Goal: Task Accomplishment & Management: Use online tool/utility

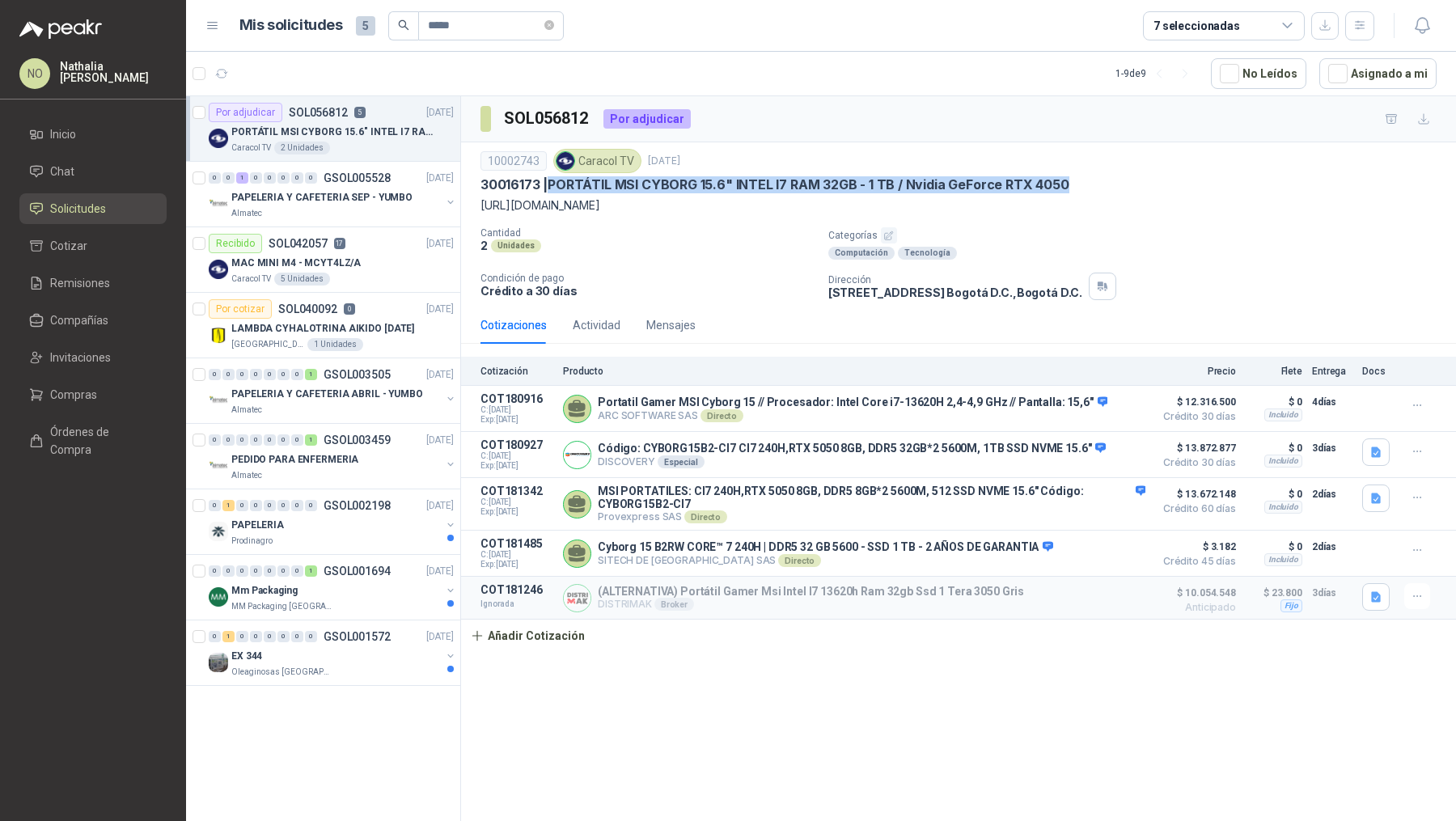
scroll to position [4, 0]
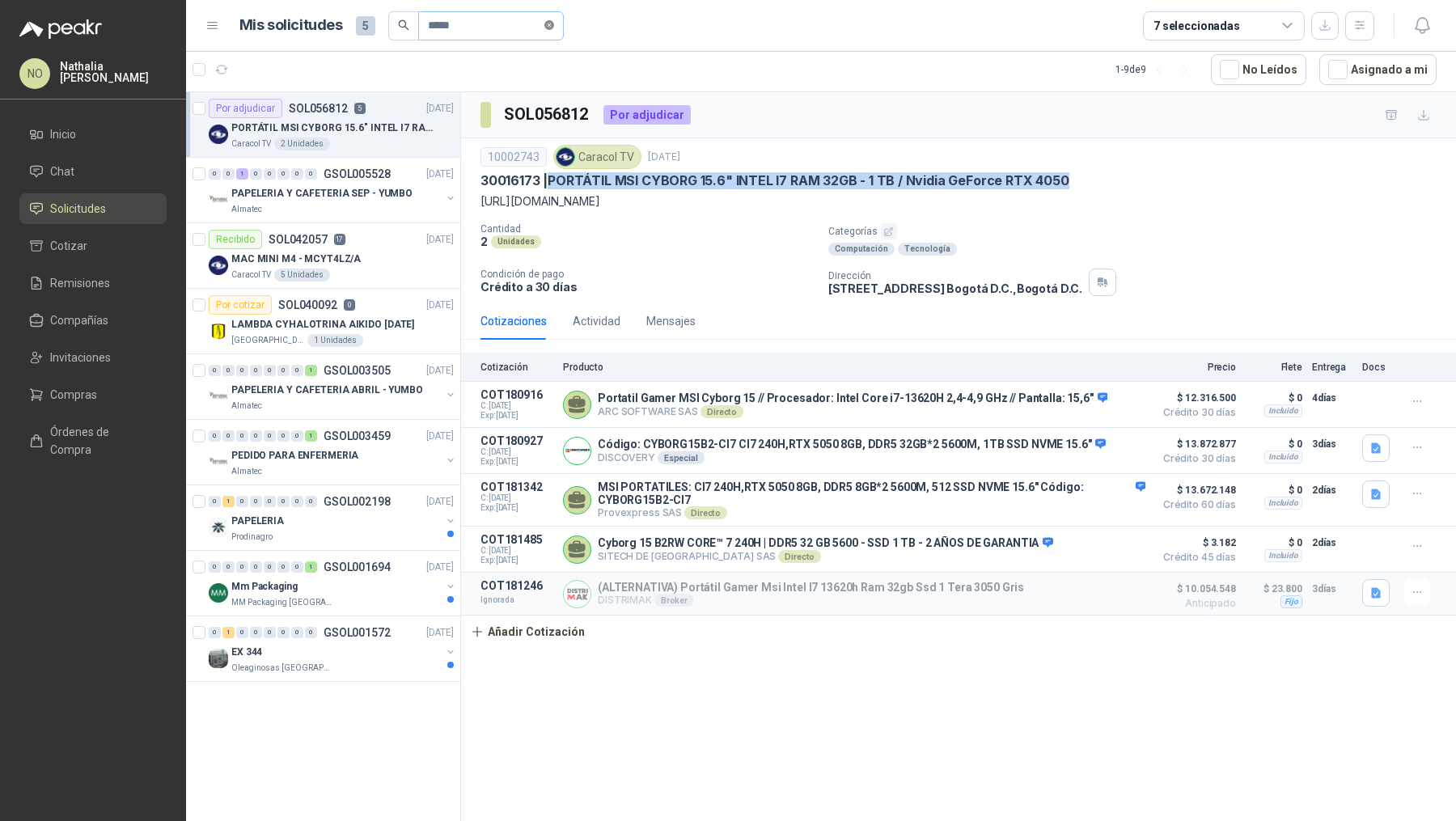
click at [546, 24] on icon "close-circle" at bounding box center [549, 25] width 9 height 9
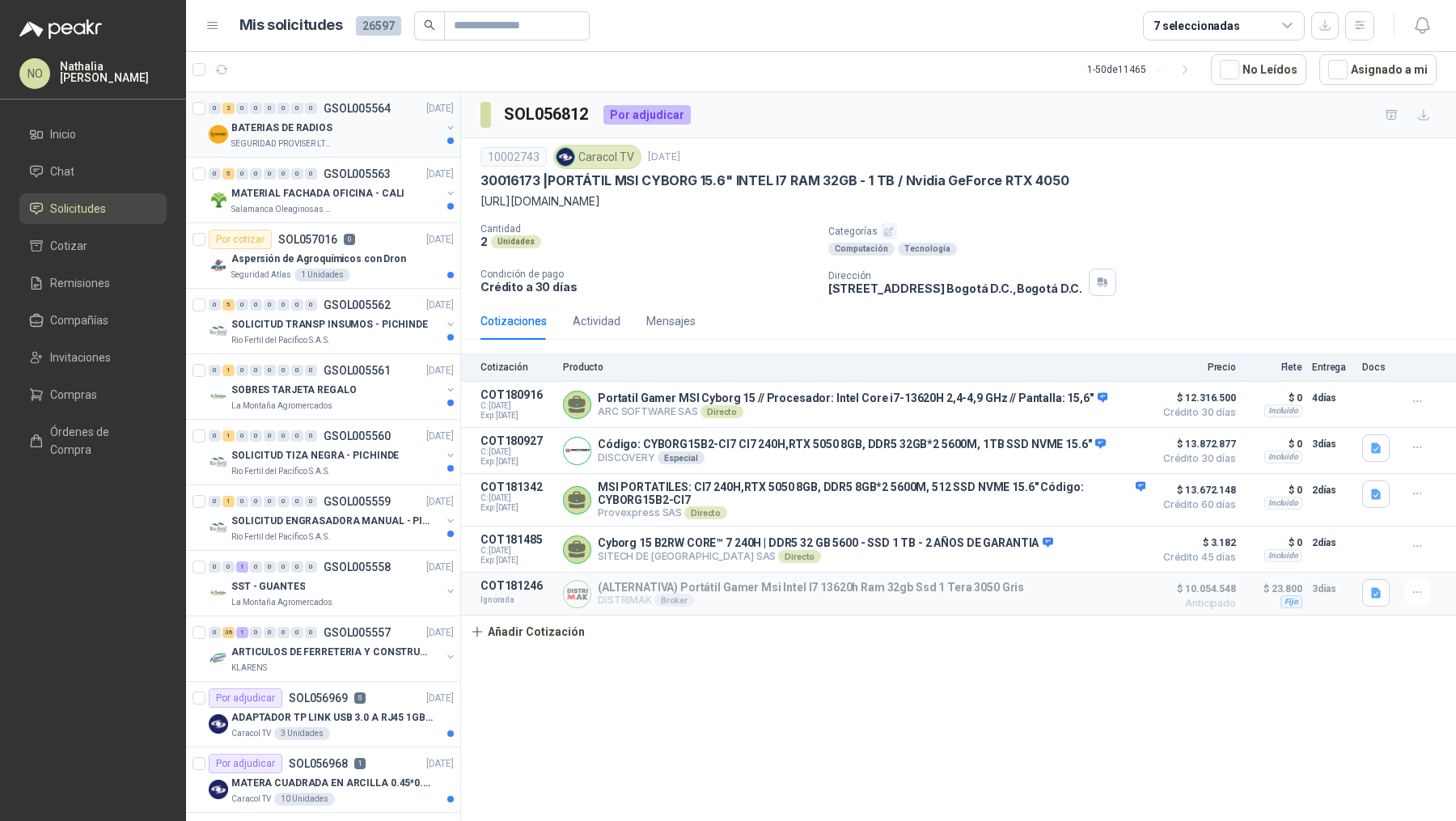
click at [367, 150] on div "0 2 0 0 0 0 0 0 GSOL005564 23/09/25 BATERIAS DE RADIOS SEGURIDAD PROVISER LTDA" at bounding box center [323, 125] width 274 height 66
click at [426, 105] on p "[DATE]" at bounding box center [439, 109] width 27 height 15
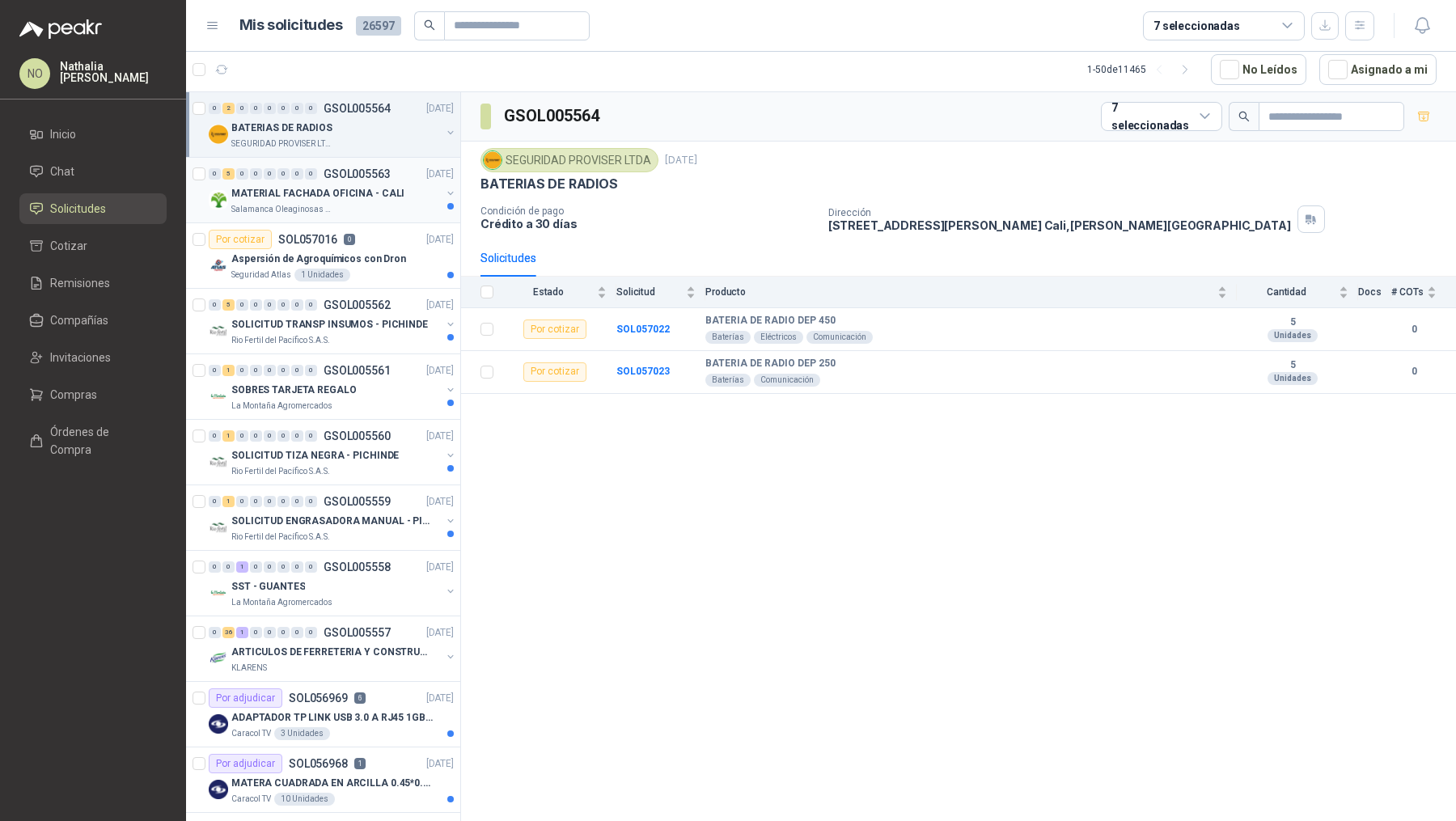
click at [371, 181] on div "0 5 0 0 0 0 0 0 GSOL005563 23/09/25" at bounding box center [332, 173] width 248 height 20
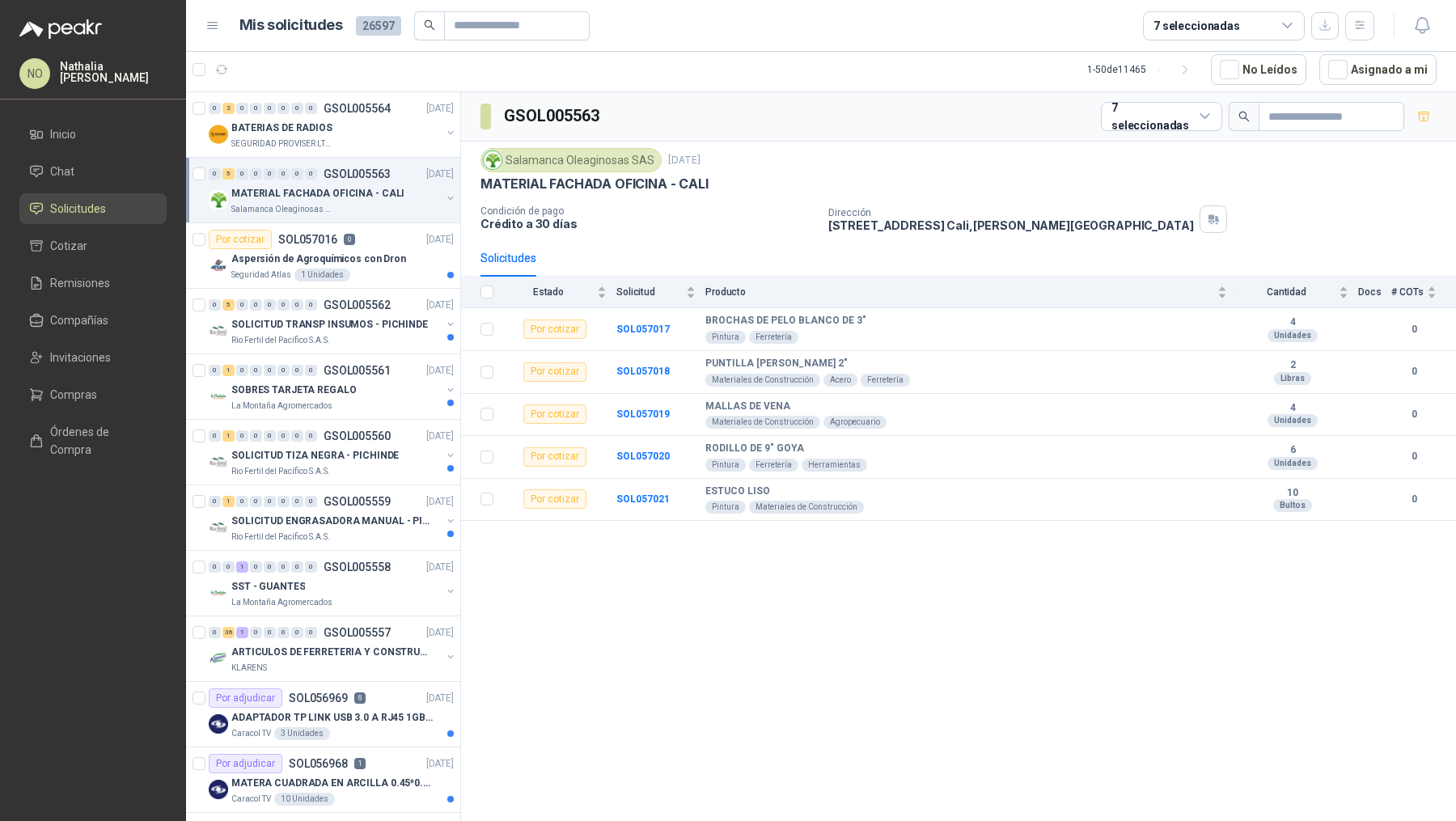
scroll to position [75, 0]
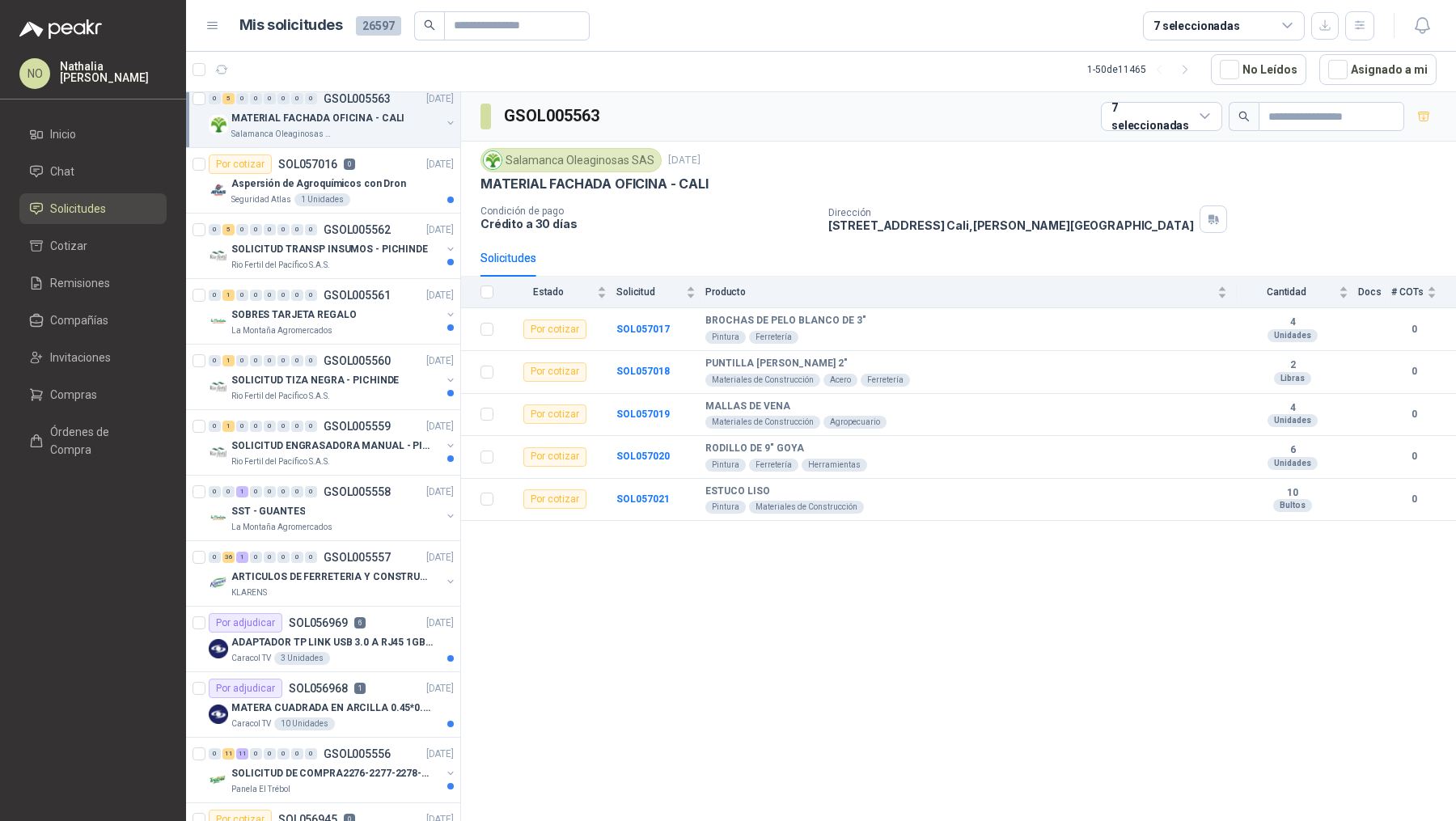
click at [371, 181] on p "Aspersión de Agroquímicos con Dron" at bounding box center [318, 183] width 175 height 15
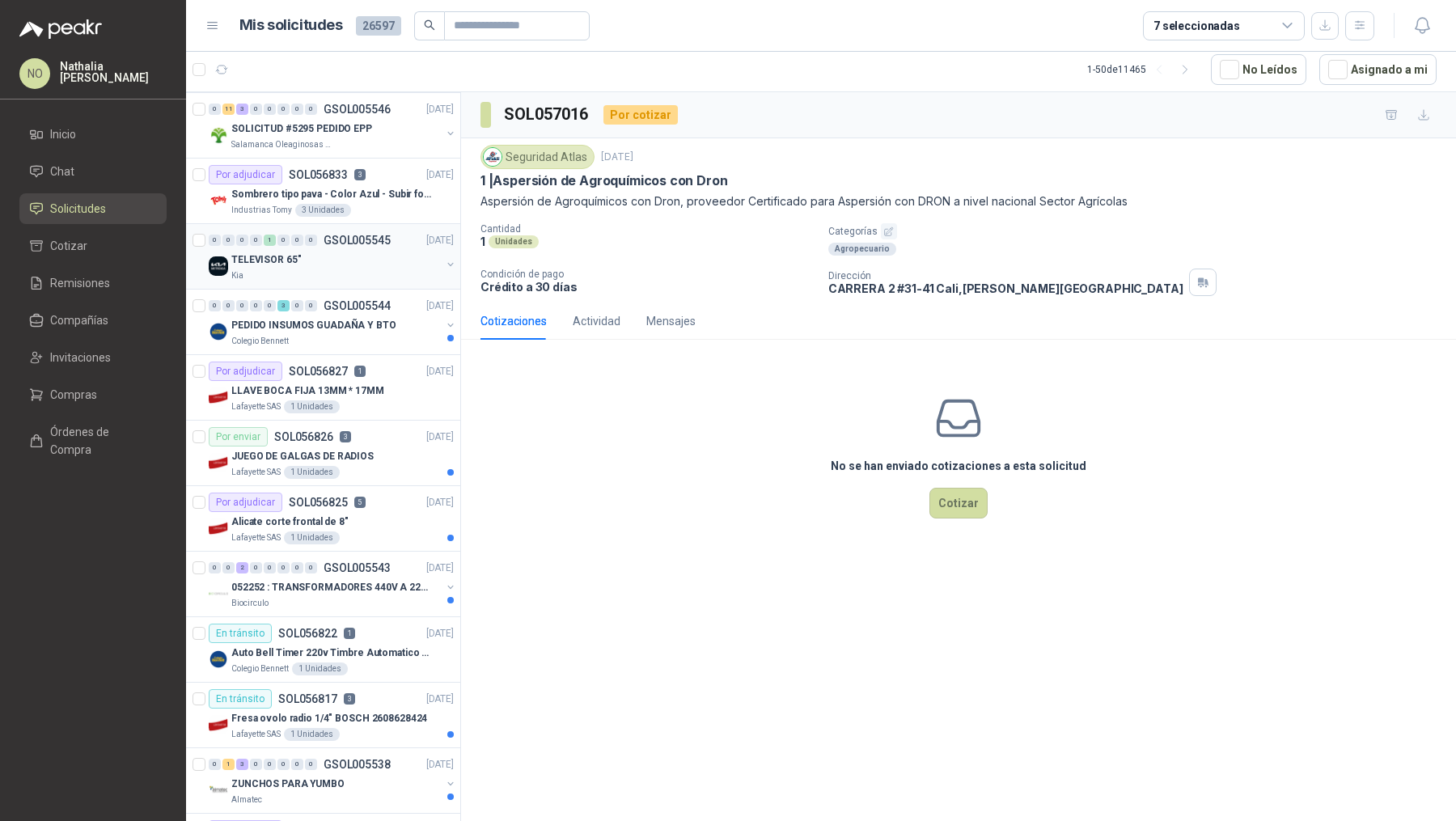
scroll to position [2563, 0]
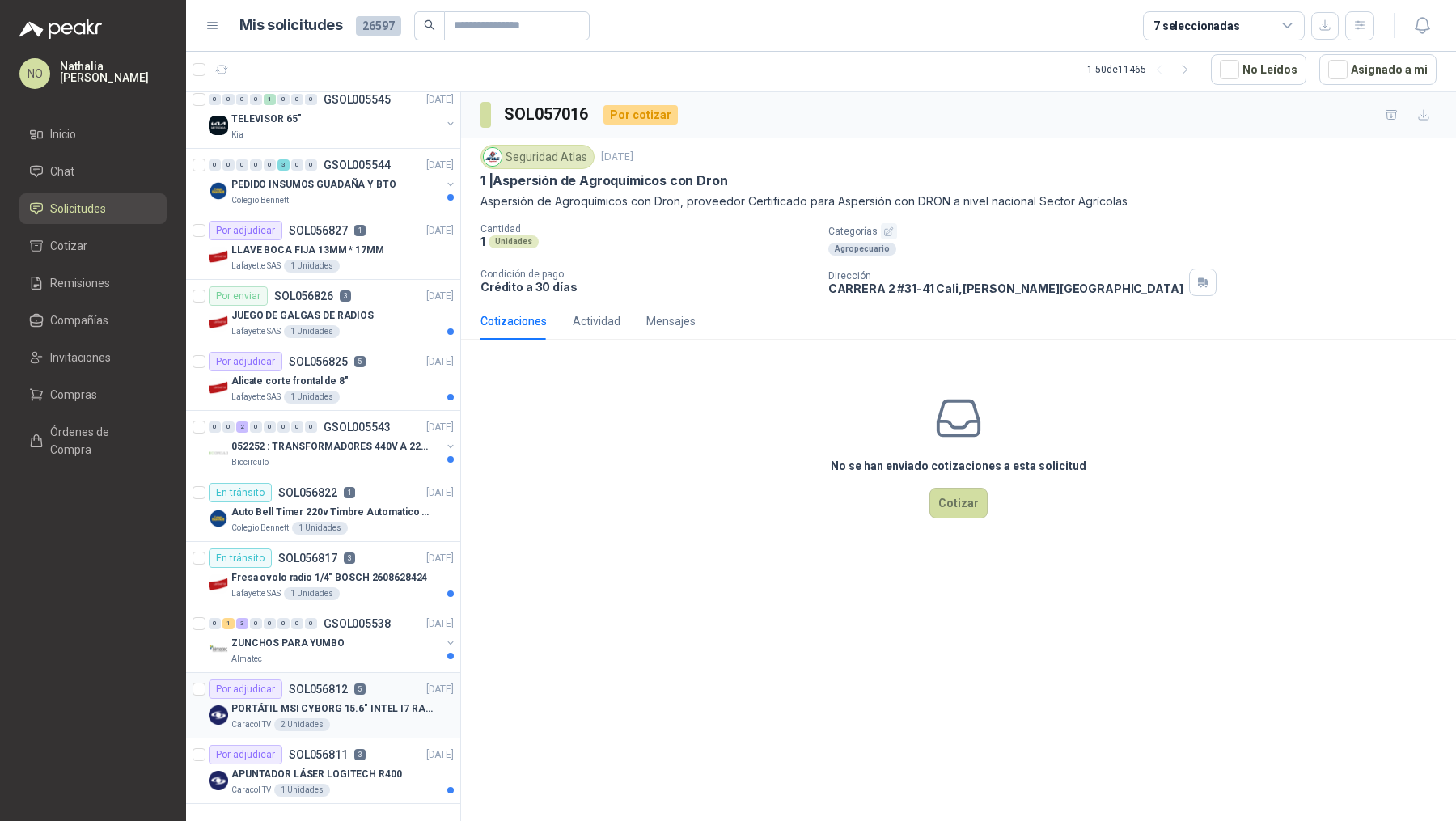
click at [371, 680] on div "Por adjudicar SOL056812 5 19/09/25" at bounding box center [331, 689] width 245 height 20
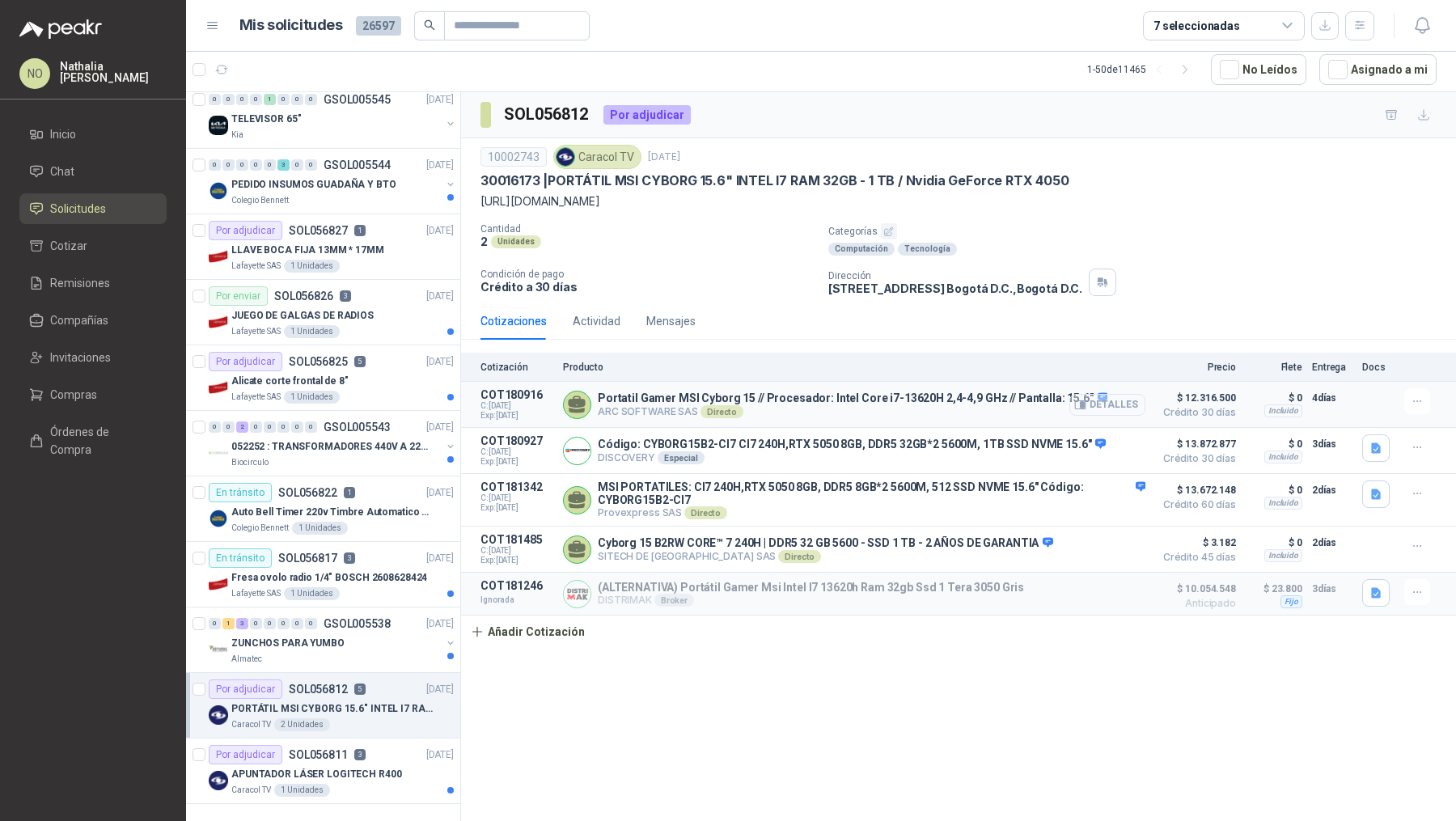
click at [1107, 416] on button "Detalles" at bounding box center [1107, 404] width 76 height 22
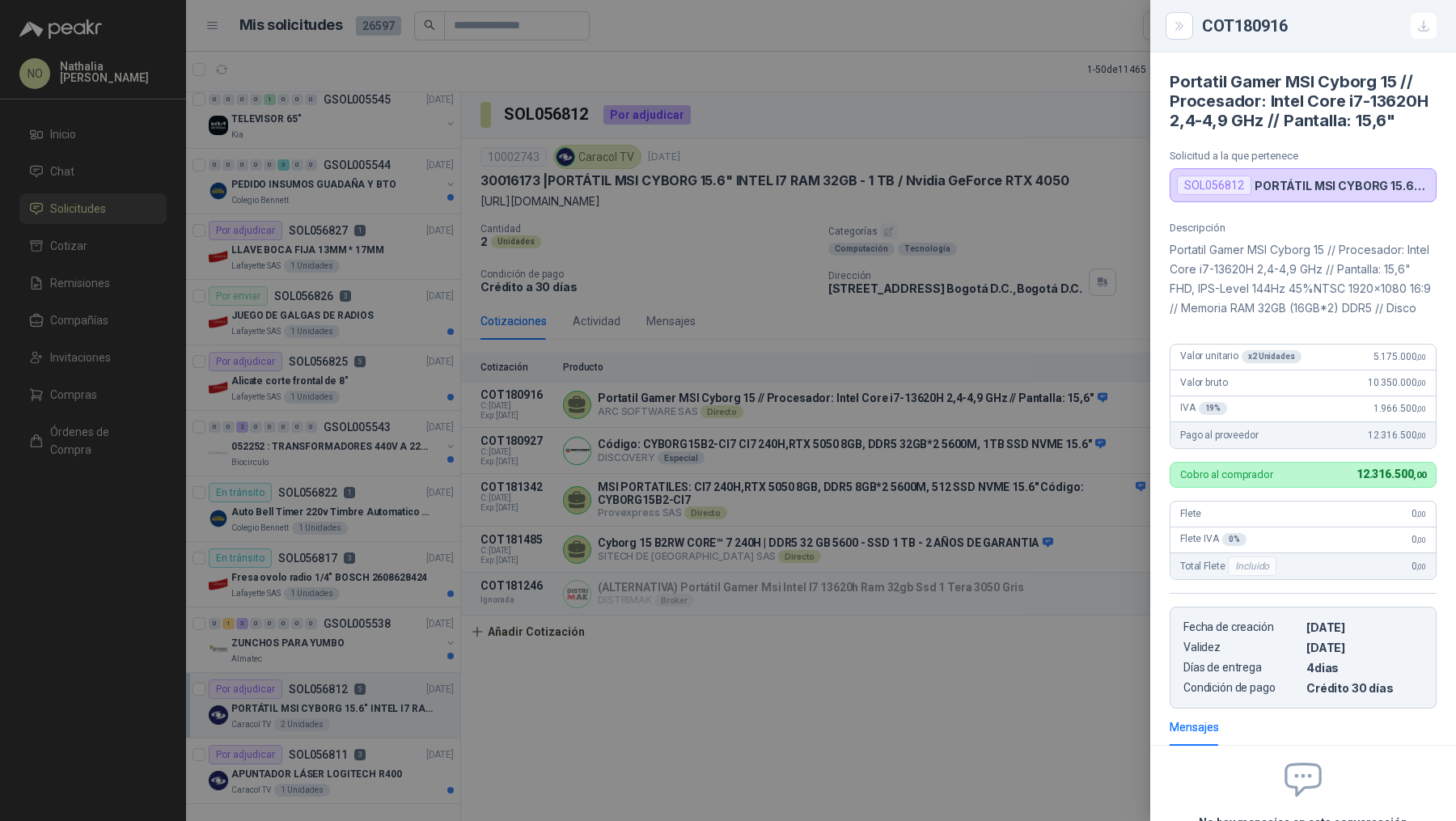
click at [823, 374] on div at bounding box center [728, 410] width 1456 height 821
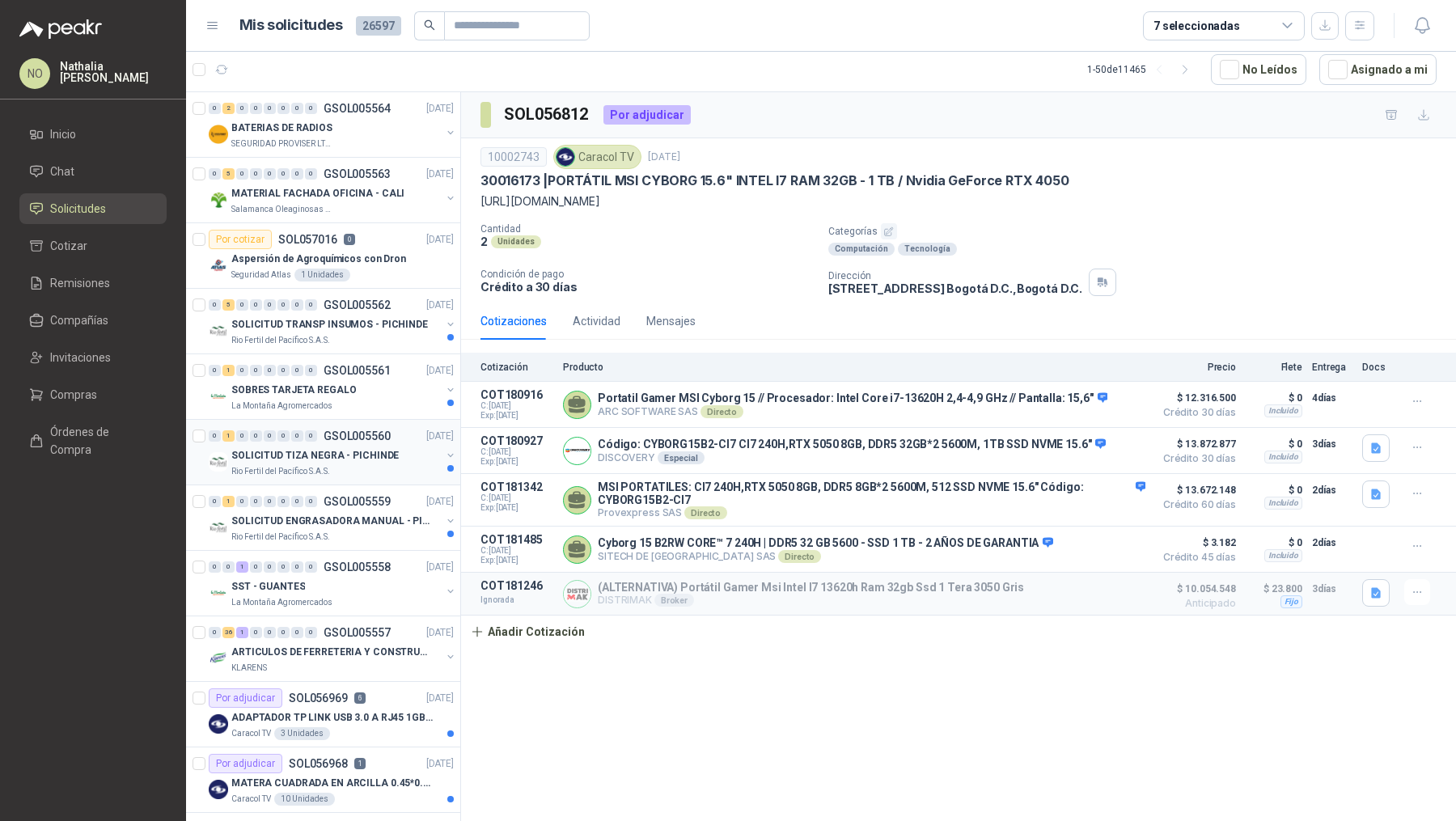
click at [382, 446] on div "SOLICITUD TIZA NEGRA - PICHINDE" at bounding box center [336, 455] width 210 height 20
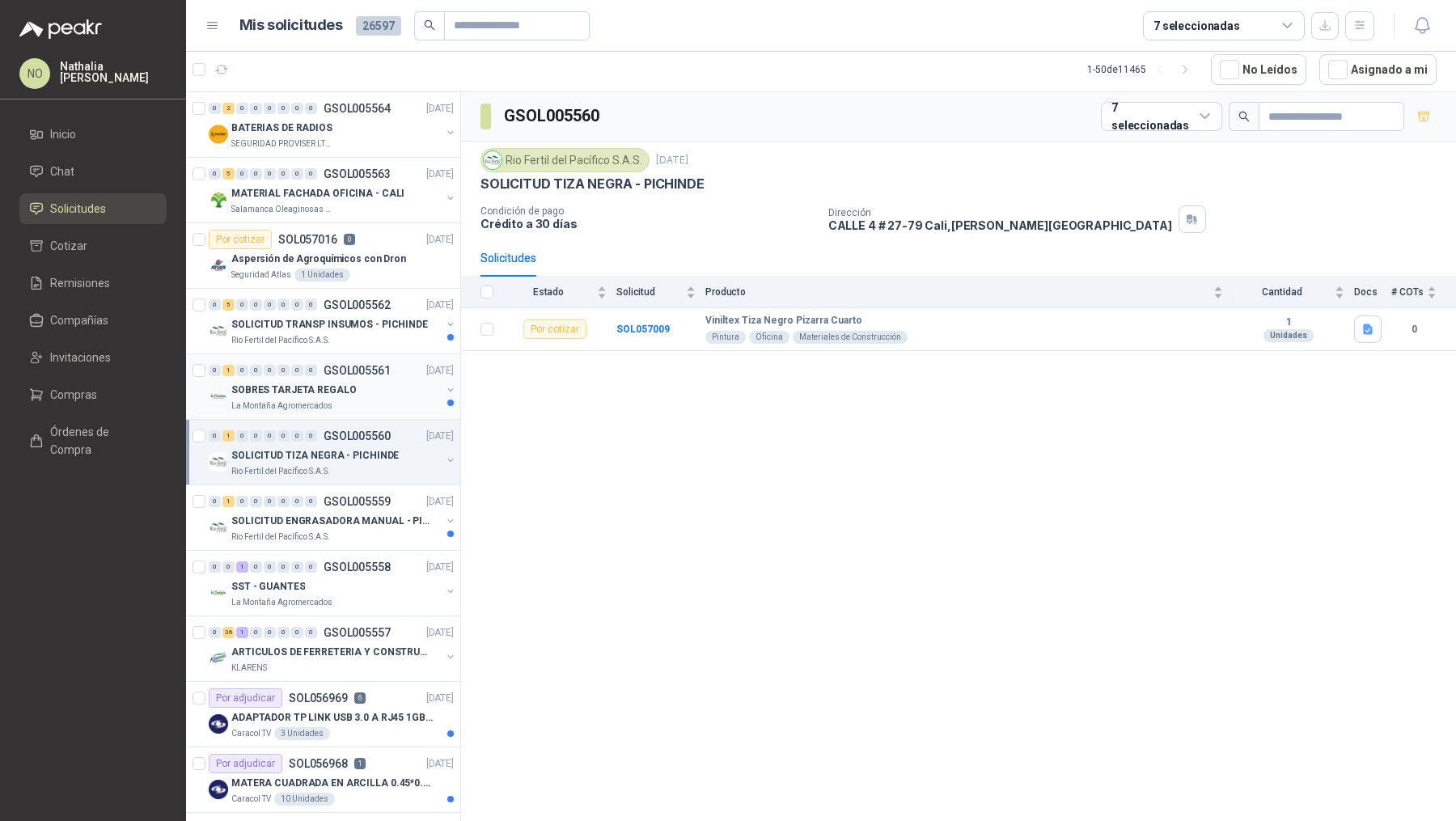
click at [383, 408] on div "La Montaña Agromercados" at bounding box center [336, 406] width 210 height 13
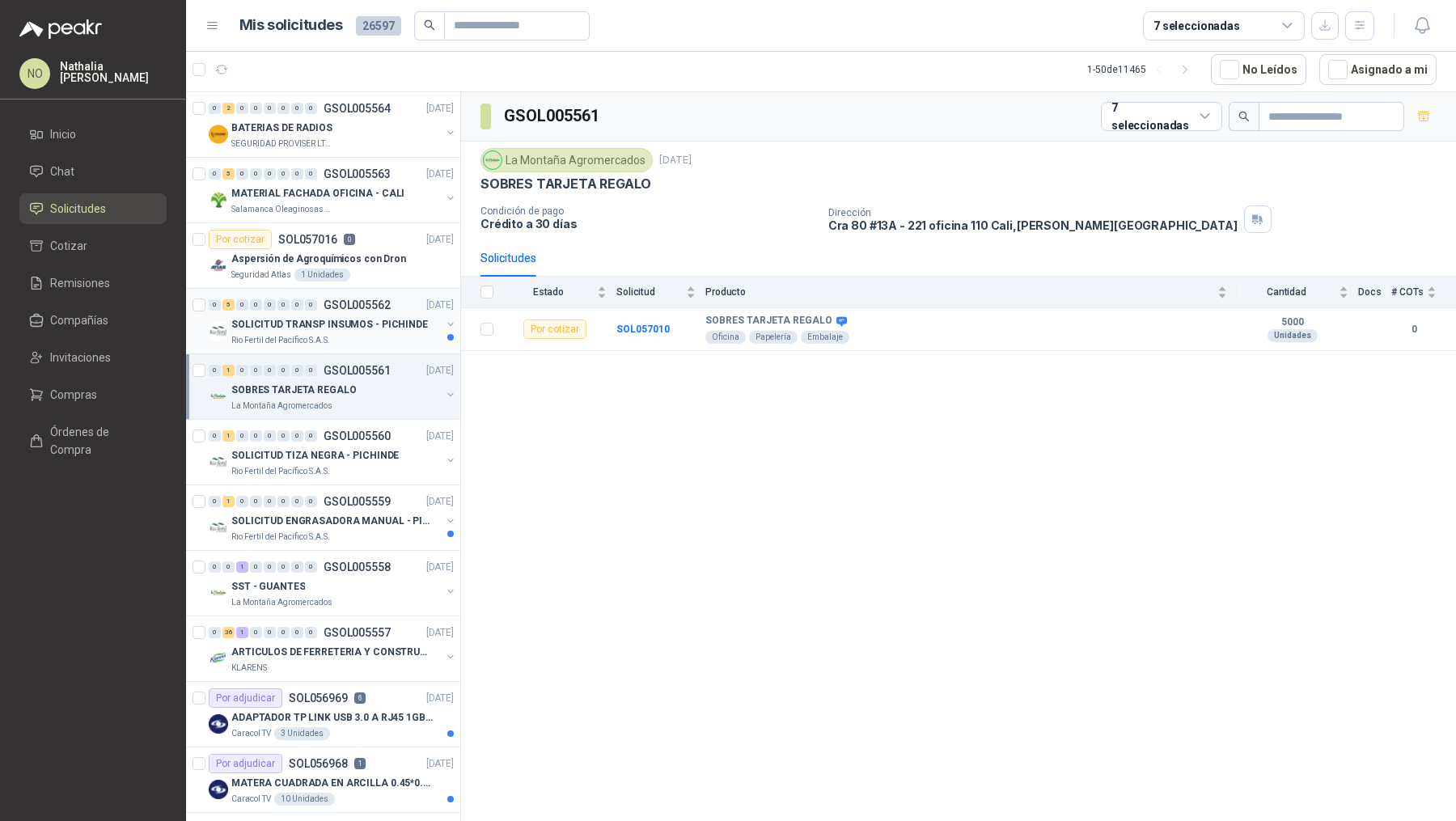
click at [403, 330] on div "SOLICITUD TRANSP INSUMOS - PICHINDE" at bounding box center [336, 324] width 210 height 20
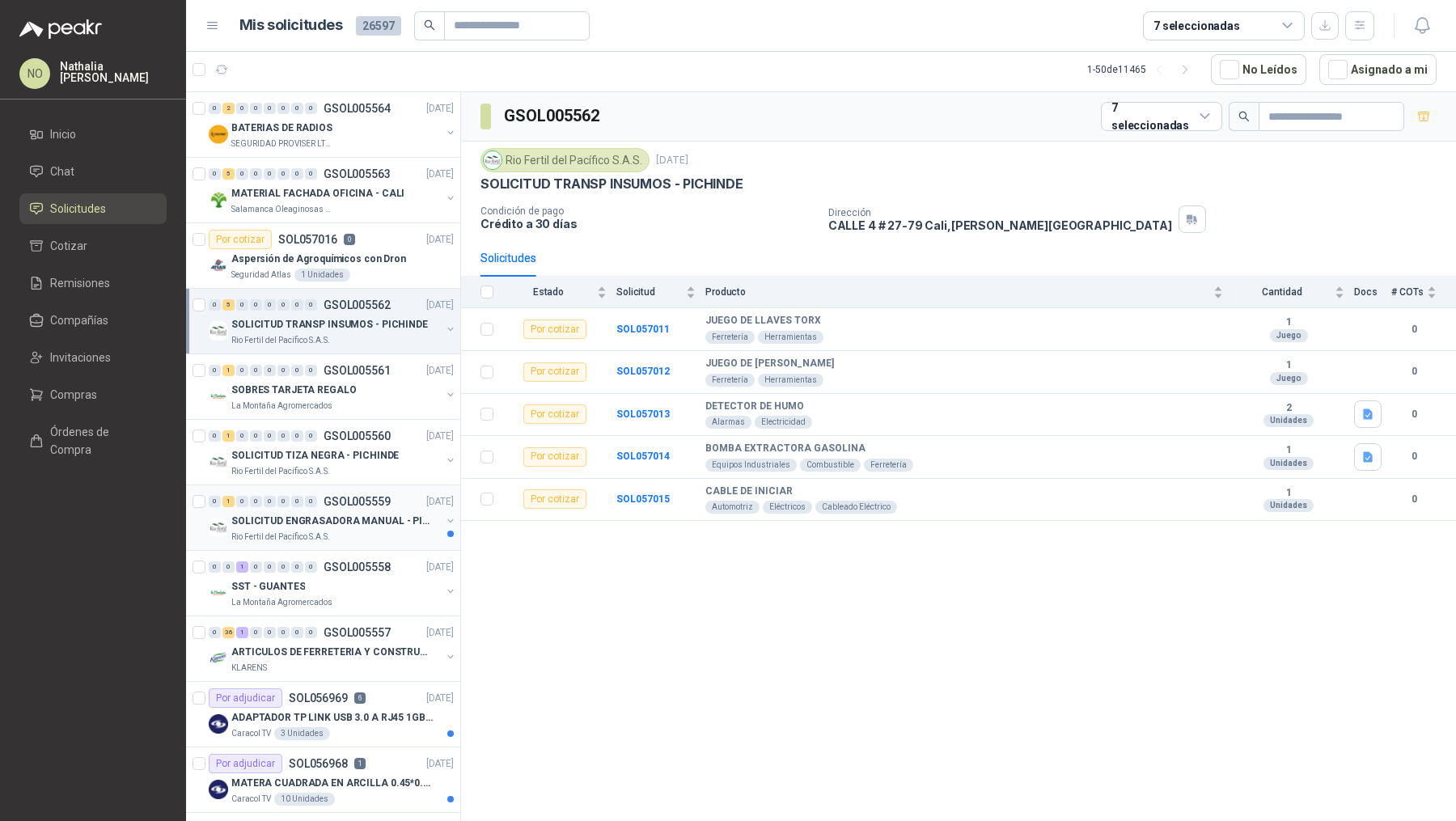
click at [379, 537] on div "Rio Fertil del Pacífico S.A.S." at bounding box center [336, 537] width 210 height 13
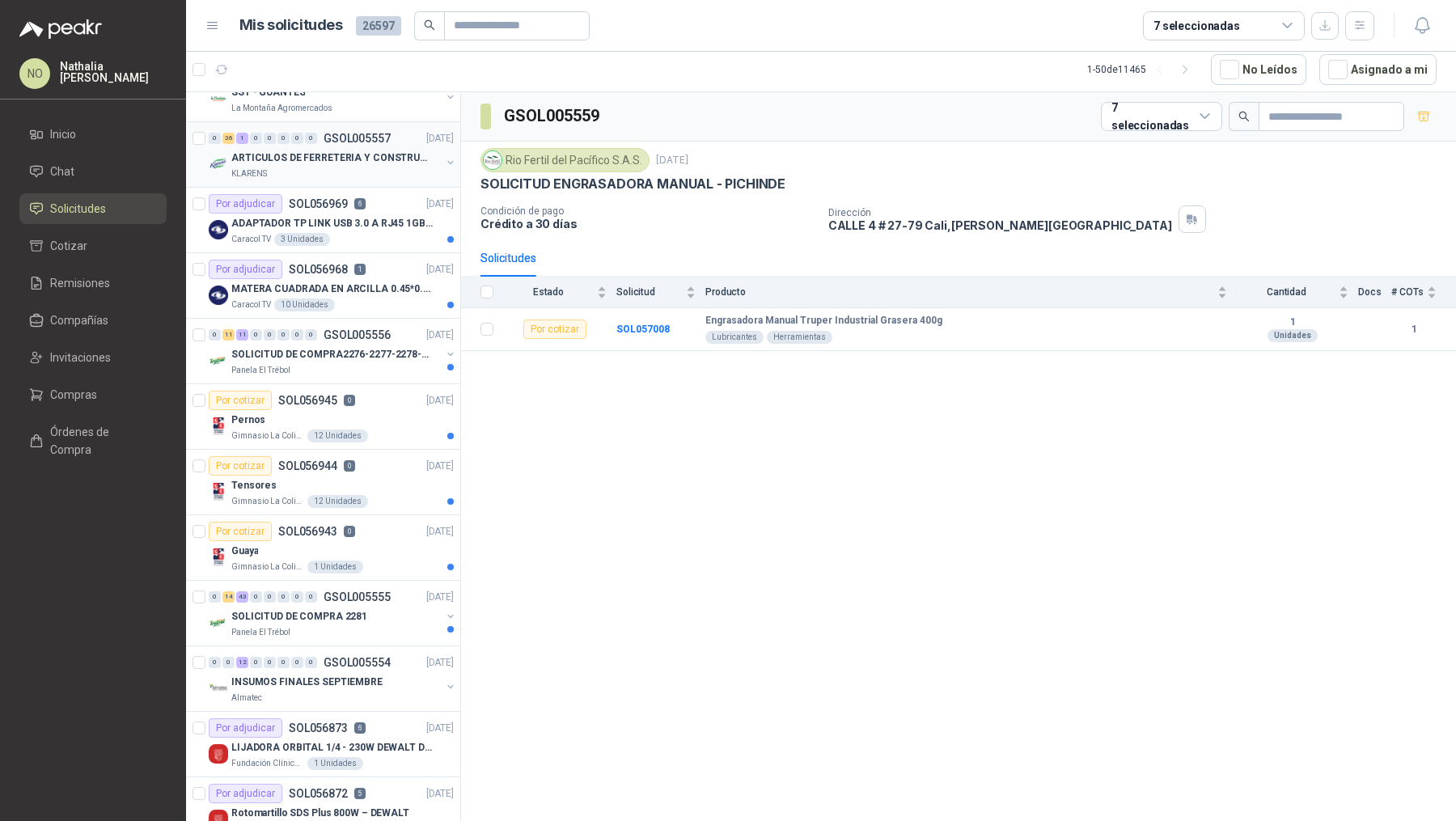
scroll to position [498, 0]
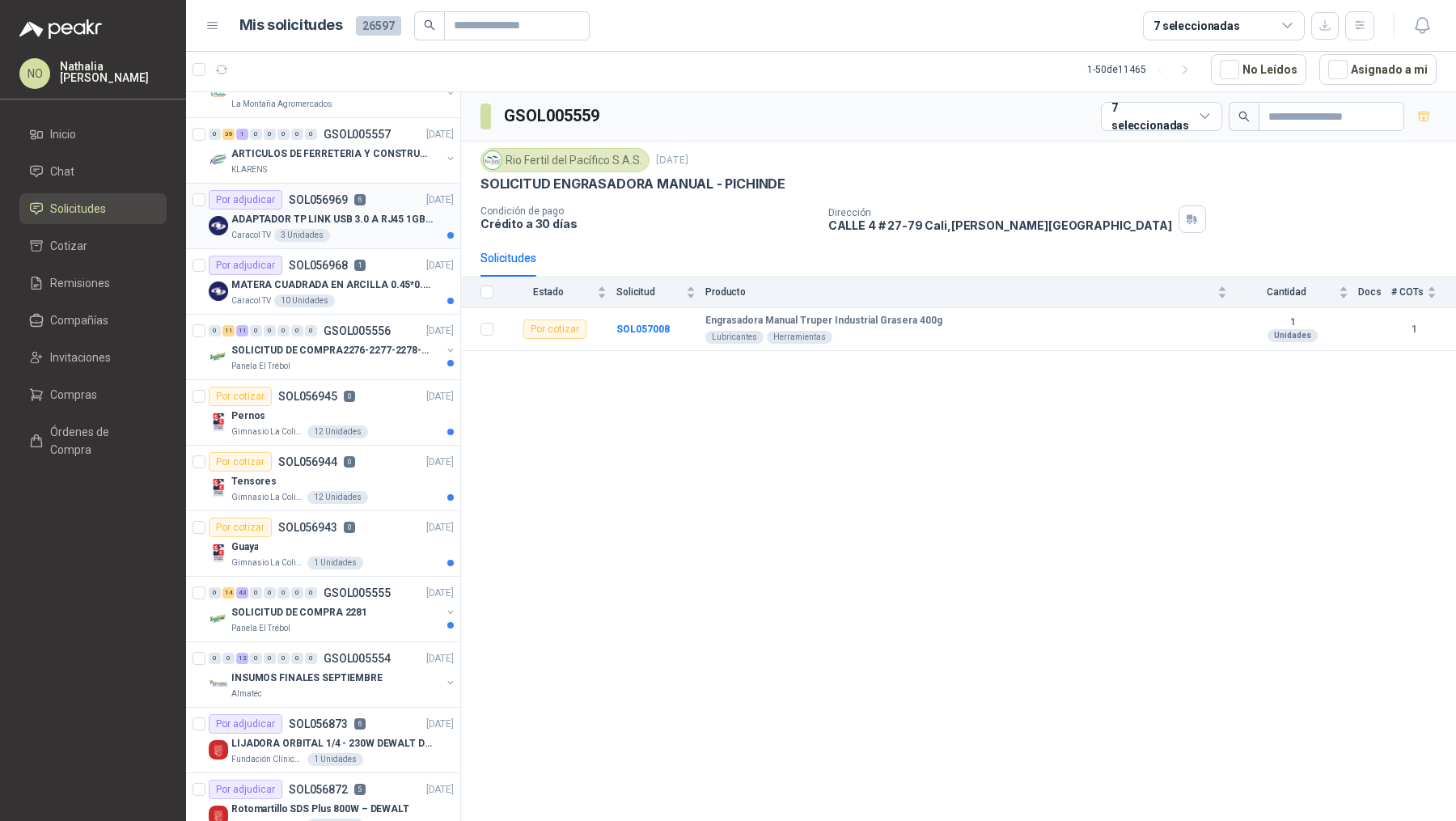
click at [393, 212] on p "ADAPTADOR TP LINK USB 3.0 A RJ45 1GB WINDOWS" at bounding box center [331, 219] width 201 height 15
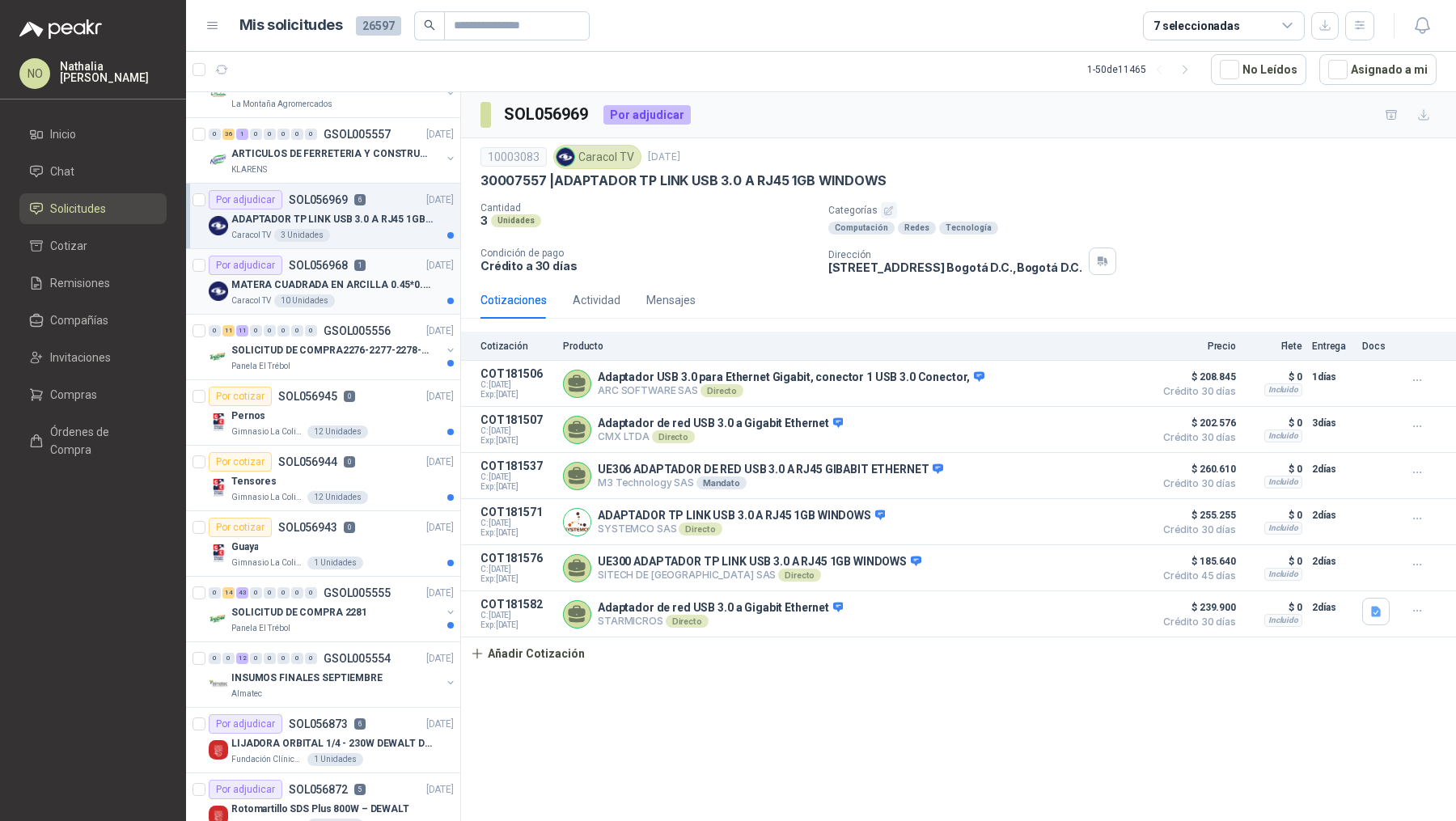
click at [382, 280] on p "MATERA CUADRADA EN ARCILLA 0.45*0.45*0.40" at bounding box center [331, 285] width 201 height 15
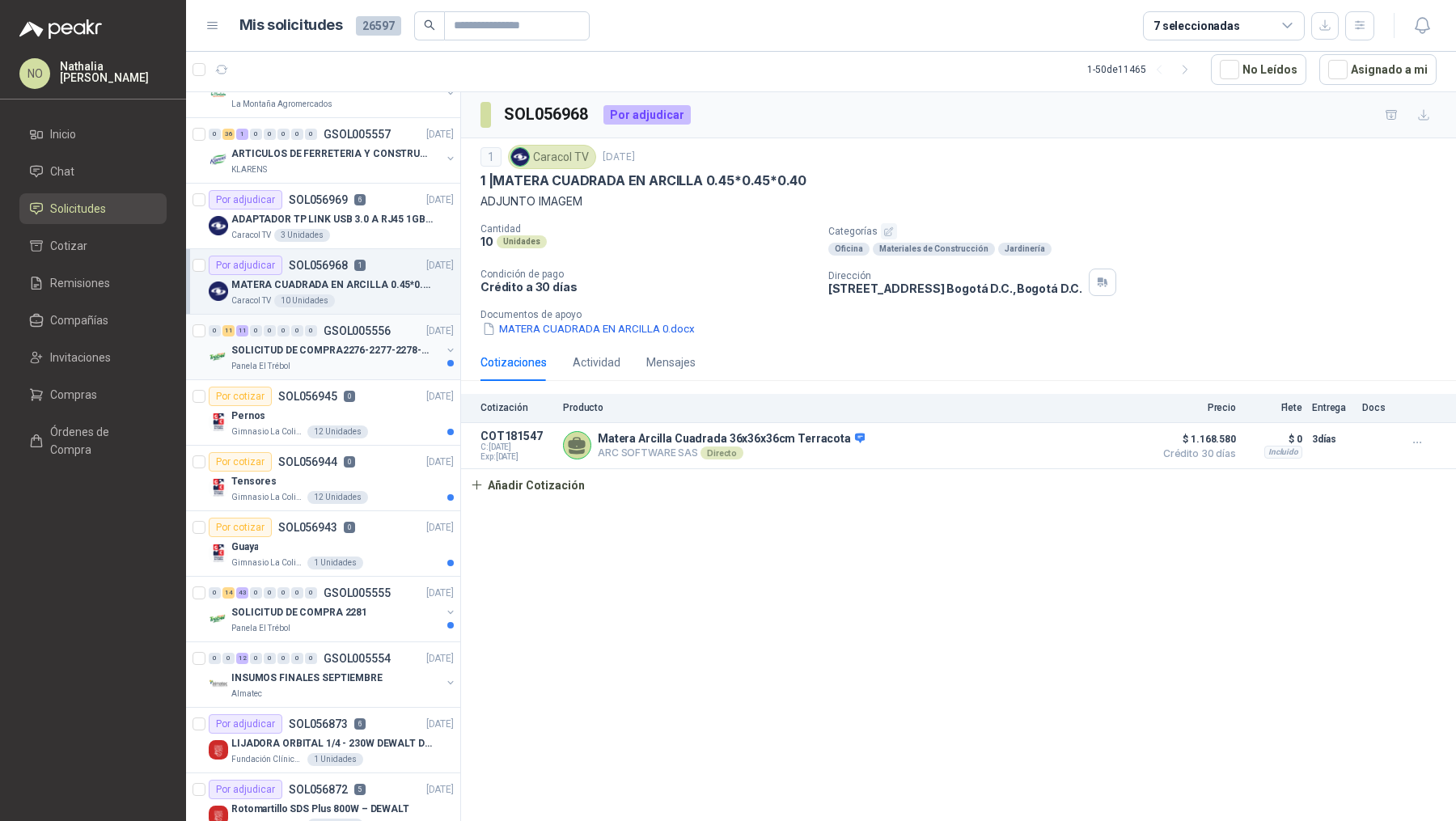
click at [371, 346] on p "SOLICITUD DE COMPRA2276-2277-2278-2284-2285-" at bounding box center [331, 350] width 201 height 15
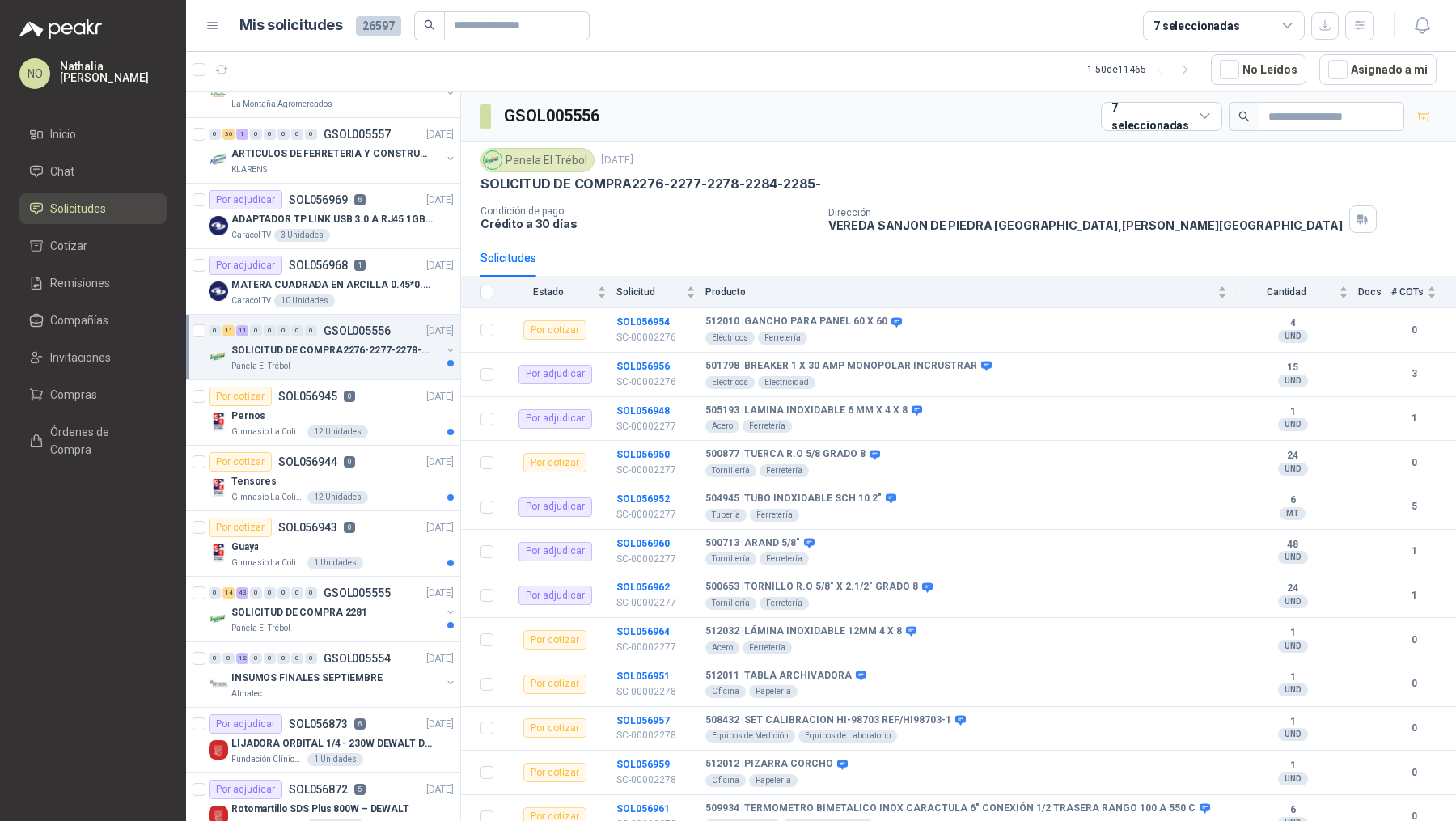
scroll to position [551, 0]
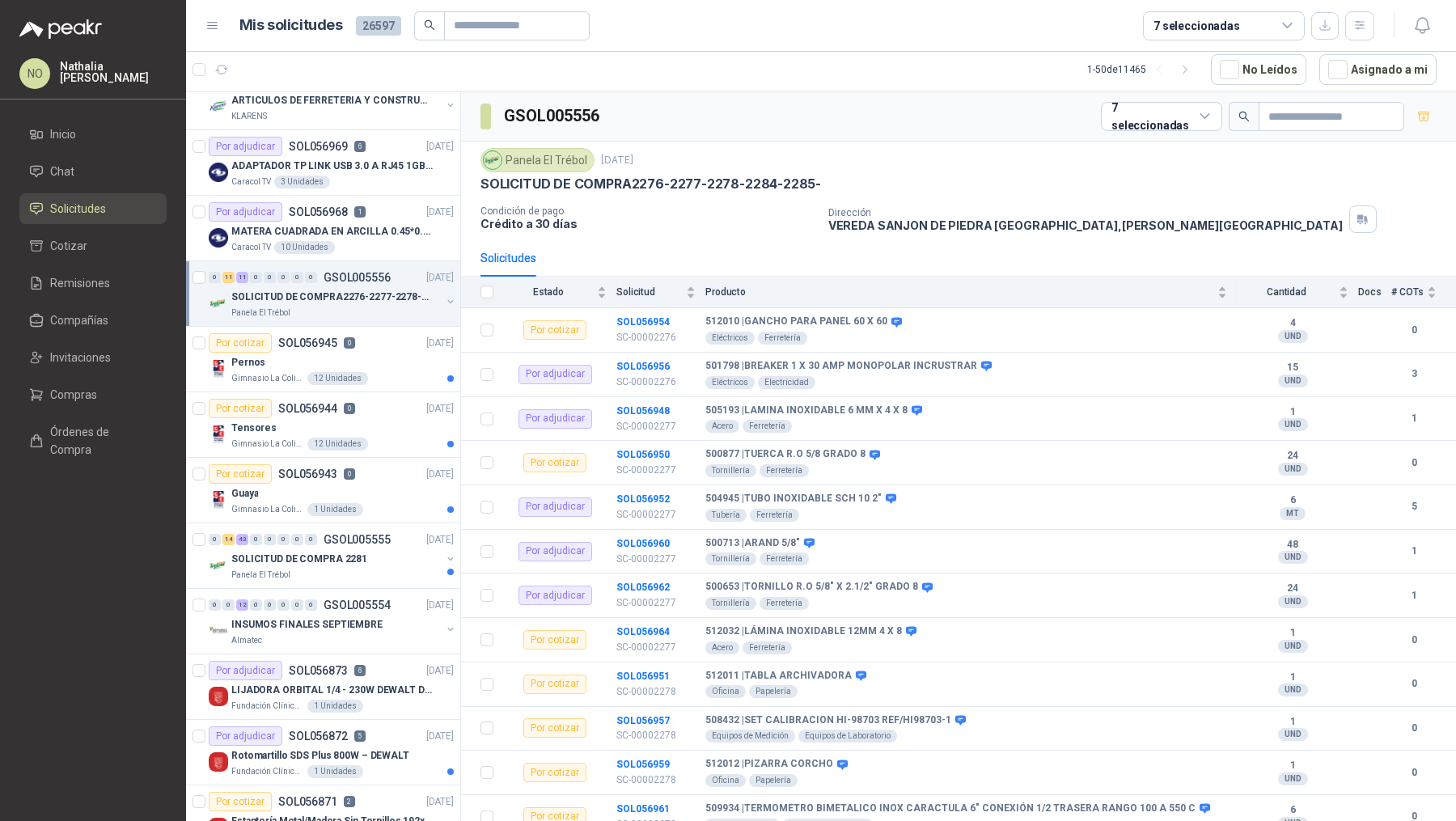
click at [371, 353] on div "Pernos" at bounding box center [343, 362] width 223 height 20
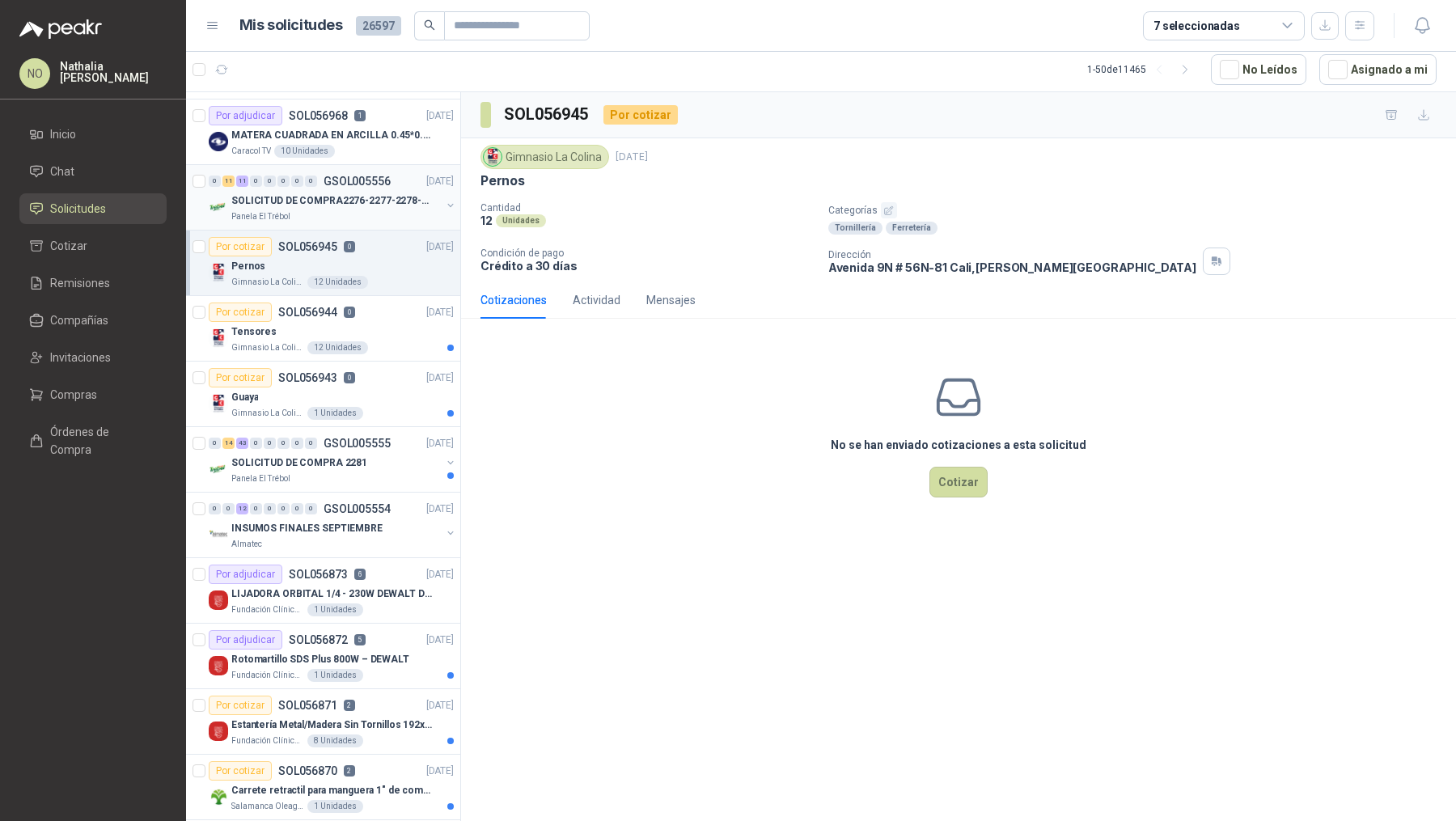
scroll to position [659, 0]
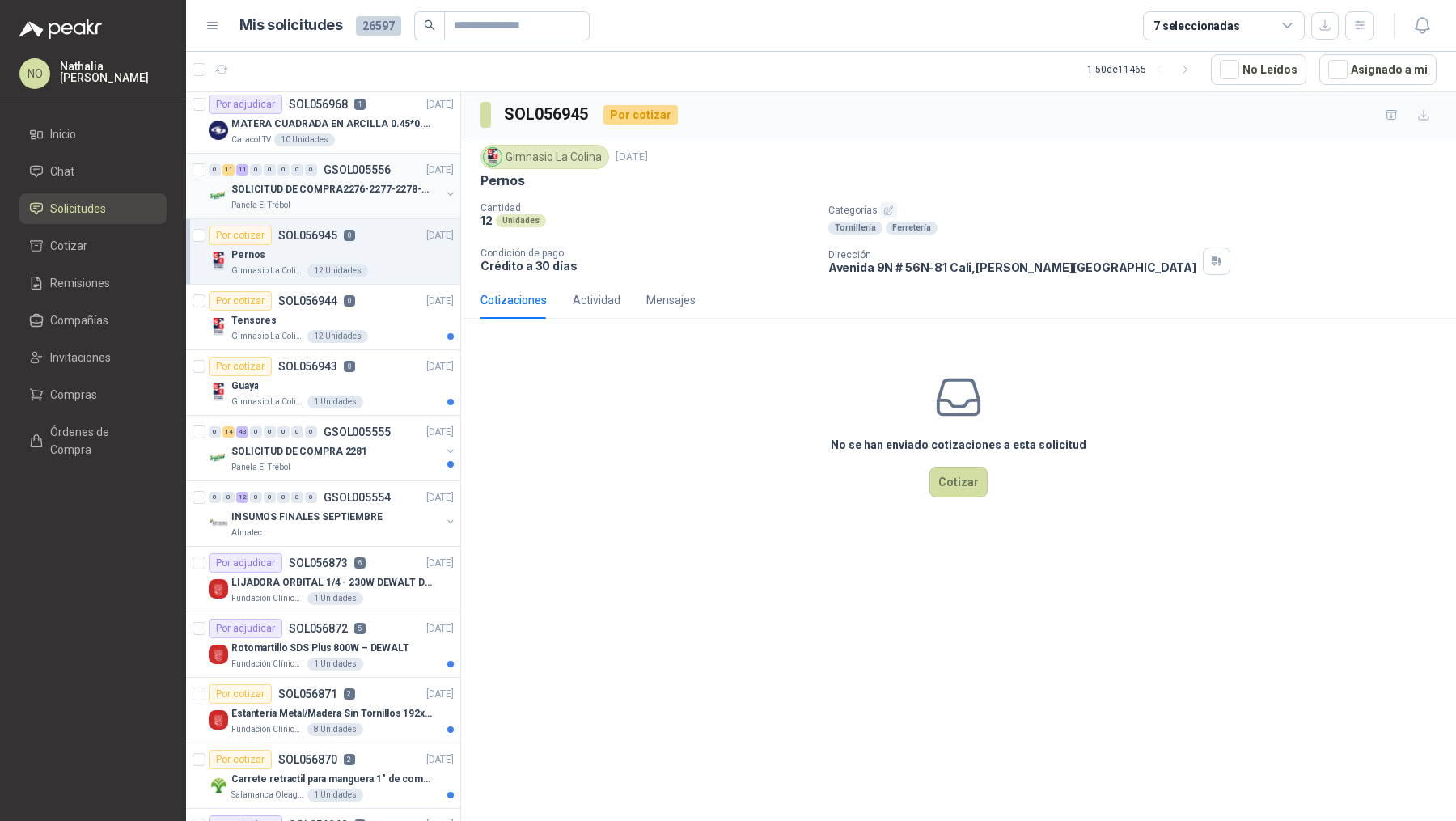
click at [371, 350] on article "Por cotizar SOL056943 0 22/09/25 Guaya Gimnasio La Colina 1 Unidades" at bounding box center [323, 383] width 274 height 66
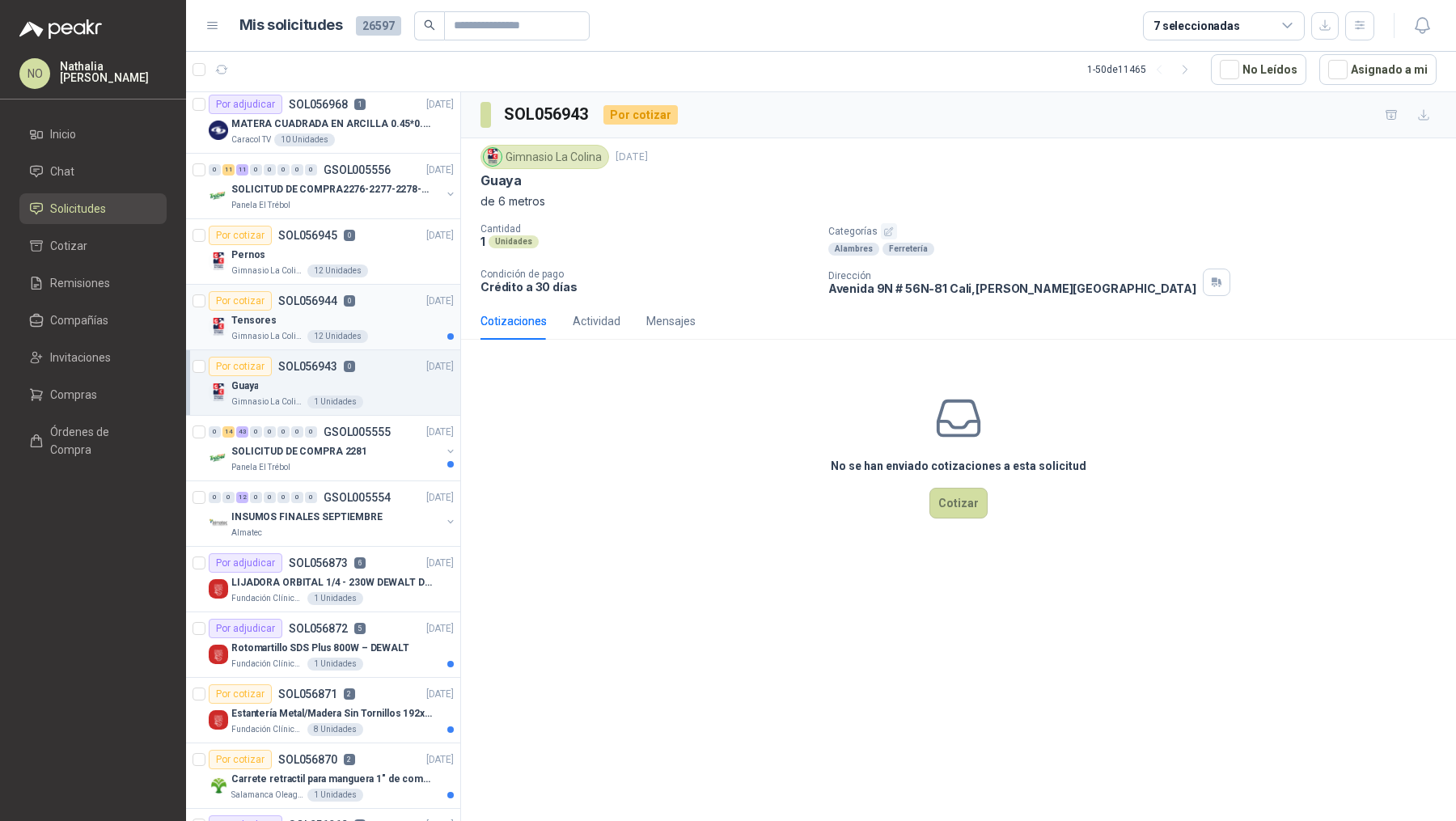
click at [385, 311] on div "Tensores" at bounding box center [343, 320] width 223 height 20
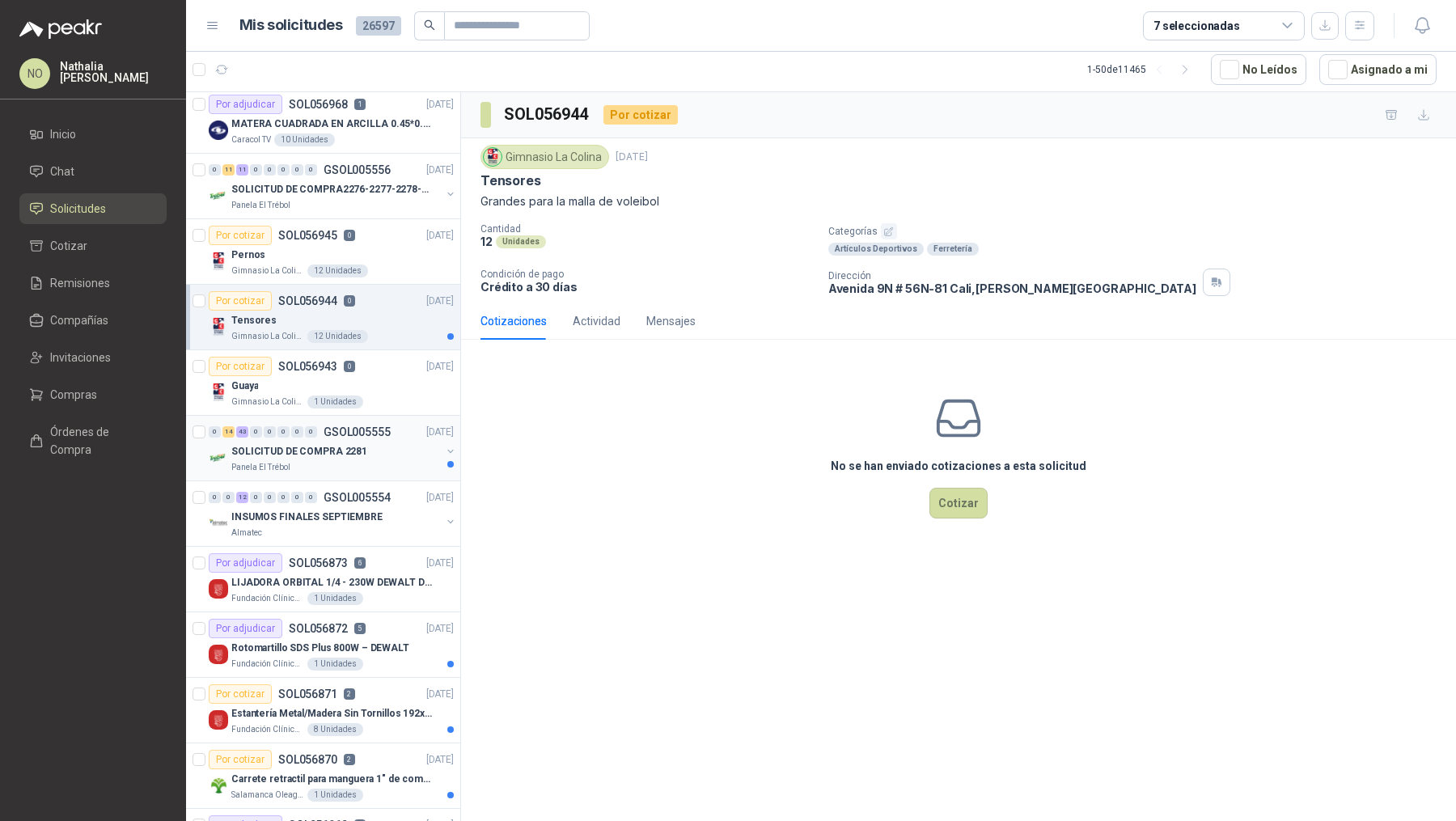
click at [394, 434] on div "0 14 43 0 0 0 0 0 GSOL005555 22/09/25" at bounding box center [332, 432] width 248 height 20
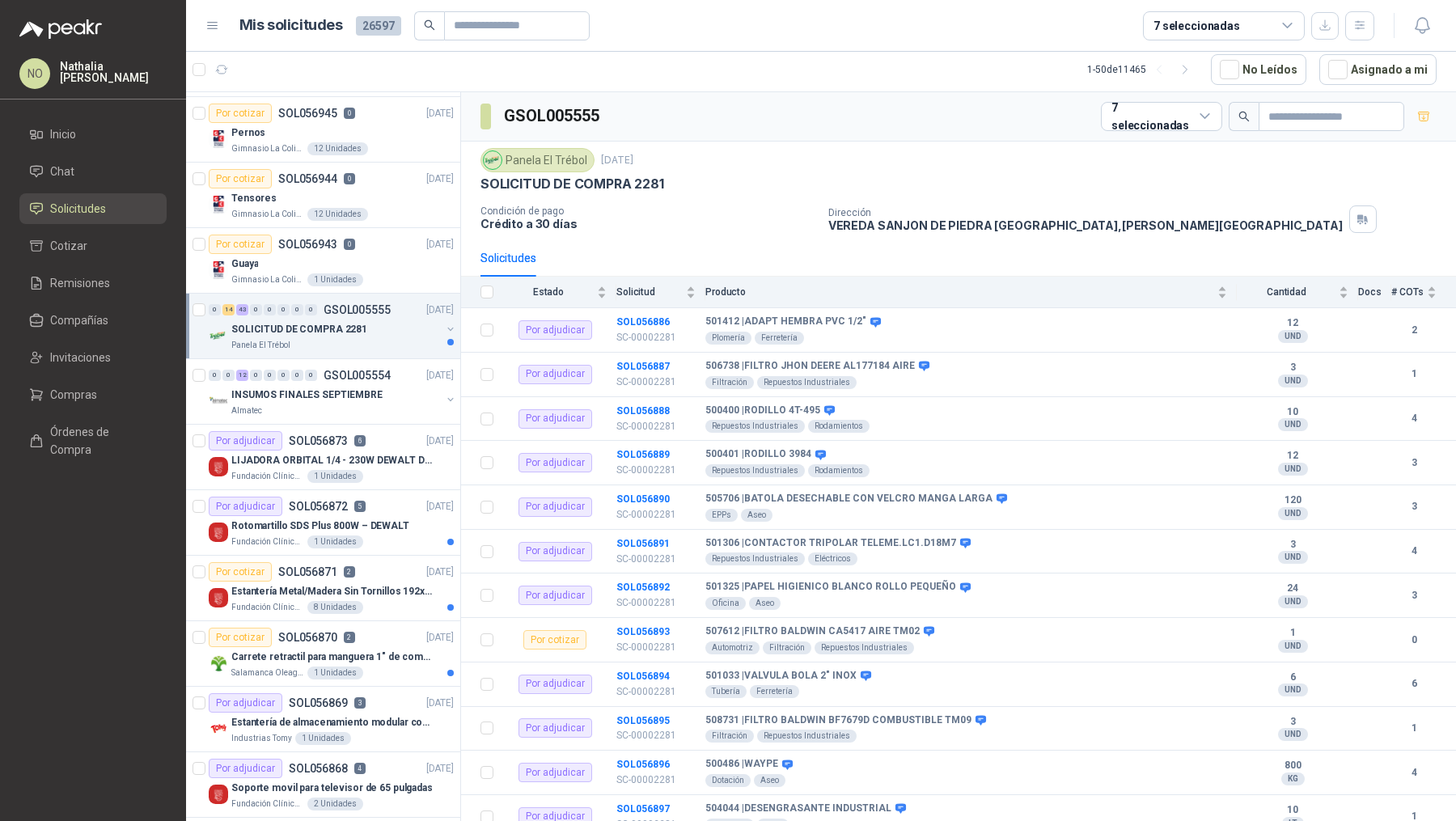
scroll to position [785, 0]
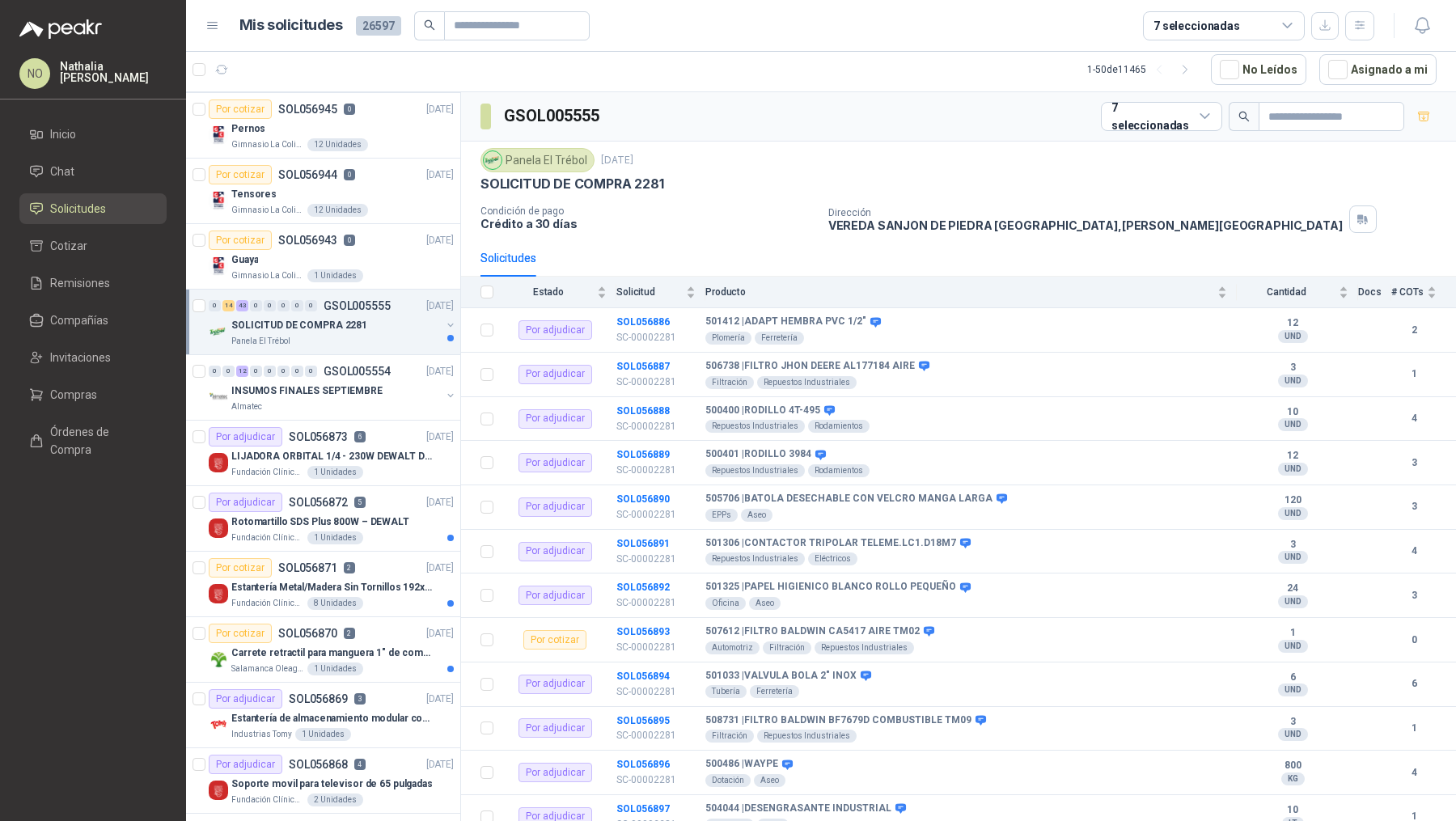
click at [394, 434] on div "Por adjudicar SOL056873 6 22/09/25" at bounding box center [331, 436] width 245 height 20
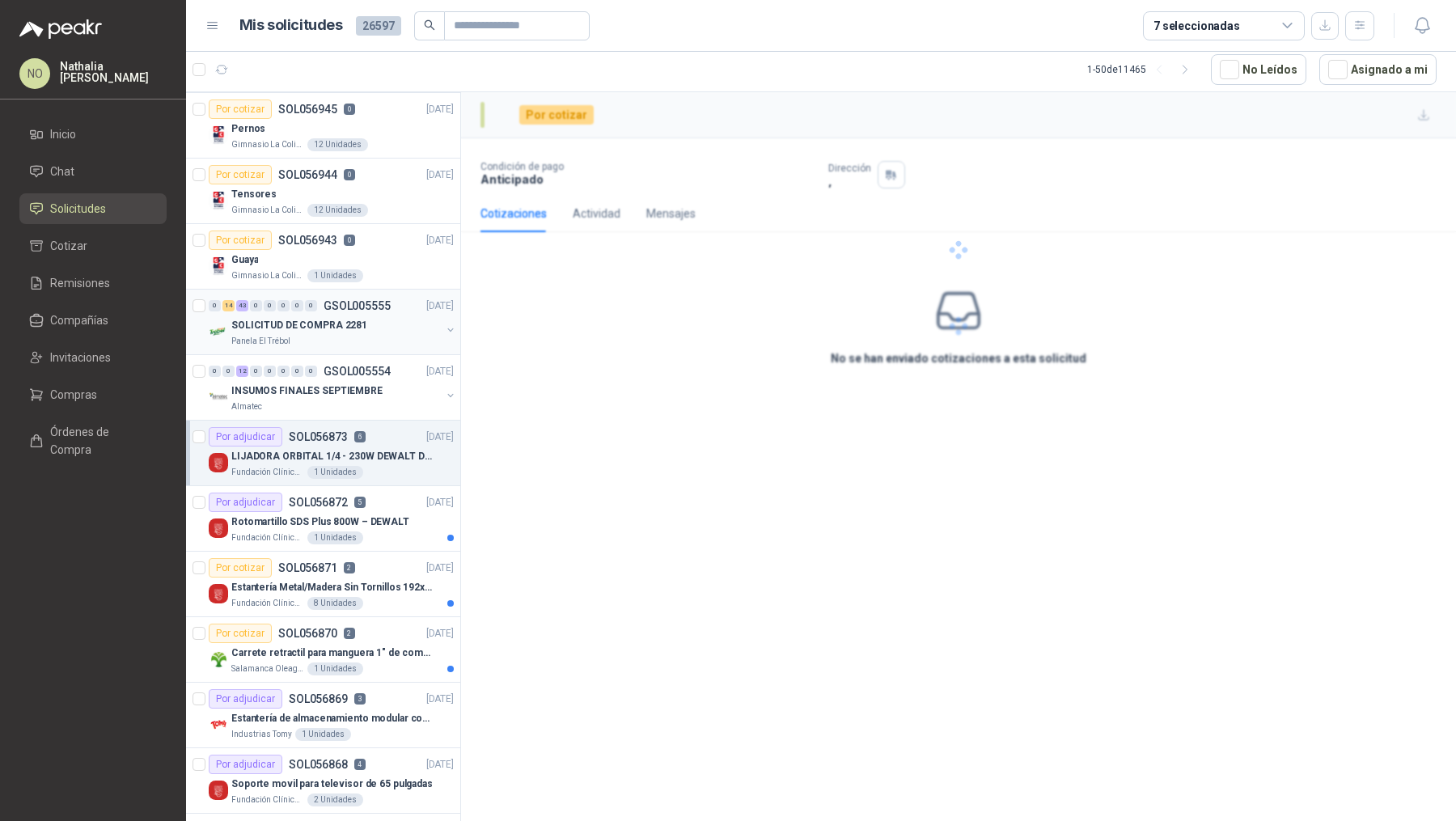
scroll to position [853, 0]
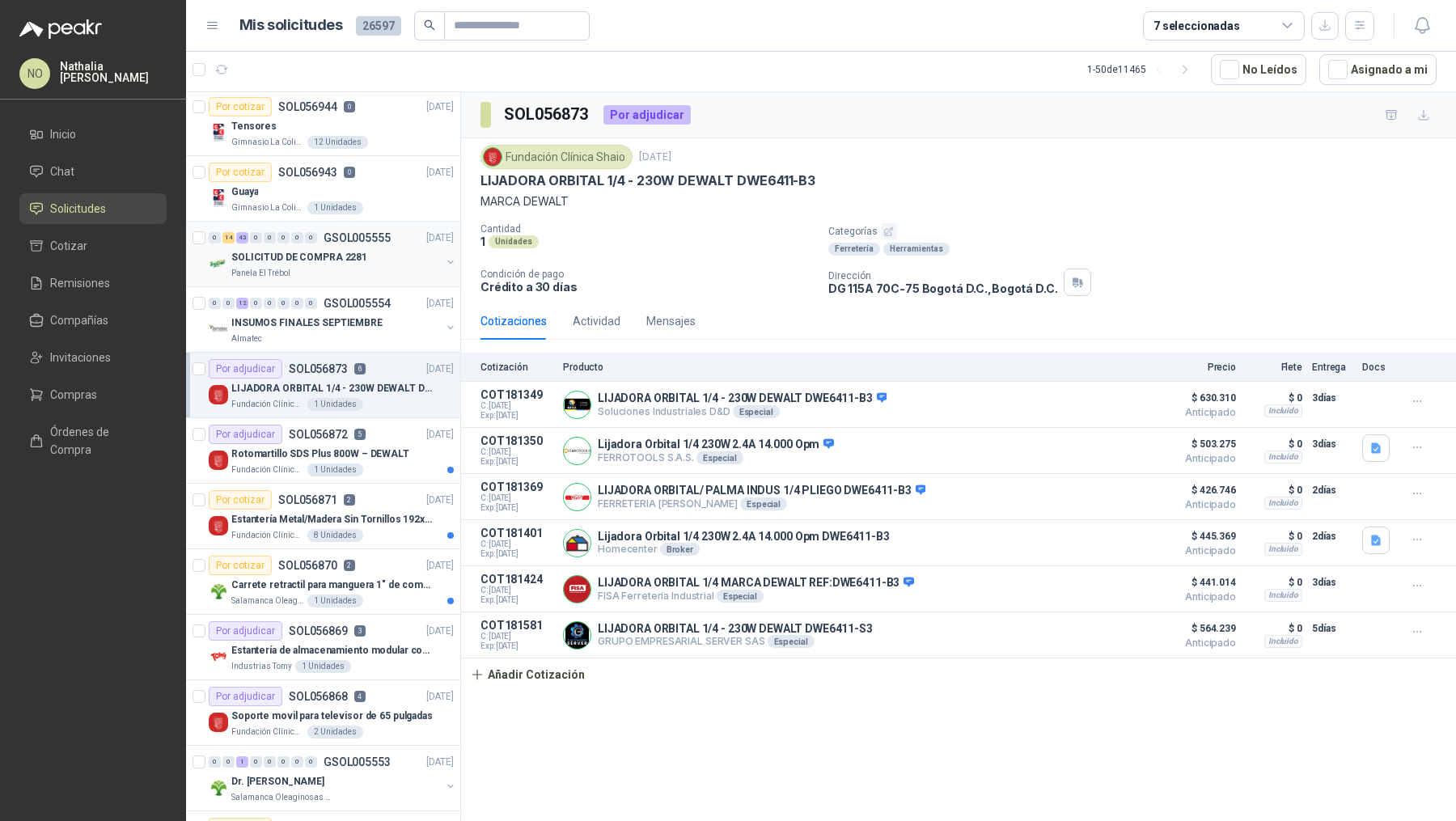
click at [394, 434] on div "Por adjudicar SOL056872 5 22/09/25" at bounding box center [331, 433] width 245 height 20
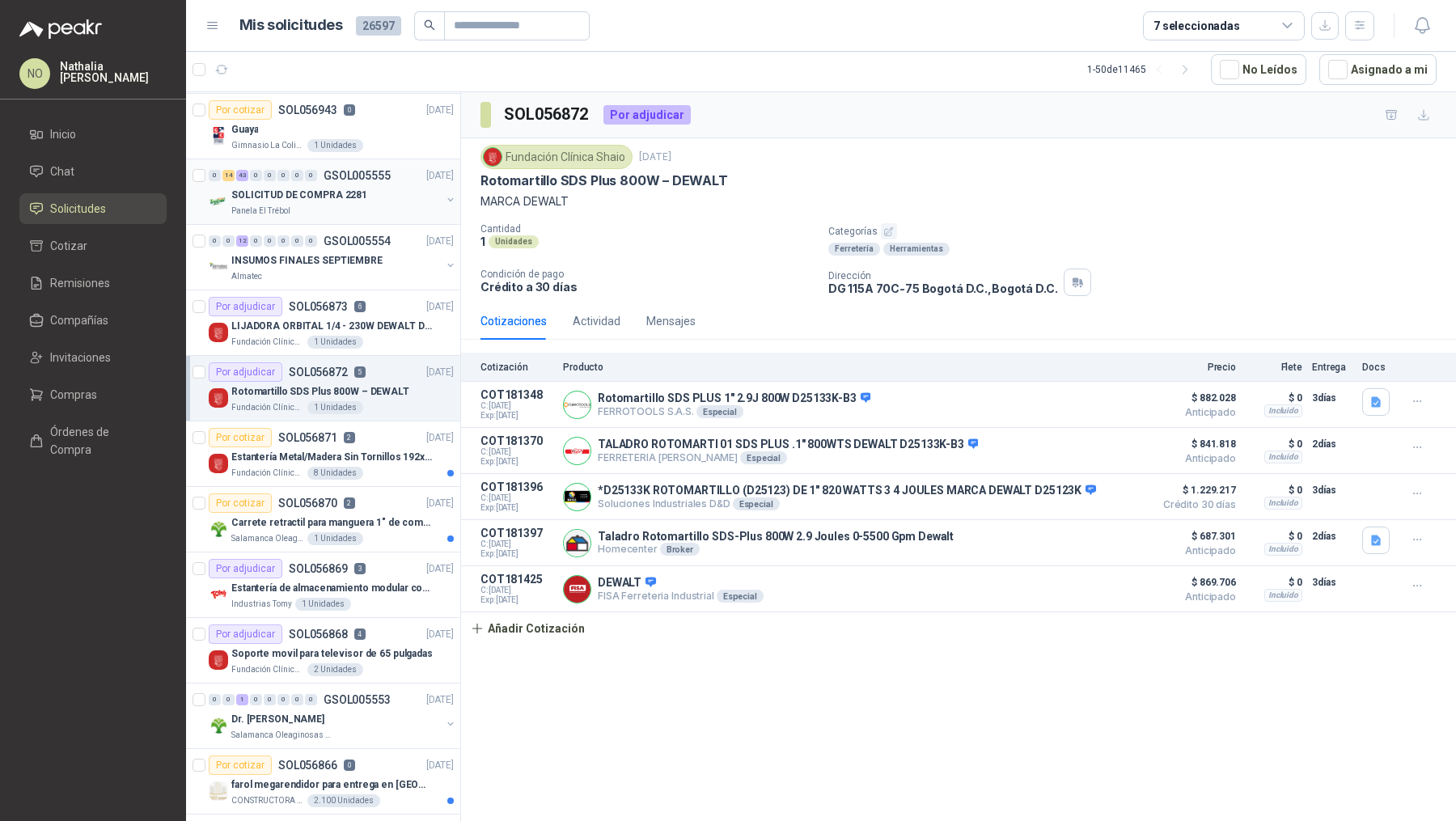
click at [394, 434] on div "Por cotizar SOL056871 2 22/09/25" at bounding box center [331, 437] width 245 height 20
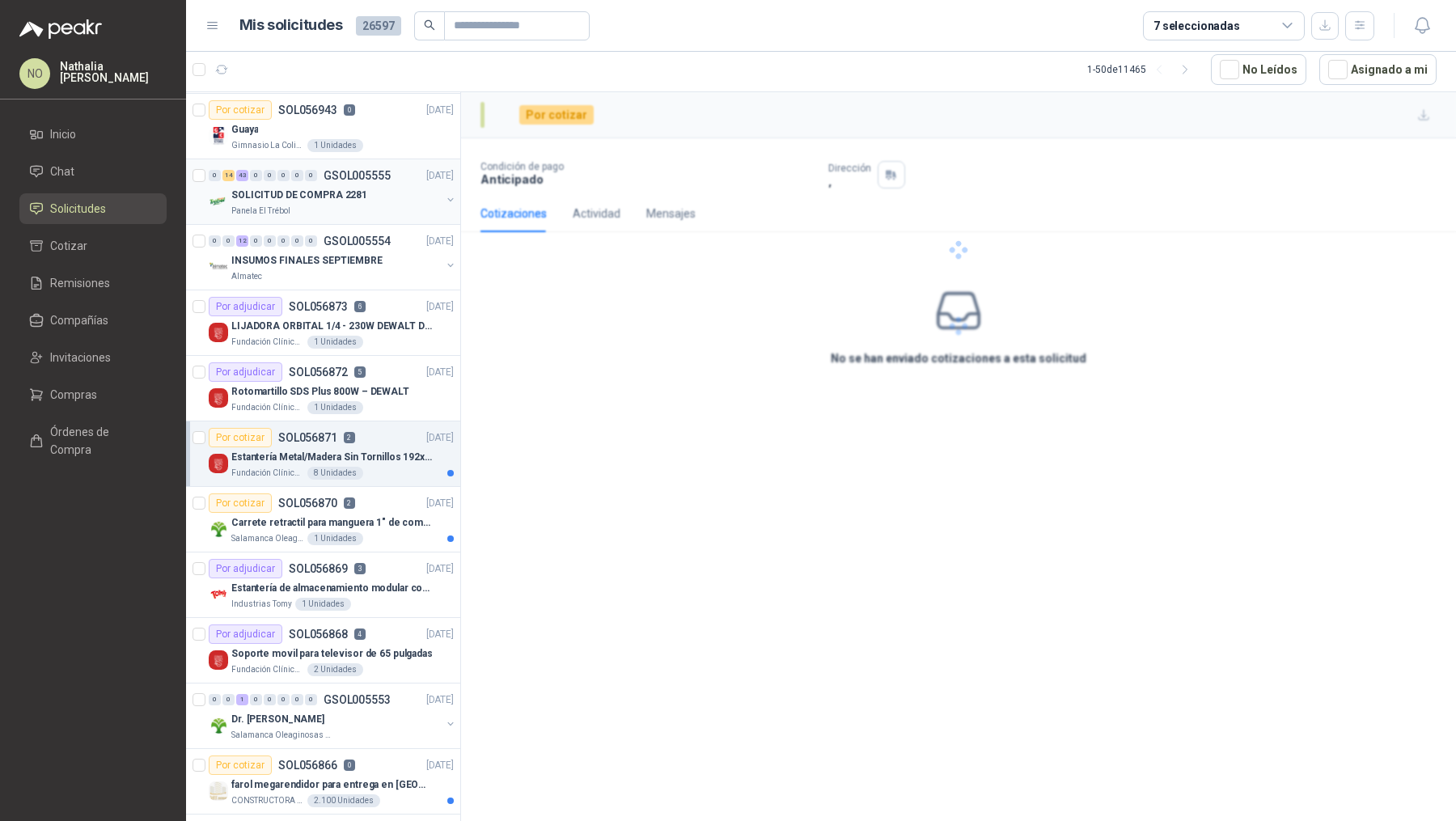
scroll to position [975, 0]
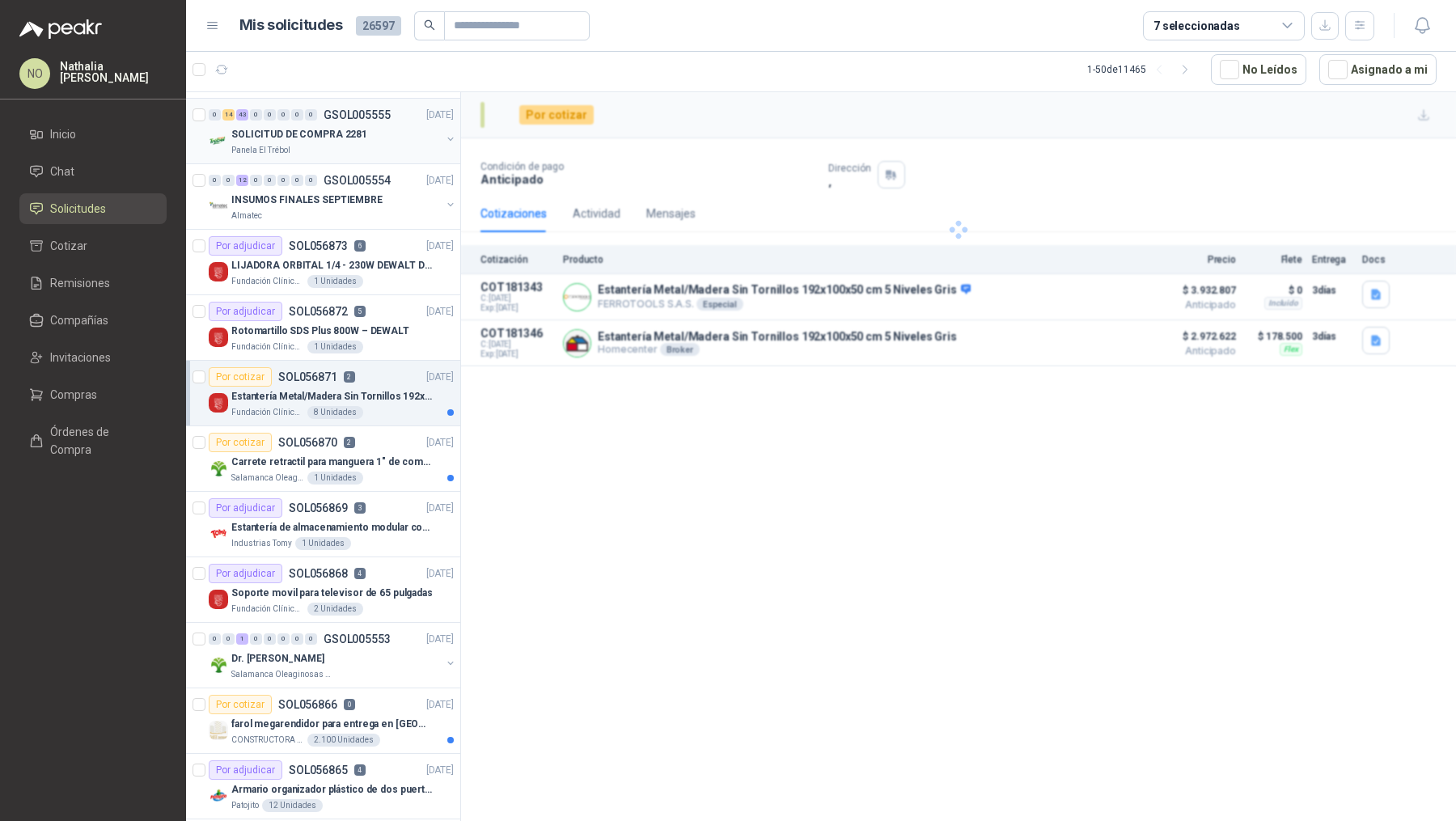
click at [394, 434] on div "Por cotizar SOL056870 2 22/09/25" at bounding box center [331, 442] width 245 height 20
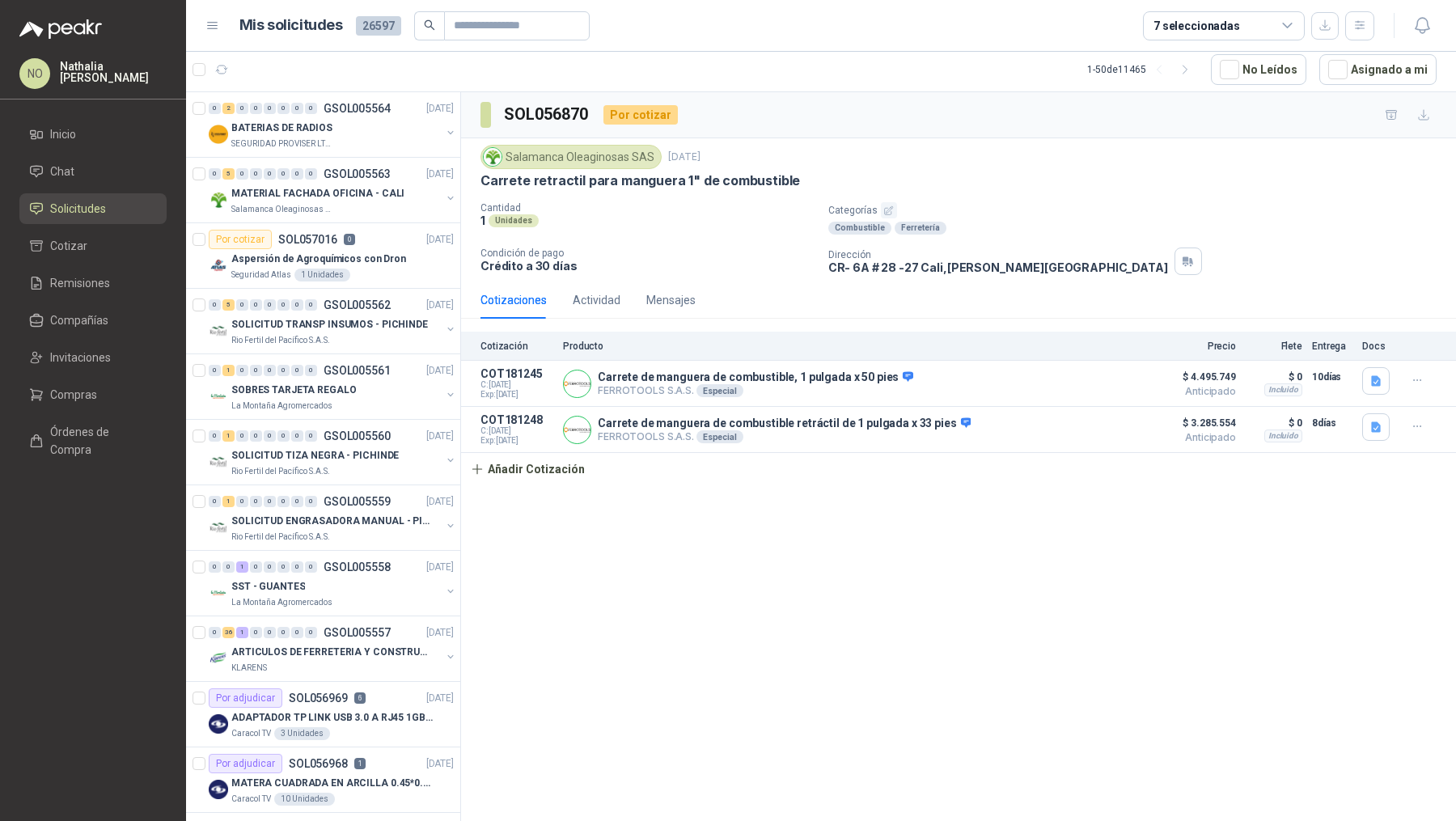
click at [1344, 51] on header "Mis solicitudes 26597 7 seleccionadas" at bounding box center [821, 25] width 1270 height 51
click at [1353, 73] on button "Asignado a mi" at bounding box center [1377, 69] width 117 height 31
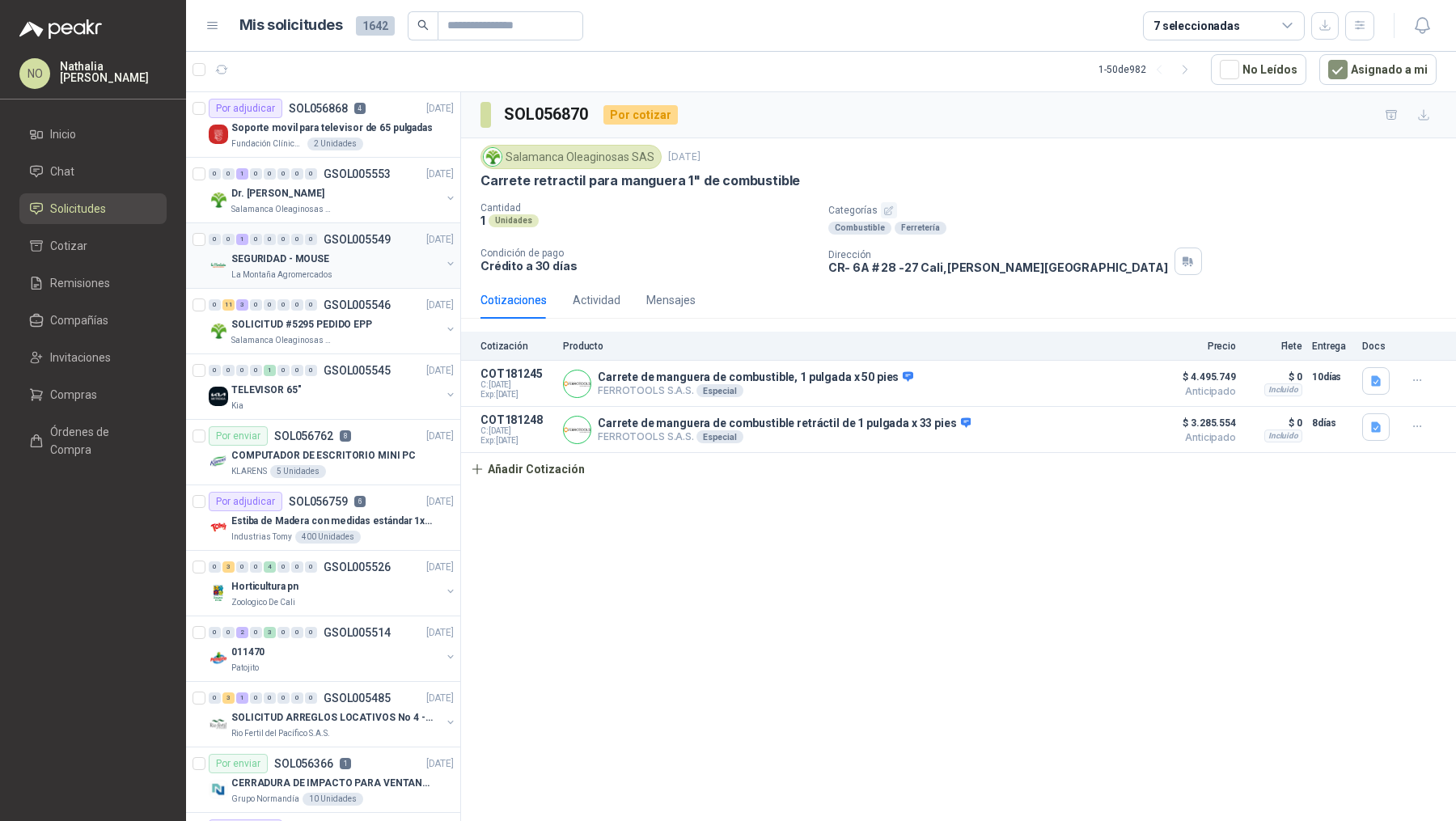
scroll to position [70, 0]
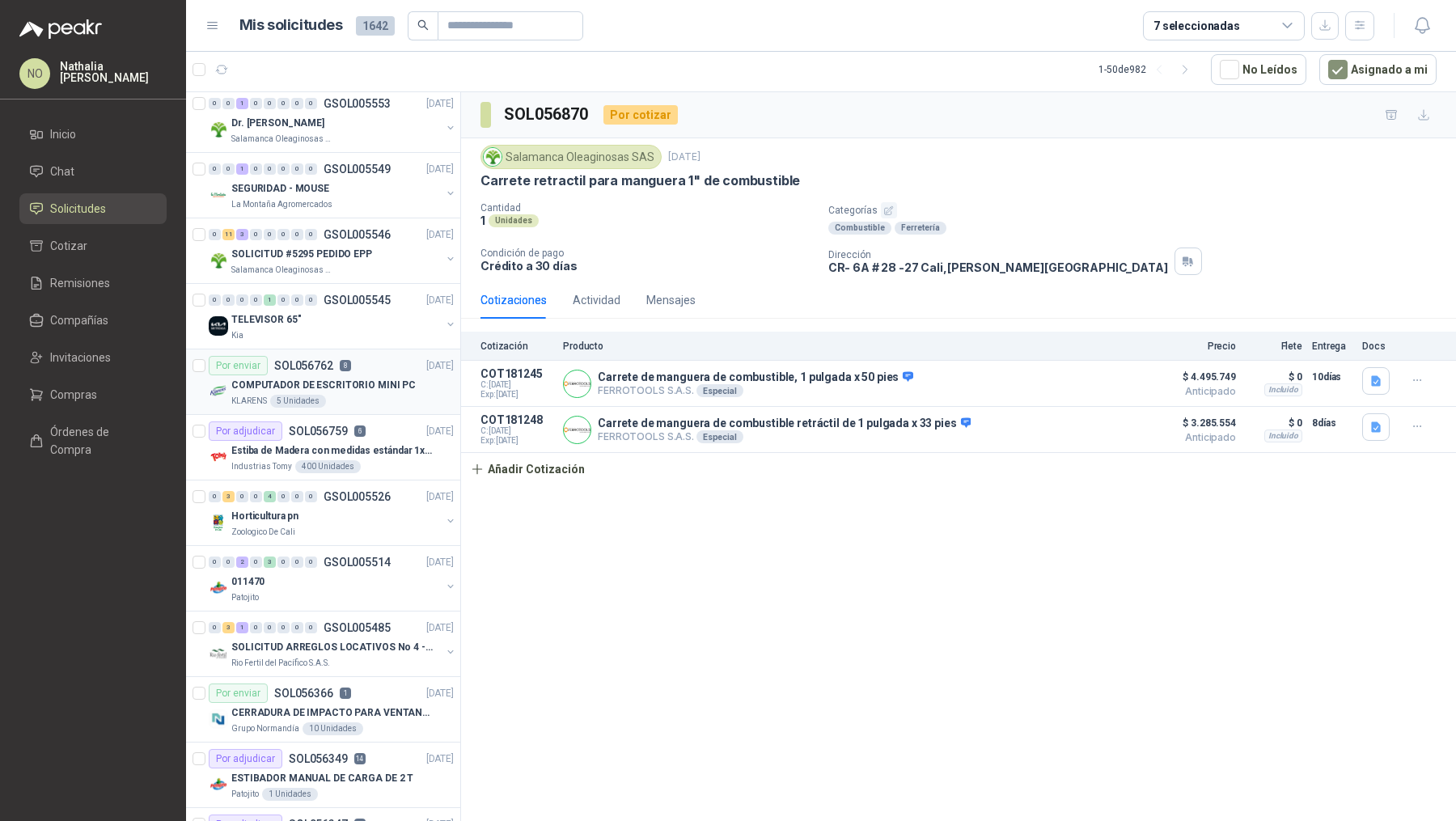
click at [375, 381] on p "COMPUTADOR DE ESCRITORIO MINI PC" at bounding box center [323, 385] width 184 height 15
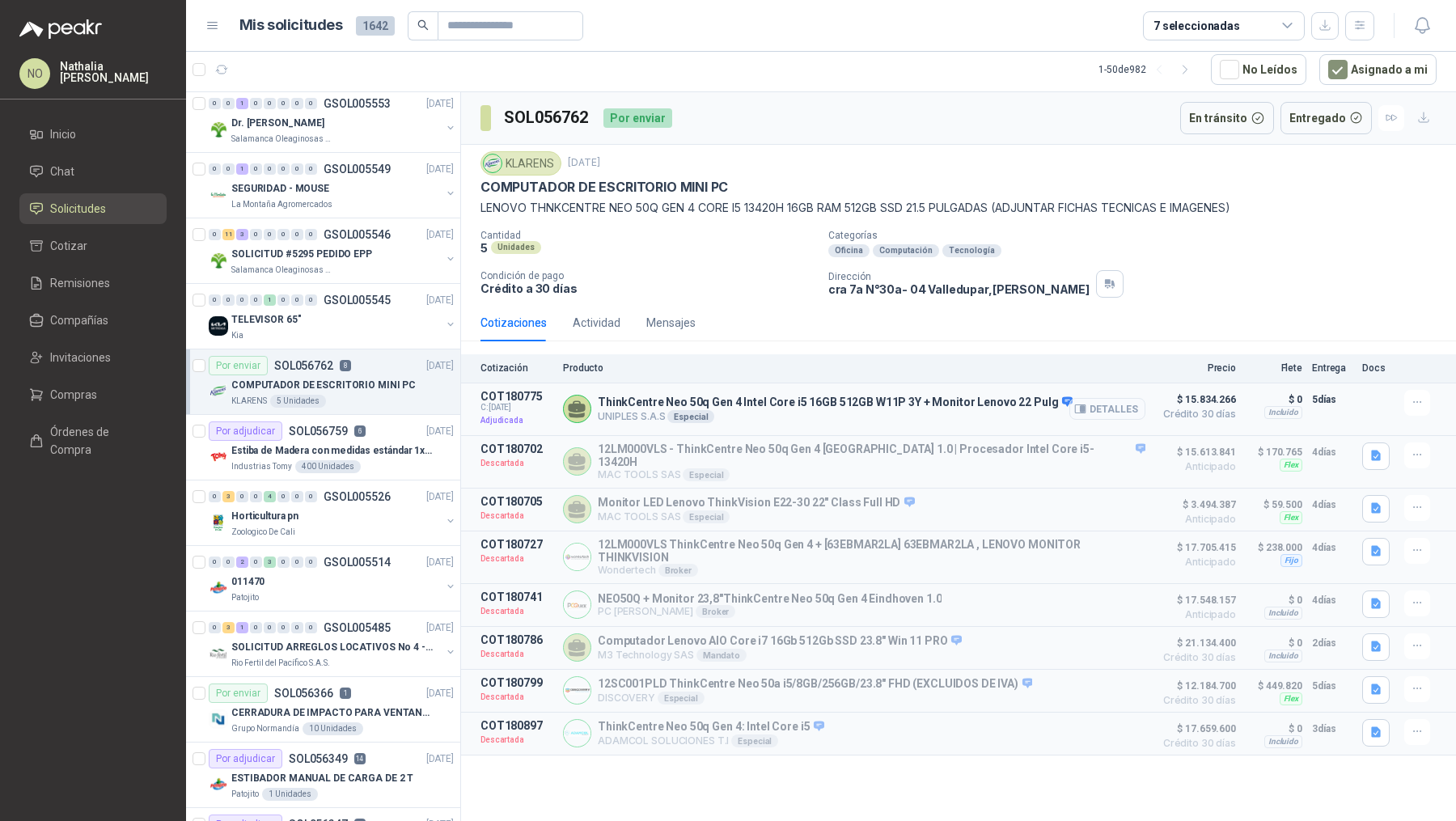
click at [1099, 403] on button "Detalles" at bounding box center [1107, 408] width 76 height 22
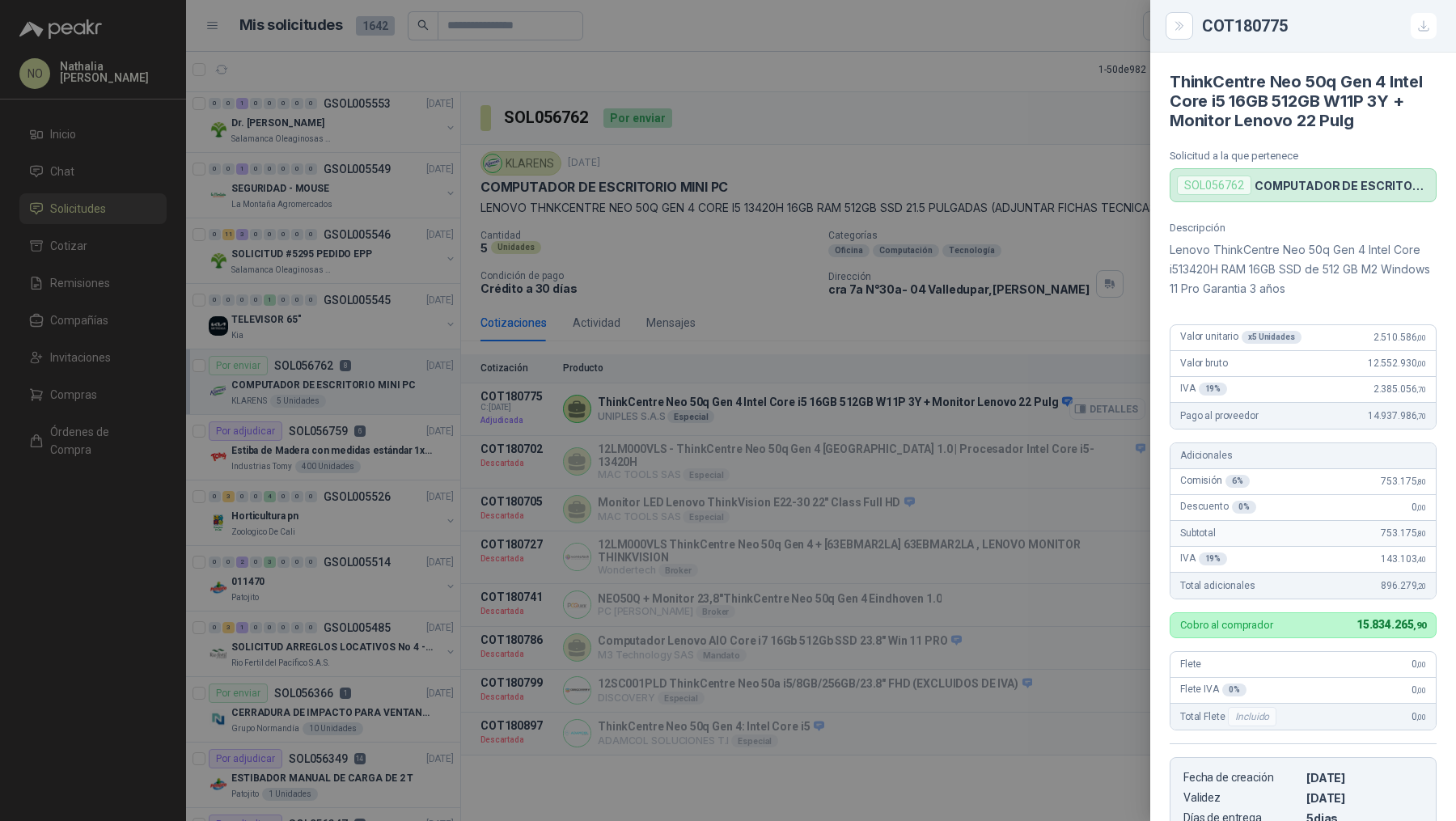
click at [1099, 403] on div at bounding box center [728, 410] width 1456 height 821
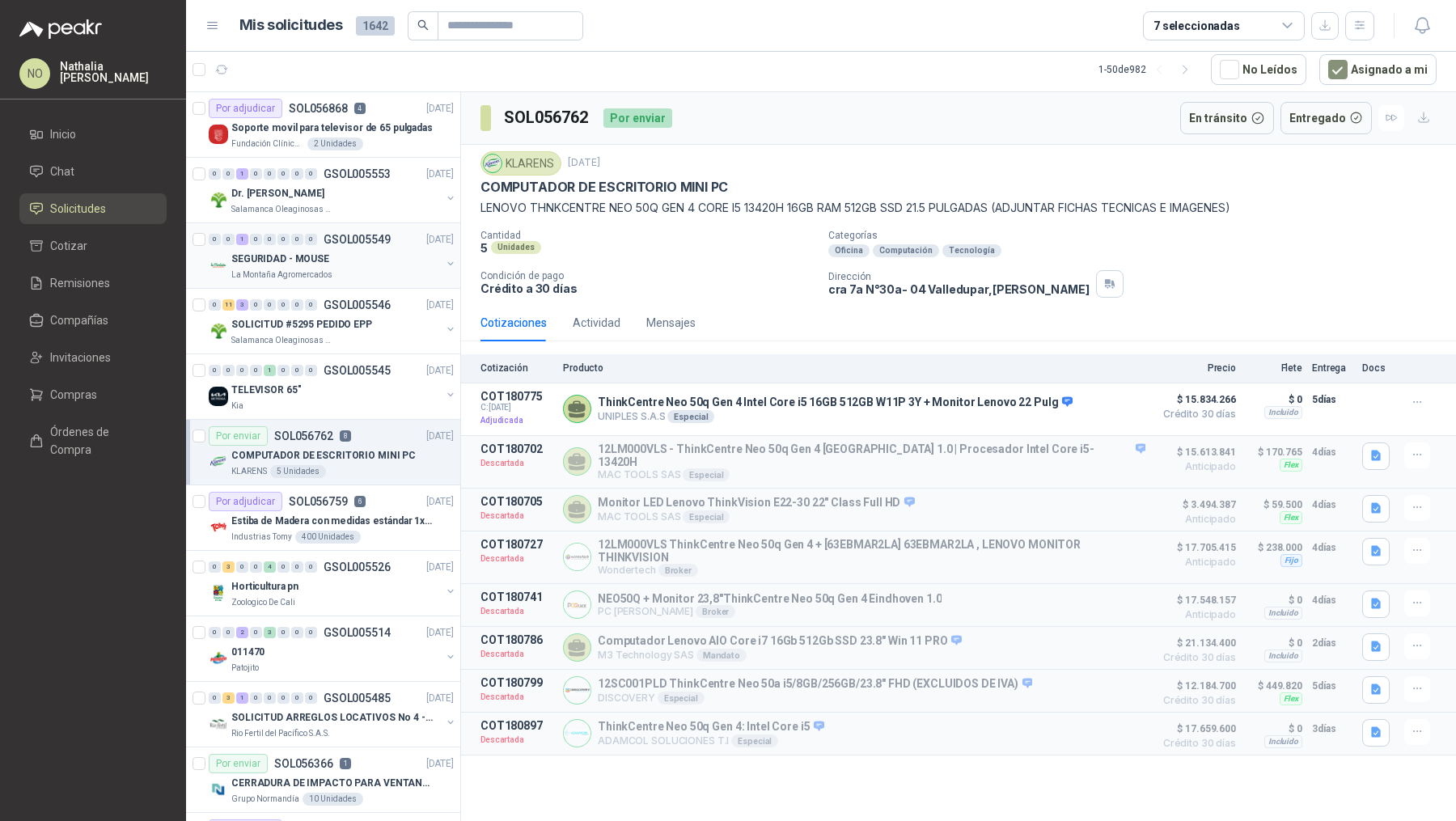
click at [360, 242] on p "GSOL005549" at bounding box center [357, 240] width 67 height 11
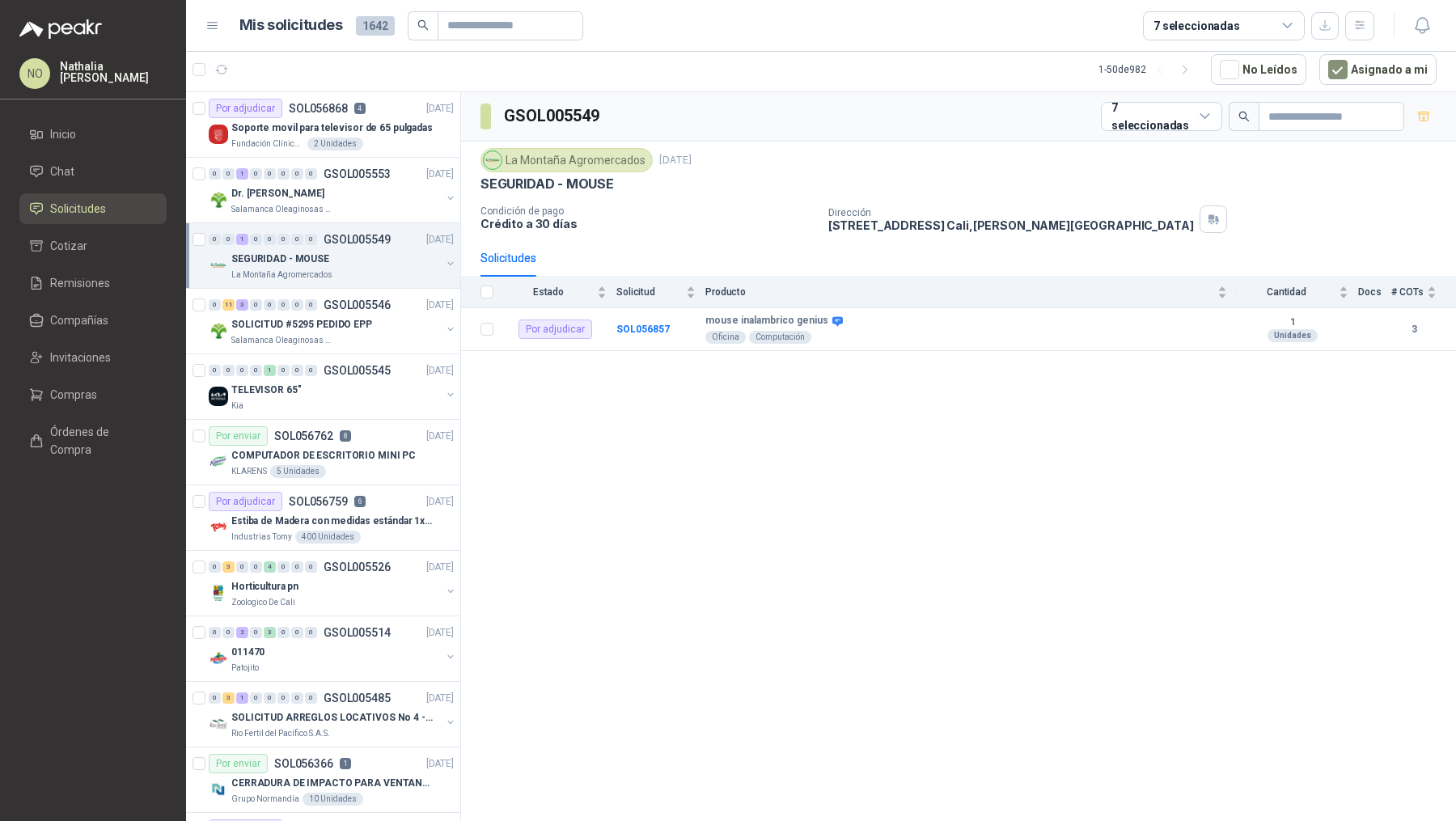
click at [360, 242] on p "GSOL005549" at bounding box center [357, 240] width 67 height 11
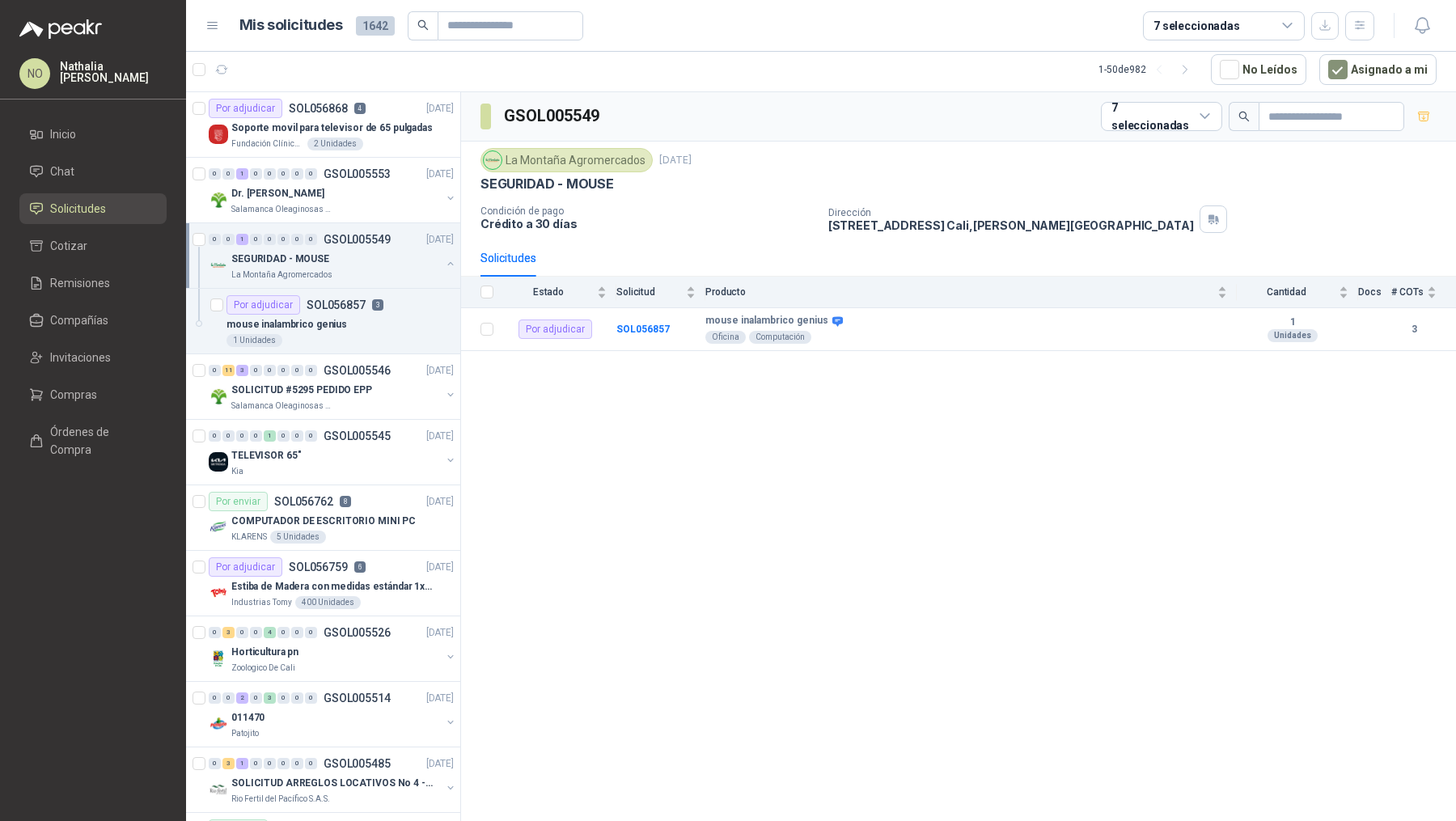
click at [360, 242] on p "GSOL005549" at bounding box center [357, 240] width 67 height 11
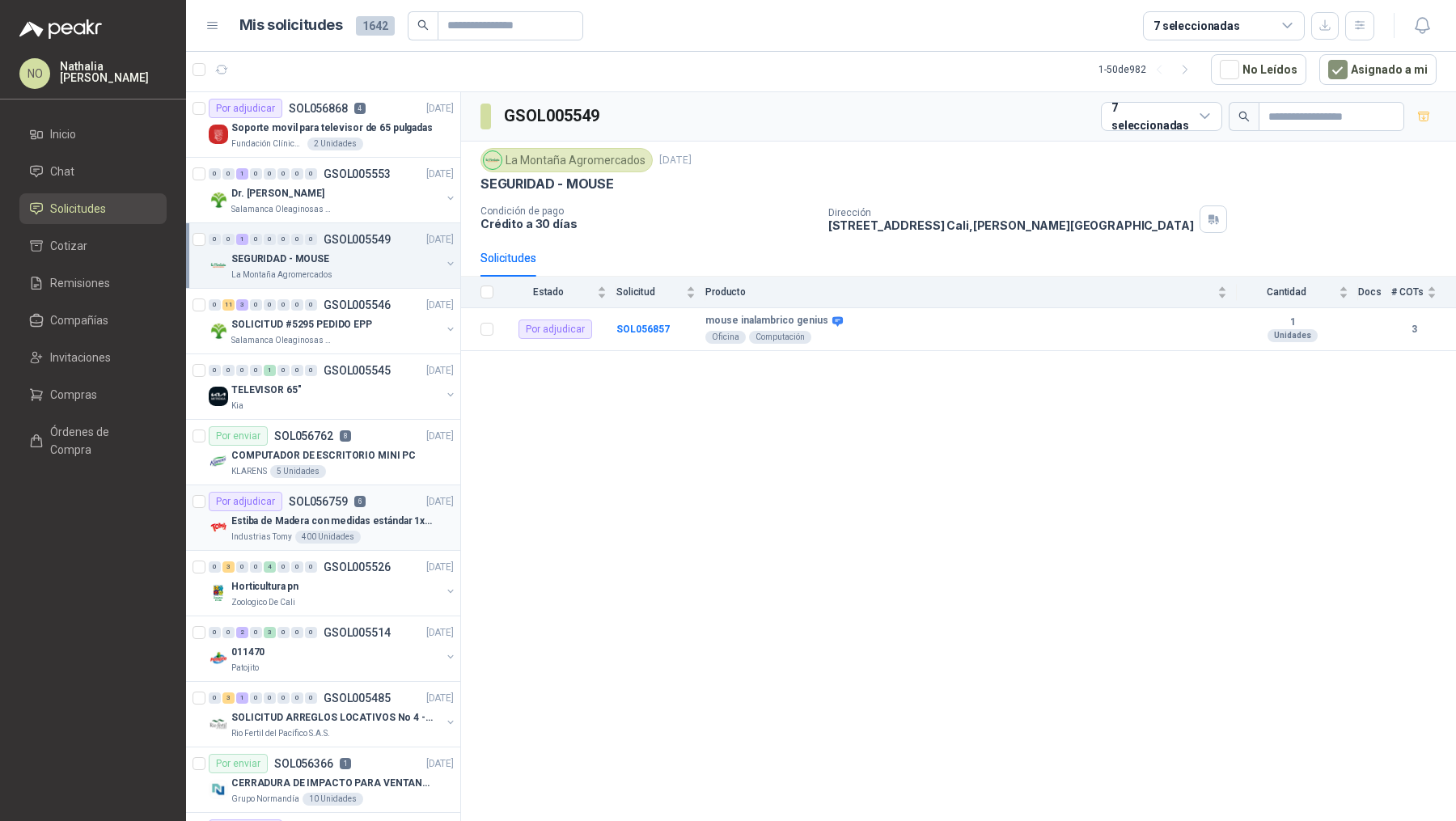
click at [364, 516] on p "Estiba de Madera con medidas estándar 1x120x15 de alto" at bounding box center [331, 520] width 201 height 15
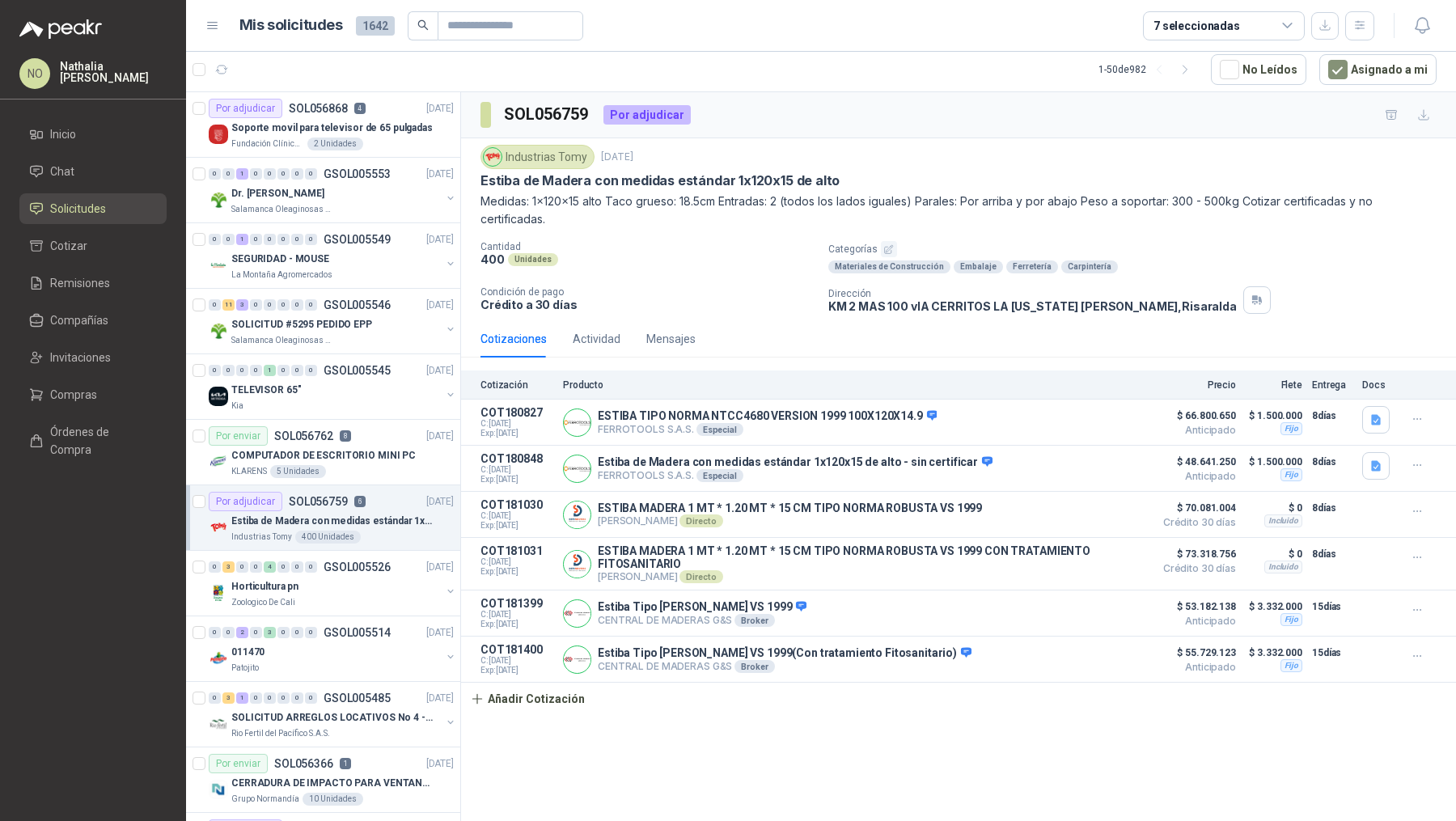
click at [364, 516] on p "Estiba de Madera con medidas estándar 1x120x15 de alto" at bounding box center [331, 520] width 201 height 15
click at [1375, 56] on button "Asignado a mi" at bounding box center [1377, 69] width 117 height 31
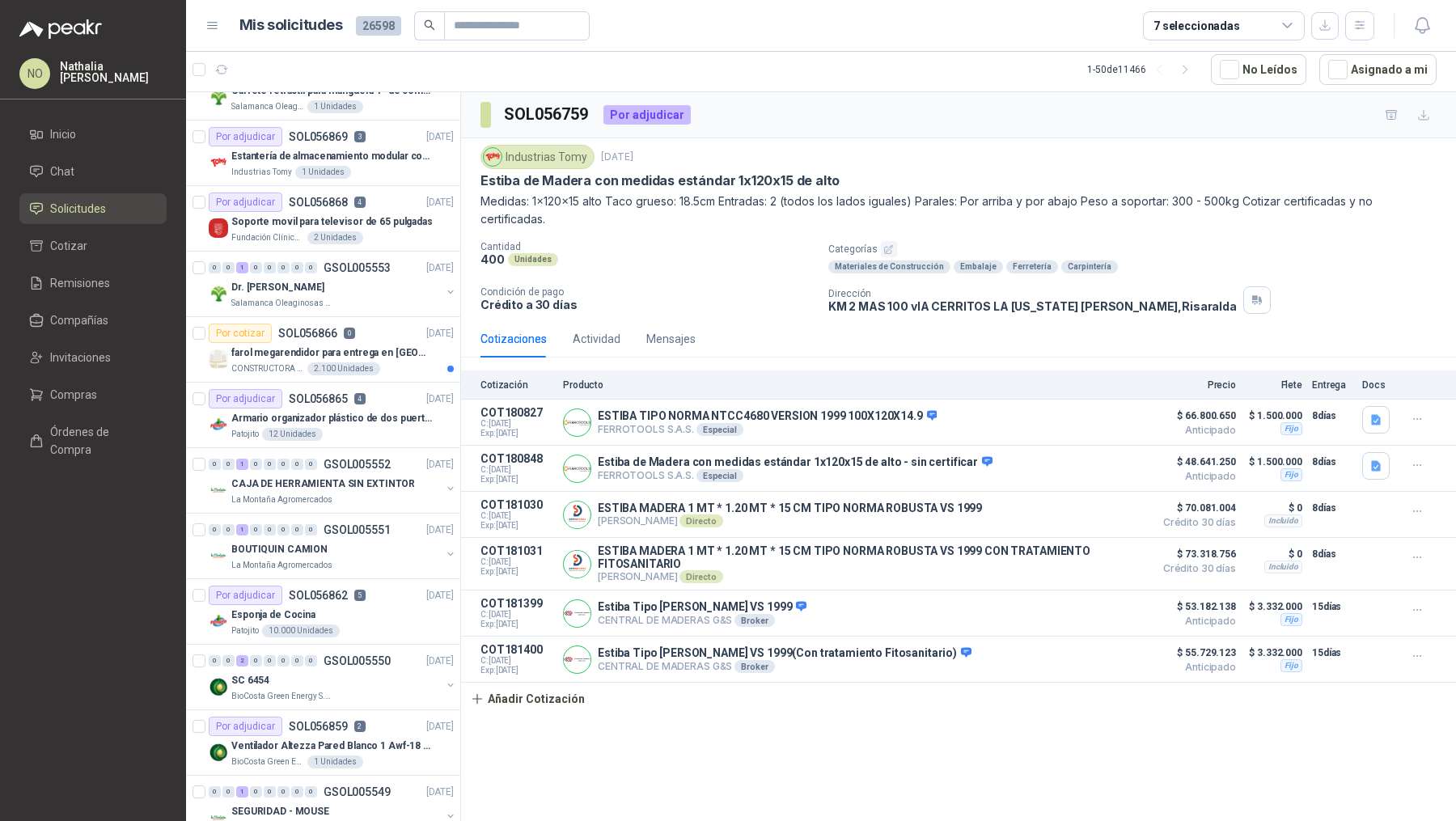
scroll to position [1415, 0]
click at [317, 583] on div "Por adjudicar SOL056862 5" at bounding box center [287, 593] width 157 height 20
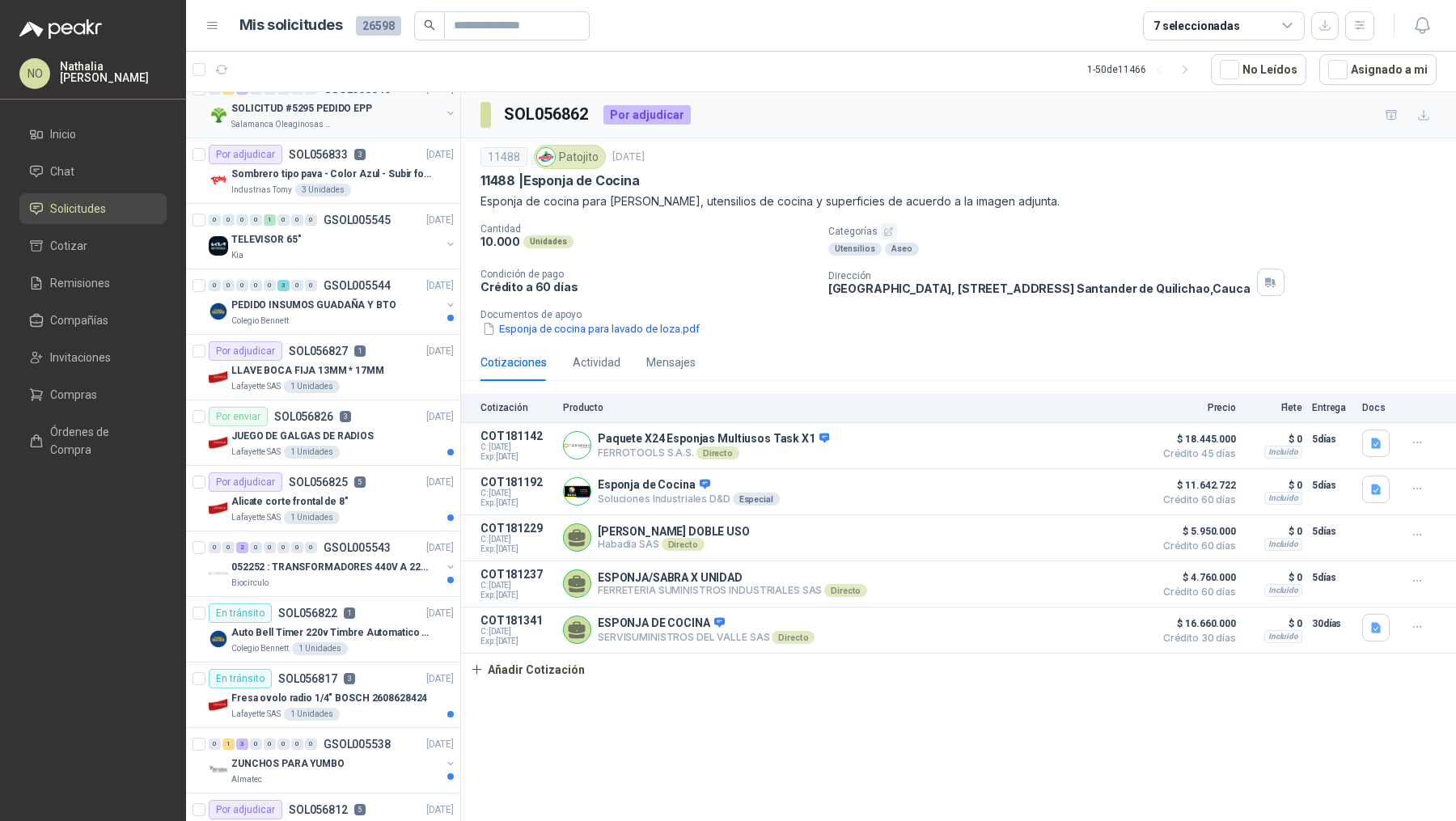
scroll to position [2563, 0]
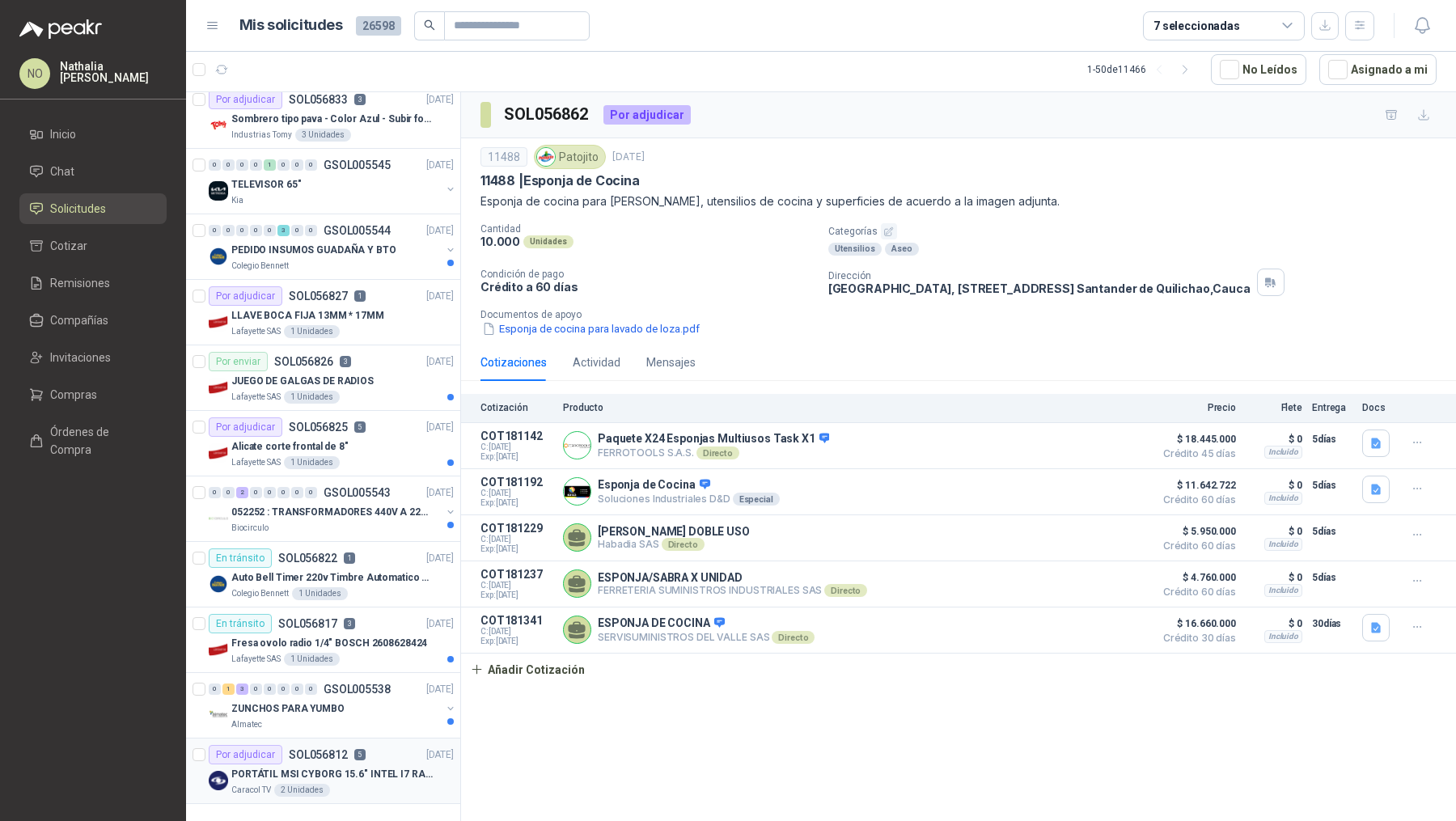
click at [347, 784] on div "Caracol TV 2 Unidades" at bounding box center [343, 790] width 223 height 13
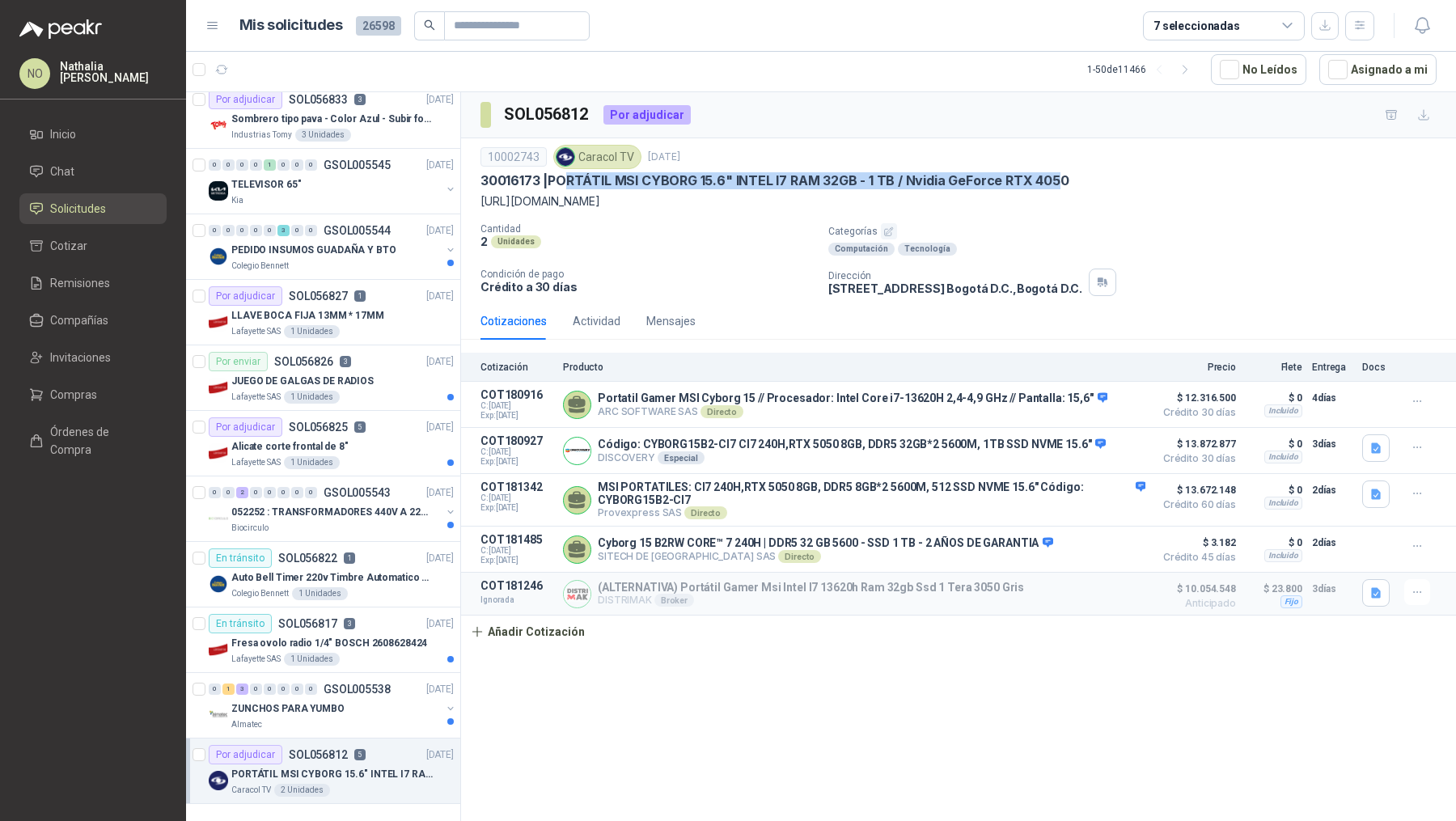
drag, startPoint x: 566, startPoint y: 177, endPoint x: 1054, endPoint y: 184, distance: 488.1
click at [1054, 184] on p "30016173 | PORTÁTIL MSI CYBORG 15.6" INTEL I7 RAM 32GB - 1 TB / Nvidia GeForce …" at bounding box center [774, 181] width 589 height 17
click at [1110, 416] on button "Detalles" at bounding box center [1107, 404] width 76 height 22
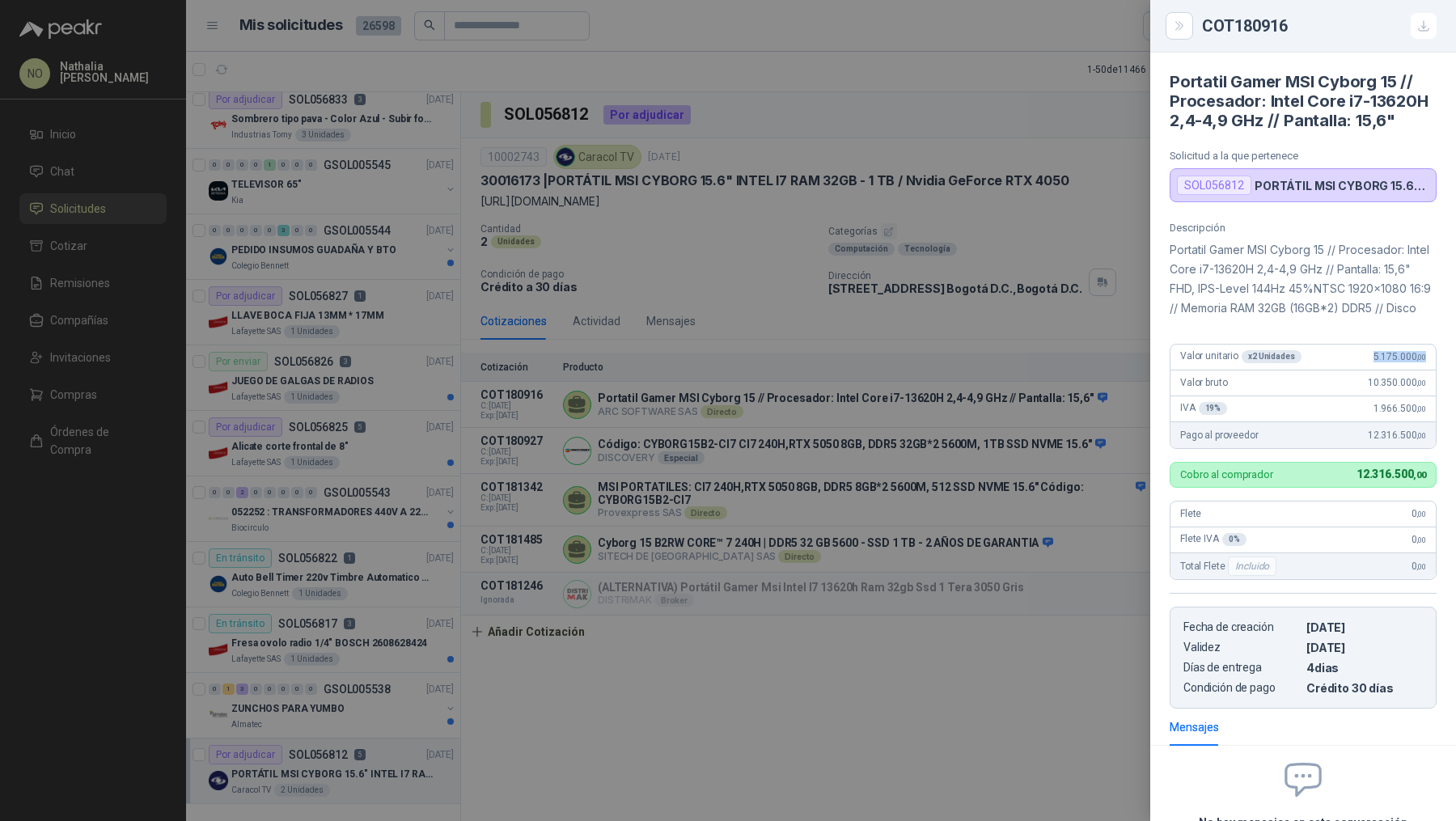
drag, startPoint x: 1361, startPoint y: 391, endPoint x: 1412, endPoint y: 391, distance: 51.0
click at [1412, 362] on span "5.175.000 ,00" at bounding box center [1400, 357] width 52 height 11
click at [1416, 361] on span ",00" at bounding box center [1420, 358] width 9 height 9
drag, startPoint x: 1412, startPoint y: 391, endPoint x: 1359, endPoint y: 391, distance: 53.0
click at [1359, 371] on div "Valor unitario x 2 Unidades 5.175.000 ,00" at bounding box center [1302, 358] width 265 height 26
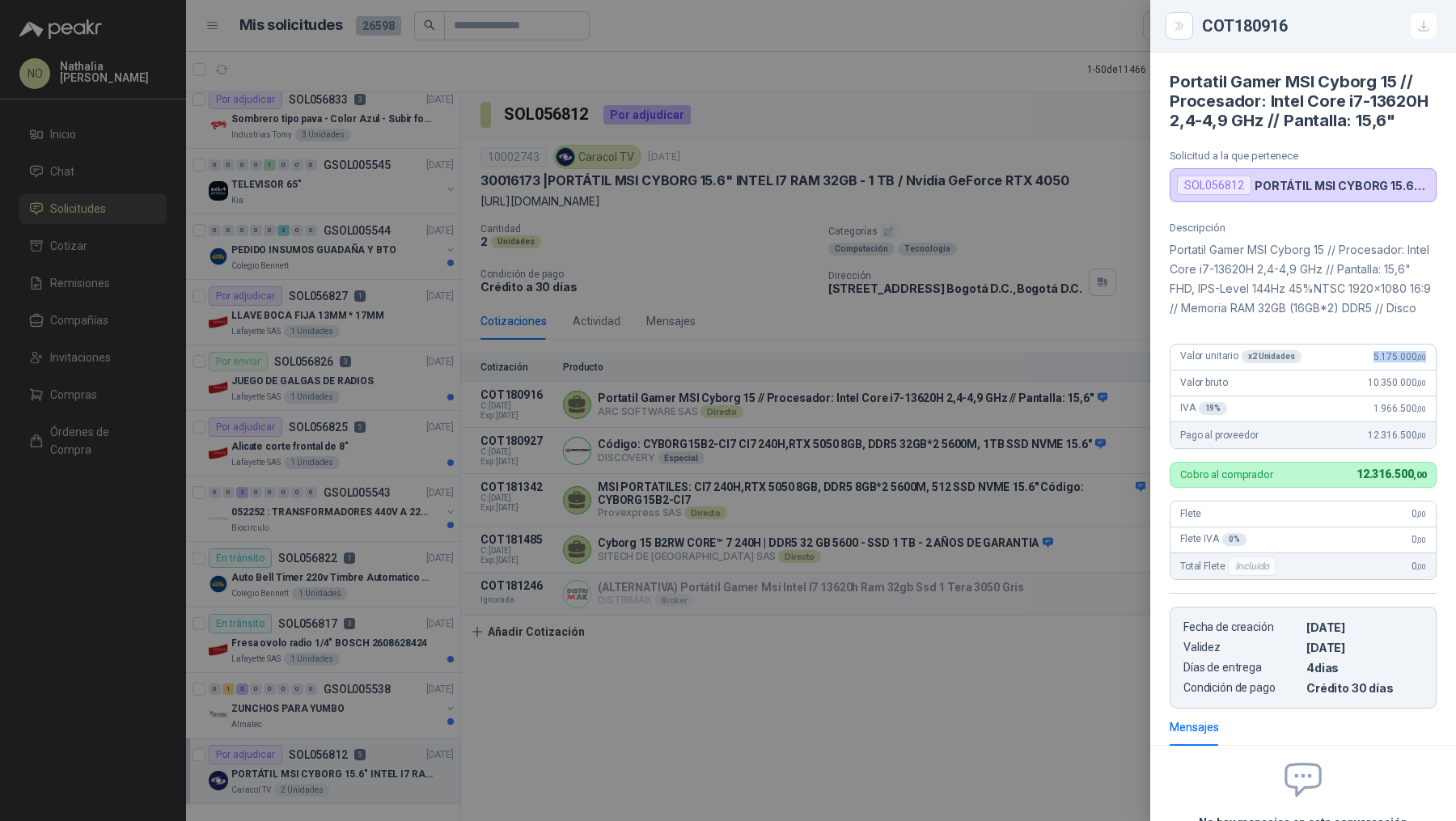
click at [1359, 371] on div "Valor unitario x 2 Unidades 5.175.000 ,00" at bounding box center [1302, 358] width 265 height 26
drag, startPoint x: 1359, startPoint y: 391, endPoint x: 1403, endPoint y: 401, distance: 45.1
click at [1403, 371] on div "Valor unitario x 2 Unidades 5.175.000 ,00" at bounding box center [1302, 358] width 265 height 26
drag, startPoint x: 1167, startPoint y: 266, endPoint x: 1310, endPoint y: 343, distance: 162.4
click at [1310, 343] on div "Descripción Portatil Gamer MSI Cyborg 15 // Procesador: Intel Core i7-13620H 2,…" at bounding box center [1302, 465] width 305 height 487
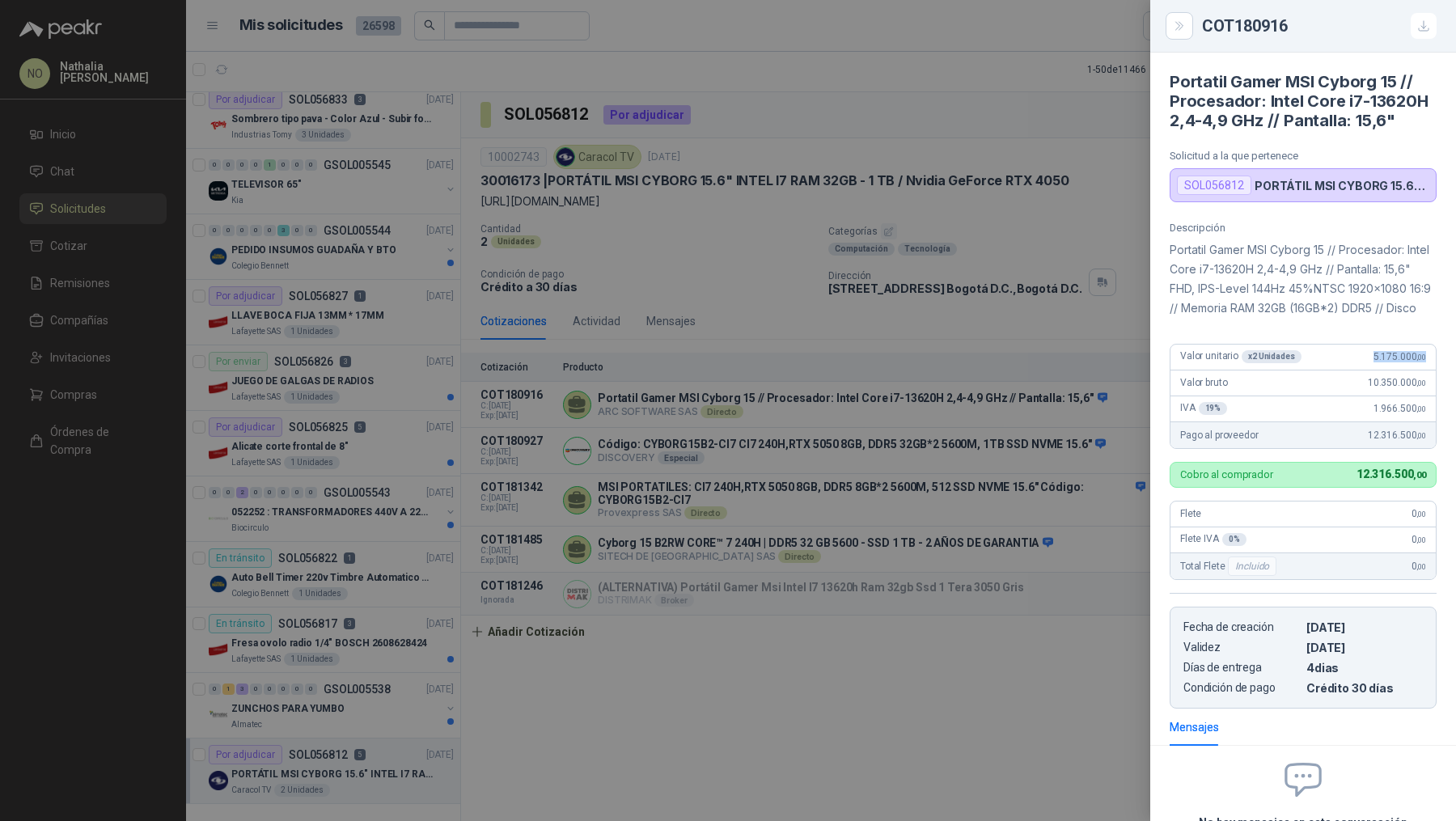
copy p "Portatil Gamer MSI Cyborg 15 // Procesador: Intel Core i7-13620H 2,4-4,9 GHz //…"
click at [703, 283] on div at bounding box center [728, 410] width 1456 height 821
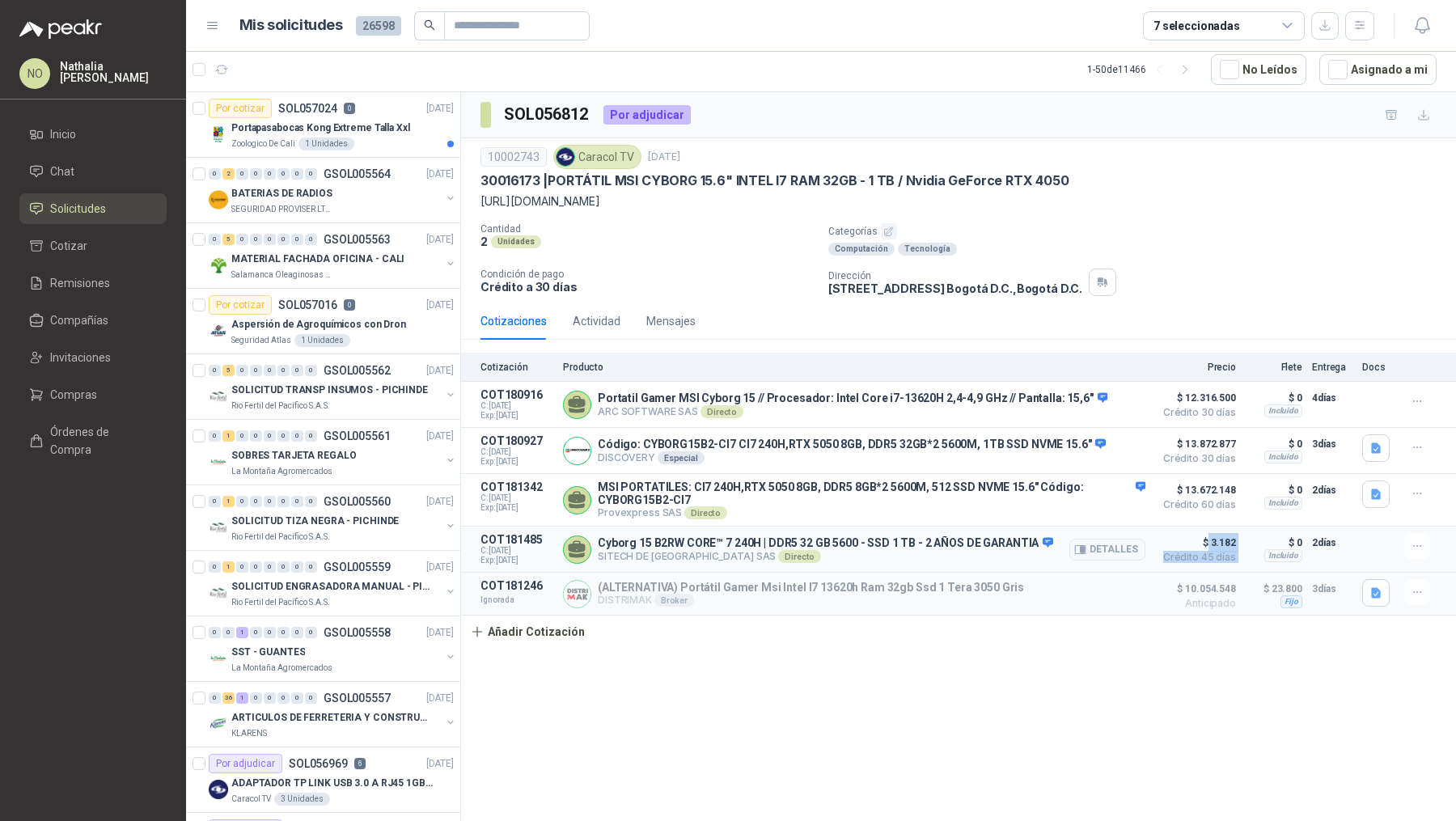
drag, startPoint x: 1207, startPoint y: 555, endPoint x: 1243, endPoint y: 557, distance: 36.1
click at [1243, 557] on article "COT181485 C: 22/09/2025 Exp: 03/10/2025 Cyborg 15 B2RW CORE™ 7 240H | DDR5 32 G…" at bounding box center [958, 549] width 994 height 46
copy article "3.182 Crédito 45 días $ 3.182 Crédito 45 días Incluido $ 0 Entrega: 2 días"
drag, startPoint x: 927, startPoint y: 550, endPoint x: 1018, endPoint y: 550, distance: 91.0
click at [1018, 550] on p "Cyborg 15 B2RW CORE™ 7 240H | DDR5 32 GB 5600 - SSD 1 TB - 2 AÑOS DE GARANTIA" at bounding box center [825, 544] width 455 height 15
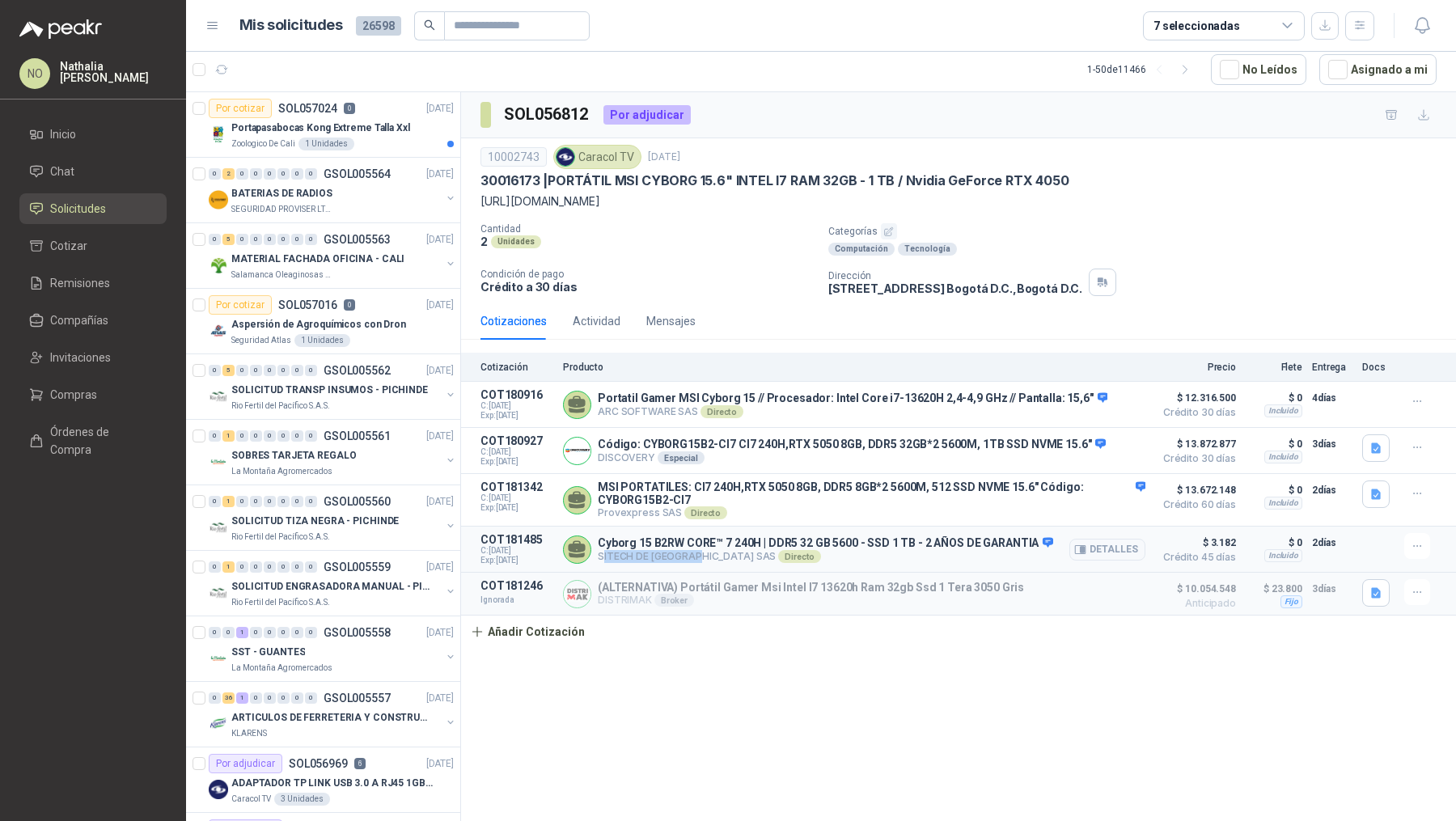
drag, startPoint x: 602, startPoint y: 573, endPoint x: 699, endPoint y: 575, distance: 97.0
click at [699, 563] on p "SITECH DE COLOMBIA SAS Directo" at bounding box center [825, 556] width 455 height 13
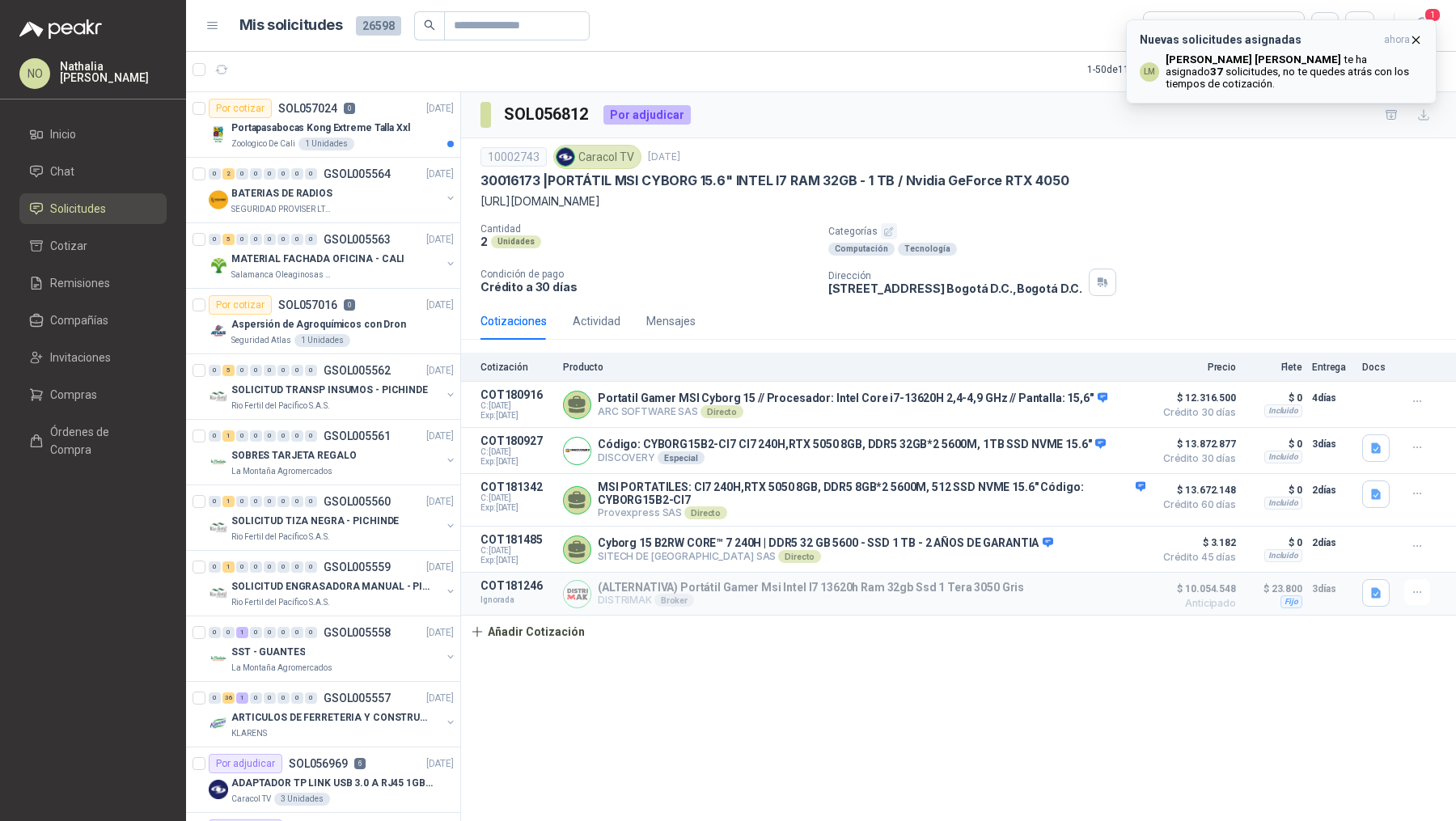
click at [1418, 38] on icon "button" at bounding box center [1416, 39] width 14 height 14
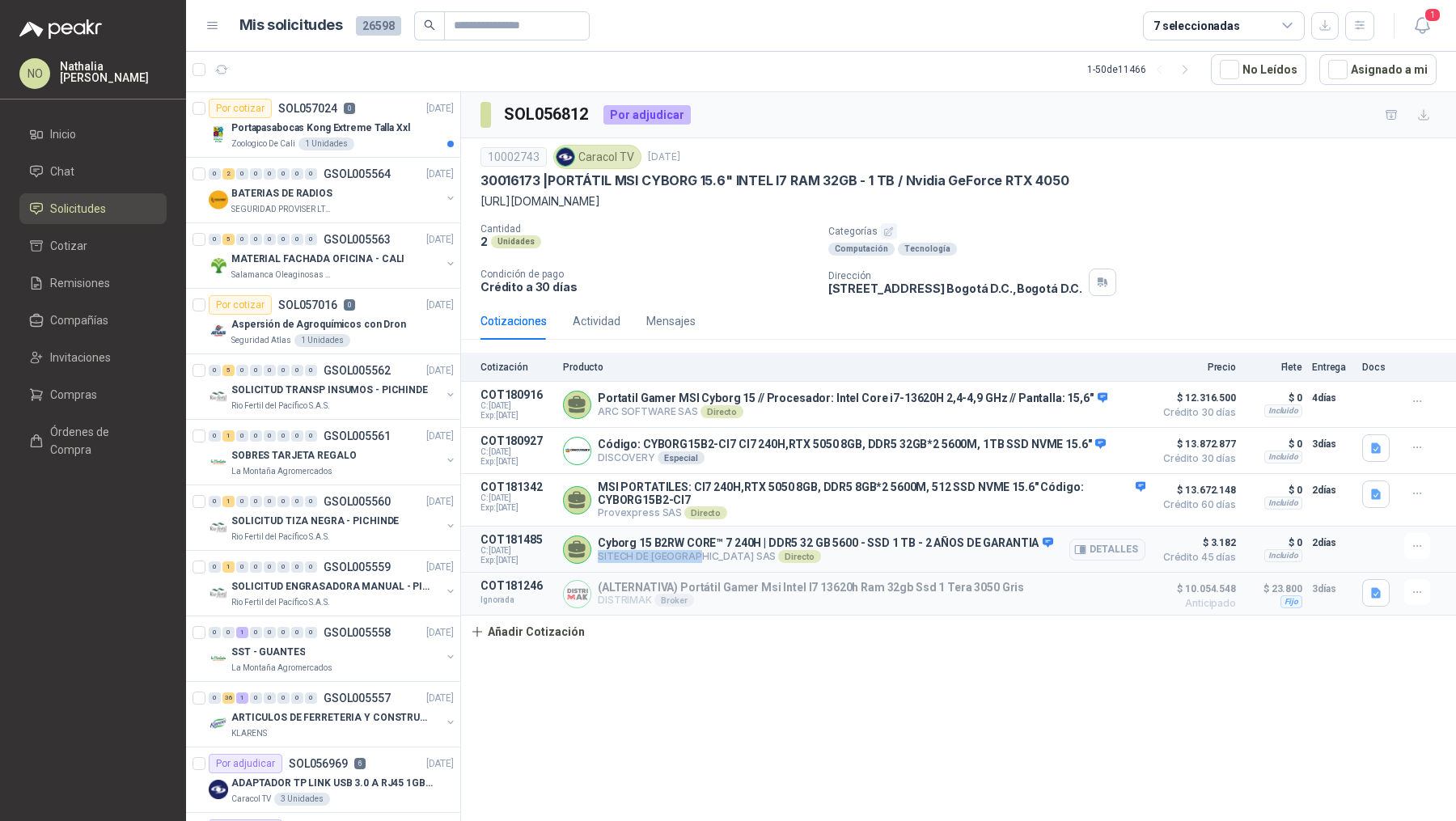
drag, startPoint x: 596, startPoint y: 570, endPoint x: 699, endPoint y: 576, distance: 103.2
click at [699, 565] on div "Cyborg 15 B2RW CORE™ 7 240H | DDR5 32 GB 5600 - SSD 1 TB - 2 AÑOS DE GARANTIA S…" at bounding box center [854, 549] width 582 height 33
copy p "SITECH DE COLOMBIA"
click at [1130, 559] on button "Detalles" at bounding box center [1107, 549] width 76 height 22
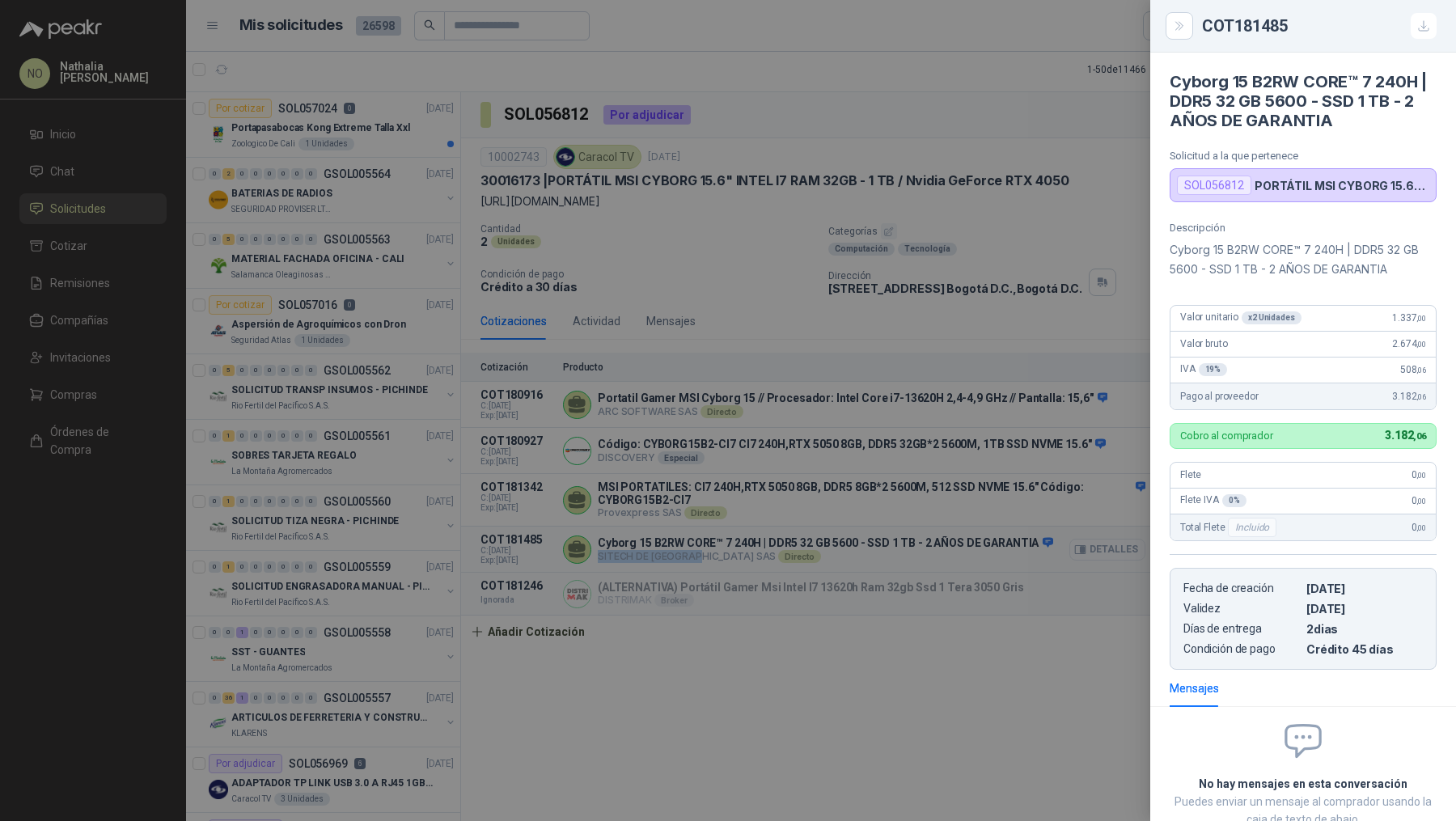
click at [1130, 559] on div at bounding box center [728, 410] width 1456 height 821
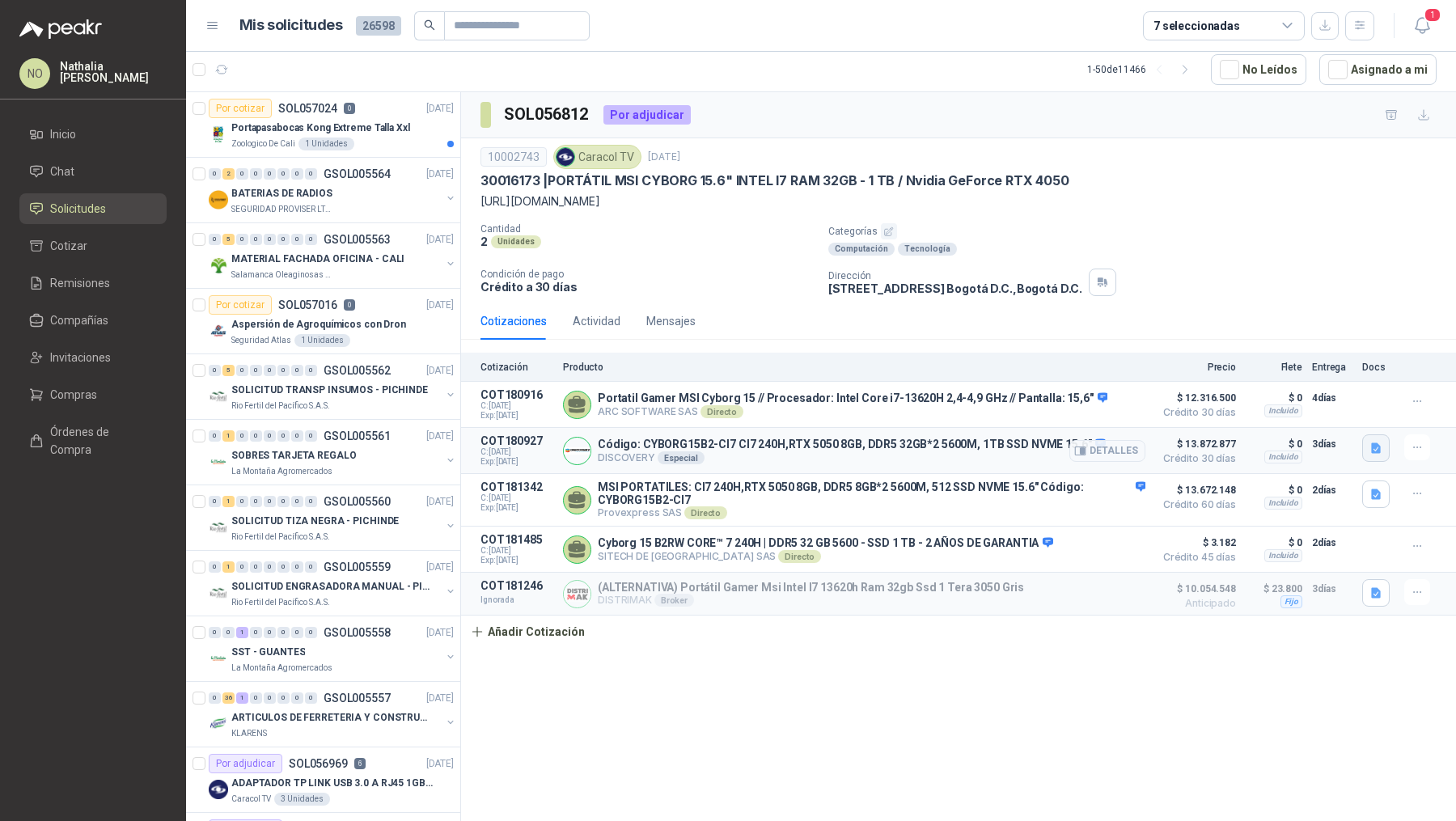
click at [1374, 454] on icon "button" at bounding box center [1375, 447] width 9 height 10
click at [1283, 330] on div "Cotizaciones Actividad Mensajes" at bounding box center [958, 321] width 956 height 37
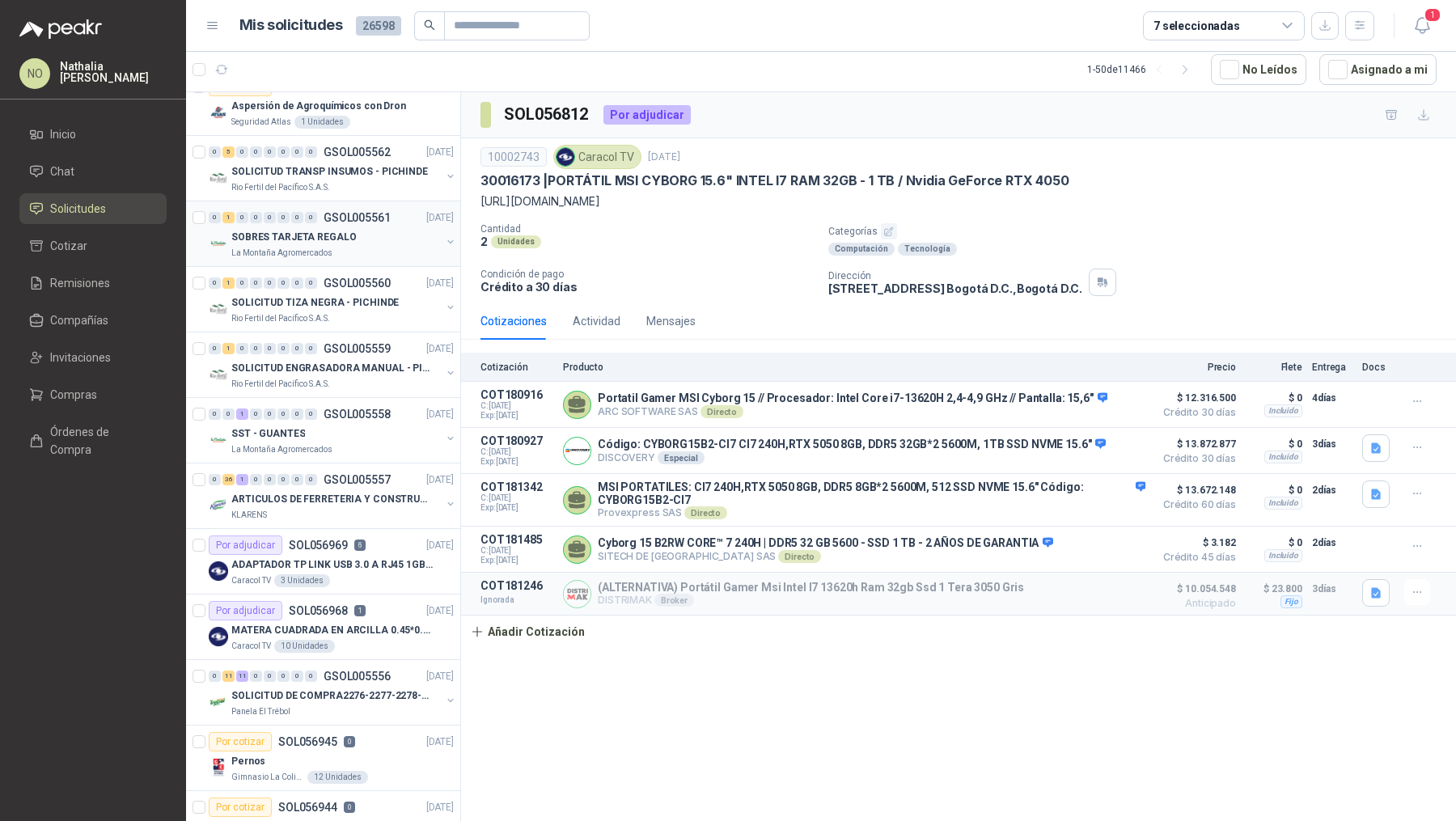
scroll to position [223, 0]
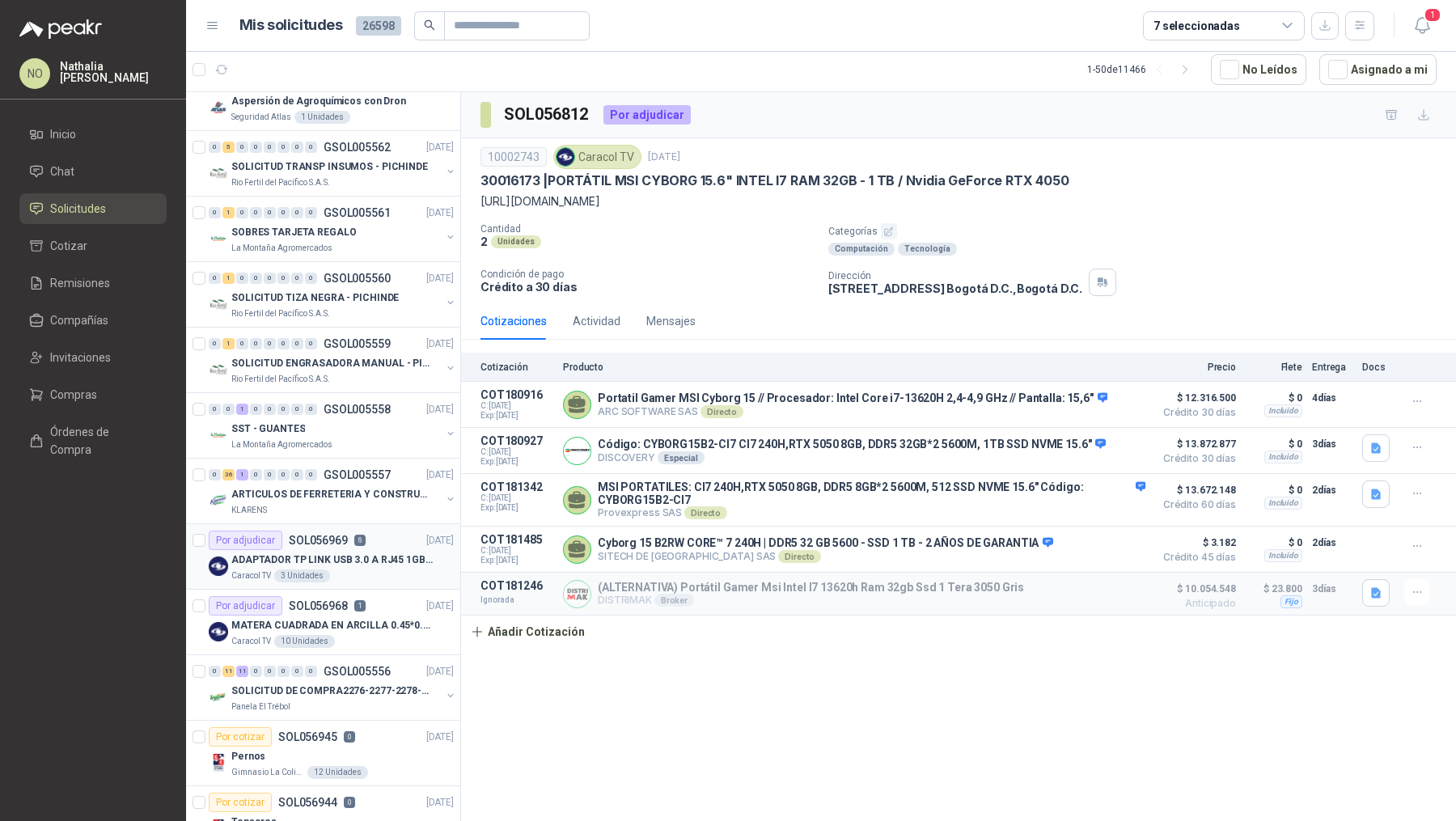
click at [378, 531] on div "Por adjudicar SOL056969 6 22/09/25" at bounding box center [331, 540] width 245 height 20
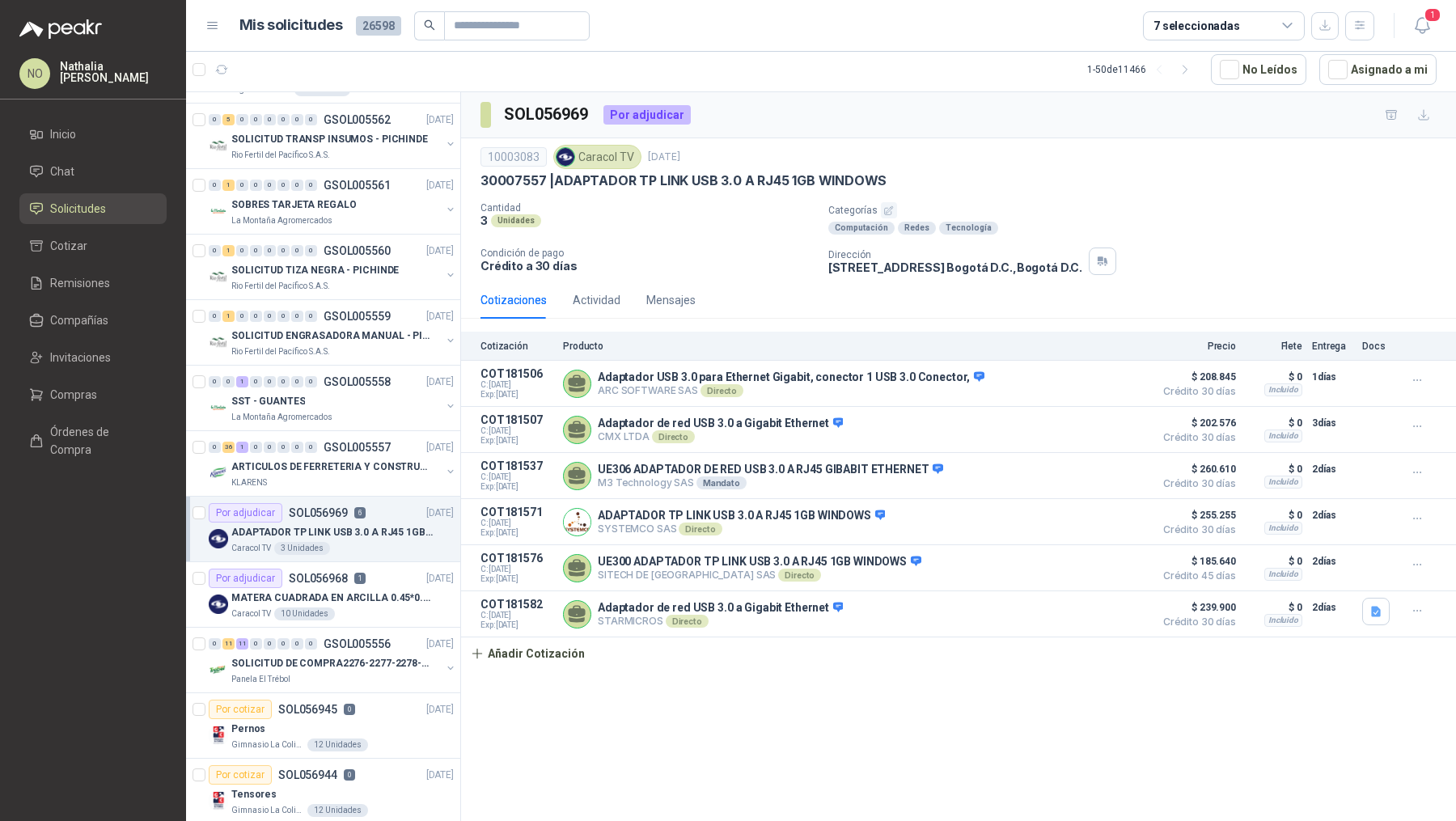
scroll to position [258, 0]
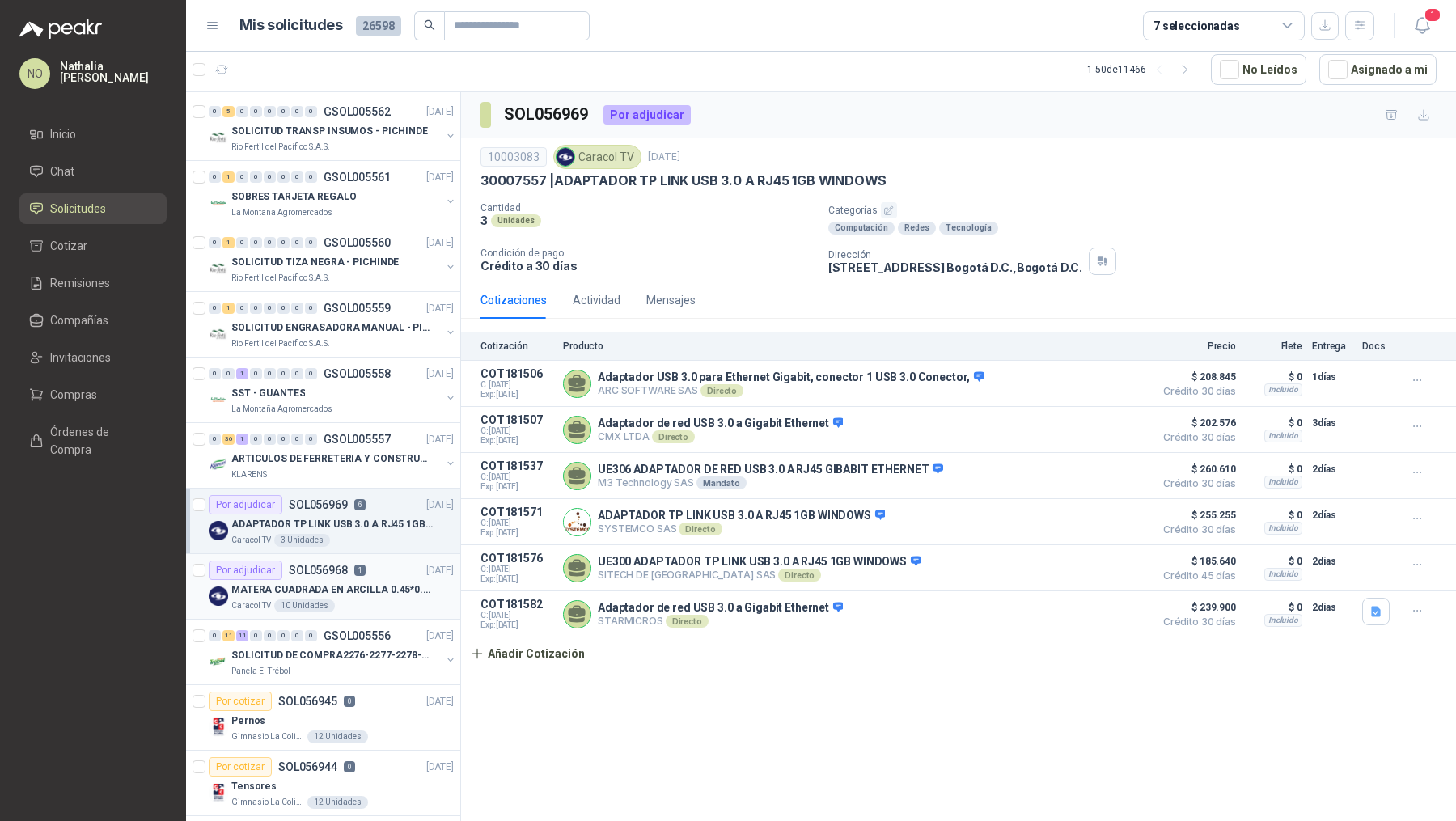
click at [357, 589] on p "MATERA CUADRADA EN ARCILLA 0.45*0.45*0.40" at bounding box center [331, 590] width 201 height 15
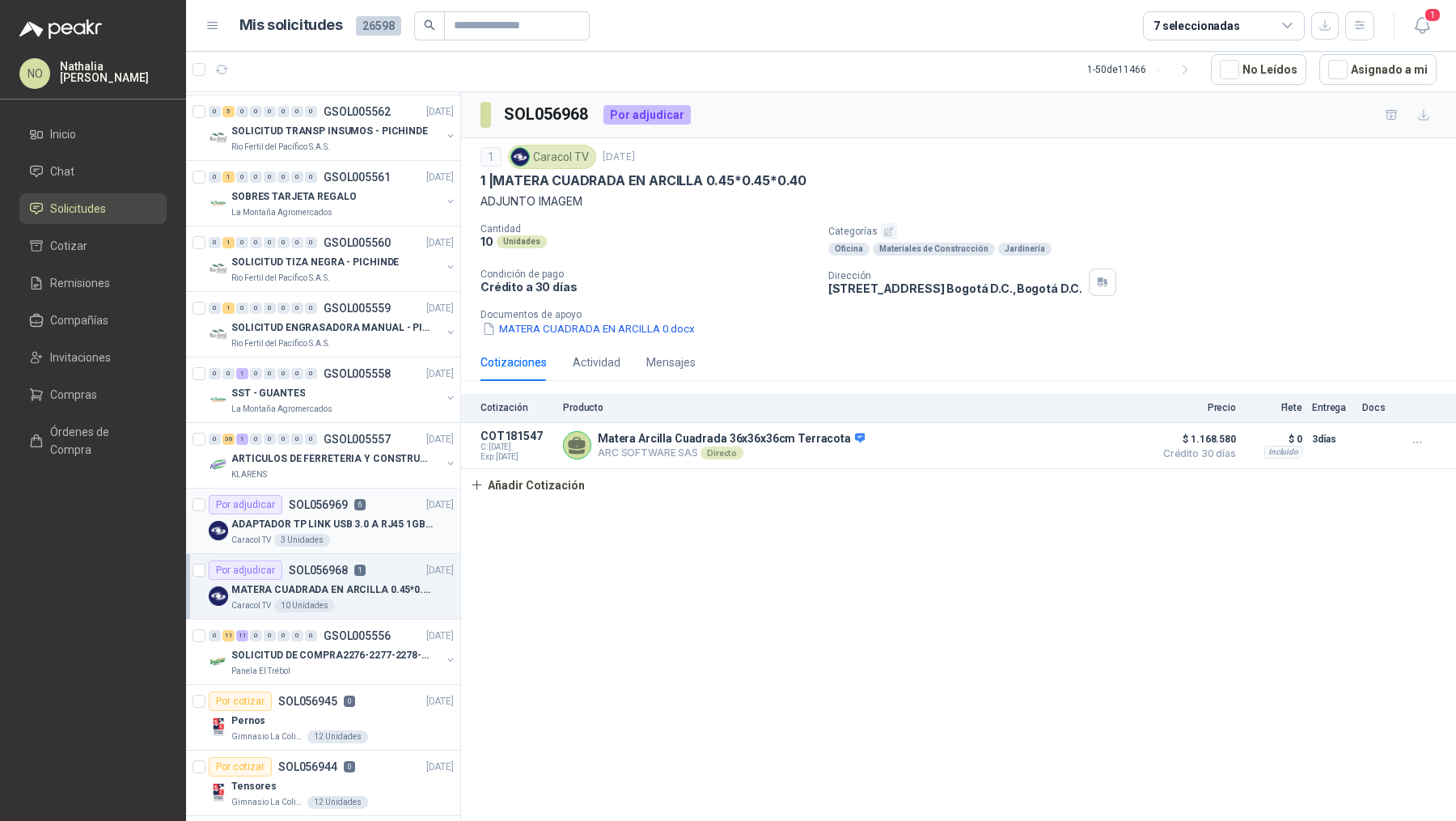
click at [352, 543] on article "Por adjudicar SOL056969 6 22/09/25 ADAPTADOR TP LINK USB 3.0 A RJ45 1GB WINDOWS…" at bounding box center [323, 521] width 274 height 66
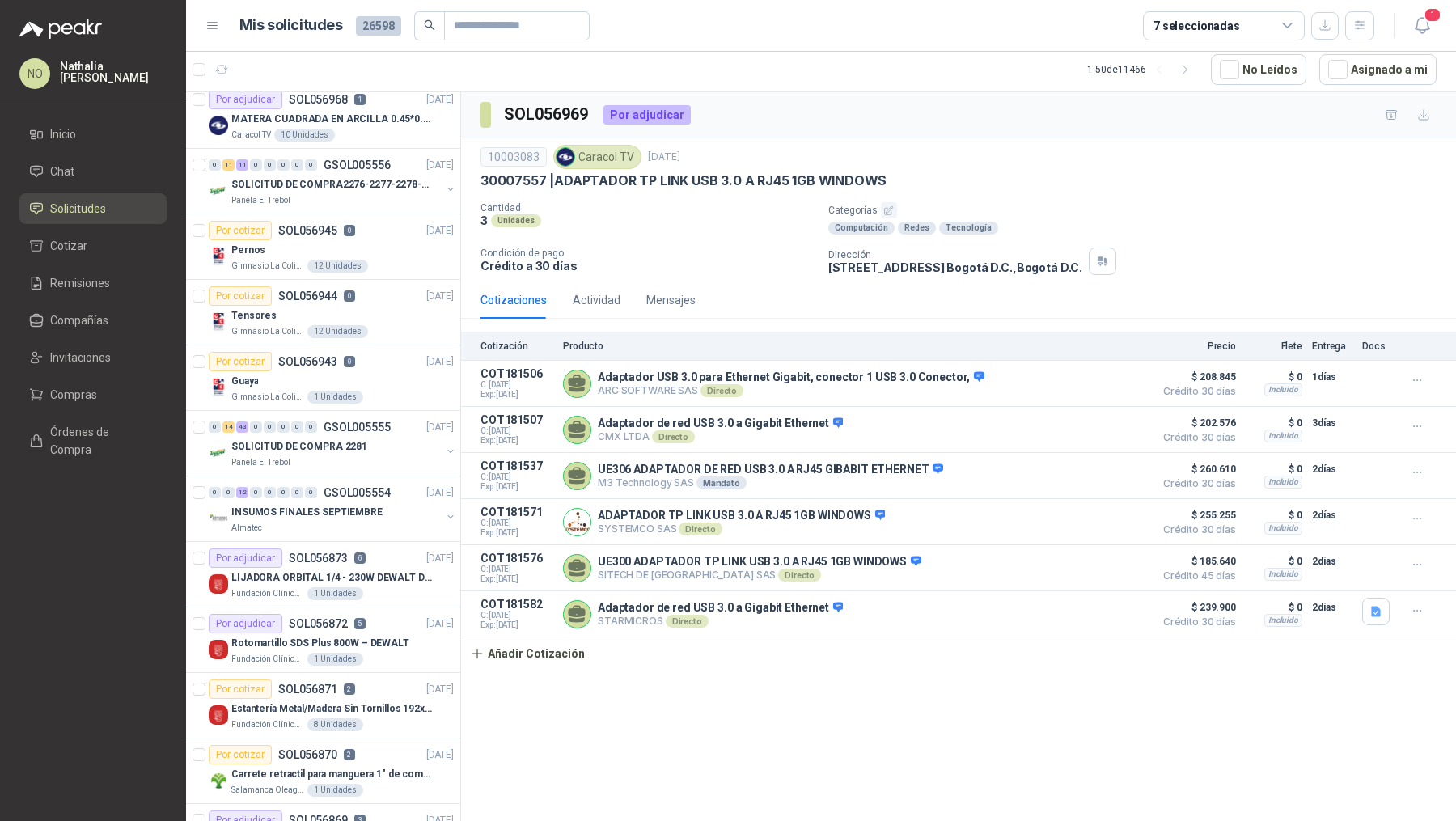
scroll to position [751, 0]
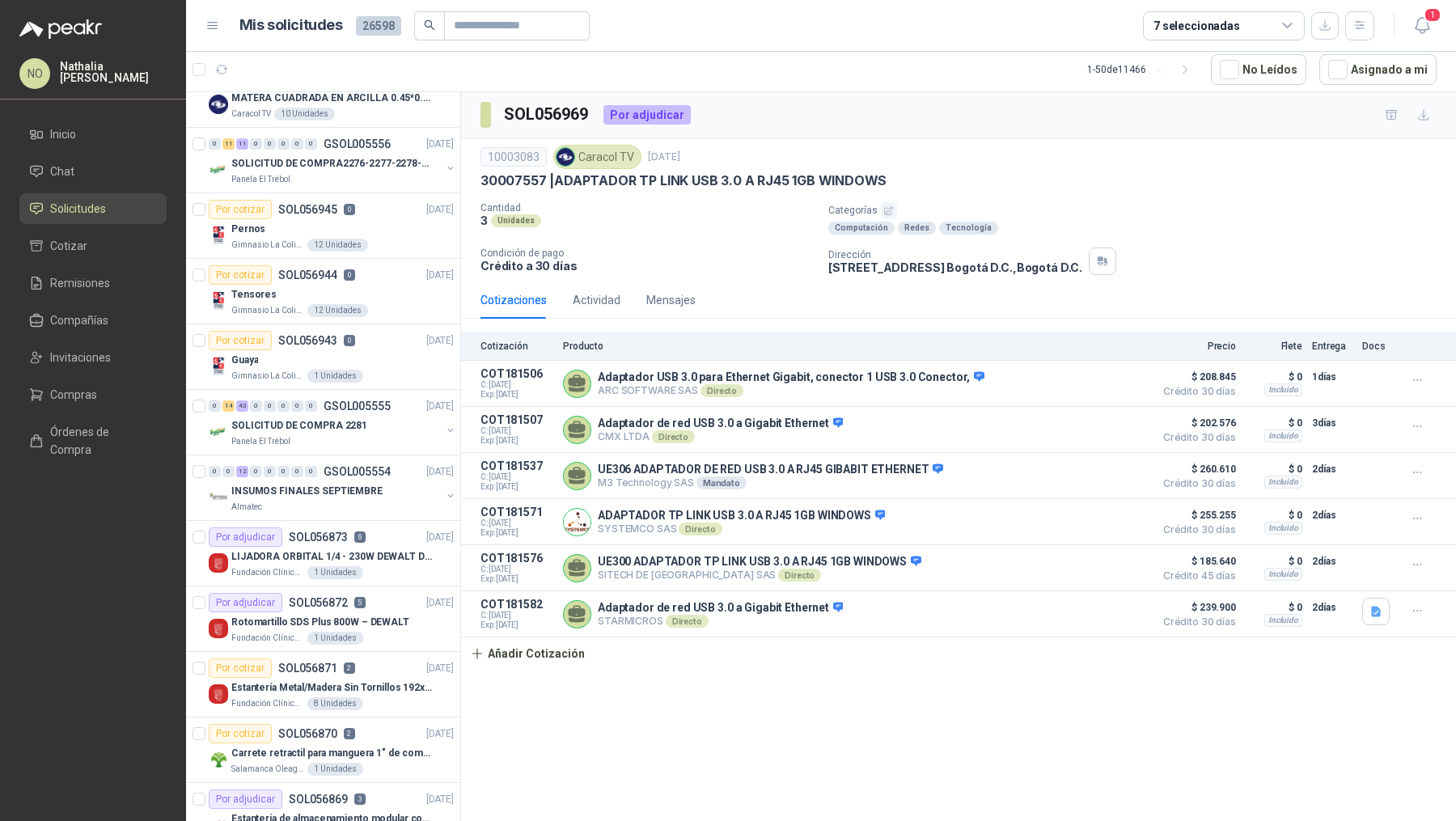
click at [352, 549] on p "LIJADORA ORBITAL 1/4 - 230W DEWALT DWE6411-B3" at bounding box center [331, 556] width 201 height 15
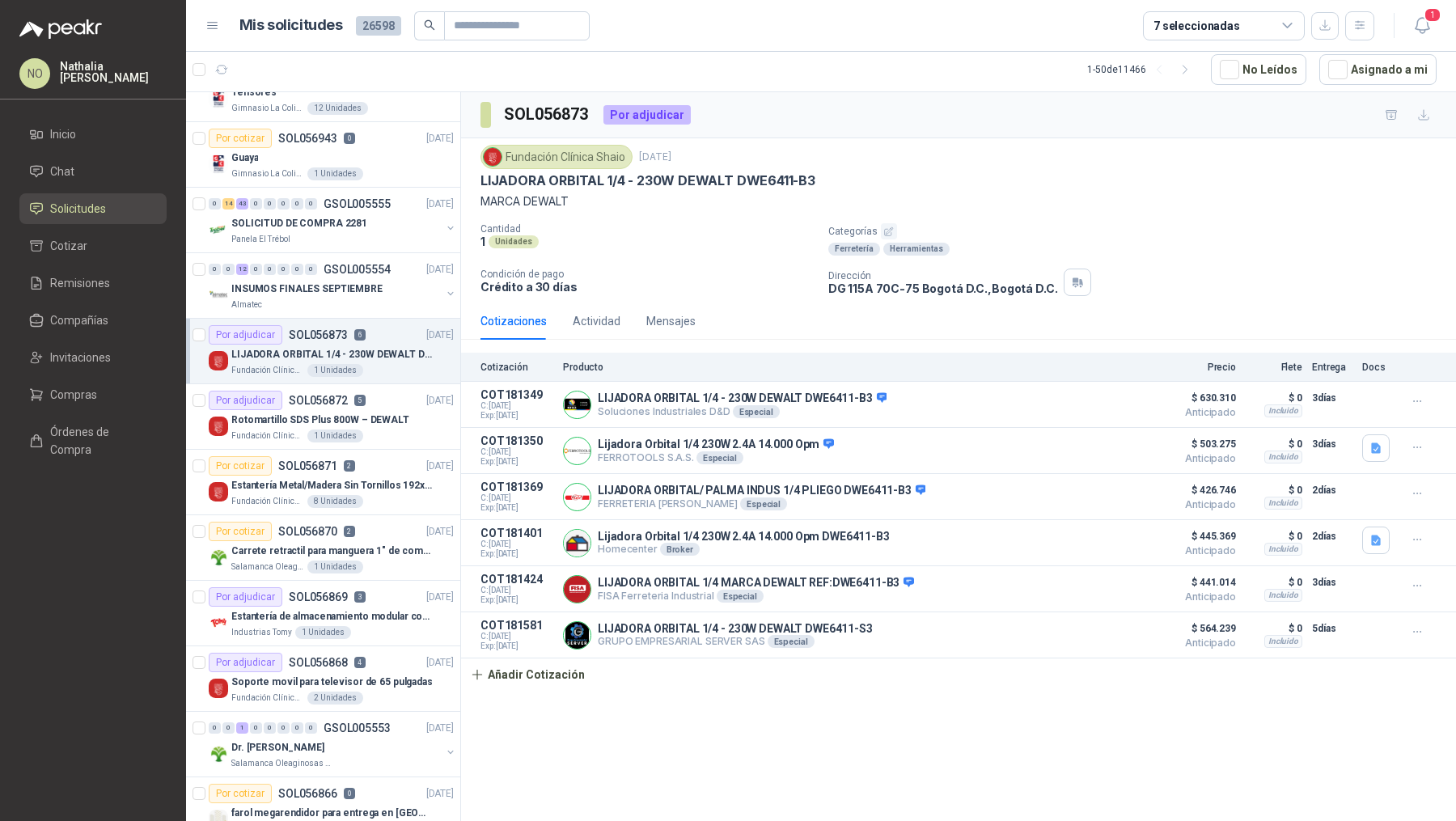
scroll to position [968, 0]
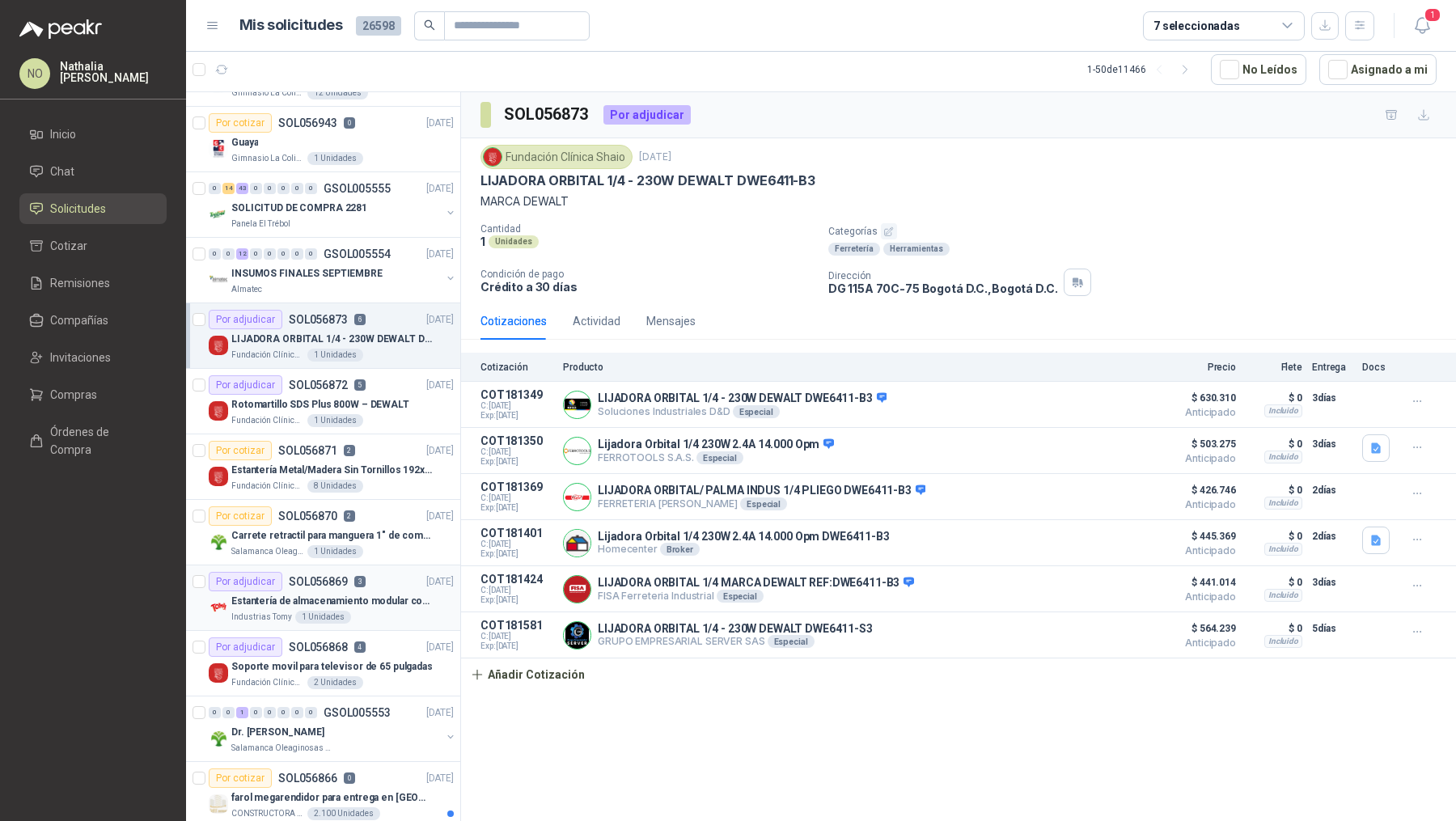
click at [360, 600] on div "Estantería de almacenamiento modular con organizadores abiertos" at bounding box center [343, 600] width 223 height 20
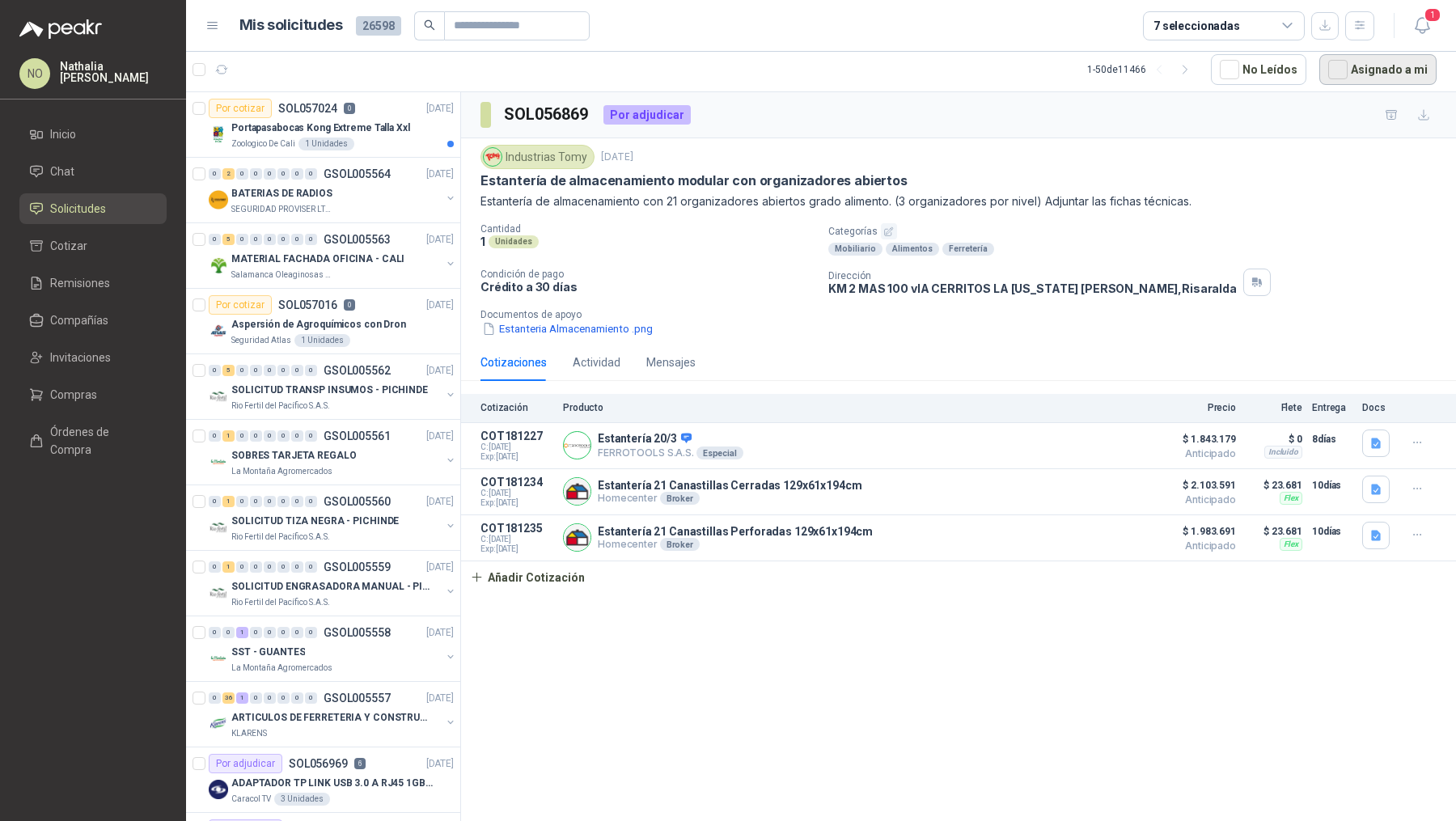
click at [1352, 75] on button "Asignado a mi" at bounding box center [1377, 69] width 117 height 31
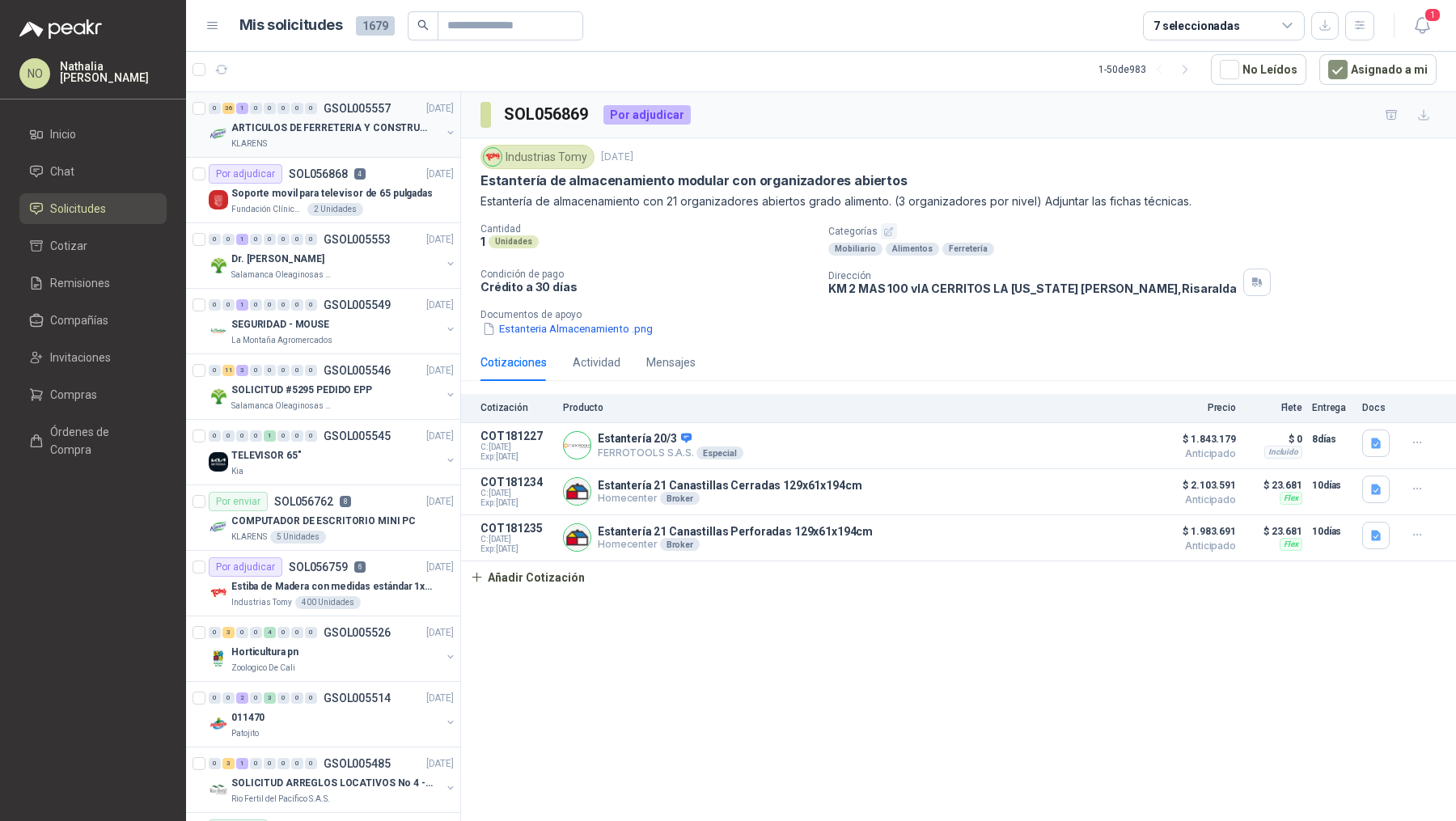
click at [366, 147] on div "KLARENS" at bounding box center [336, 144] width 210 height 13
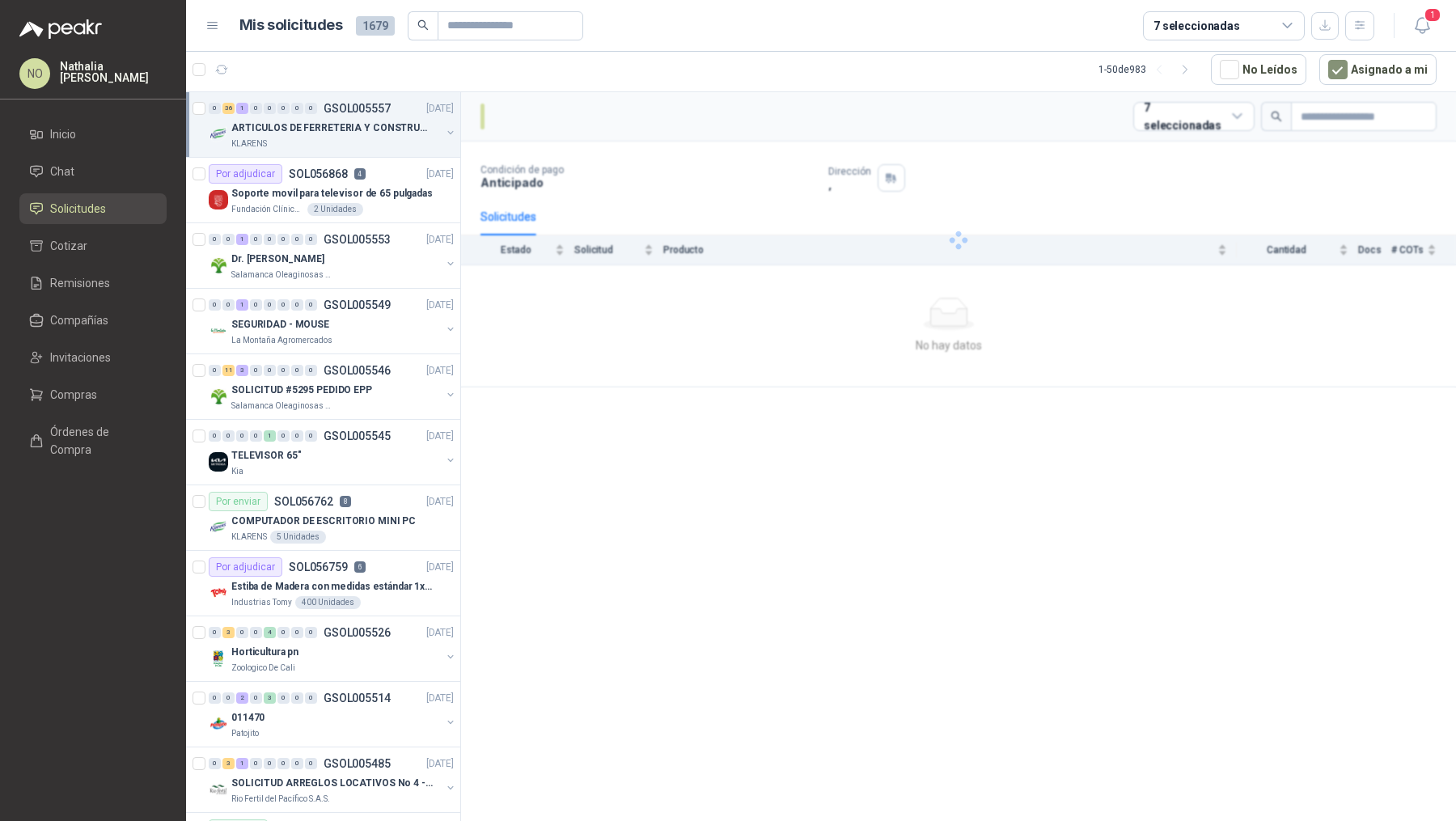
click at [366, 147] on div "KLARENS" at bounding box center [336, 144] width 210 height 13
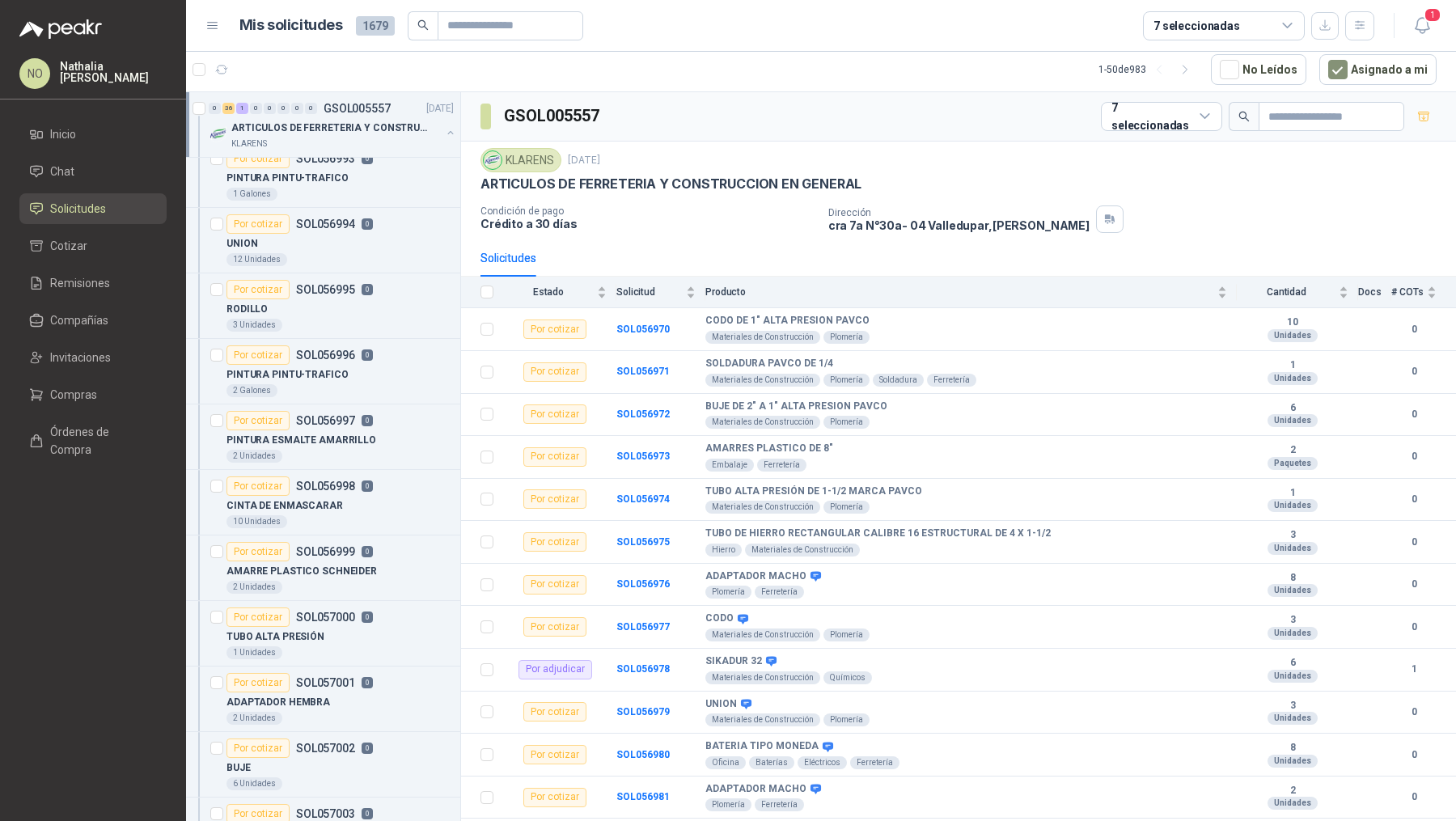
scroll to position [1521, 0]
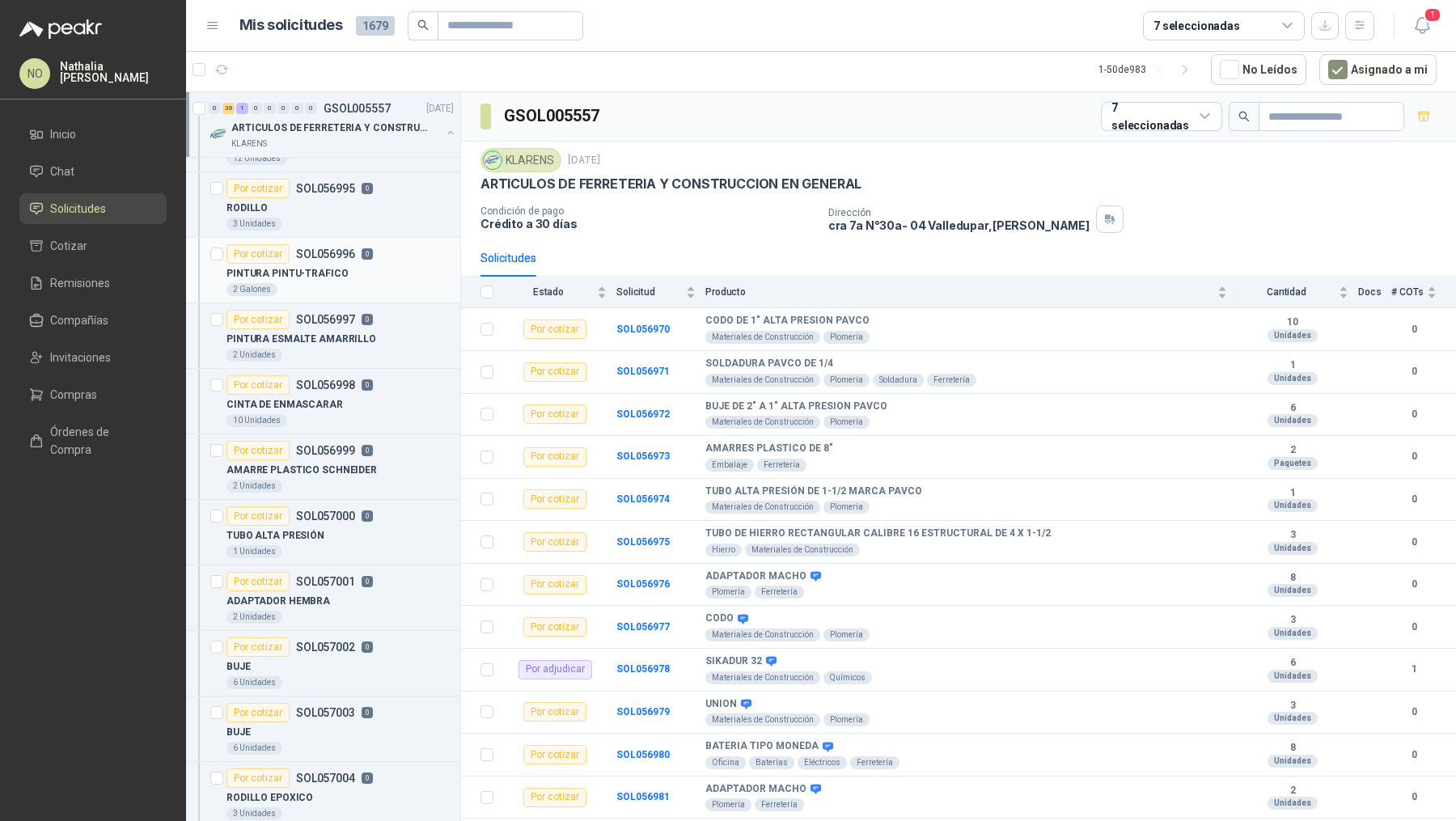
click at [323, 379] on p "SOL056998" at bounding box center [325, 385] width 59 height 11
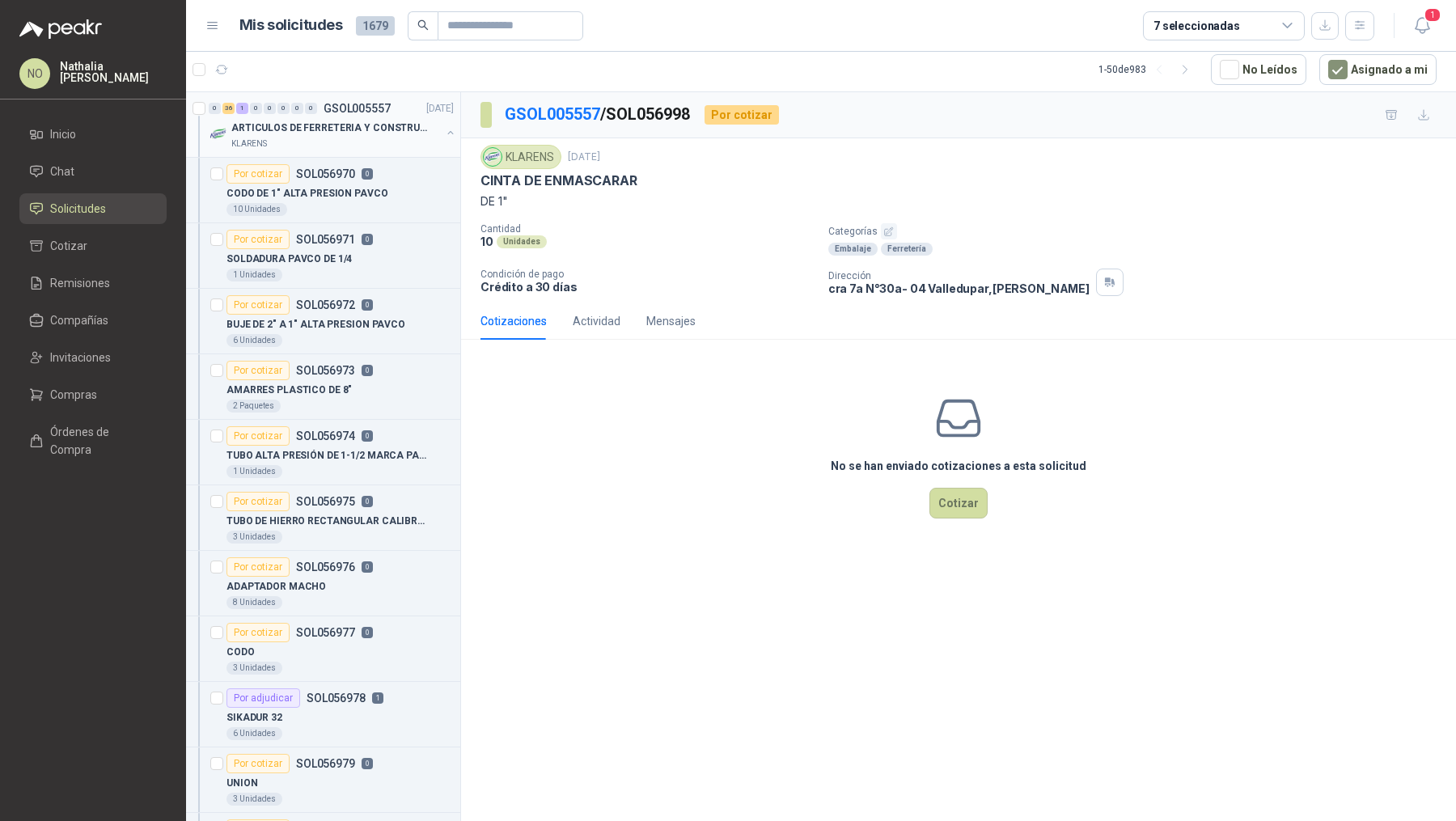
click at [392, 109] on div "0 36 1 0 0 0 0 0 GSOL005557 22/09/25" at bounding box center [332, 108] width 248 height 20
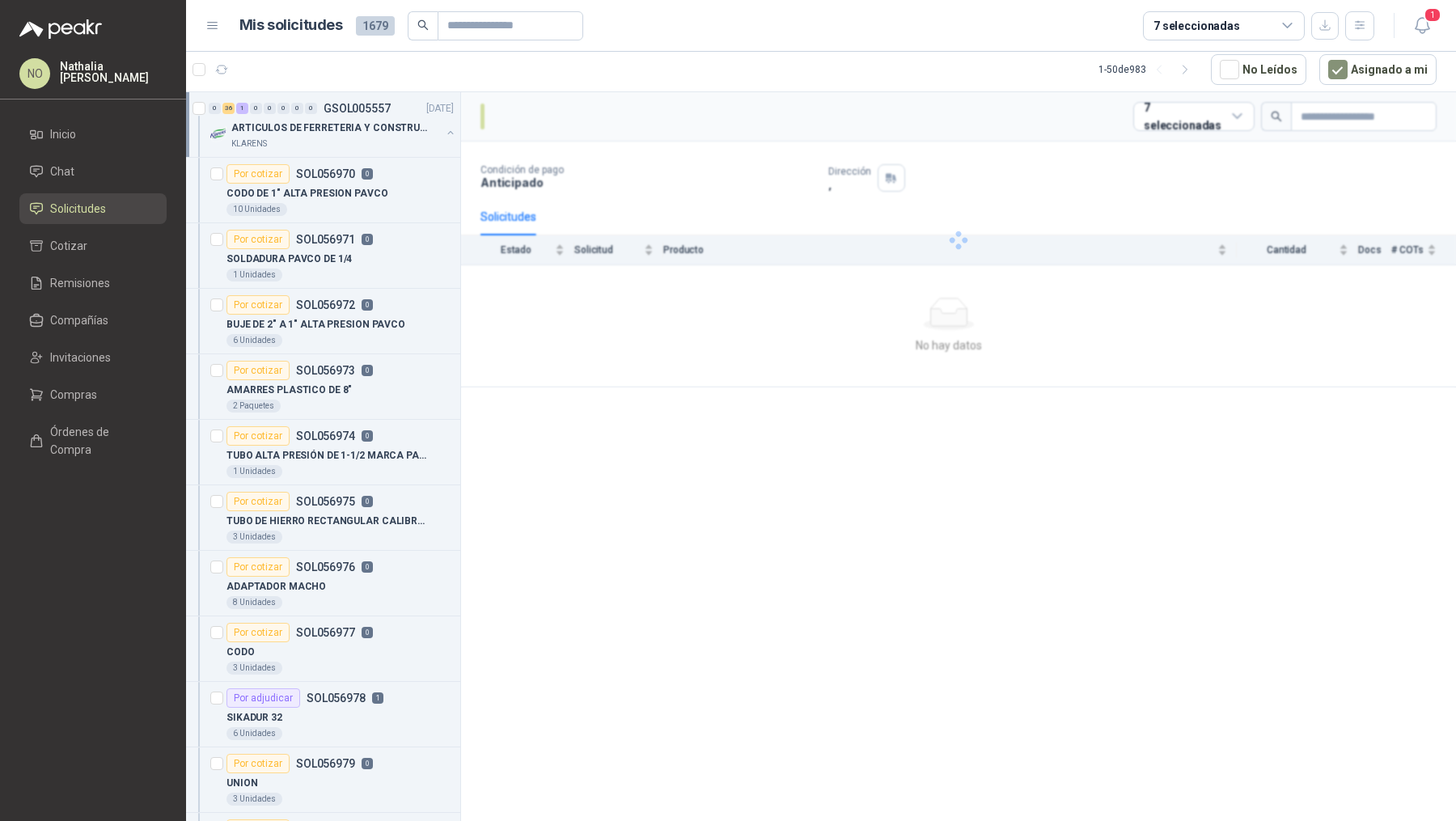
click at [392, 109] on div "0 36 1 0 0 0 0 0 GSOL005557 22/09/25" at bounding box center [332, 108] width 248 height 20
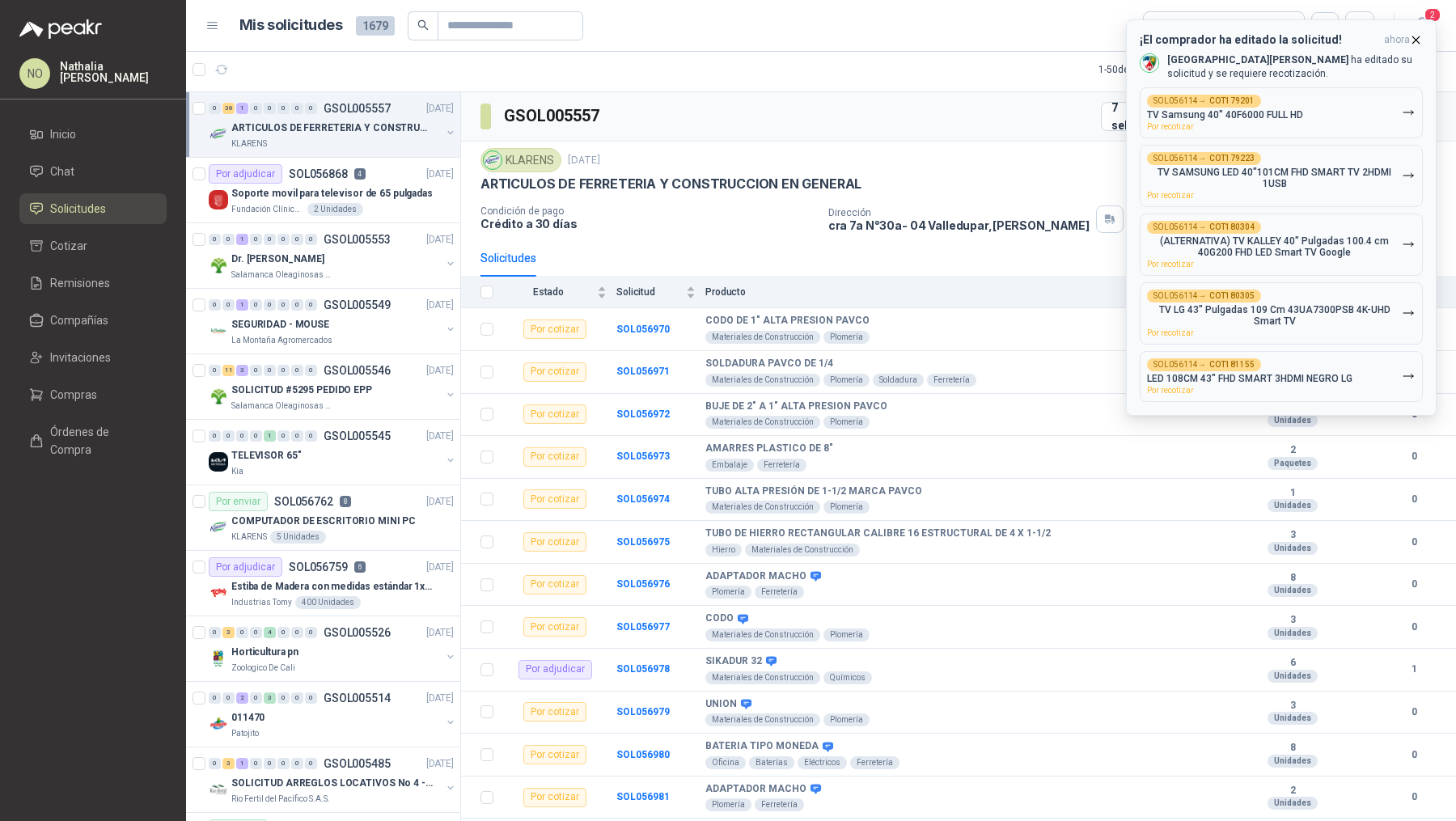
click at [1320, 88] on button "SOL056114 → COT179201 TV Samsung 40" 40F6000 FULL HD Por recotizar" at bounding box center [1281, 112] width 283 height 51
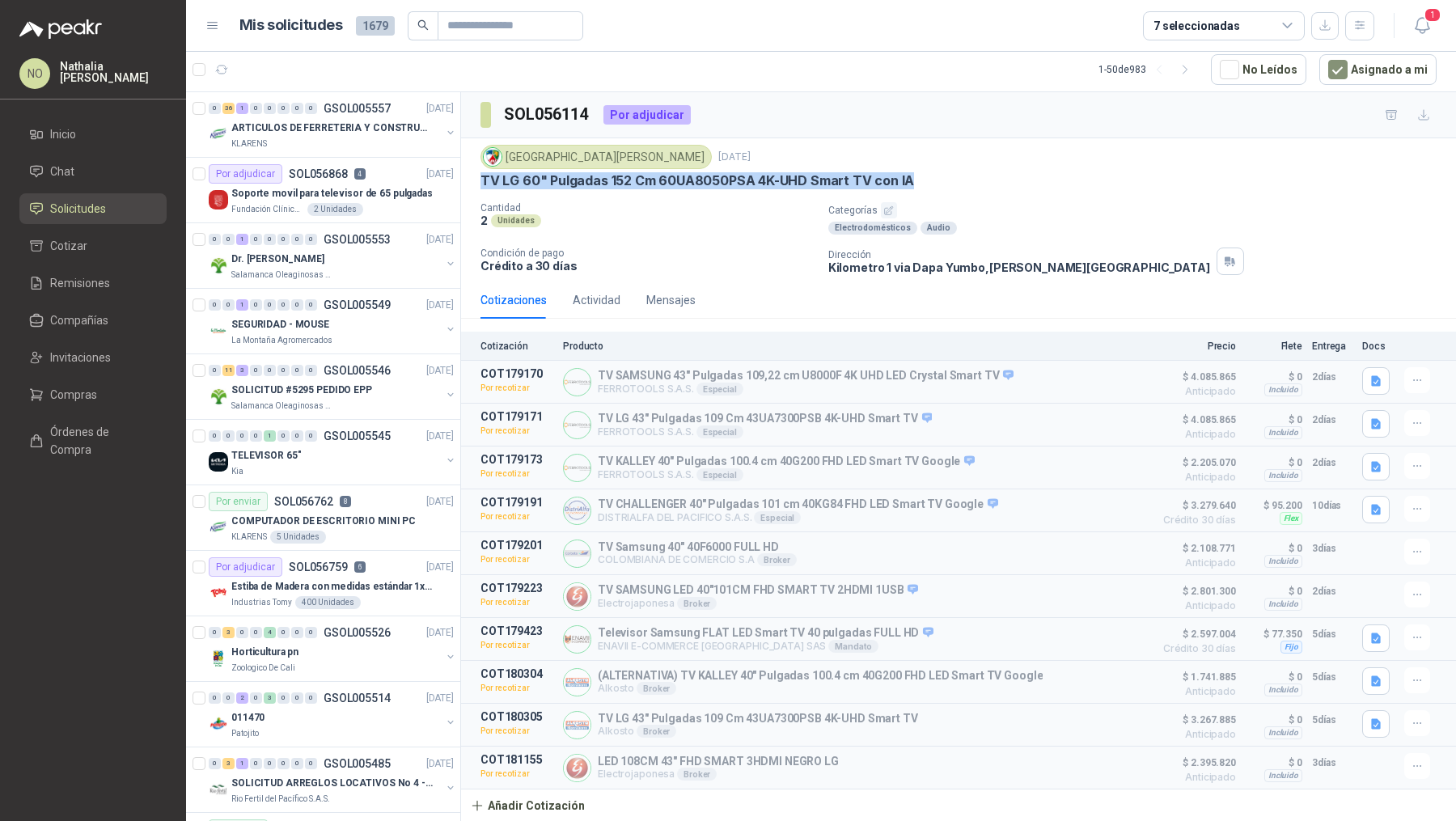
drag, startPoint x: 481, startPoint y: 176, endPoint x: 949, endPoint y: 175, distance: 468.0
click at [949, 175] on div "TV LG 60" Pulgadas 152 Cm 60UA8050PSA 4K-UHD Smart TV con IA" at bounding box center [958, 181] width 956 height 17
copy p "TV LG 60" Pulgadas 152 Cm 60UA8050PSA 4K-UHD Smart TV con IA"
click at [1414, 667] on button "button" at bounding box center [1417, 681] width 26 height 26
click at [1393, 634] on button "Eliminar" at bounding box center [1385, 641] width 129 height 26
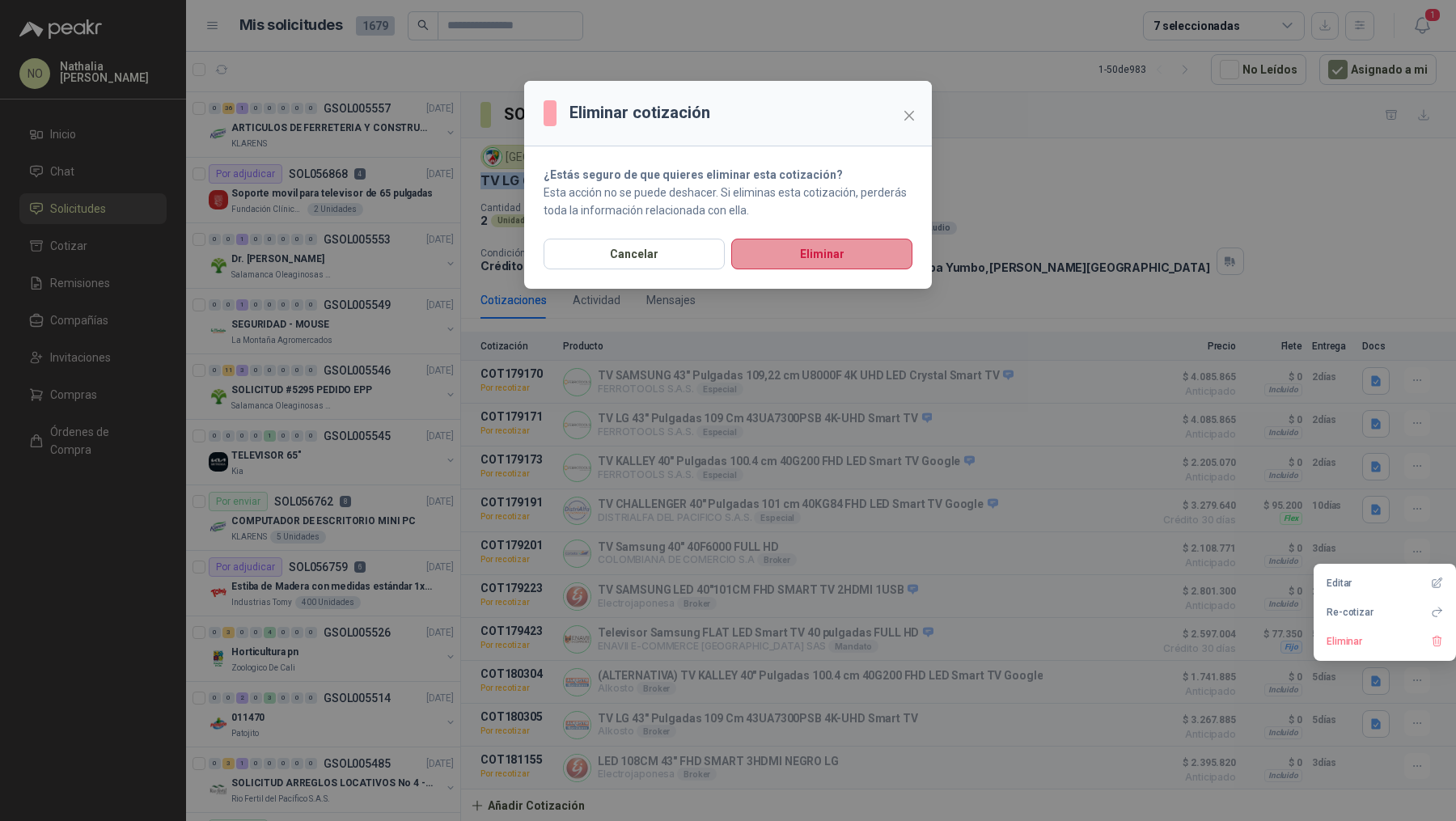
click at [841, 261] on button "Eliminar" at bounding box center [821, 254] width 181 height 31
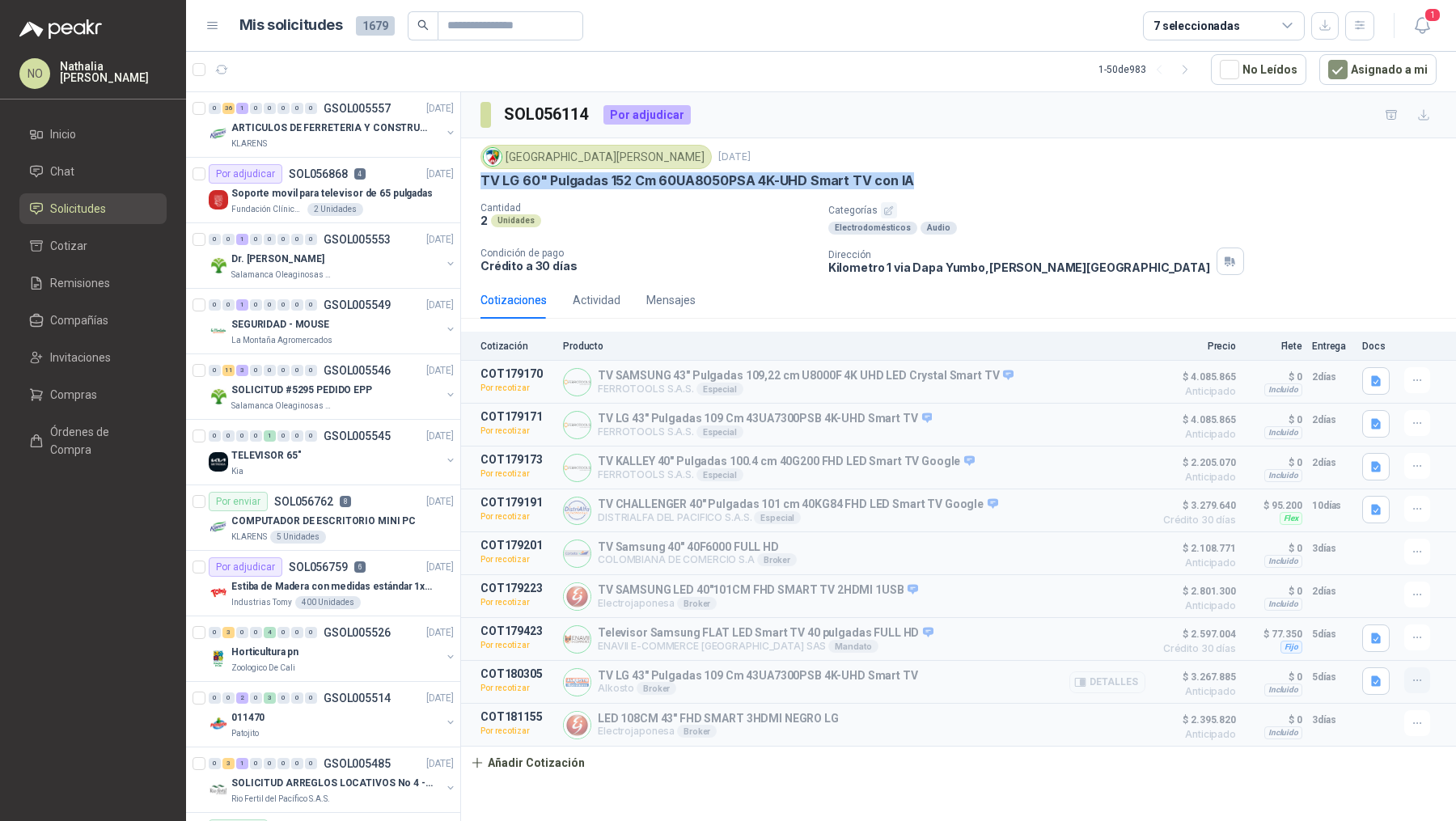
click at [1418, 679] on icon "button" at bounding box center [1417, 680] width 14 height 14
click at [1372, 645] on button "Eliminar" at bounding box center [1385, 641] width 129 height 26
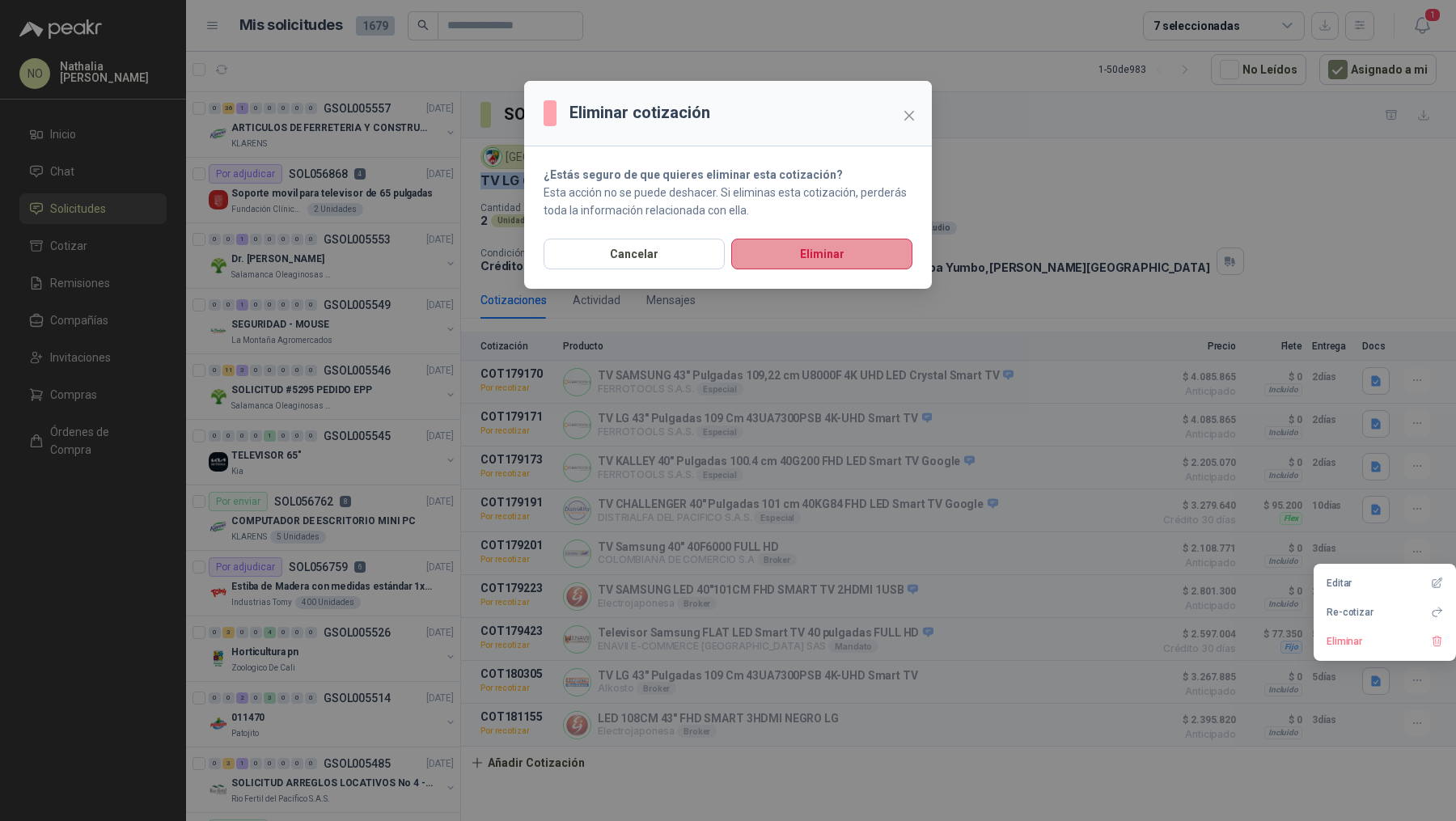
click at [810, 246] on button "Eliminar" at bounding box center [821, 254] width 181 height 31
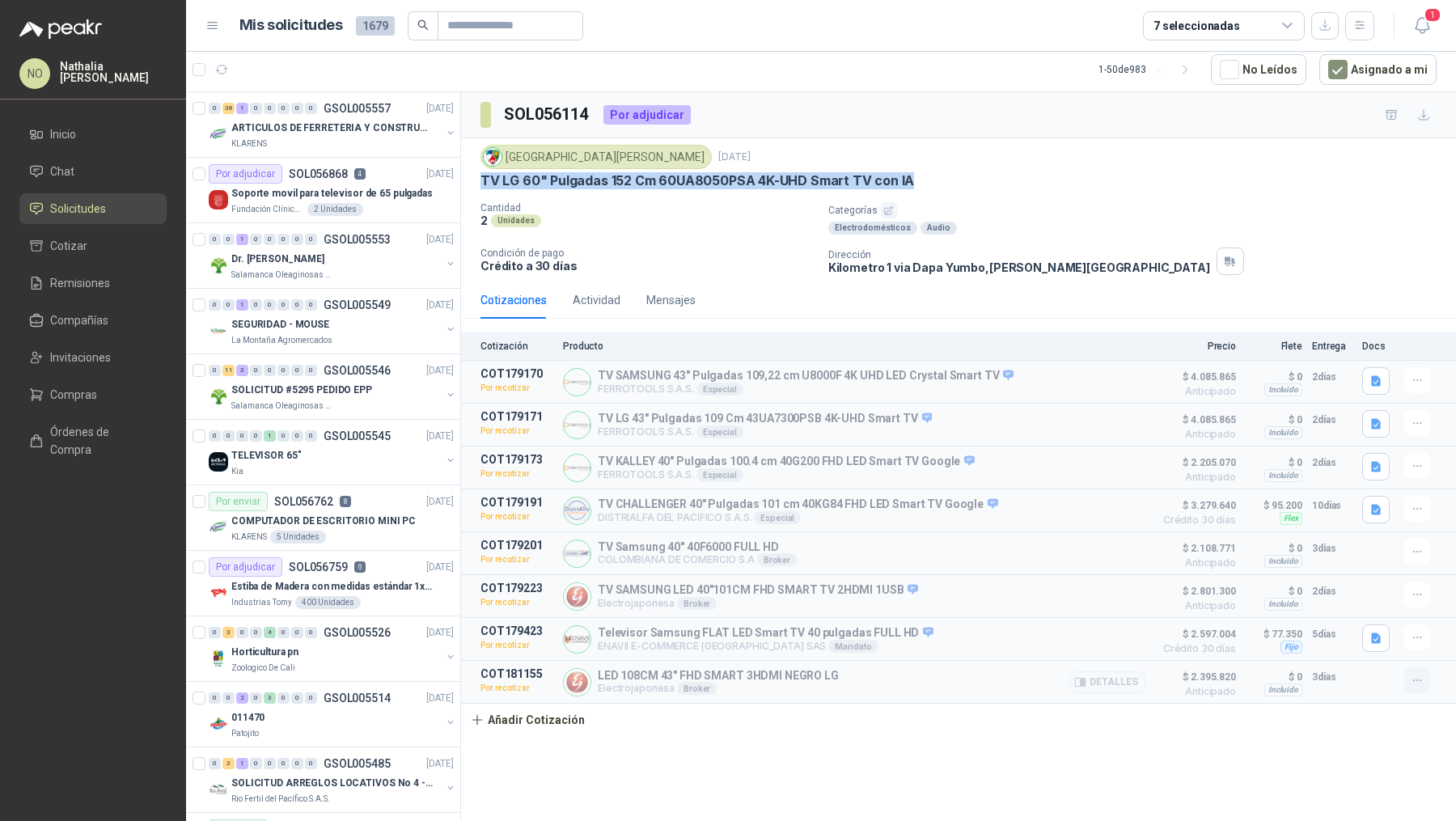
click at [1418, 674] on icon "button" at bounding box center [1417, 680] width 14 height 14
click at [1368, 635] on button "Eliminar" at bounding box center [1385, 641] width 129 height 26
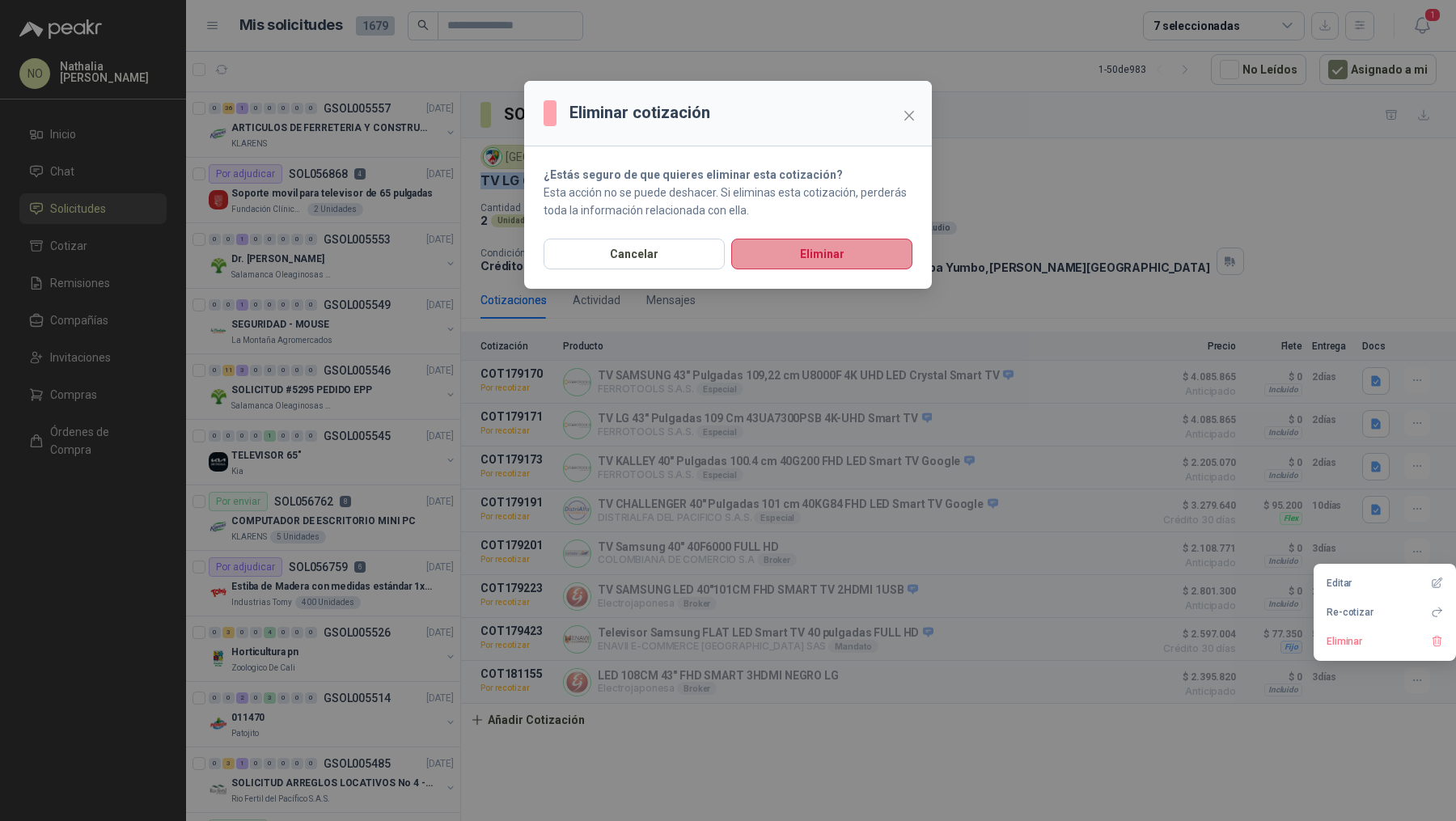
click at [839, 257] on button "Eliminar" at bounding box center [821, 254] width 181 height 31
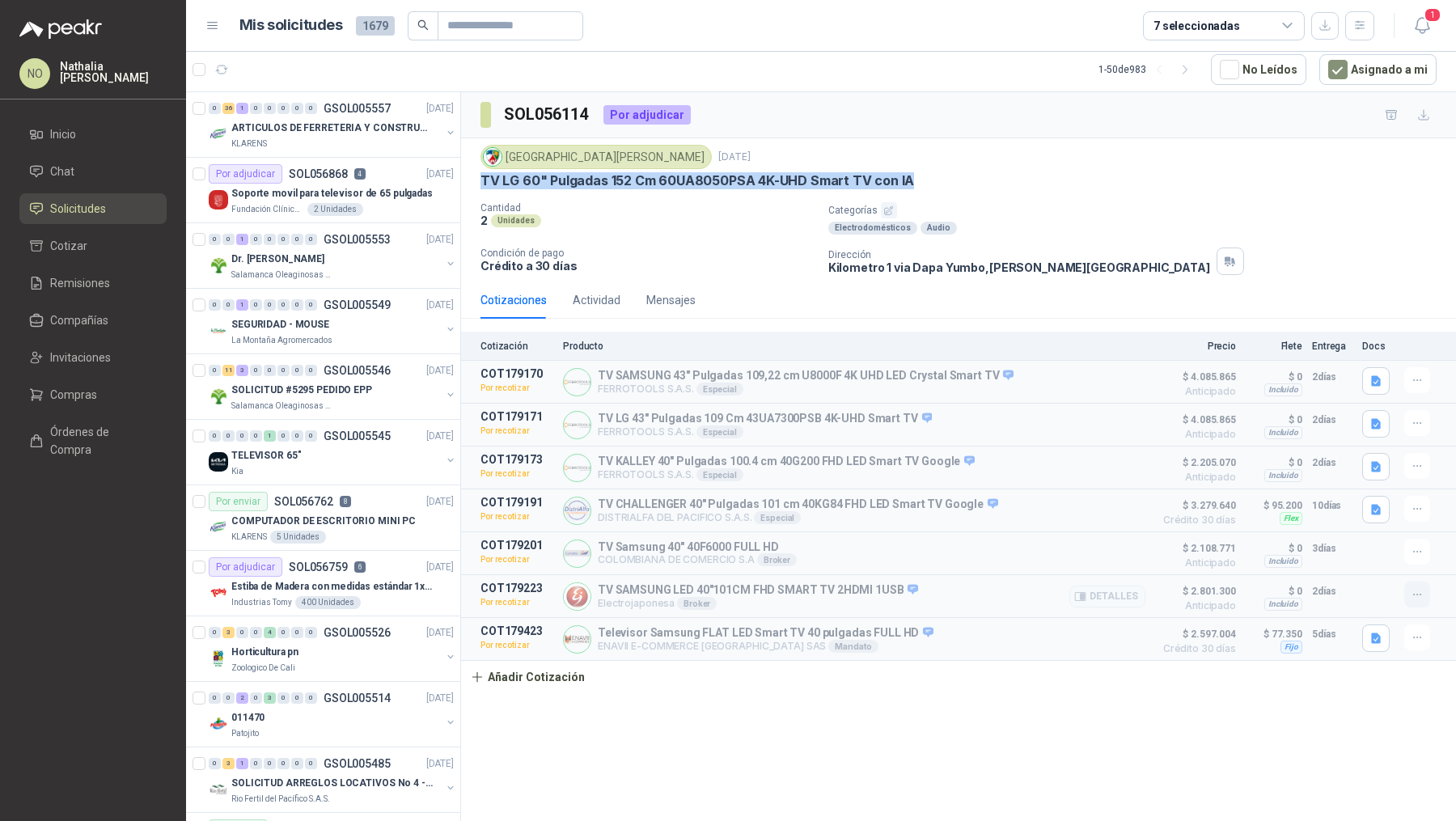
click at [1407, 582] on button "button" at bounding box center [1417, 594] width 26 height 26
click at [1353, 548] on button "Eliminar" at bounding box center [1385, 556] width 129 height 26
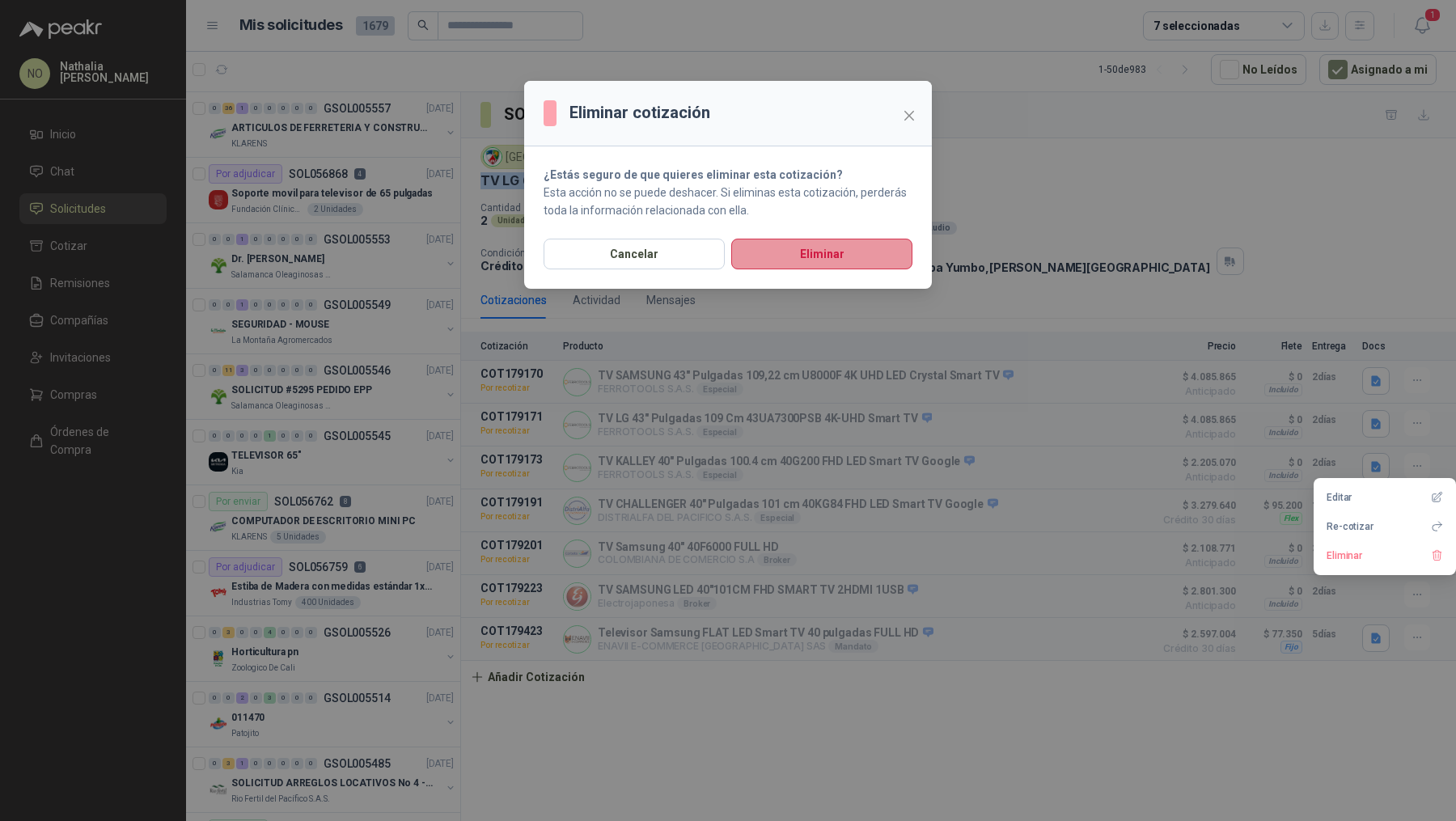
click at [887, 266] on button "Eliminar" at bounding box center [821, 254] width 181 height 31
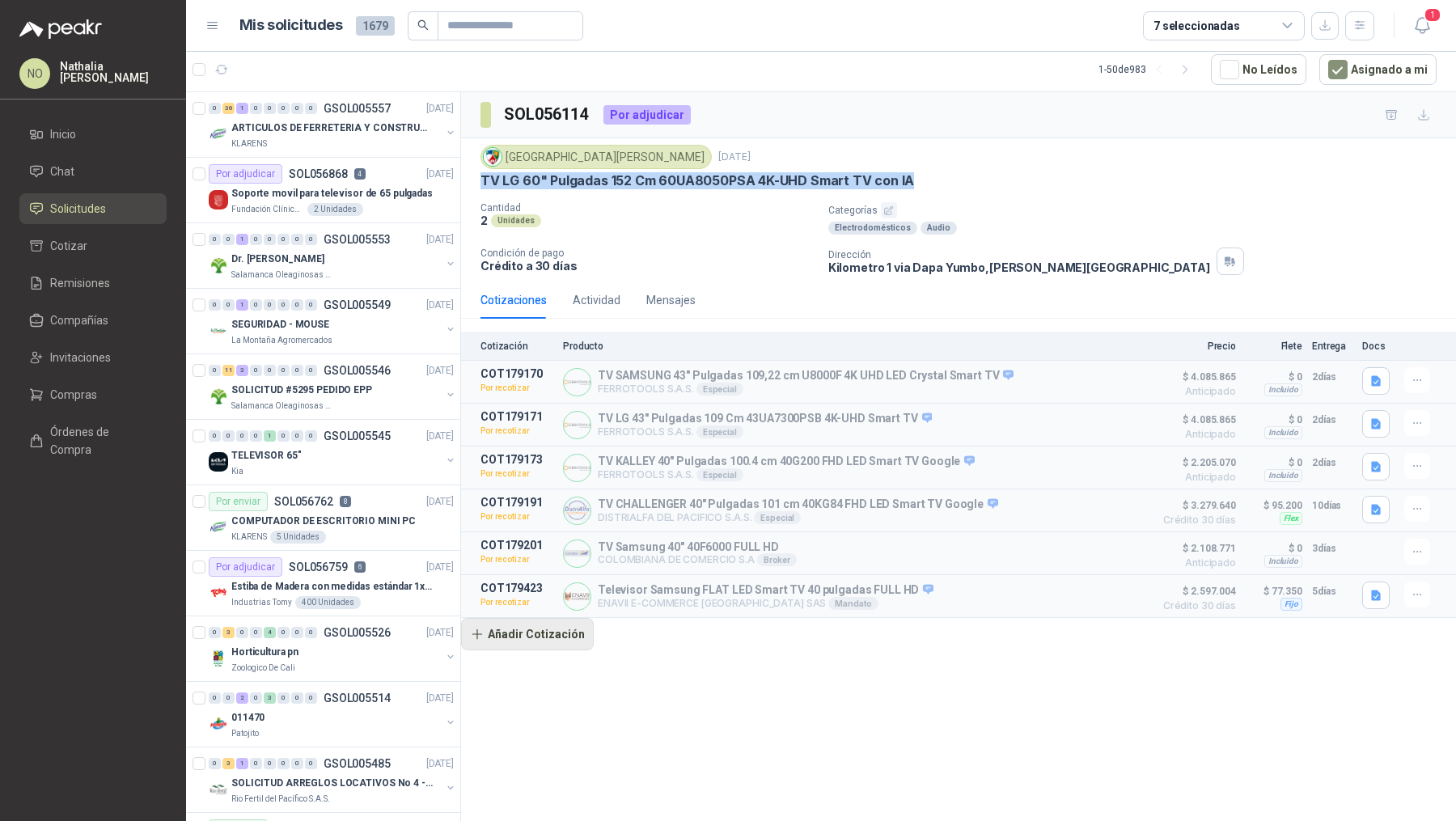
click at [553, 631] on button "Añadir Cotización" at bounding box center [527, 634] width 133 height 33
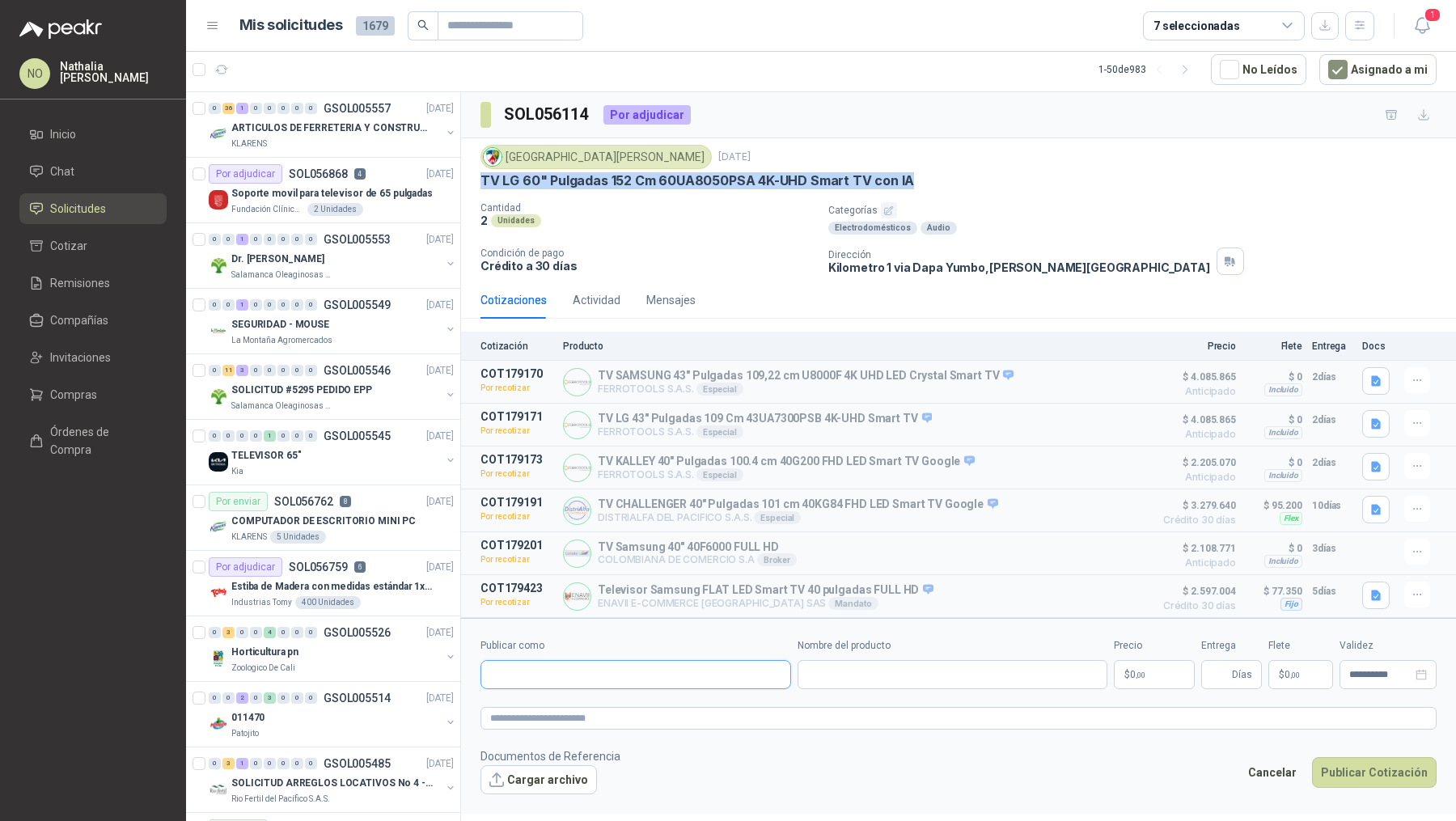
click at [573, 679] on input "Publicar como" at bounding box center [636, 674] width 309 height 27
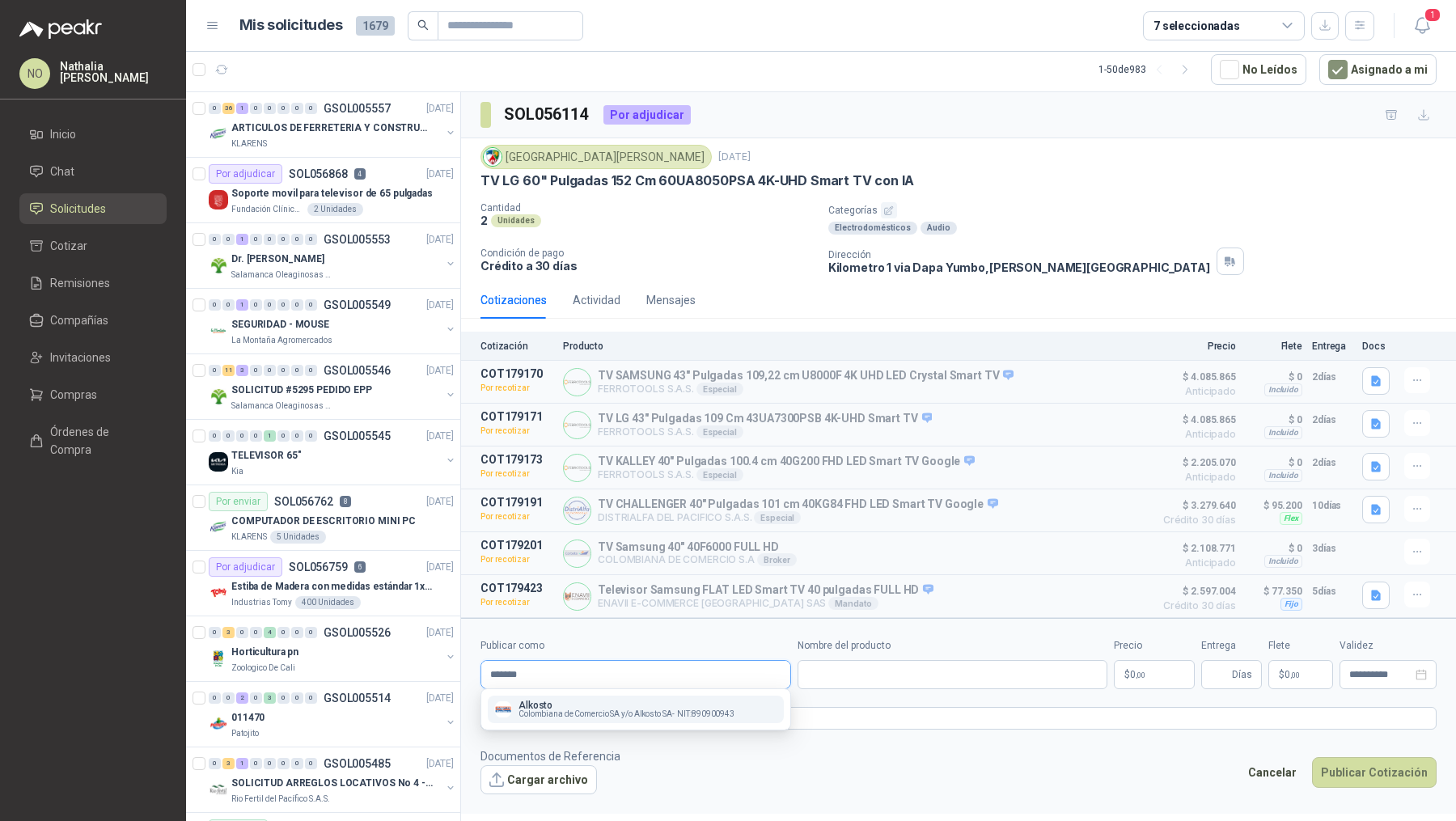
type input "*******"
click at [563, 715] on span "Colombiana de Comercio SA y/o Alkosto SA -" at bounding box center [596, 713] width 156 height 8
type input "**********"
click at [904, 663] on input "Nombre del producto" at bounding box center [953, 674] width 311 height 29
paste input "**********"
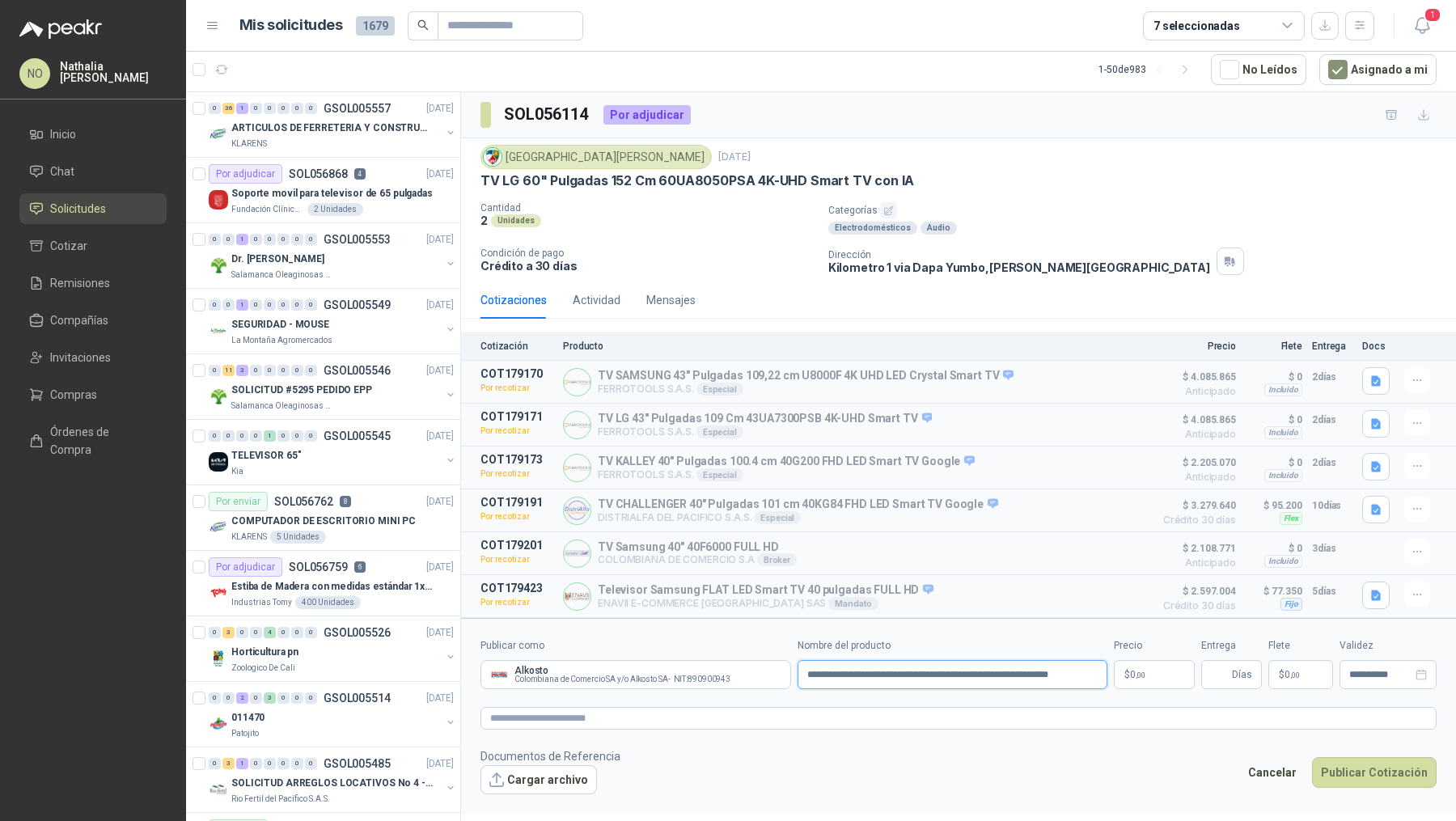
scroll to position [0, 4]
type input "**********"
click at [1138, 670] on span ",00" at bounding box center [1140, 675] width 9 height 9
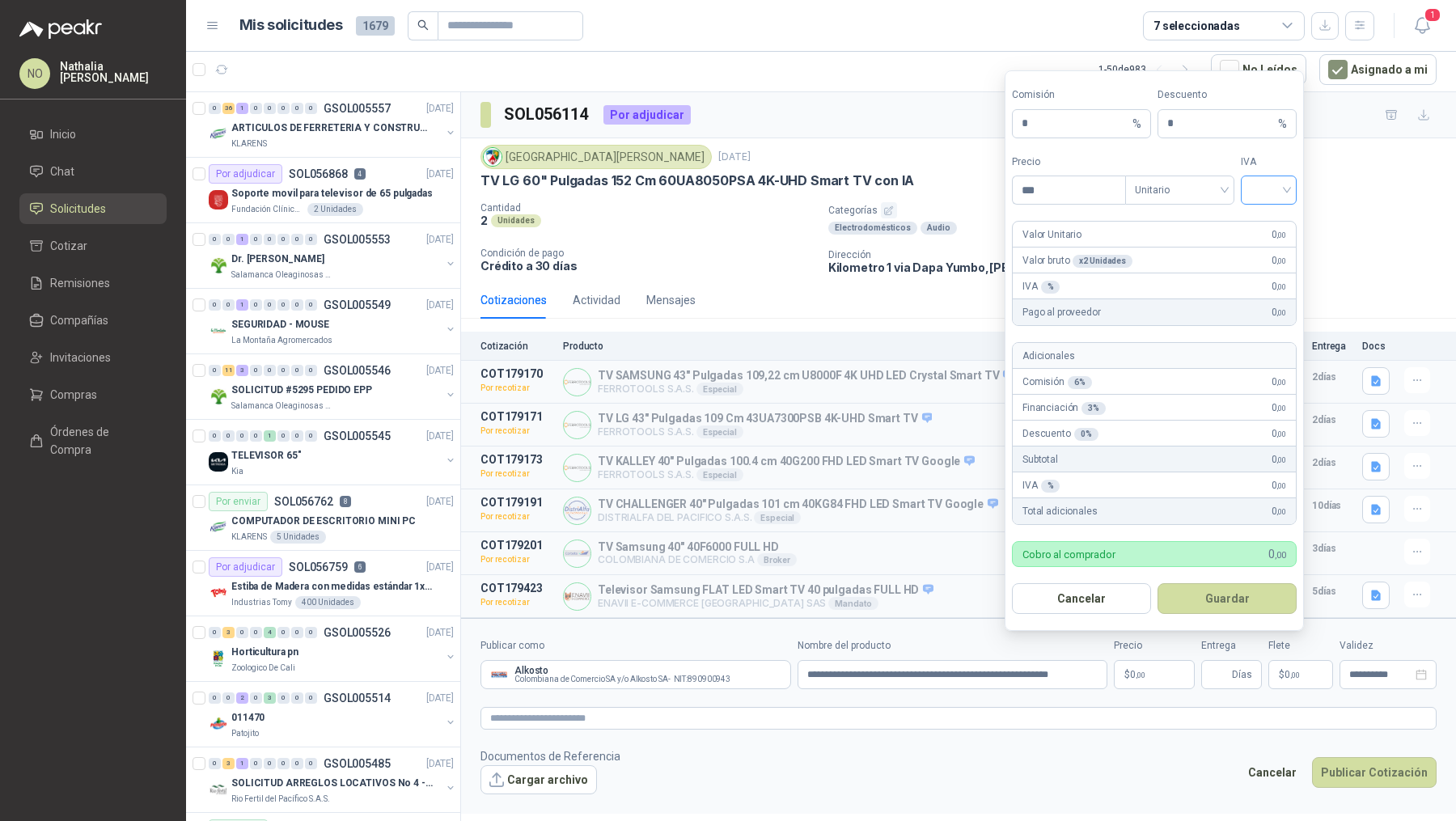
click at [1258, 191] on input "search" at bounding box center [1268, 188] width 37 height 24
click at [1271, 213] on div "19%" at bounding box center [1268, 227] width 50 height 26
click at [1178, 197] on span "Unitario" at bounding box center [1180, 190] width 90 height 24
click at [1192, 252] on div "Unitario con IVA" at bounding box center [1179, 252] width 83 height 18
click at [1053, 190] on input "***" at bounding box center [1068, 189] width 112 height 27
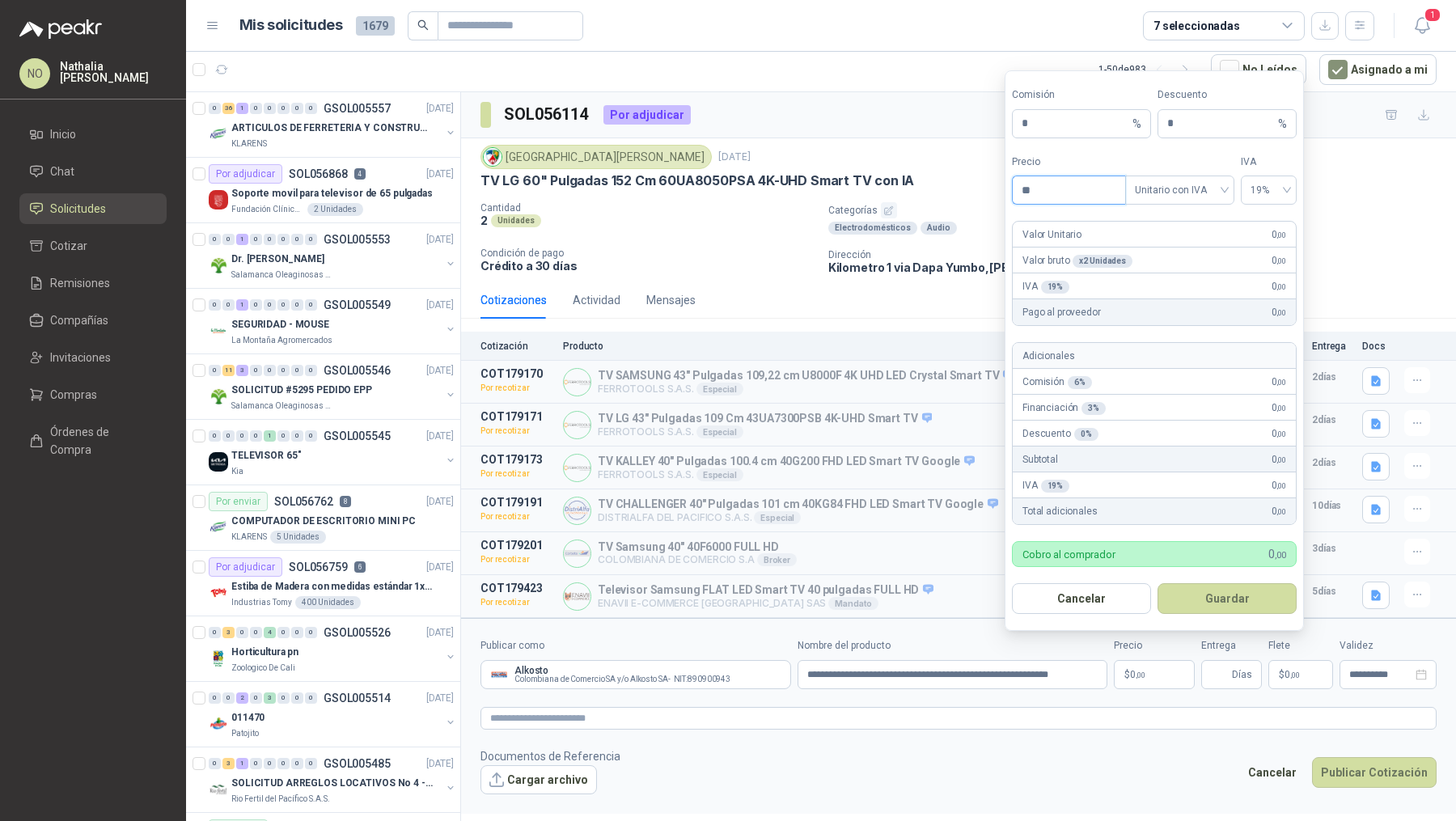
type input "*"
type input "**********"
click at [1187, 128] on input "*" at bounding box center [1220, 123] width 108 height 27
type input "*"
click at [1233, 600] on button "Guardar" at bounding box center [1227, 598] width 140 height 31
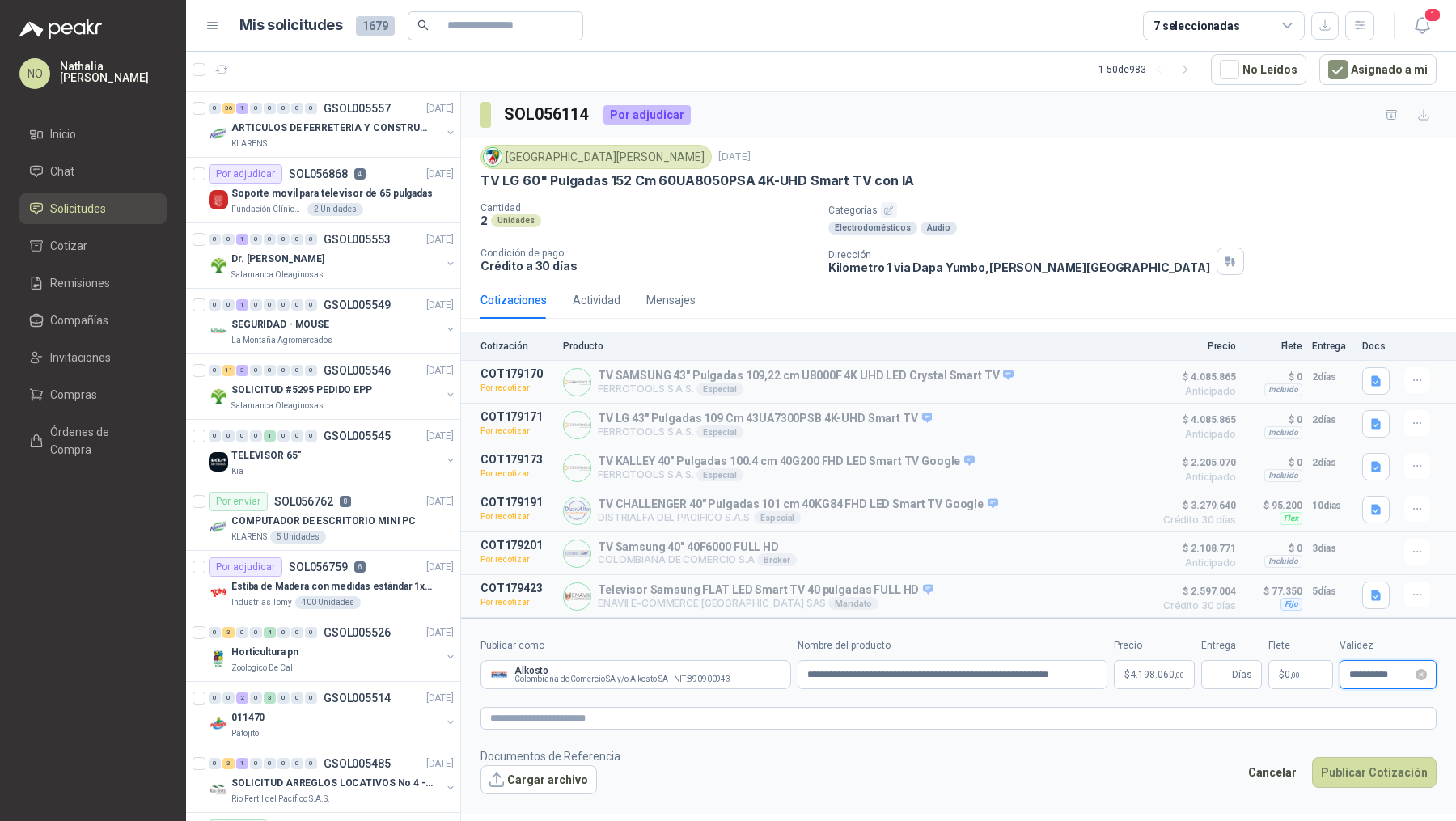
click at [1374, 673] on input "**********" at bounding box center [1380, 674] width 63 height 10
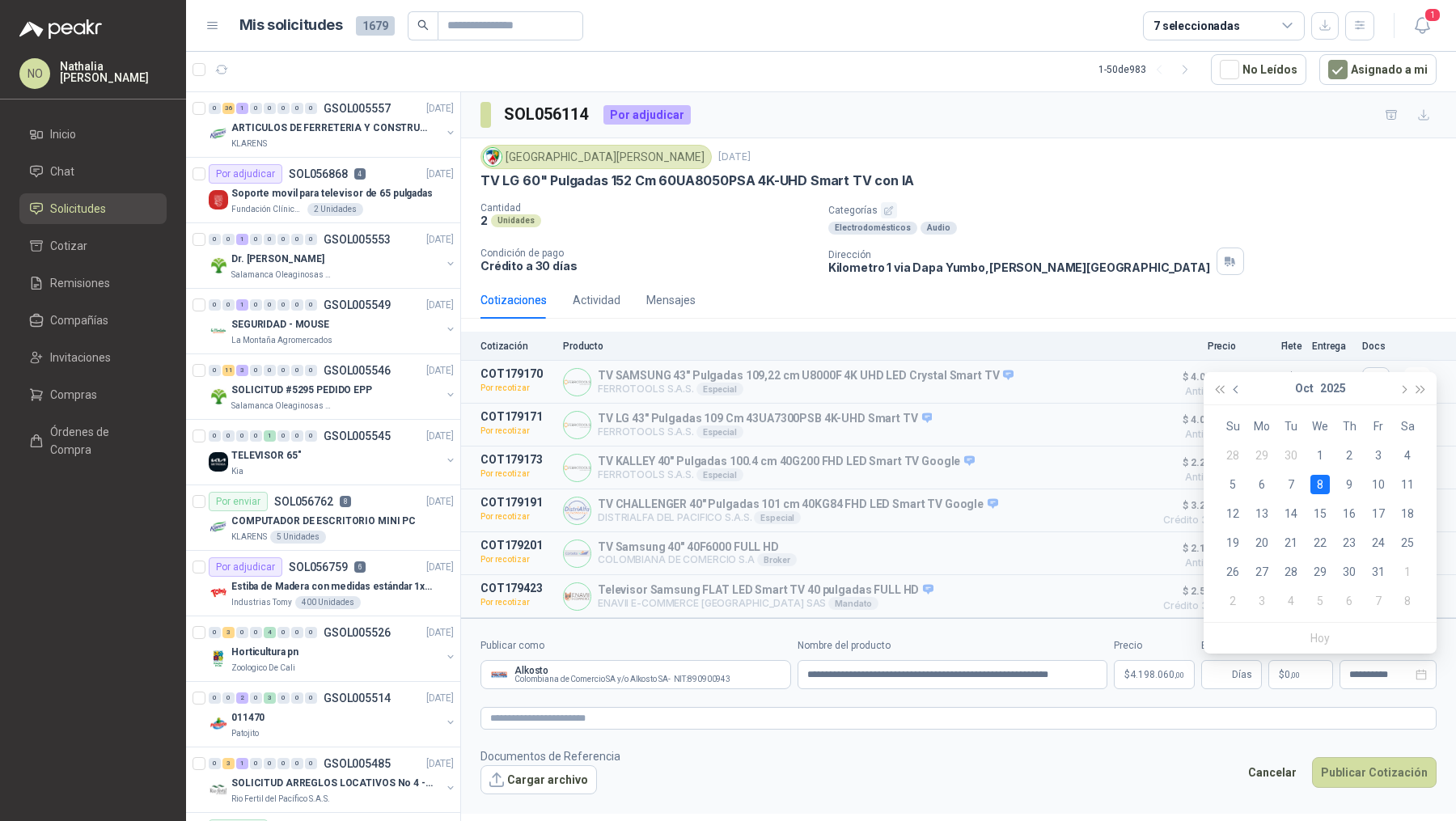
click at [1239, 393] on button "button" at bounding box center [1236, 388] width 18 height 33
type input "**********"
click at [1383, 547] on div "26" at bounding box center [1377, 542] width 20 height 20
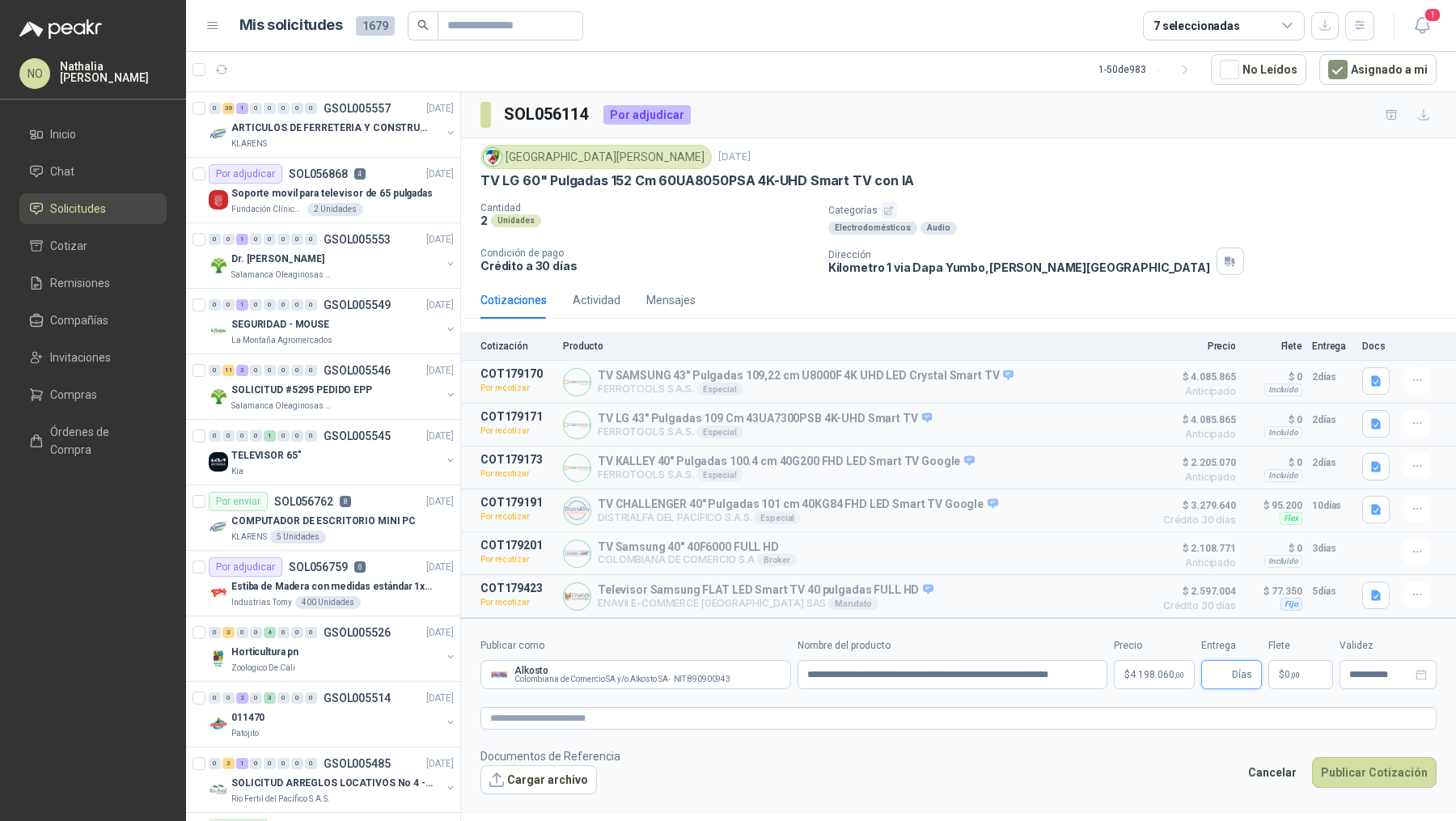
click at [1219, 669] on input "Entrega" at bounding box center [1219, 674] width 18 height 27
type input "*"
click at [1287, 675] on span "0 ,00" at bounding box center [1292, 674] width 15 height 9
click at [1213, 495] on span "Flex" at bounding box center [1213, 504] width 59 height 24
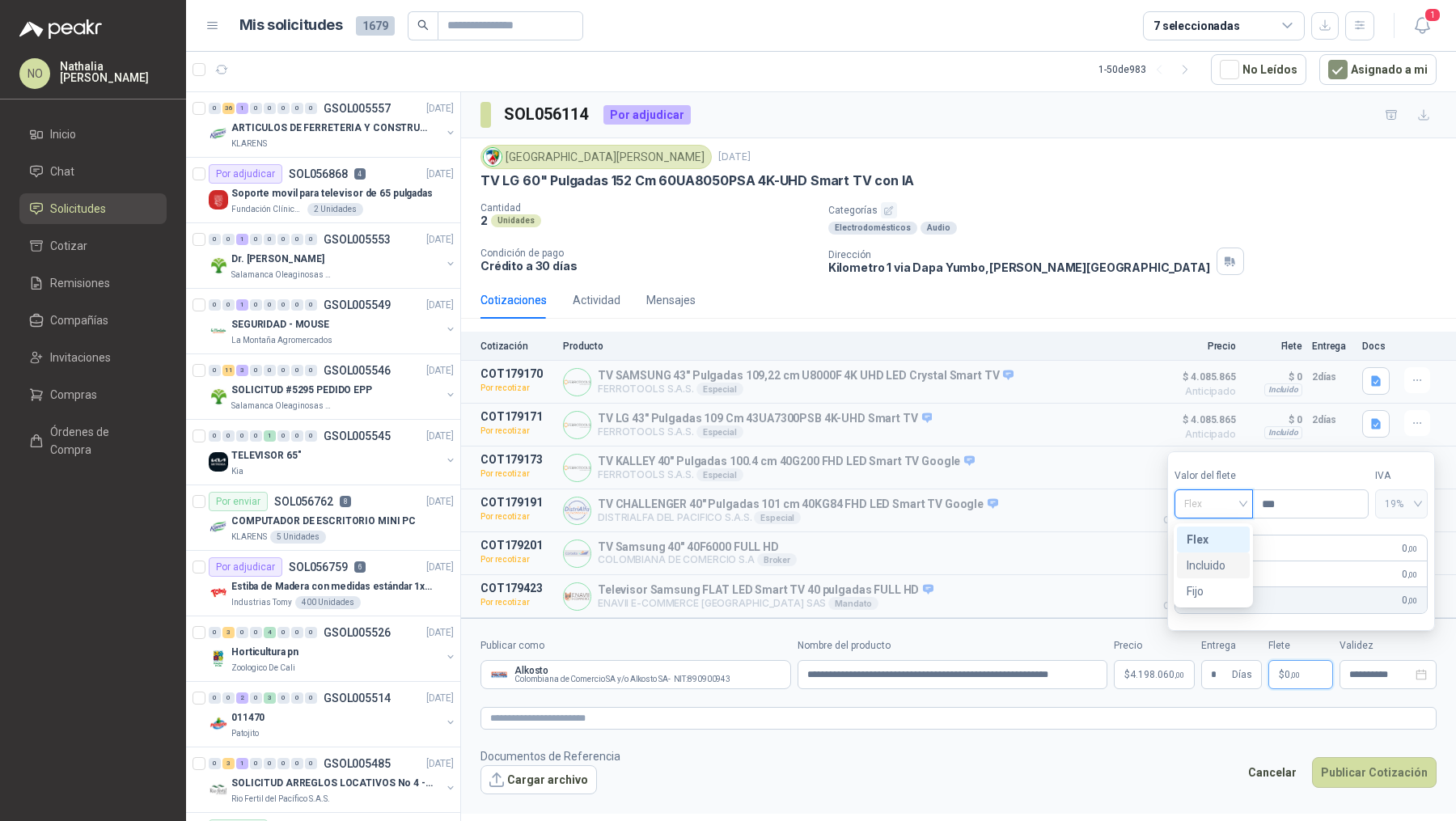
click at [1219, 567] on div "Incluido" at bounding box center [1213, 564] width 53 height 18
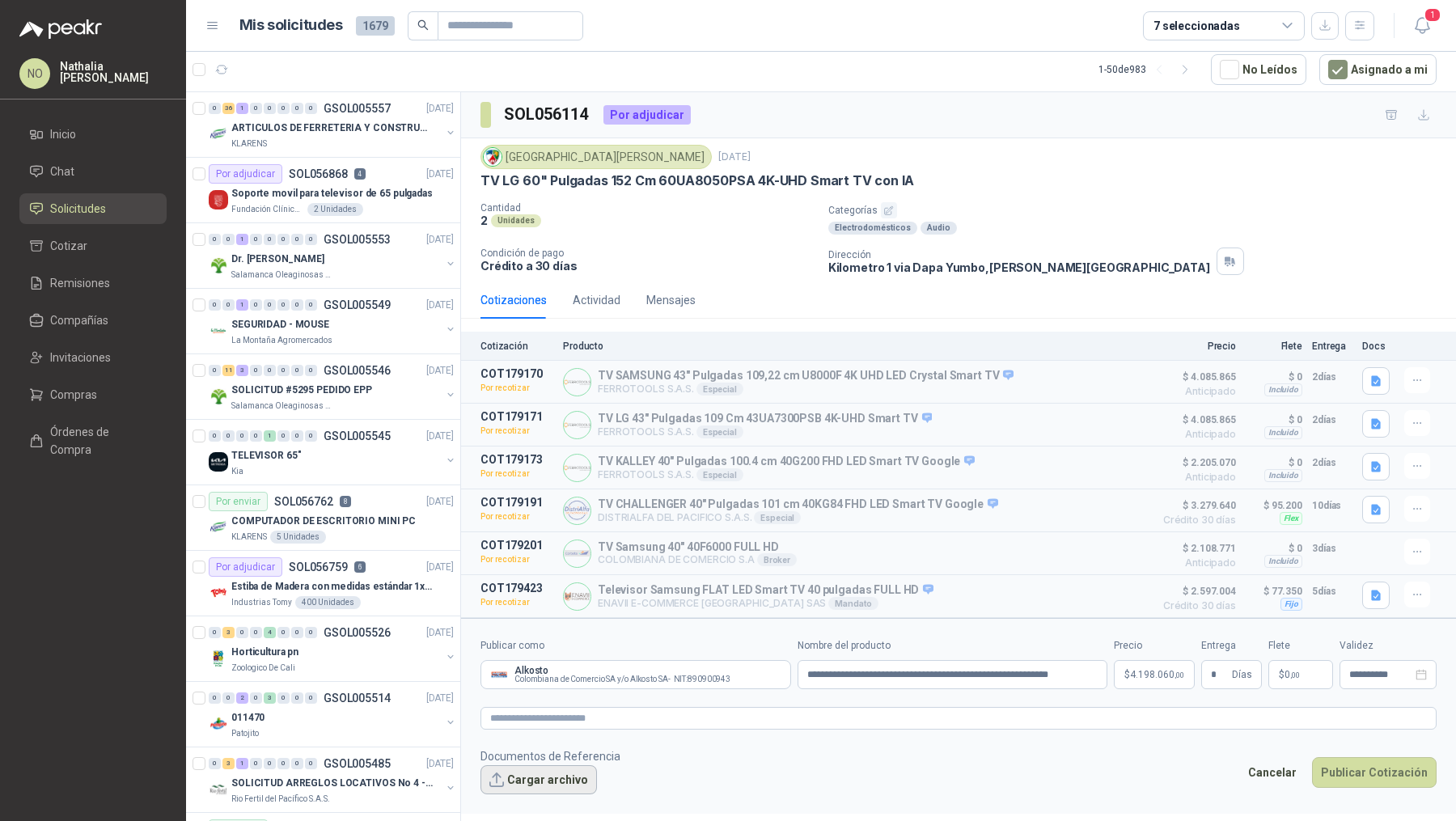
click at [539, 777] on button "Cargar archivo" at bounding box center [538, 779] width 116 height 29
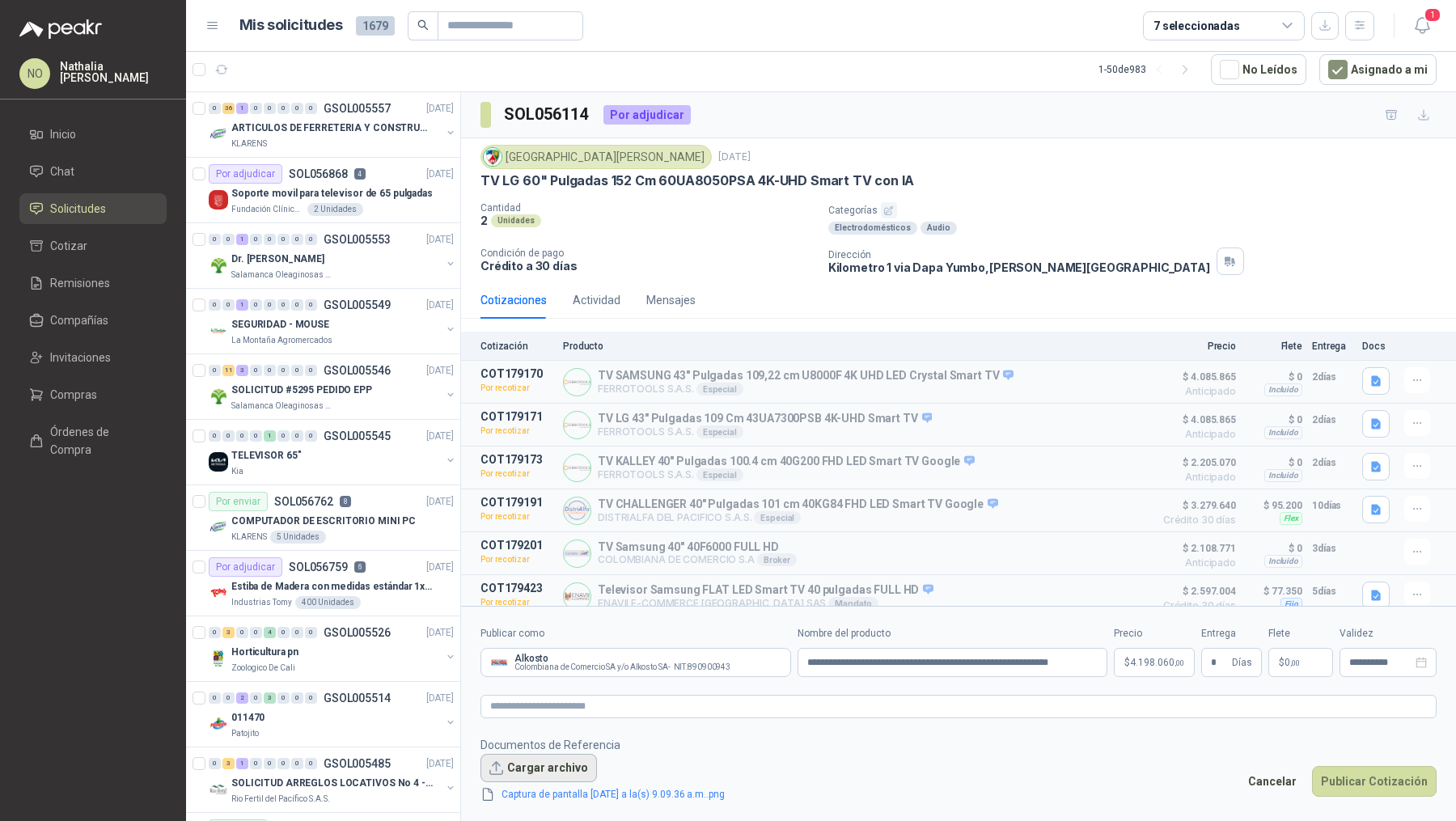
click at [512, 770] on button "Cargar archivo" at bounding box center [538, 768] width 116 height 29
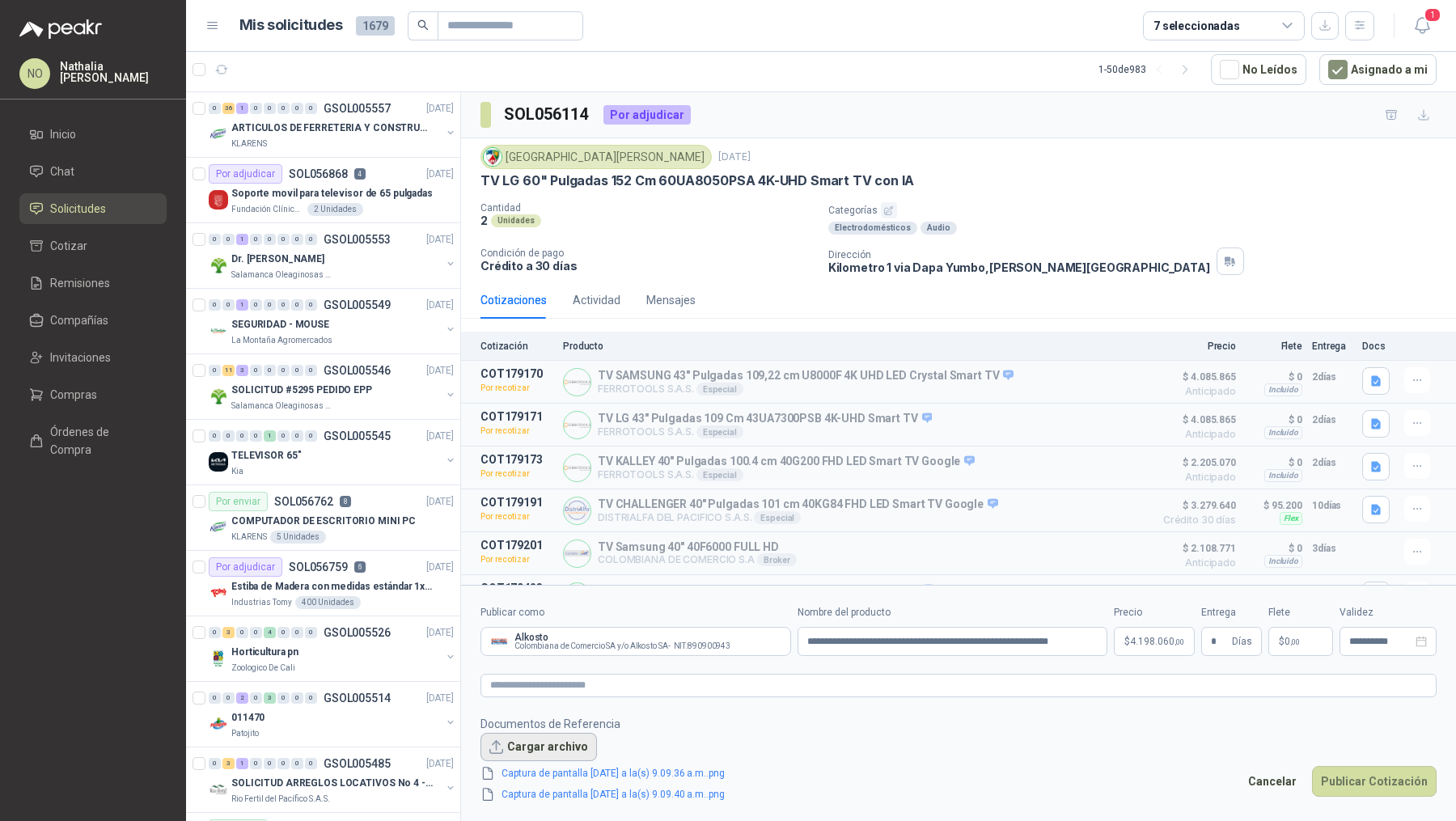
click at [549, 756] on button "Cargar archivo" at bounding box center [538, 747] width 116 height 29
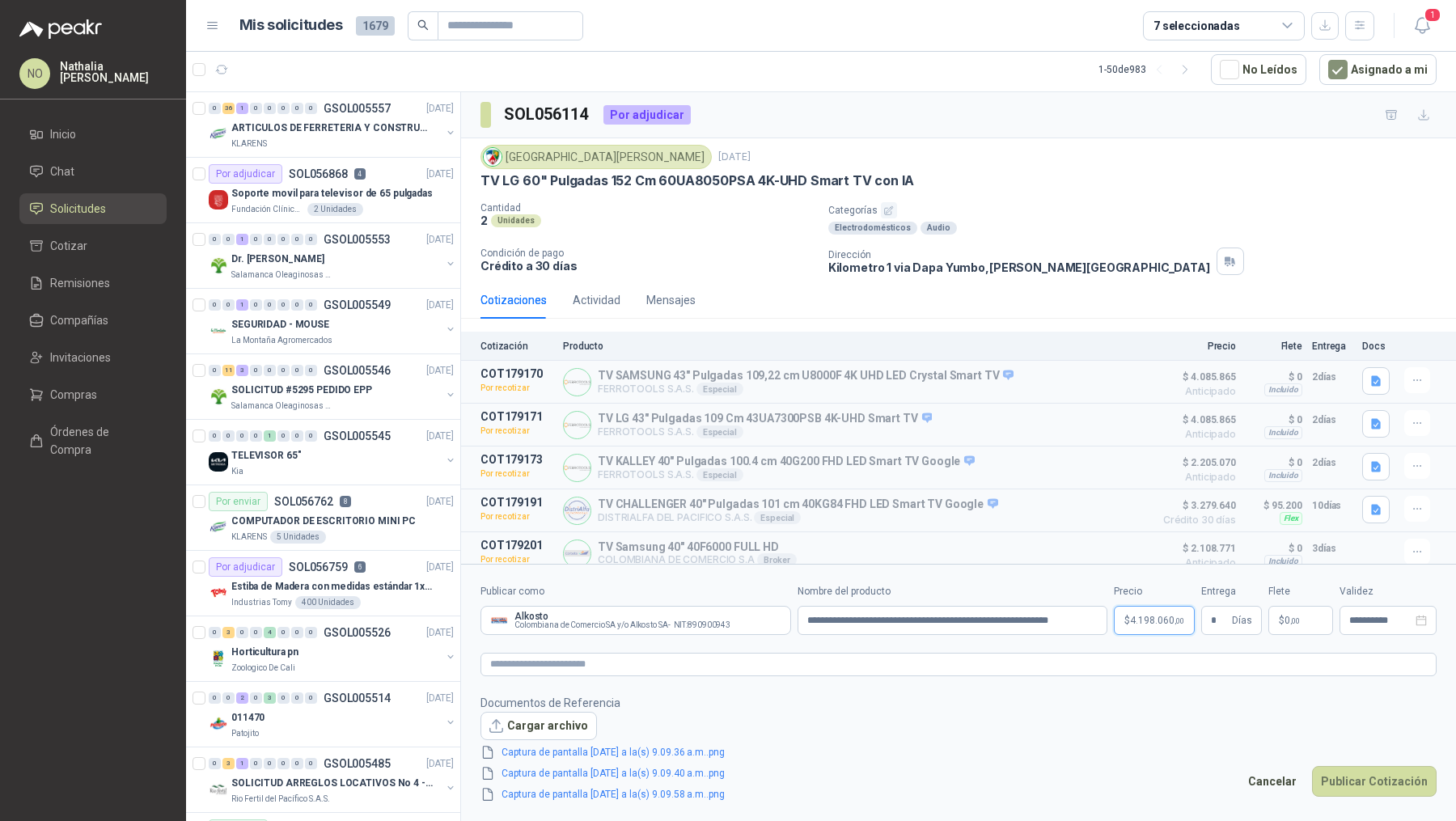
click at [1144, 626] on p "$ 4.198.060 ,00" at bounding box center [1154, 620] width 81 height 29
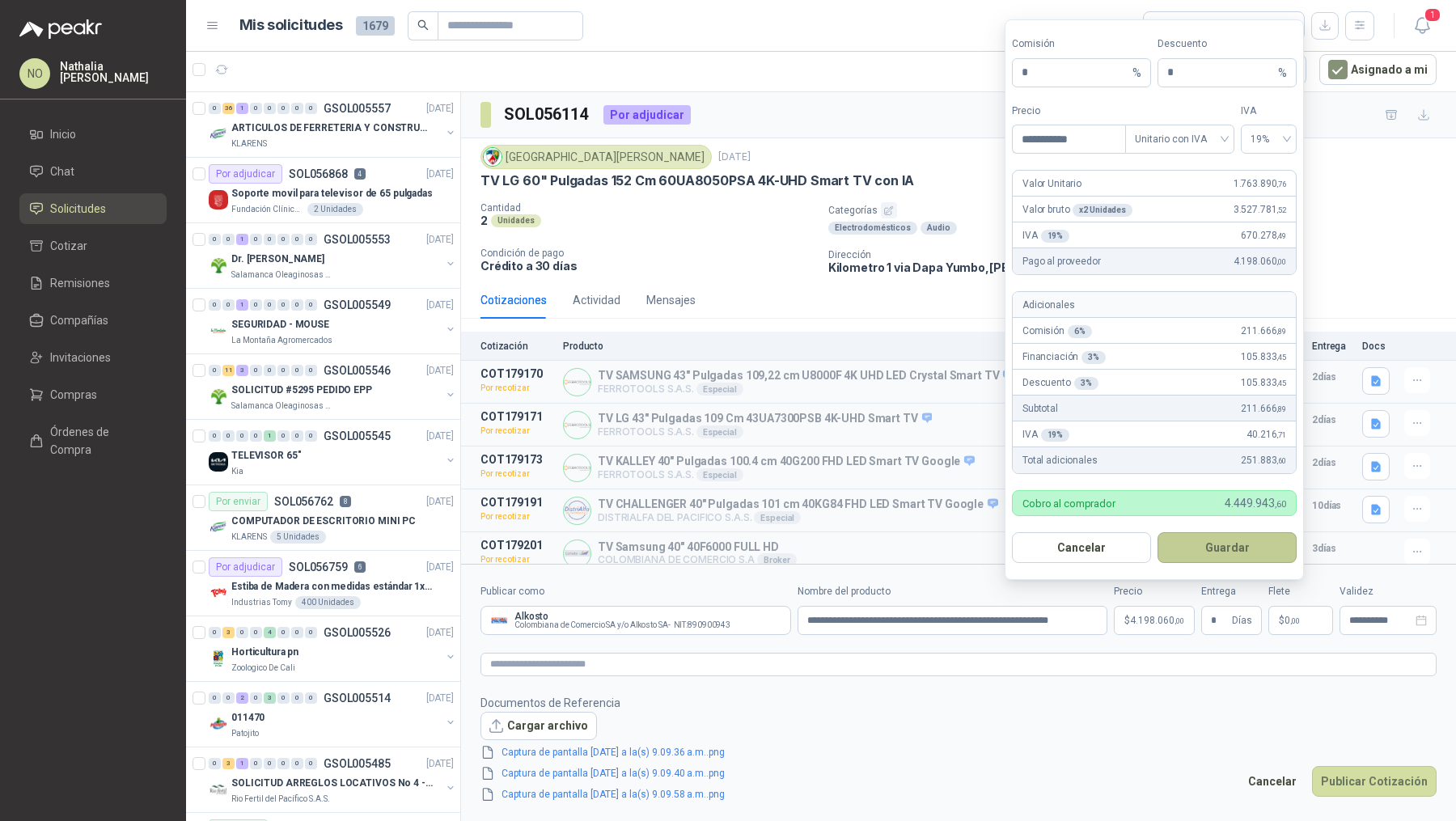
click at [1255, 549] on button "Guardar" at bounding box center [1227, 547] width 140 height 31
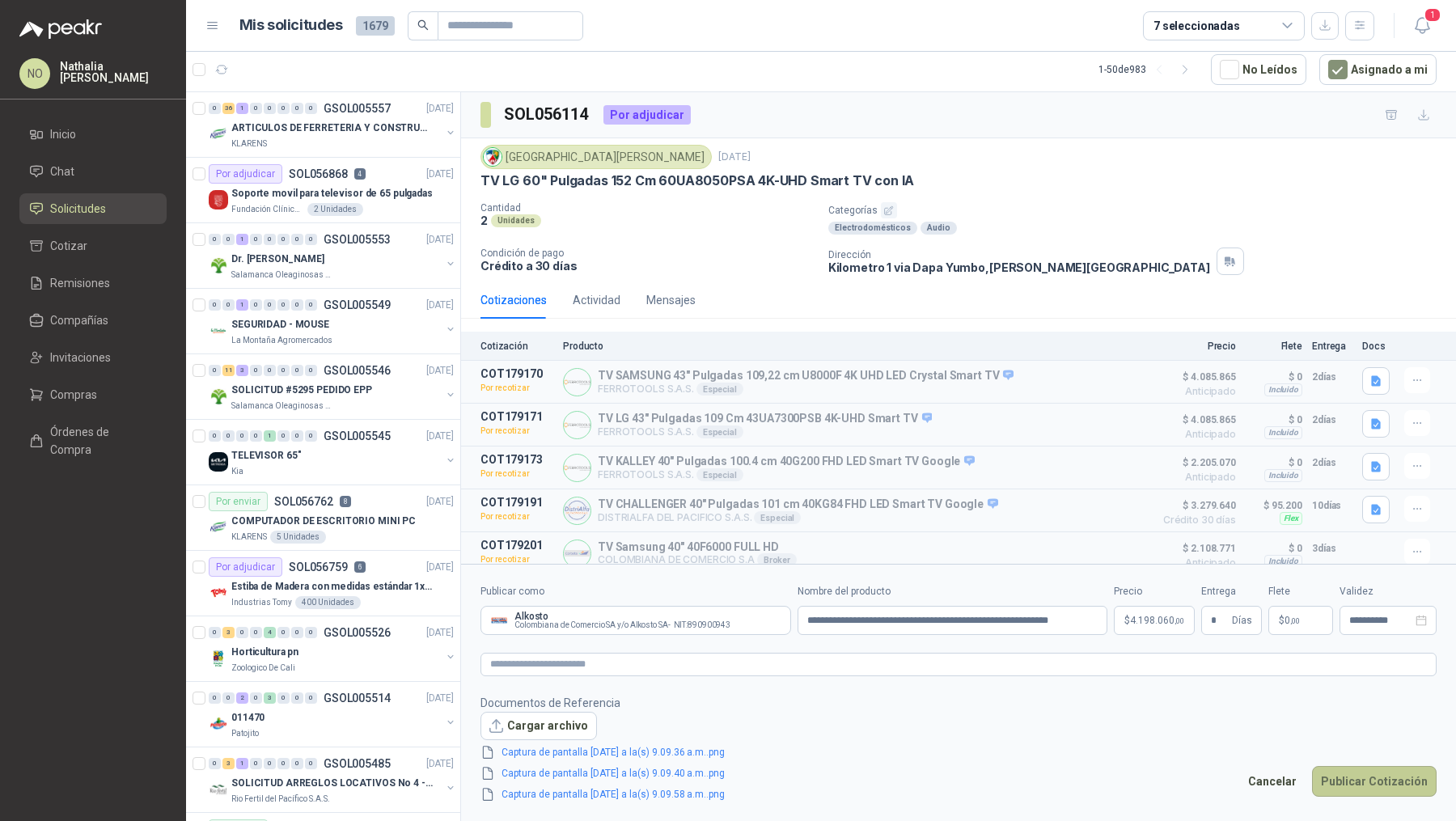
click at [1370, 771] on button "Publicar Cotización" at bounding box center [1374, 781] width 125 height 31
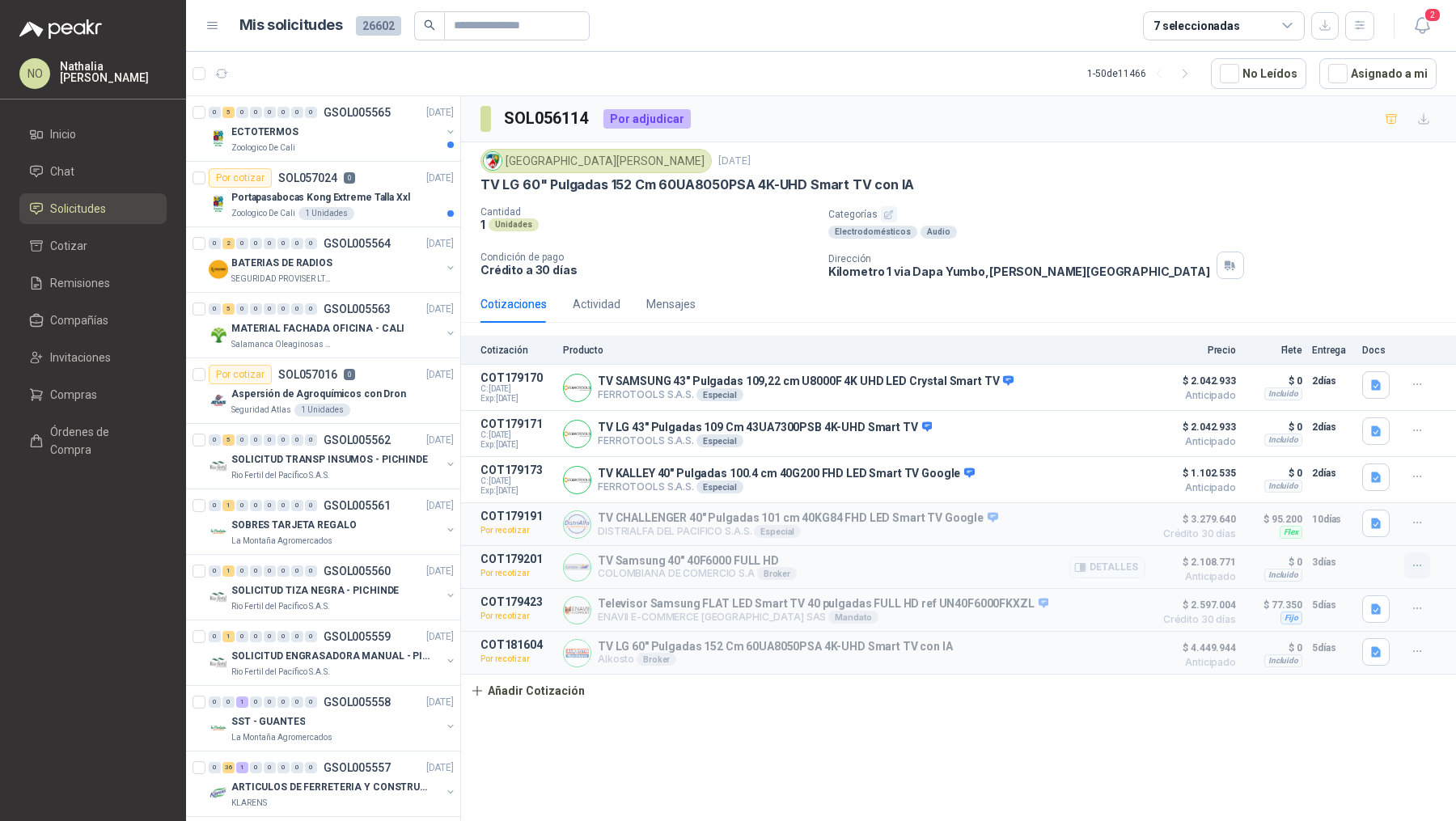
click at [1421, 566] on icon "button" at bounding box center [1417, 565] width 14 height 14
click at [1351, 471] on button "Editar" at bounding box center [1385, 469] width 129 height 26
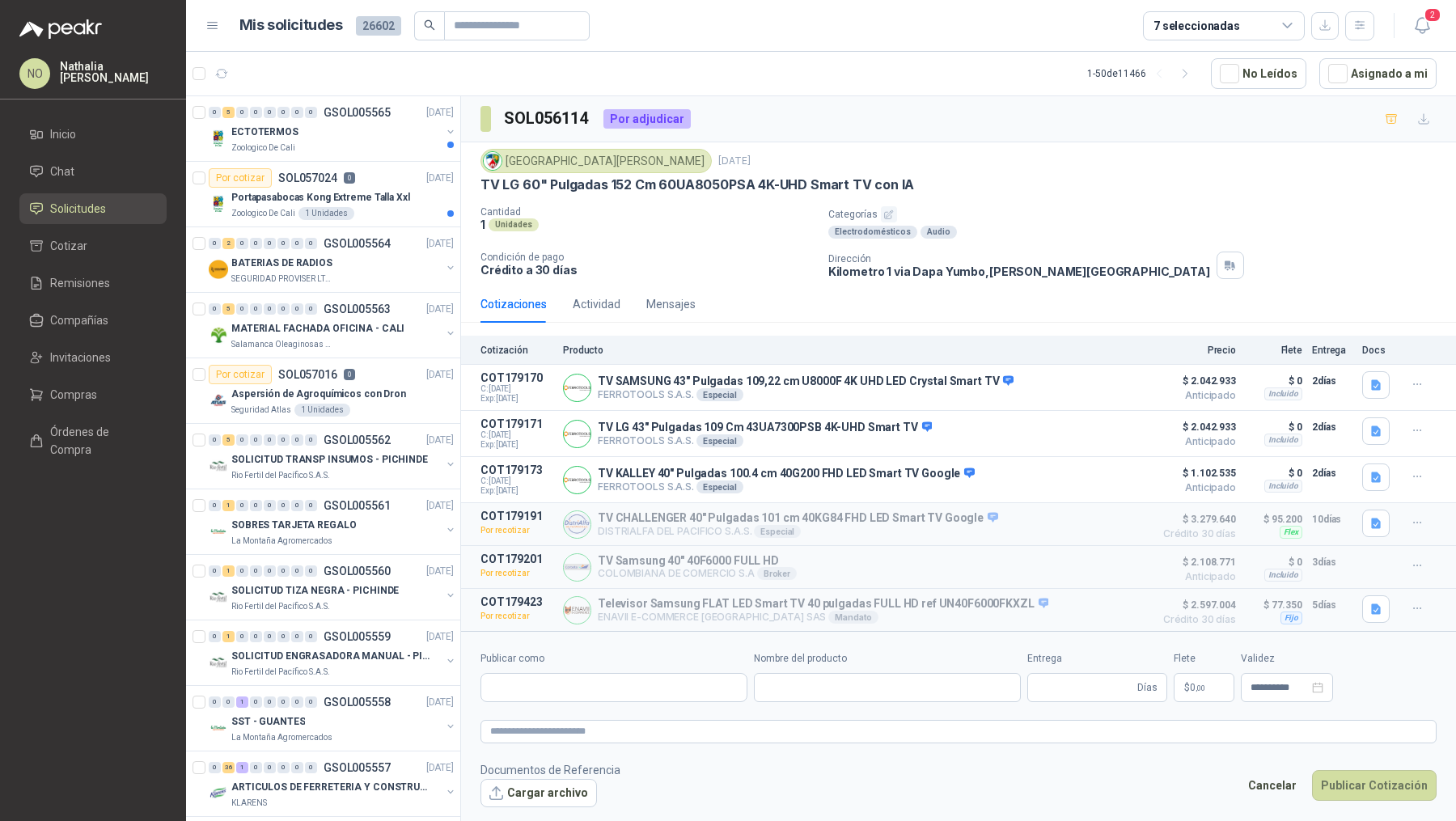
type input "**********"
type input "*"
type input "**********"
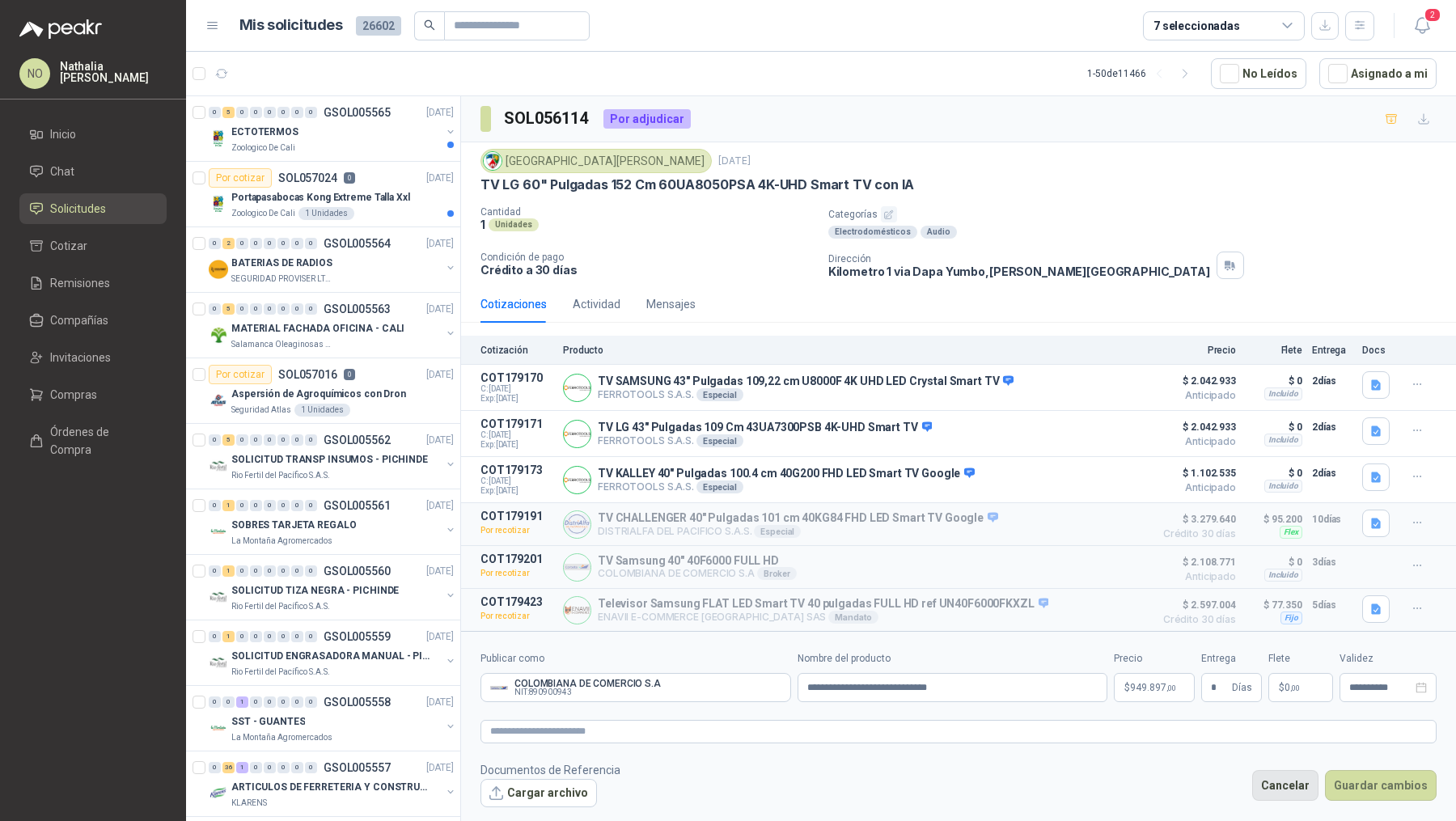
click at [1298, 784] on button "Cancelar" at bounding box center [1285, 784] width 66 height 31
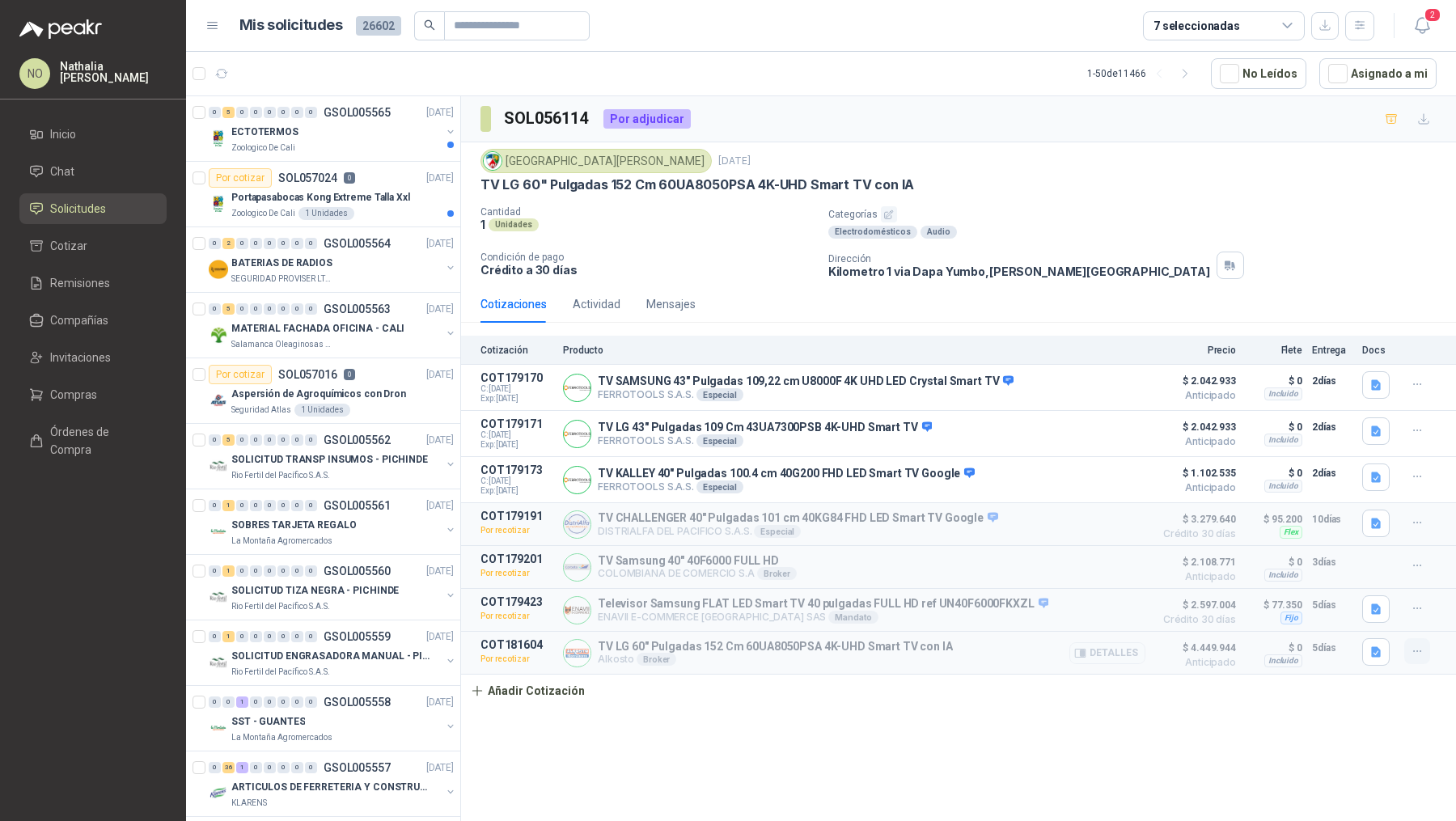
click at [1421, 648] on icon "button" at bounding box center [1417, 651] width 14 height 14
click at [1350, 553] on button "Editar" at bounding box center [1385, 554] width 129 height 26
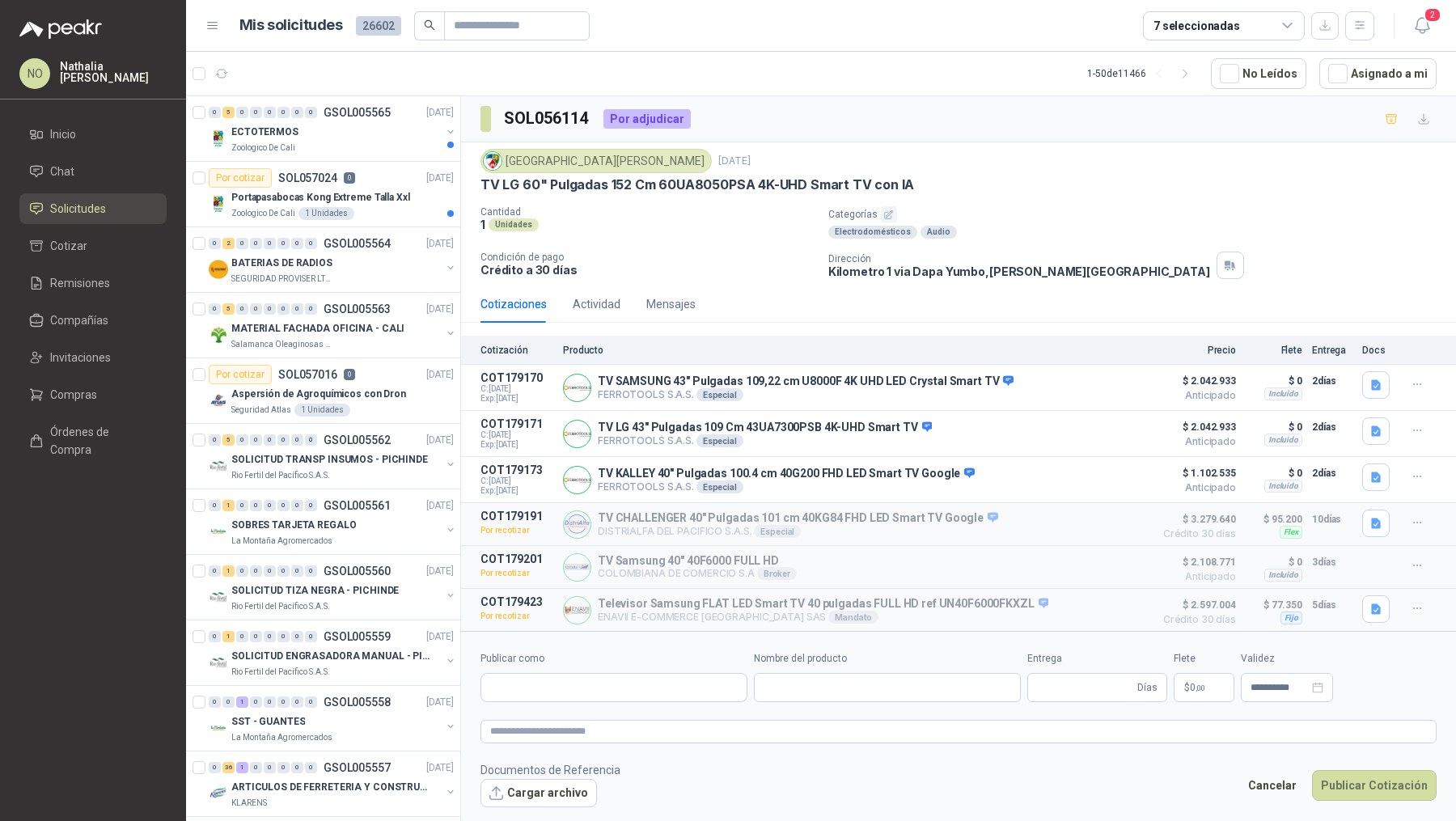
type input "**********"
type input "*"
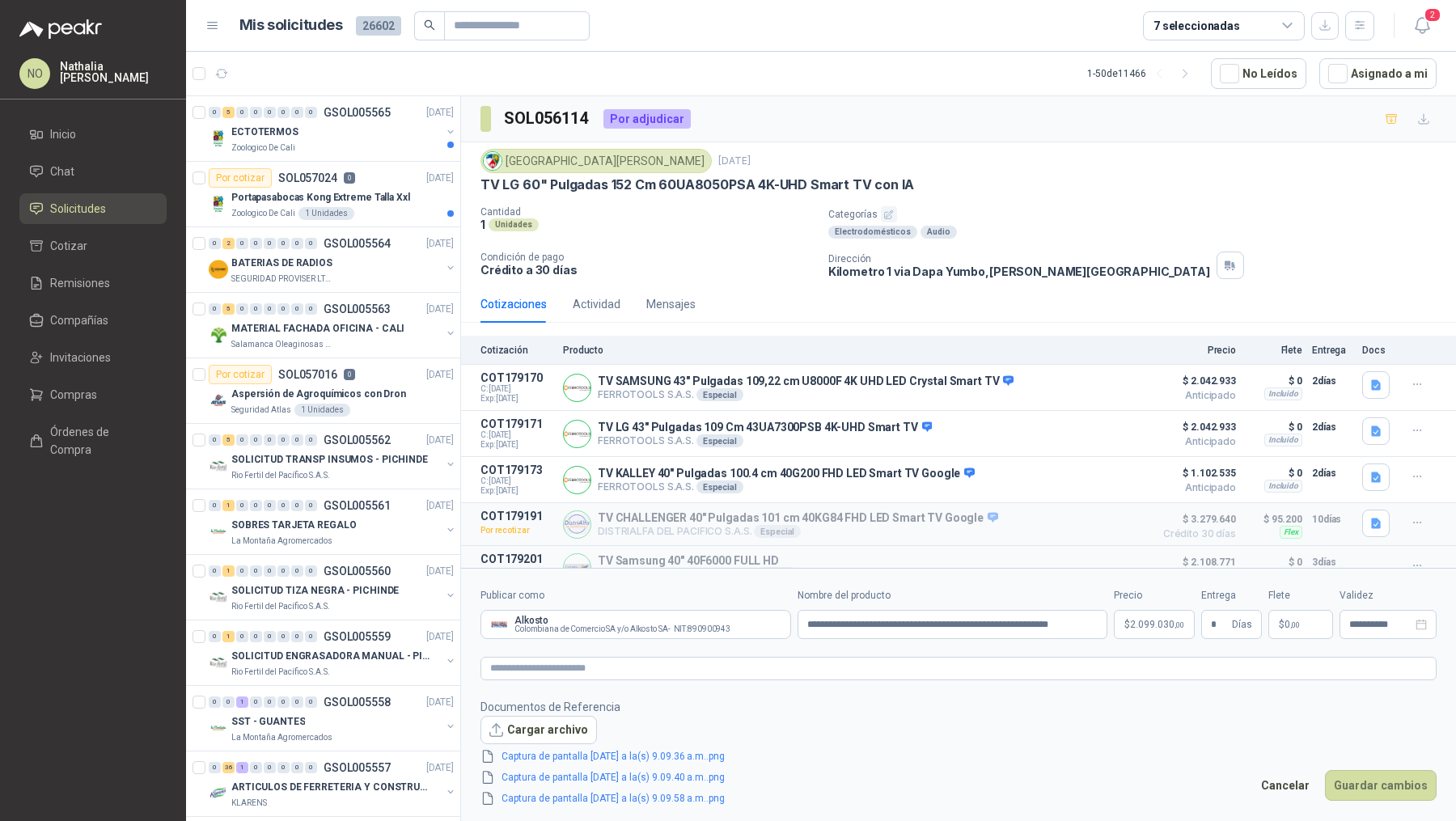
click at [1150, 635] on p "$ 2.099.030 ,00" at bounding box center [1154, 623] width 81 height 29
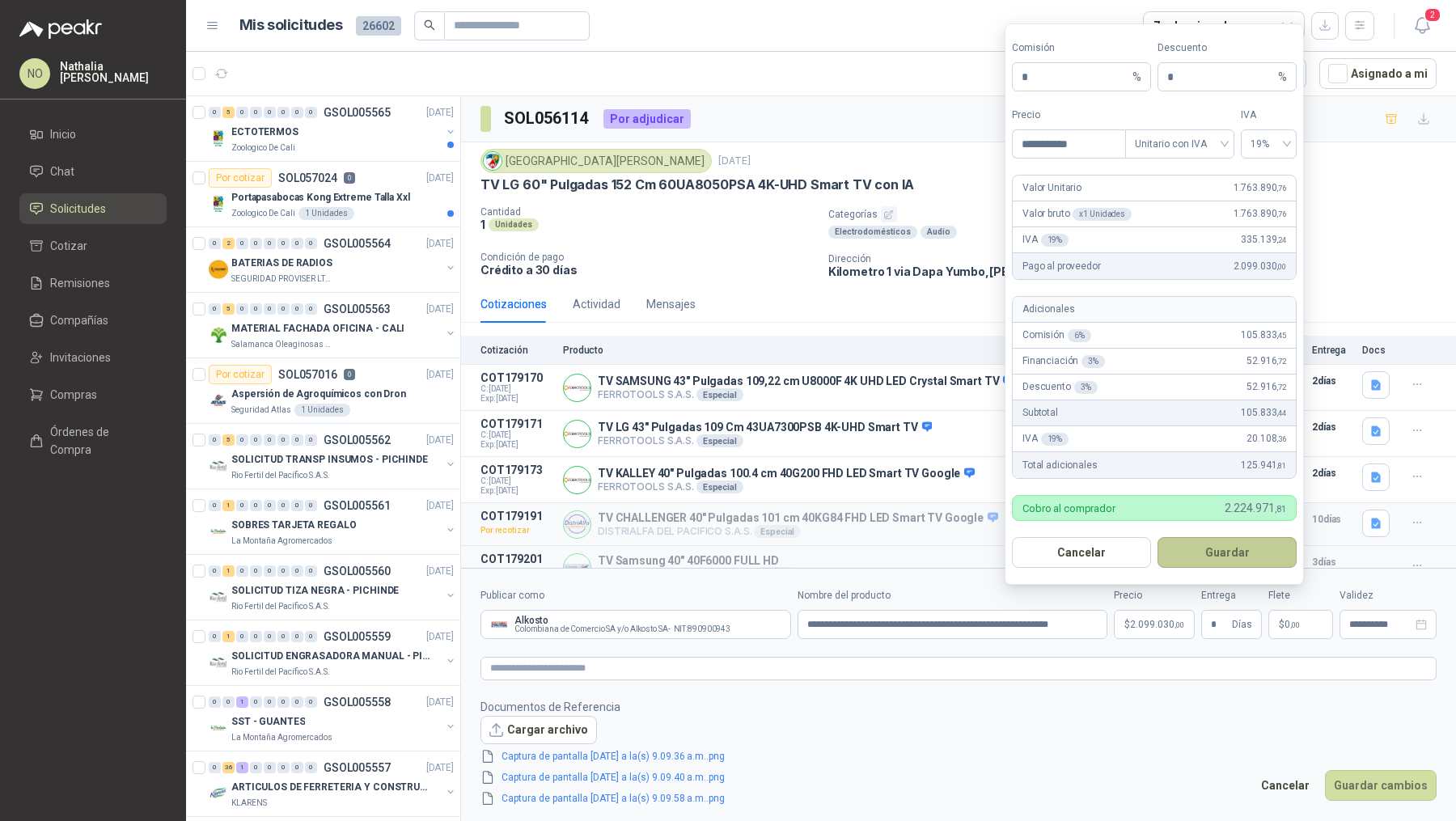
click at [1255, 557] on button "Guardar" at bounding box center [1227, 552] width 140 height 31
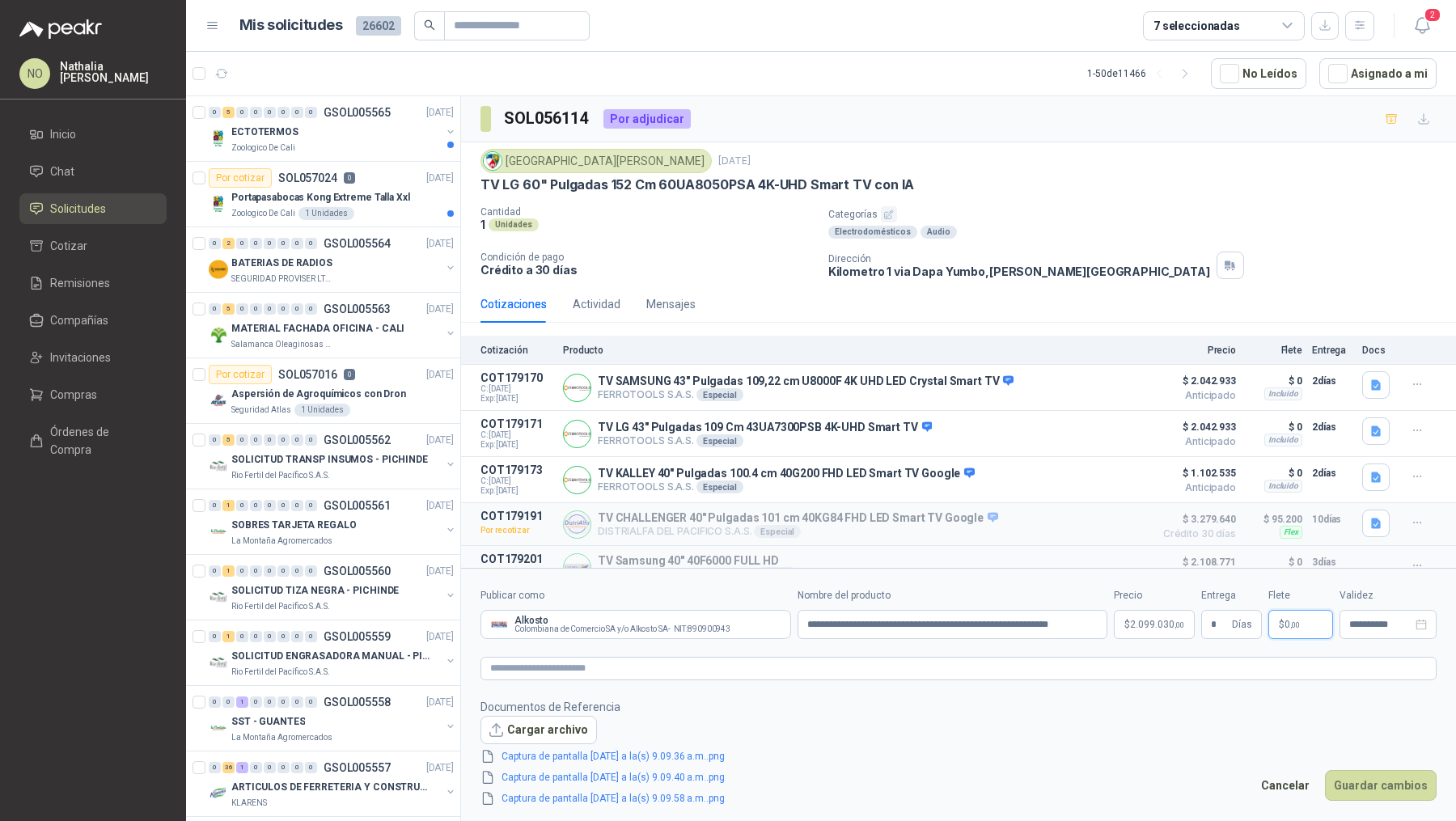
click at [1303, 619] on p "$ 0 ,00" at bounding box center [1300, 623] width 65 height 29
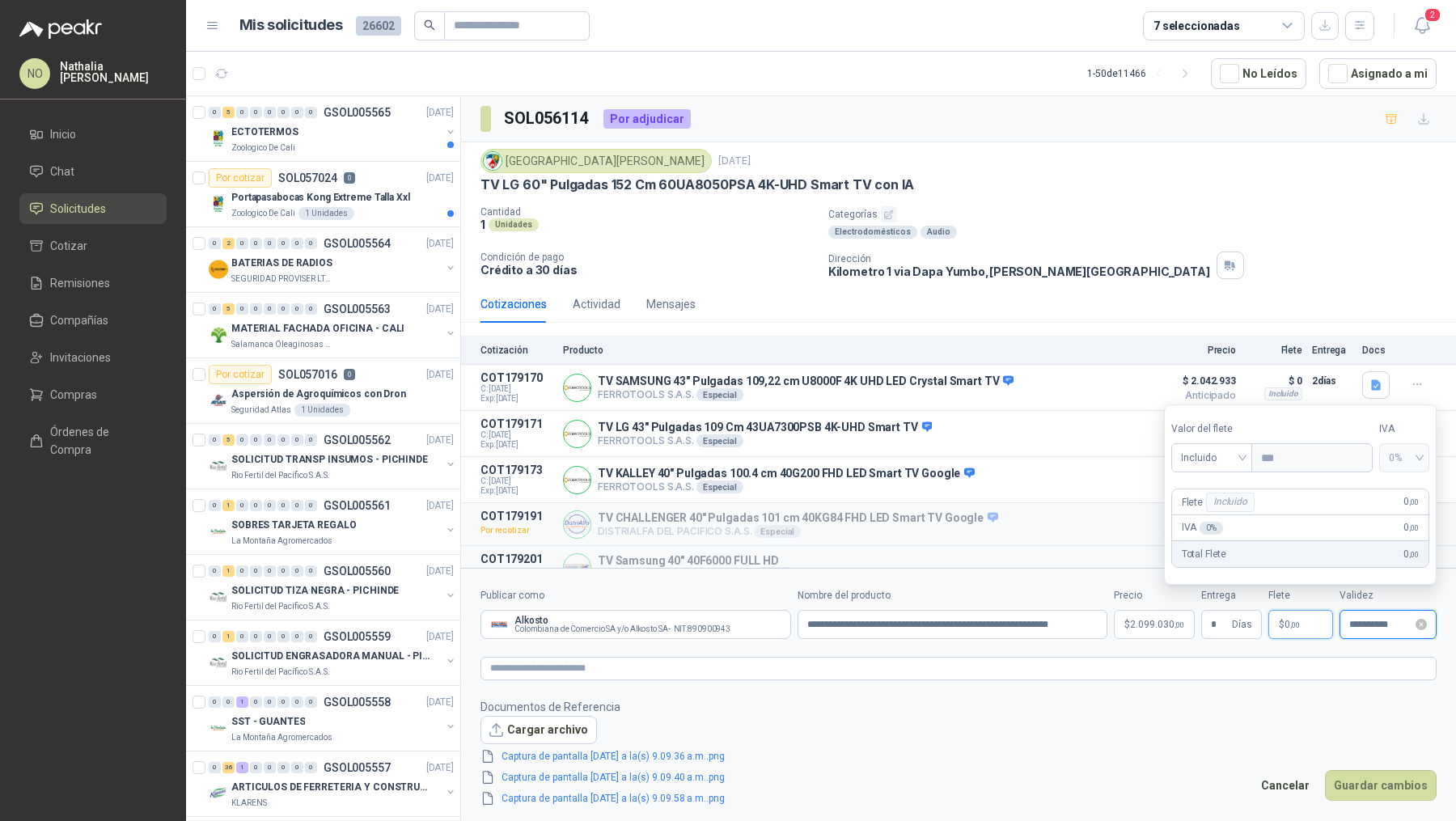
click at [1374, 626] on input "**********" at bounding box center [1380, 624] width 63 height 10
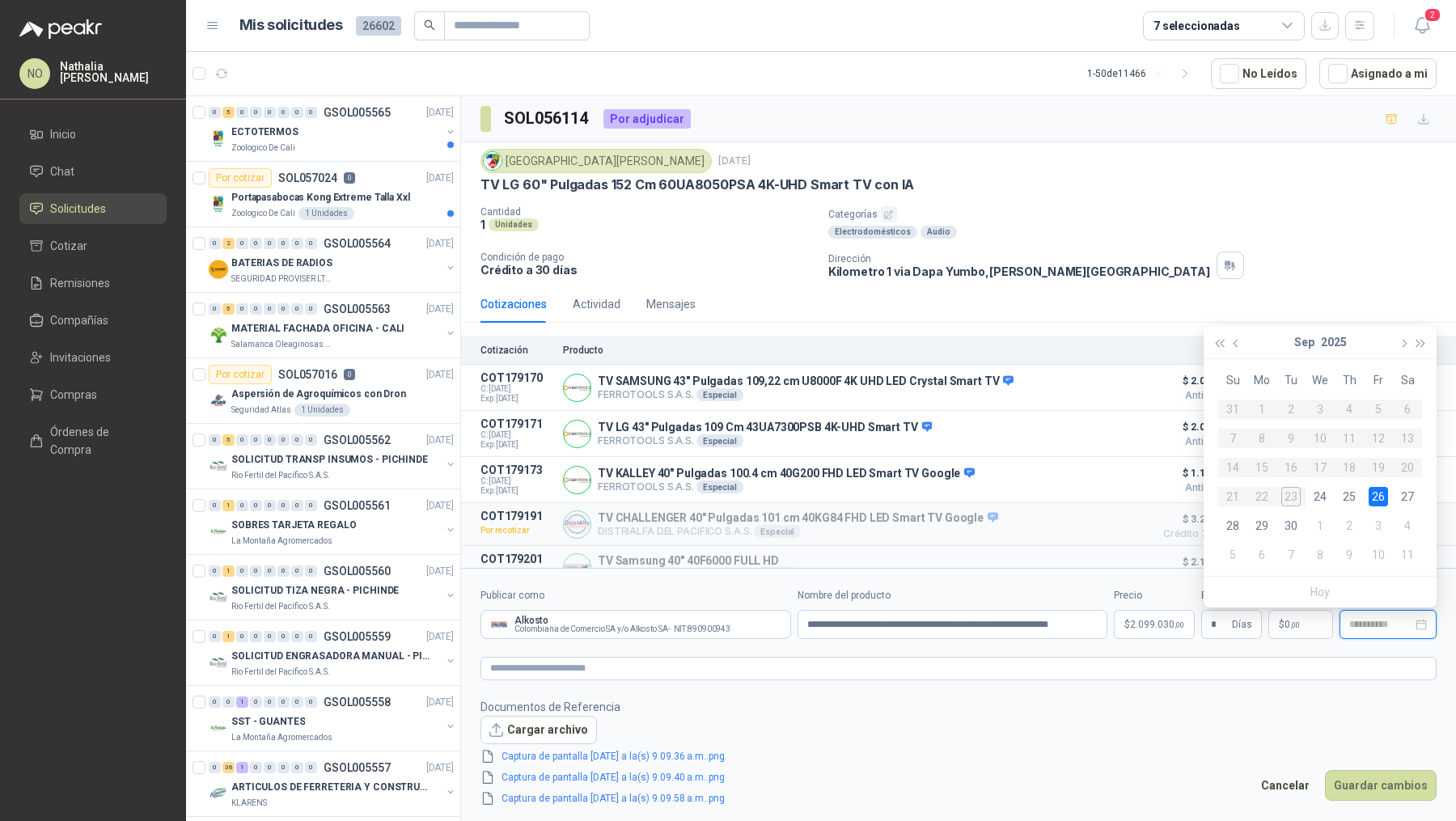
type input "**********"
click at [1378, 499] on div "26" at bounding box center [1377, 496] width 20 height 20
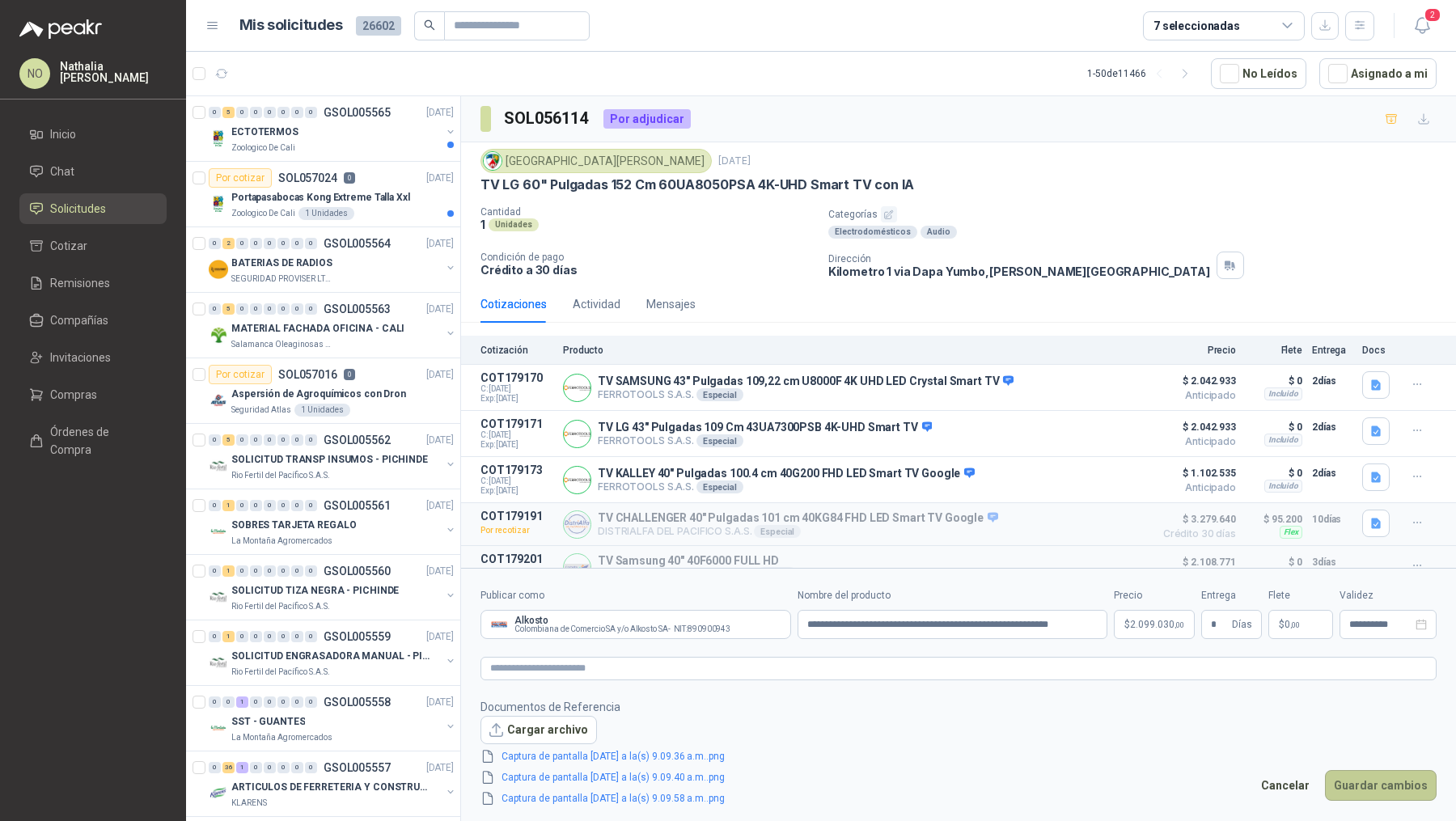
click at [1369, 777] on button "Guardar cambios" at bounding box center [1380, 784] width 111 height 31
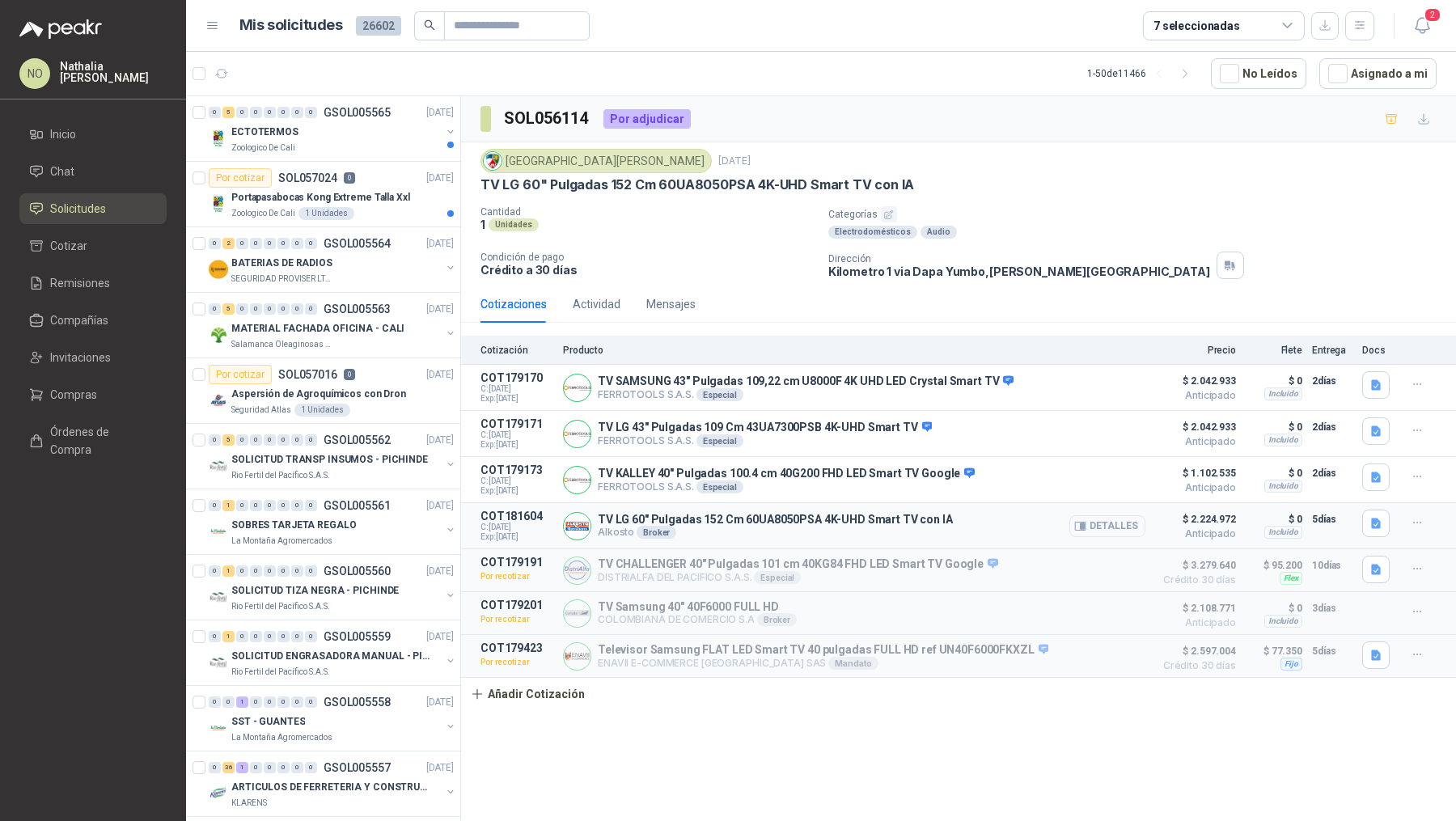
click at [1112, 521] on button "Detalles" at bounding box center [1107, 525] width 76 height 22
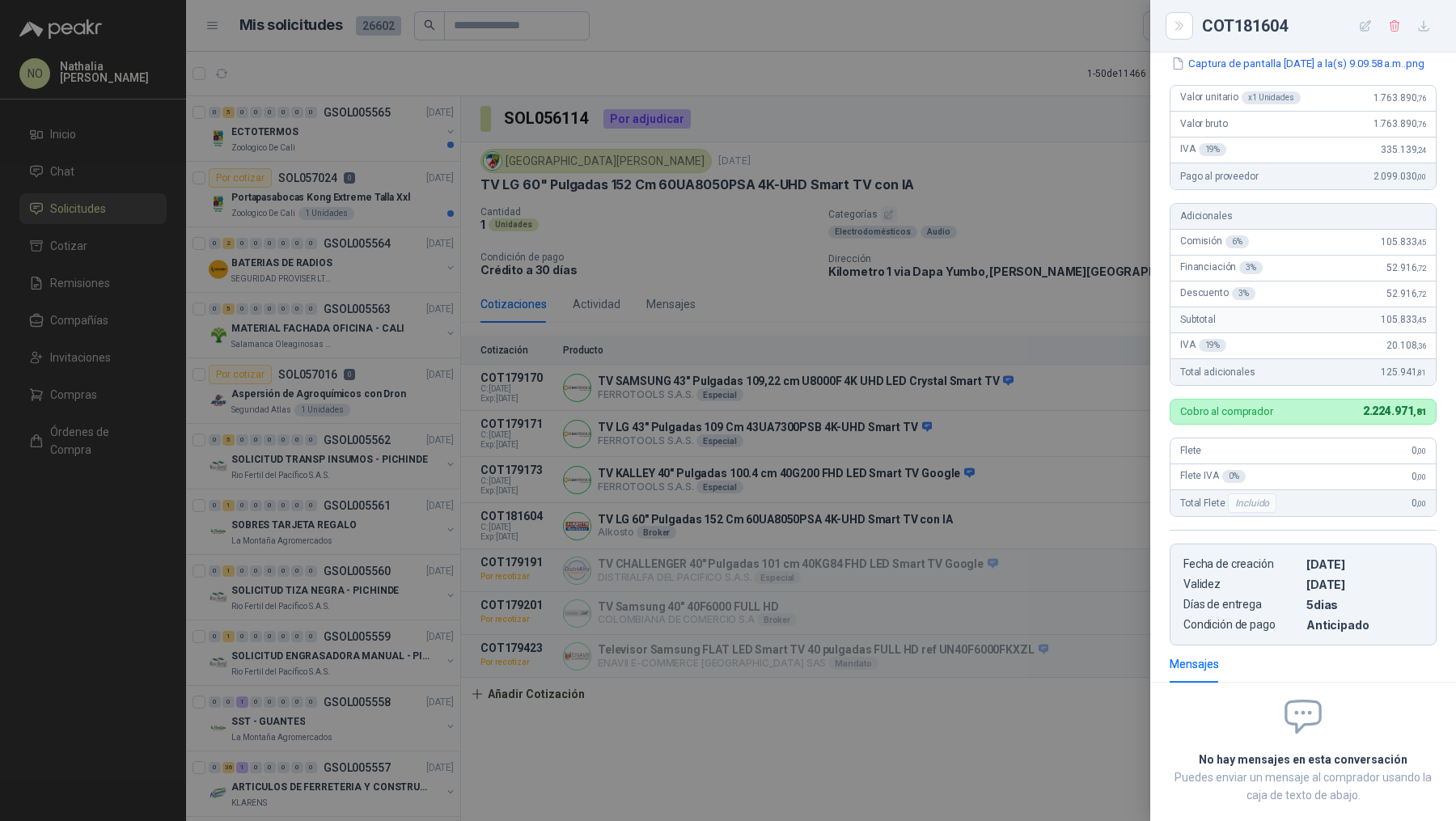
scroll to position [206, 0]
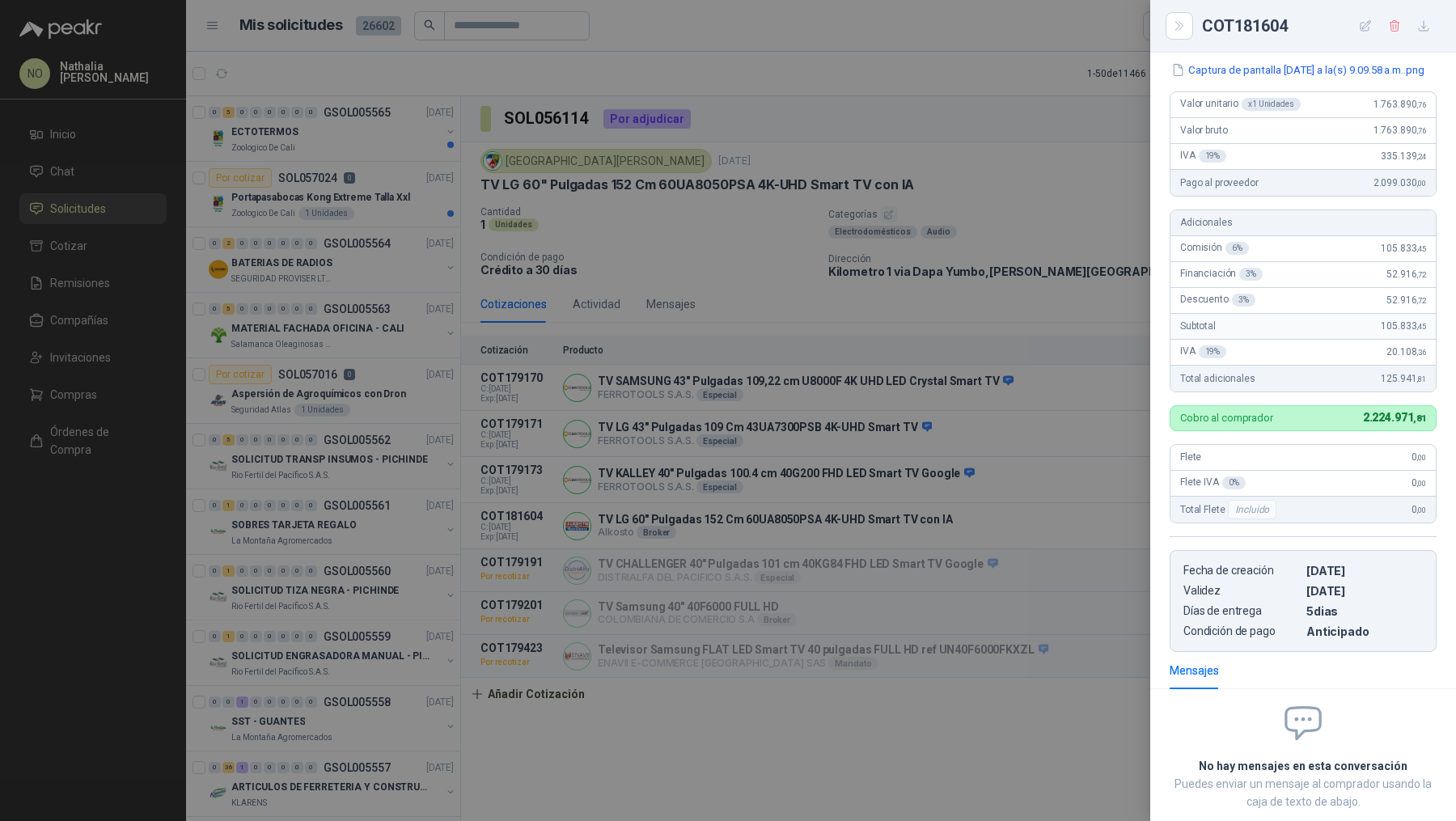
click at [887, 418] on div at bounding box center [728, 410] width 1456 height 821
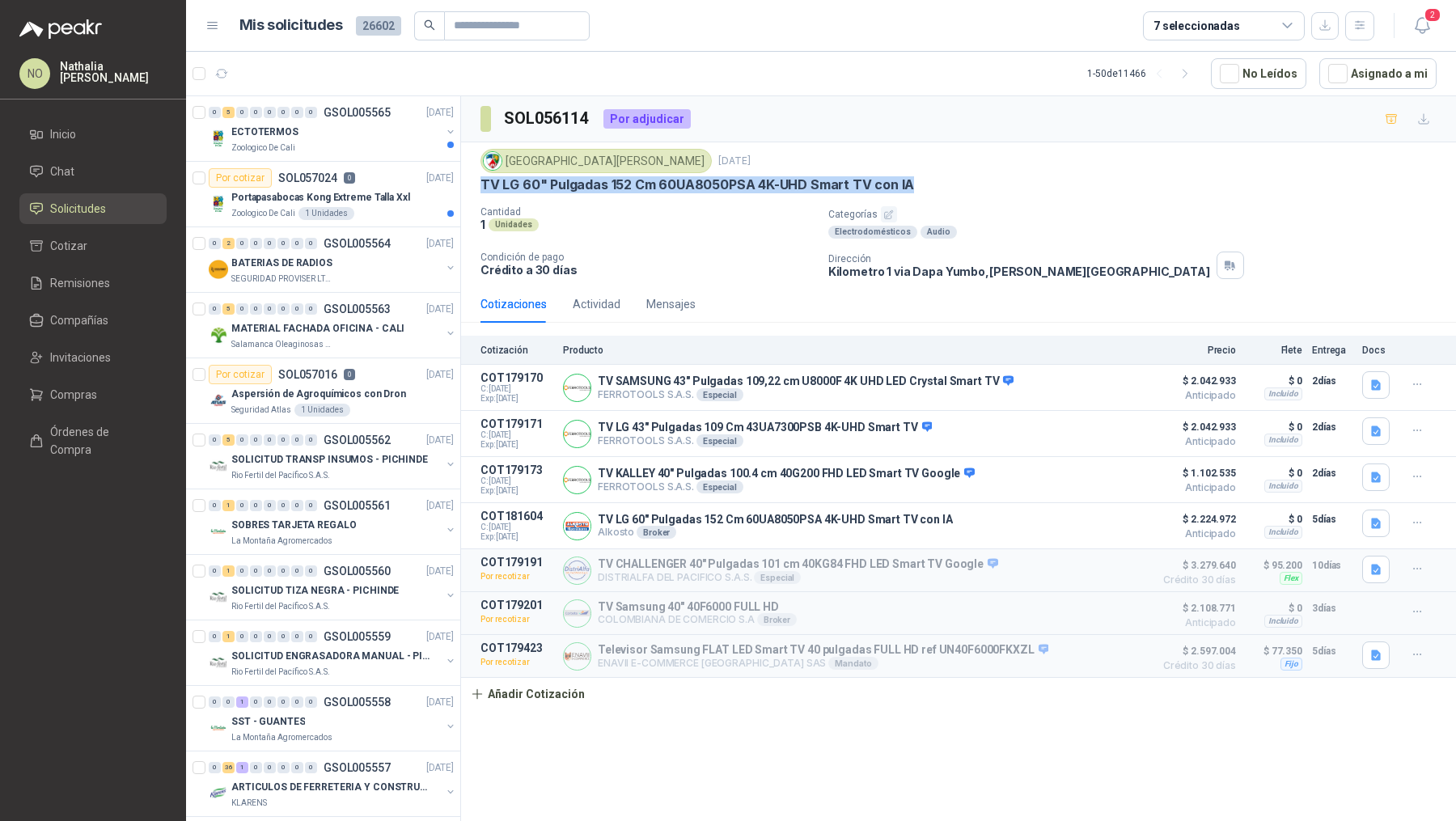
drag, startPoint x: 480, startPoint y: 183, endPoint x: 922, endPoint y: 197, distance: 442.2
click at [922, 197] on div "Colegio [PERSON_NAME] [DATE] TV LG 60" Pulgadas 152 Cm 60UA8050PSA 4K-UHD Smart…" at bounding box center [958, 213] width 956 height 130
copy p "TV LG 60" Pulgadas 152 Cm 60UA8050PSA 4K-UHD Smart TV con IA"
click at [1412, 15] on icon "button" at bounding box center [1422, 25] width 21 height 21
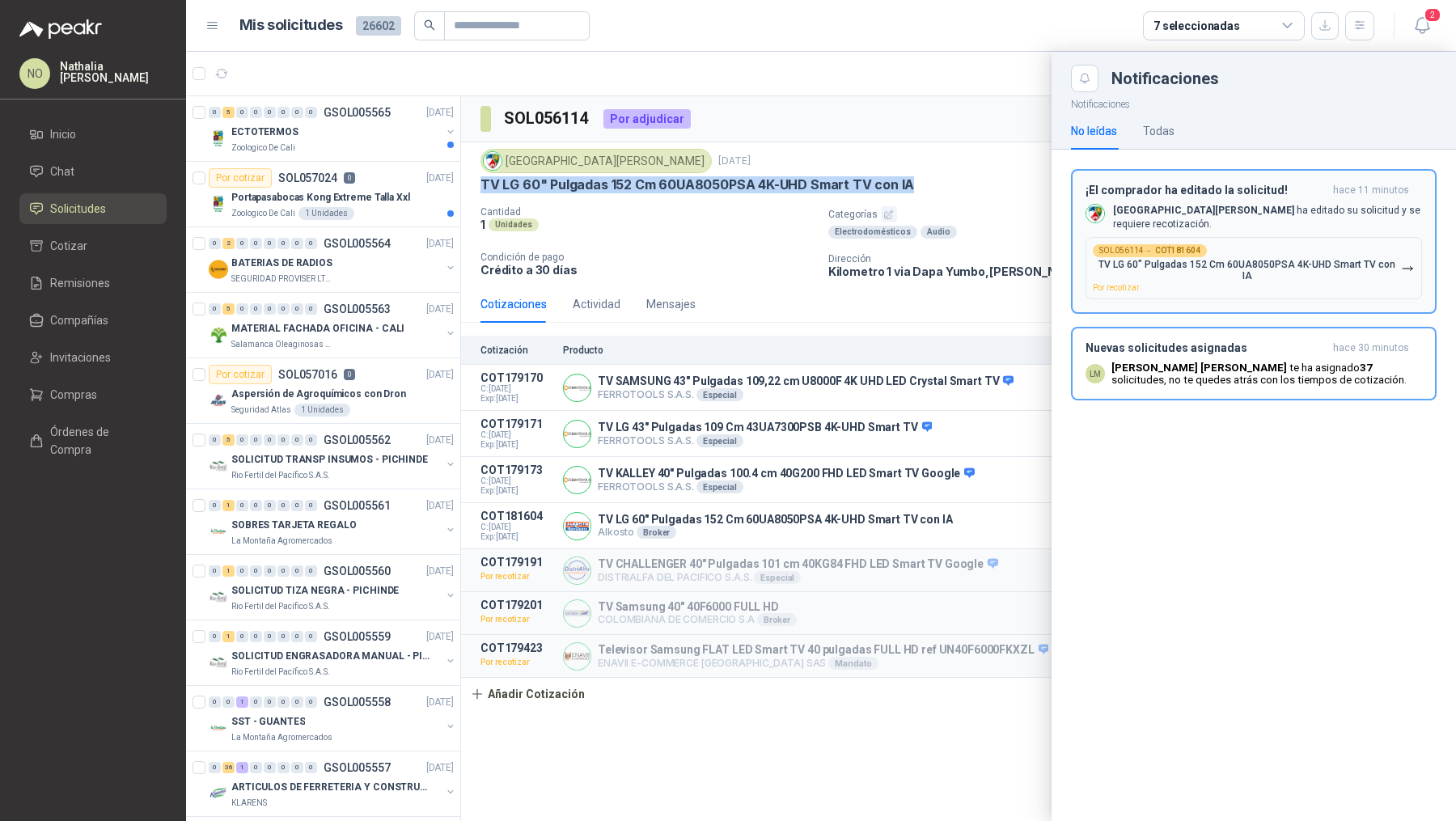
click at [1286, 258] on p "TV LG 60" Pulgadas 152 Cm 60UA8050PSA 4K-UHD Smart TV con IA" at bounding box center [1246, 270] width 308 height 22
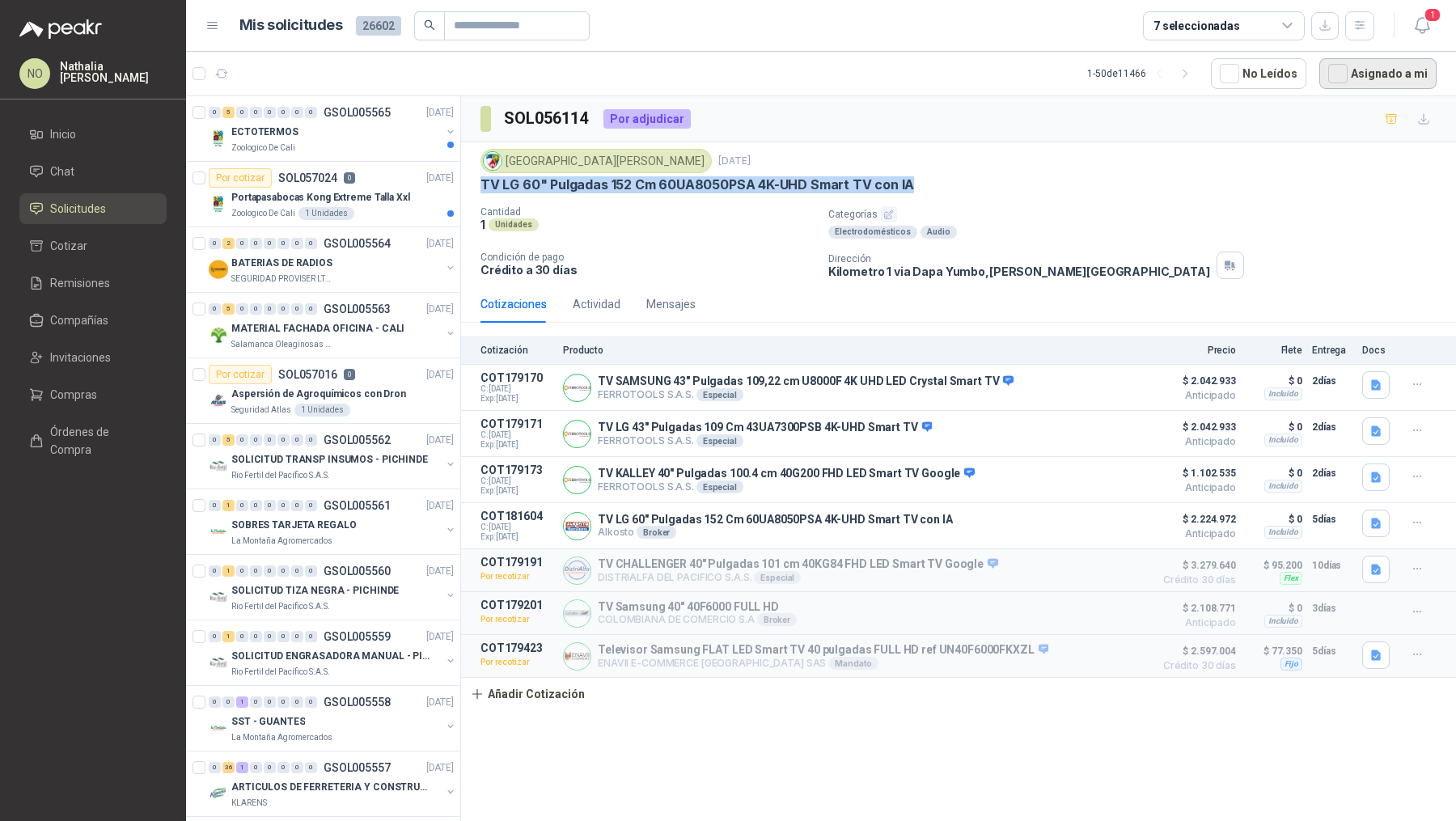
click at [1399, 73] on button "Asignado a mi" at bounding box center [1377, 73] width 117 height 31
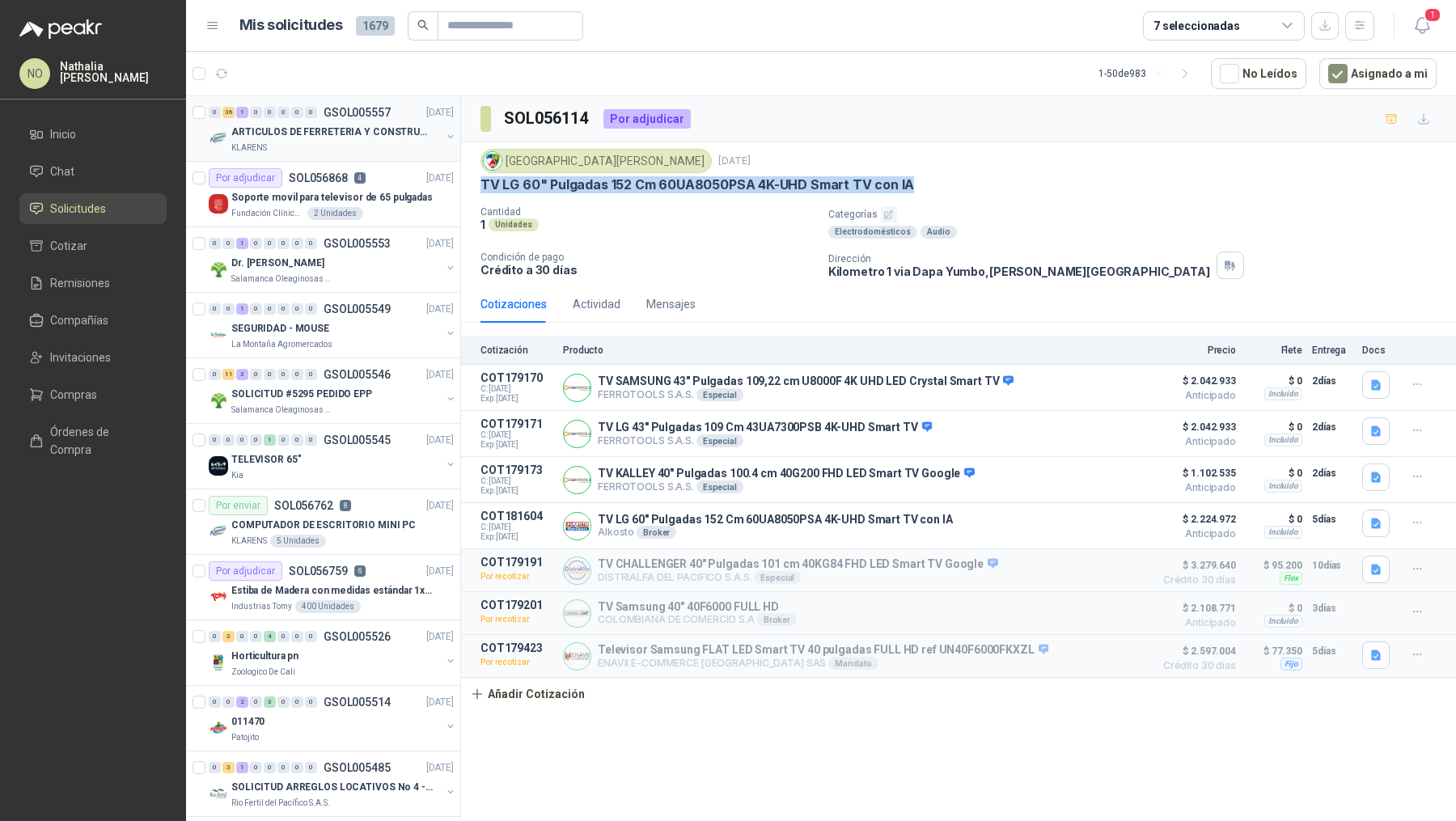
click at [381, 153] on div "KLARENS" at bounding box center [336, 148] width 210 height 13
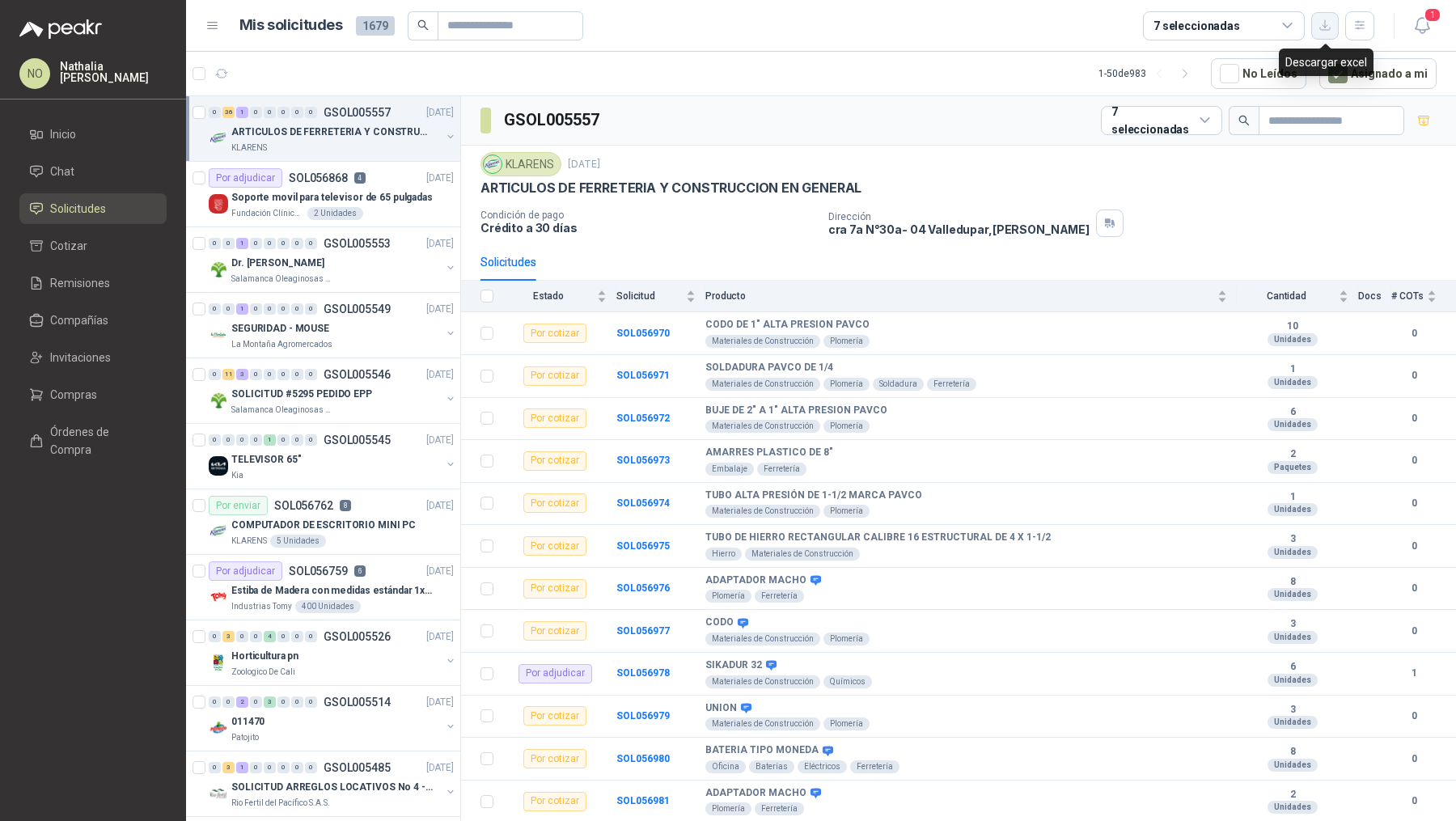
click at [1317, 28] on button "button" at bounding box center [1324, 25] width 27 height 27
click at [1360, 74] on button "Asignado a mi" at bounding box center [1377, 73] width 117 height 31
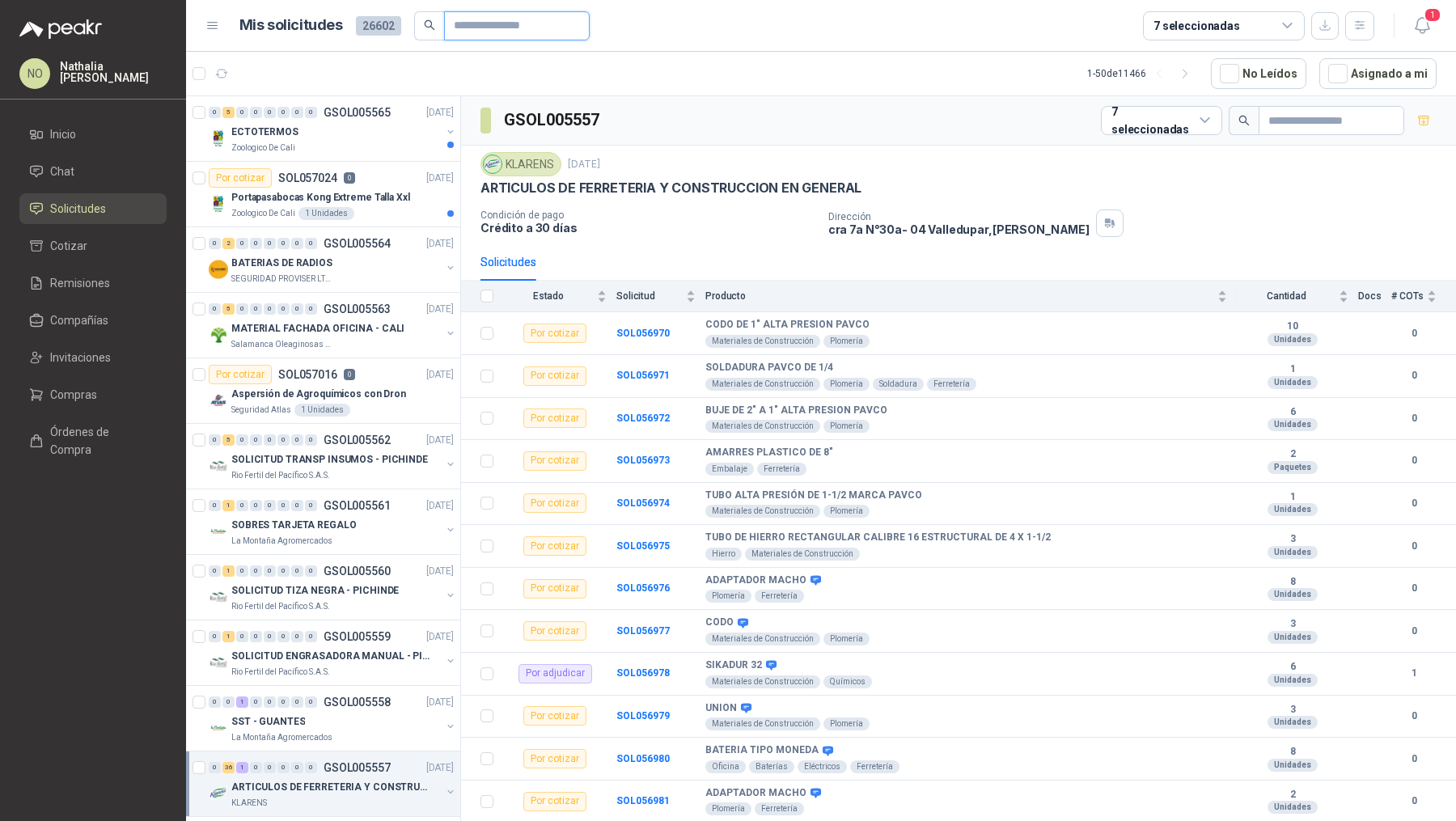
click at [490, 25] on input "text" at bounding box center [510, 25] width 113 height 27
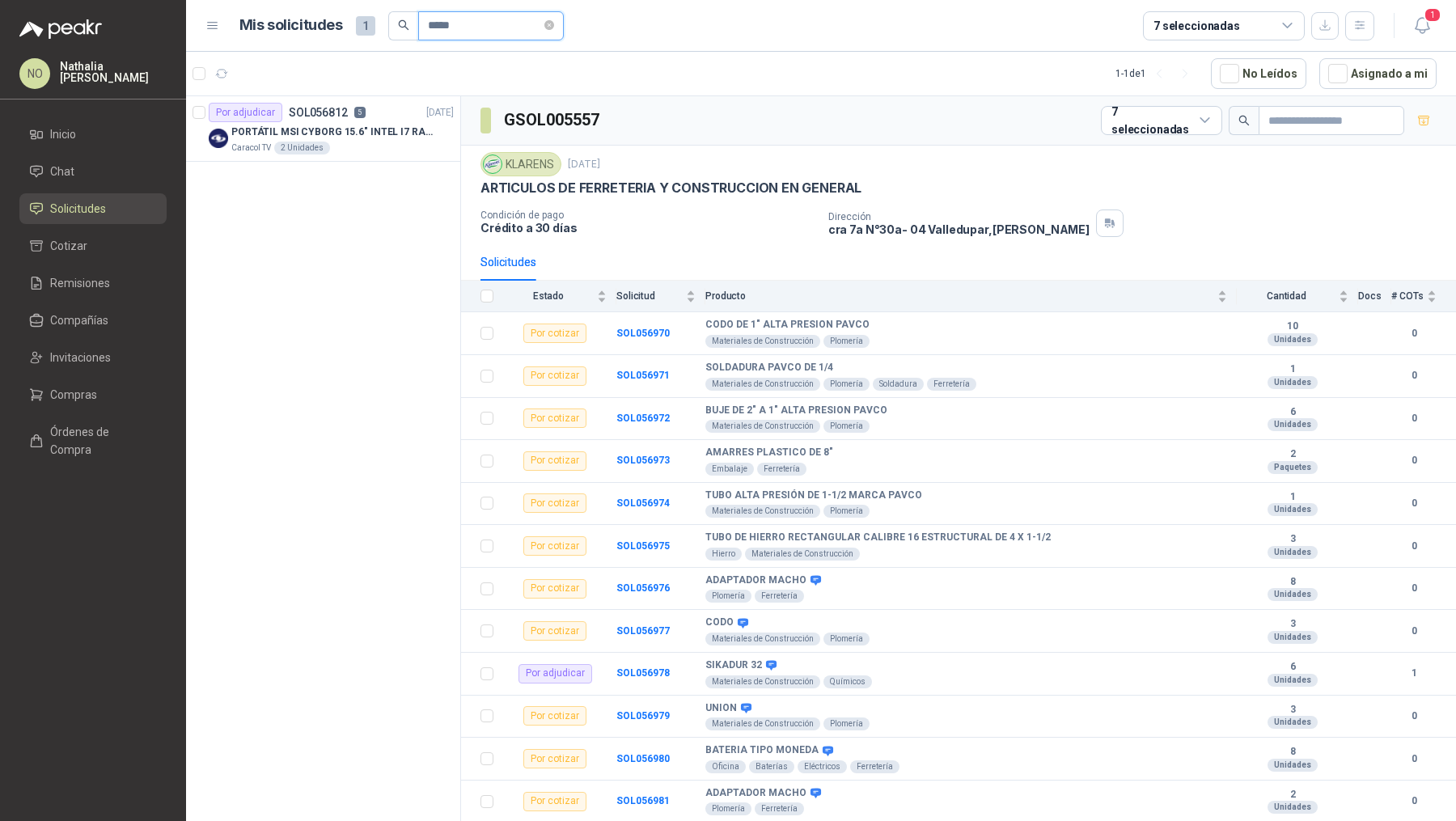
type input "*****"
click at [343, 116] on p "SOL056812" at bounding box center [317, 112] width 59 height 11
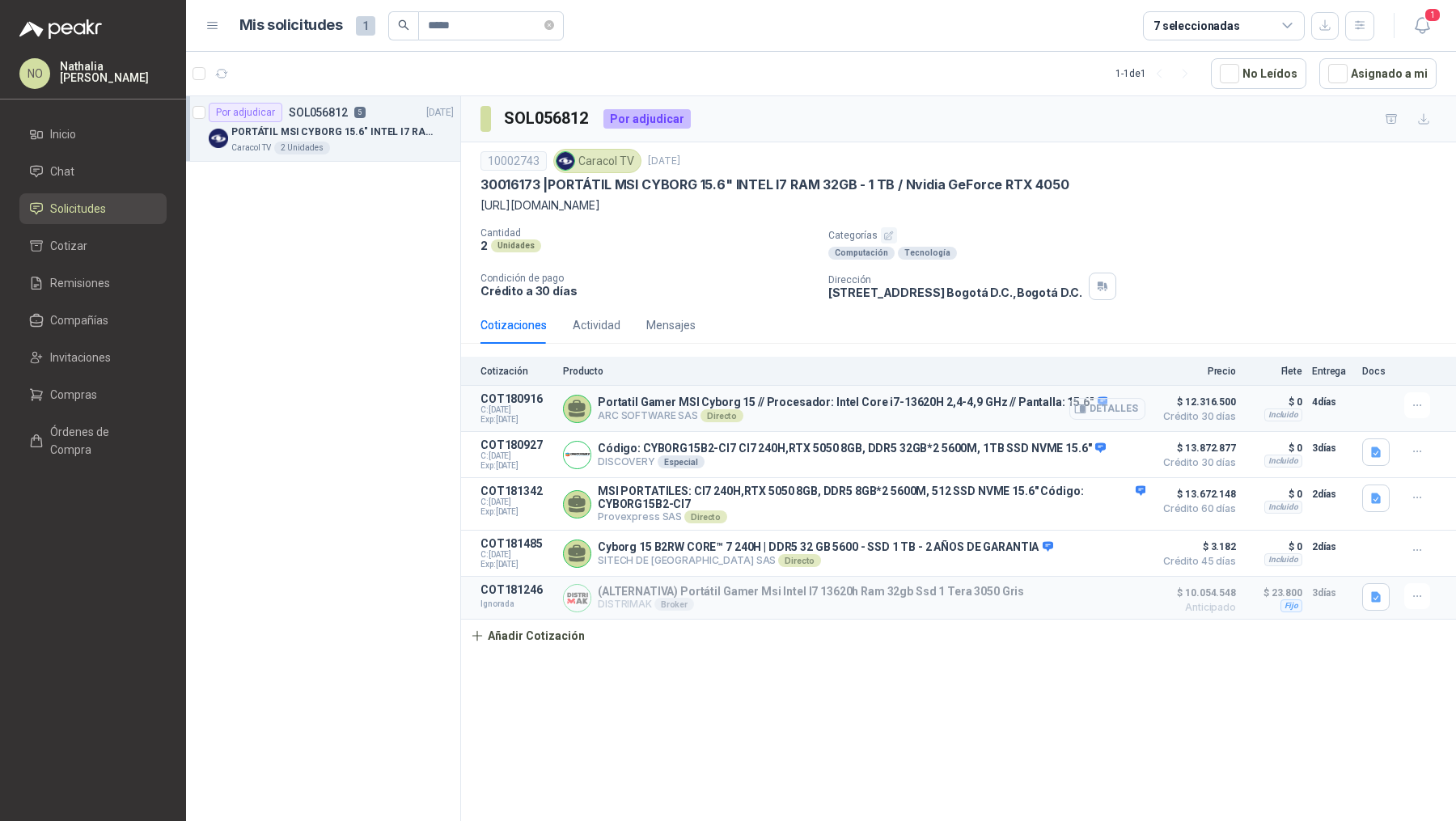
click at [1077, 415] on icon "button" at bounding box center [1080, 408] width 12 height 12
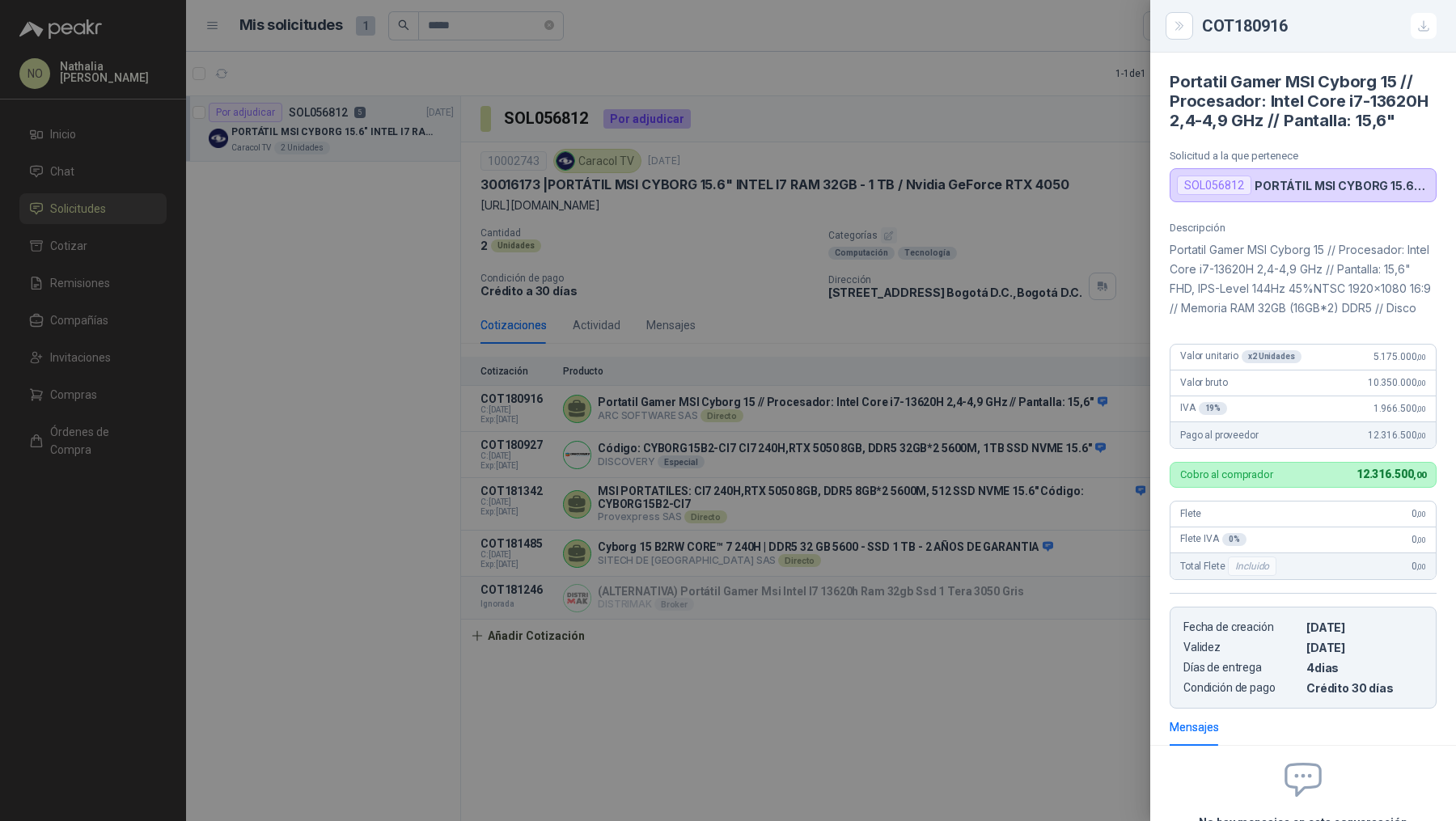
click at [883, 408] on div at bounding box center [728, 410] width 1456 height 821
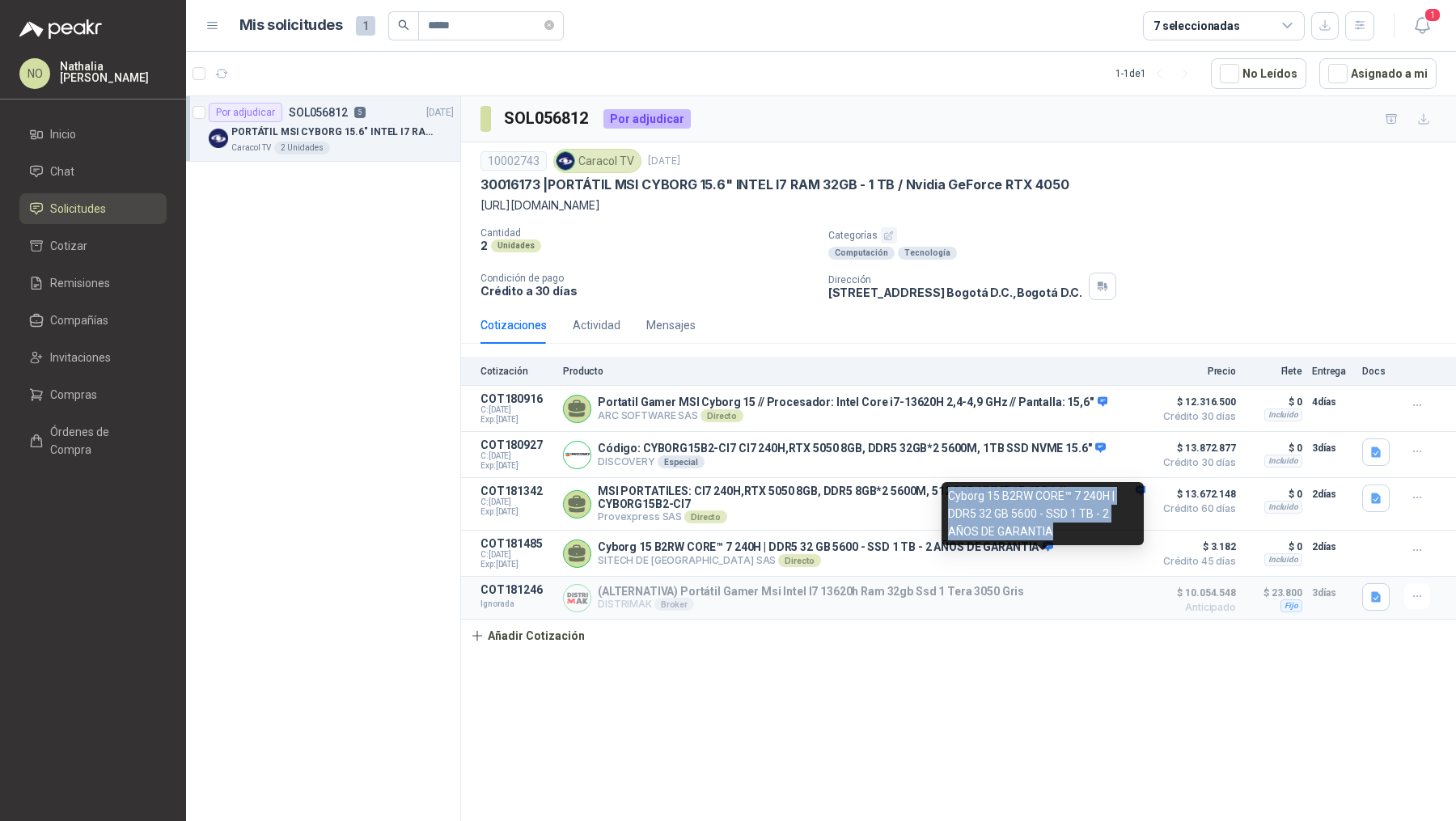
drag, startPoint x: 950, startPoint y: 497, endPoint x: 1059, endPoint y: 527, distance: 113.1
click at [1059, 528] on div "Cyborg 15 B2RW CORE™ 7 240H | DDR5 32 GB 5600 - SSD 1 TB - 2 AÑOS DE GARANTIA" at bounding box center [1042, 513] width 202 height 63
copy div "Cyborg 15 B2RW CORE™ 7 240H | DDR5 32 GB 5600 - SSD 1 TB - 2 AÑOS DE GARANTIA"
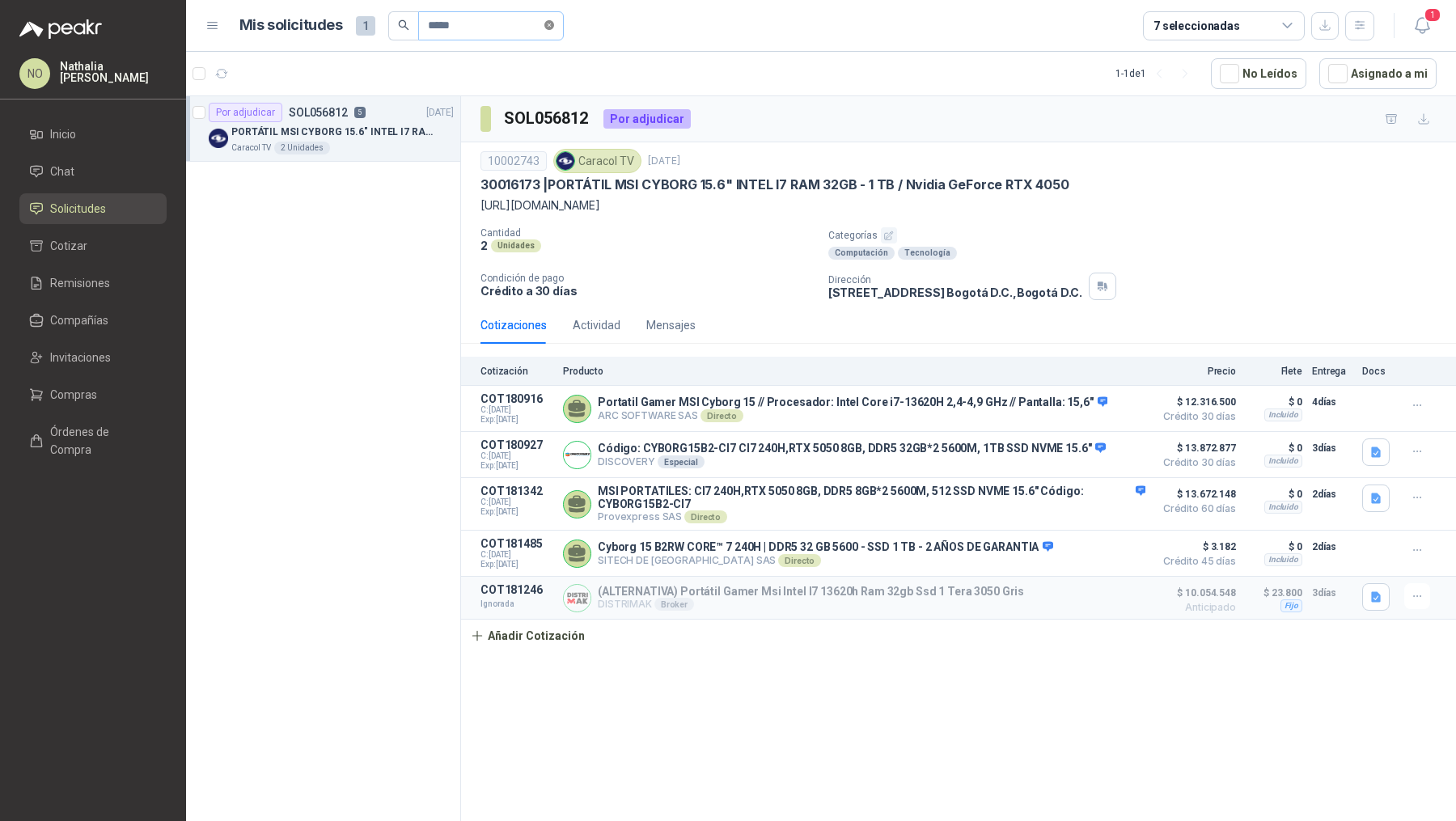
click at [549, 23] on icon "close-circle" at bounding box center [549, 25] width 9 height 9
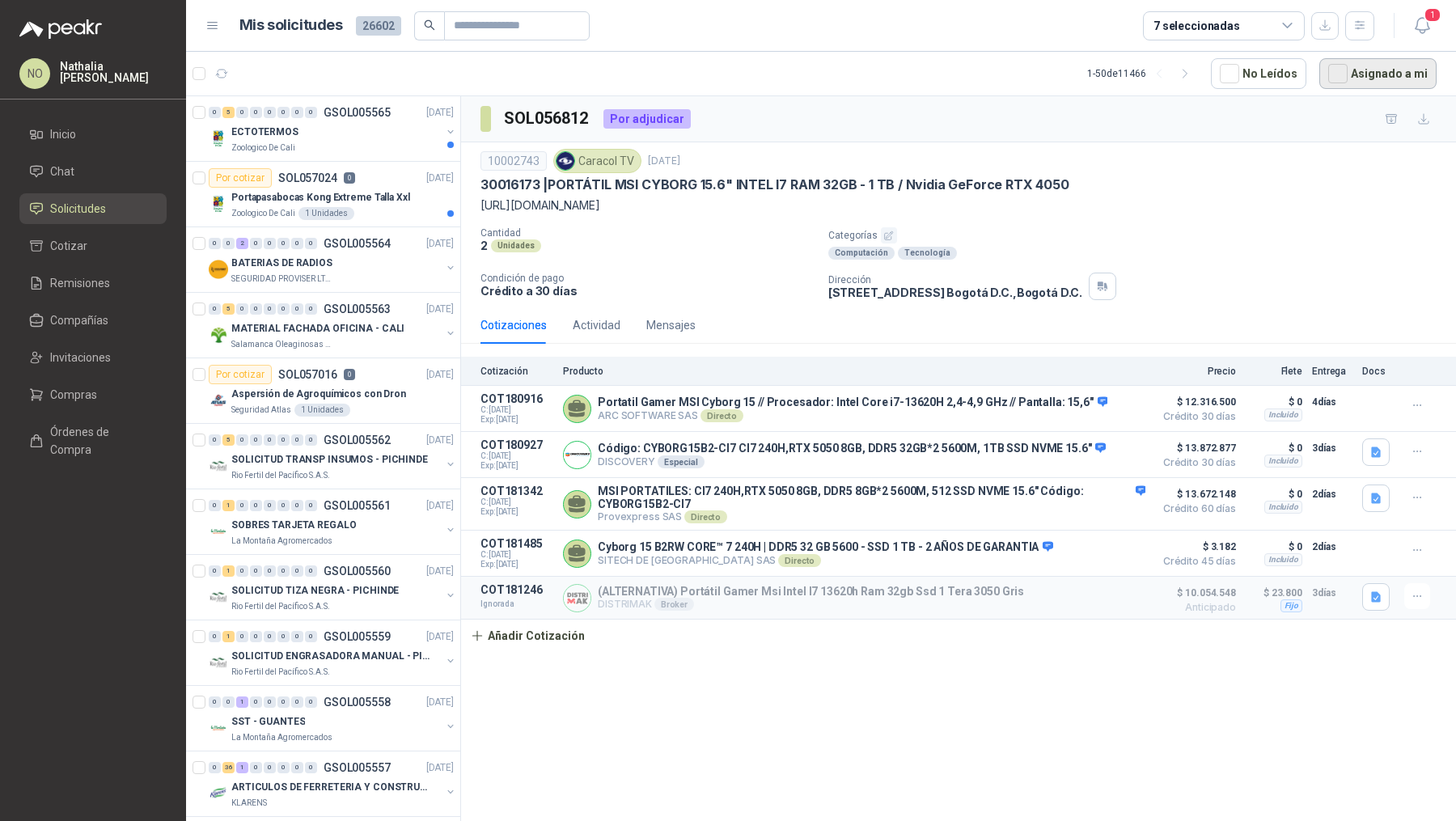
click at [1392, 67] on button "Asignado a mi" at bounding box center [1377, 73] width 117 height 31
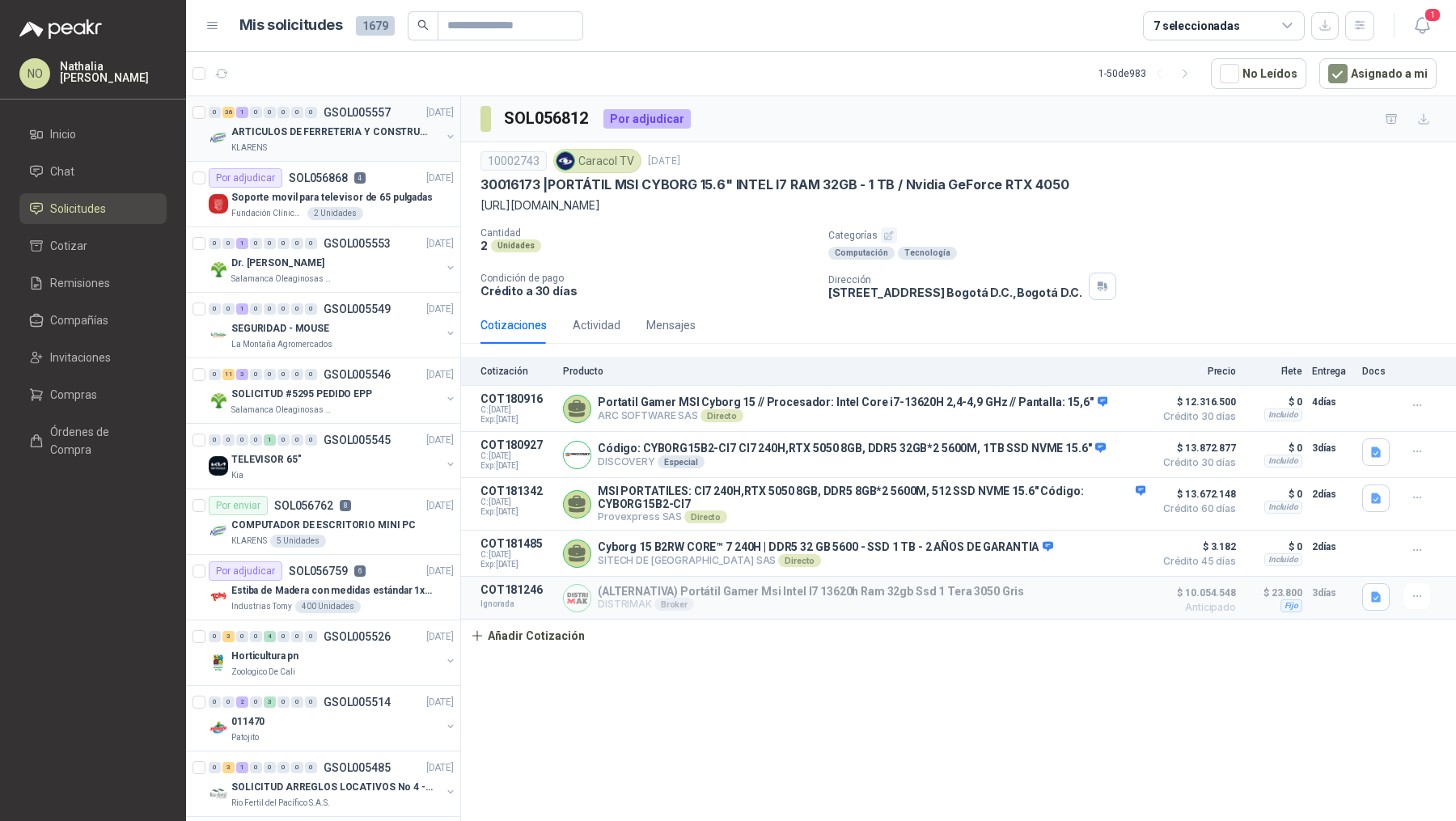
click at [375, 137] on p "ARTICULOS DE FERRETERIA Y CONSTRUCCION EN GENERAL" at bounding box center [331, 132] width 201 height 15
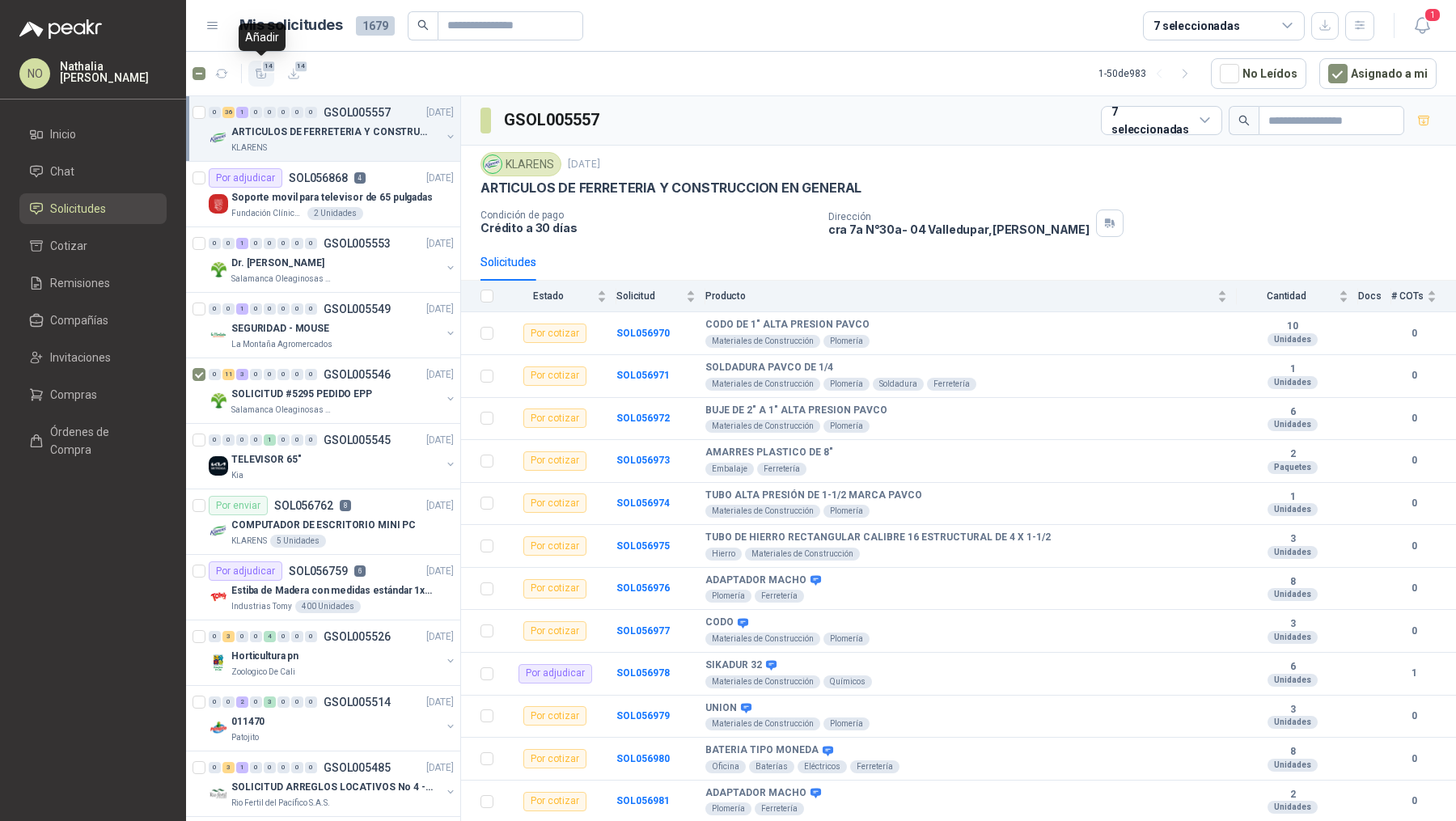
click at [263, 69] on span "14" at bounding box center [269, 66] width 15 height 13
click at [112, 249] on li "Cotizar 14" at bounding box center [93, 245] width 127 height 18
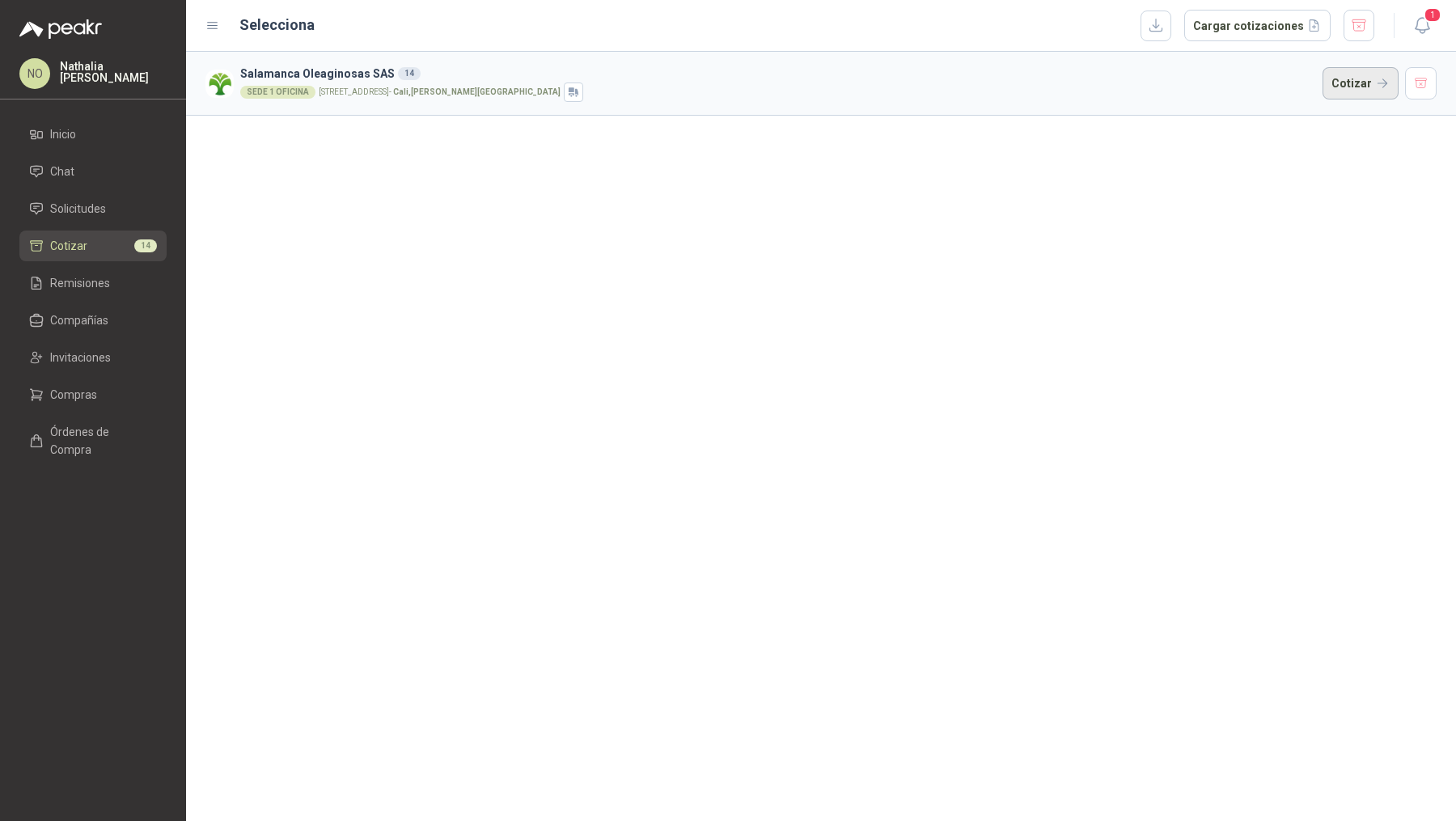
click at [1349, 95] on button "Cotizar" at bounding box center [1360, 83] width 76 height 33
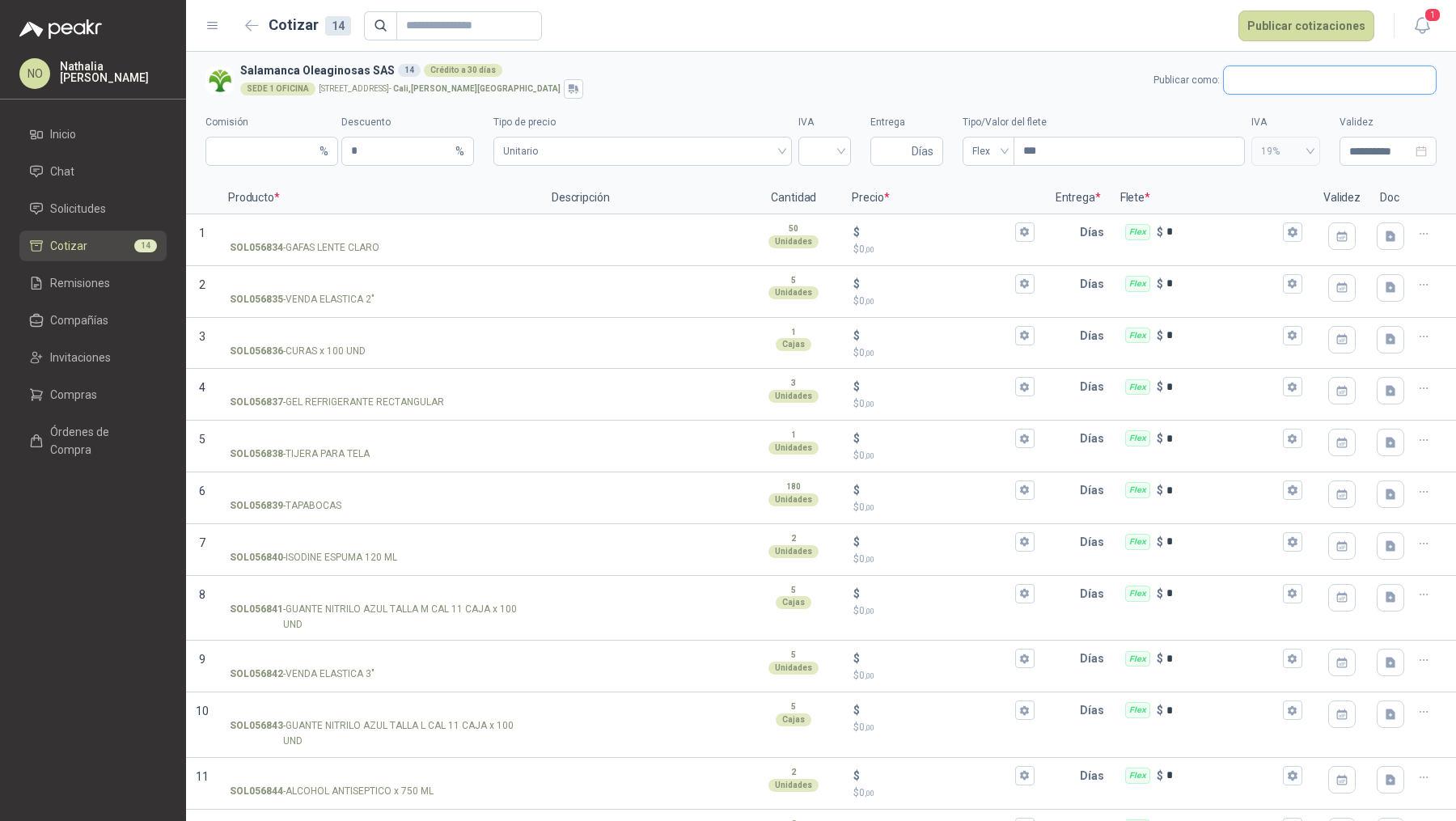
click at [1237, 76] on input "text" at bounding box center [1330, 80] width 212 height 27
type input "*********"
click at [1284, 120] on span "NIT : 805002583" at bounding box center [1274, 124] width 57 height 8
type input "*"
type input "**********"
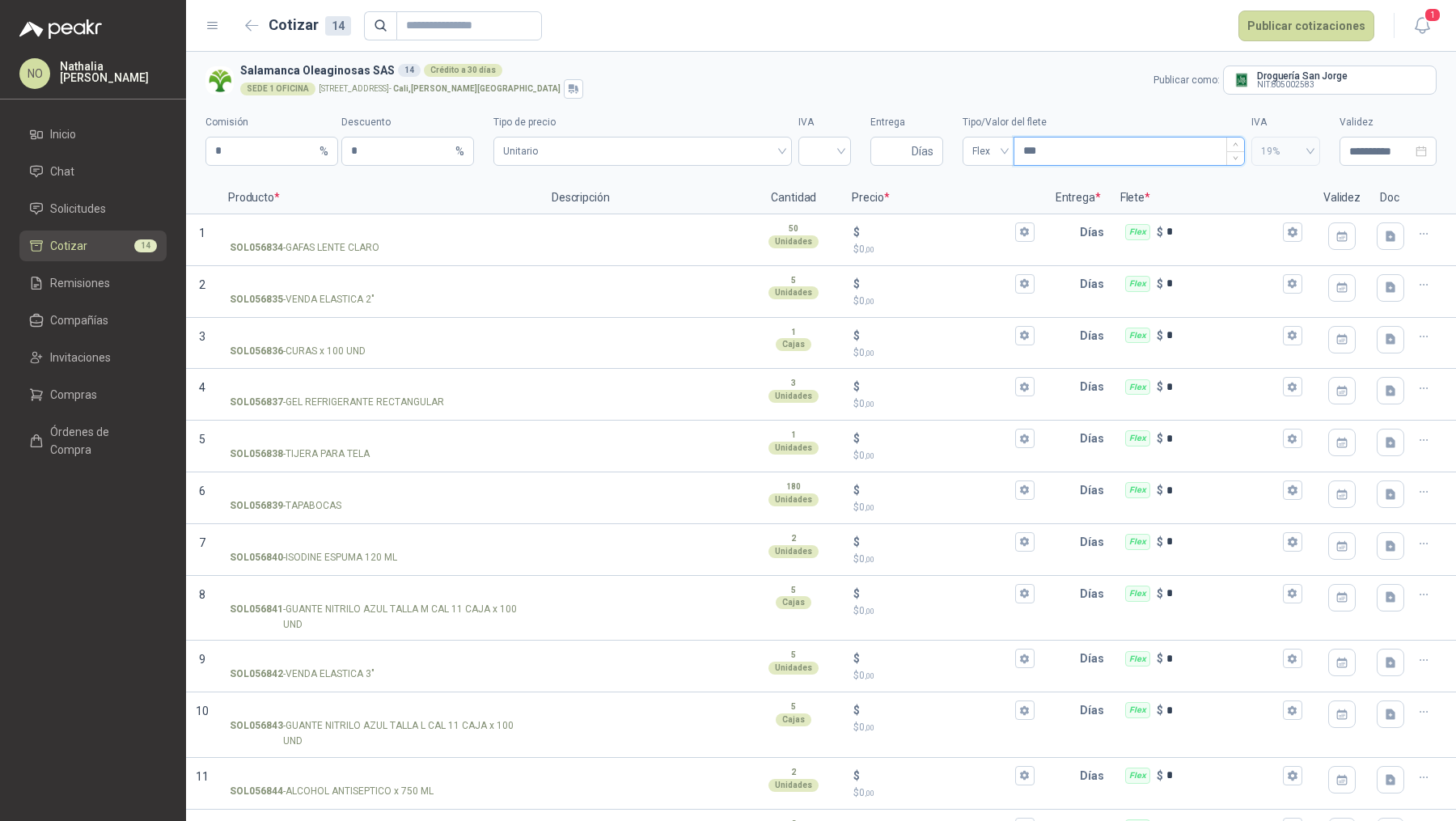
click at [1067, 151] on input "***" at bounding box center [1128, 151] width 229 height 27
type input "*"
type input "***"
type input "****"
type input "*****"
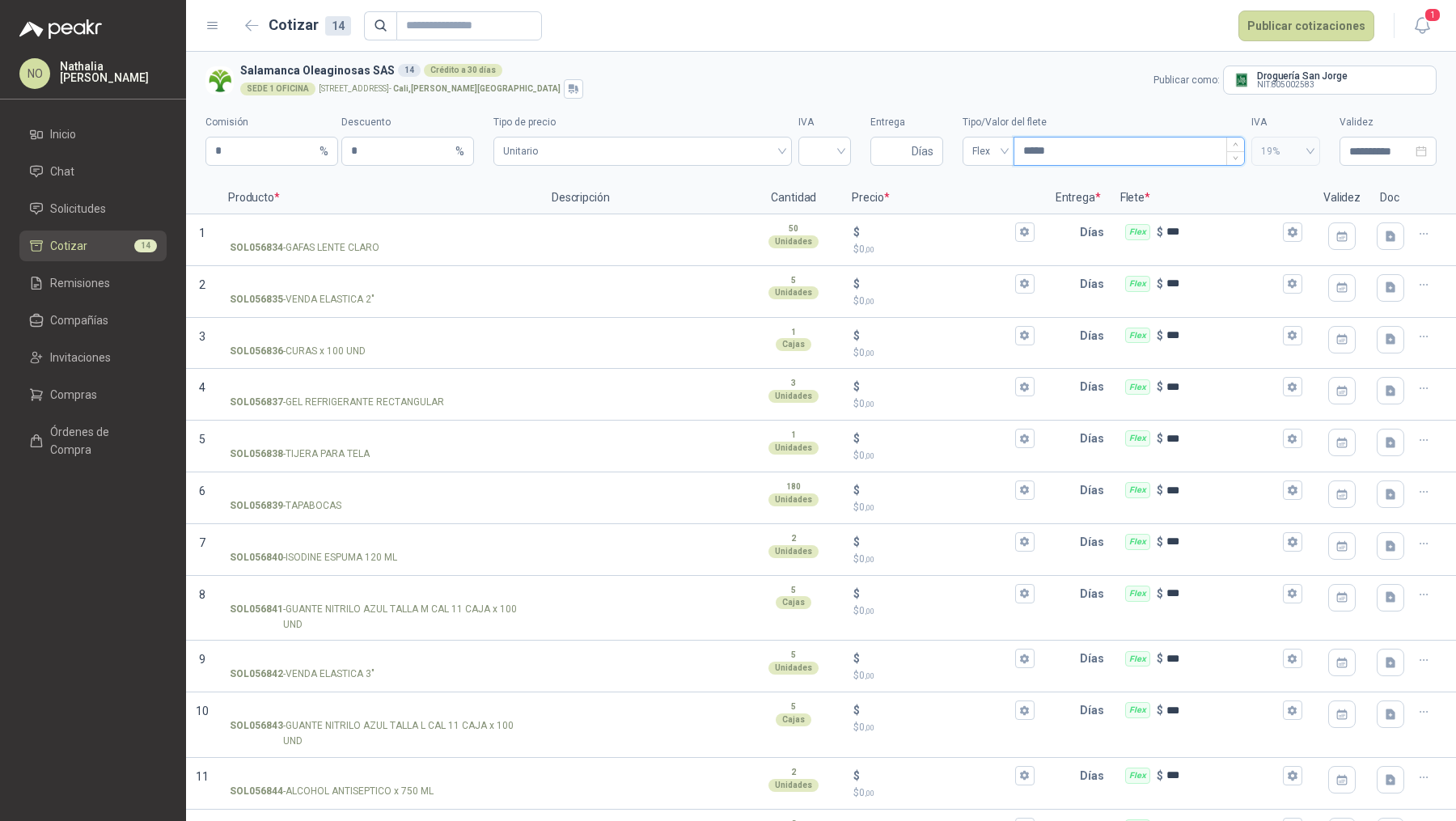
type input "*******"
type input "********"
click at [885, 145] on input "Entrega" at bounding box center [894, 151] width 28 height 27
type input "*"
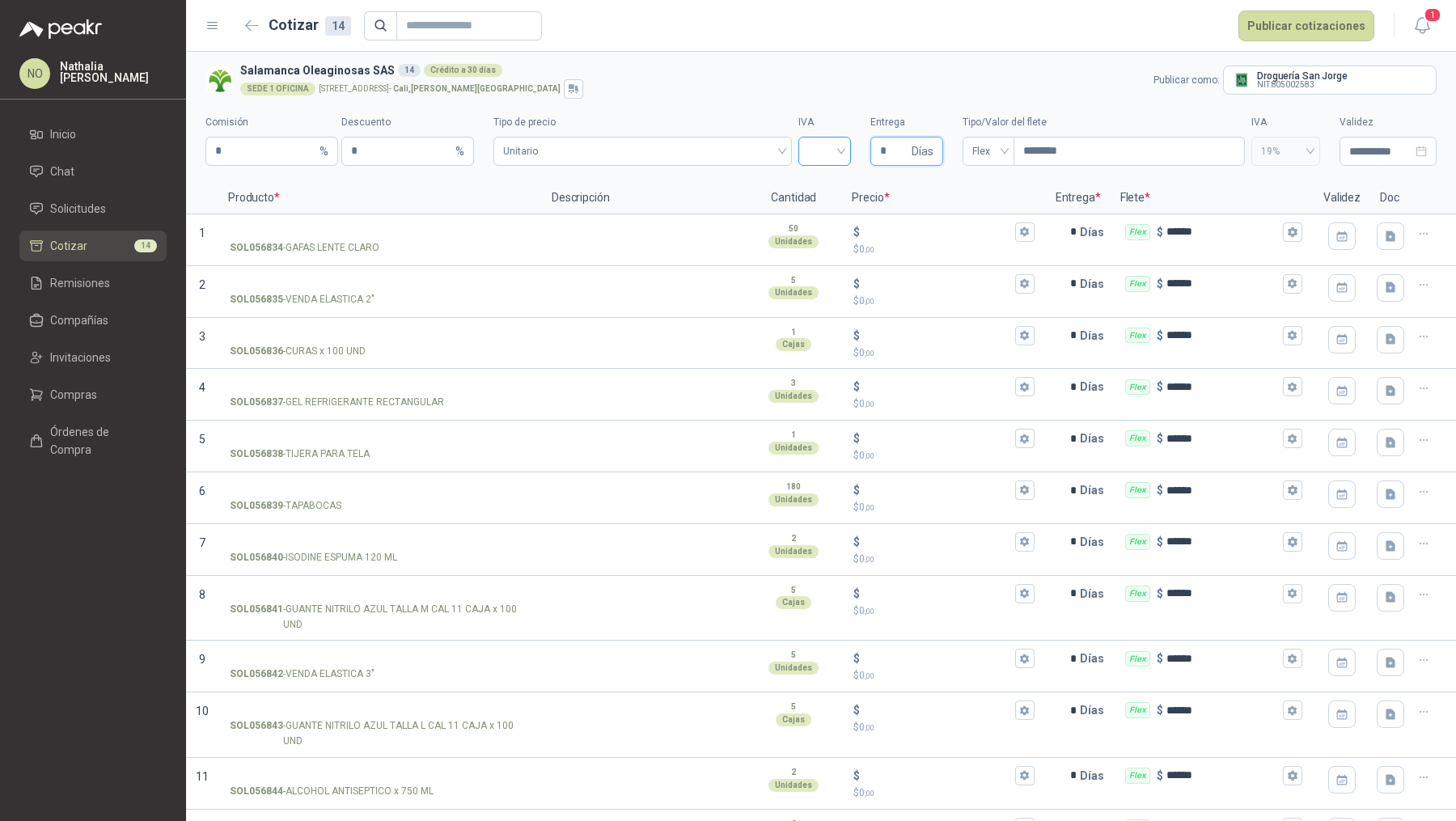
click at [836, 149] on div at bounding box center [824, 151] width 52 height 29
click at [822, 183] on div "19%" at bounding box center [816, 184] width 27 height 18
click at [752, 139] on span "Unitario" at bounding box center [642, 152] width 279 height 24
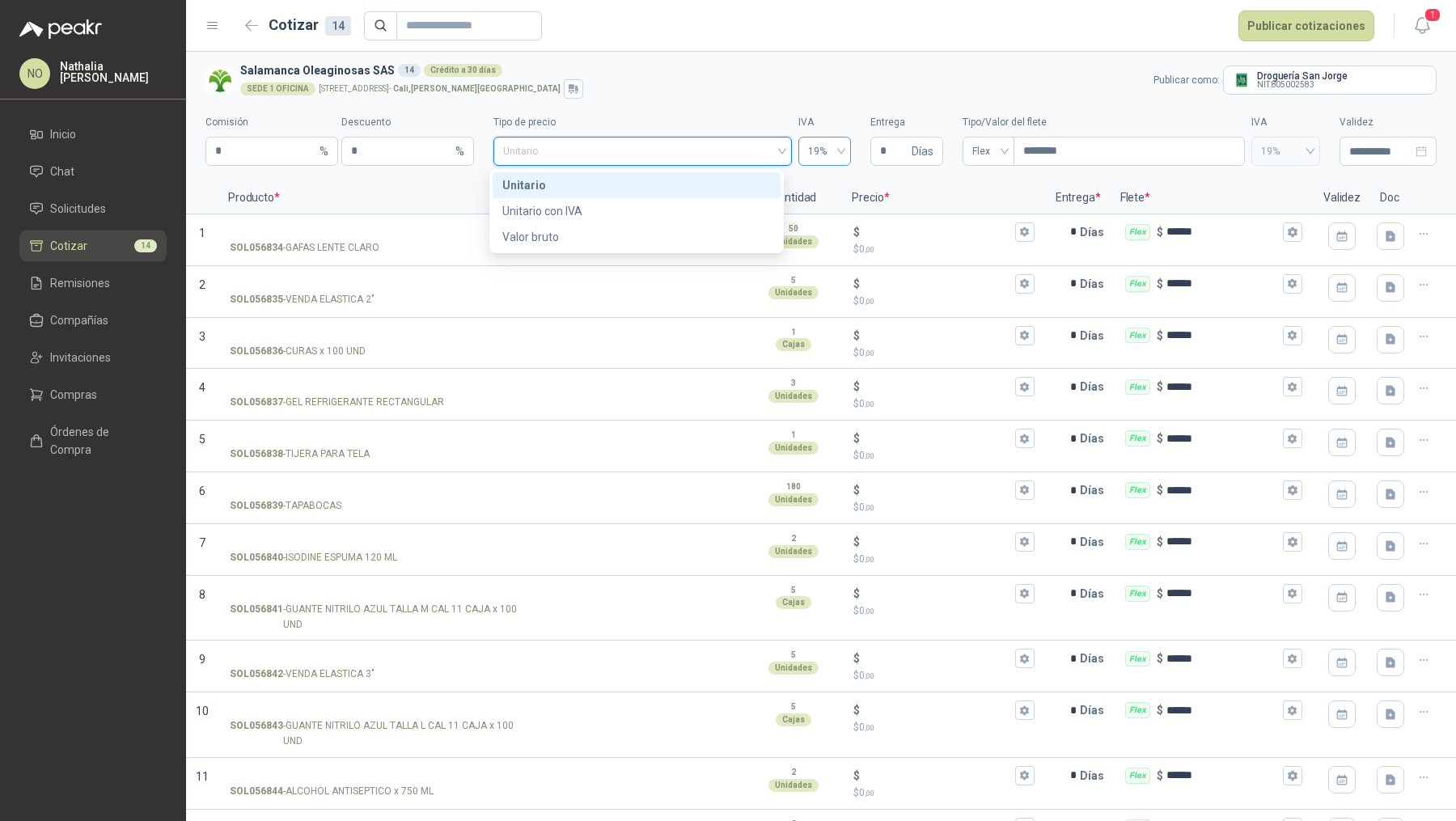
click at [811, 145] on span "19%" at bounding box center [824, 152] width 33 height 24
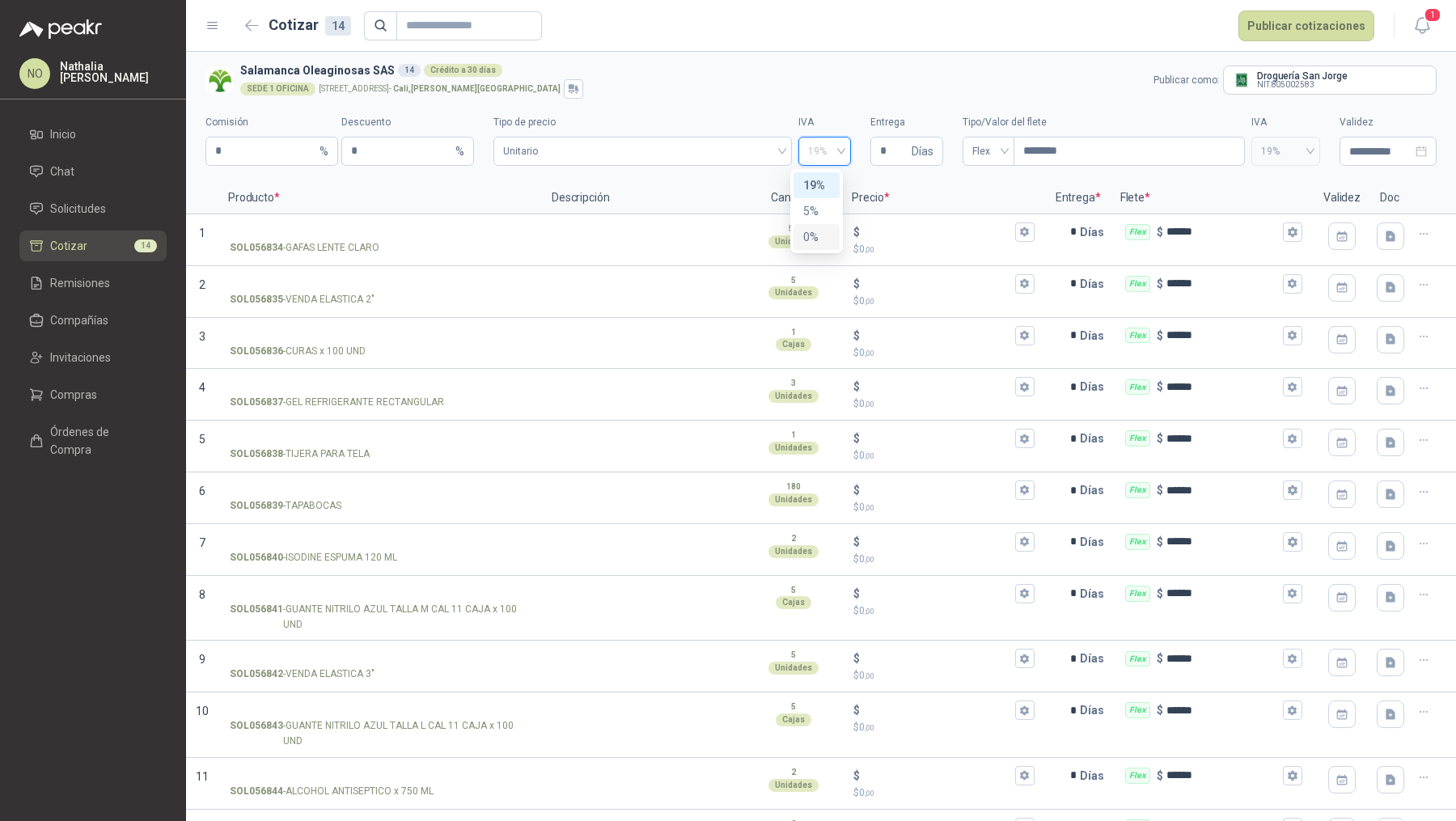
click at [815, 228] on div "0%" at bounding box center [816, 237] width 27 height 18
click at [359, 657] on input "SOL056842 - VENDA ELASTICA 3"" at bounding box center [379, 658] width 301 height 12
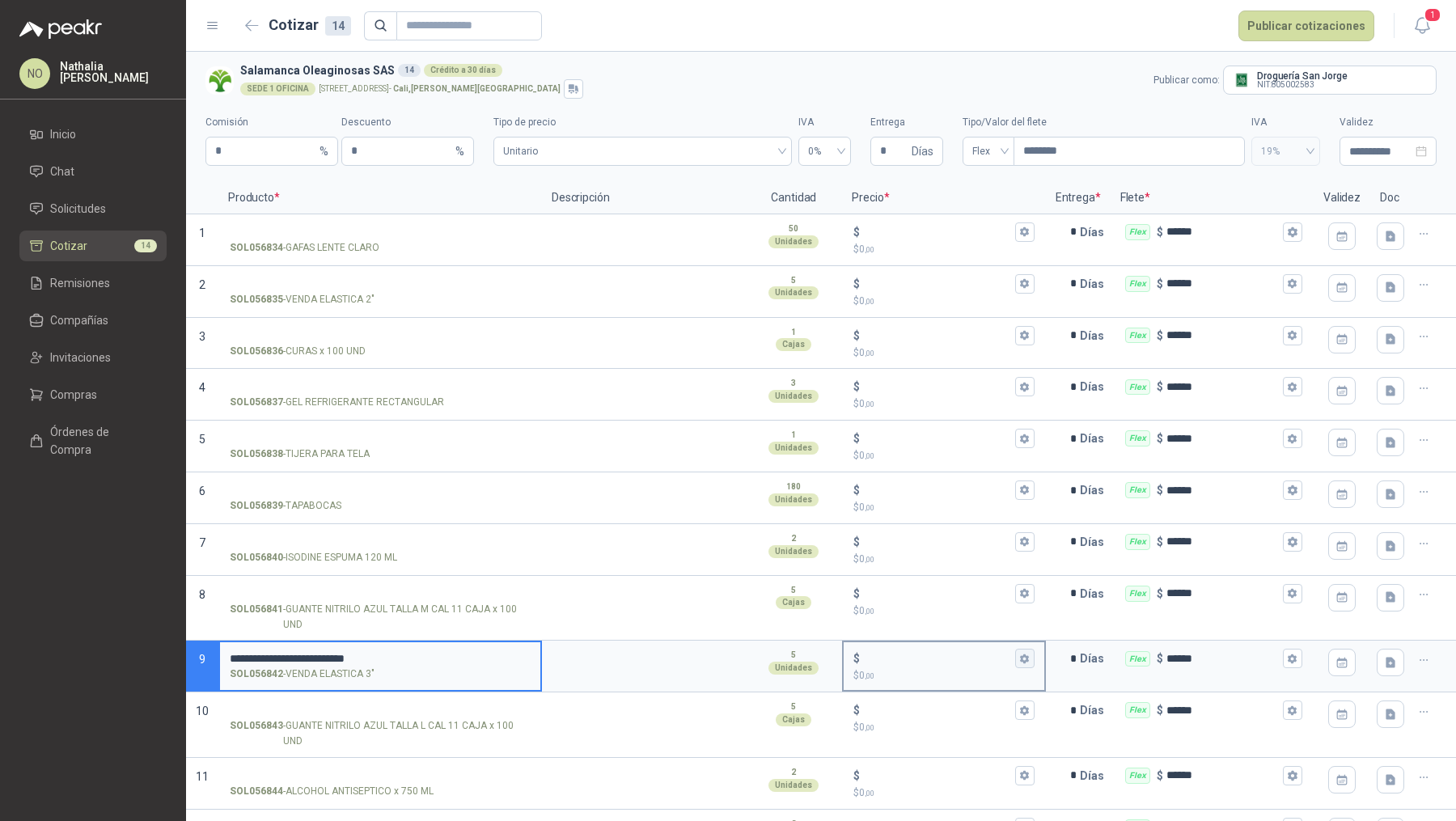
click at [1019, 653] on icon "button" at bounding box center [1023, 658] width 10 height 10
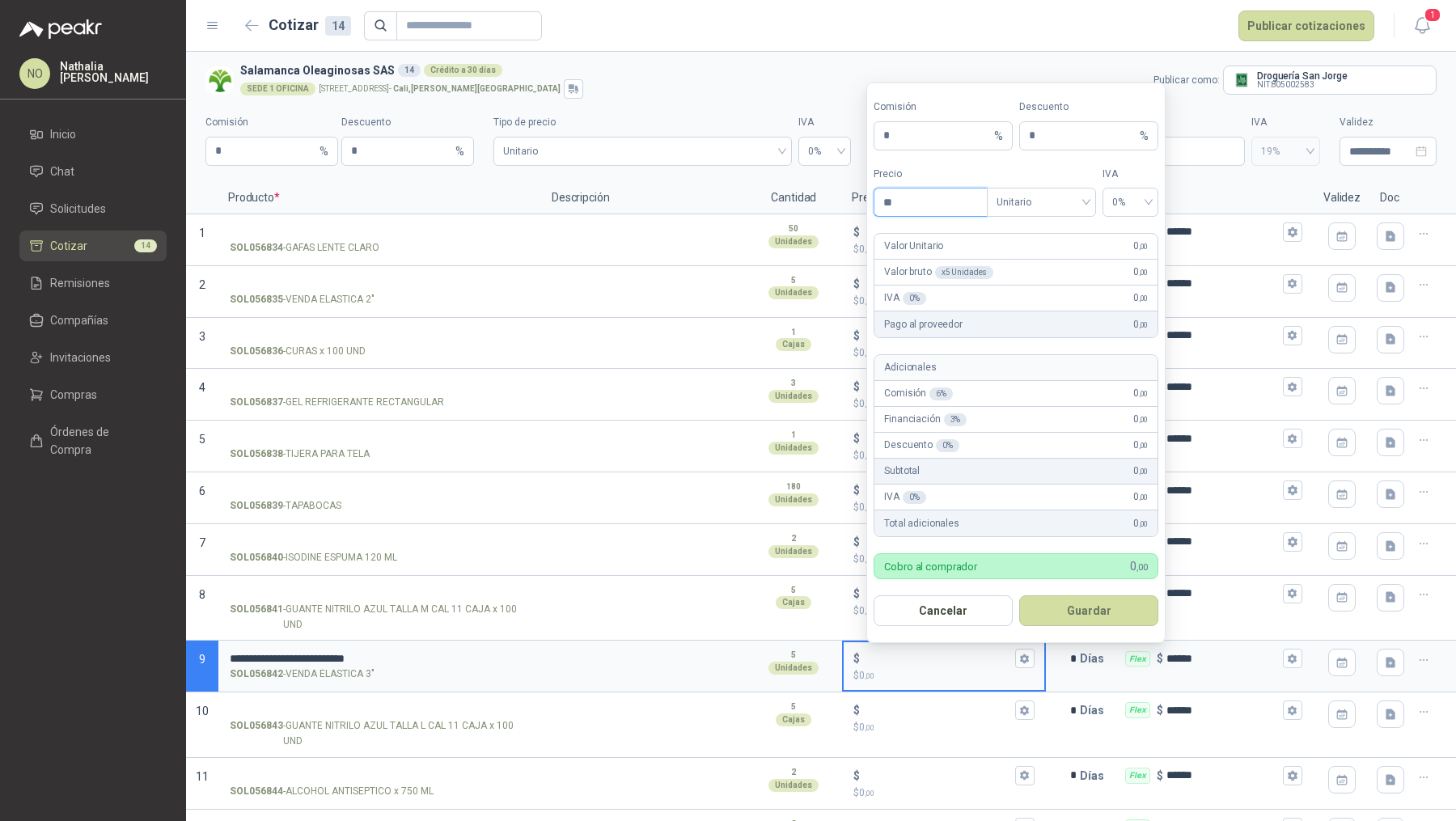
type input "*"
type input "*******"
click at [1082, 602] on button "Guardar" at bounding box center [1088, 610] width 140 height 31
type input "*****"
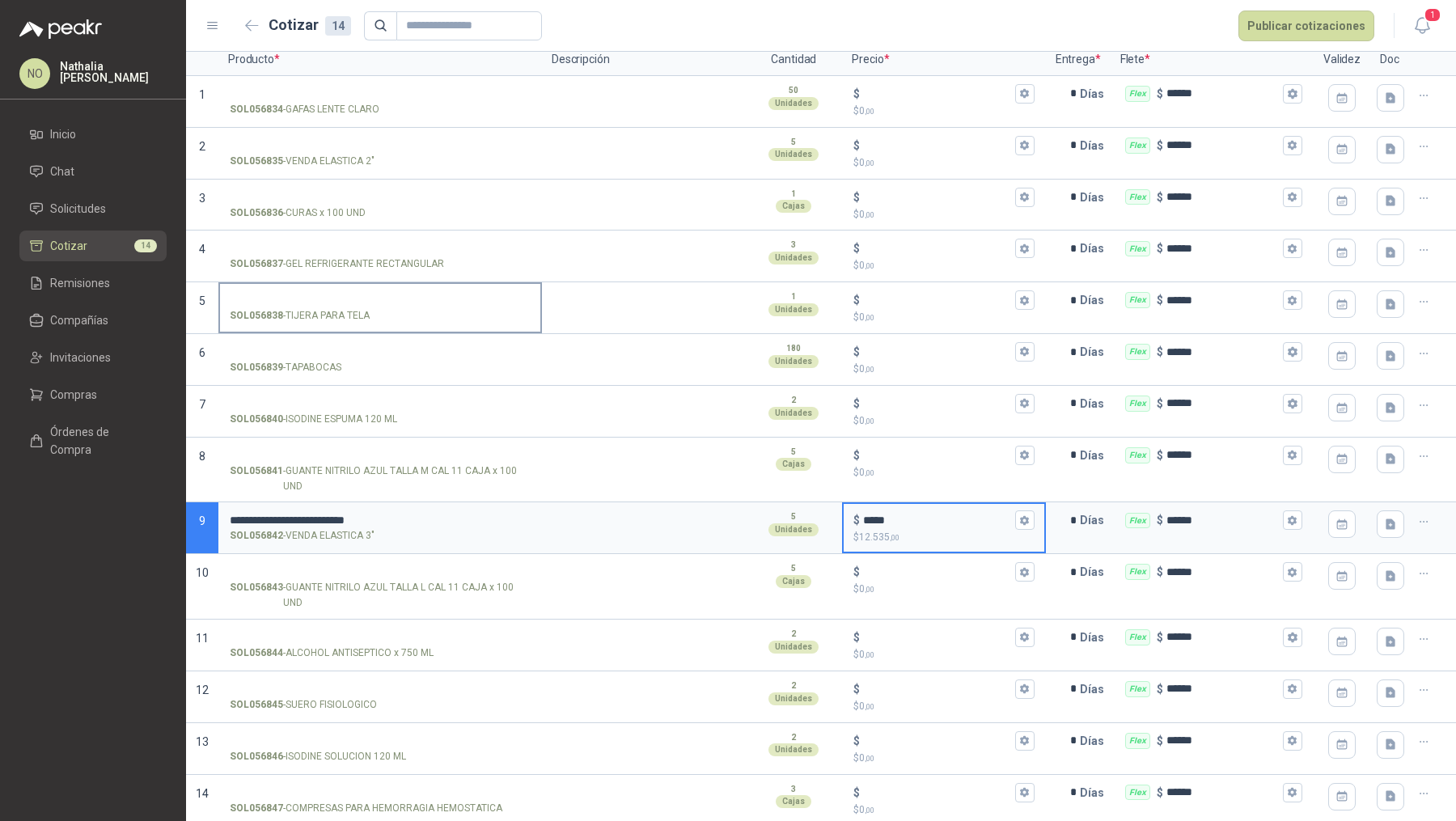
scroll to position [39, 0]
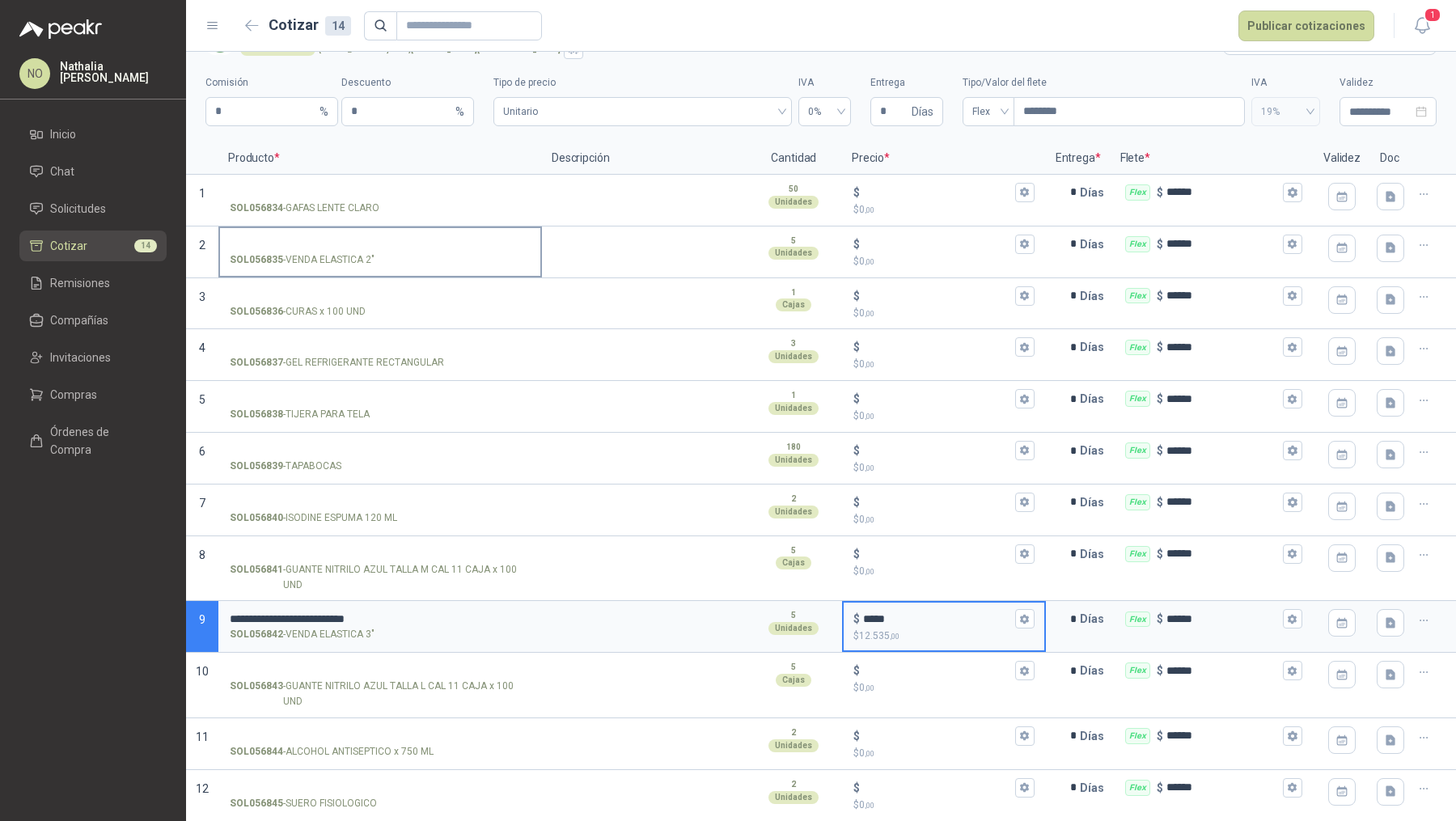
click at [308, 232] on label "SOL056835 - VENDA ELASTICA 2"" at bounding box center [380, 251] width 320 height 46
click at [308, 239] on input "SOL056835 - VENDA ELASTICA 2"" at bounding box center [379, 244] width 301 height 12
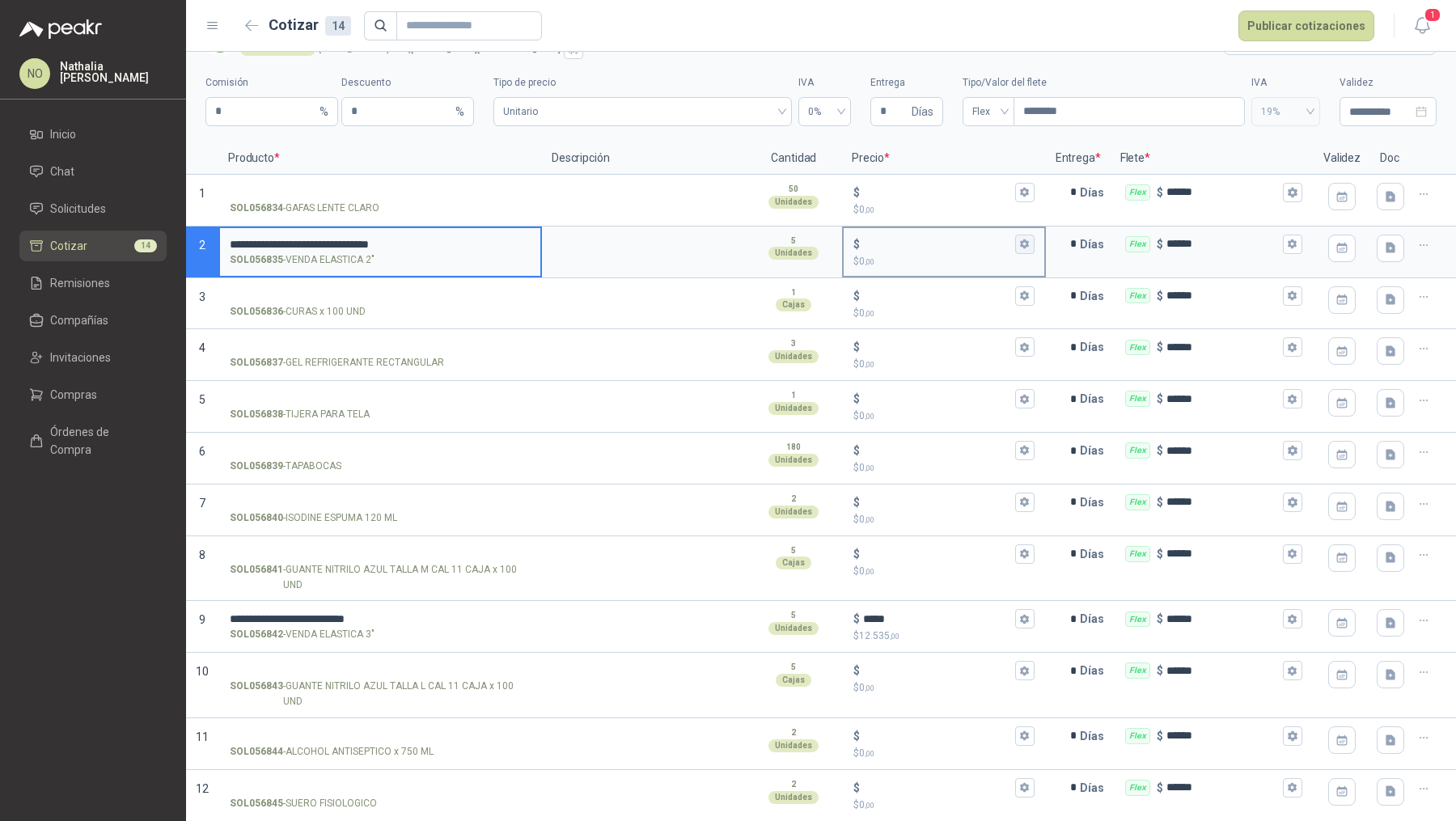
click at [1020, 242] on icon "button" at bounding box center [1024, 244] width 9 height 9
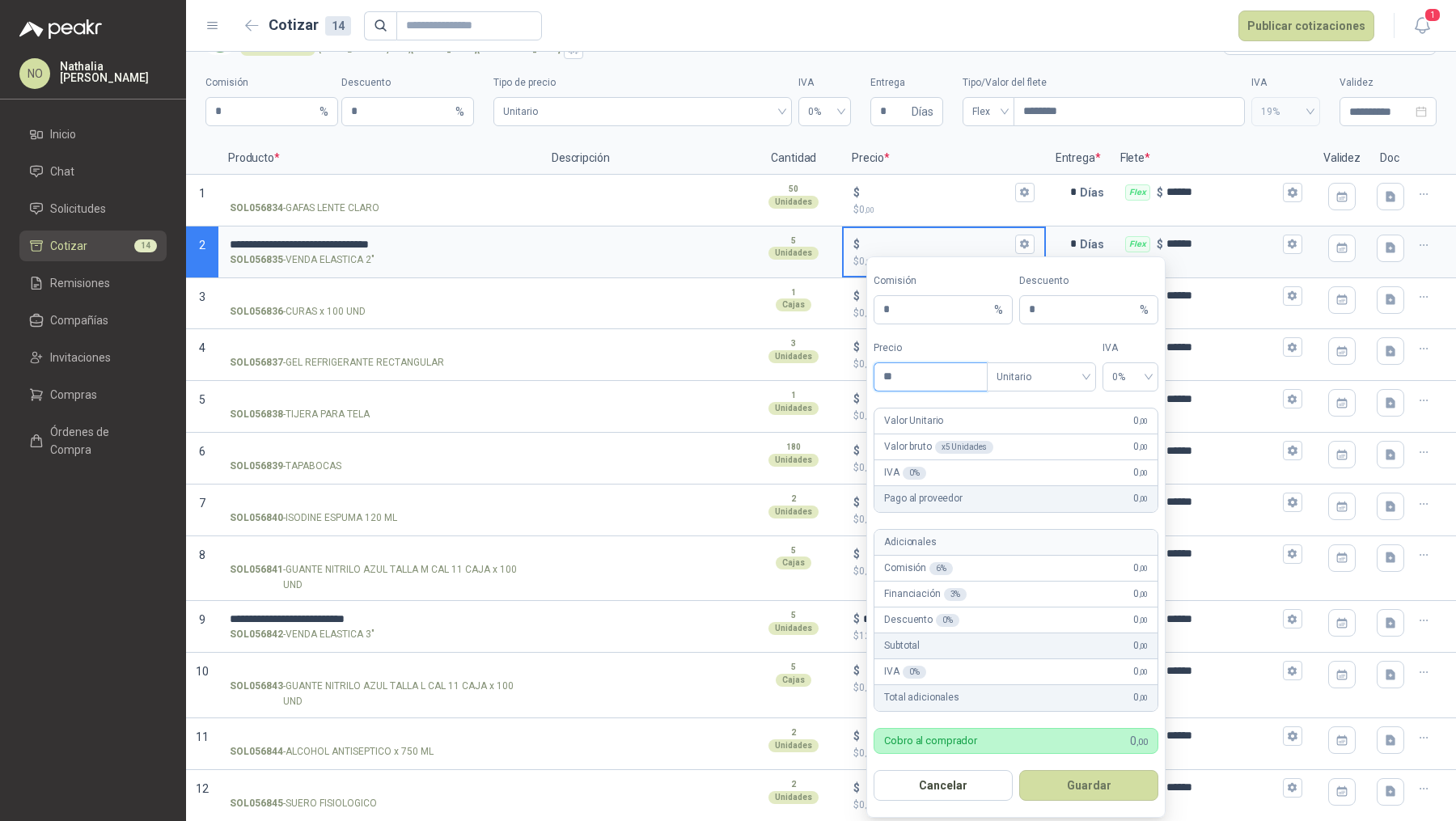
type input "*"
type input "*******"
click at [1065, 777] on button "Guardar" at bounding box center [1088, 784] width 140 height 31
type input "*****"
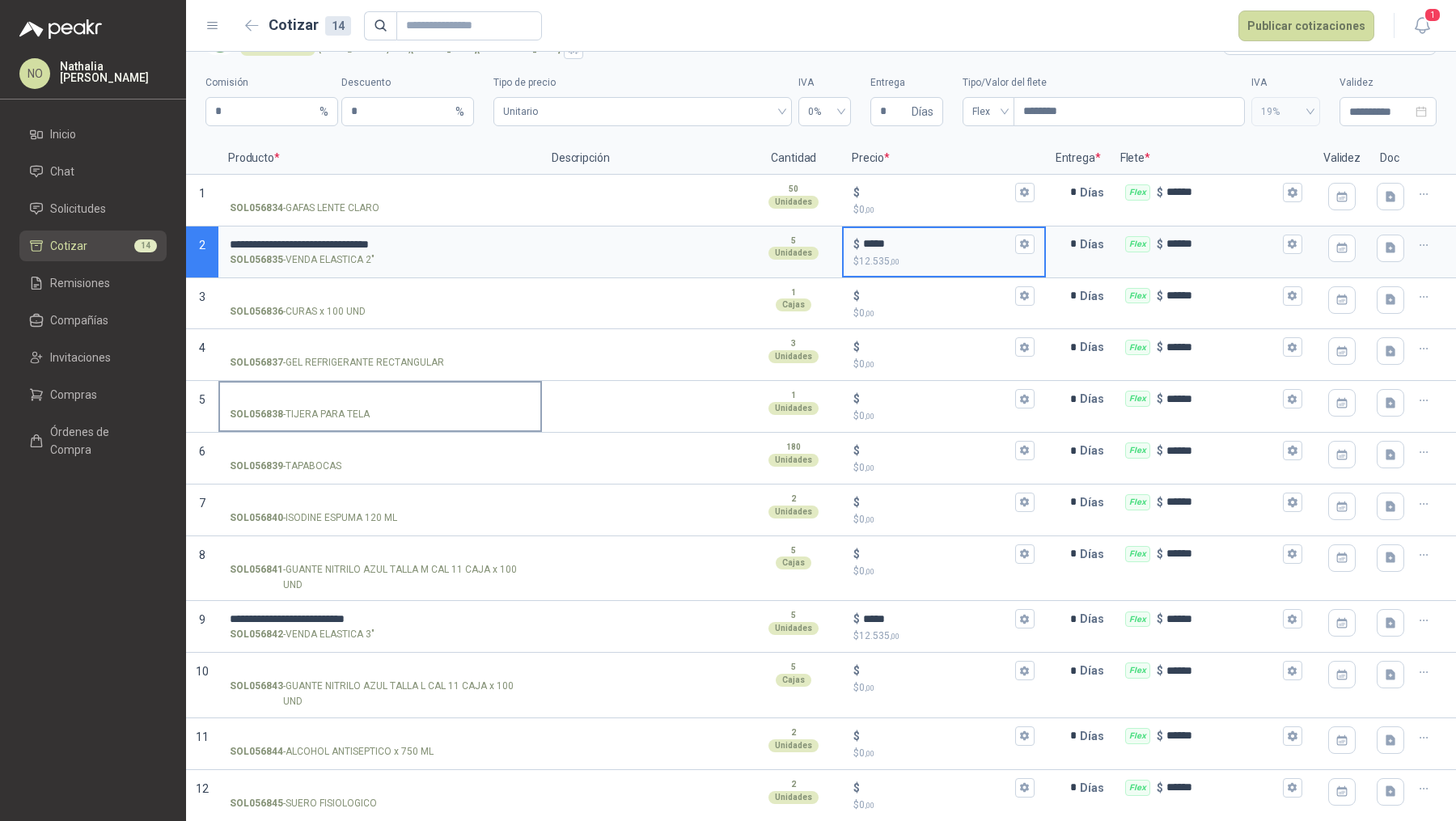
scroll to position [139, 0]
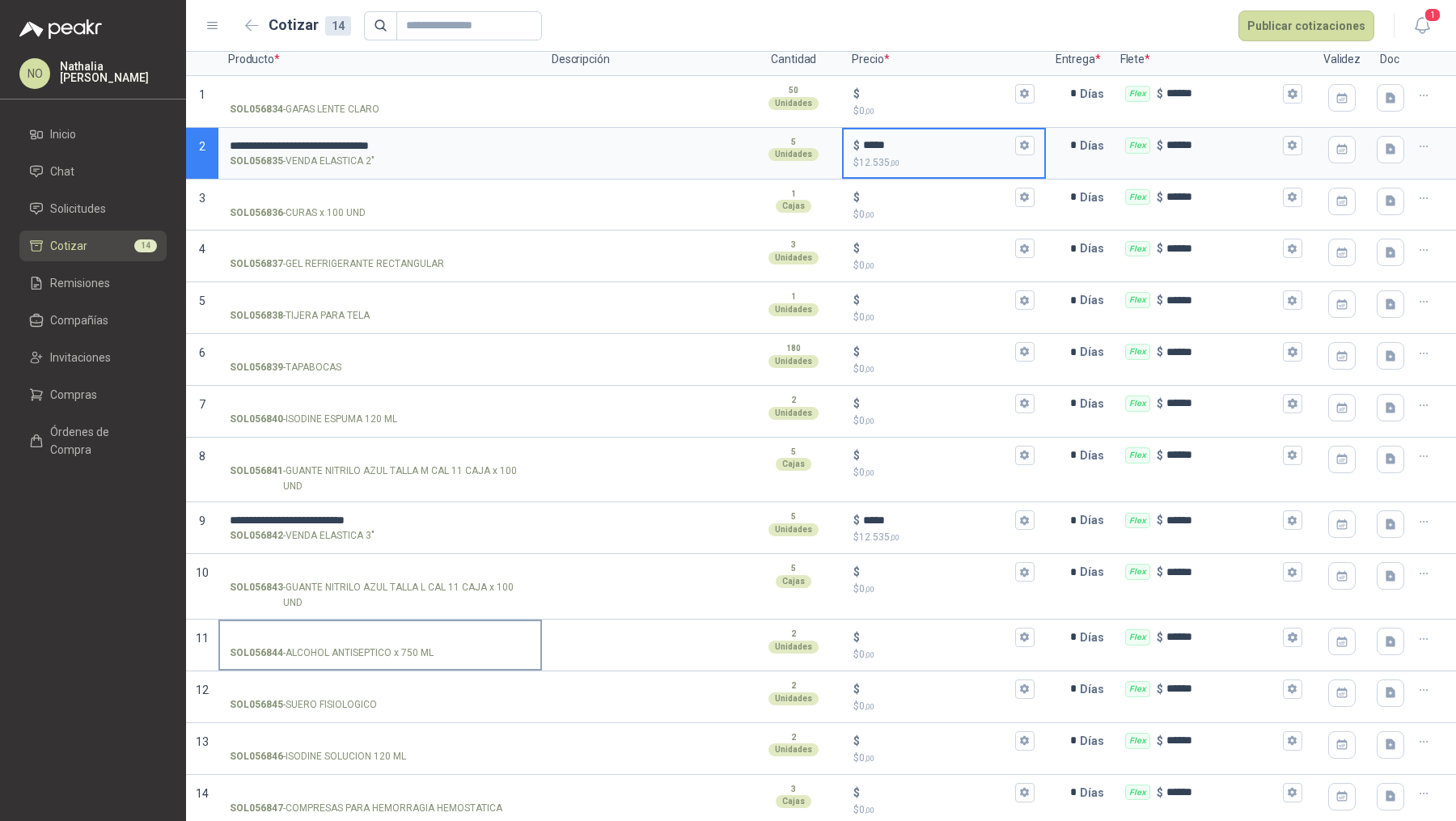
click at [359, 632] on input "SOL056844 - ALCOHOL ANTISEPTICO x 750 ML" at bounding box center [379, 638] width 301 height 12
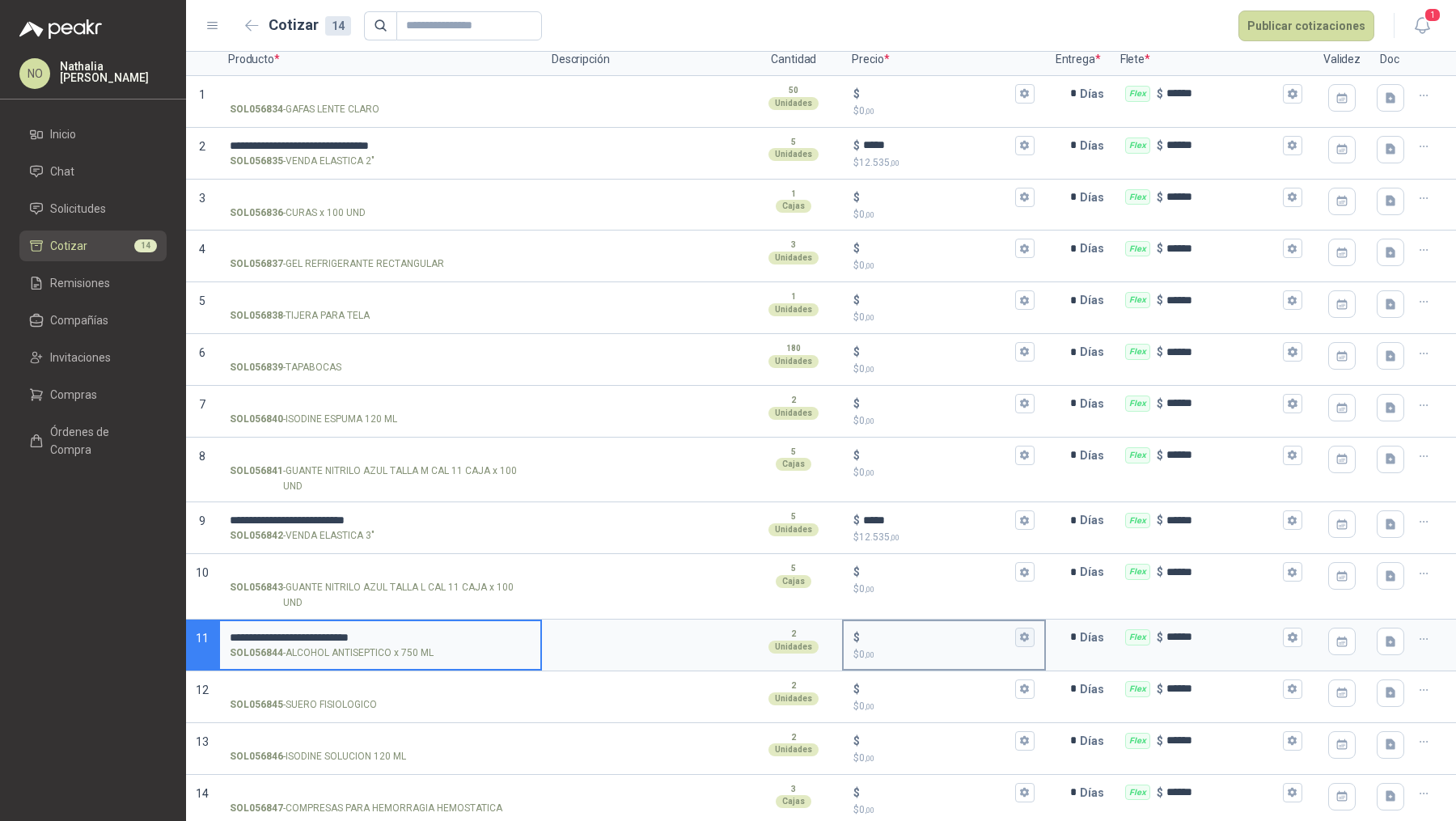
click at [1021, 637] on icon "button" at bounding box center [1023, 637] width 10 height 10
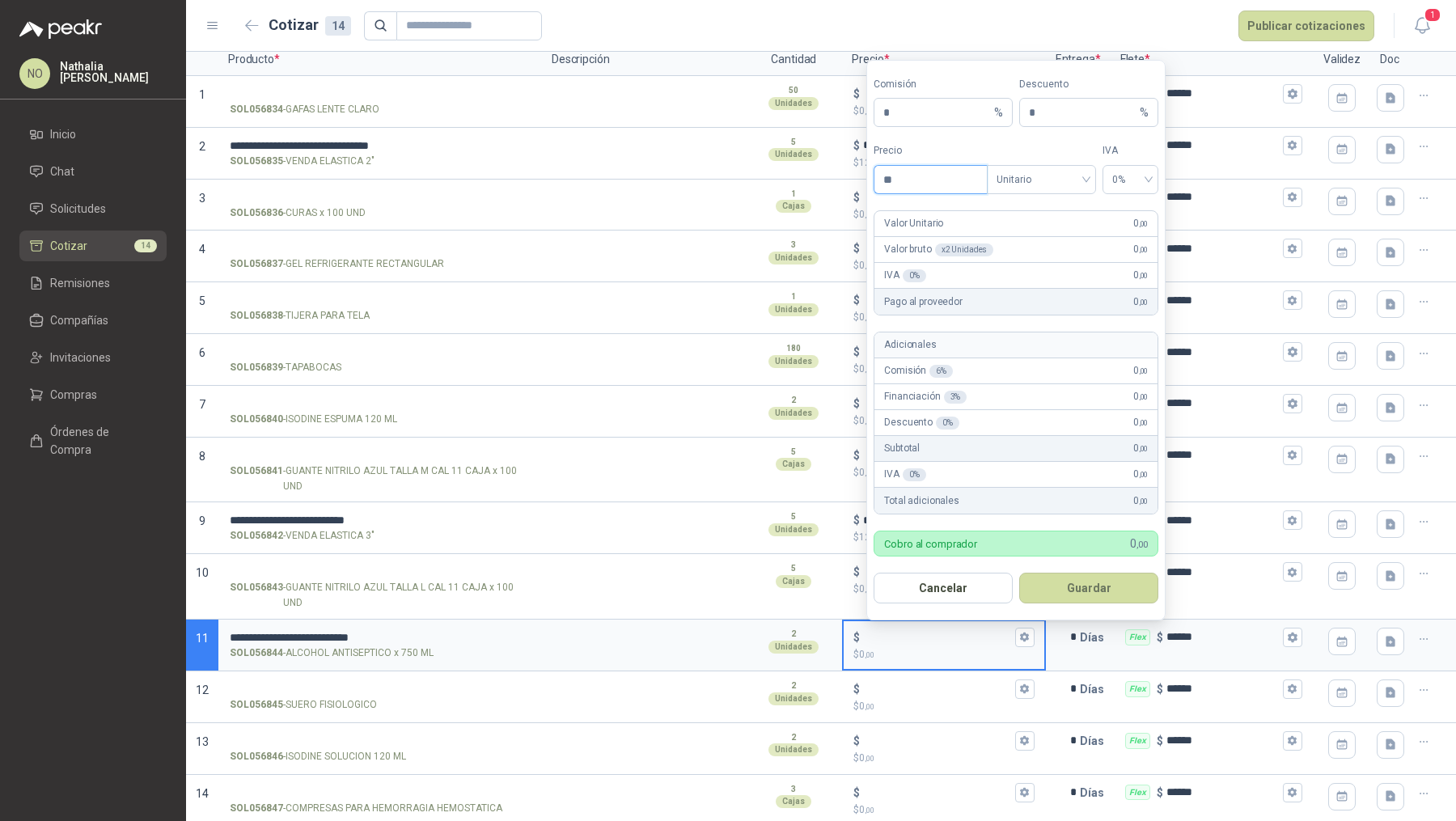
type input "*"
type input "*******"
click at [1100, 591] on button "Guardar" at bounding box center [1088, 588] width 140 height 31
type input "*****"
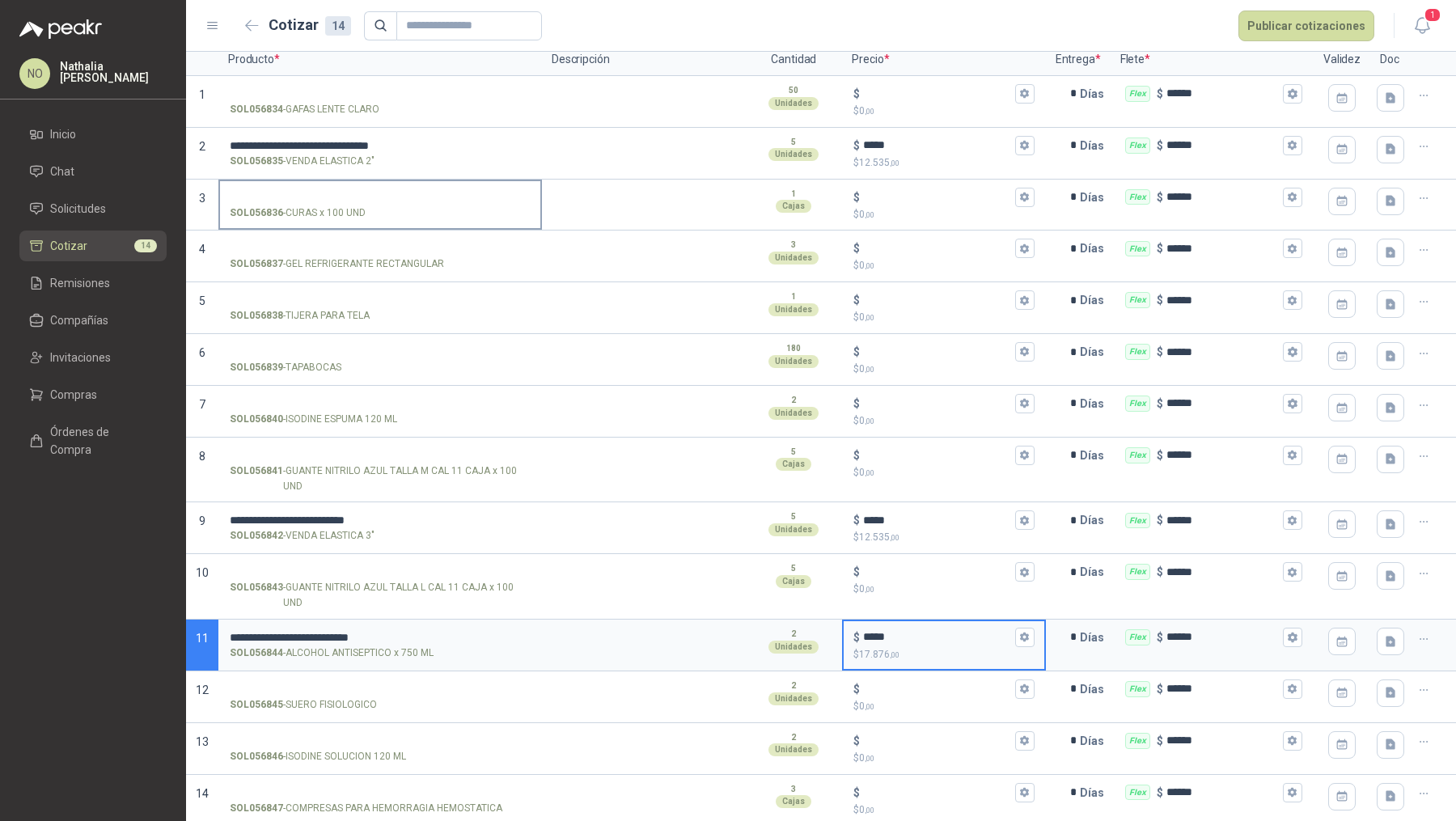
click at [351, 197] on input "SOL056836 - CURAS x 100 UND" at bounding box center [379, 198] width 301 height 12
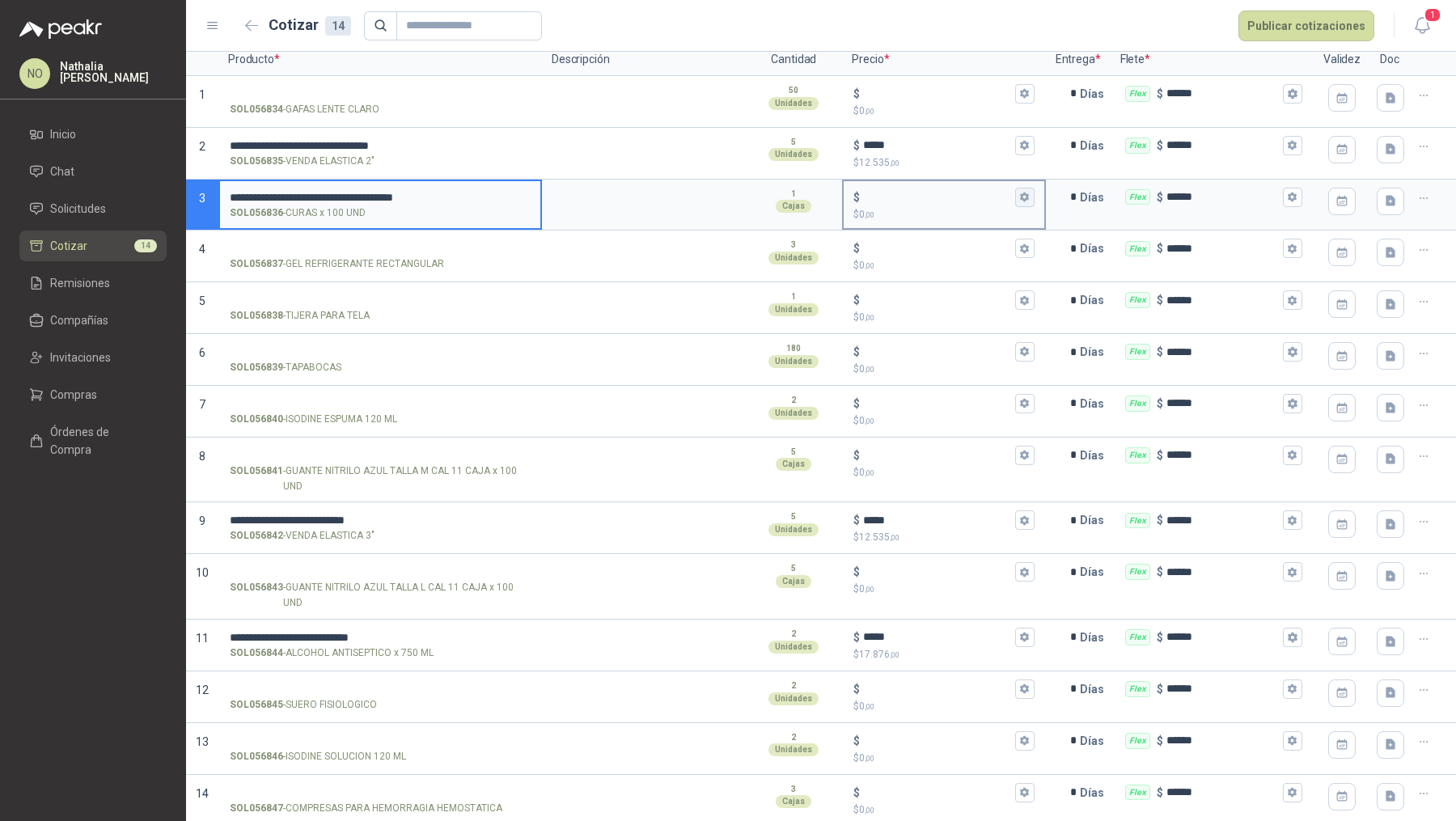
click at [1019, 192] on icon "button" at bounding box center [1023, 197] width 10 height 10
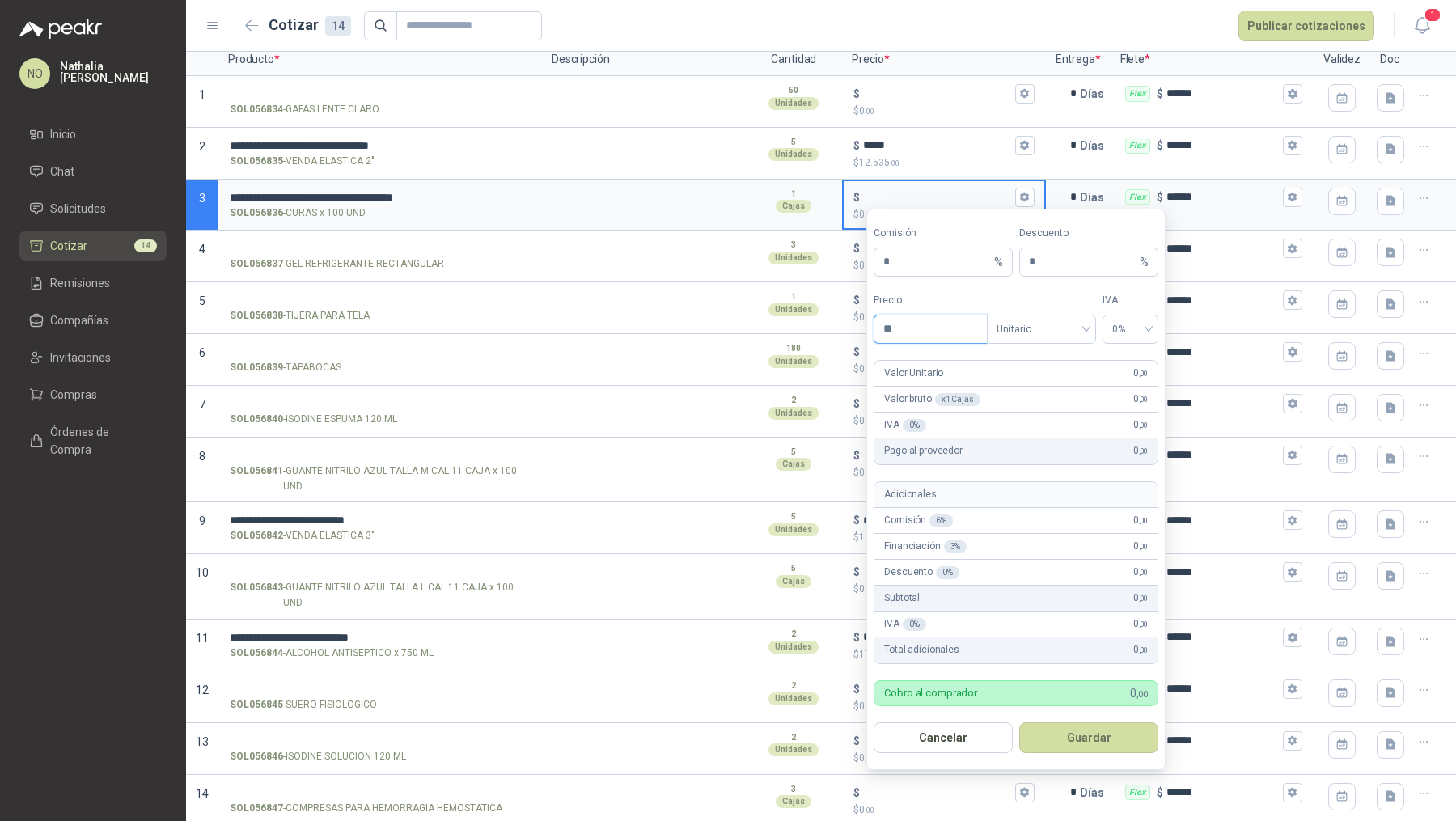
type input "*"
type input "********"
click at [1123, 722] on button "Guardar" at bounding box center [1088, 737] width 140 height 31
type input "******"
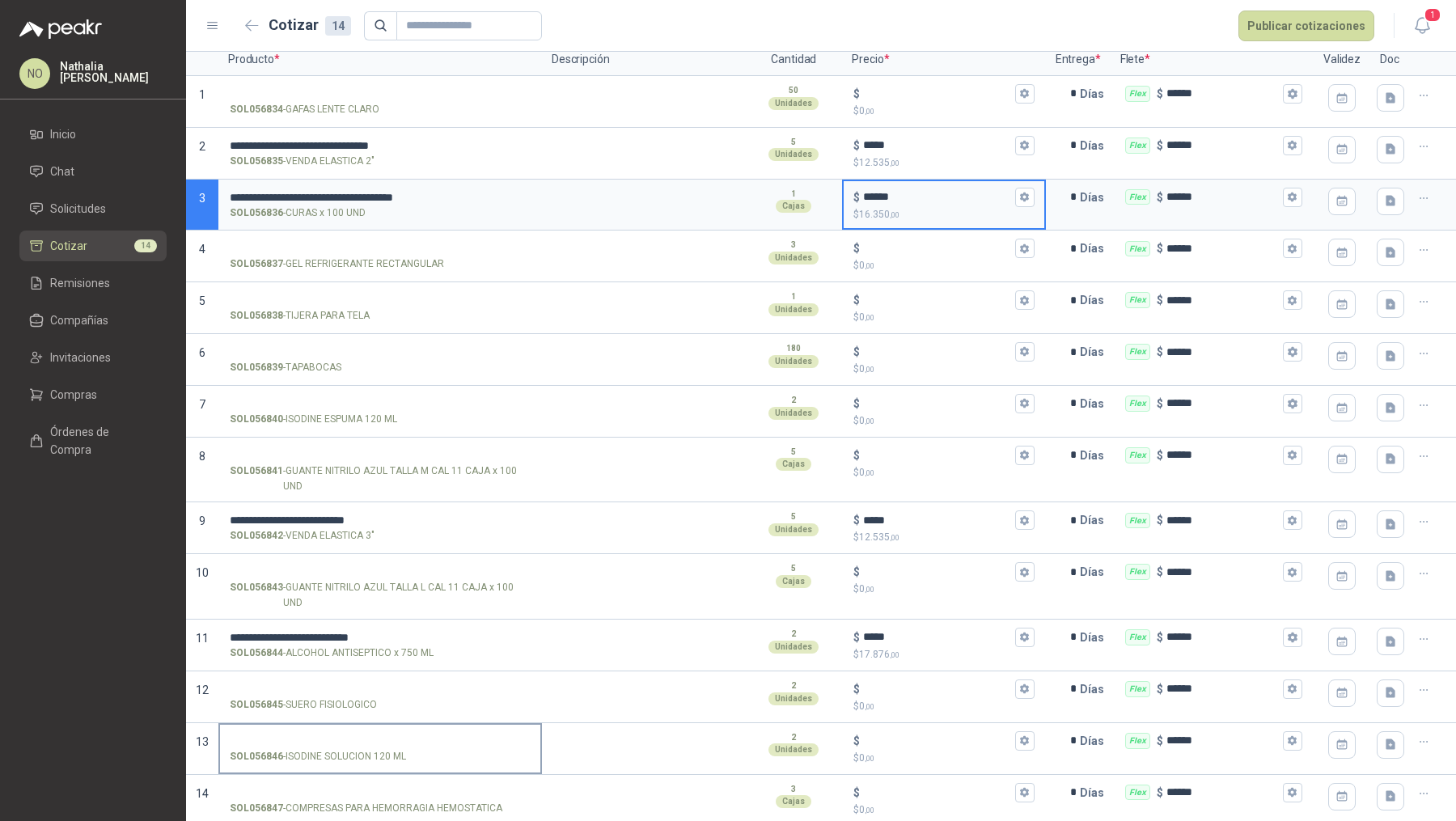
click at [323, 739] on input "SOL056846 - ISODINE SOLUCION 120 ML" at bounding box center [379, 740] width 301 height 12
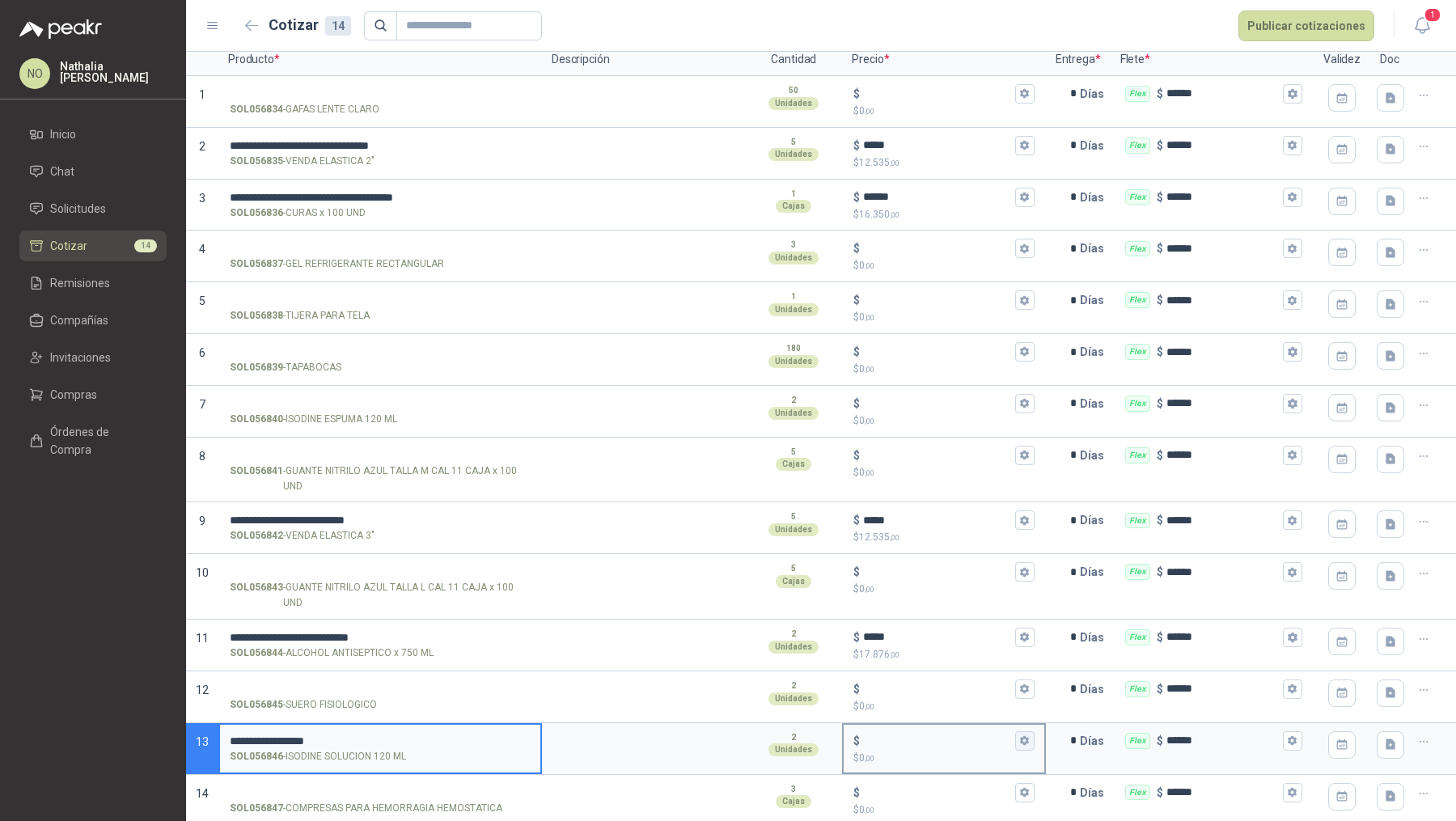
click at [1020, 737] on icon "button" at bounding box center [1024, 740] width 9 height 9
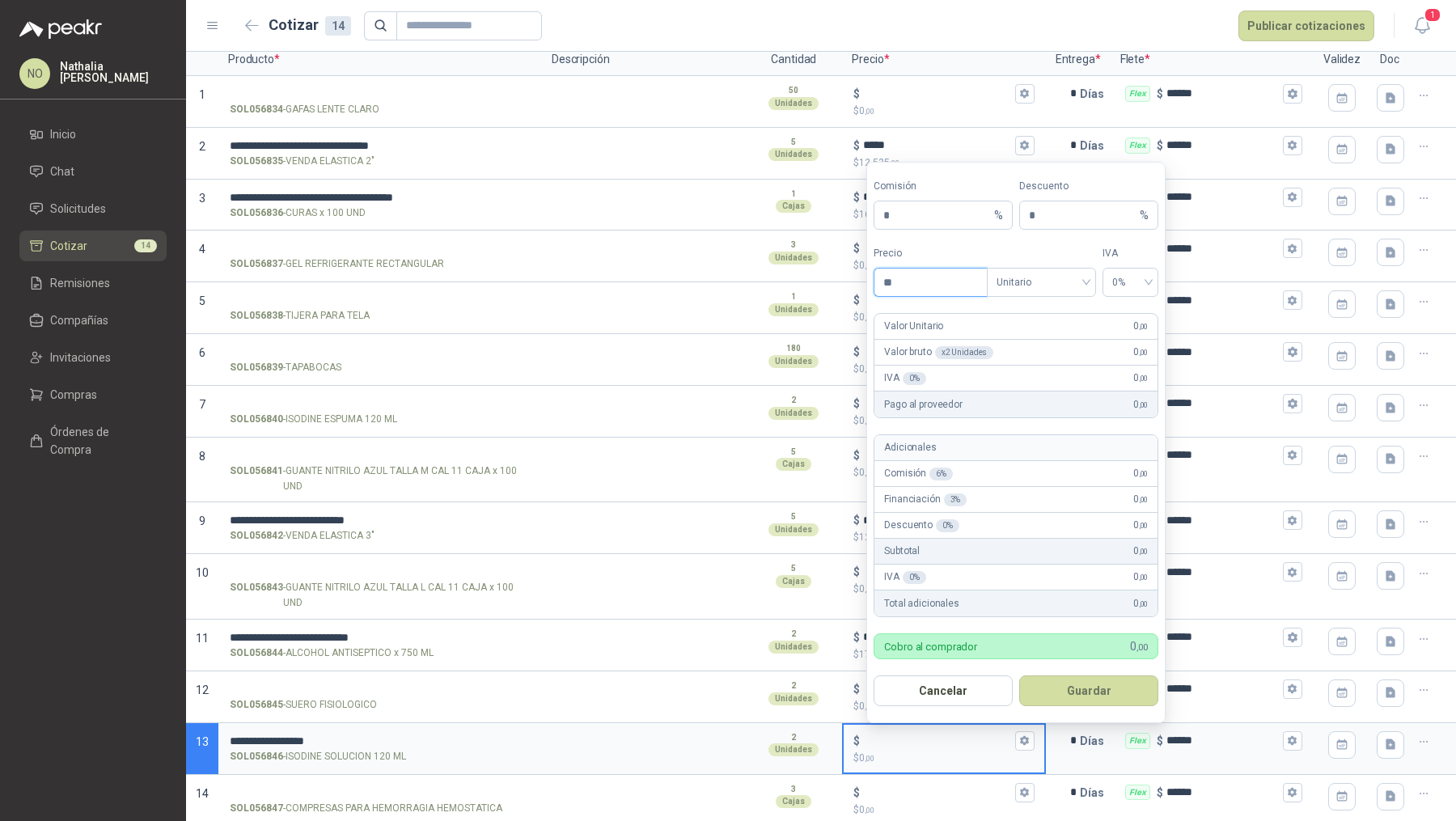
type input "*"
type input "********"
click at [1111, 703] on button "Guardar" at bounding box center [1088, 690] width 140 height 31
type input "******"
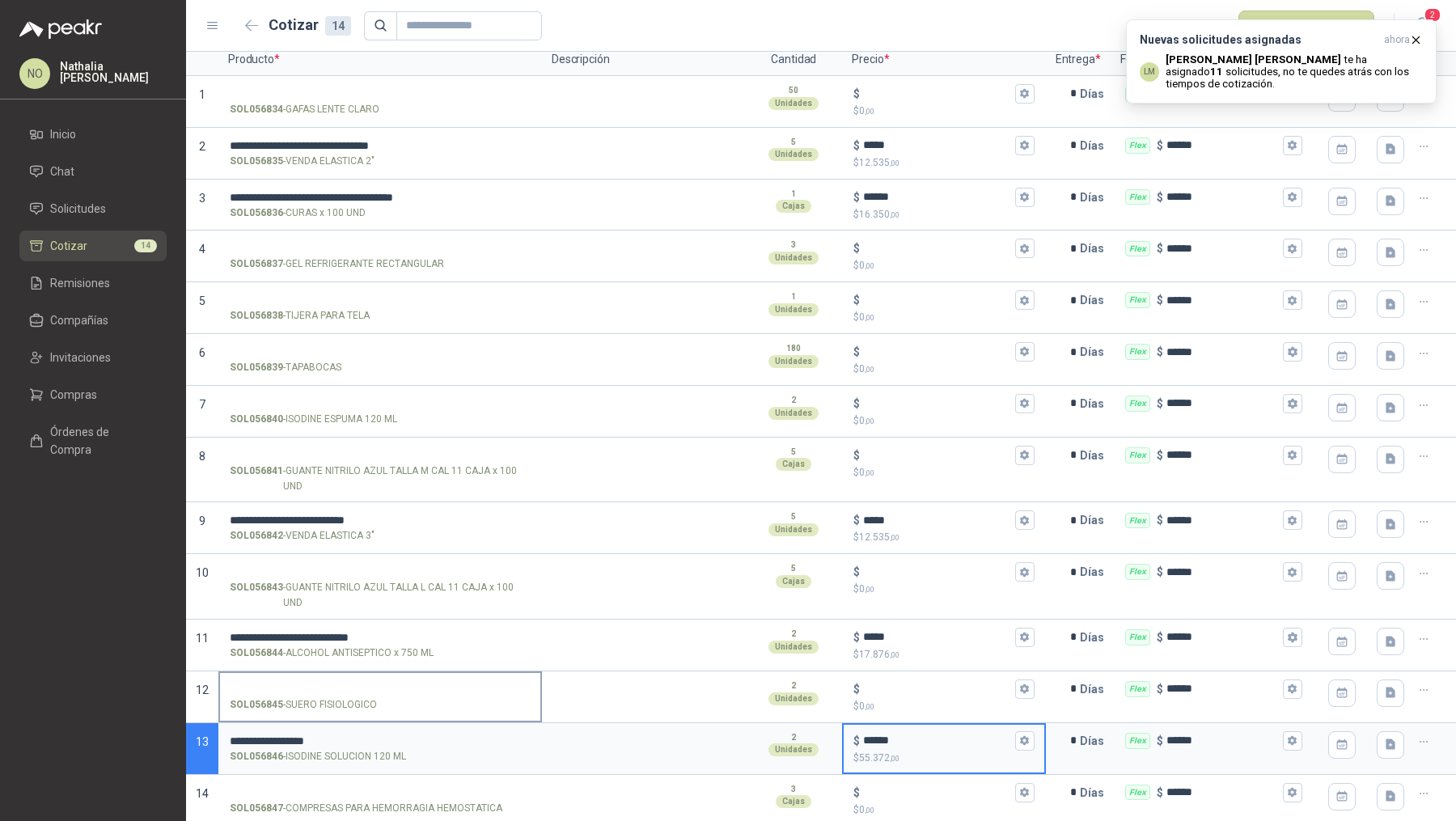
click at [370, 691] on label "SOL056845 - SUERO FISIOLOGICO" at bounding box center [380, 696] width 320 height 46
click at [370, 691] on input "SOL056845 - SUERO FISIOLOGICO" at bounding box center [379, 689] width 301 height 12
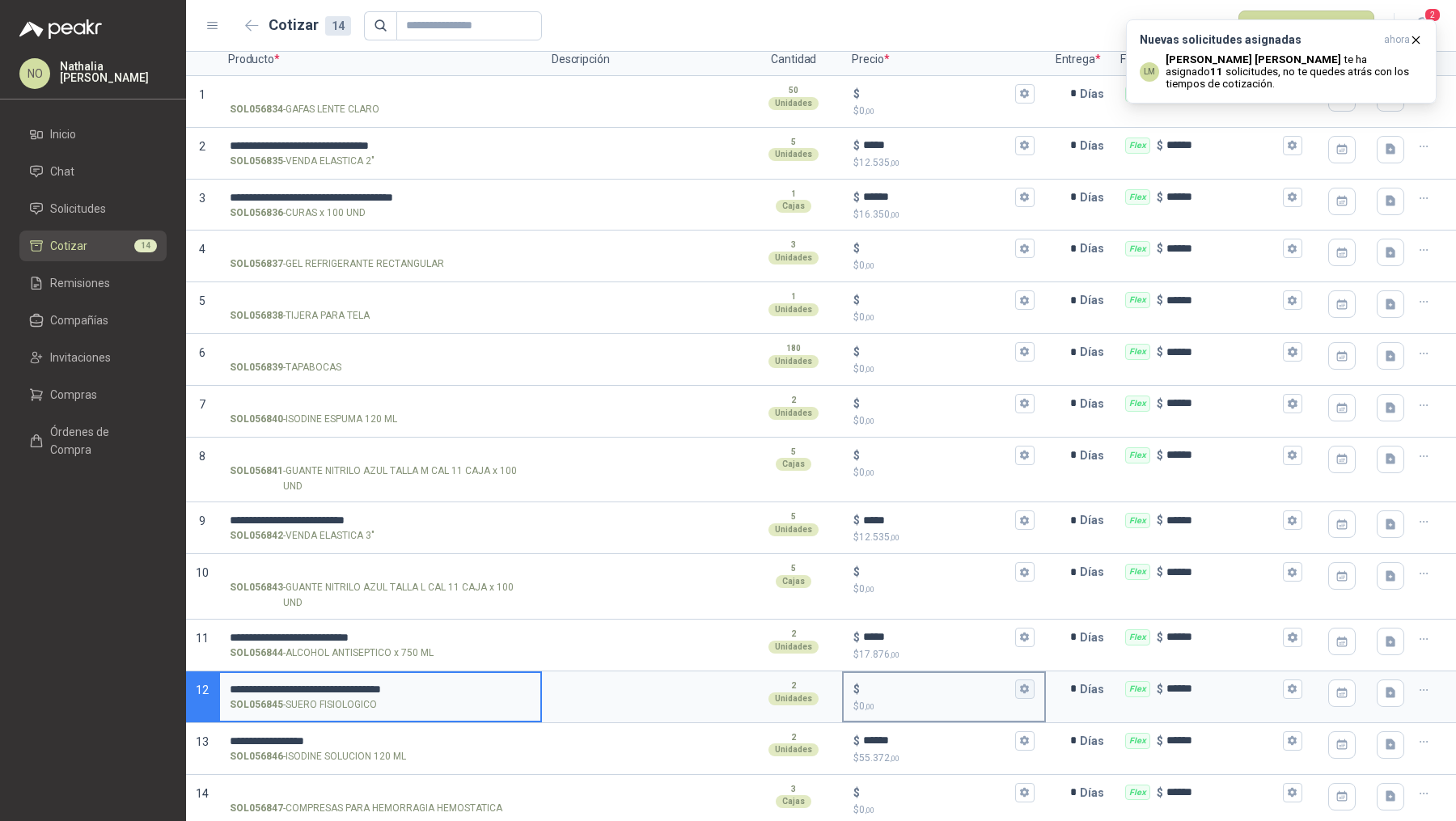
click at [1020, 684] on icon "button" at bounding box center [1024, 689] width 9 height 9
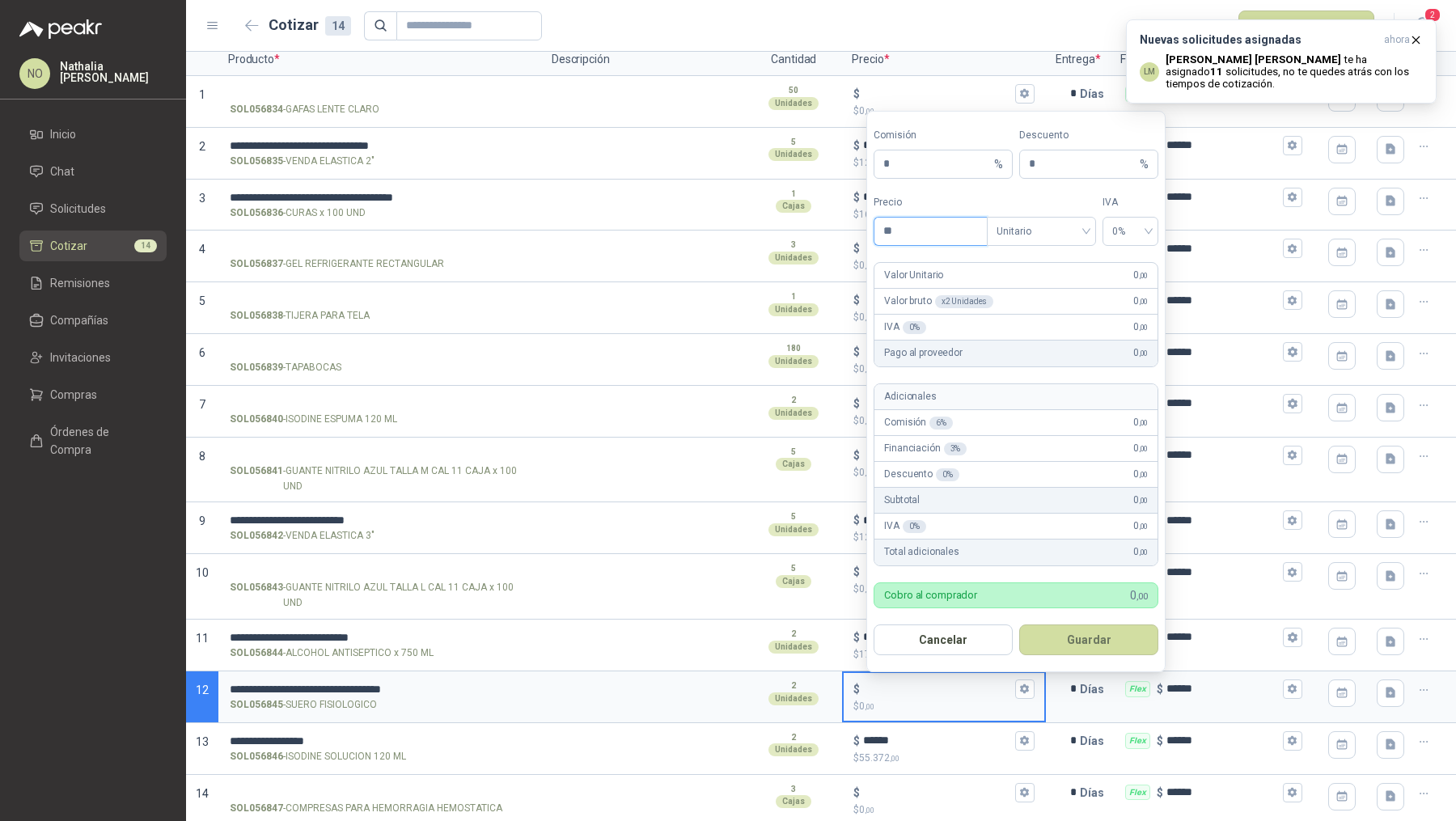
type input "*"
type input "*******"
click at [1107, 638] on button "Guardar" at bounding box center [1088, 639] width 140 height 31
type input "*****"
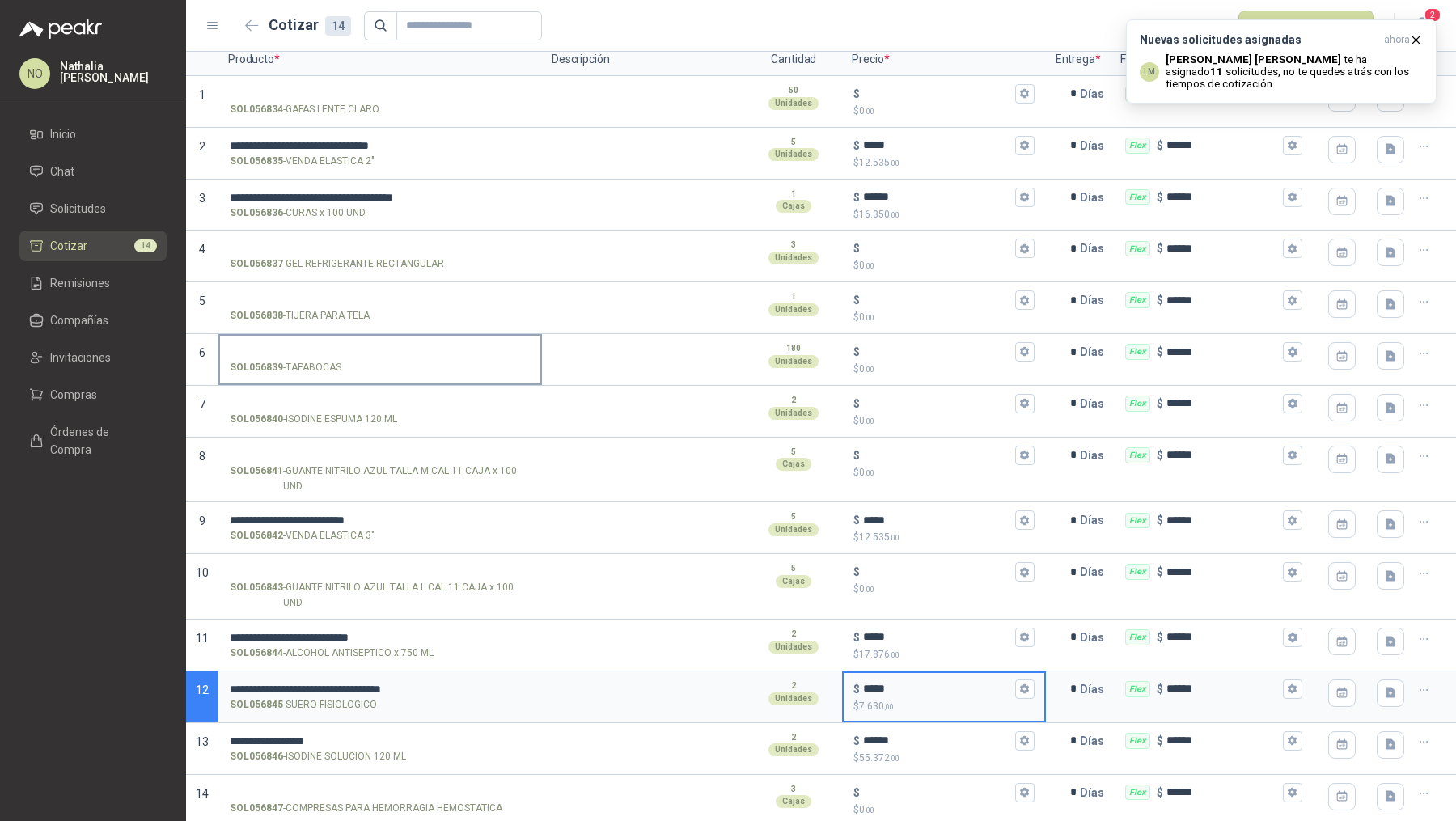
click at [343, 347] on input "SOL056839 - TAPABOCAS" at bounding box center [379, 352] width 301 height 12
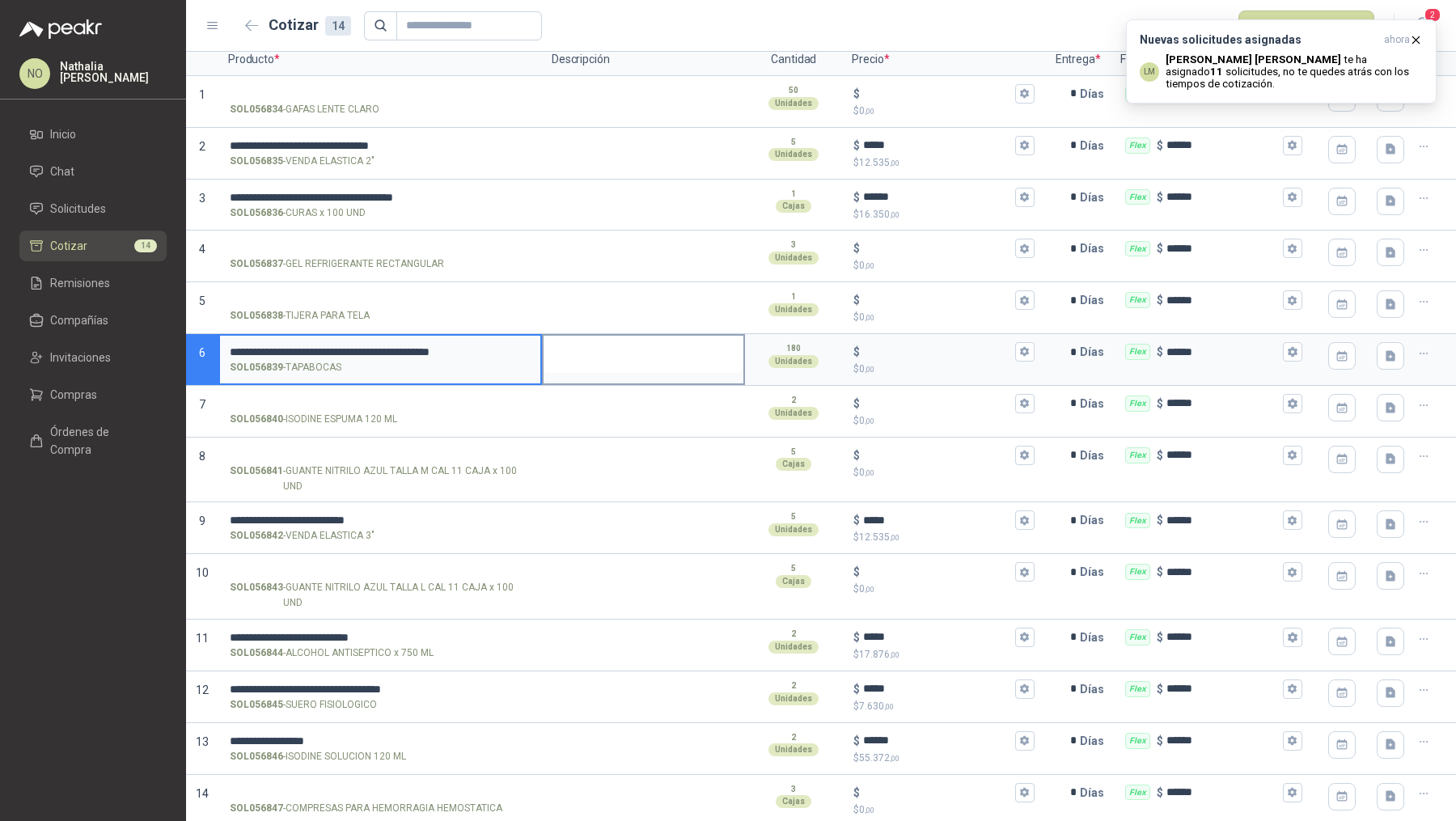
click at [680, 348] on textarea at bounding box center [642, 354] width 199 height 37
type textarea "*"
type textarea "***"
type textarea "****"
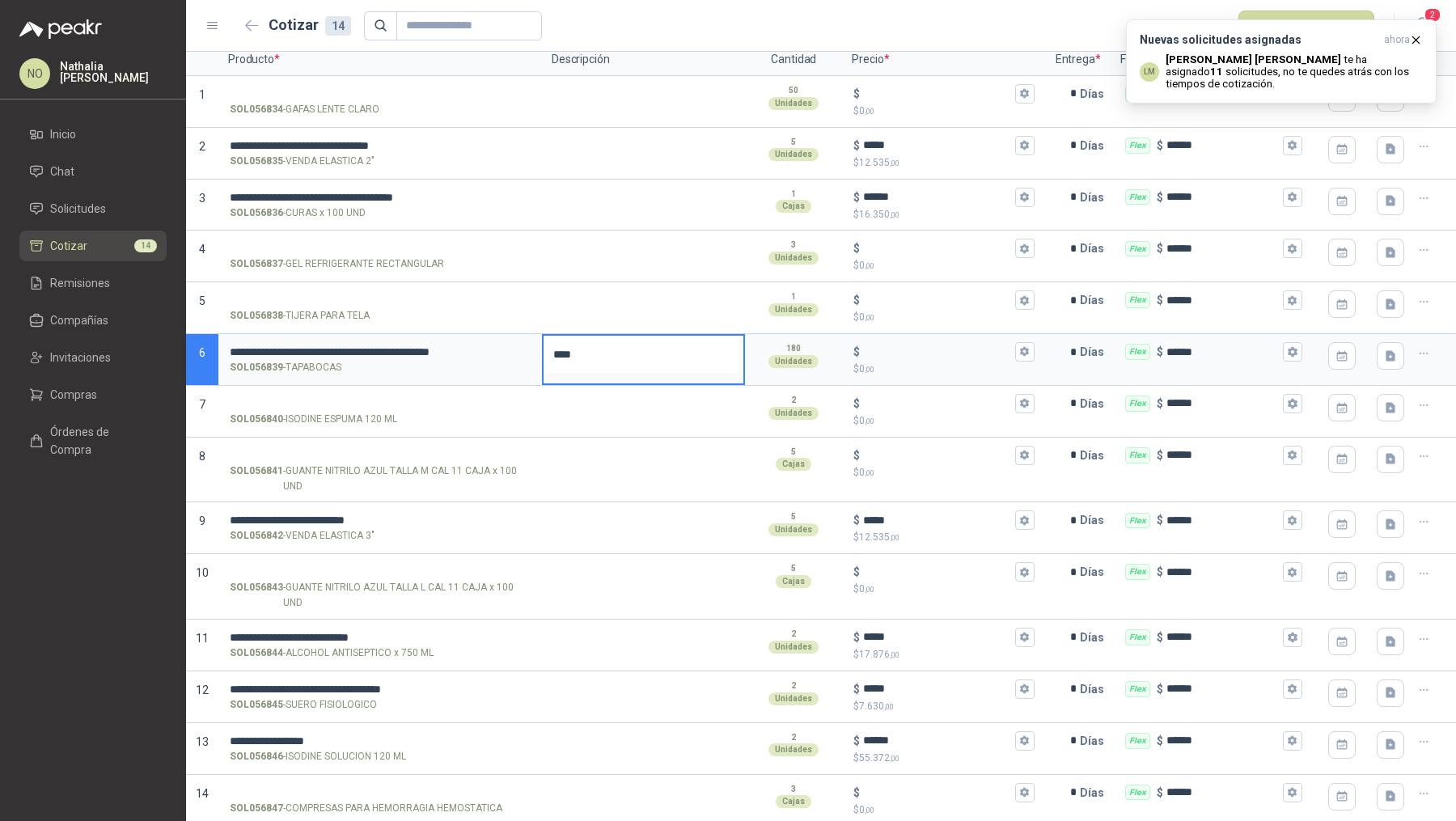
type textarea "*****"
type textarea "****"
type textarea "***"
type textarea "*"
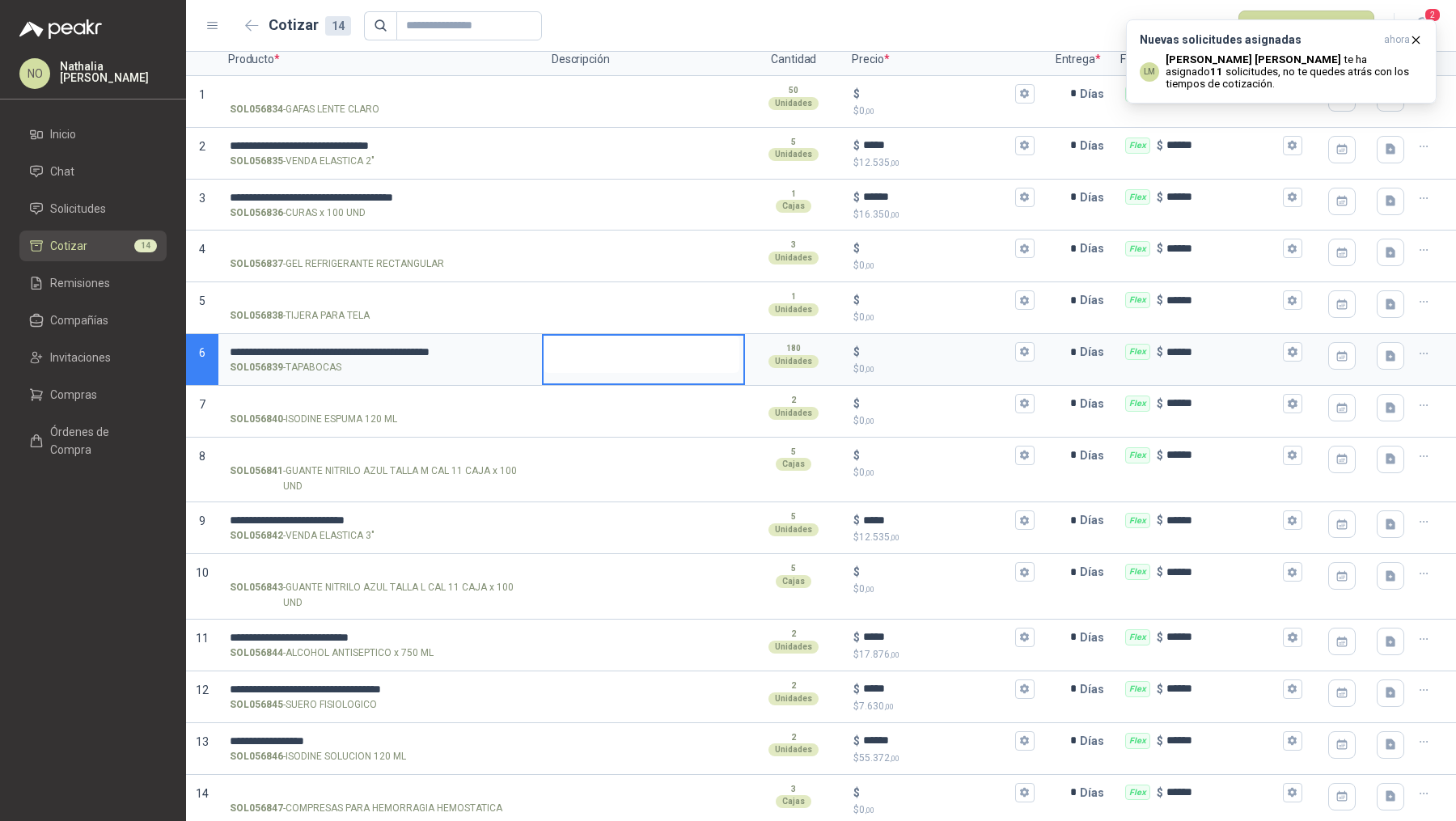
type textarea "*"
type textarea "***"
type textarea "****"
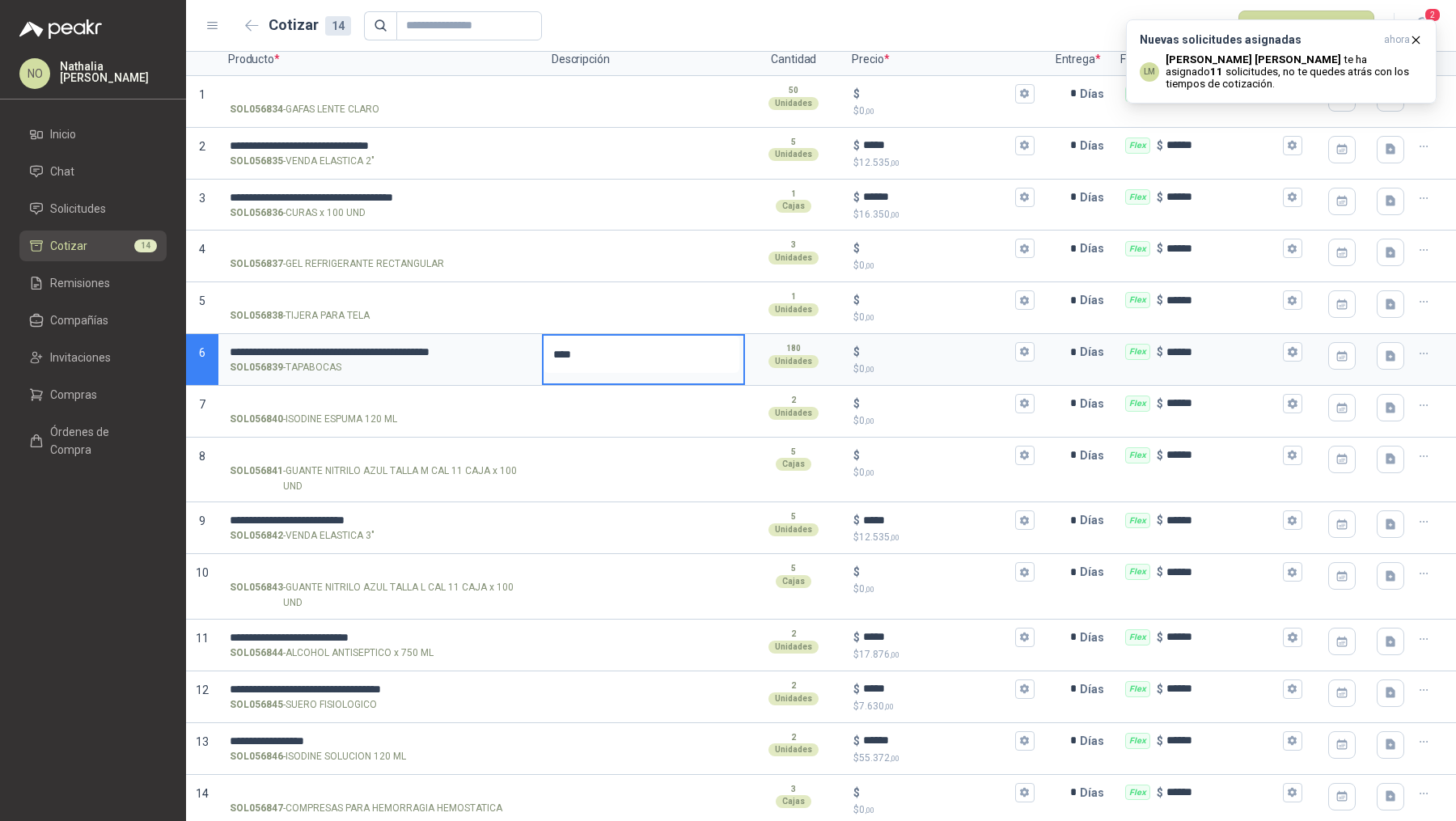
type textarea "*****"
type textarea "******"
type textarea "*******"
type textarea "*********"
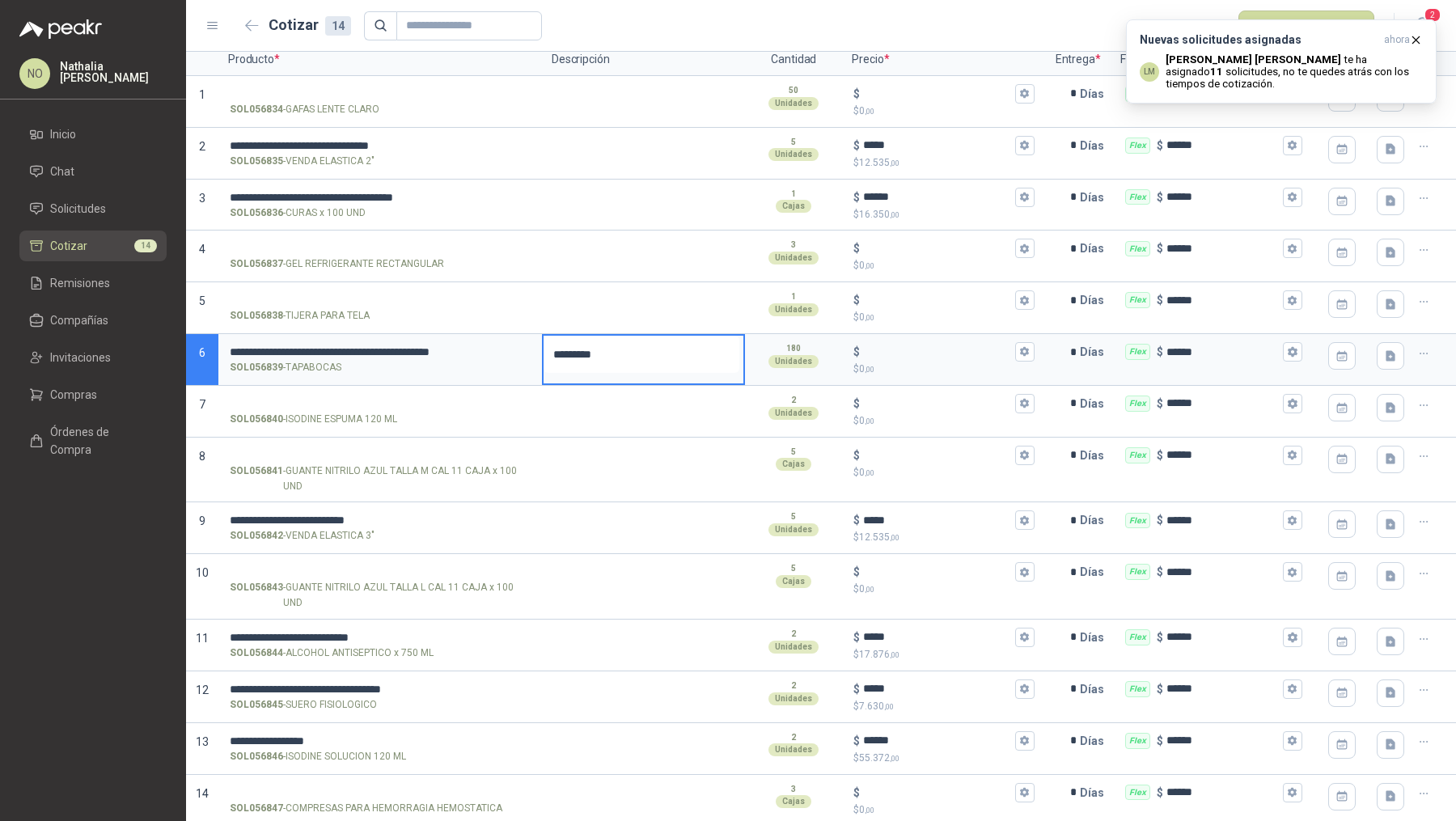
type textarea "*********"
type textarea "**********"
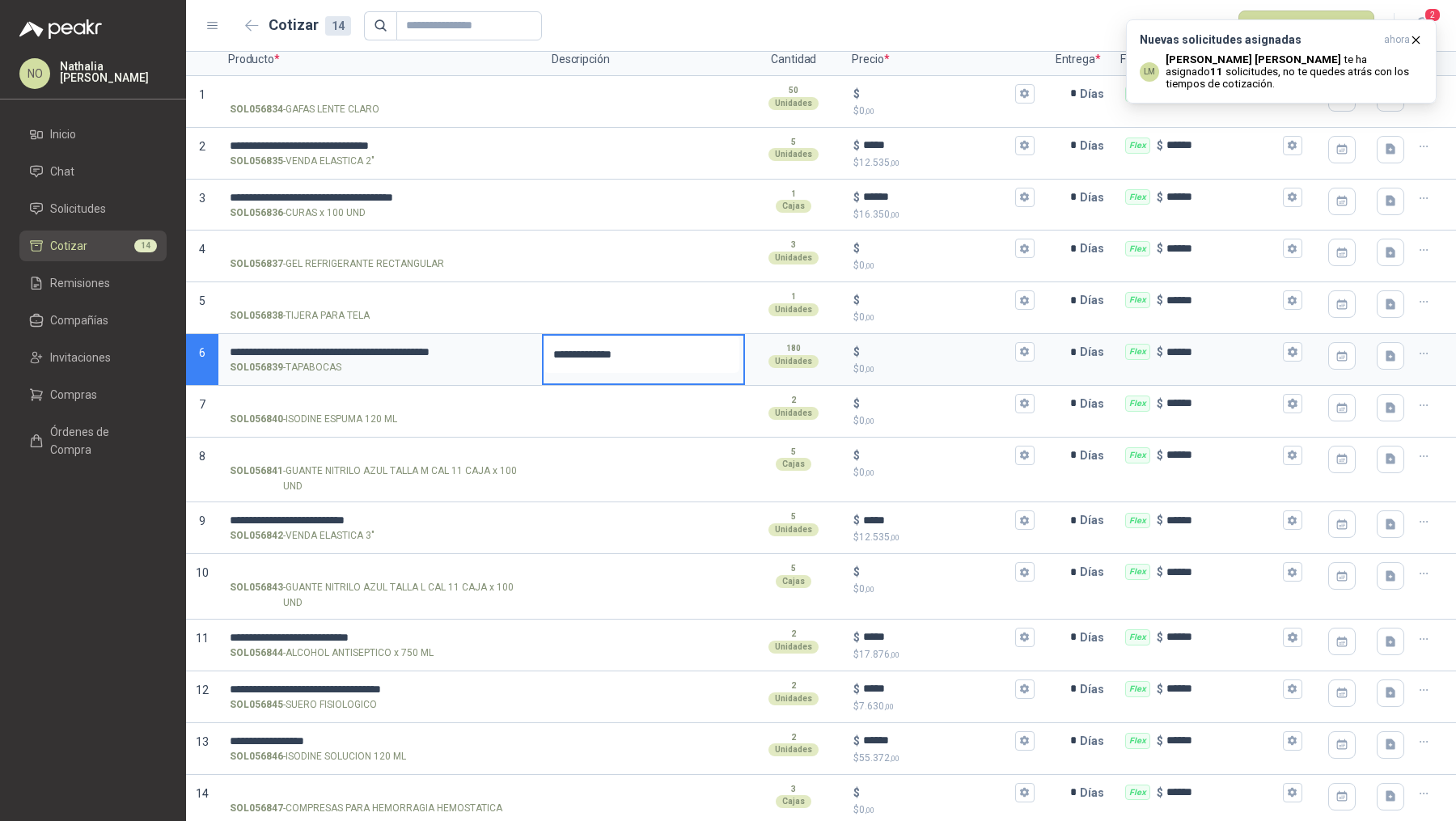
type textarea "**********"
click at [1015, 358] on button "$ $ 0 ,00" at bounding box center [1024, 351] width 20 height 20
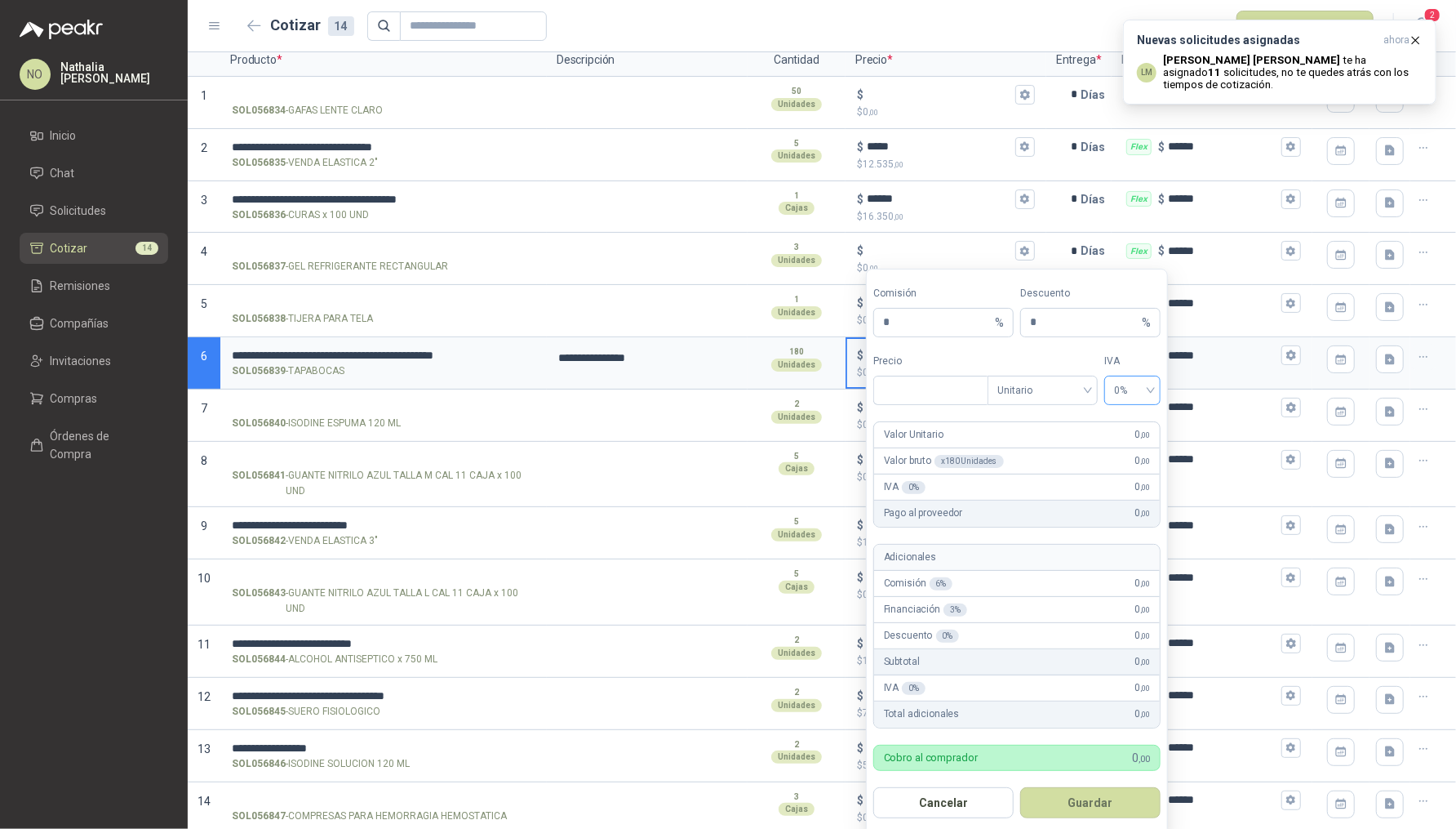
click at [1129, 392] on span "0%" at bounding box center [1132, 390] width 37 height 25
click at [1133, 423] on div "19%" at bounding box center [1132, 423] width 30 height 18
click at [1057, 396] on span "Unitario" at bounding box center [1042, 390] width 91 height 25
click at [1064, 446] on div "Unitario con IVA" at bounding box center [1042, 449] width 84 height 18
click at [930, 401] on input "***" at bounding box center [931, 389] width 113 height 27
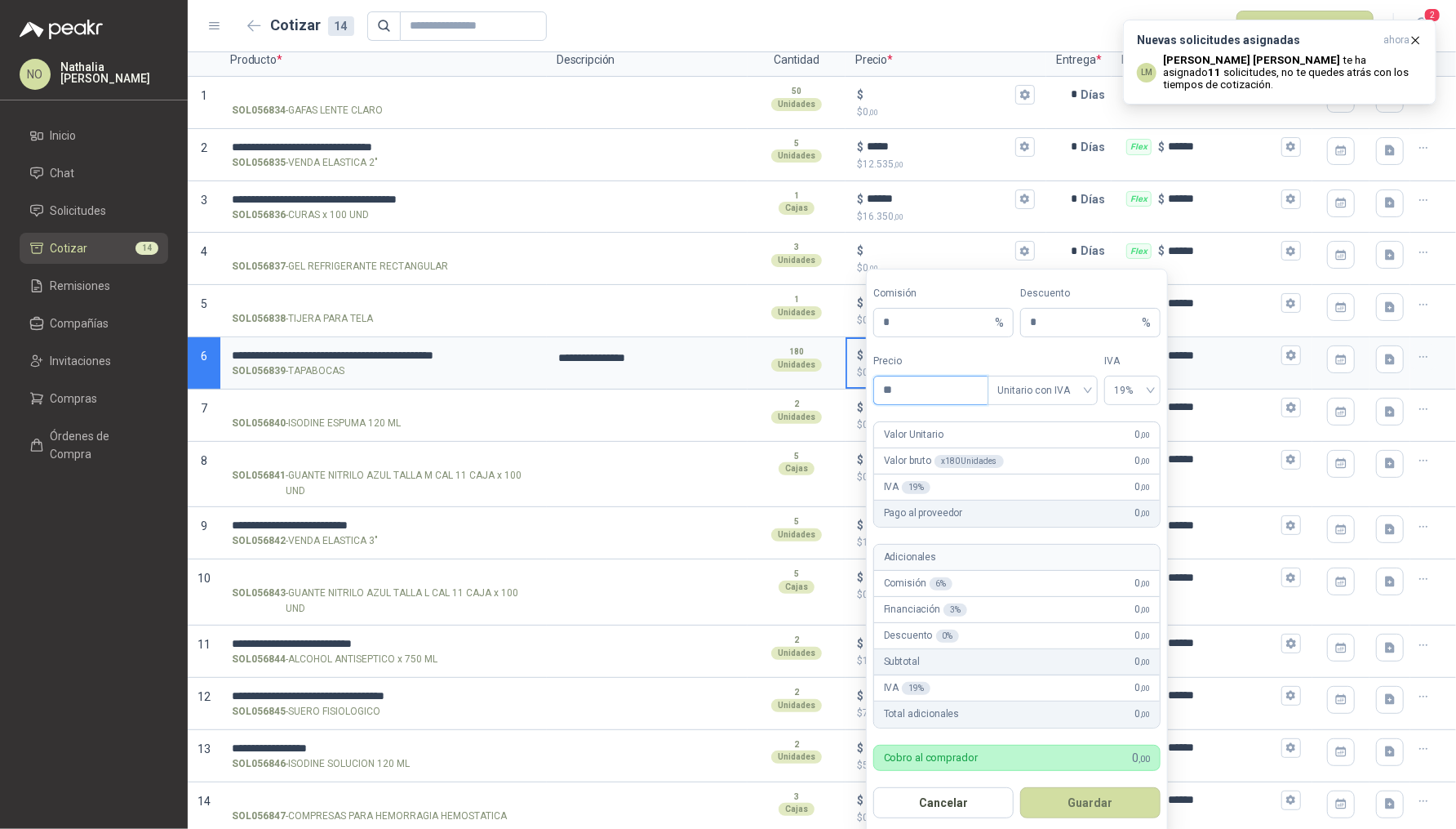
type input "*"
type input "**********"
click at [1105, 806] on button "Guardar" at bounding box center [1090, 803] width 141 height 31
type input "**********"
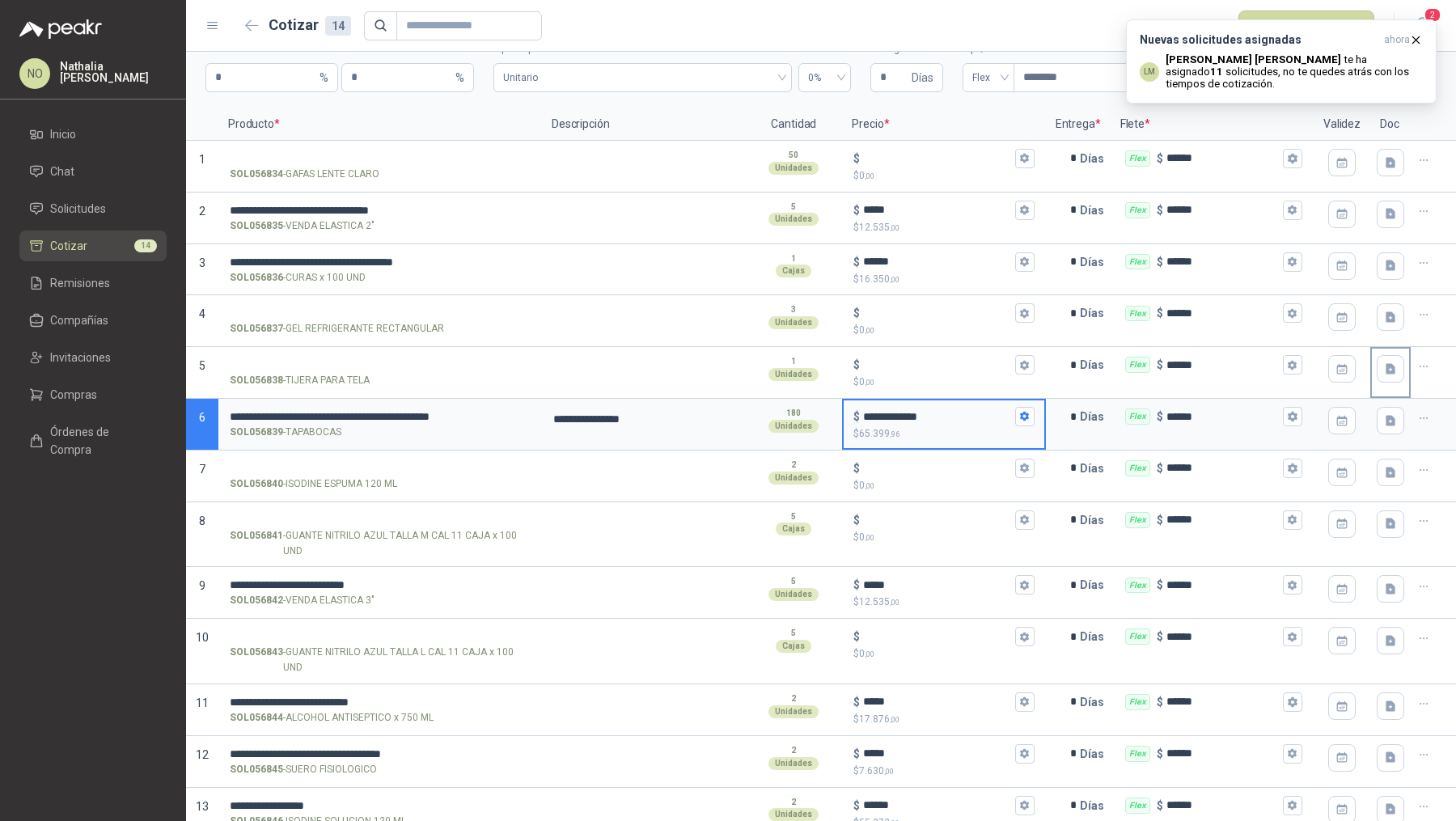
scroll to position [0, 0]
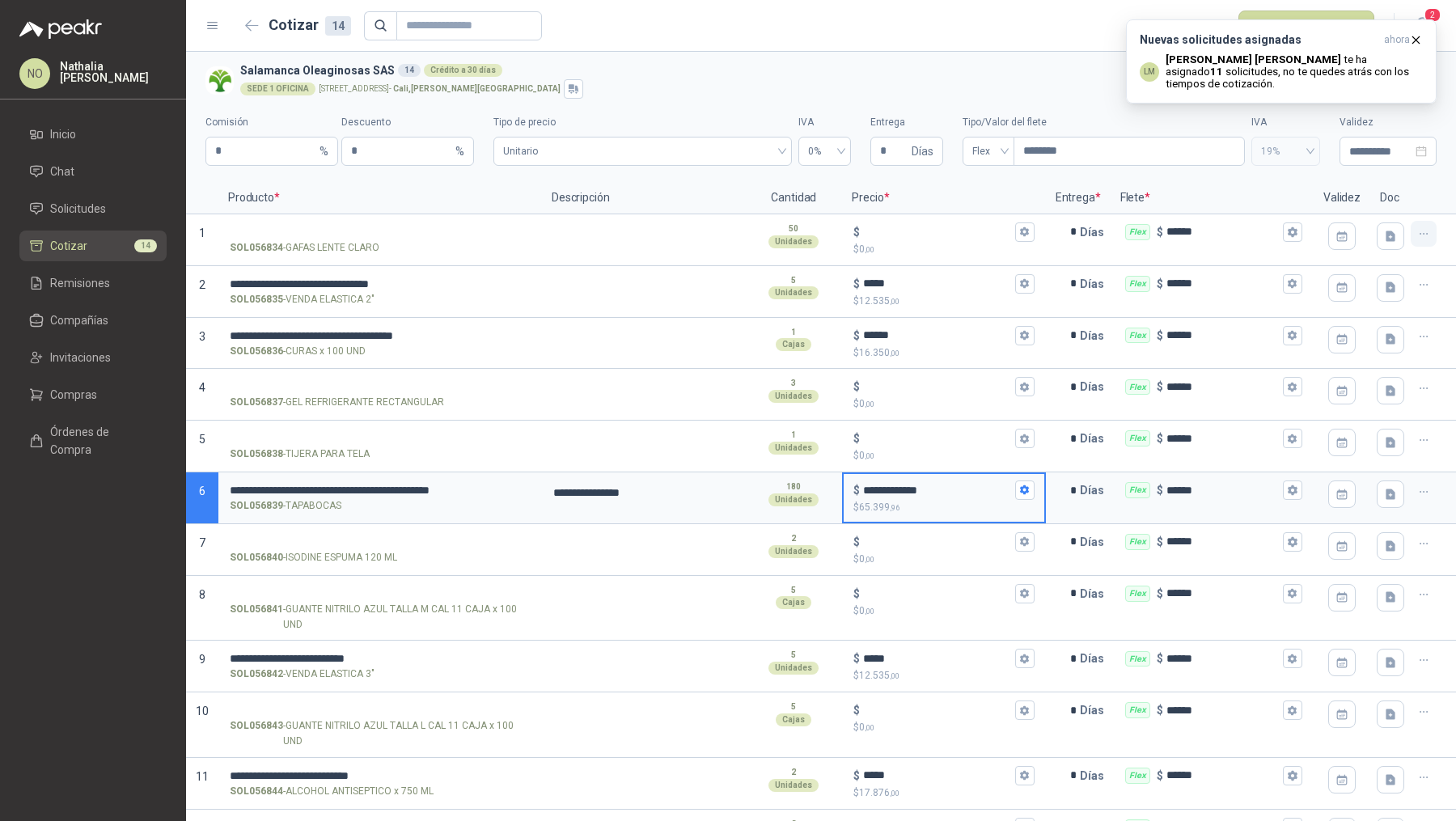
click at [1417, 236] on icon "button" at bounding box center [1423, 234] width 14 height 14
click at [1361, 202] on button "Eliminar cotización" at bounding box center [1353, 195] width 122 height 26
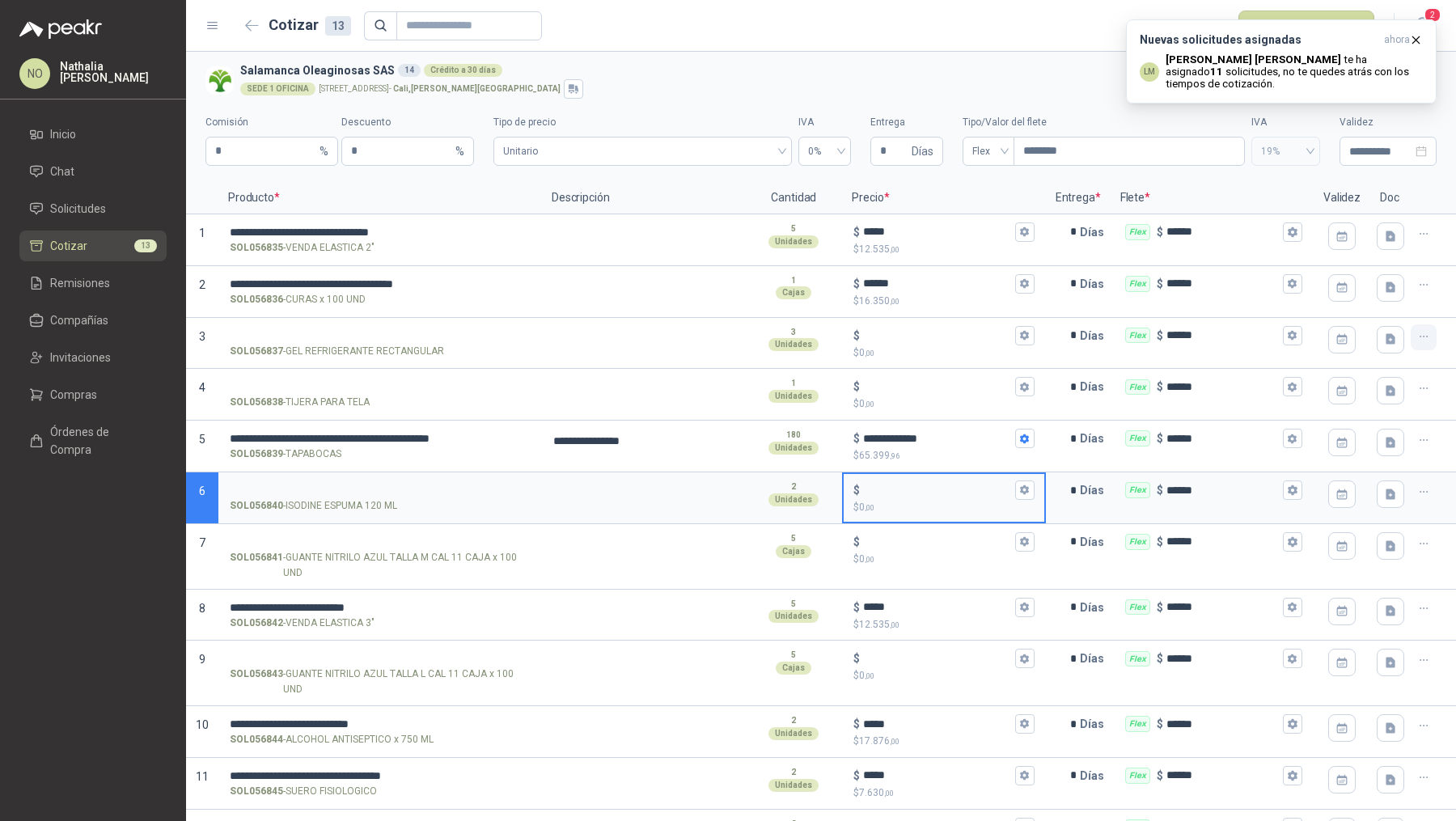
click at [1417, 337] on icon "button" at bounding box center [1423, 336] width 14 height 14
click at [1367, 302] on button "Eliminar cotización" at bounding box center [1353, 298] width 122 height 26
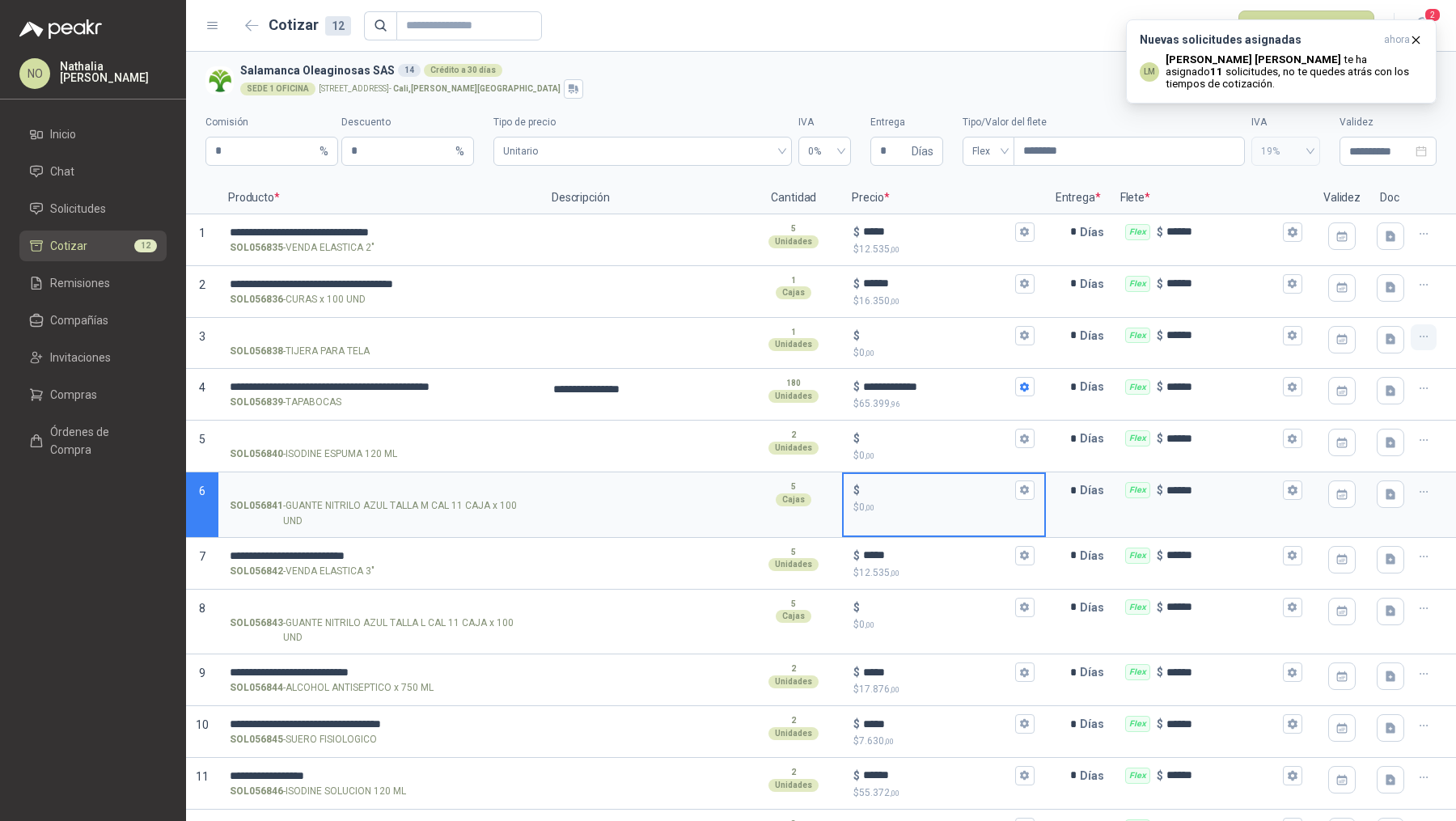
click at [1417, 340] on icon "button" at bounding box center [1423, 336] width 14 height 14
click at [1371, 299] on button "Eliminar cotización" at bounding box center [1353, 298] width 122 height 26
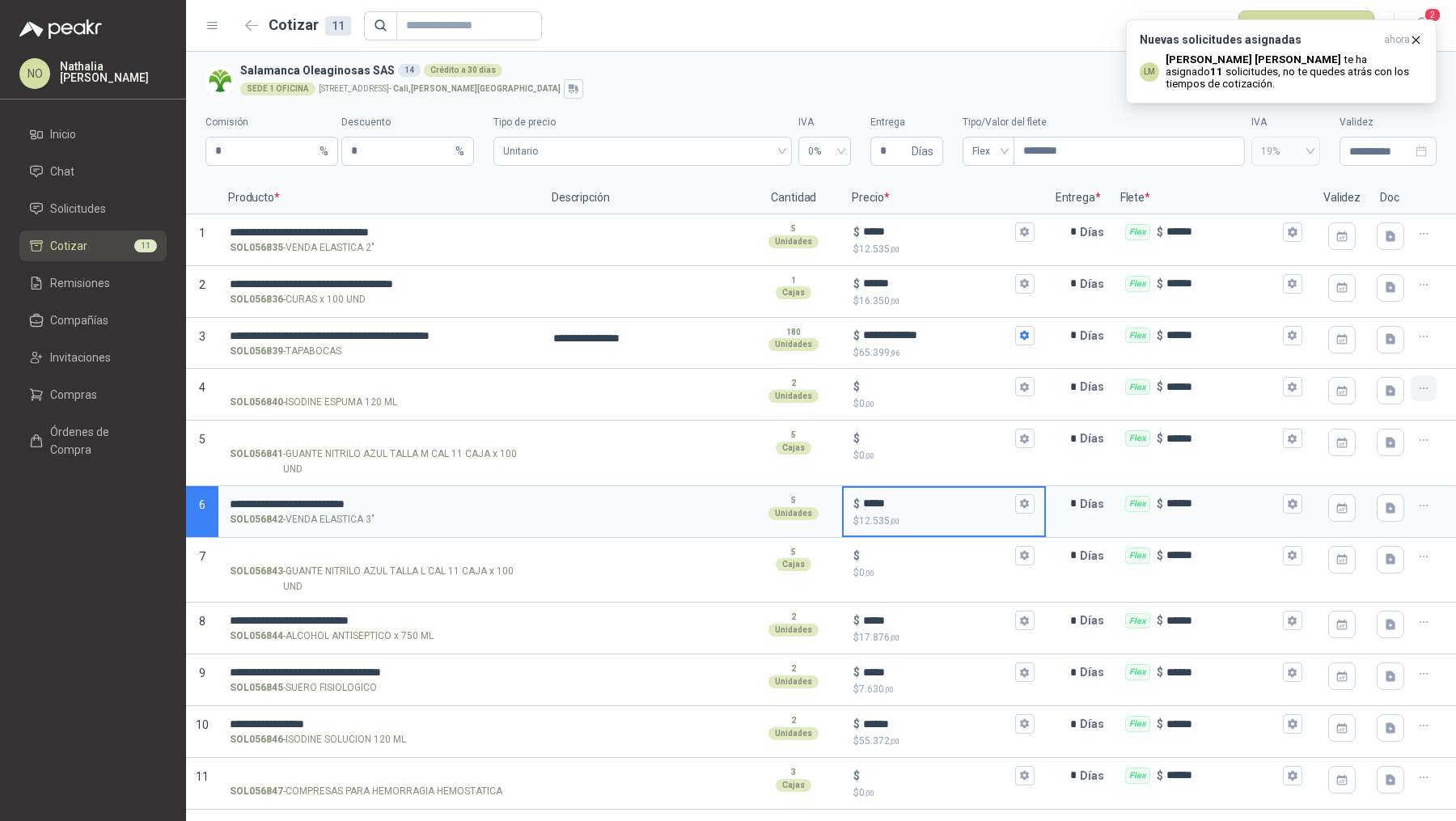
click at [1426, 389] on icon "button" at bounding box center [1423, 389] width 14 height 14
click at [1393, 353] on button "Eliminar cotización" at bounding box center [1365, 348] width 122 height 26
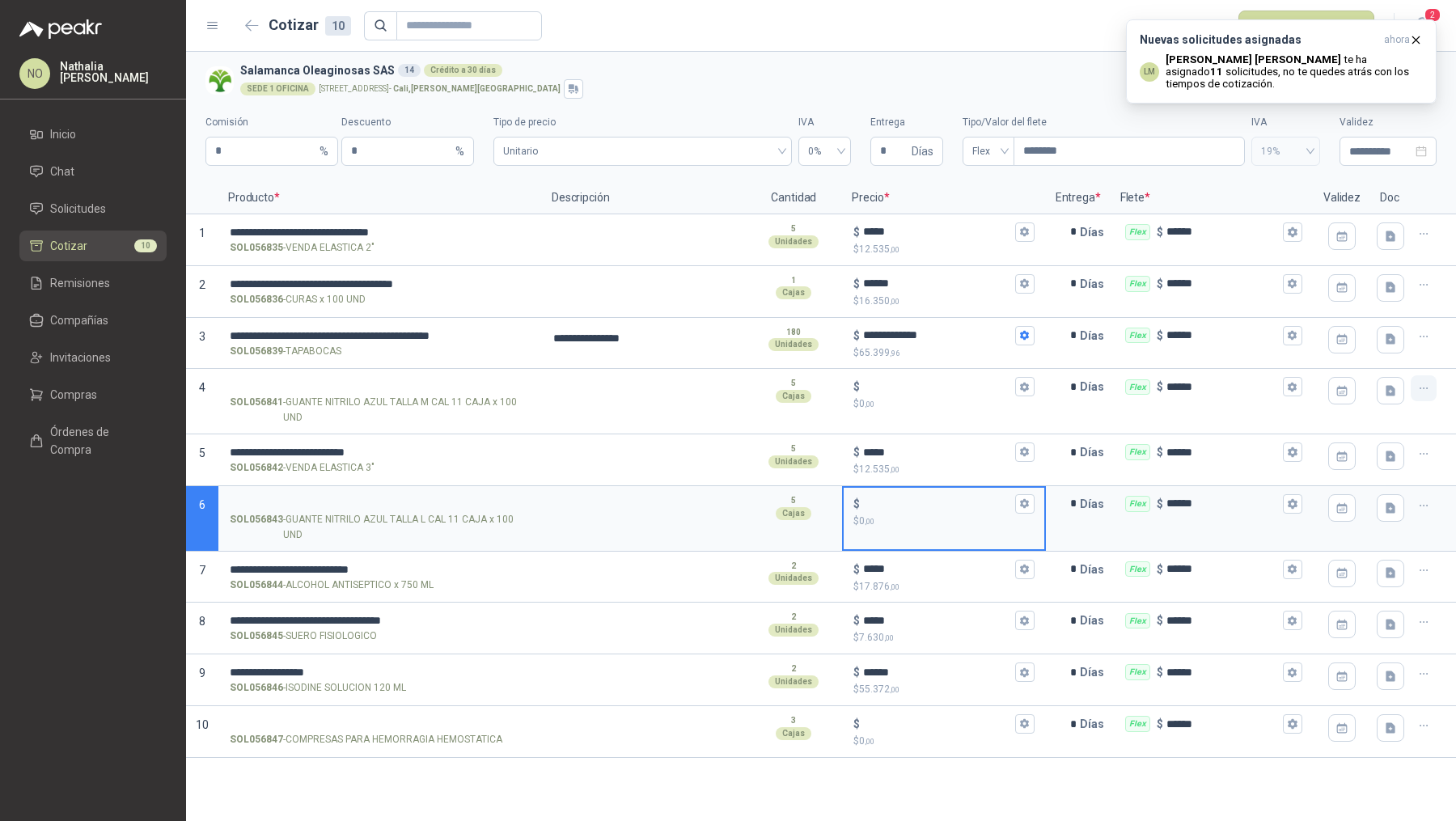
click at [1426, 385] on icon "button" at bounding box center [1423, 389] width 14 height 14
click at [1372, 347] on button "Eliminar cotización" at bounding box center [1365, 348] width 122 height 26
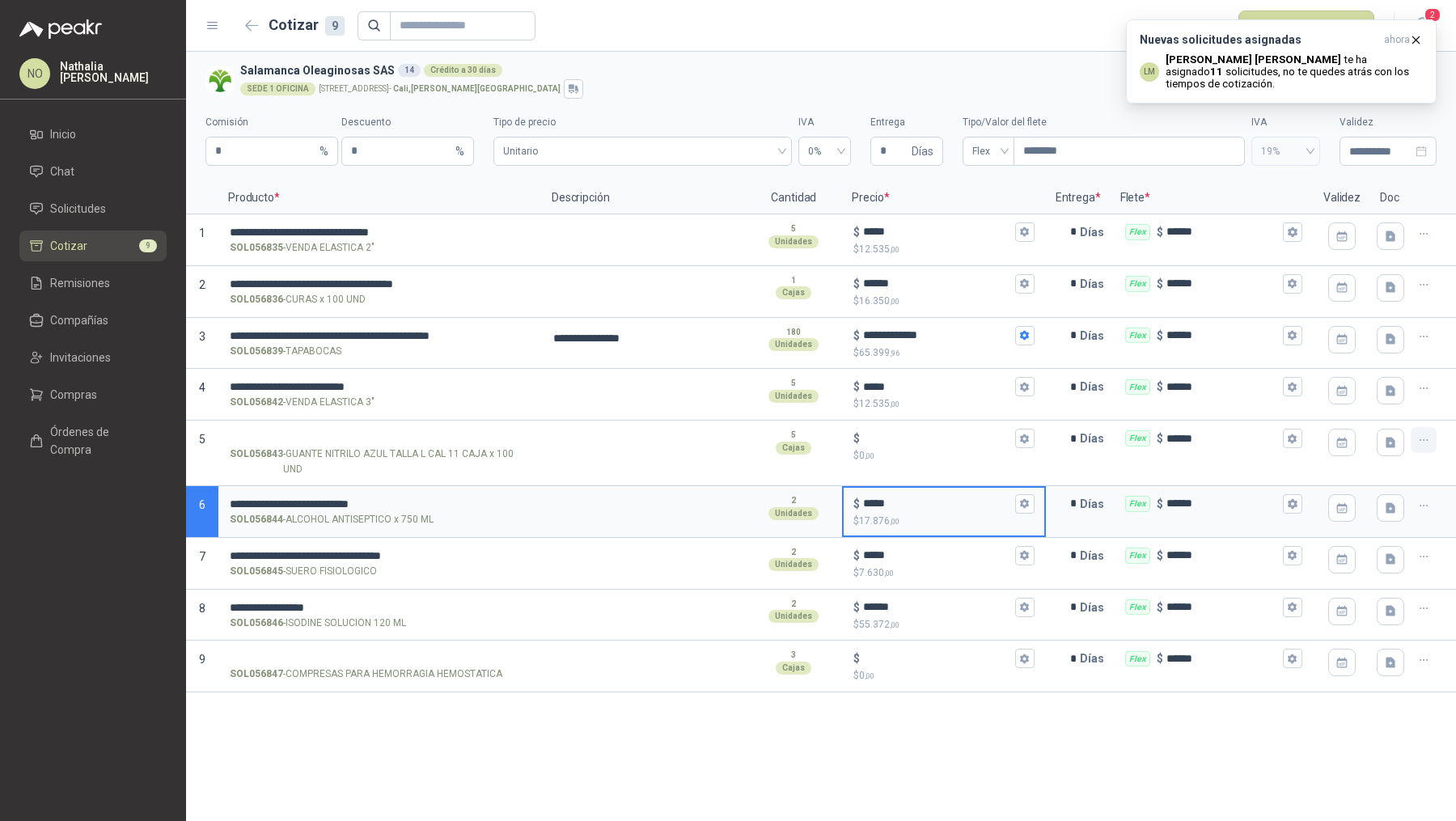
click at [1427, 435] on icon "button" at bounding box center [1423, 440] width 14 height 14
click at [1383, 404] on button "Eliminar cotización" at bounding box center [1365, 401] width 122 height 26
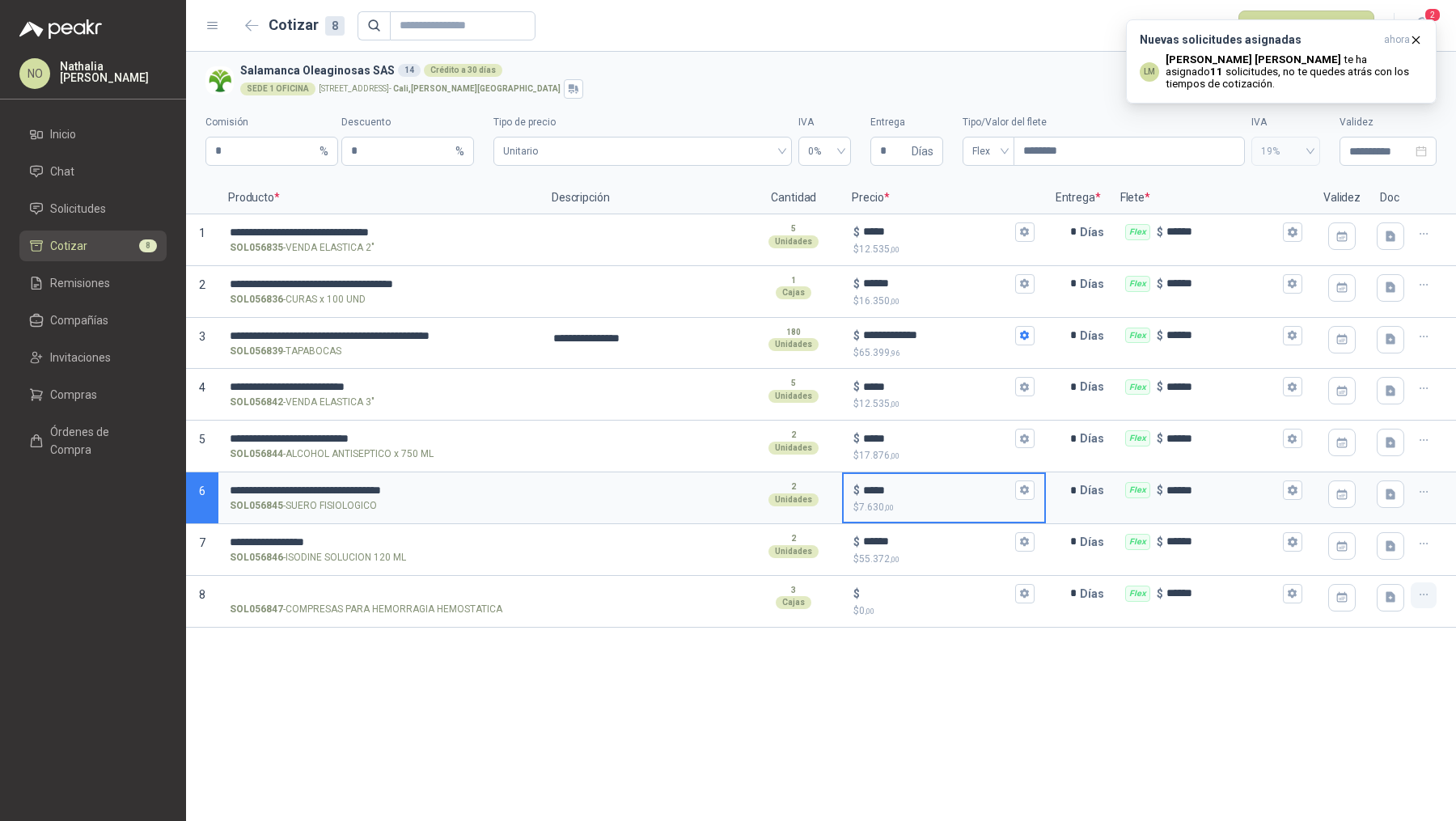
click at [1419, 594] on icon "button" at bounding box center [1423, 594] width 7 height 1
click at [1368, 555] on button "Eliminar cotización" at bounding box center [1365, 554] width 122 height 26
click at [1416, 39] on icon "button" at bounding box center [1416, 39] width 7 height 7
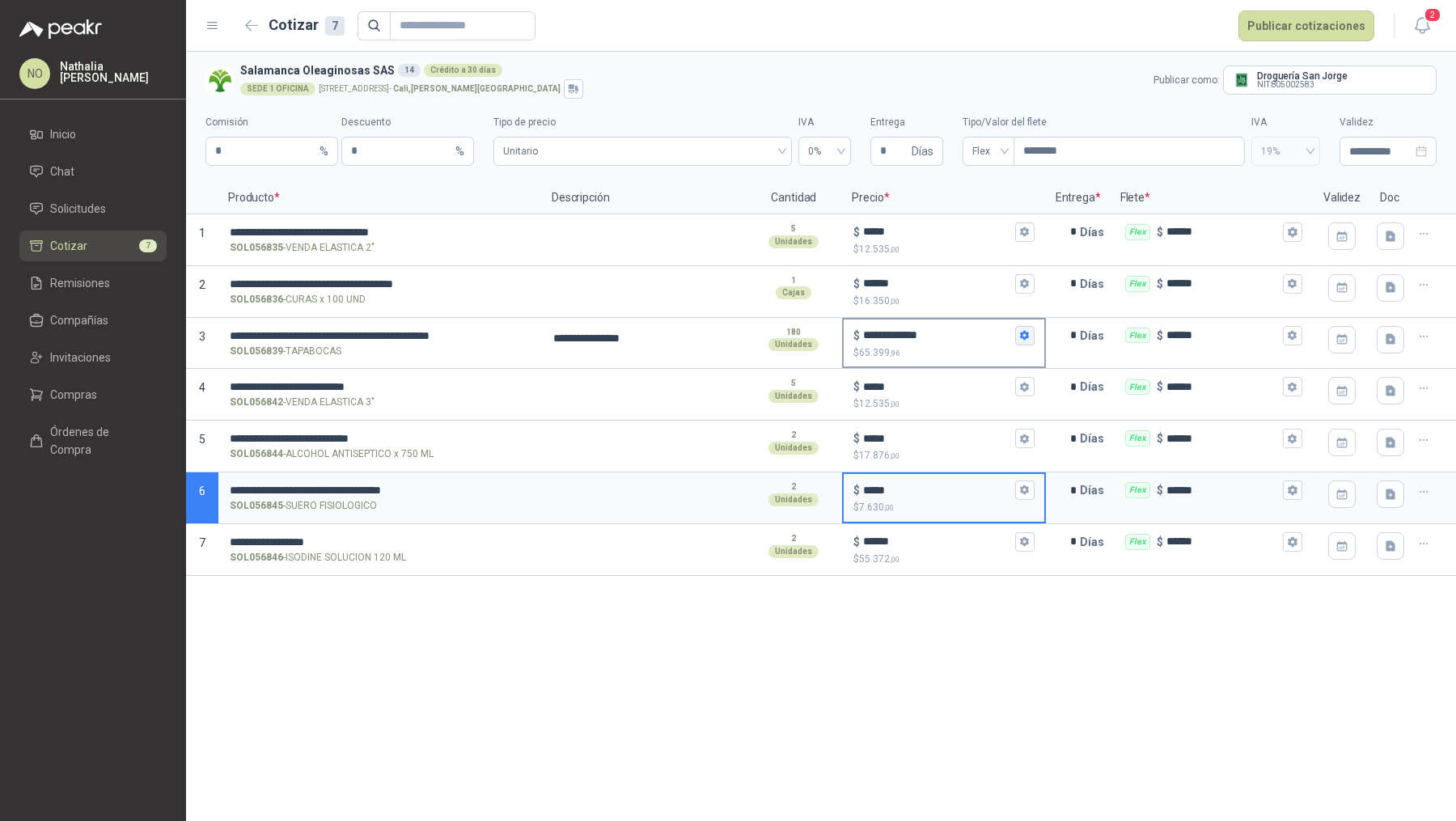
click at [1024, 335] on icon "button" at bounding box center [1023, 334] width 10 height 10
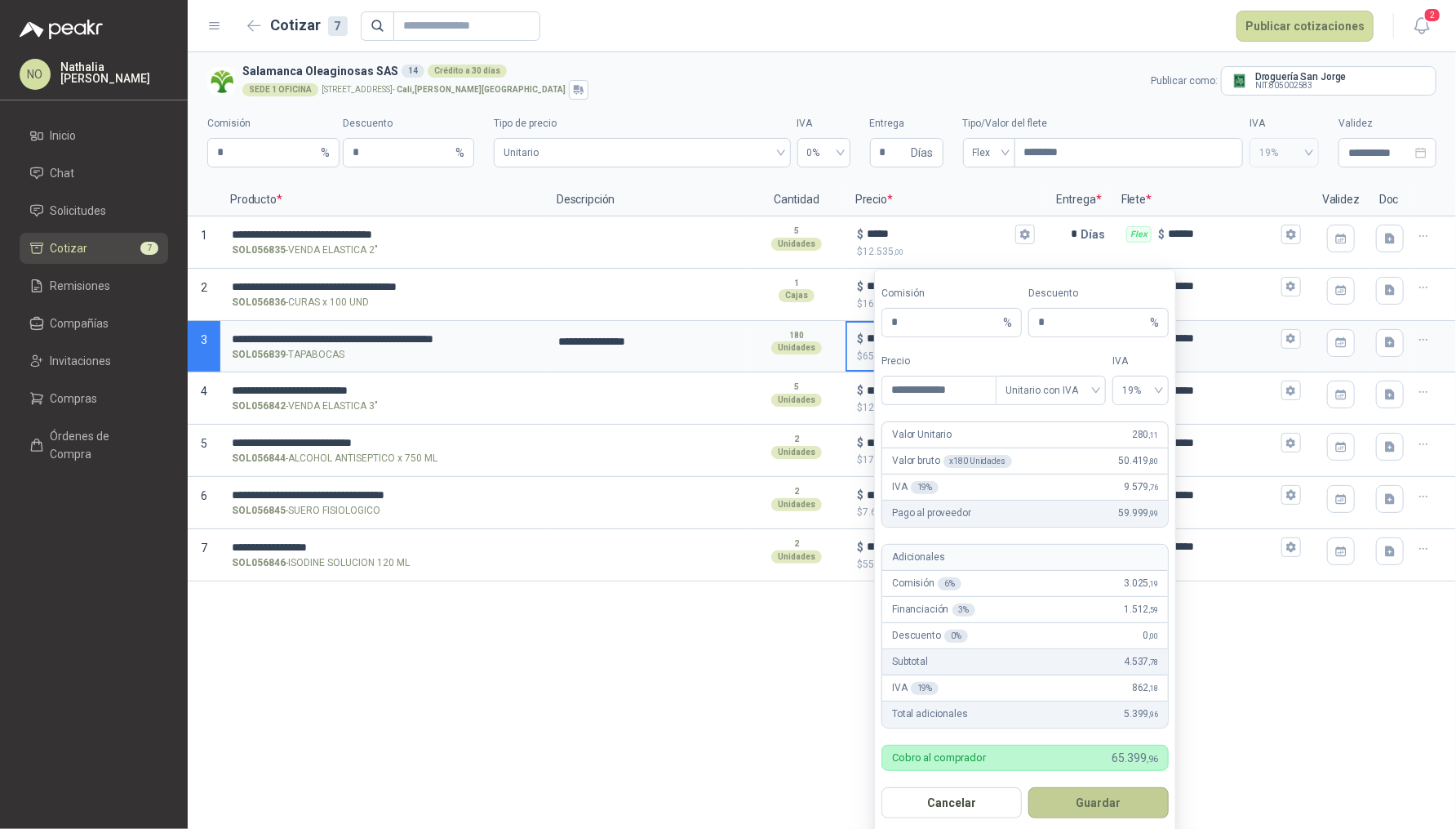
click at [1089, 809] on button "Guardar" at bounding box center [1098, 803] width 141 height 31
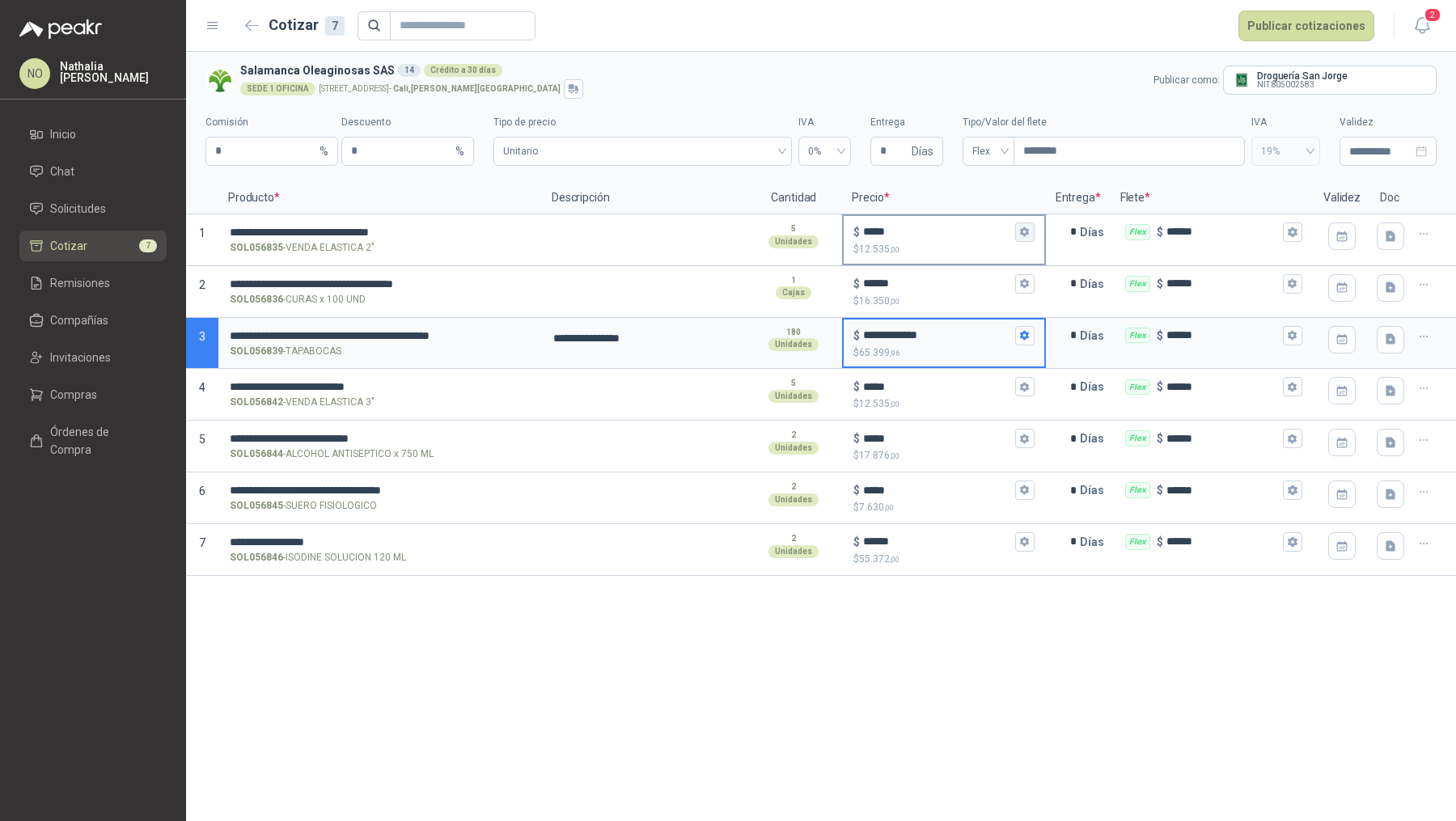
click at [1026, 231] on icon "button" at bounding box center [1024, 232] width 9 height 9
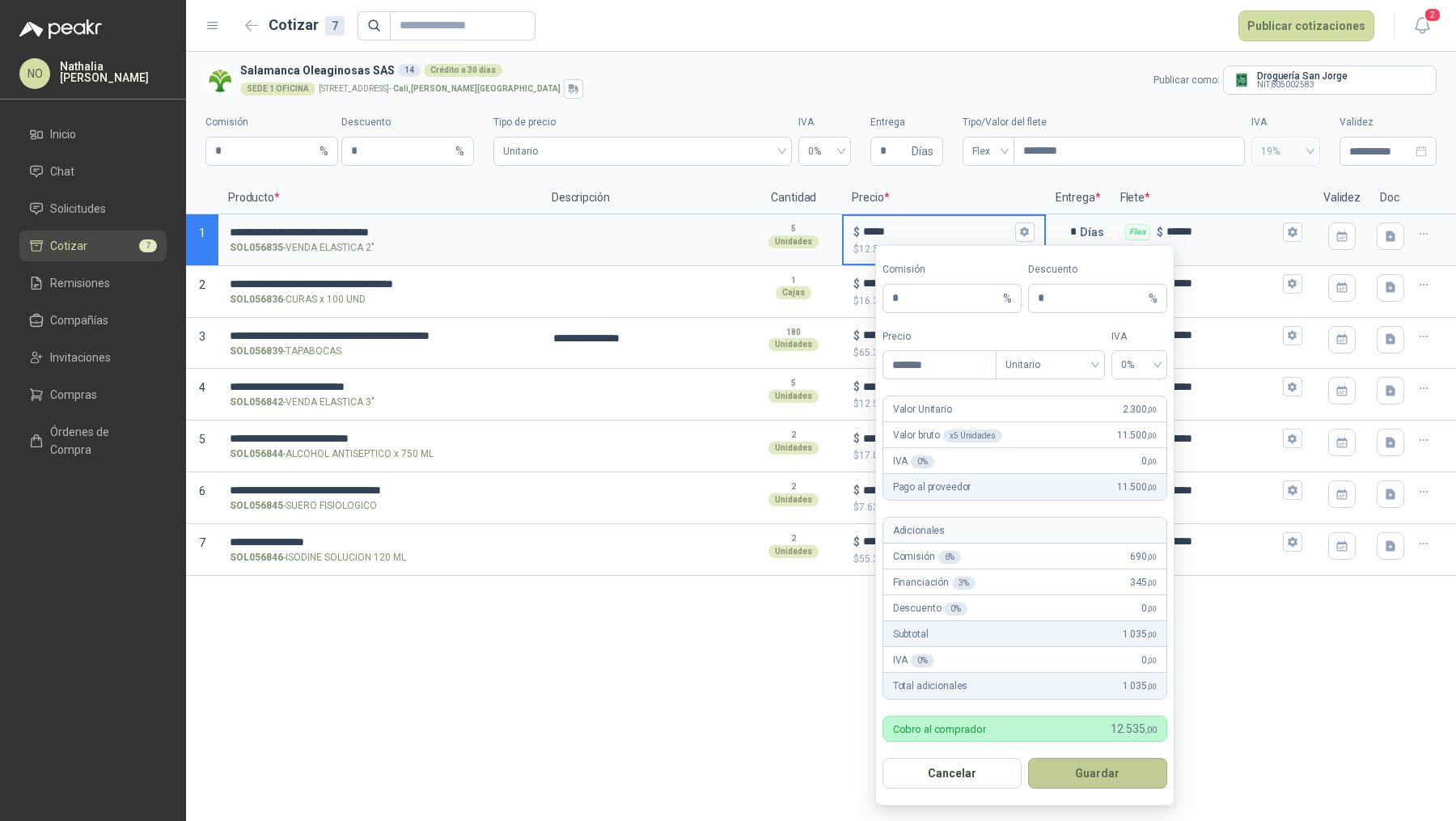
click at [1101, 763] on button "Guardar" at bounding box center [1097, 772] width 140 height 31
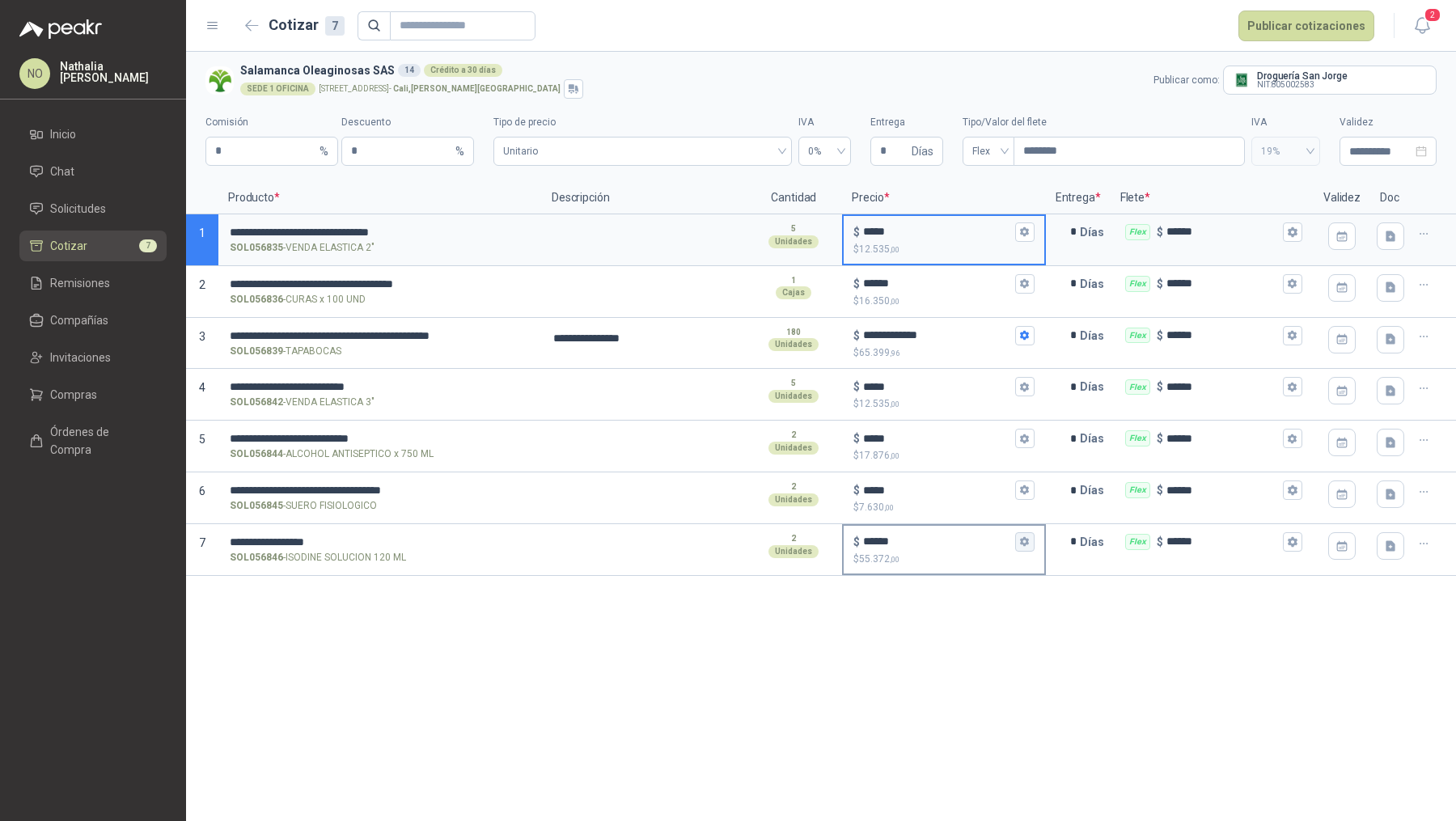
click at [1030, 545] on button "$ ****** $ 55.372 ,00" at bounding box center [1024, 541] width 20 height 20
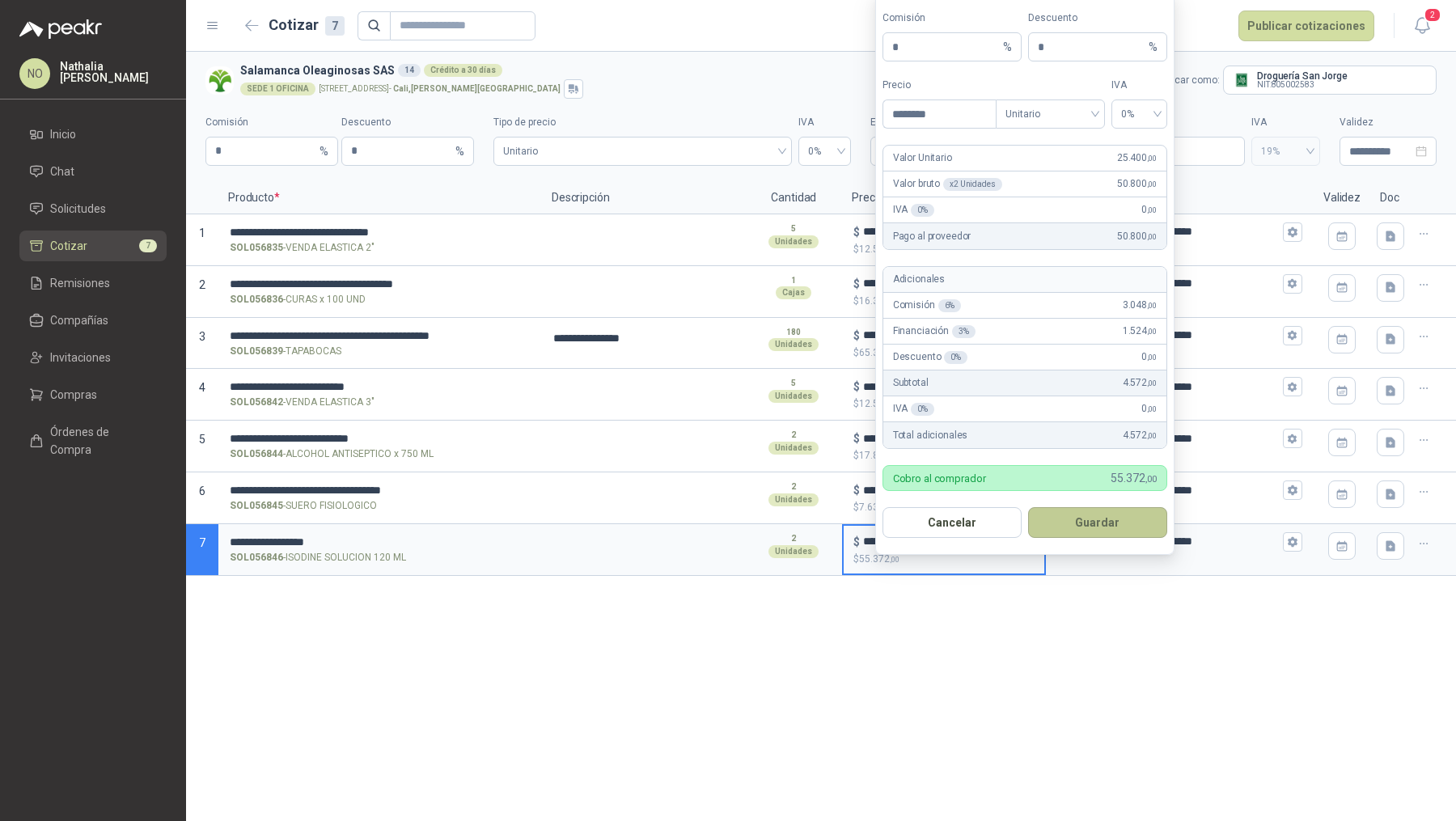
click at [1079, 523] on button "Guardar" at bounding box center [1097, 522] width 140 height 31
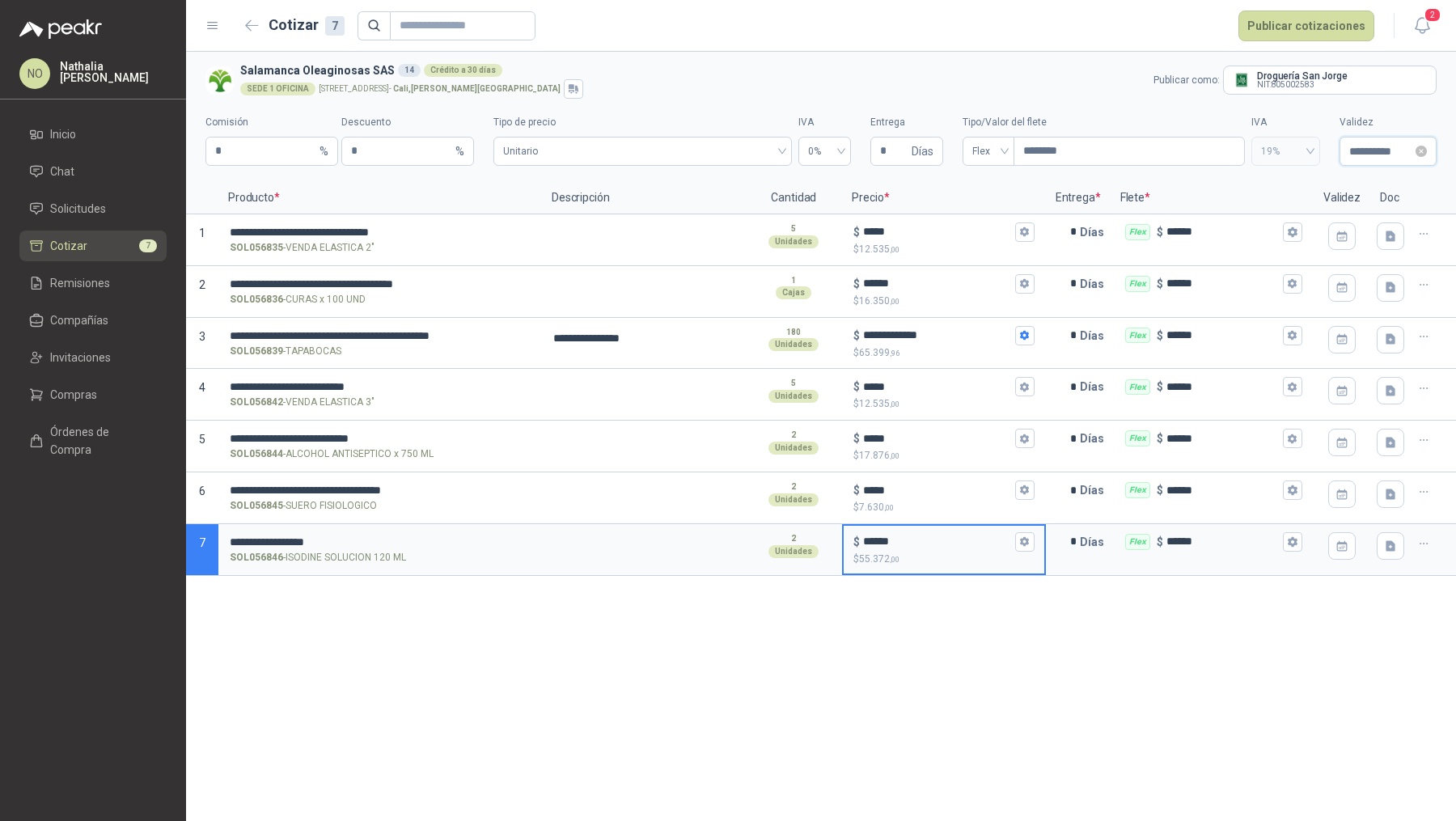
click at [1369, 146] on input "**********" at bounding box center [1380, 151] width 63 height 18
click at [1229, 183] on button "button" at bounding box center [1236, 185] width 18 height 33
click at [1241, 188] on button "button" at bounding box center [1236, 185] width 18 height 33
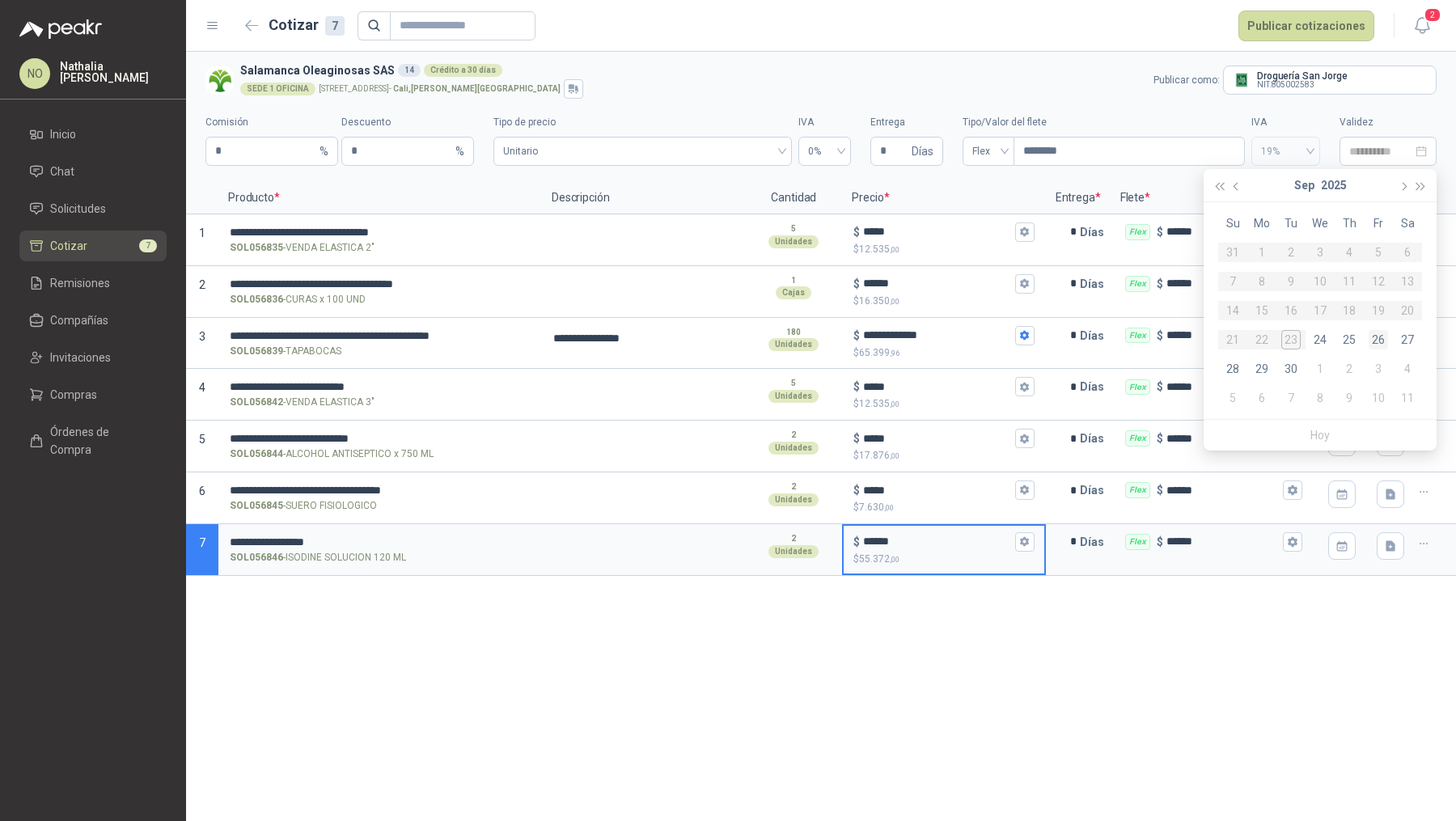
type input "**********"
click at [1377, 343] on div "26" at bounding box center [1377, 339] width 20 height 20
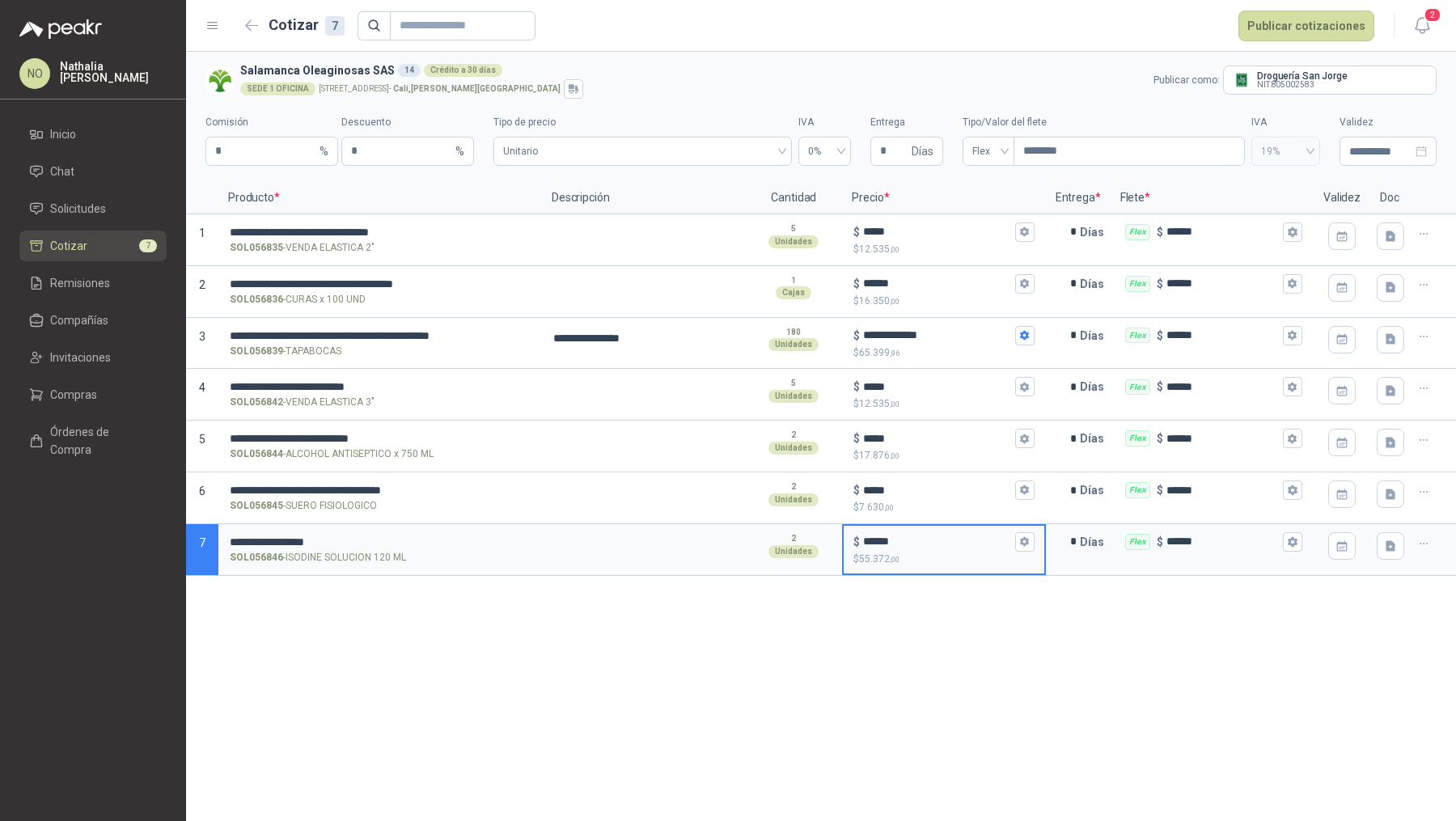
type input "**********"
click at [1293, 27] on button "Publicar cotizaciones" at bounding box center [1305, 25] width 136 height 31
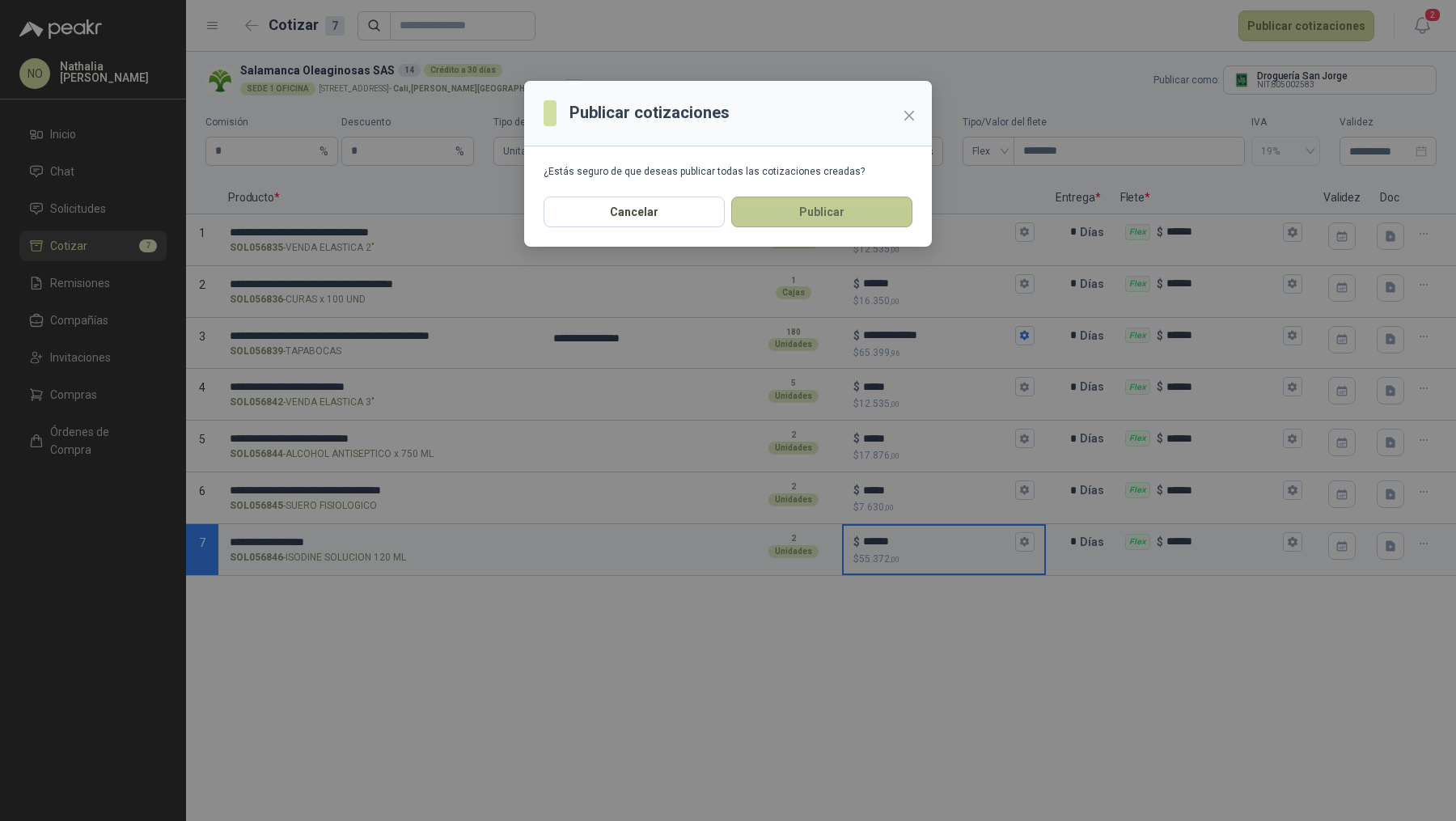
click at [846, 214] on button "Publicar" at bounding box center [821, 212] width 181 height 31
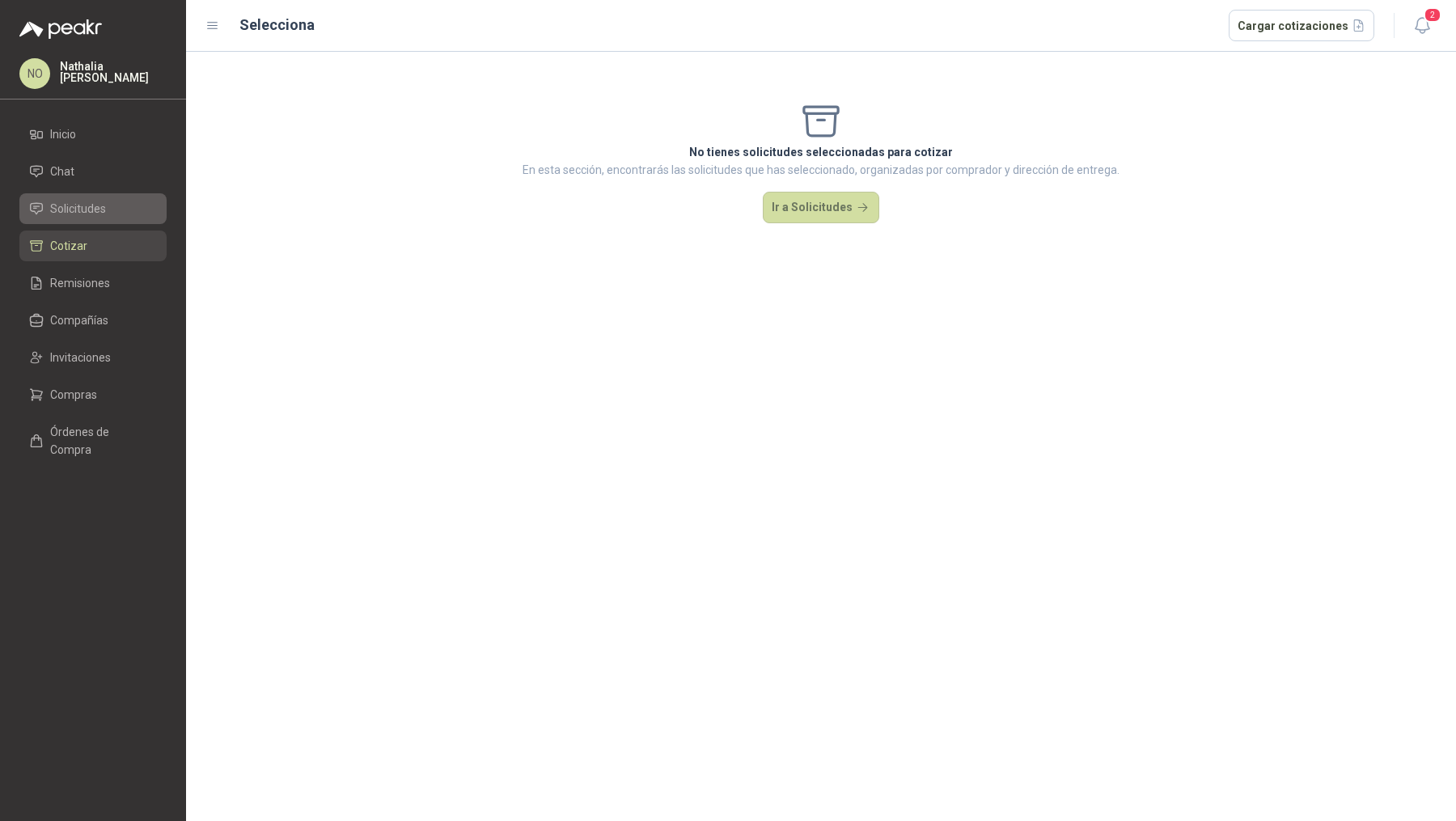
click at [122, 208] on li "Solicitudes" at bounding box center [93, 208] width 127 height 18
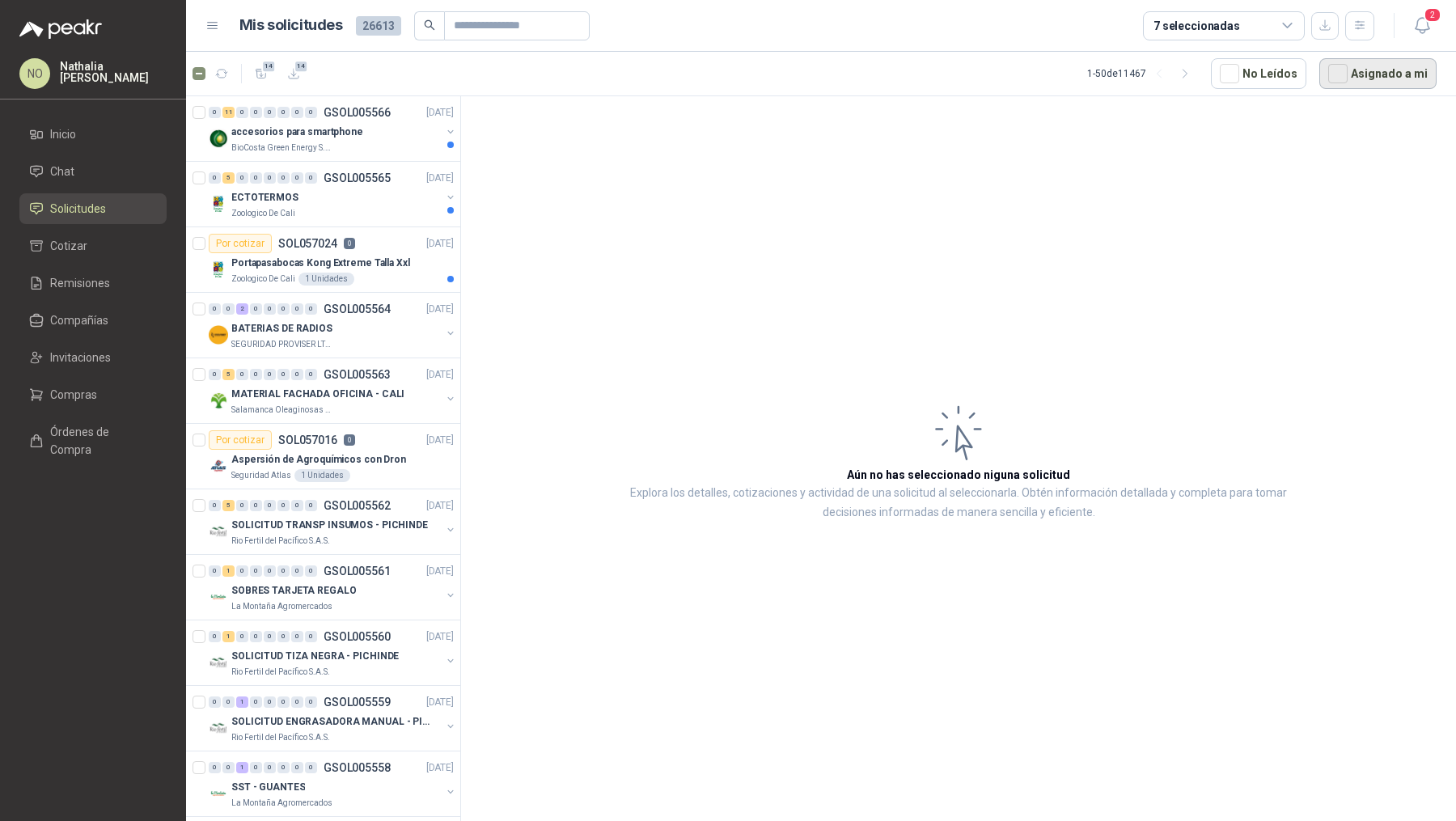
click at [1373, 82] on button "Asignado a mi" at bounding box center [1377, 73] width 117 height 31
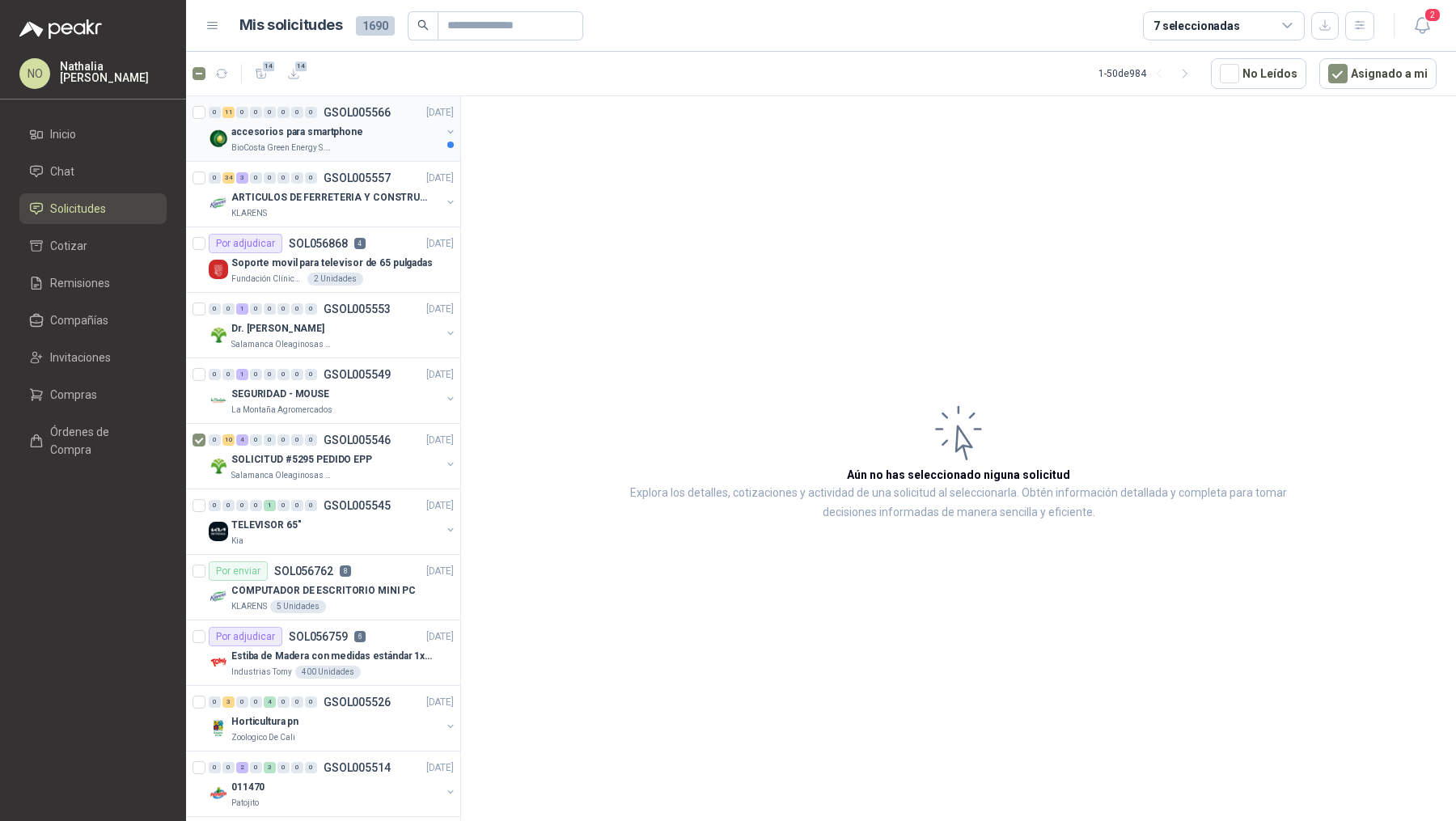
click at [360, 134] on div "accesorios para smartphone" at bounding box center [336, 131] width 210 height 20
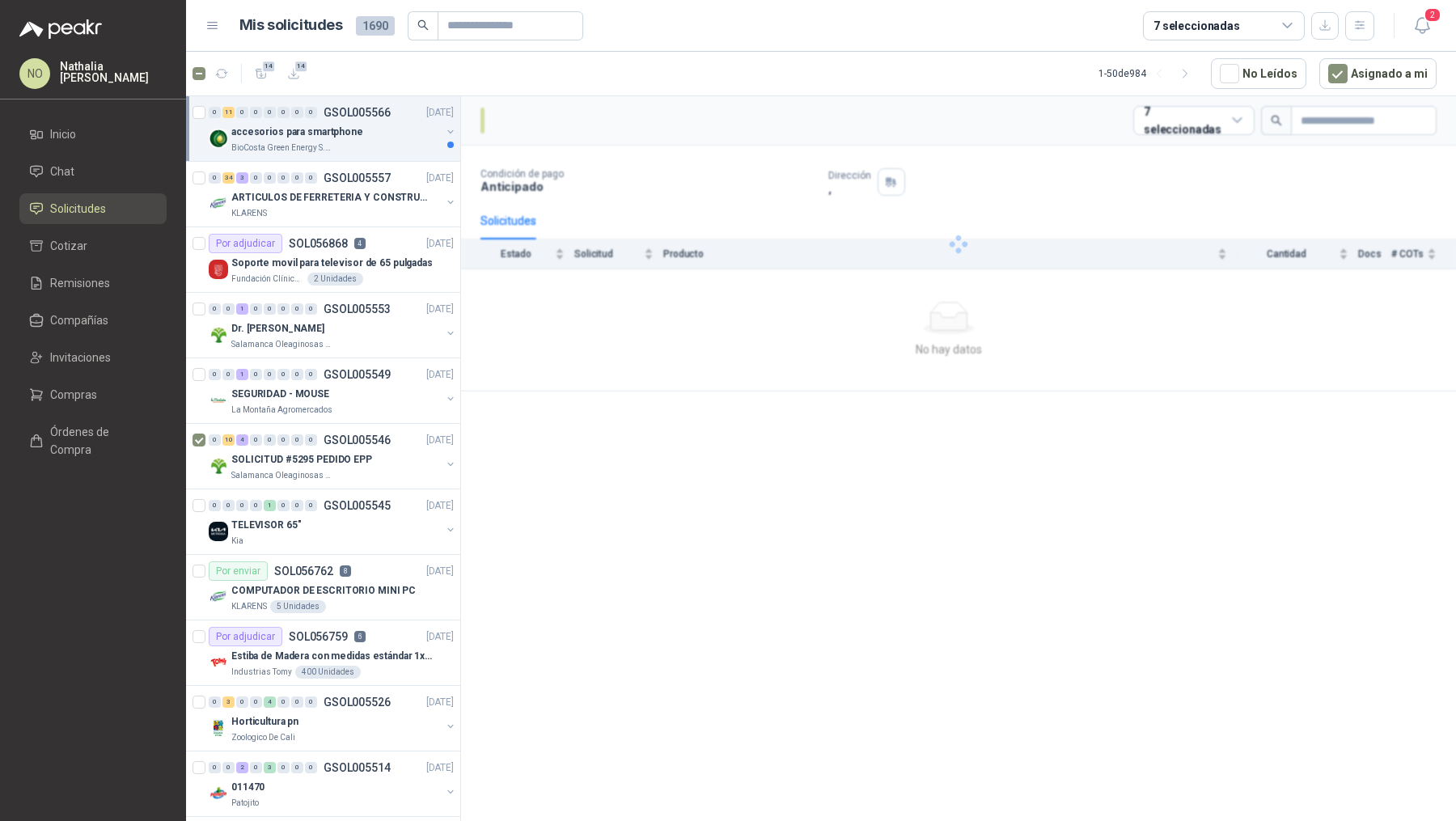
click at [360, 134] on div "accesorios para smartphone" at bounding box center [336, 131] width 210 height 20
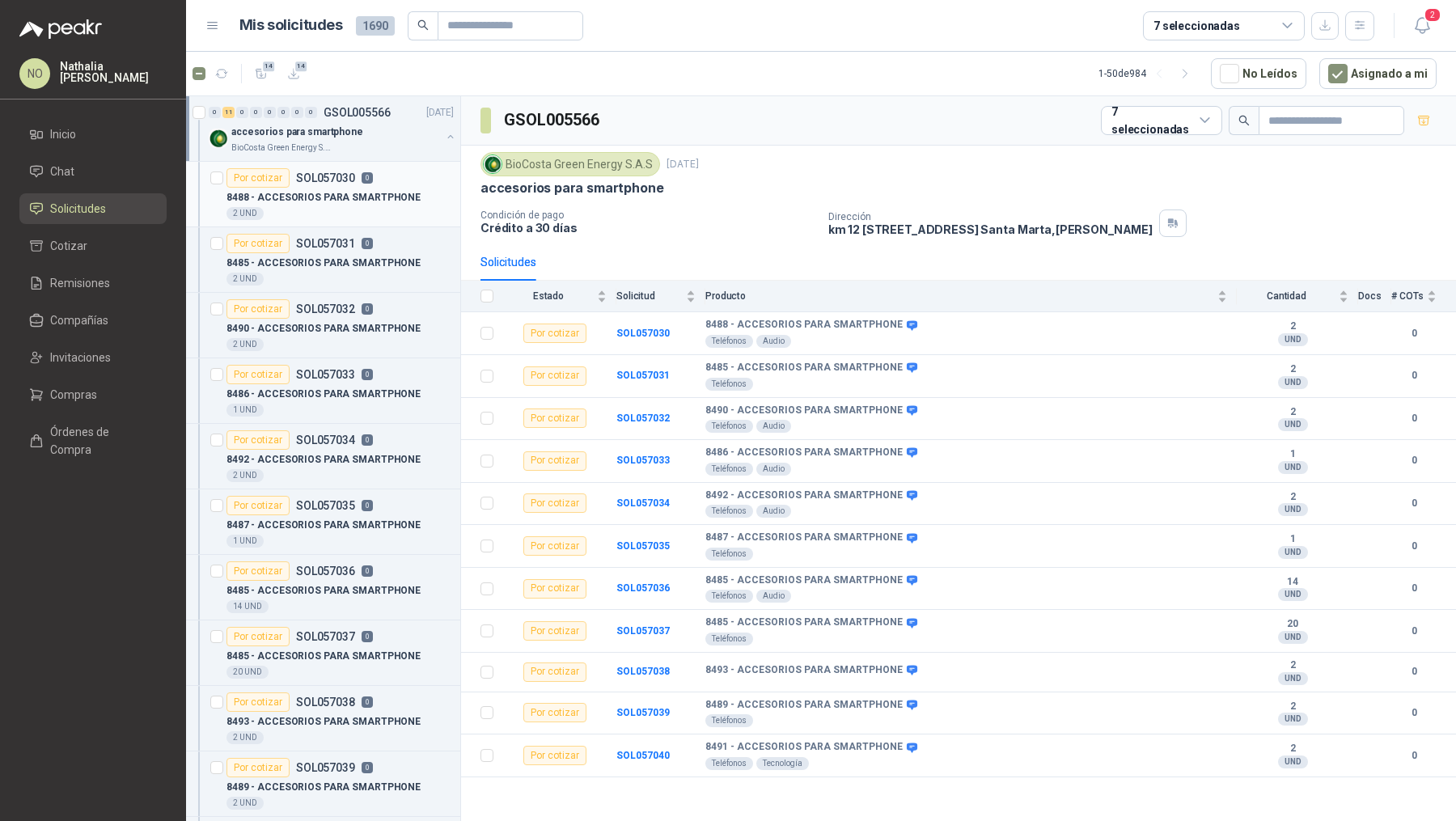
scroll to position [9, 1]
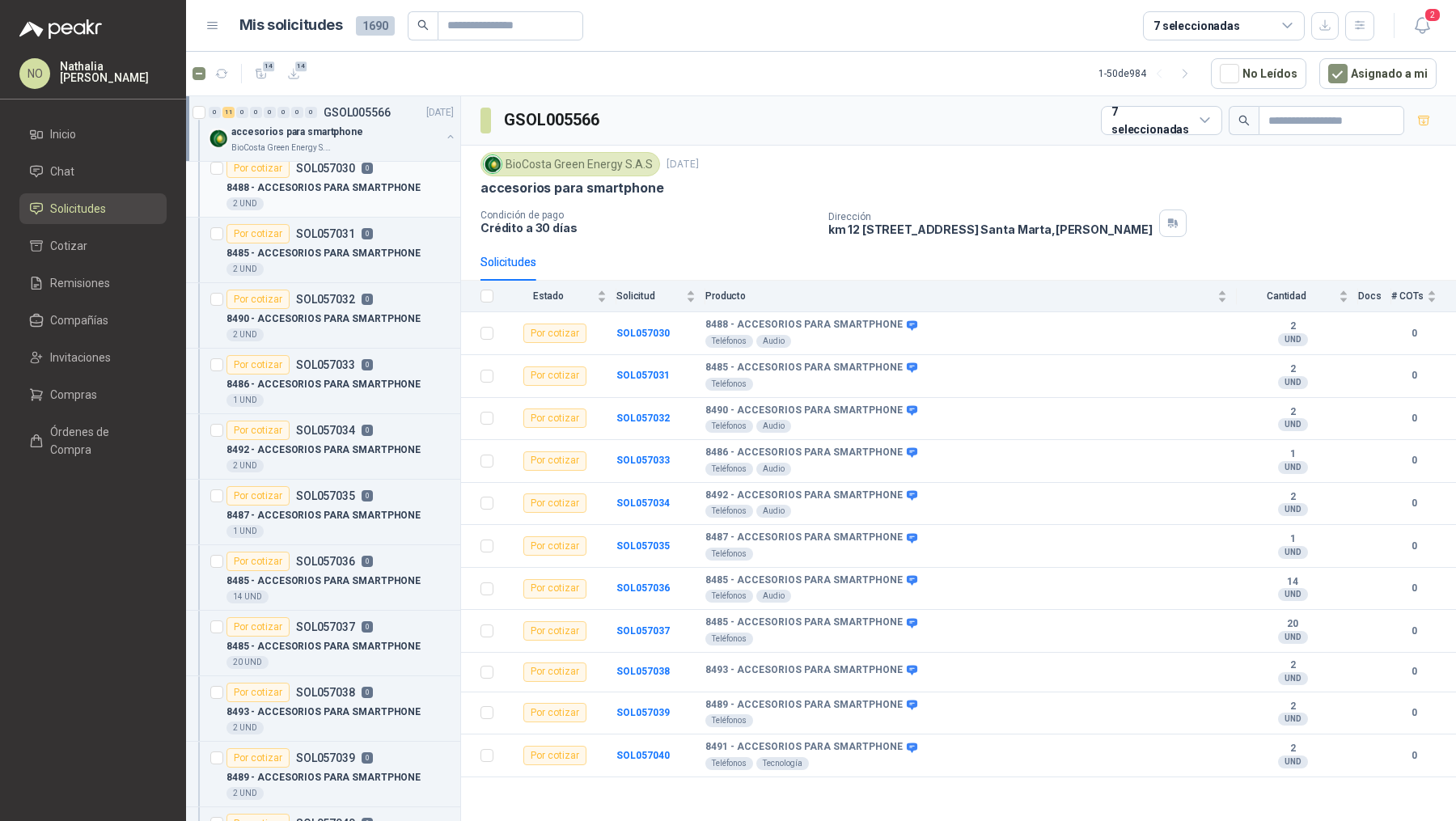
click at [368, 198] on div "2 UND" at bounding box center [340, 204] width 228 height 13
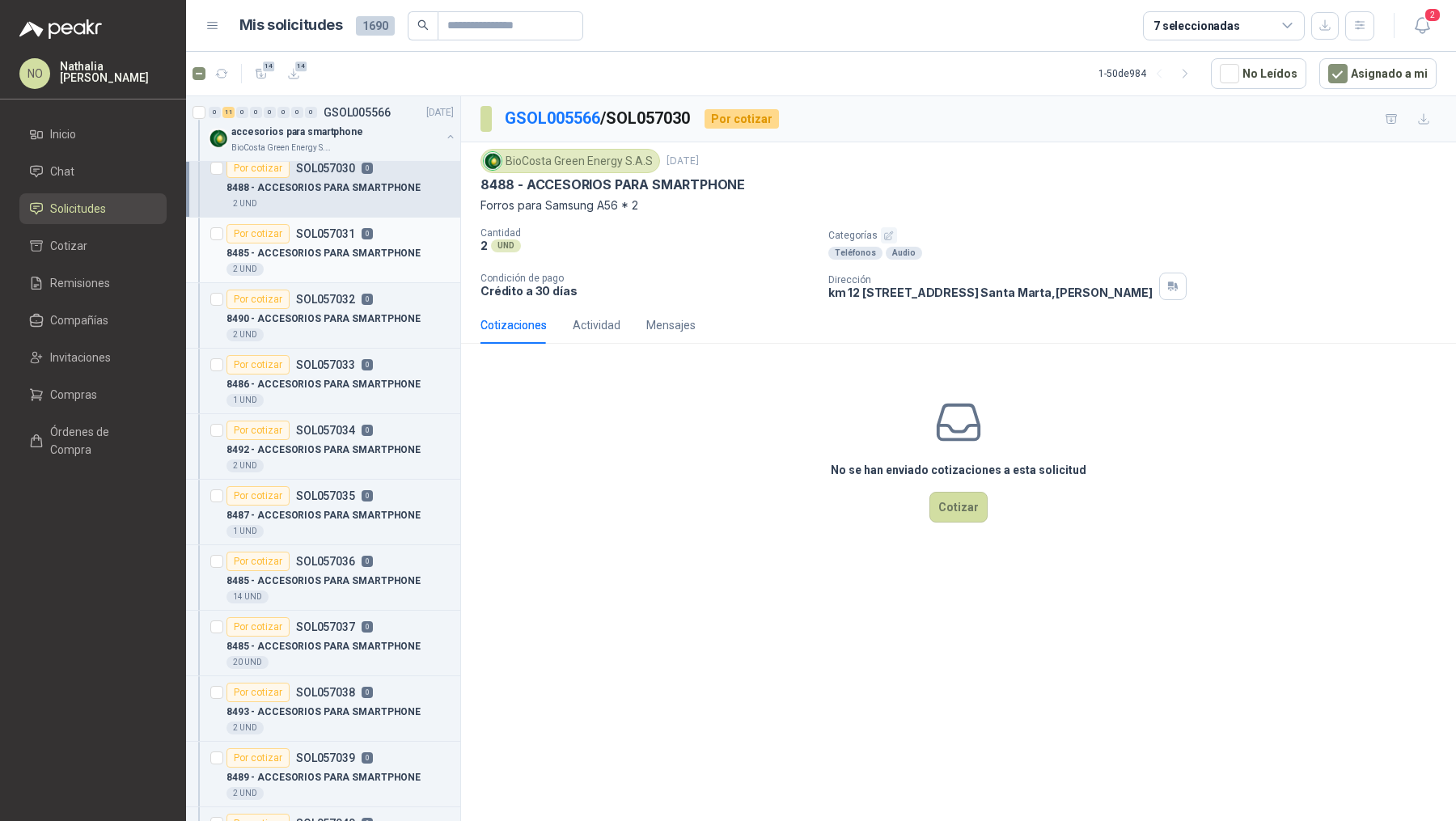
click at [365, 233] on p "0" at bounding box center [367, 234] width 11 height 11
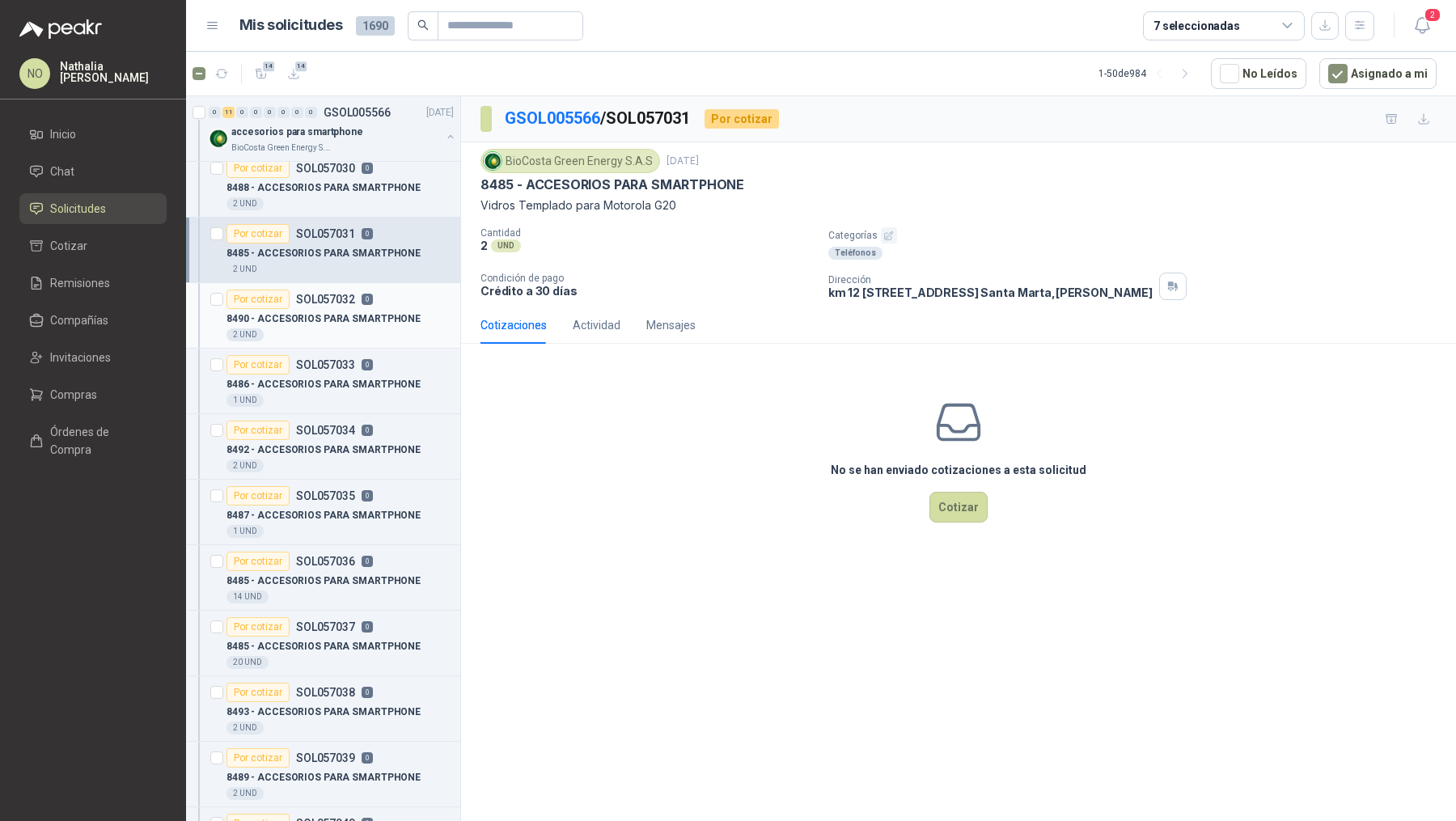
click at [349, 294] on p "SOL057032" at bounding box center [325, 300] width 59 height 11
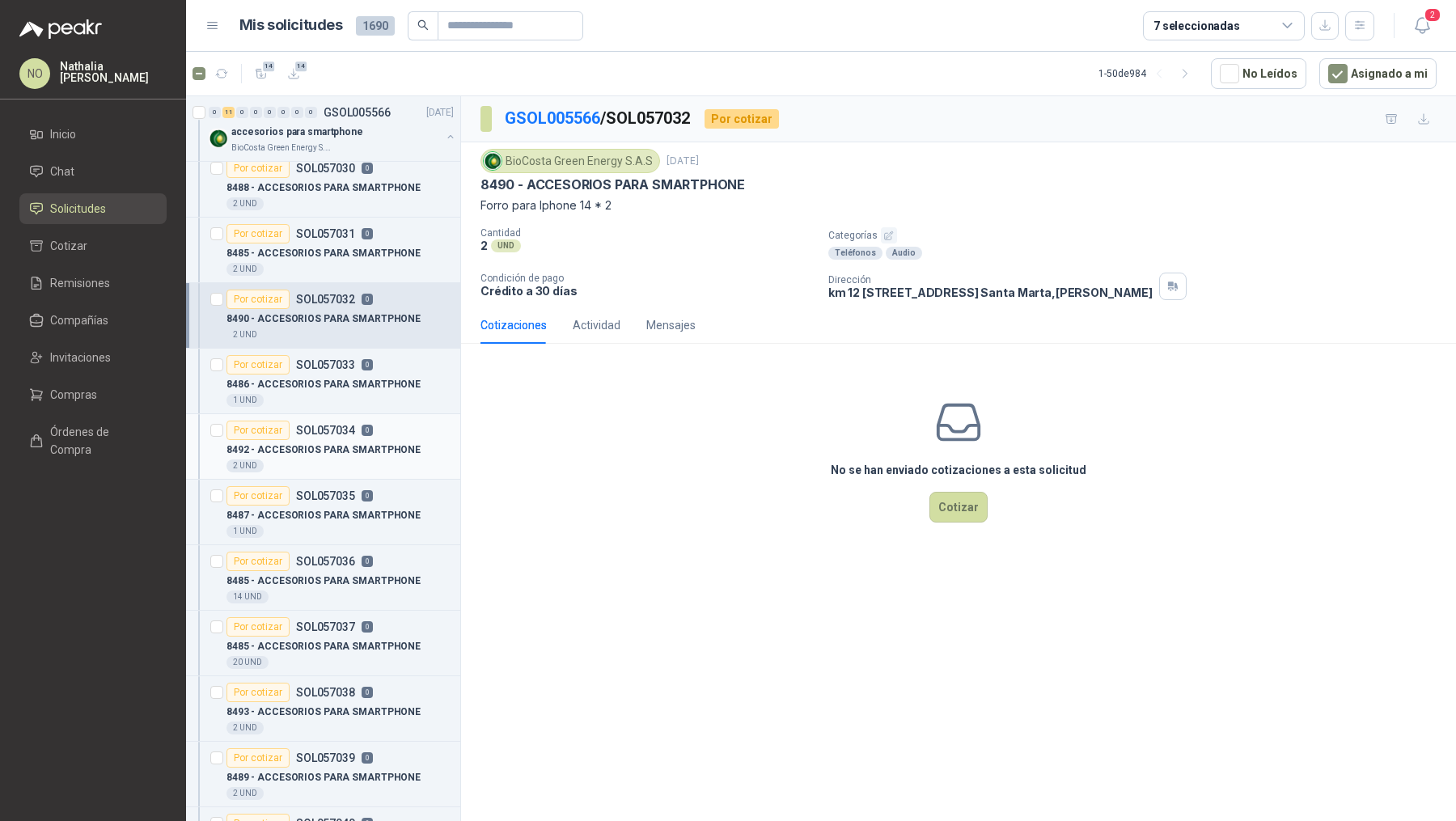
scroll to position [46, 1]
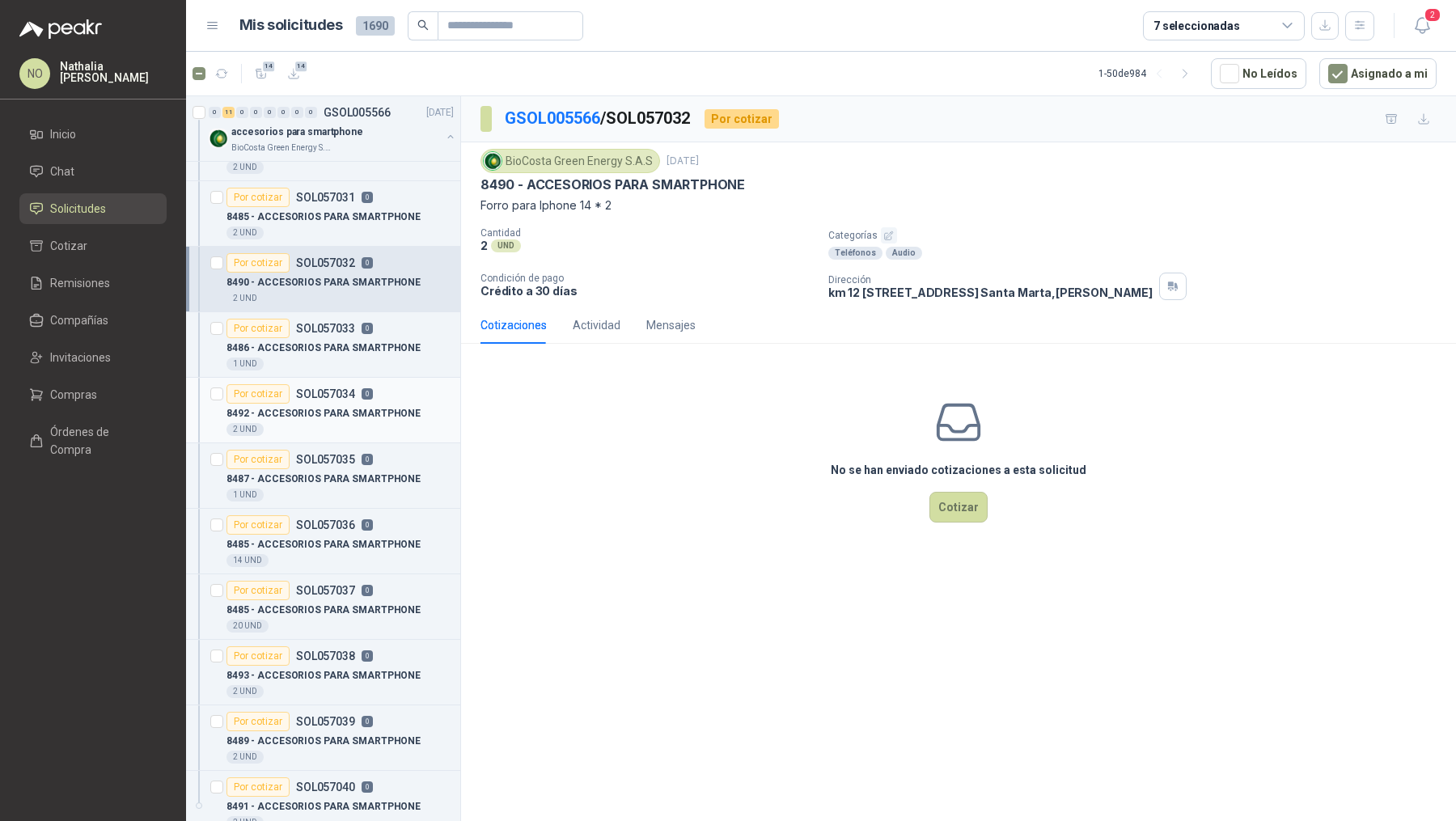
click at [387, 443] on article "Por cotizar SOL057035 0 8487 - ACCESORIOS PARA SMARTPHONE 1 UND" at bounding box center [323, 476] width 274 height 66
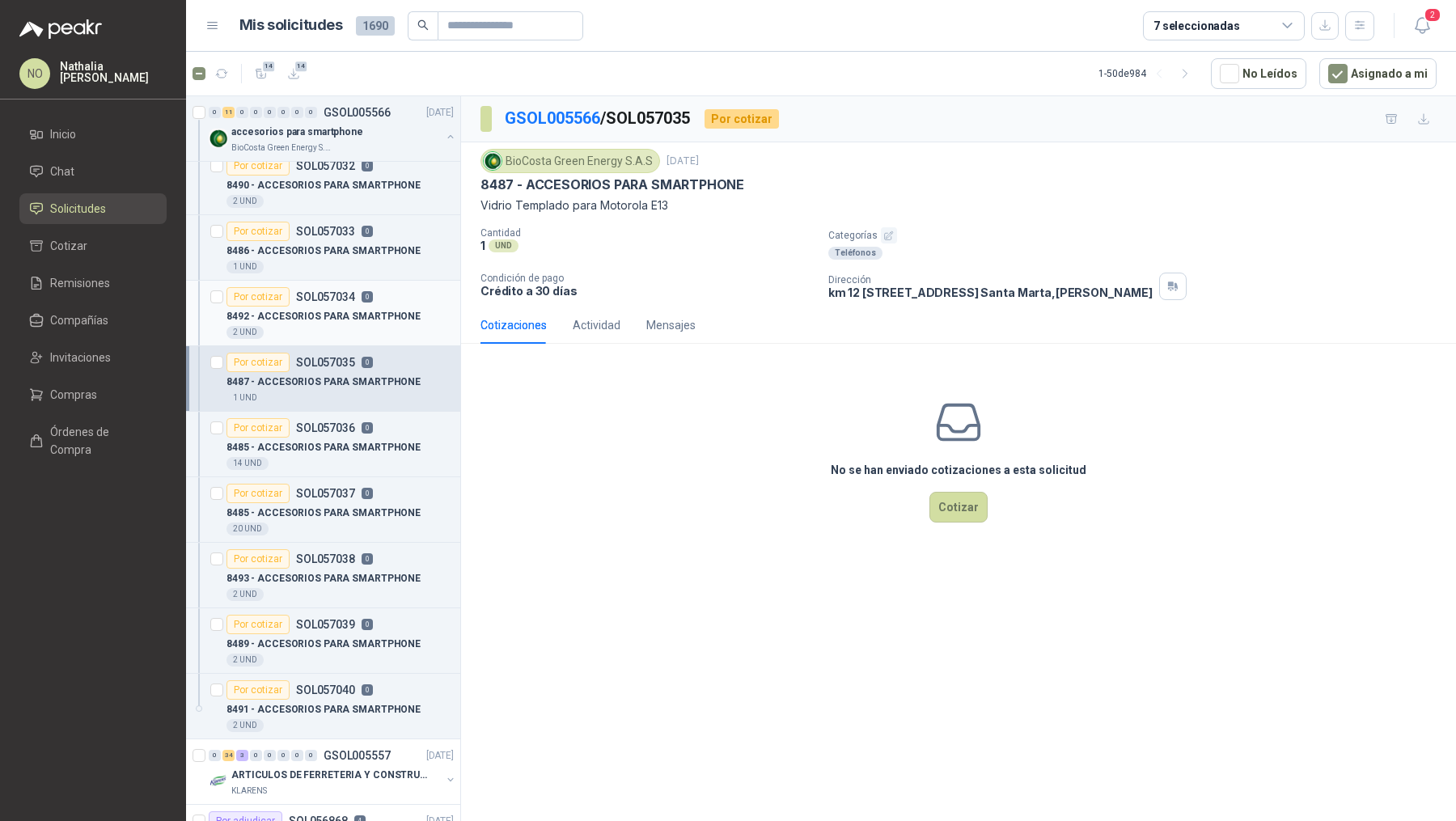
scroll to position [162, 1]
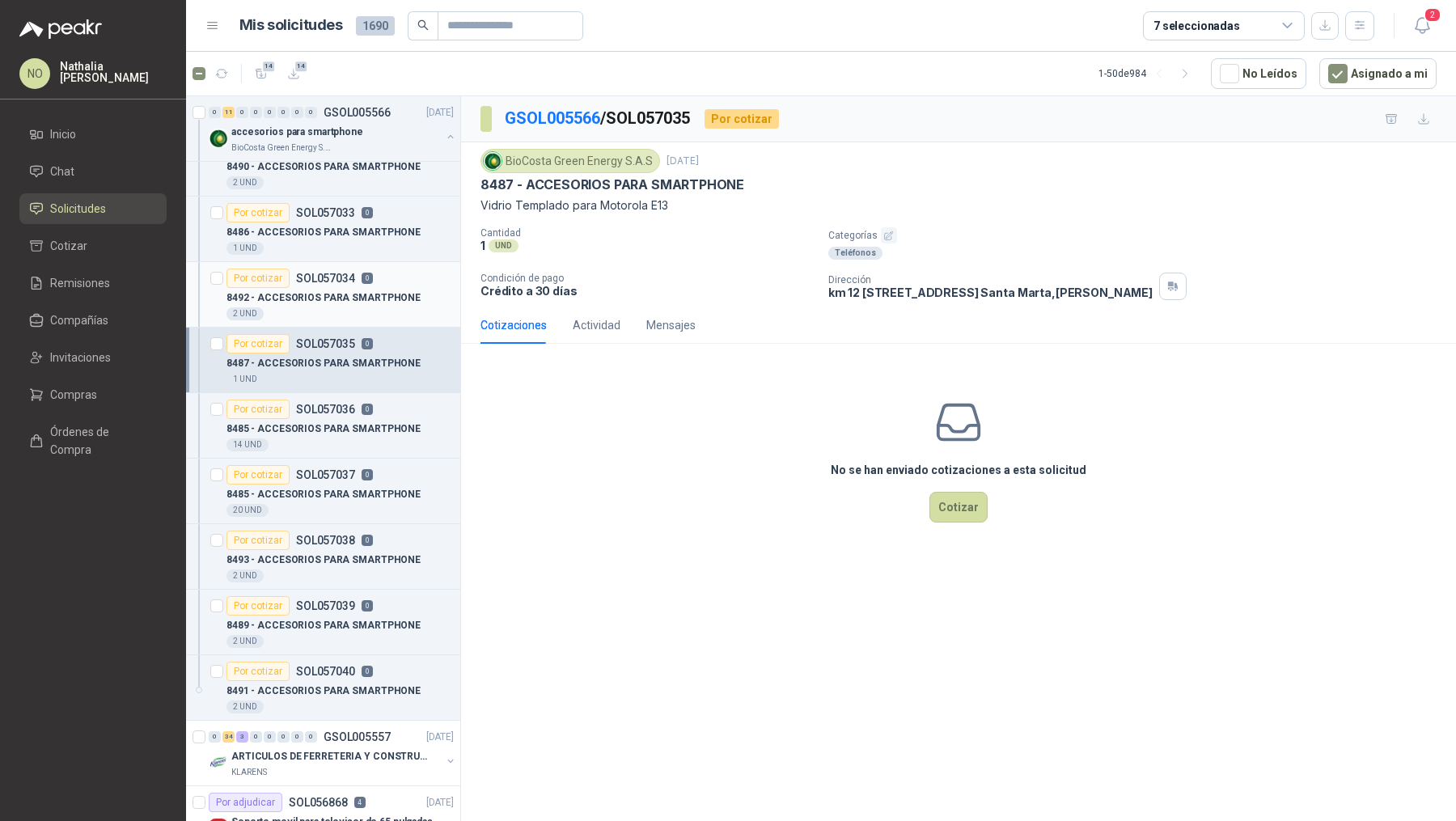
click at [387, 443] on div "14 UND" at bounding box center [340, 445] width 228 height 13
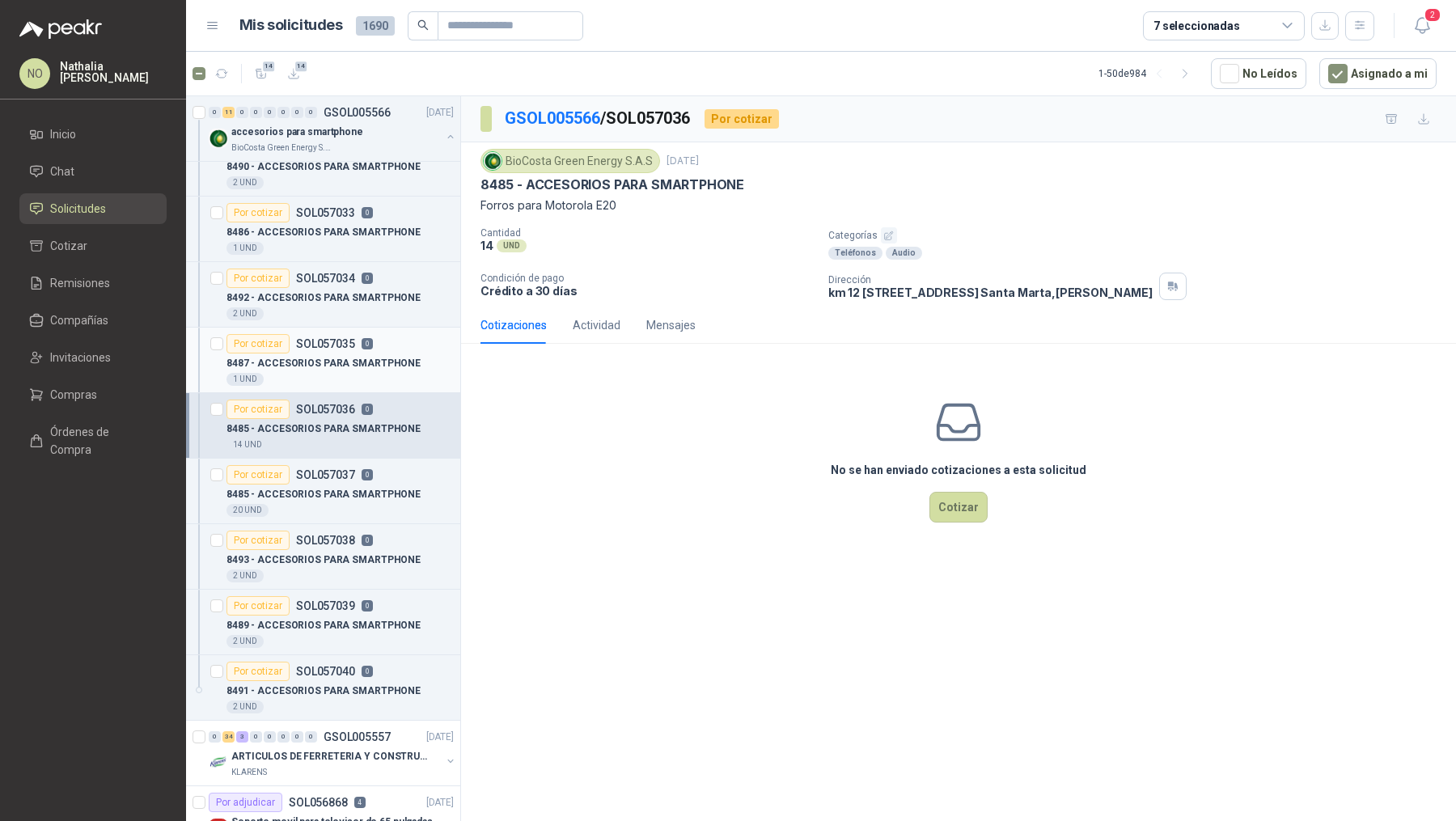
scroll to position [0, 1]
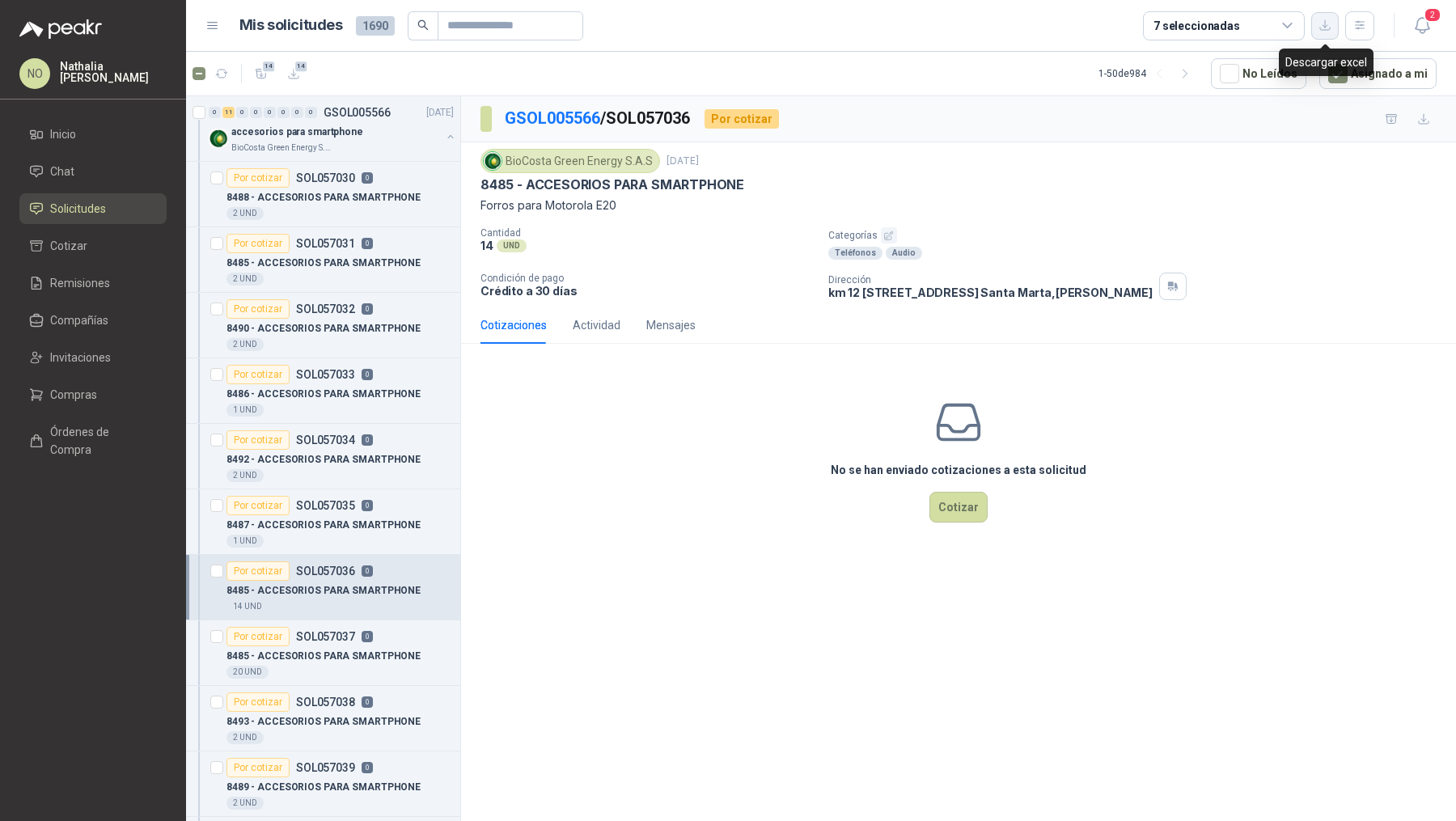
click at [1320, 29] on icon "button" at bounding box center [1325, 25] width 14 height 14
click at [1316, 34] on button "button" at bounding box center [1324, 25] width 27 height 27
click at [346, 119] on div "0 11 0 0 0 0 0 0 GSOL005566 [DATE]" at bounding box center [332, 112] width 248 height 20
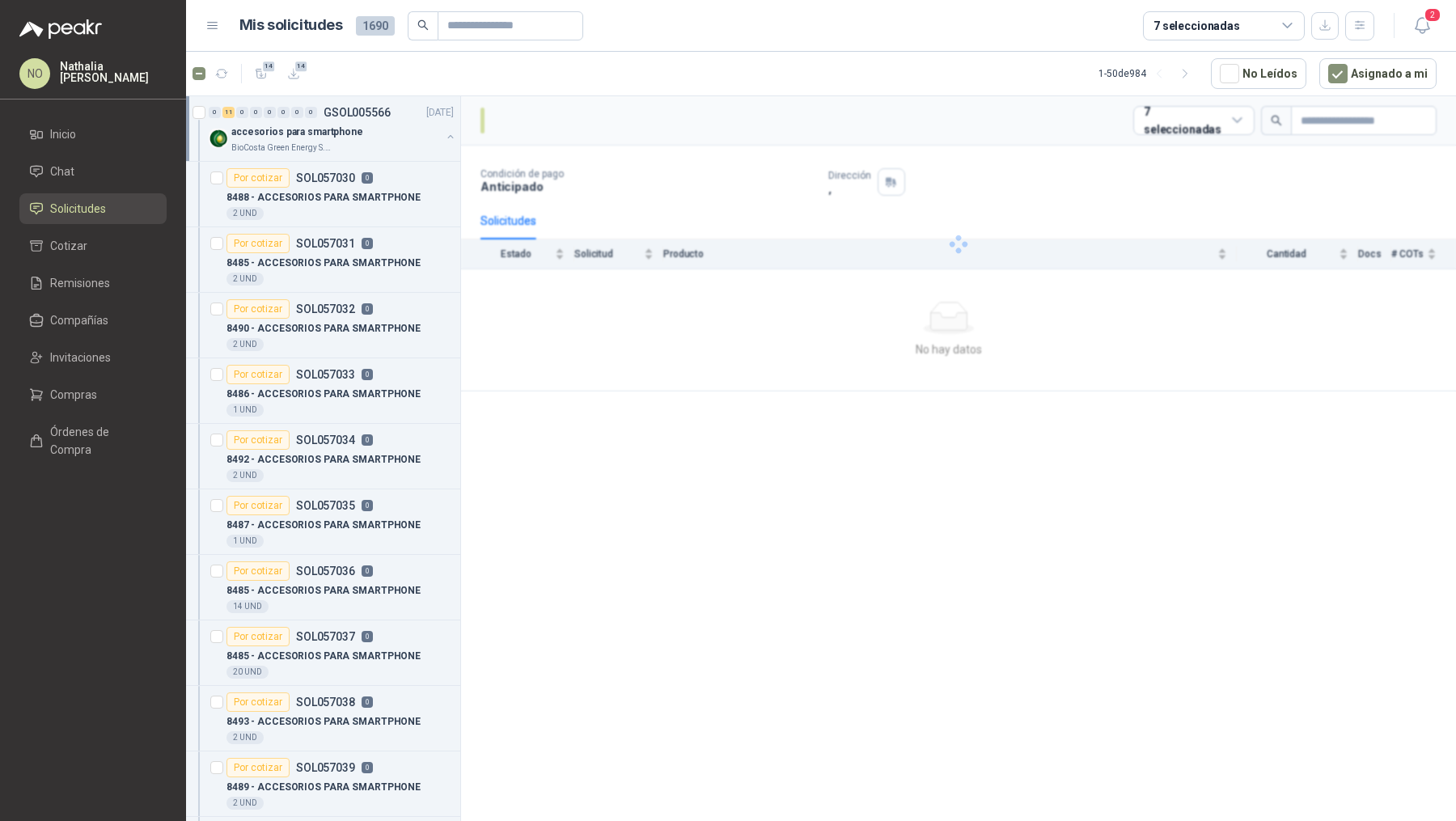
click at [346, 119] on div "0 11 0 0 0 0 0 0 GSOL005566 [DATE]" at bounding box center [332, 112] width 248 height 20
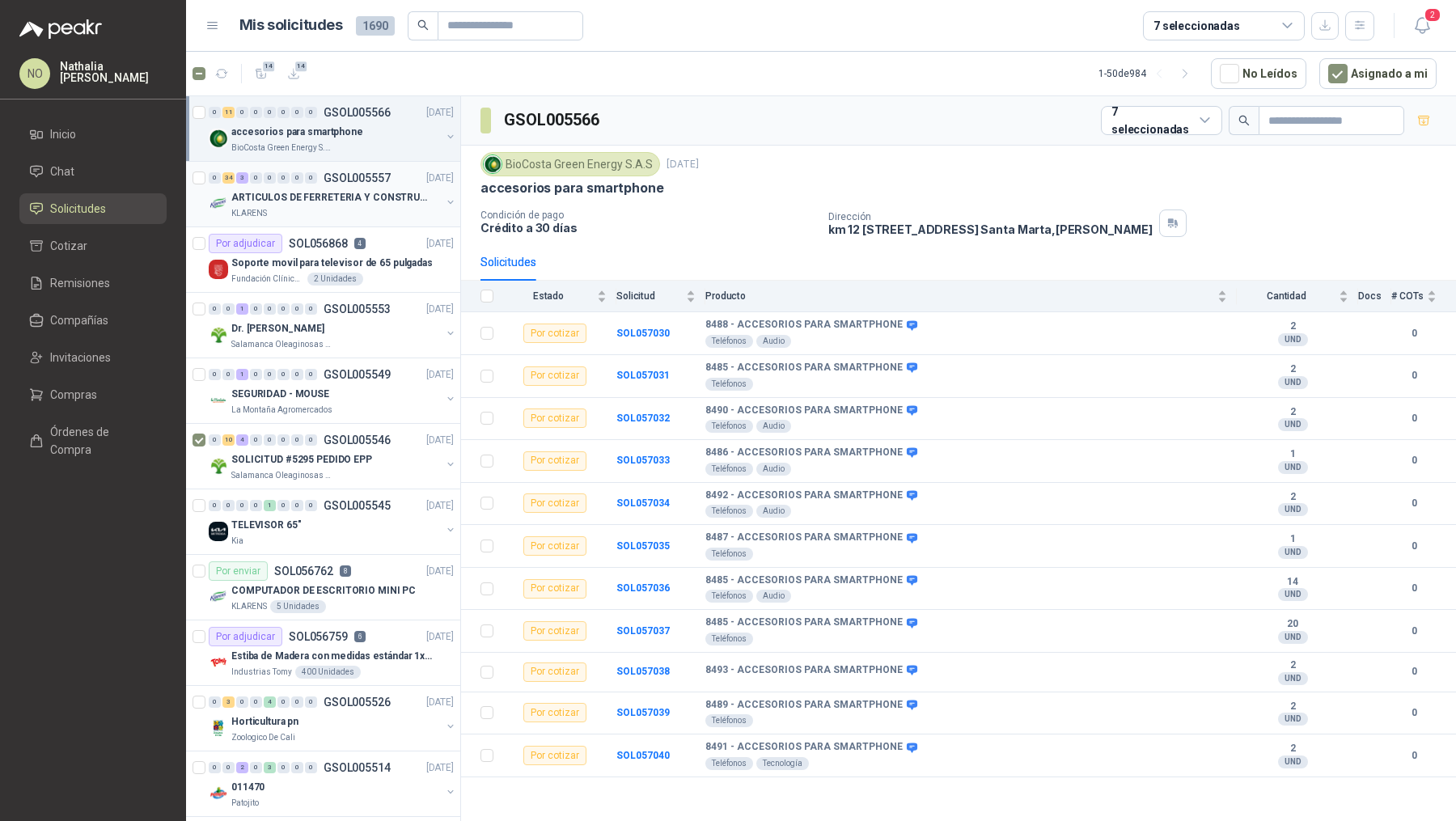
click at [372, 207] on div "KLARENS" at bounding box center [336, 213] width 210 height 13
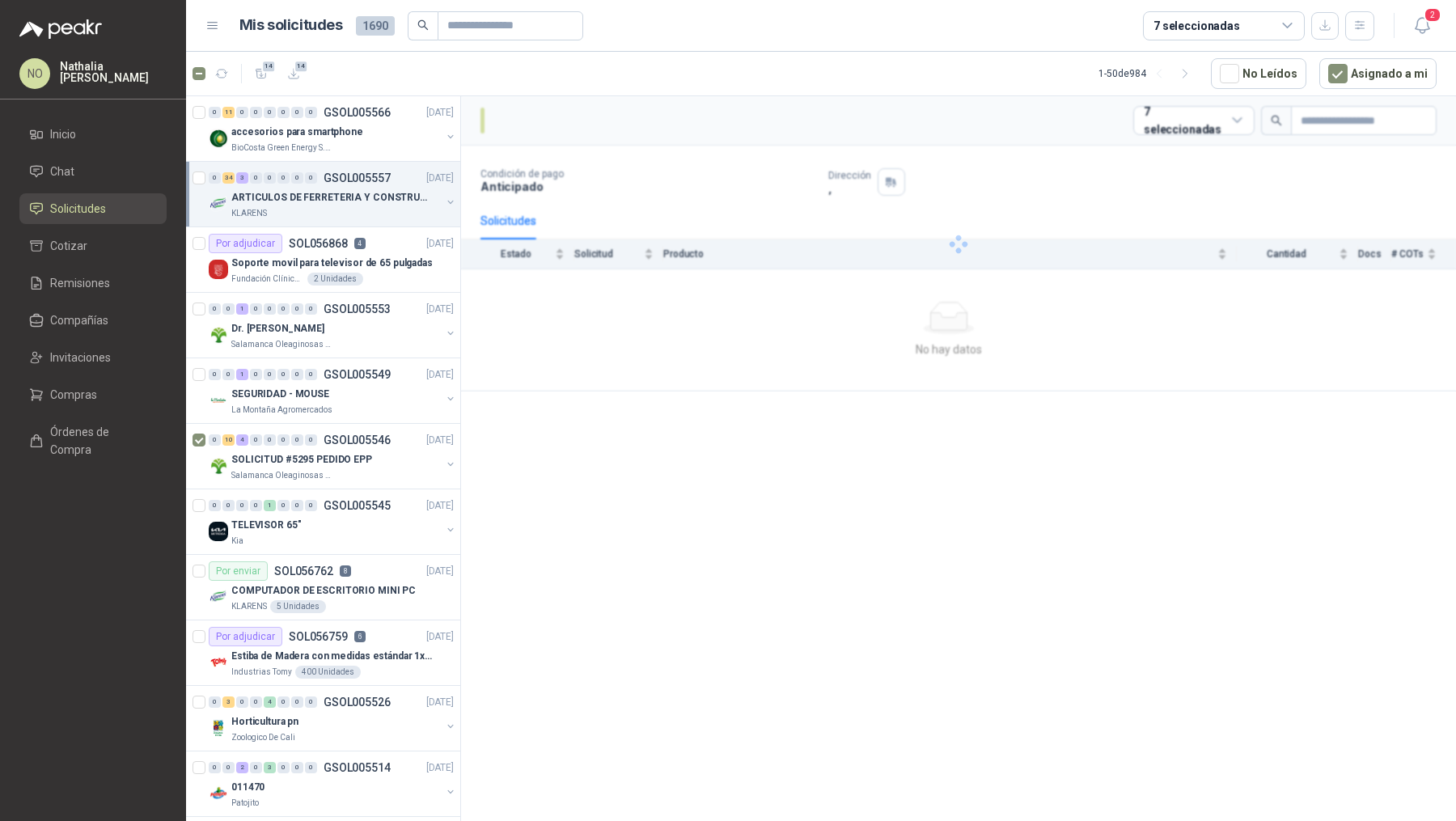
click at [372, 207] on div "KLARENS" at bounding box center [336, 213] width 210 height 13
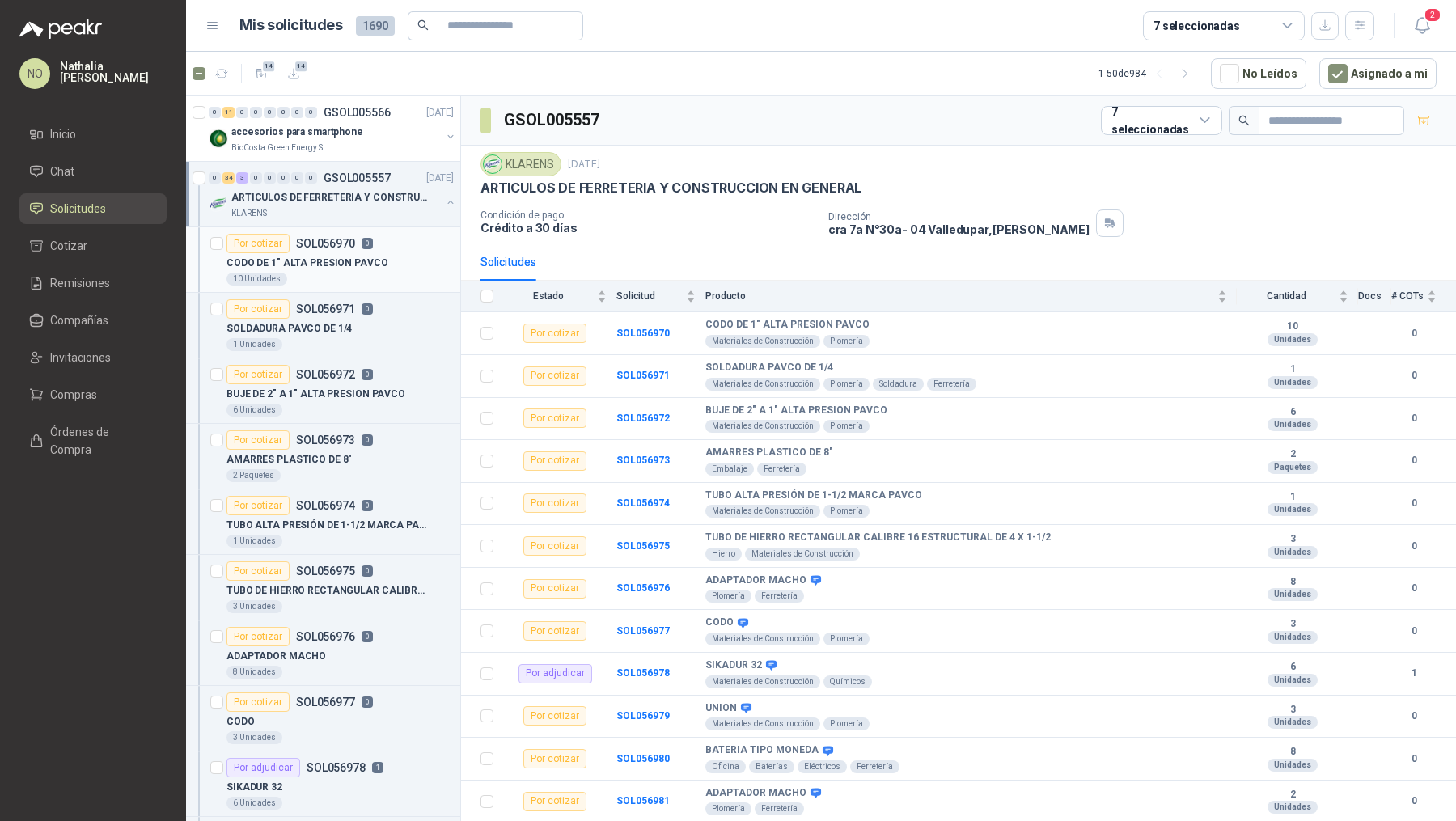
scroll to position [4, 0]
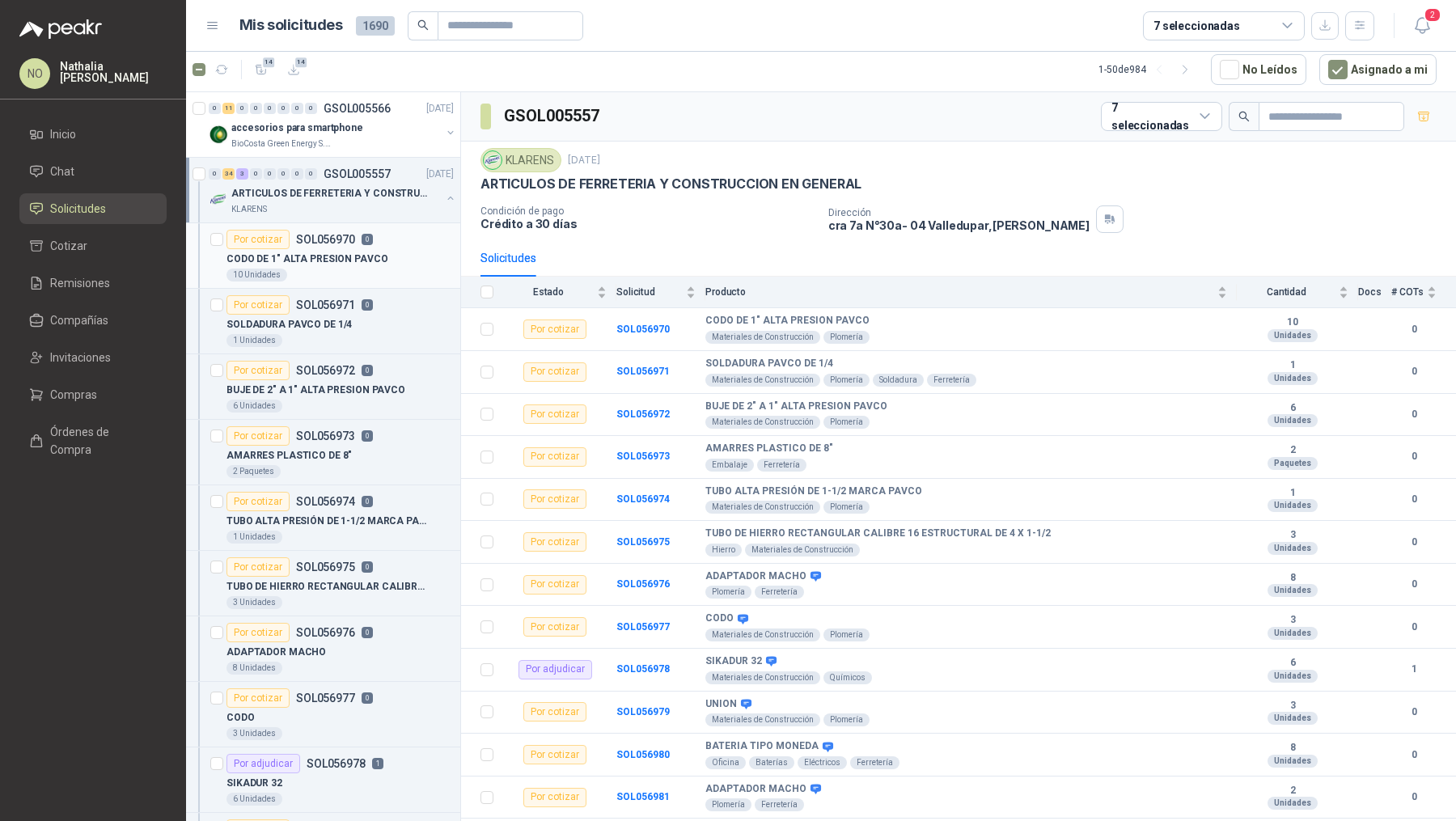
click at [352, 262] on p "CODO DE 1" ALTA PRESION PAVCO" at bounding box center [307, 259] width 162 height 15
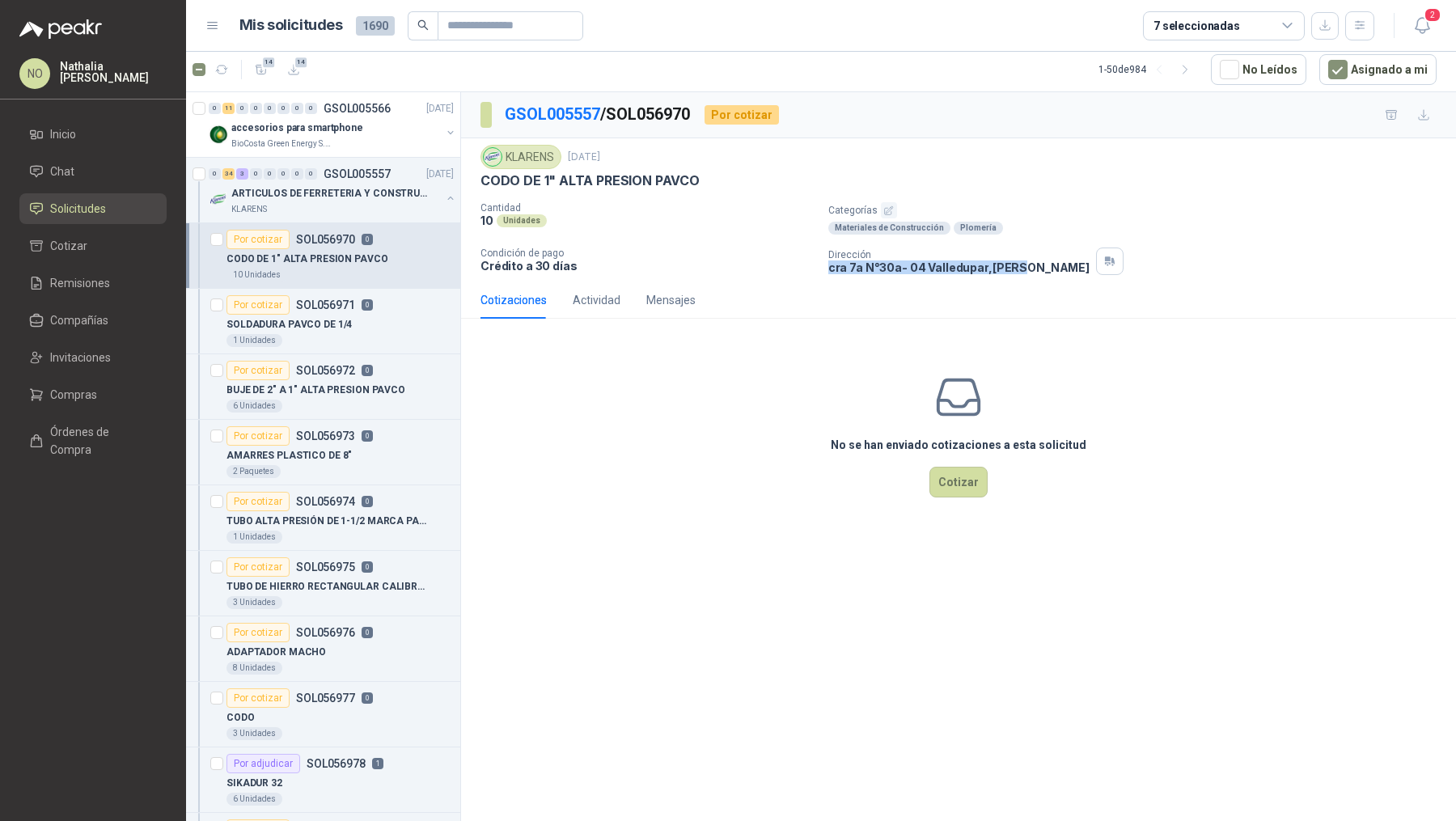
drag, startPoint x: 828, startPoint y: 269, endPoint x: 1018, endPoint y: 270, distance: 190.0
click at [1018, 270] on div "Dirección [STREET_ADDRESS]" at bounding box center [1138, 260] width 621 height 27
copy p "cra 7a N°30a- 04 [GEOGRAPHIC_DATA] , [GEOGRAPHIC_DATA]"
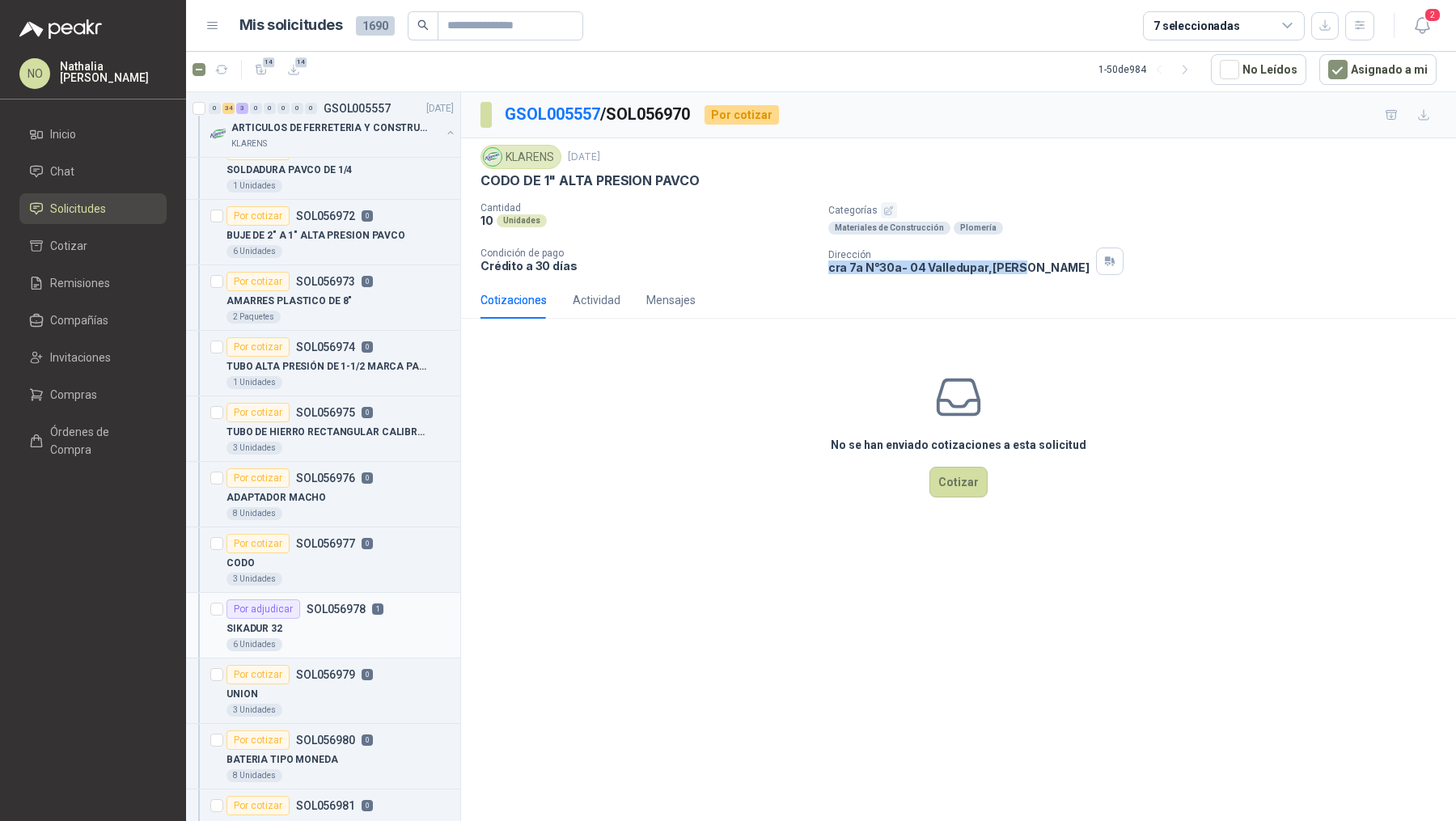
scroll to position [190, 1]
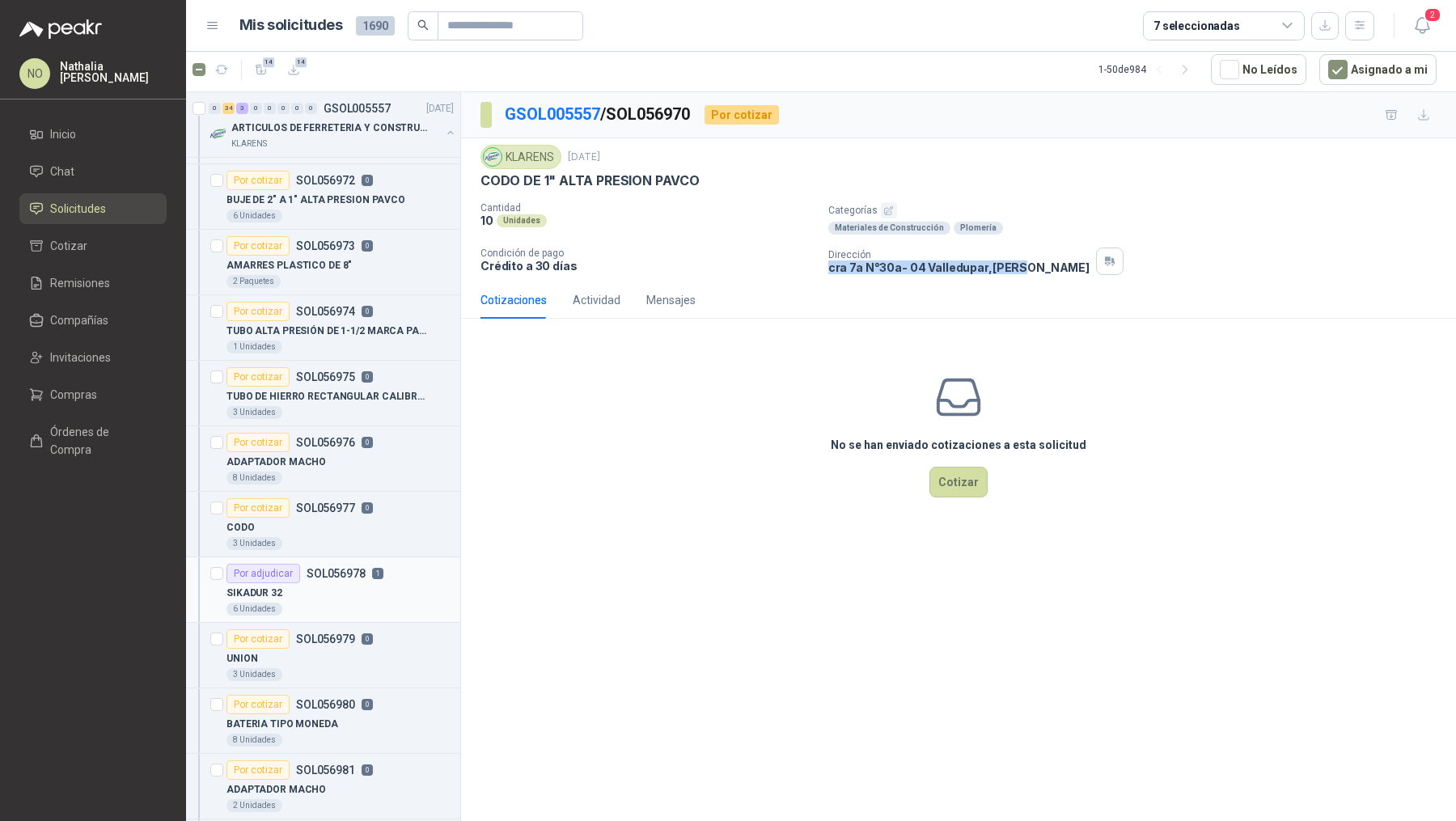
click at [323, 583] on div "SIKADUR 32" at bounding box center [340, 593] width 228 height 20
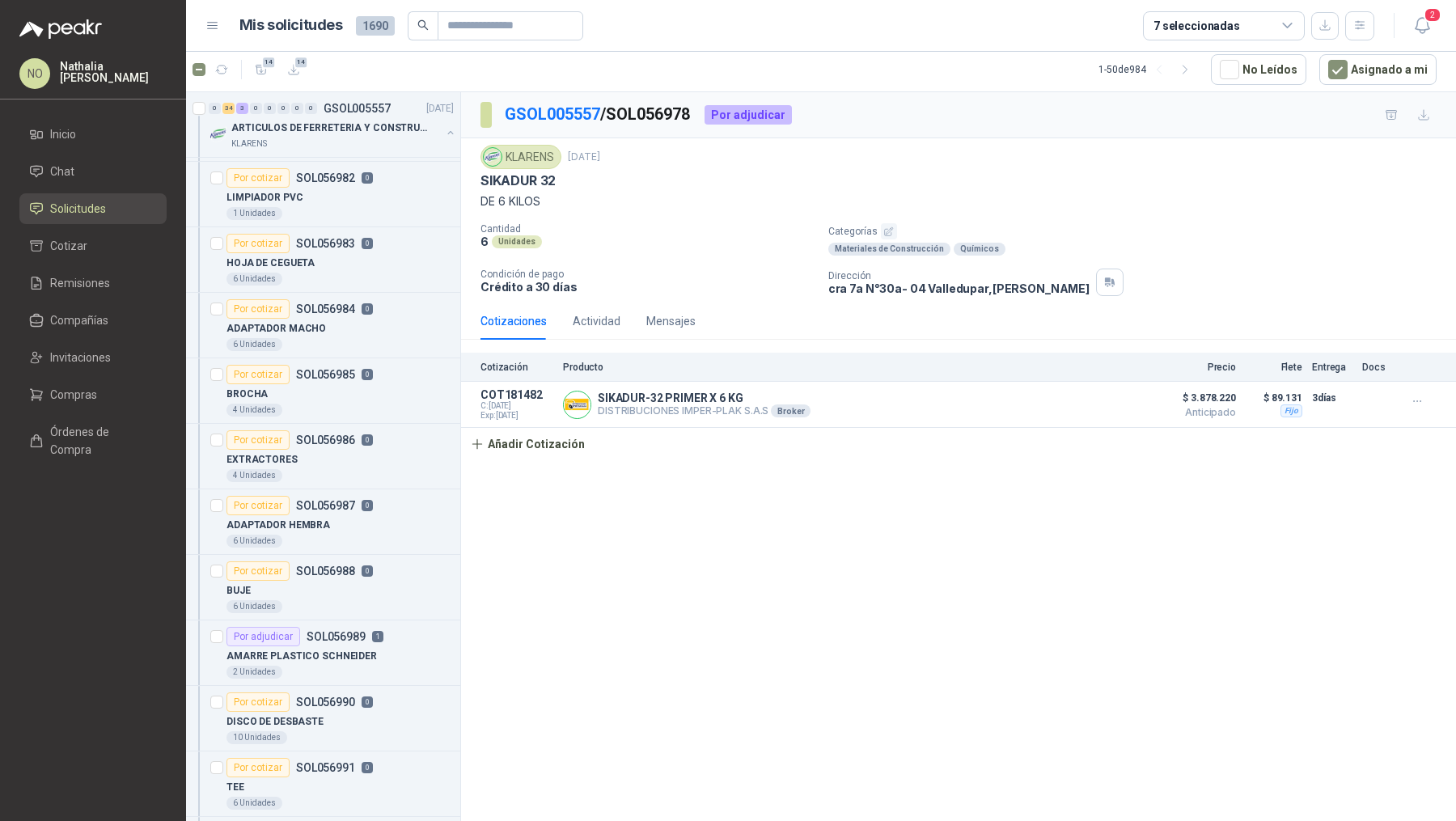
scroll to position [893, 1]
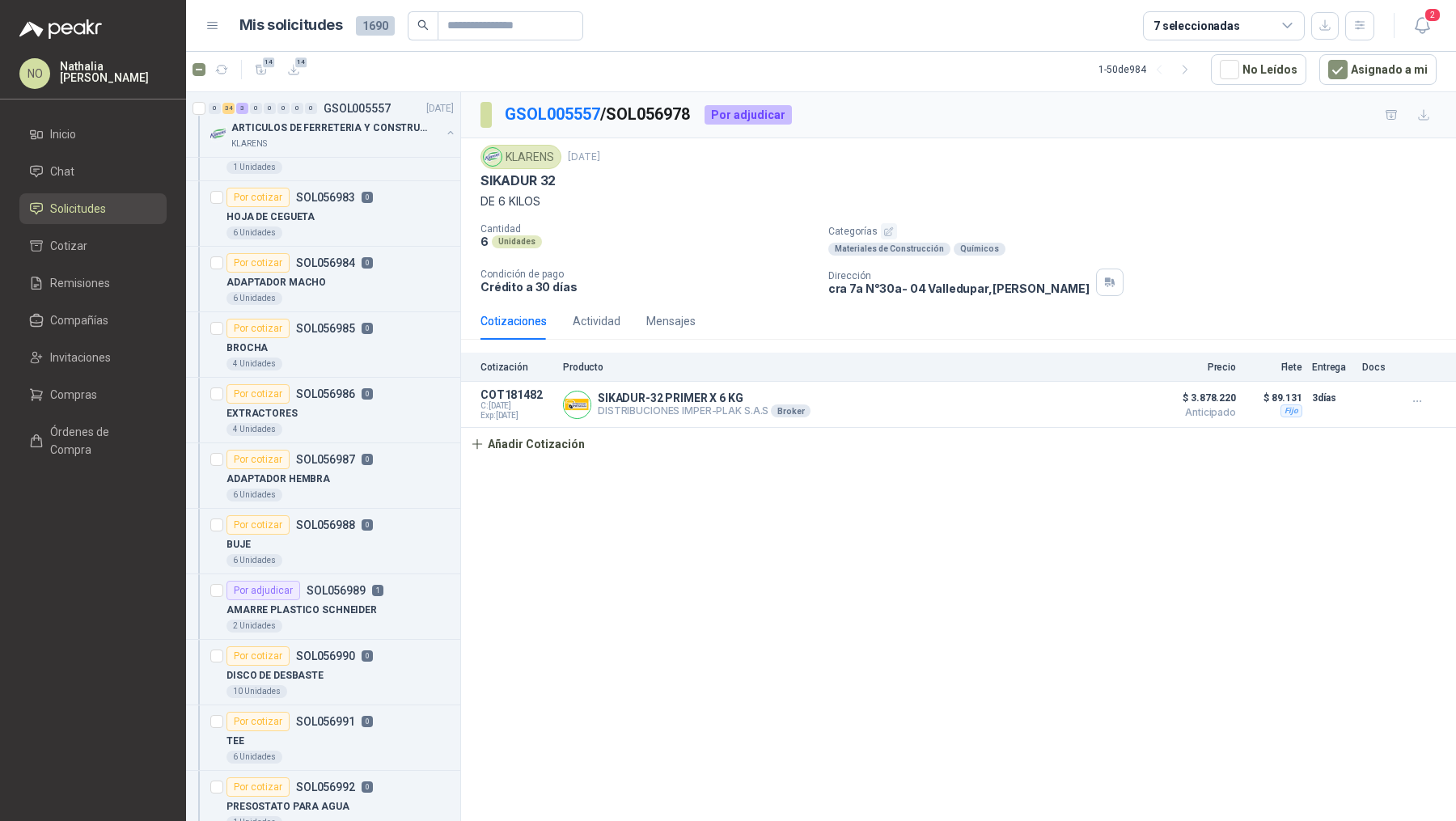
click at [323, 584] on p "SOL056989" at bounding box center [335, 590] width 59 height 11
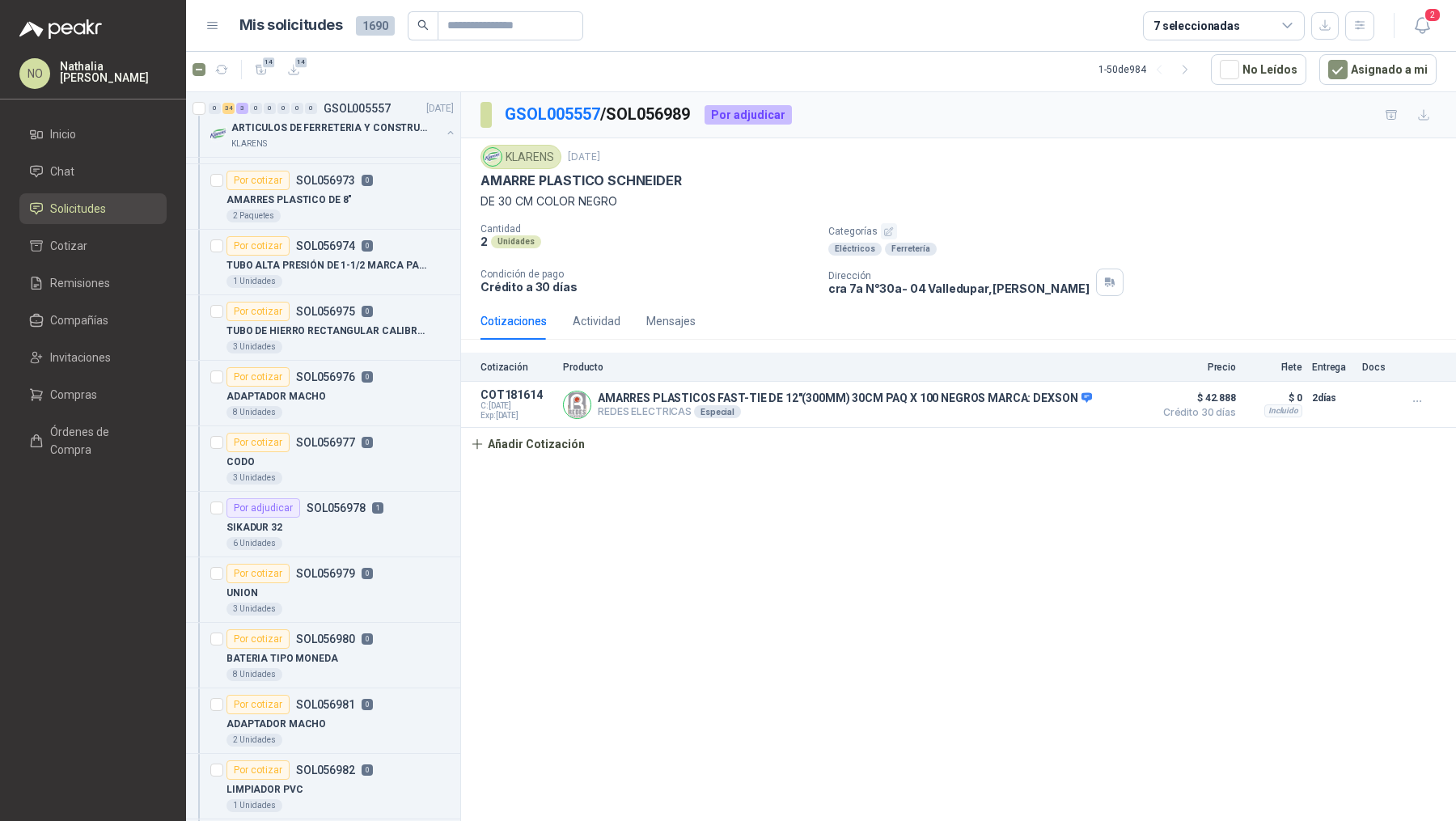
scroll to position [0, 1]
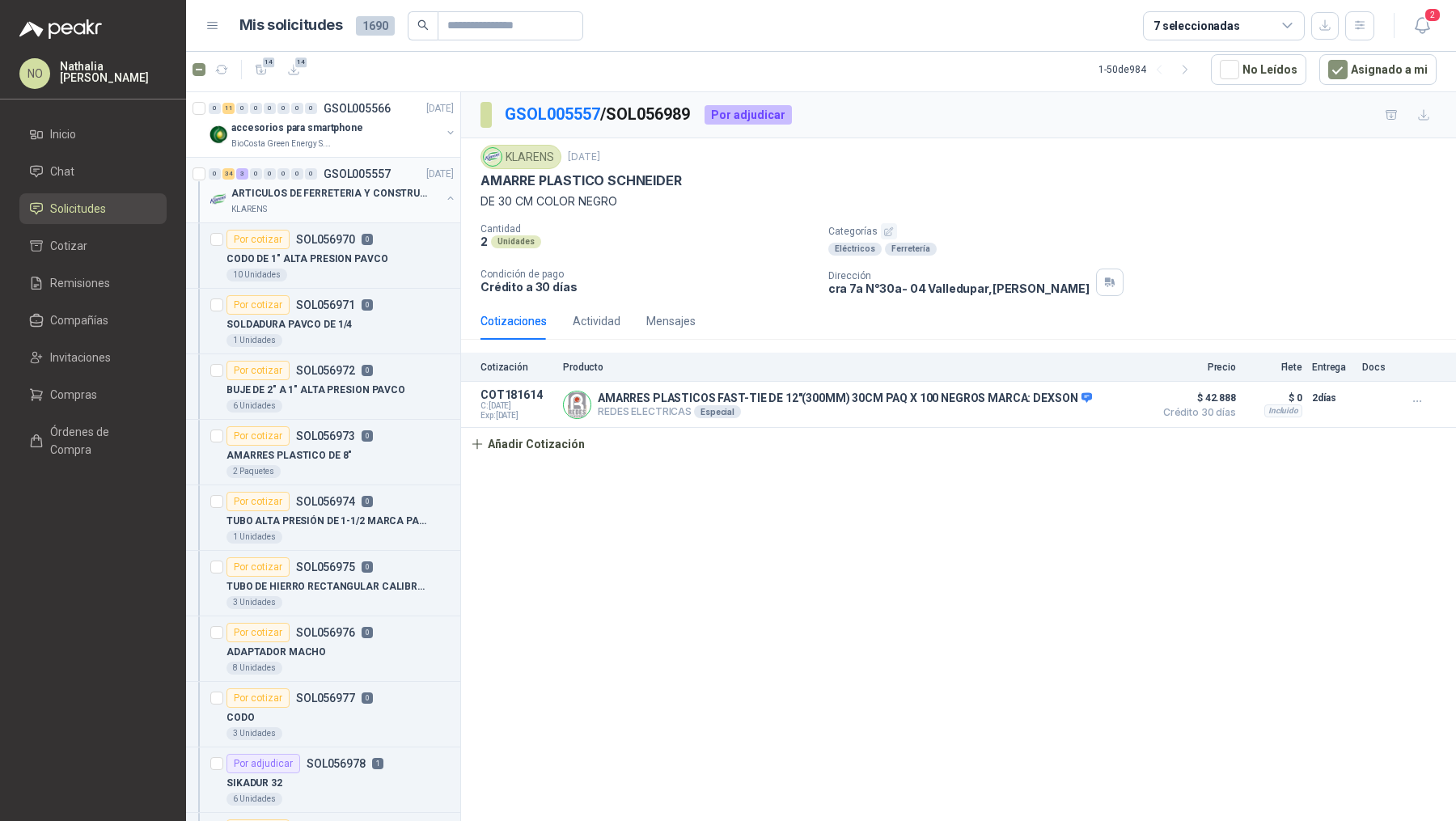
click at [360, 203] on div "KLARENS" at bounding box center [336, 210] width 210 height 13
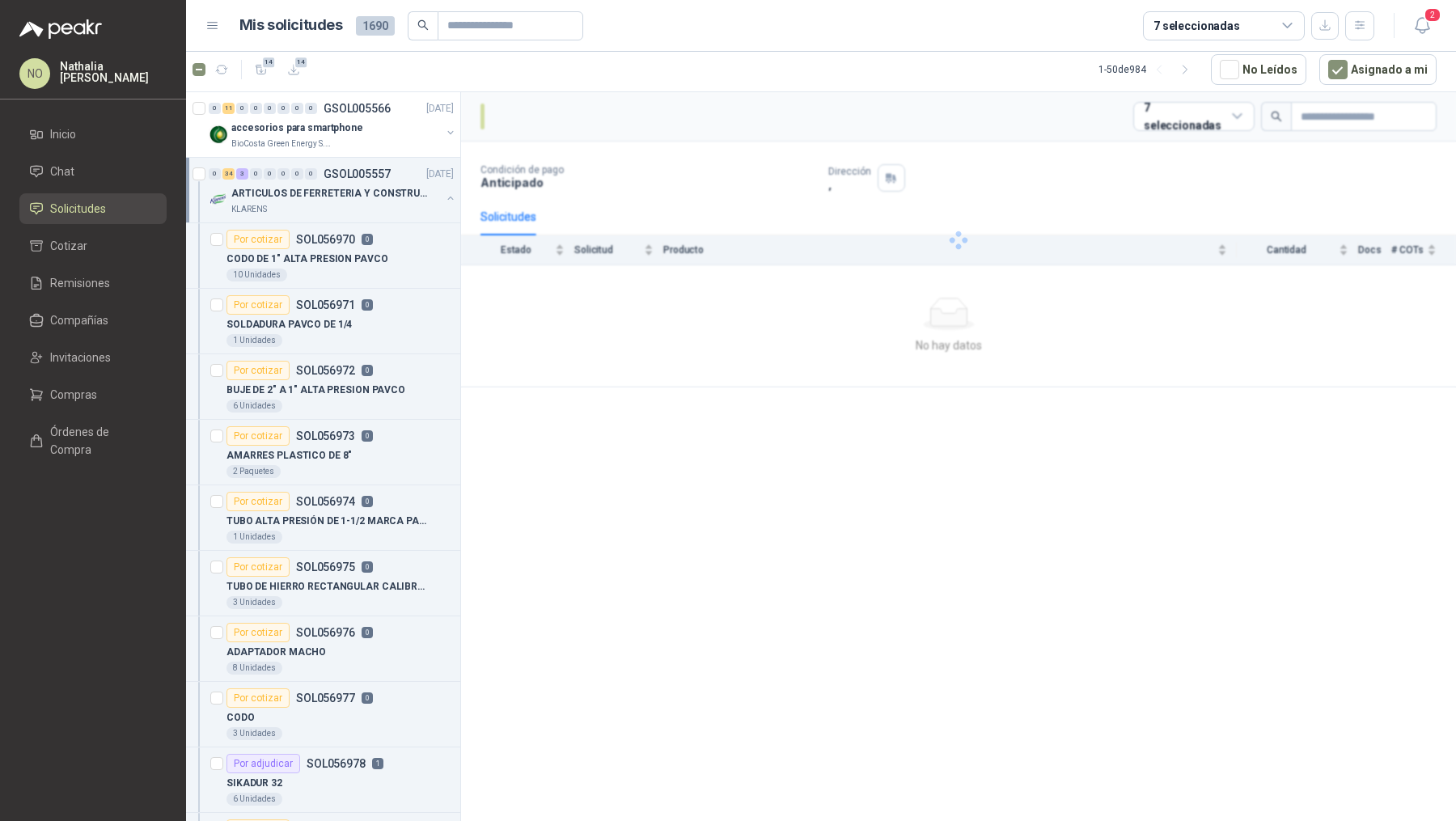
click at [360, 203] on div "KLARENS" at bounding box center [336, 210] width 210 height 13
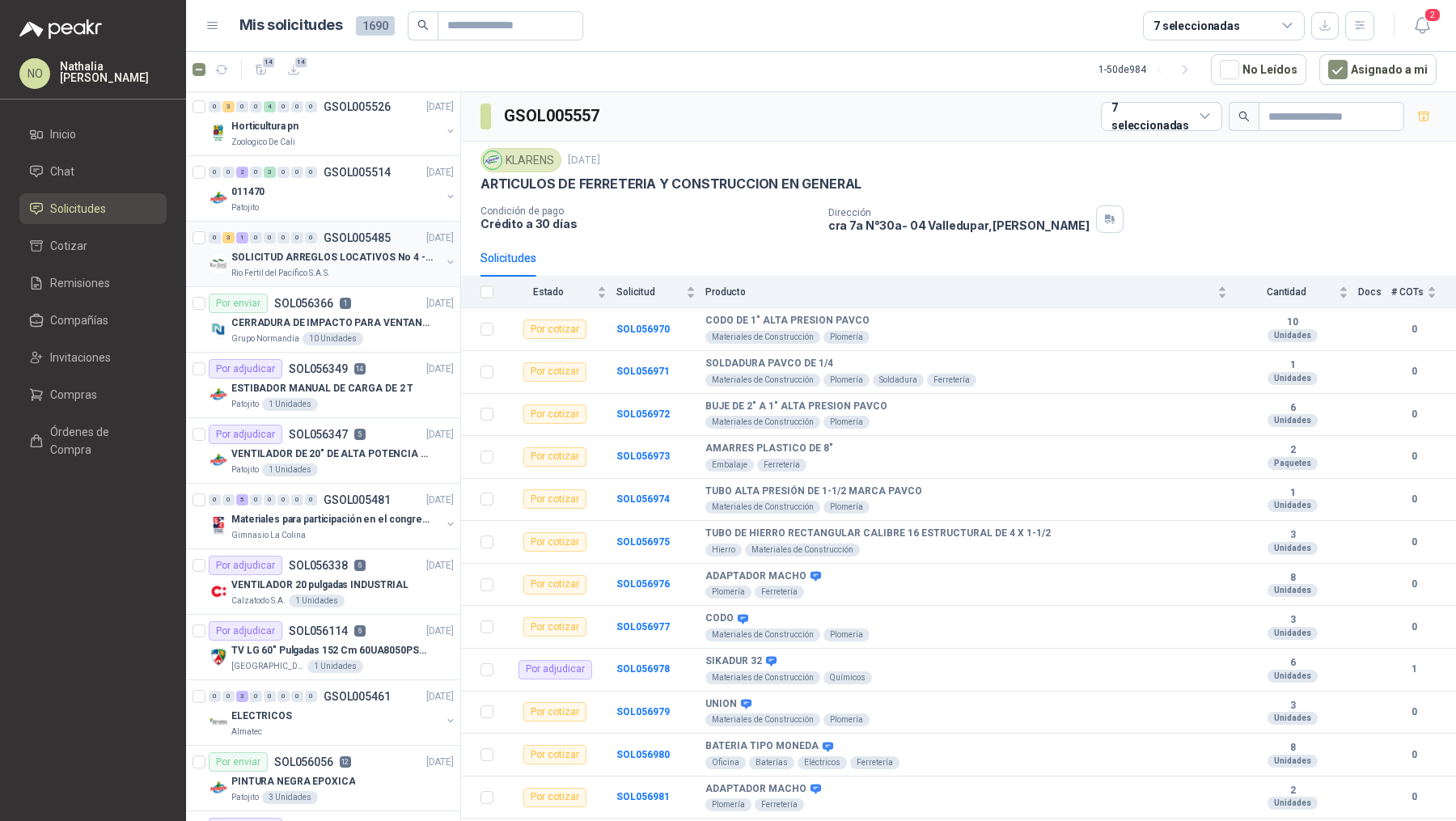
scroll to position [596, 1]
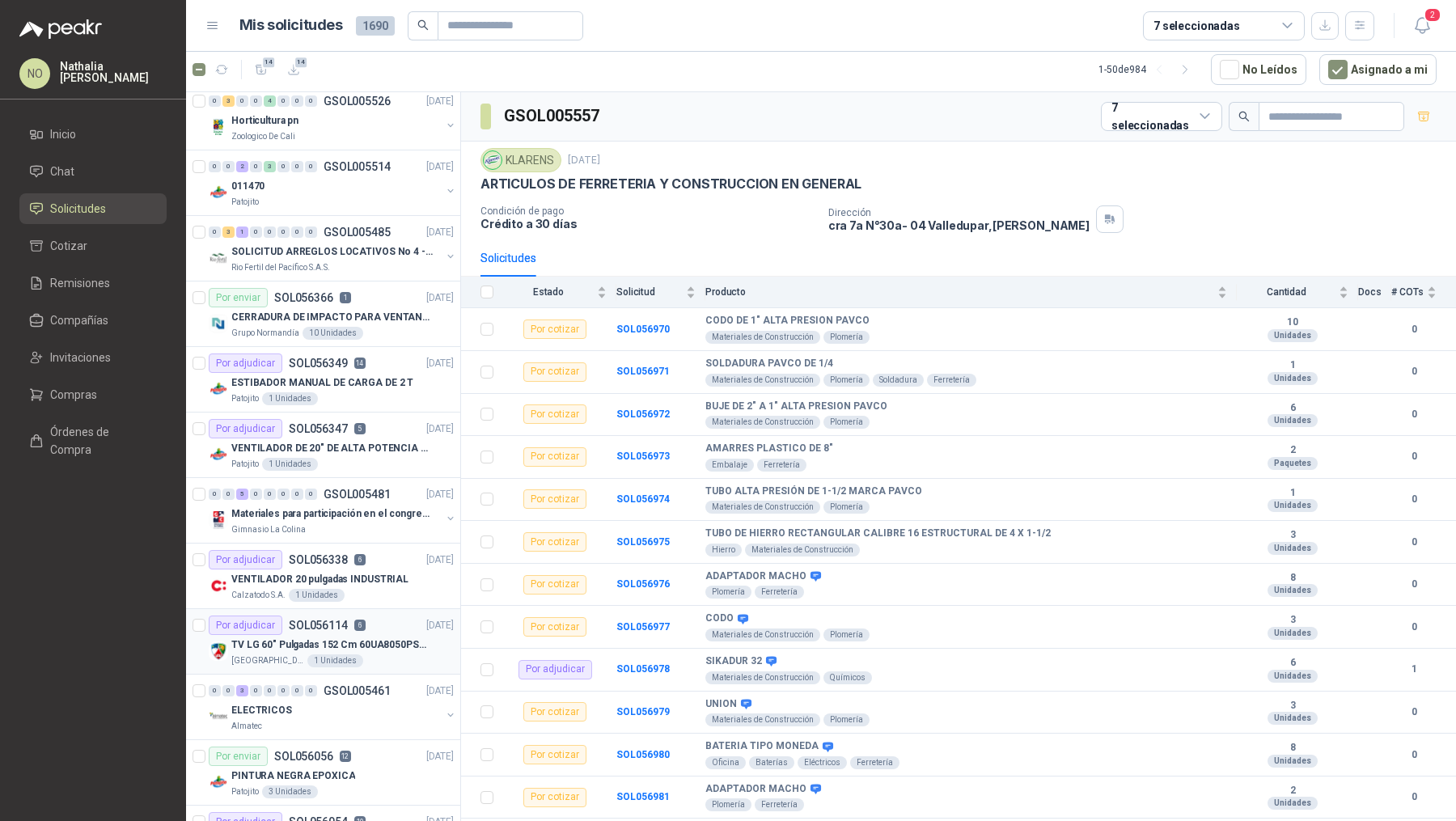
click at [368, 642] on p "TV LG 60" Pulgadas 152 Cm 60UA8050PSA 4K-UHD Smart TV con IA" at bounding box center [331, 645] width 201 height 15
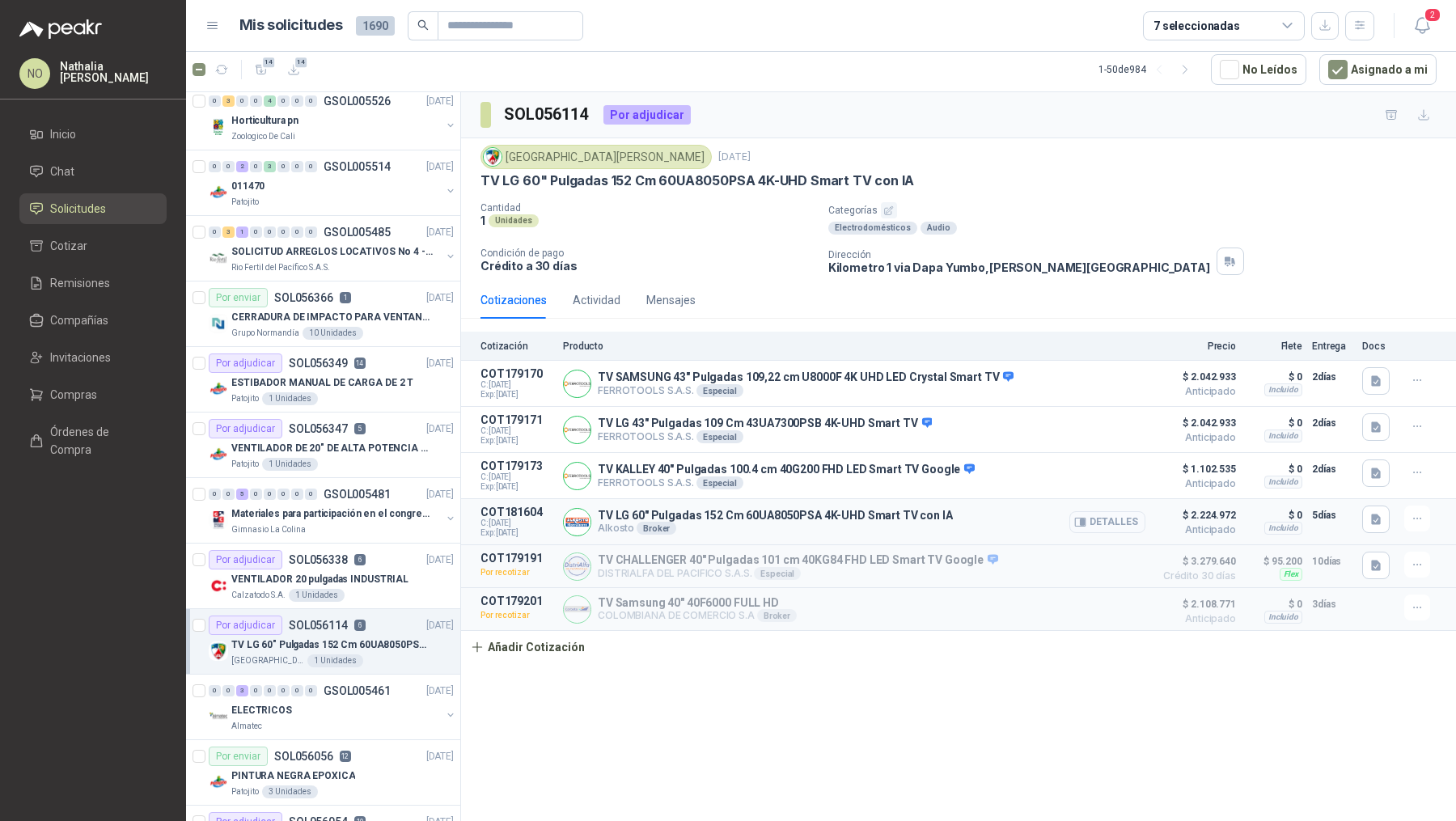
click at [1113, 519] on button "Detalles" at bounding box center [1107, 521] width 76 height 22
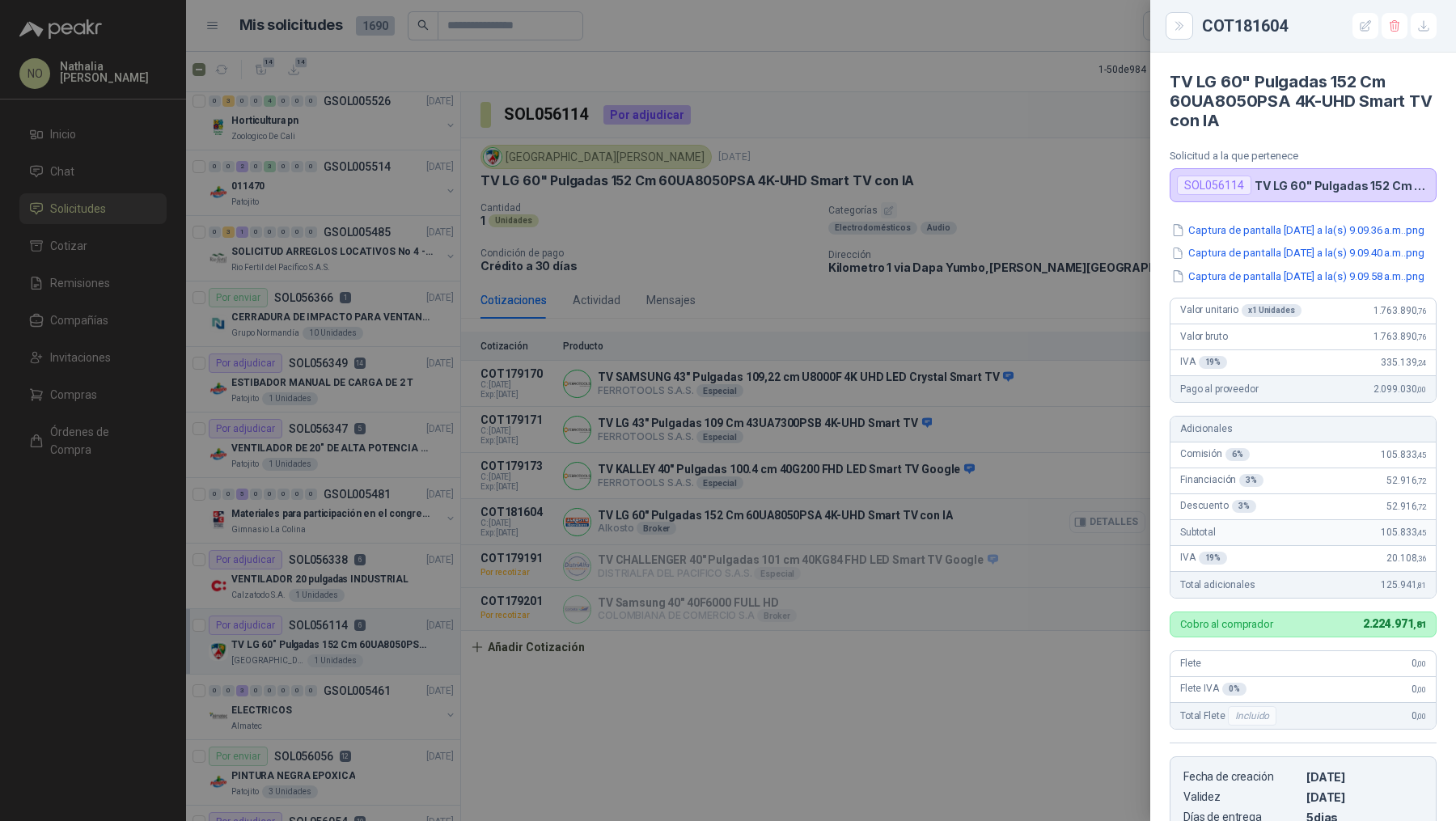
scroll to position [328, 0]
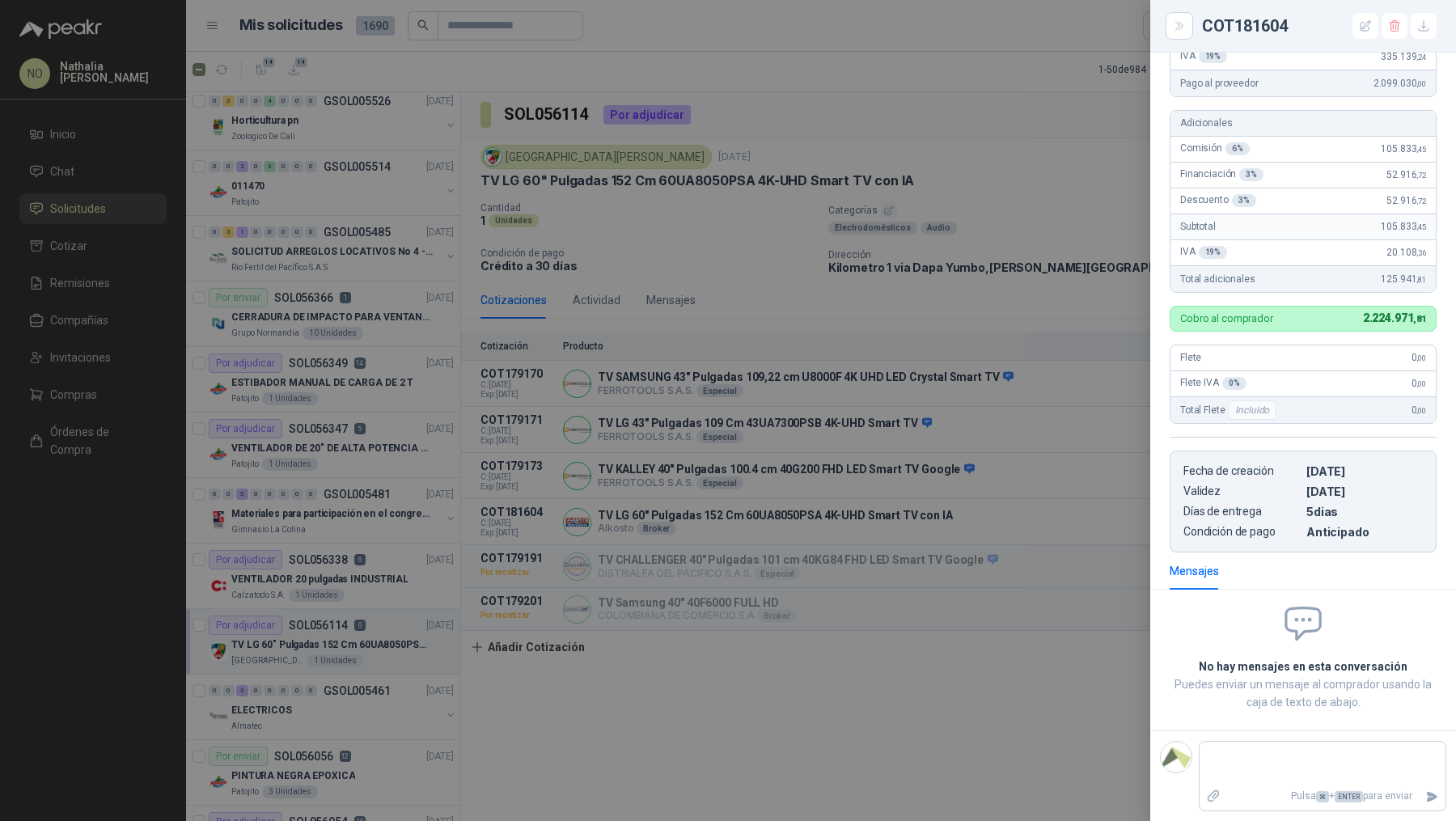
click at [961, 425] on div at bounding box center [728, 410] width 1456 height 821
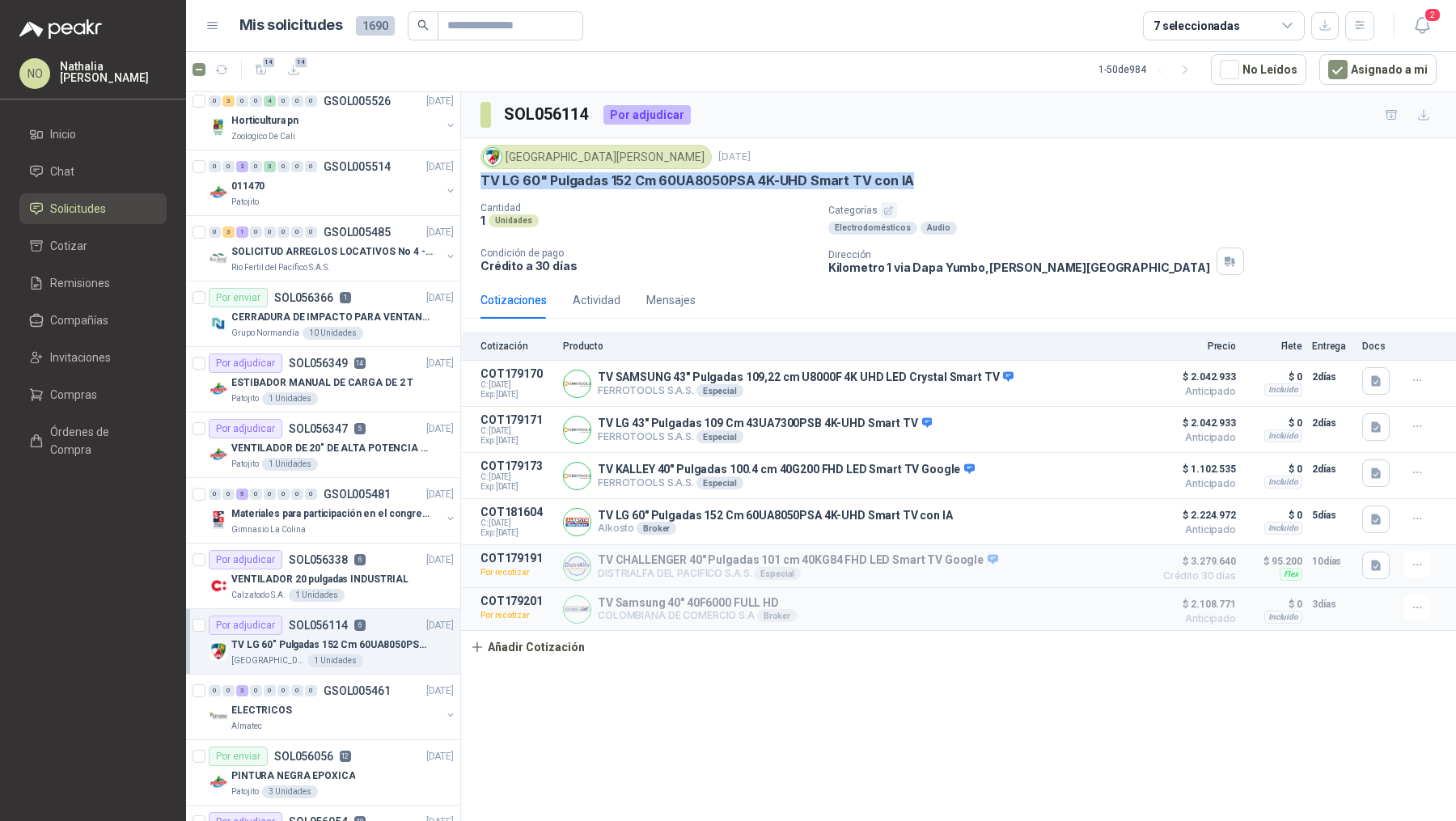
drag, startPoint x: 483, startPoint y: 179, endPoint x: 1009, endPoint y: 174, distance: 526.0
click at [1011, 175] on div "TV LG 60" Pulgadas 152 Cm 60UA8050PSA 4K-UHD Smart TV con IA" at bounding box center [958, 181] width 956 height 17
copy p "TV LG 60" Pulgadas 152 Cm 60UA8050PSA 4K-UHD Smart TV con IA"
click at [542, 23] on input "text" at bounding box center [504, 25] width 113 height 27
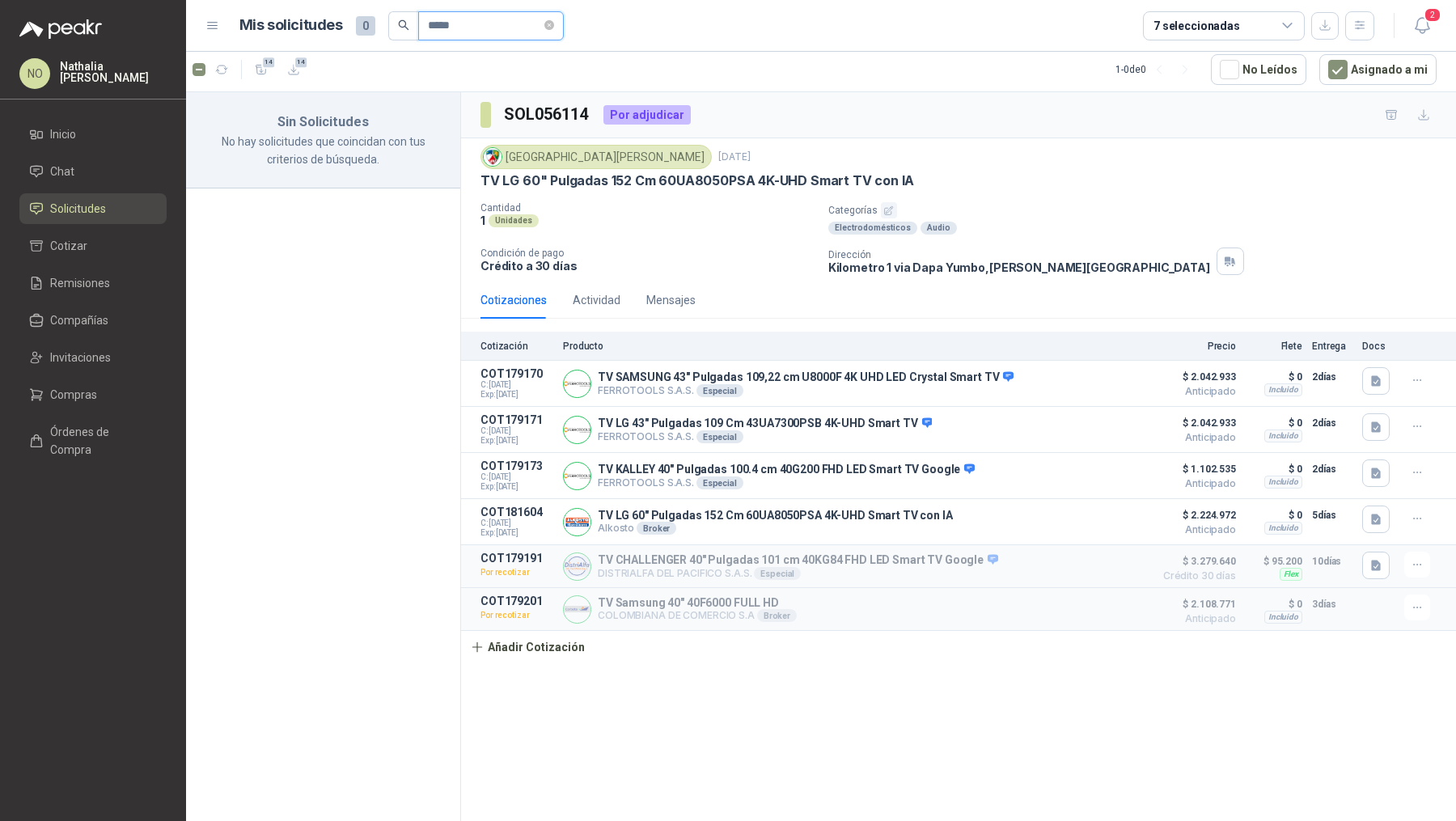
scroll to position [0, 0]
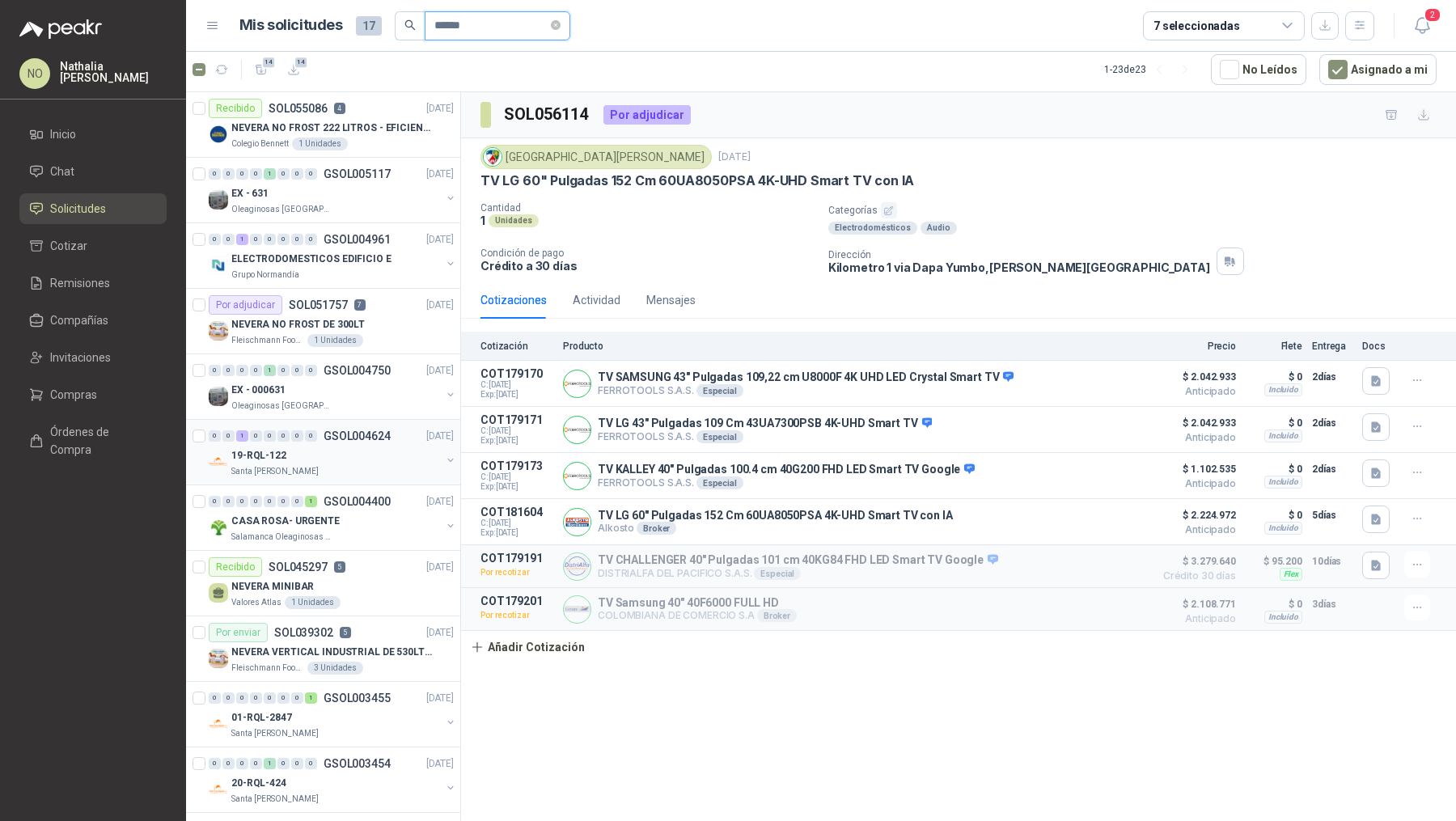
type input "******"
click at [378, 441] on div "0 0 1 0 0 0 0 0 GSOL004624 [DATE]" at bounding box center [332, 435] width 248 height 20
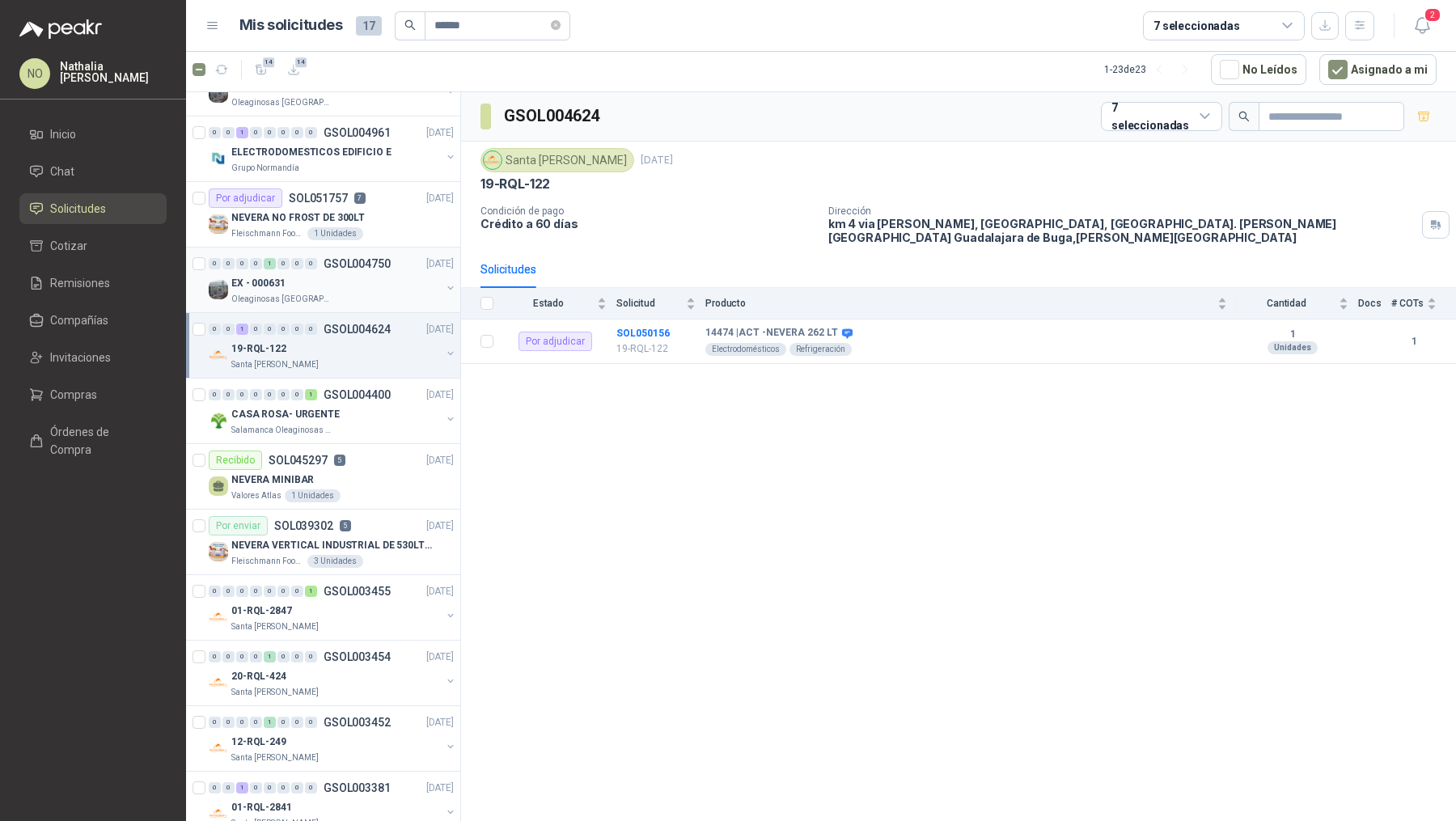
scroll to position [192, 0]
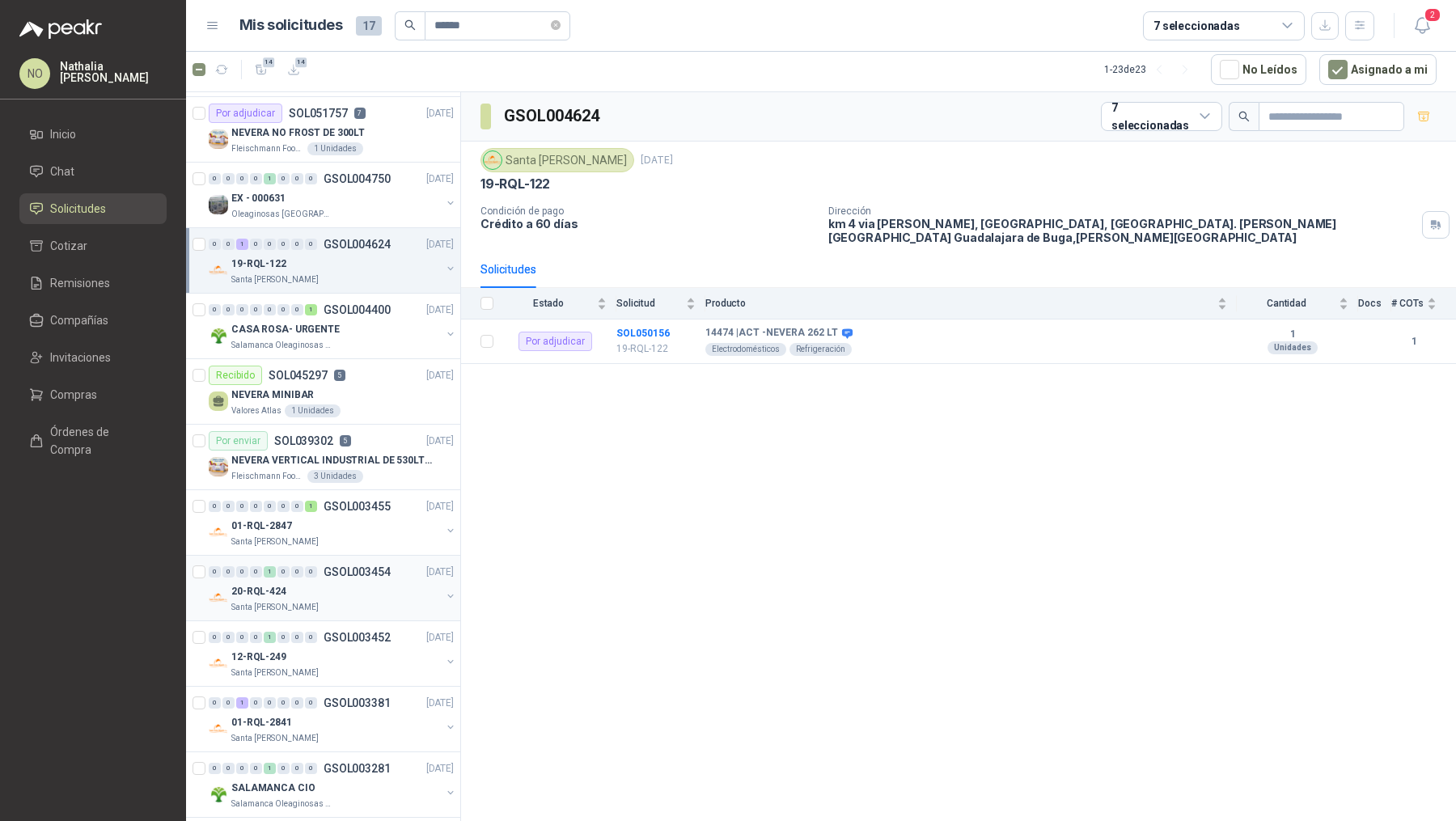
click at [354, 566] on p "GSOL003454" at bounding box center [357, 572] width 67 height 11
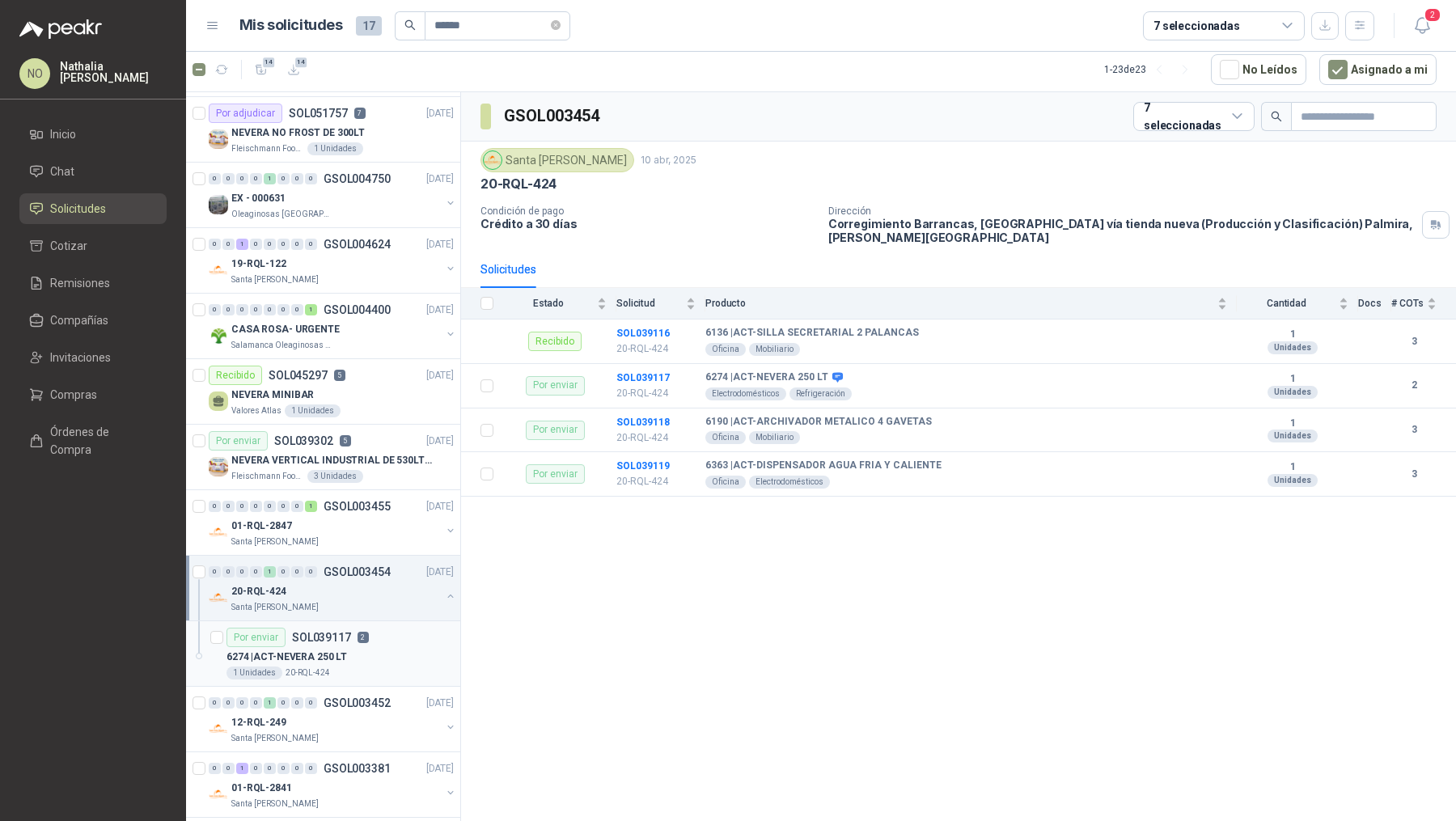
click at [352, 638] on div "Por enviar SOL039117 2" at bounding box center [298, 637] width 142 height 20
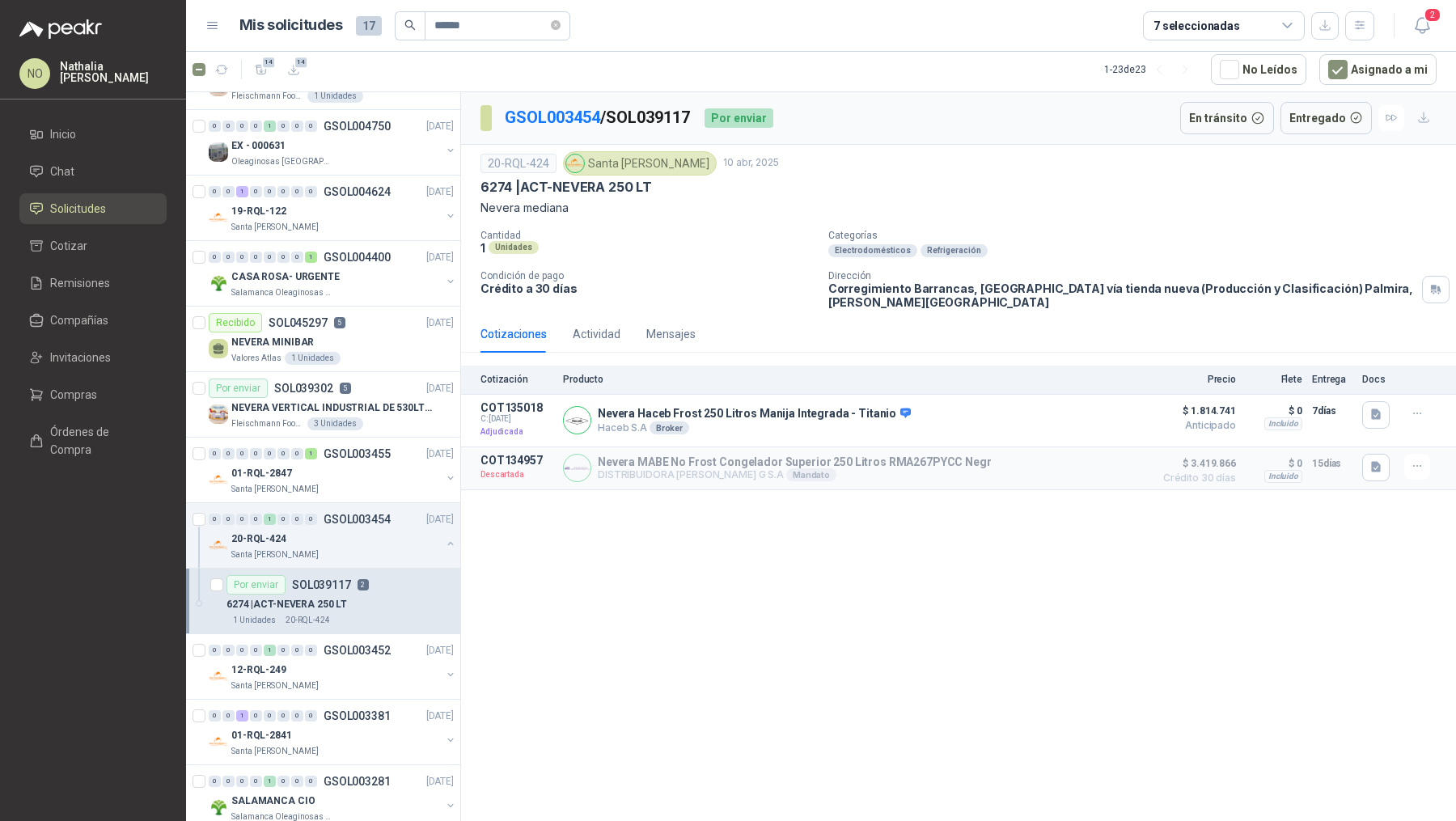
scroll to position [264, 0]
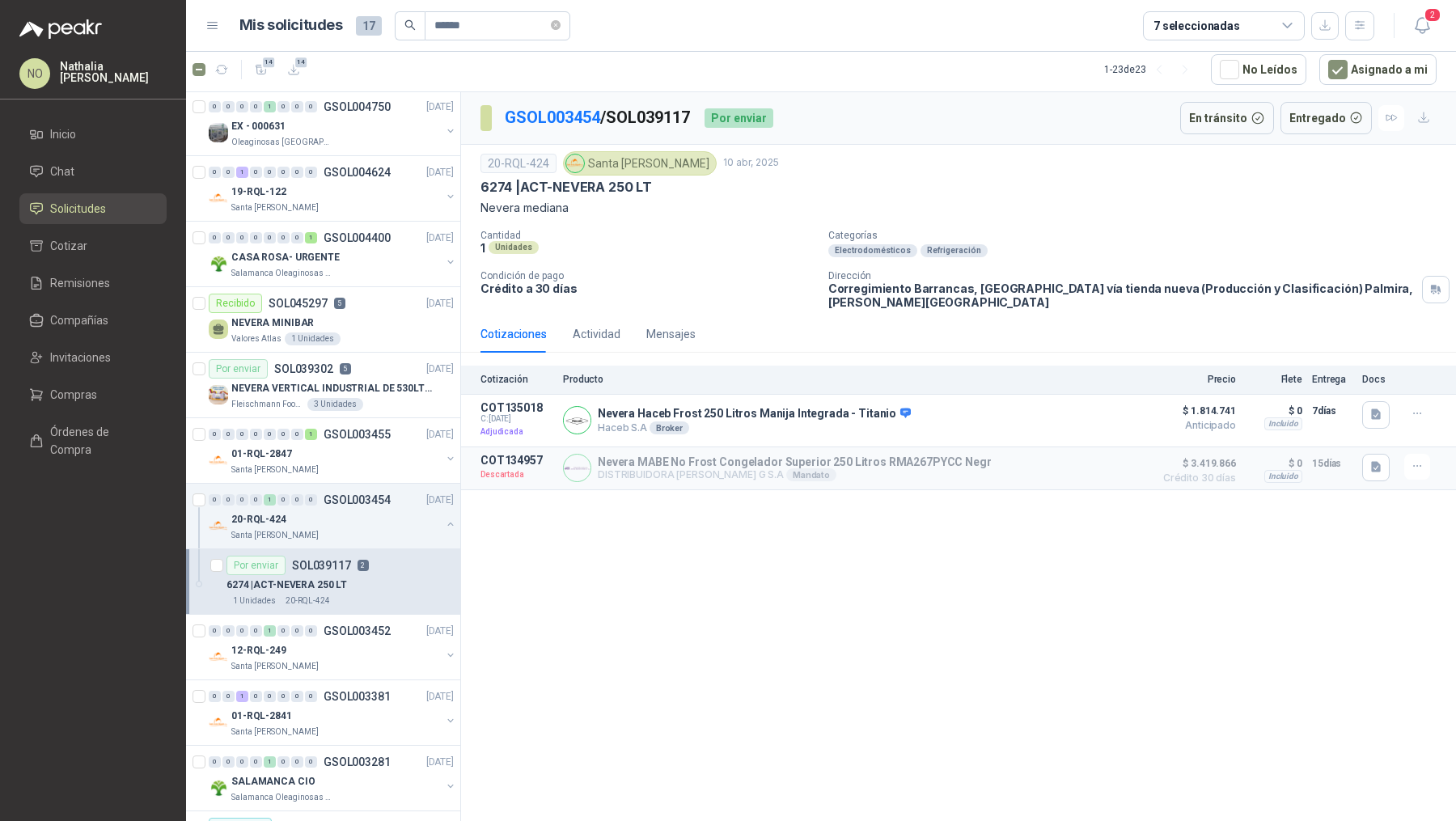
click at [352, 640] on div "12-RQL-249" at bounding box center [336, 650] width 210 height 20
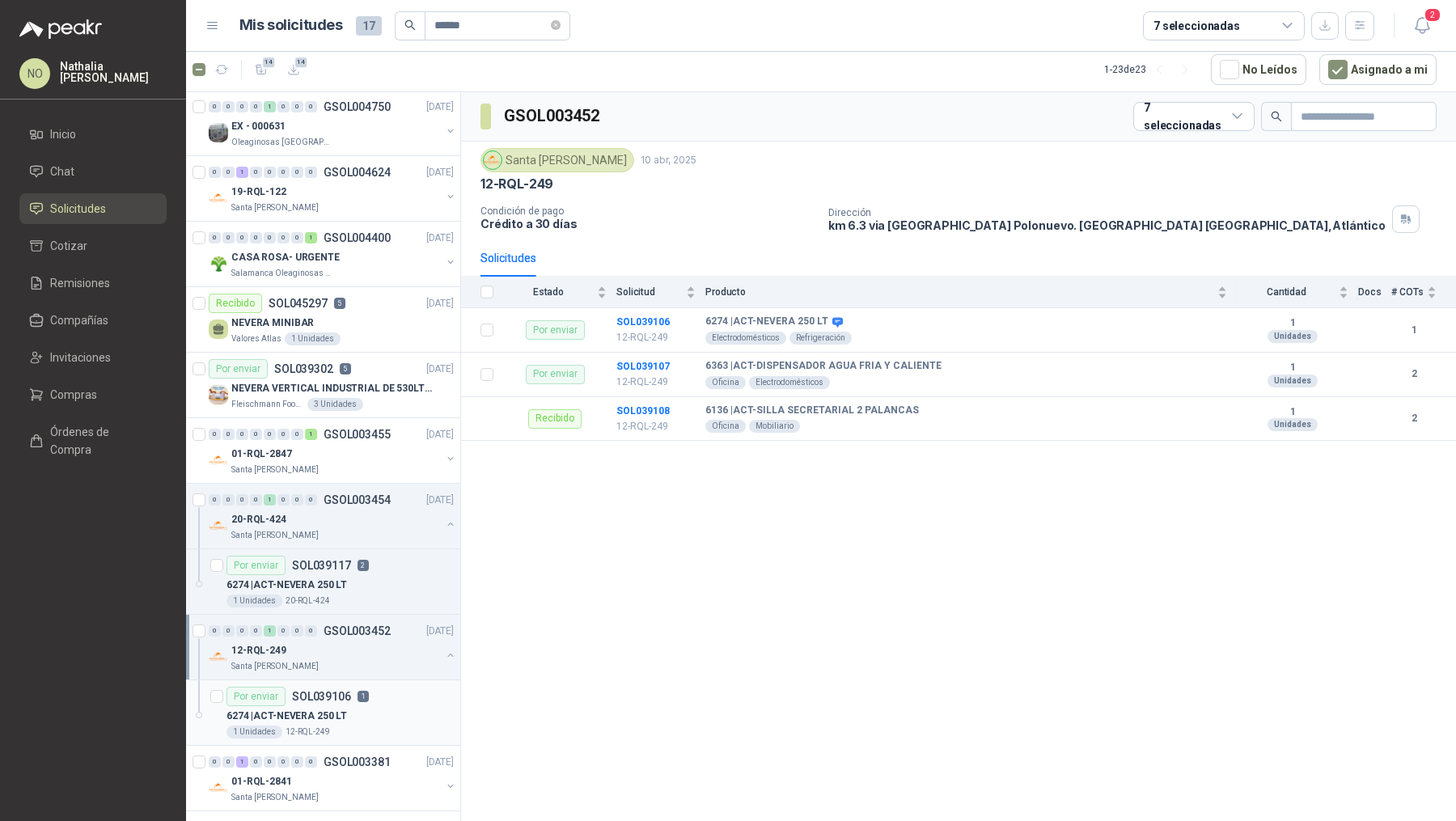
click at [358, 717] on div "6274 | ACT-NEVERA 250 LT" at bounding box center [340, 715] width 228 height 20
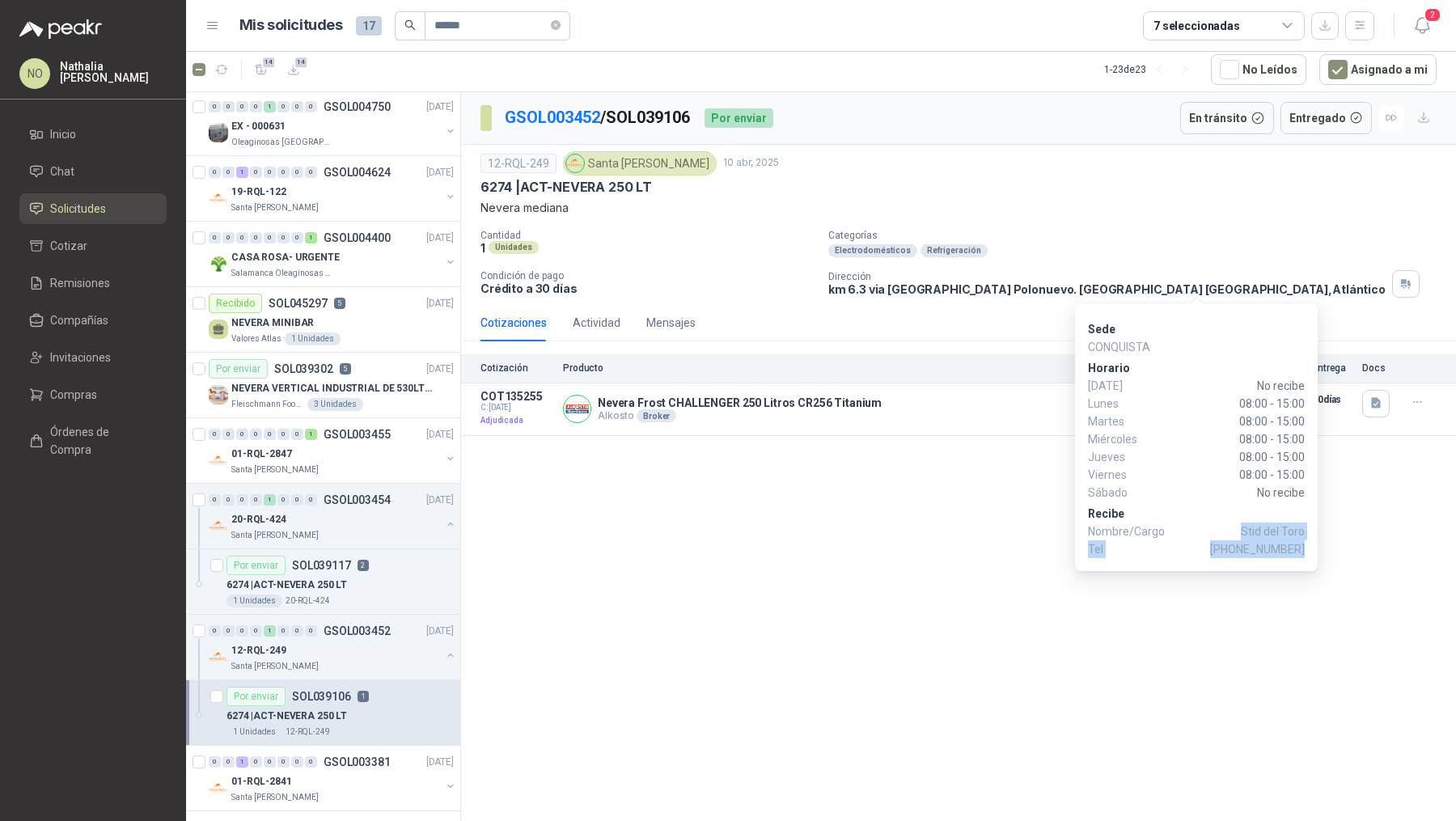
drag, startPoint x: 1244, startPoint y: 525, endPoint x: 1303, endPoint y: 549, distance: 63.7
click at [1303, 549] on div "Sede CONQUISTA [PERSON_NAME][DATE] No recibe [DATE] 08:00 - 15:00 [DATE] 08:00 …" at bounding box center [1196, 439] width 216 height 238
copy div "[PERSON_NAME] Tel [PHONE_NUMBER]"
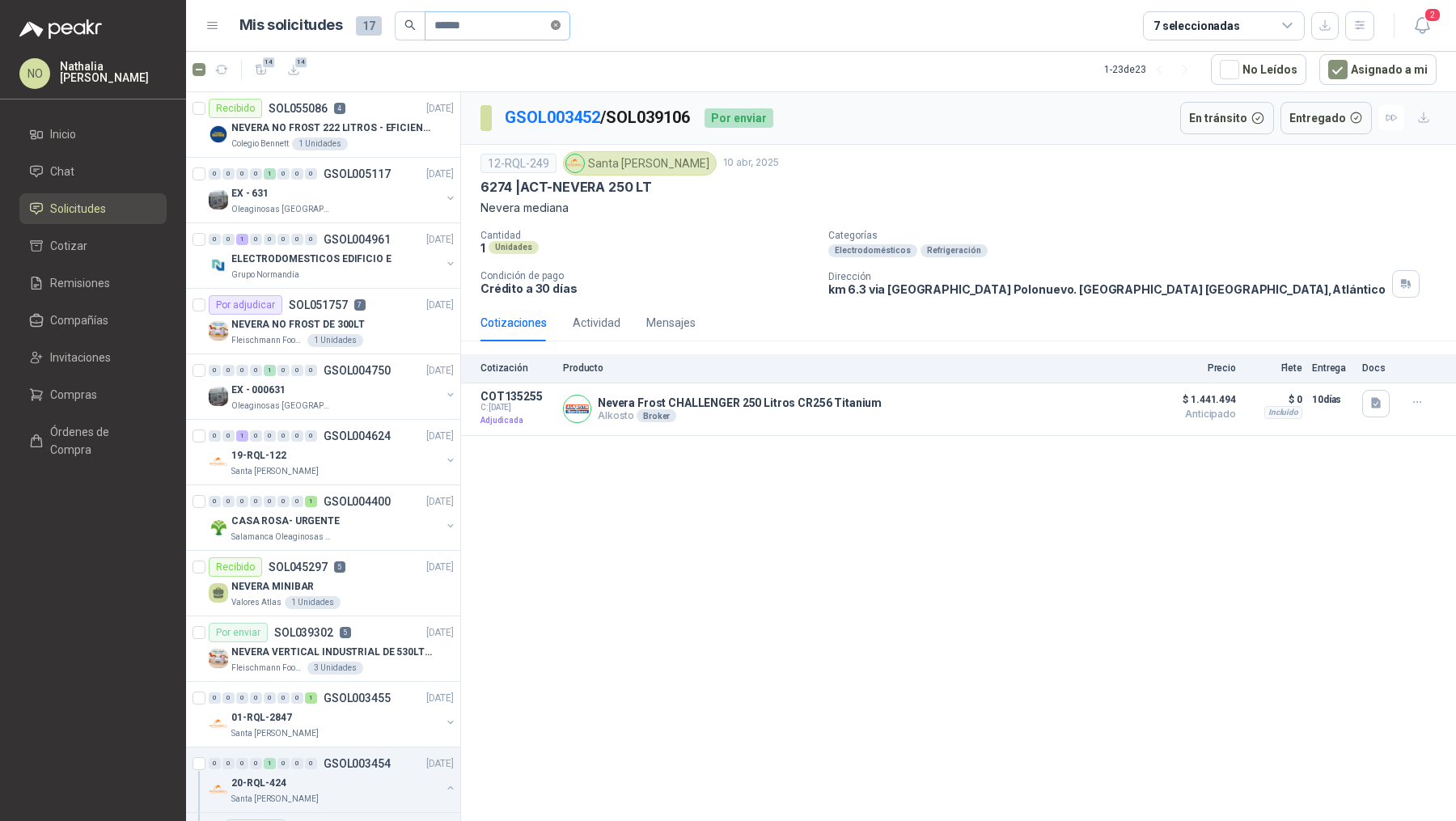
click at [561, 28] on icon "close-circle" at bounding box center [555, 25] width 9 height 9
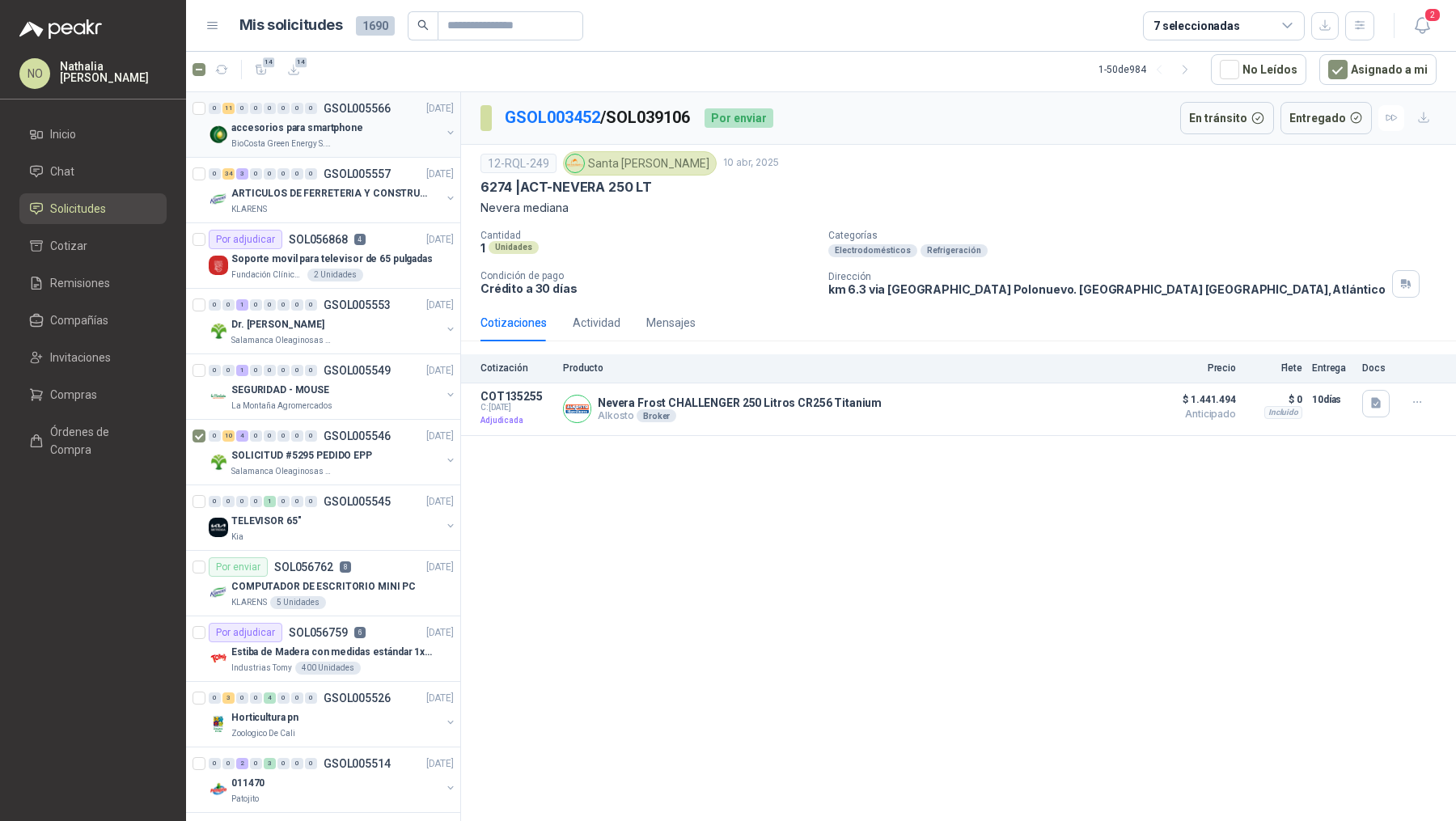
click at [322, 140] on p "BioCosta Green Energy S.A.S" at bounding box center [282, 144] width 102 height 13
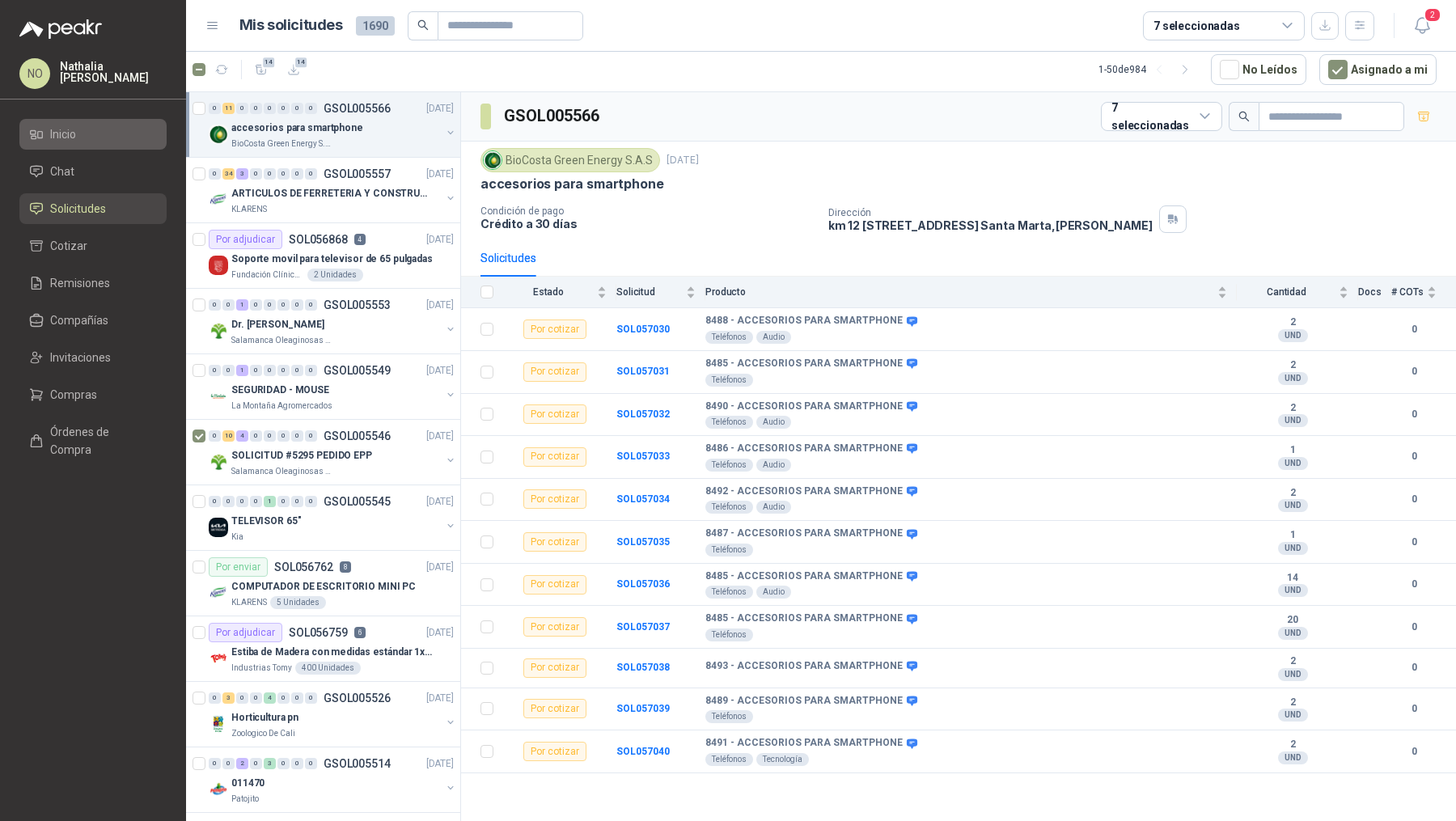
click at [117, 126] on li "Inicio" at bounding box center [93, 134] width 127 height 18
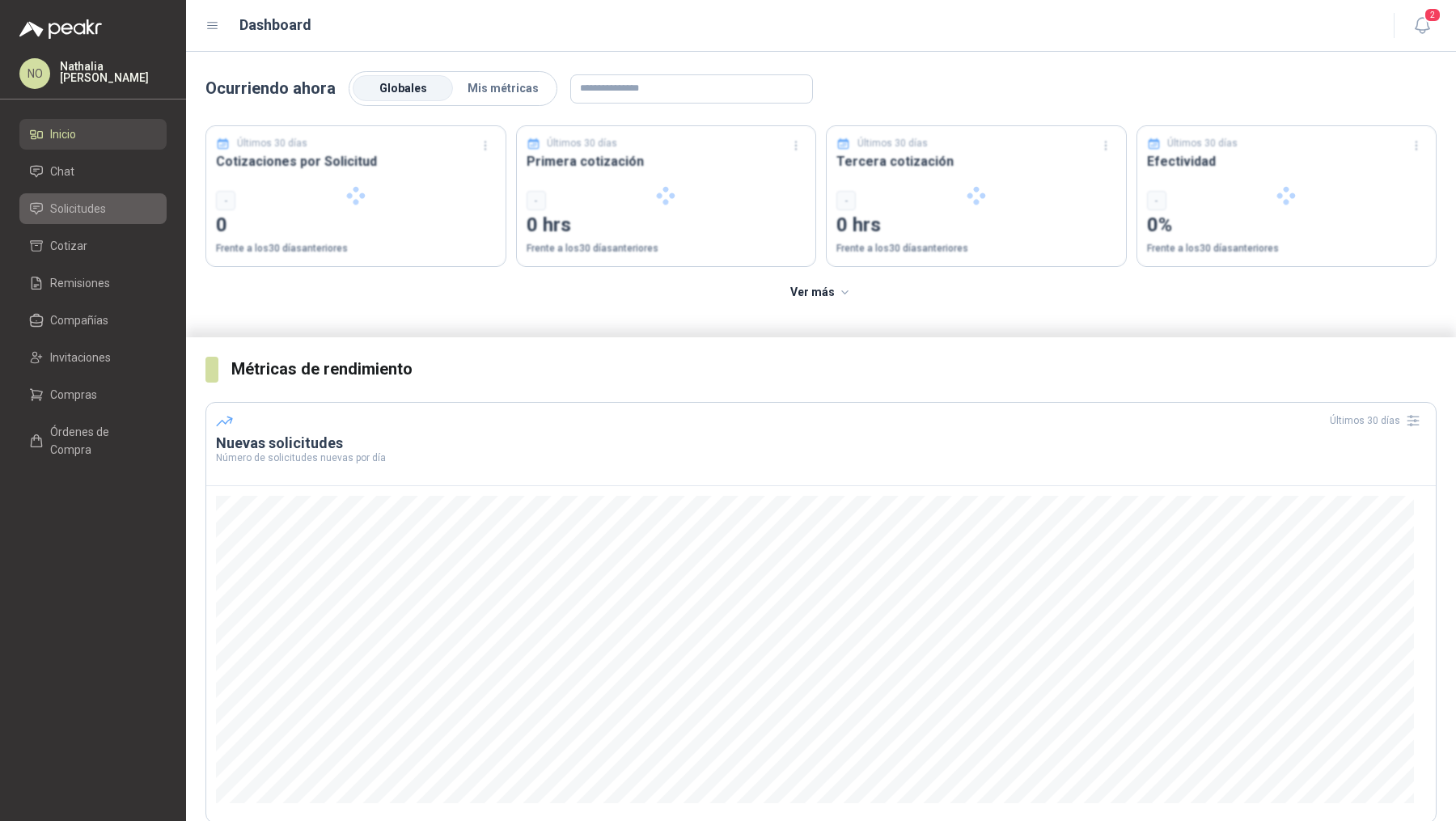
click at [95, 222] on link "Solicitudes" at bounding box center [93, 208] width 147 height 31
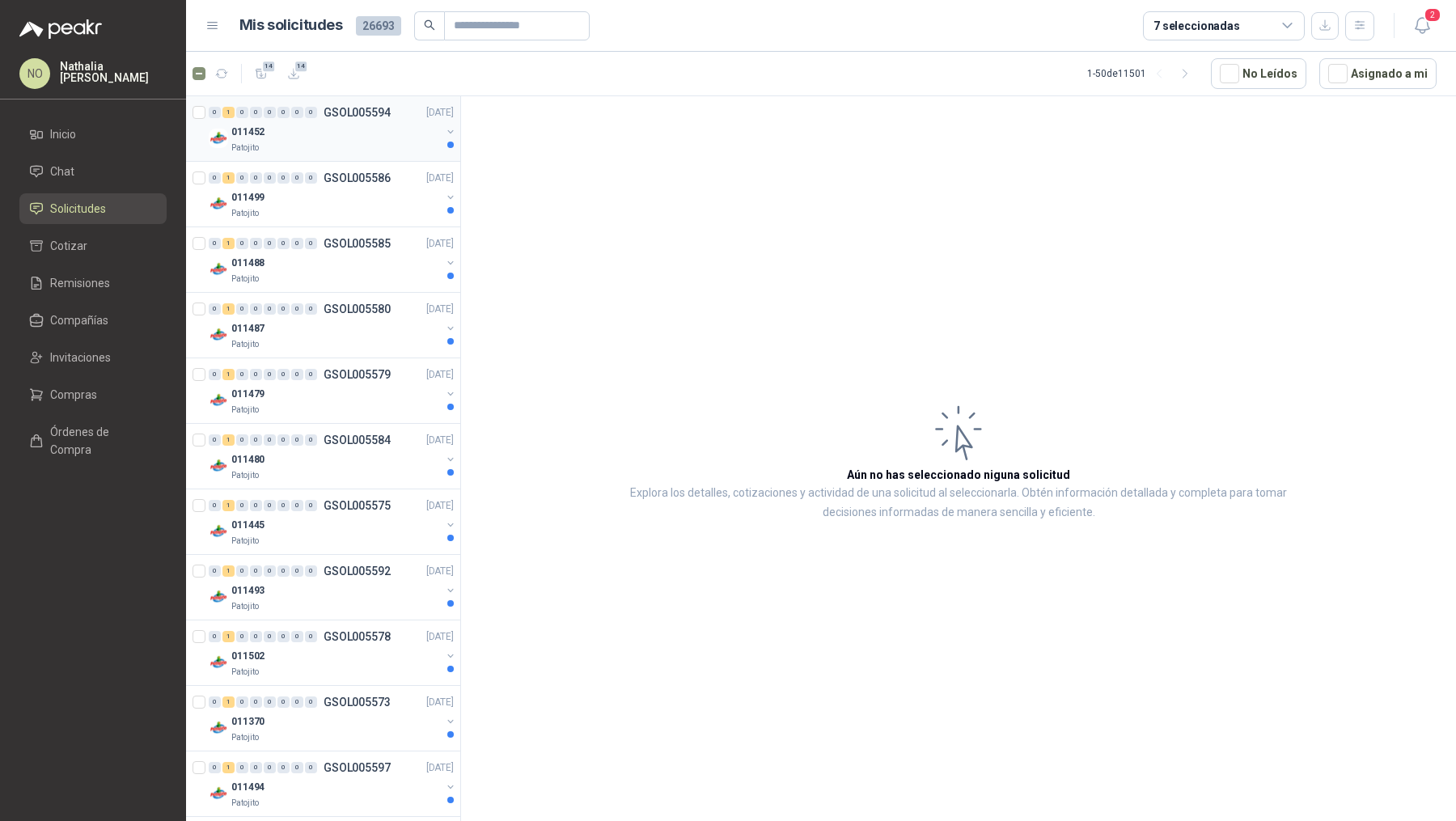
click at [359, 137] on div "011452" at bounding box center [336, 131] width 210 height 20
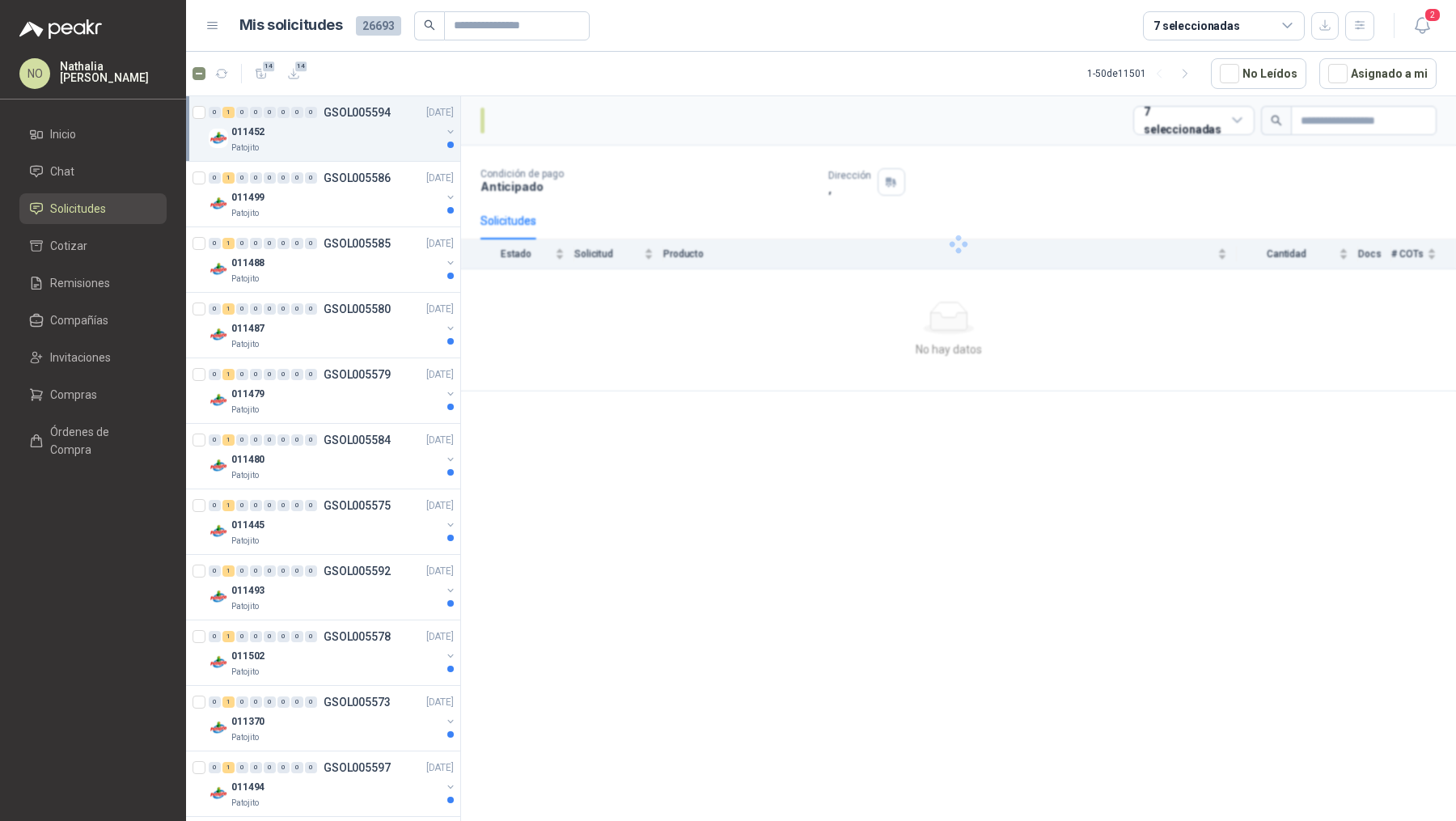
click at [359, 137] on div "011452" at bounding box center [336, 131] width 210 height 20
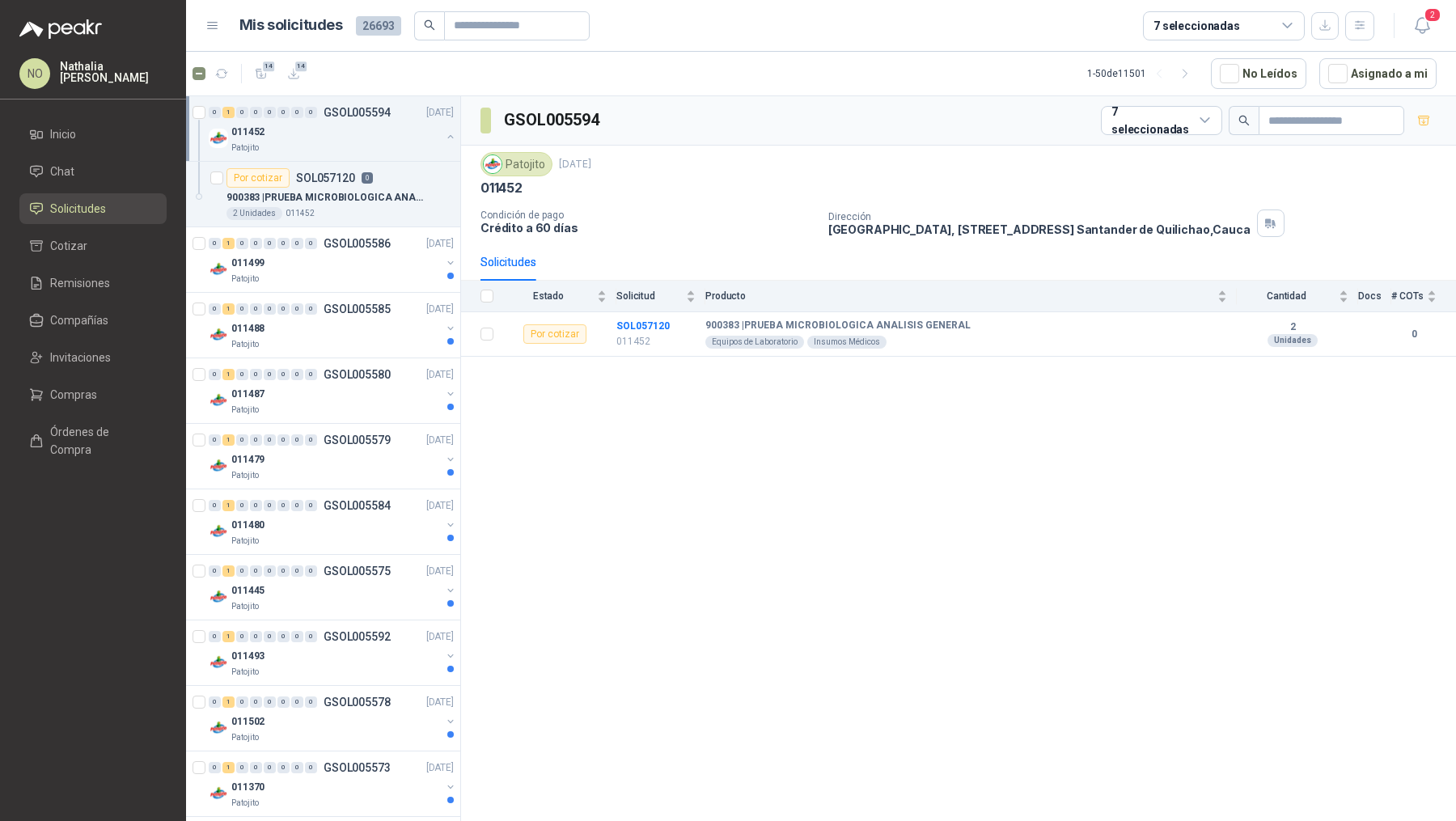
click at [359, 137] on div "011452" at bounding box center [336, 131] width 210 height 20
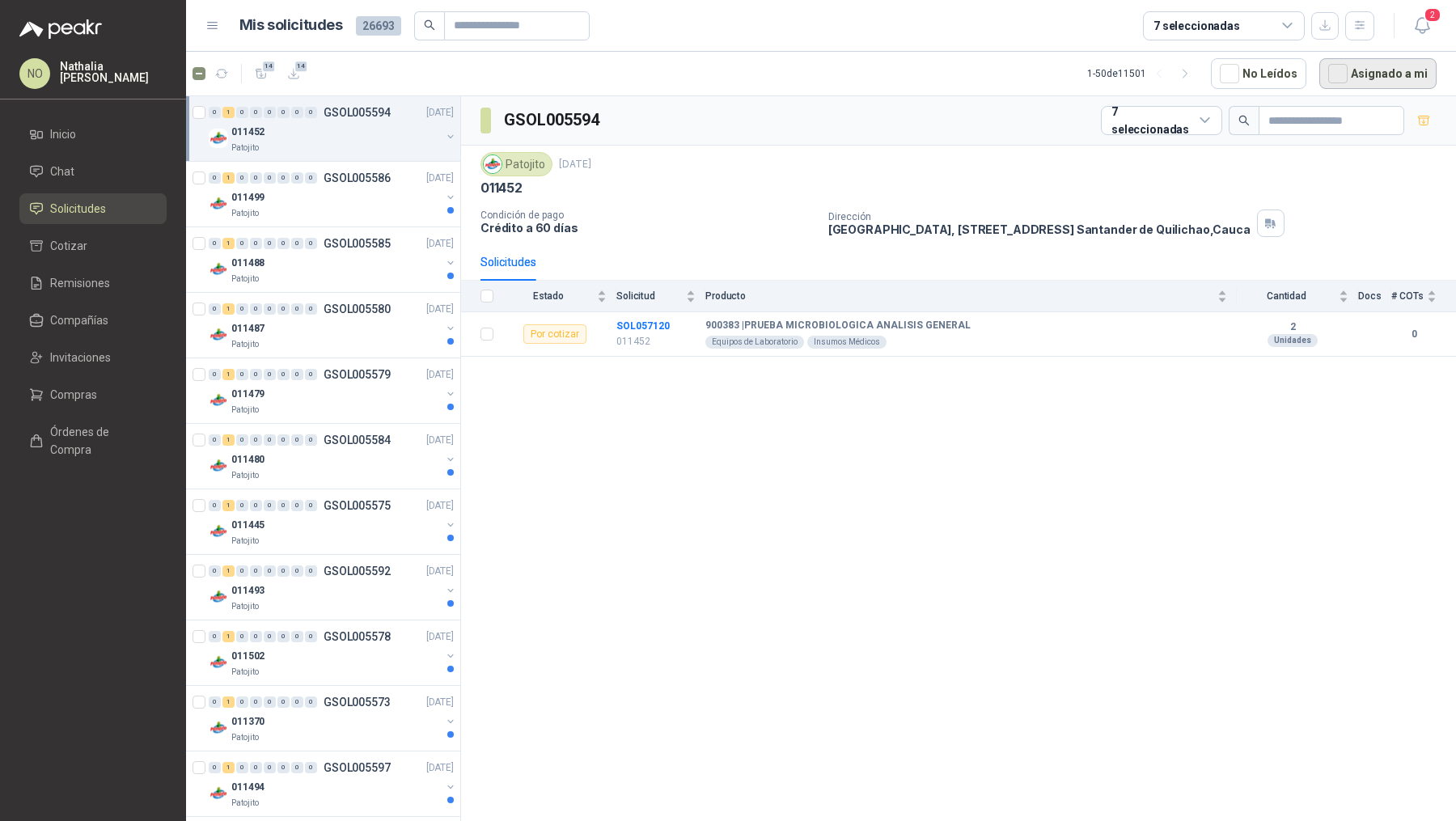
click at [1390, 76] on button "Asignado a mi" at bounding box center [1377, 73] width 117 height 31
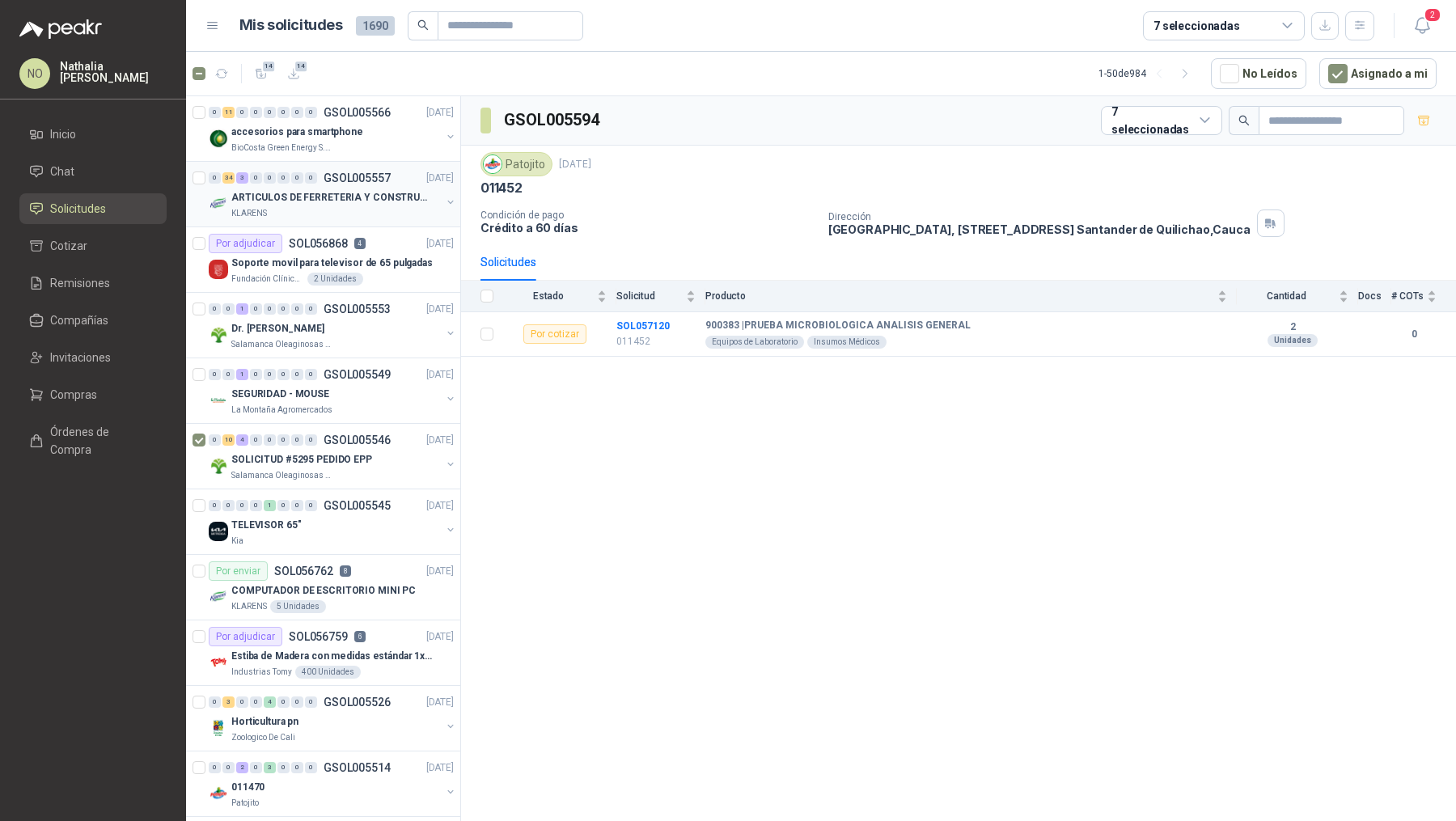
click at [335, 192] on p "ARTICULOS DE FERRETERIA Y CONSTRUCCION EN GENERAL" at bounding box center [331, 198] width 201 height 15
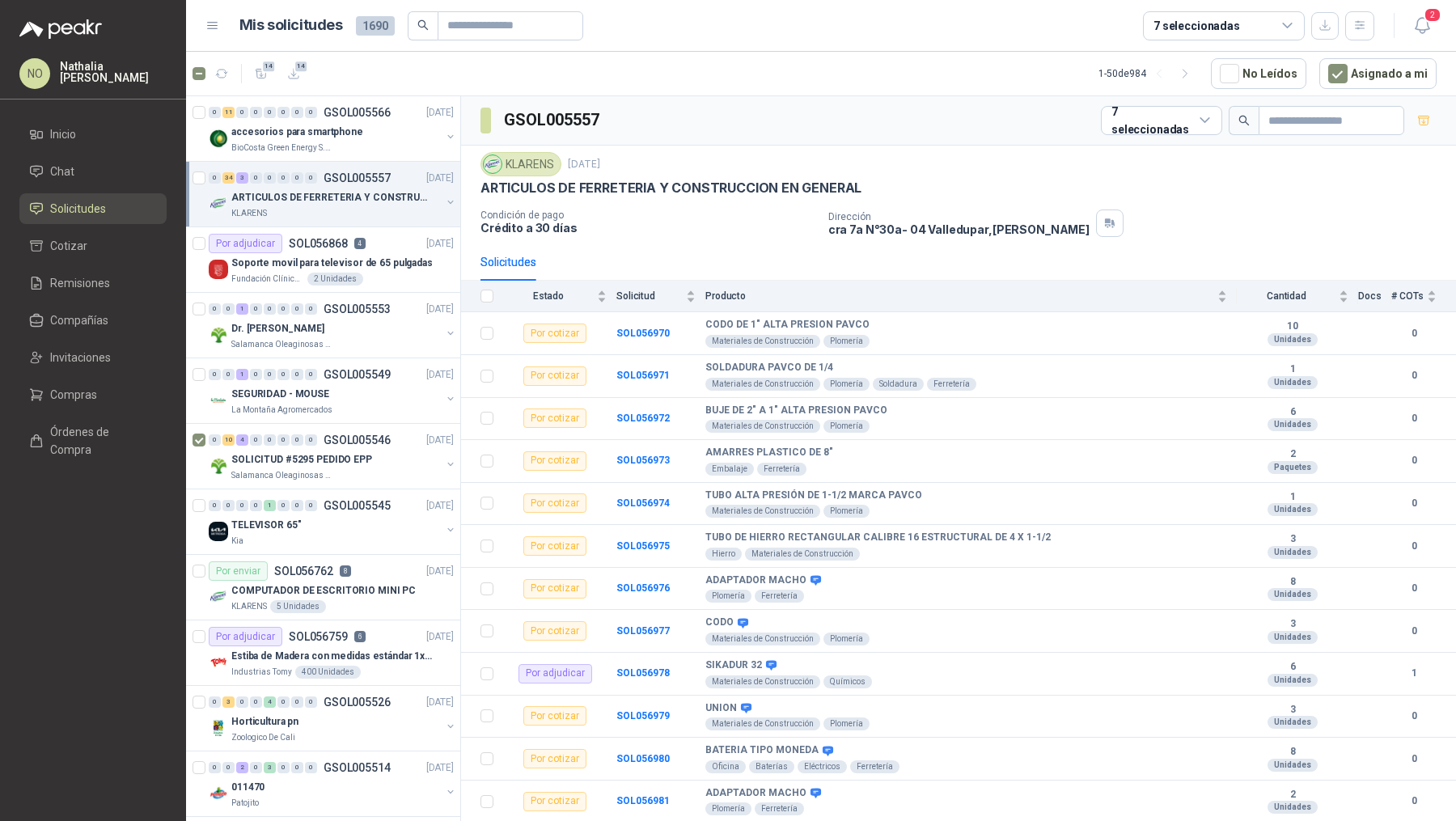
click at [335, 192] on p "ARTICULOS DE FERRETERIA Y CONSTRUCCION EN GENERAL" at bounding box center [331, 198] width 201 height 15
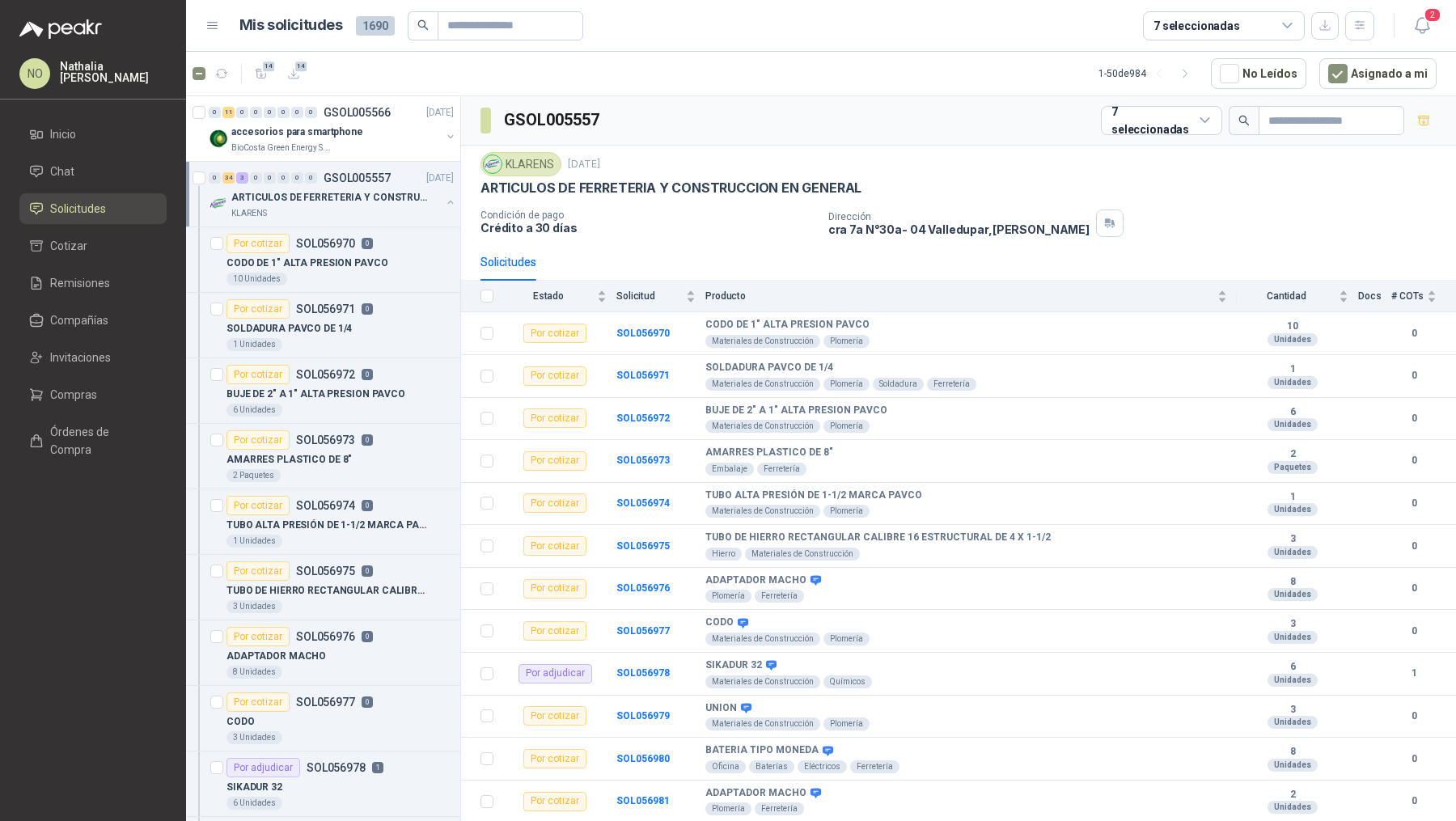
scroll to position [4, 0]
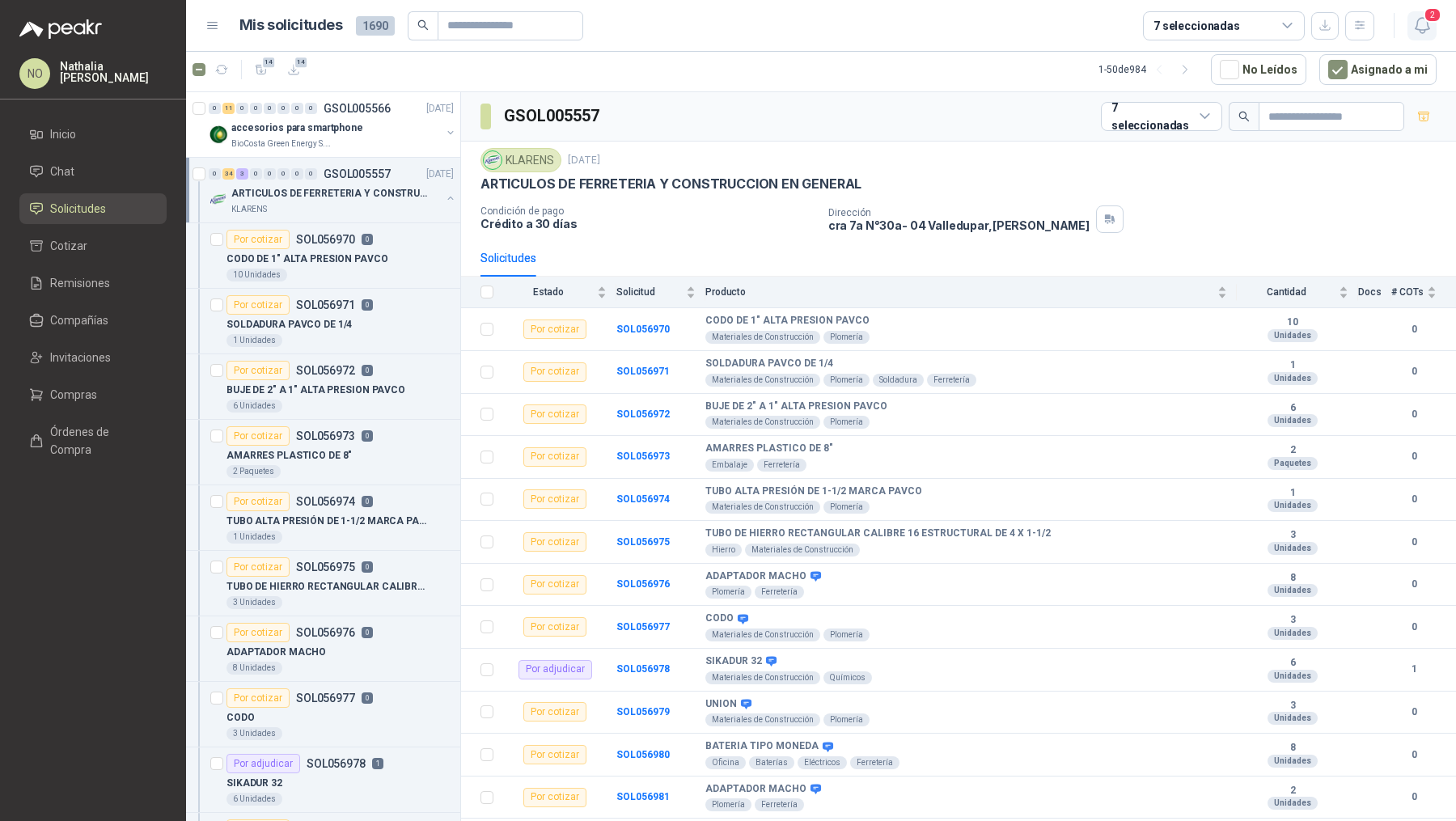
click at [1426, 24] on icon "button" at bounding box center [1421, 25] width 14 height 15
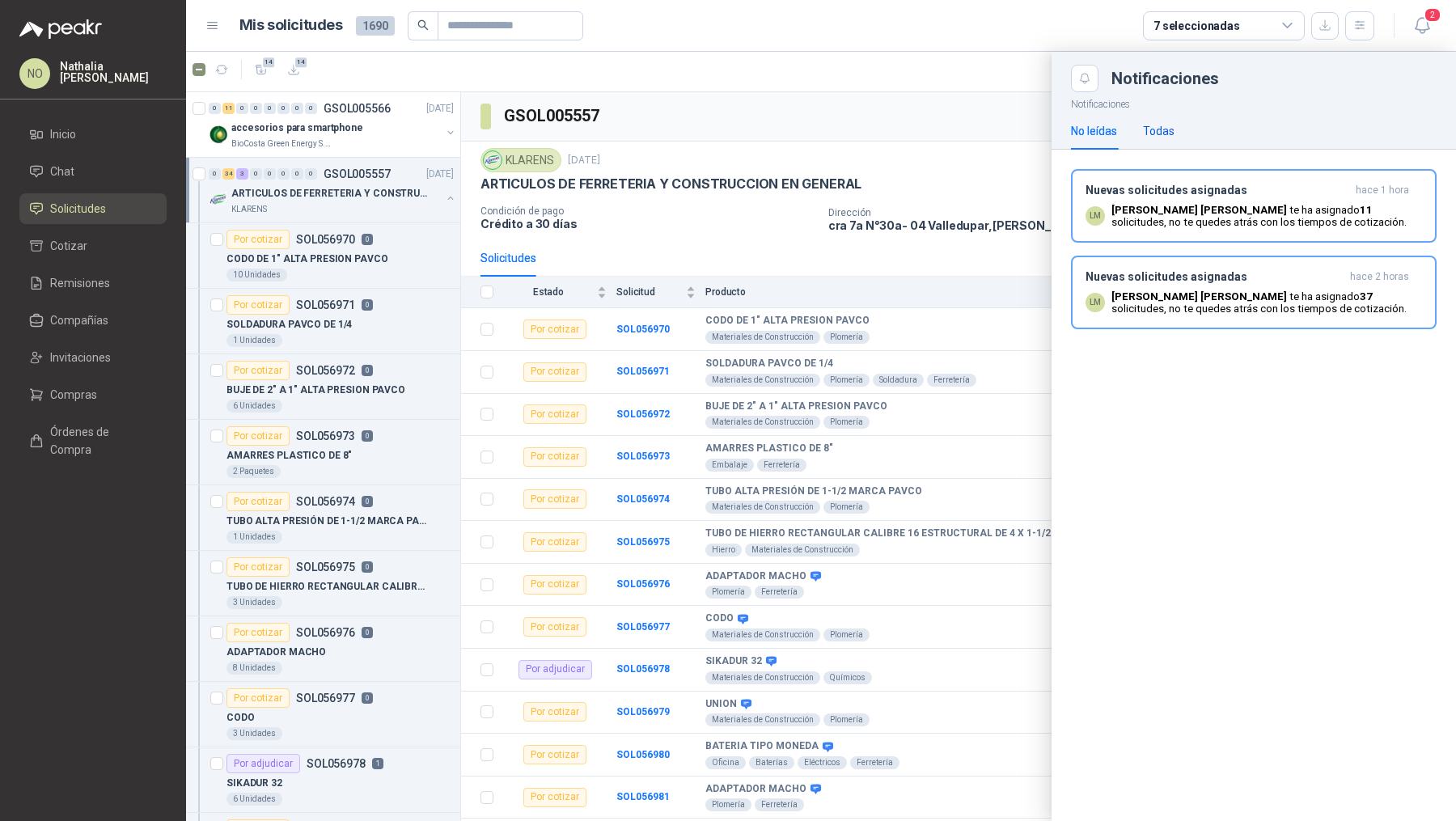
click at [1165, 139] on div "Todas" at bounding box center [1158, 130] width 32 height 18
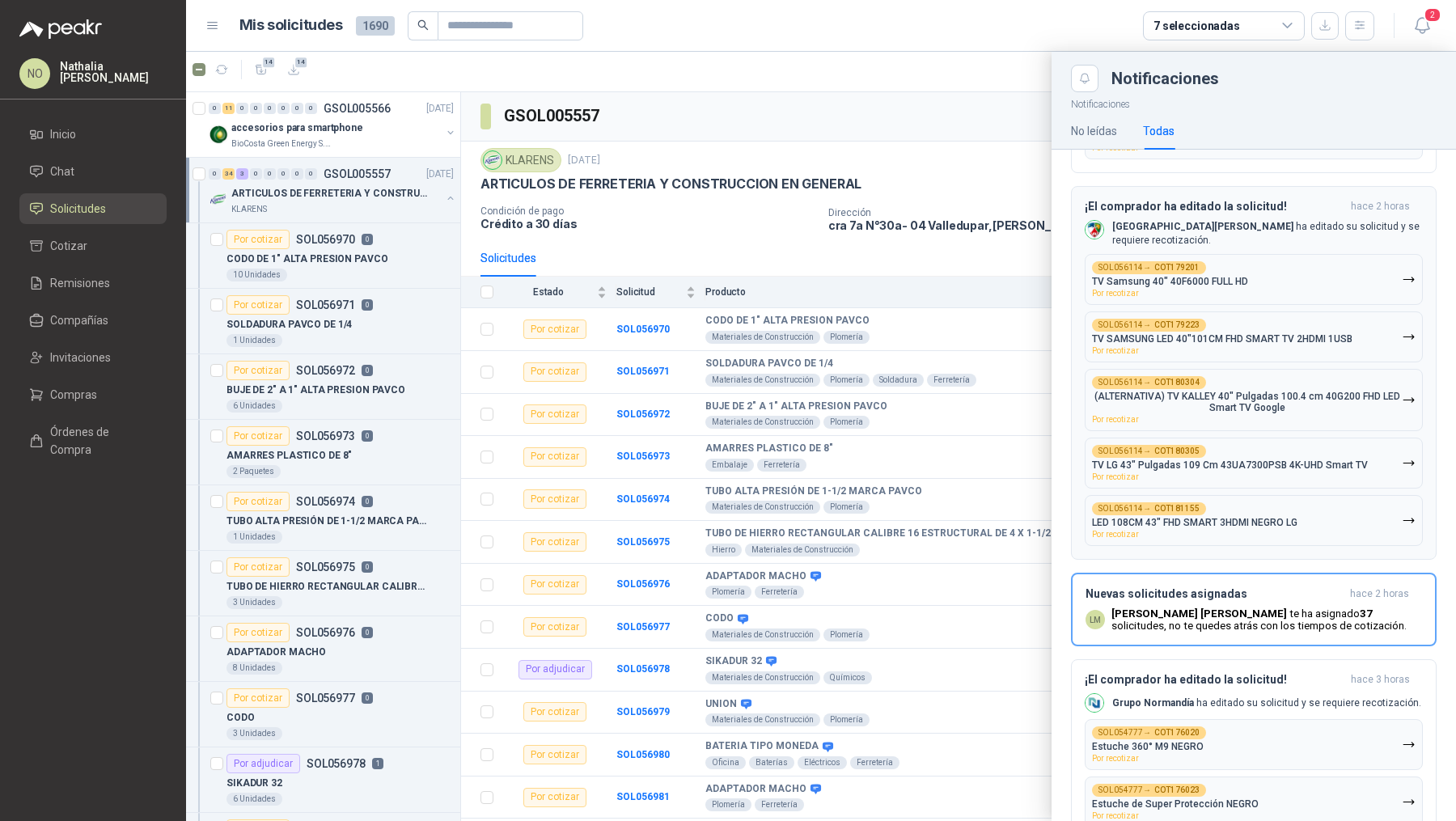
scroll to position [216, 0]
click at [1187, 726] on b "COT176020" at bounding box center [1177, 730] width 45 height 8
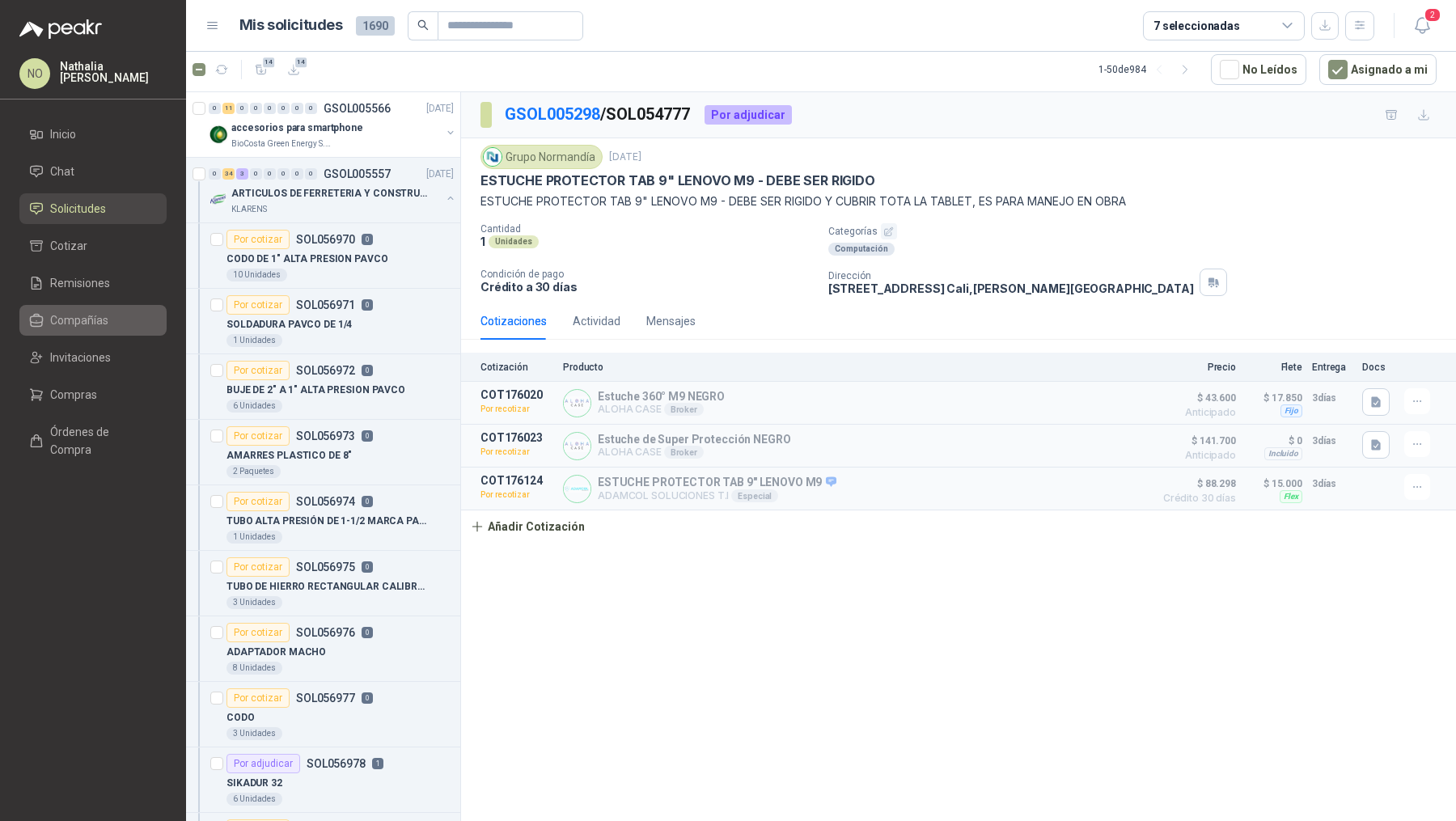
click at [94, 310] on link "Compañías" at bounding box center [93, 320] width 147 height 31
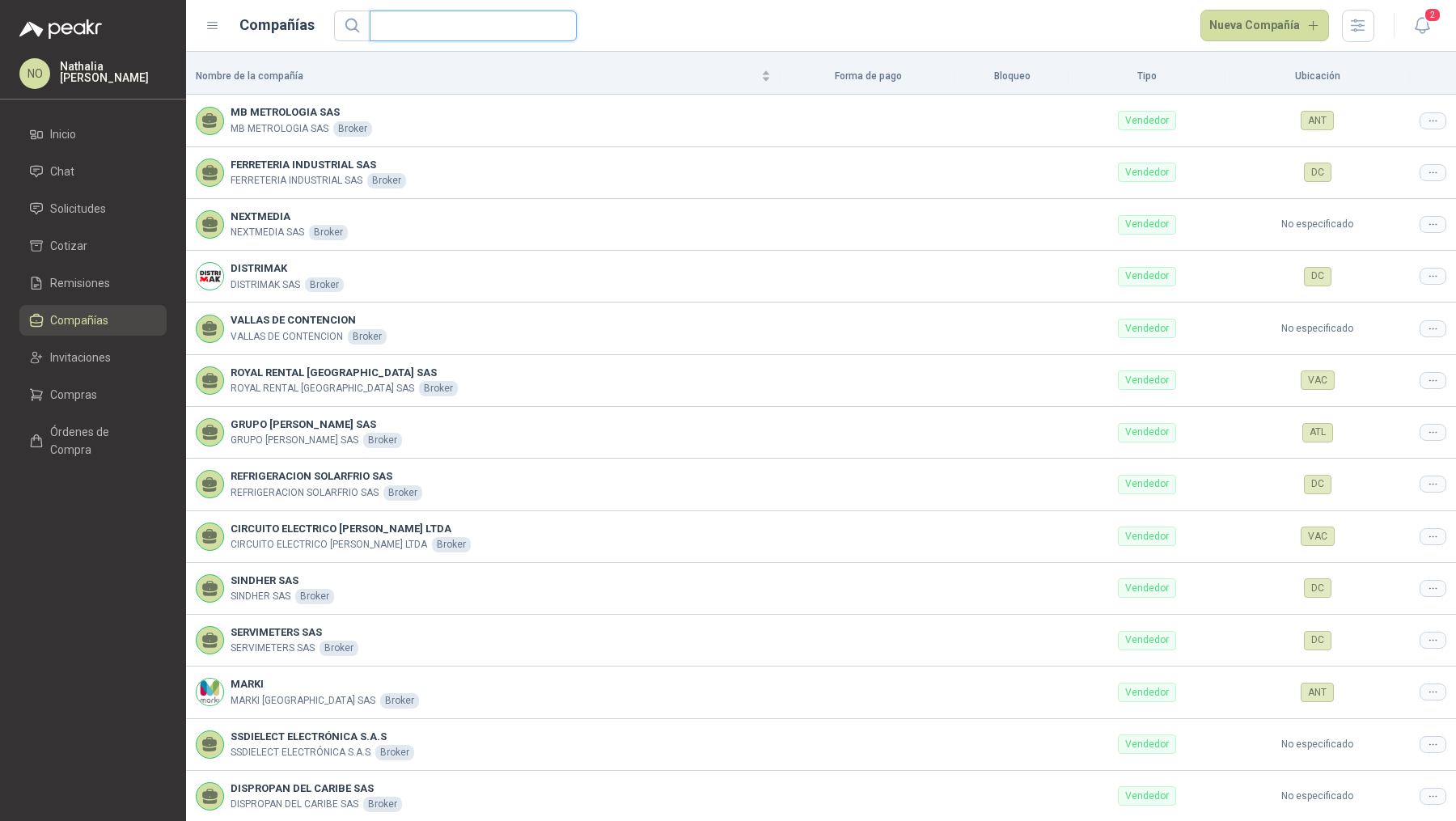
click at [424, 34] on input "text" at bounding box center [466, 25] width 175 height 29
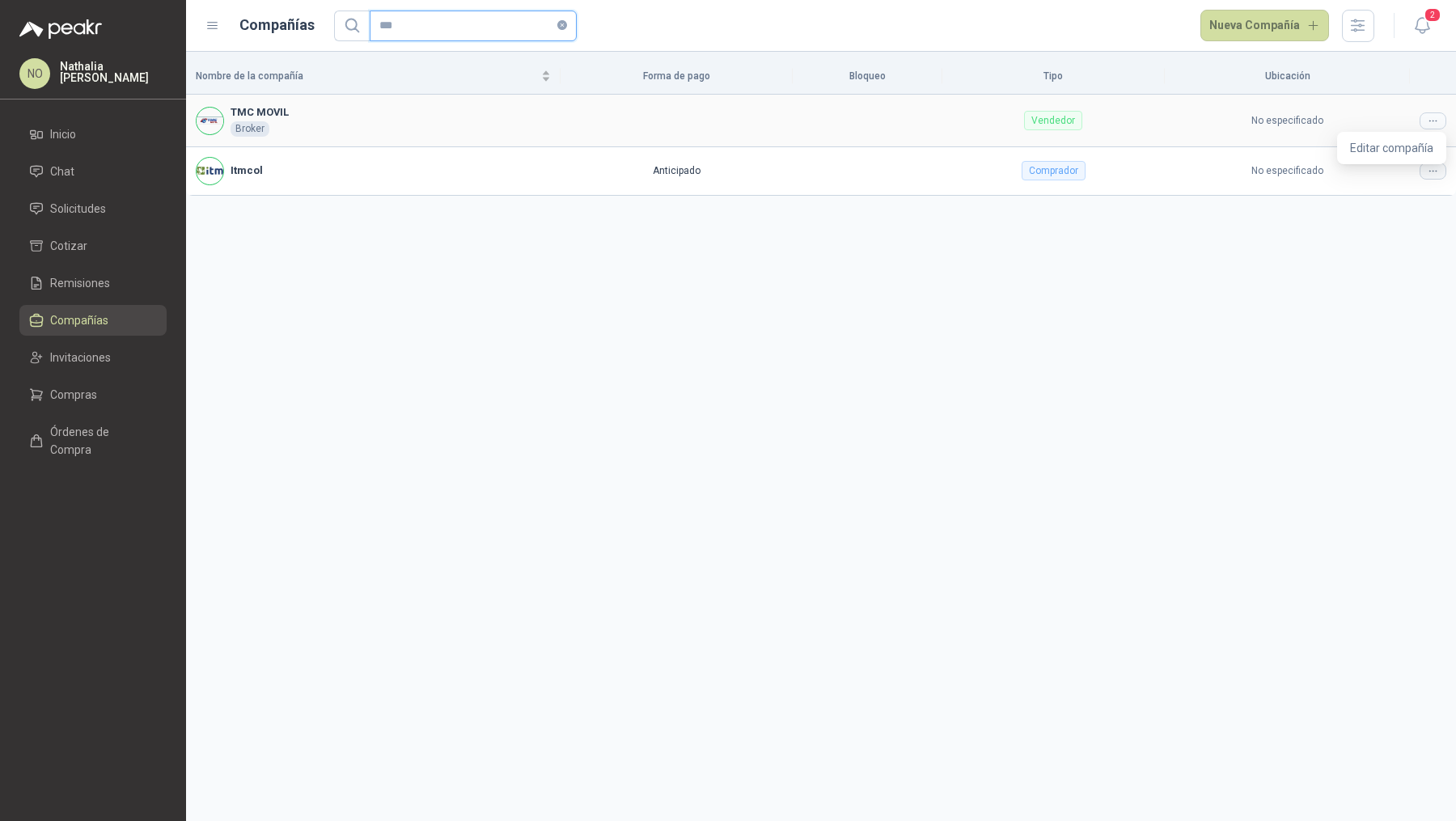
type input "***"
click at [1428, 117] on icon at bounding box center [1433, 121] width 12 height 12
click at [1390, 145] on span "Editar compañía" at bounding box center [1391, 148] width 83 height 18
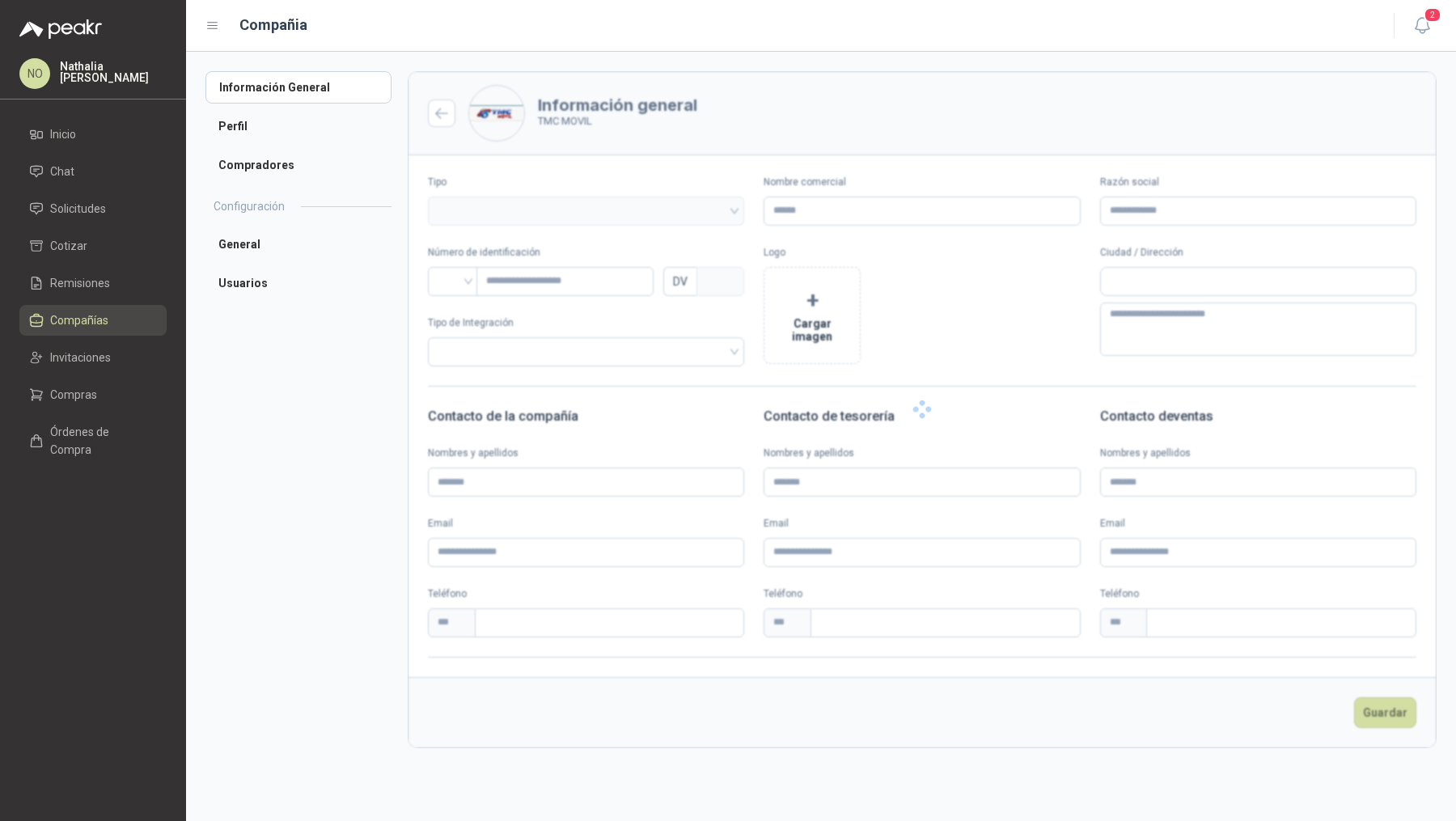
type input "*********"
type input "*"
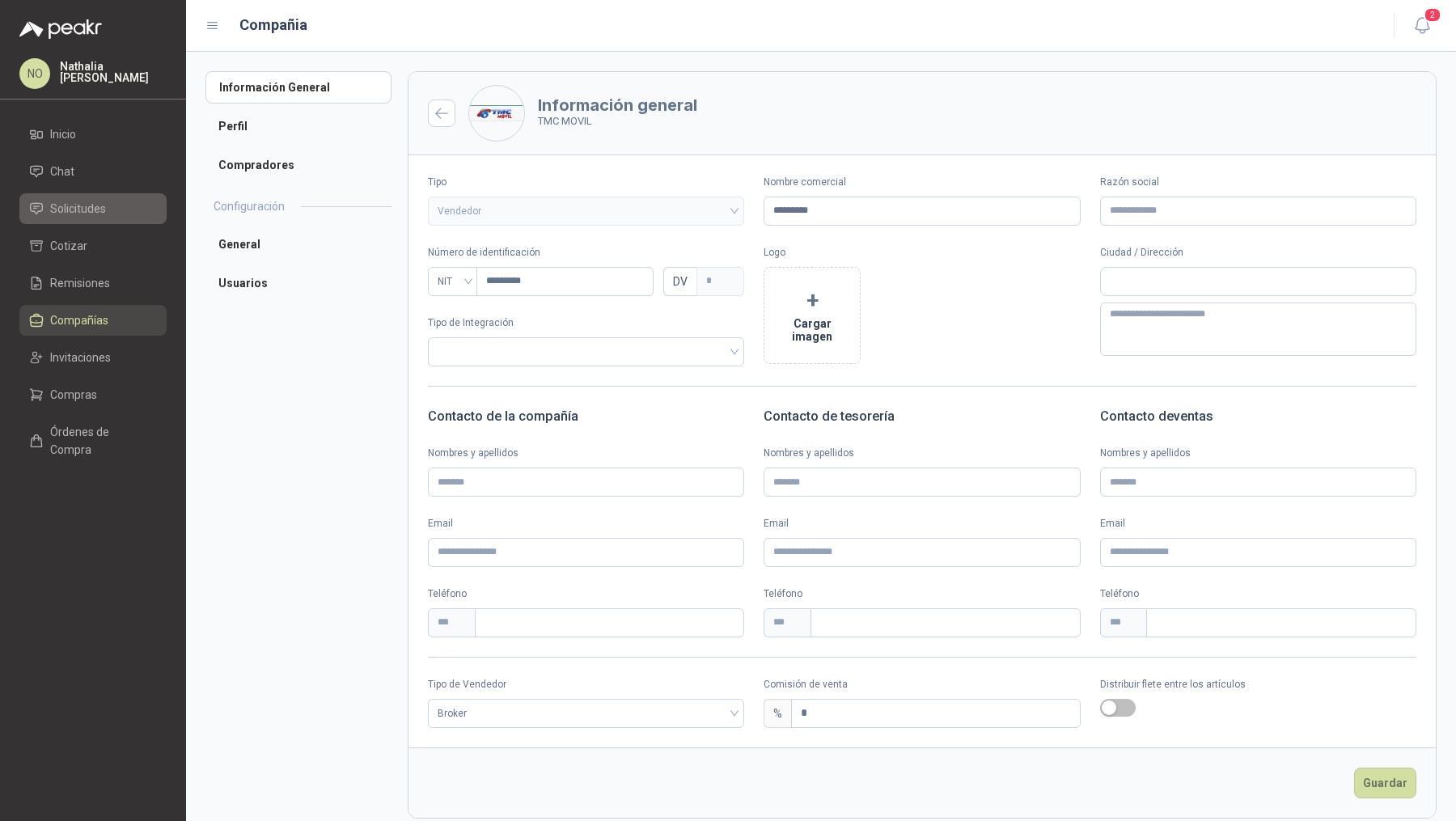
click at [91, 212] on span "Solicitudes" at bounding box center [79, 208] width 56 height 18
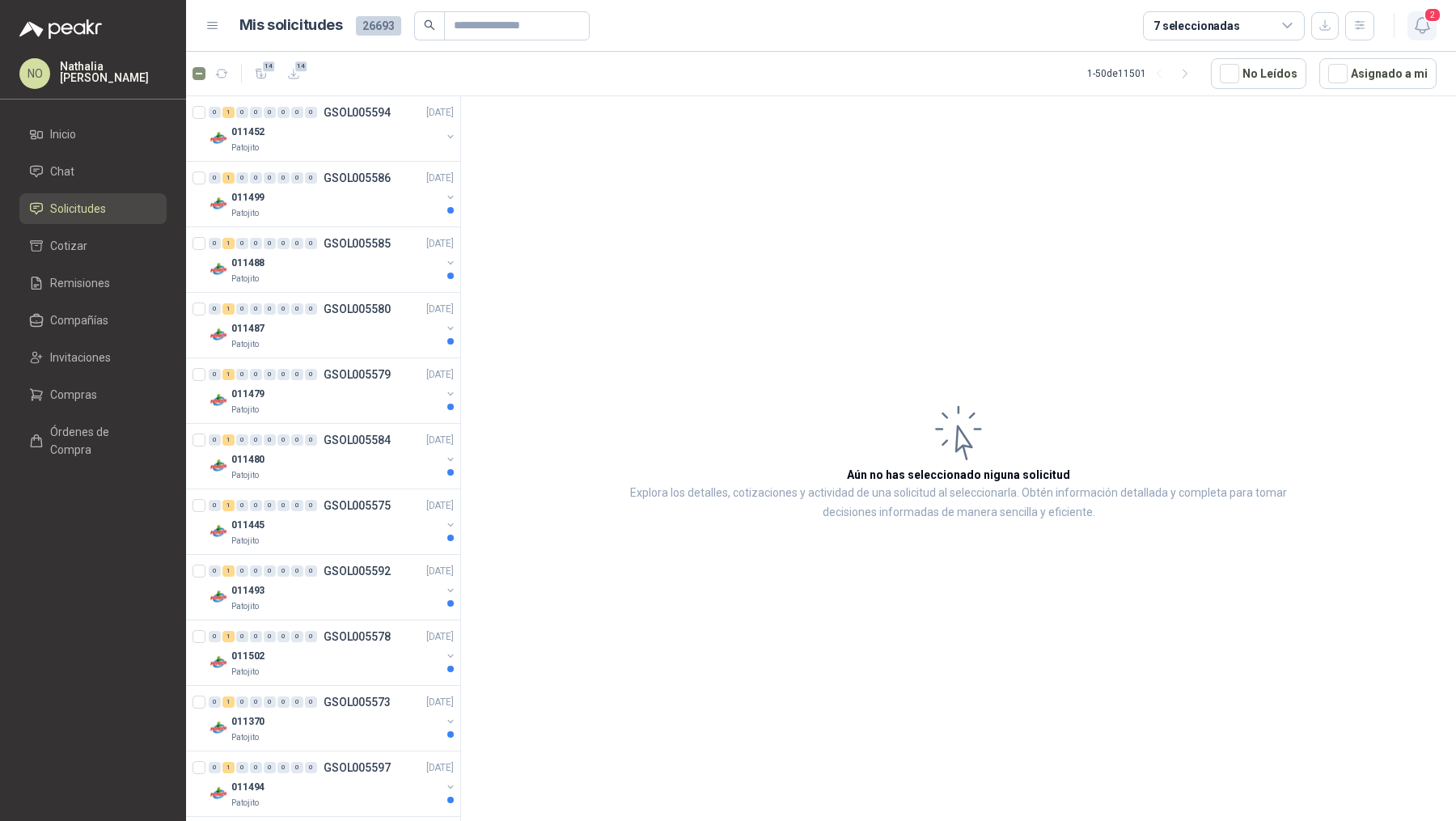
click at [1423, 14] on span "2" at bounding box center [1432, 15] width 18 height 15
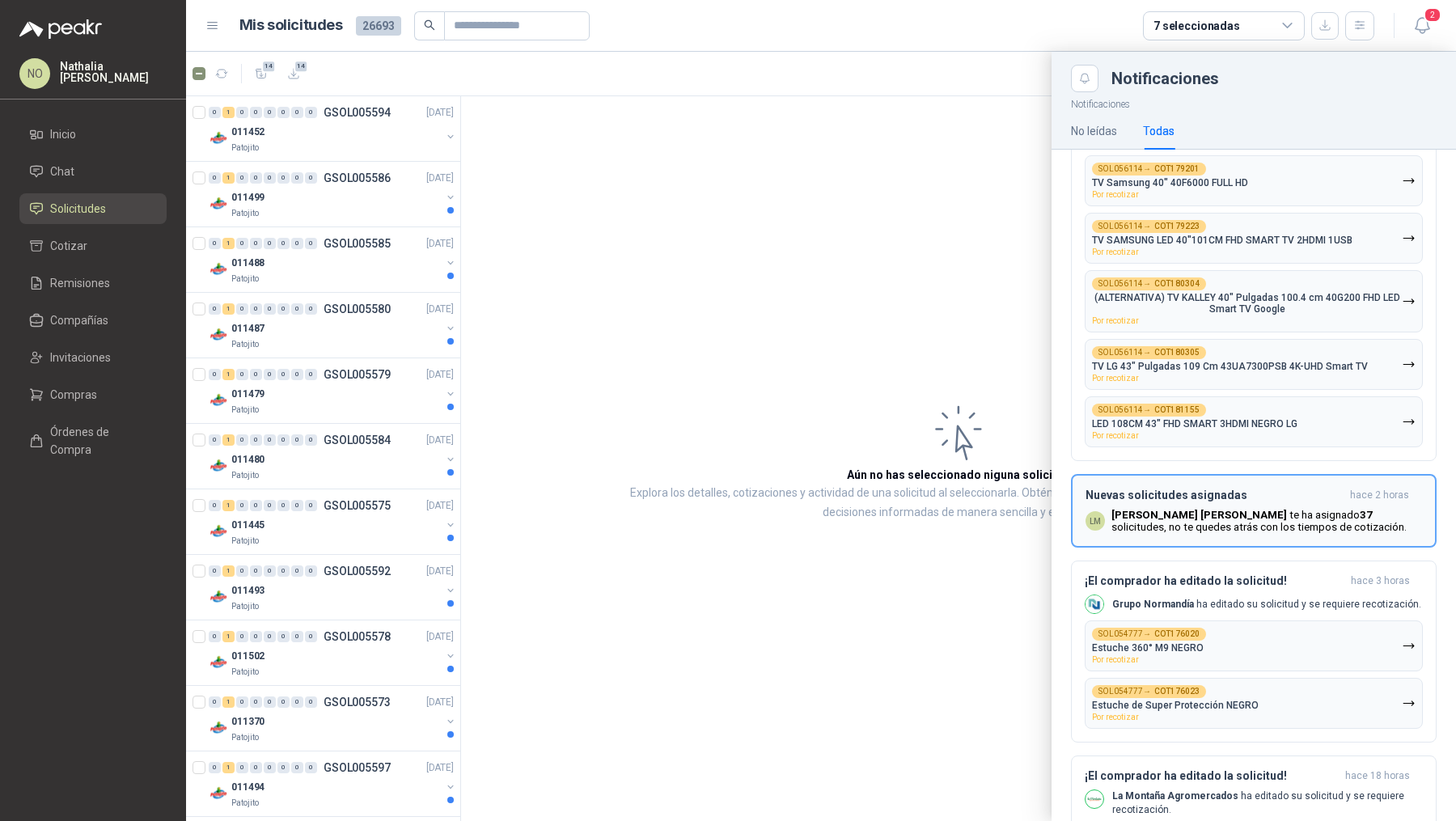
scroll to position [356, 0]
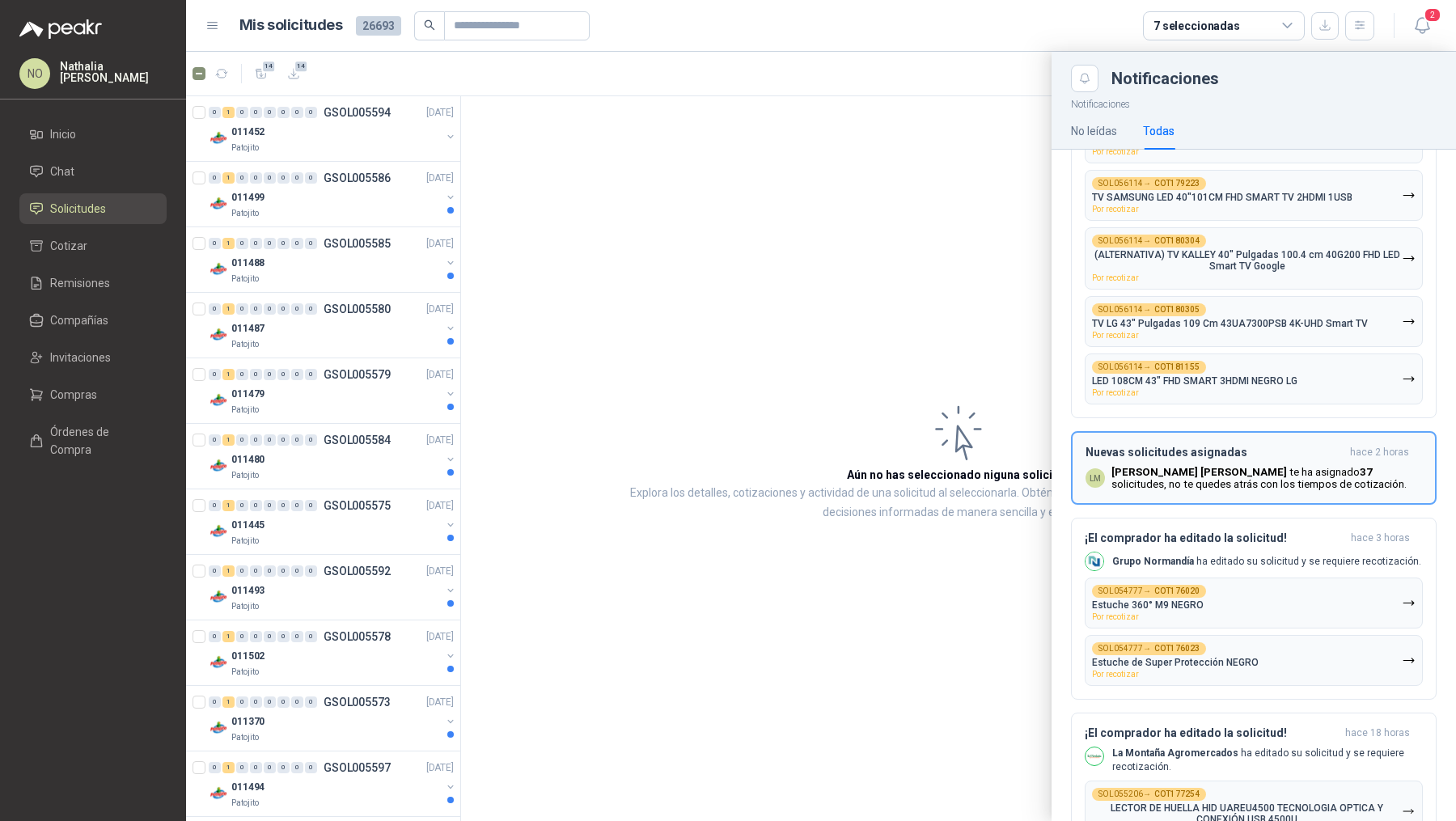
click at [1238, 580] on button "SOL054777 → COT176020 Estuche 360° M9 NEGRO Por recotizar" at bounding box center [1253, 603] width 338 height 51
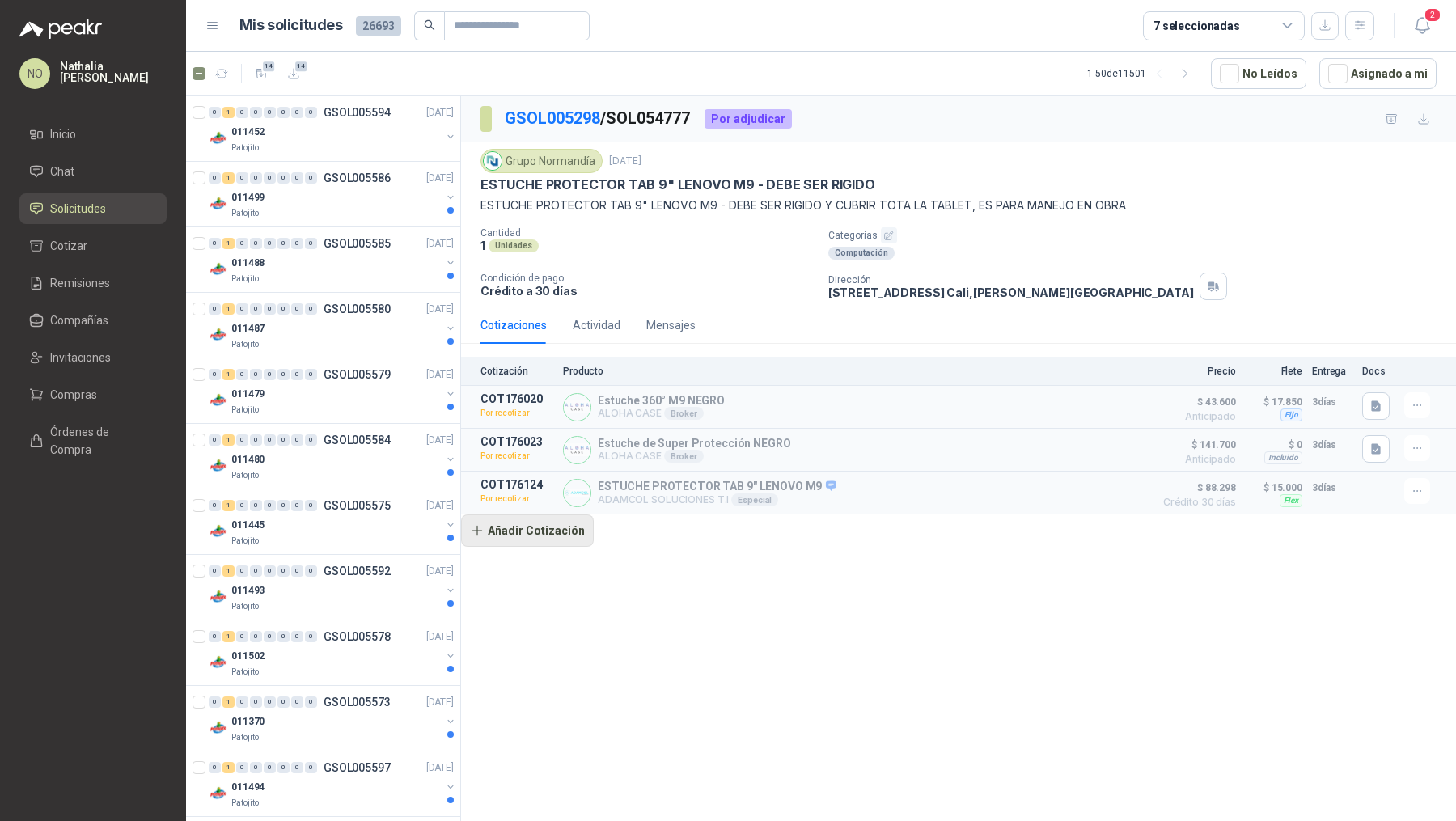
click at [519, 527] on button "Añadir Cotización" at bounding box center [527, 530] width 133 height 33
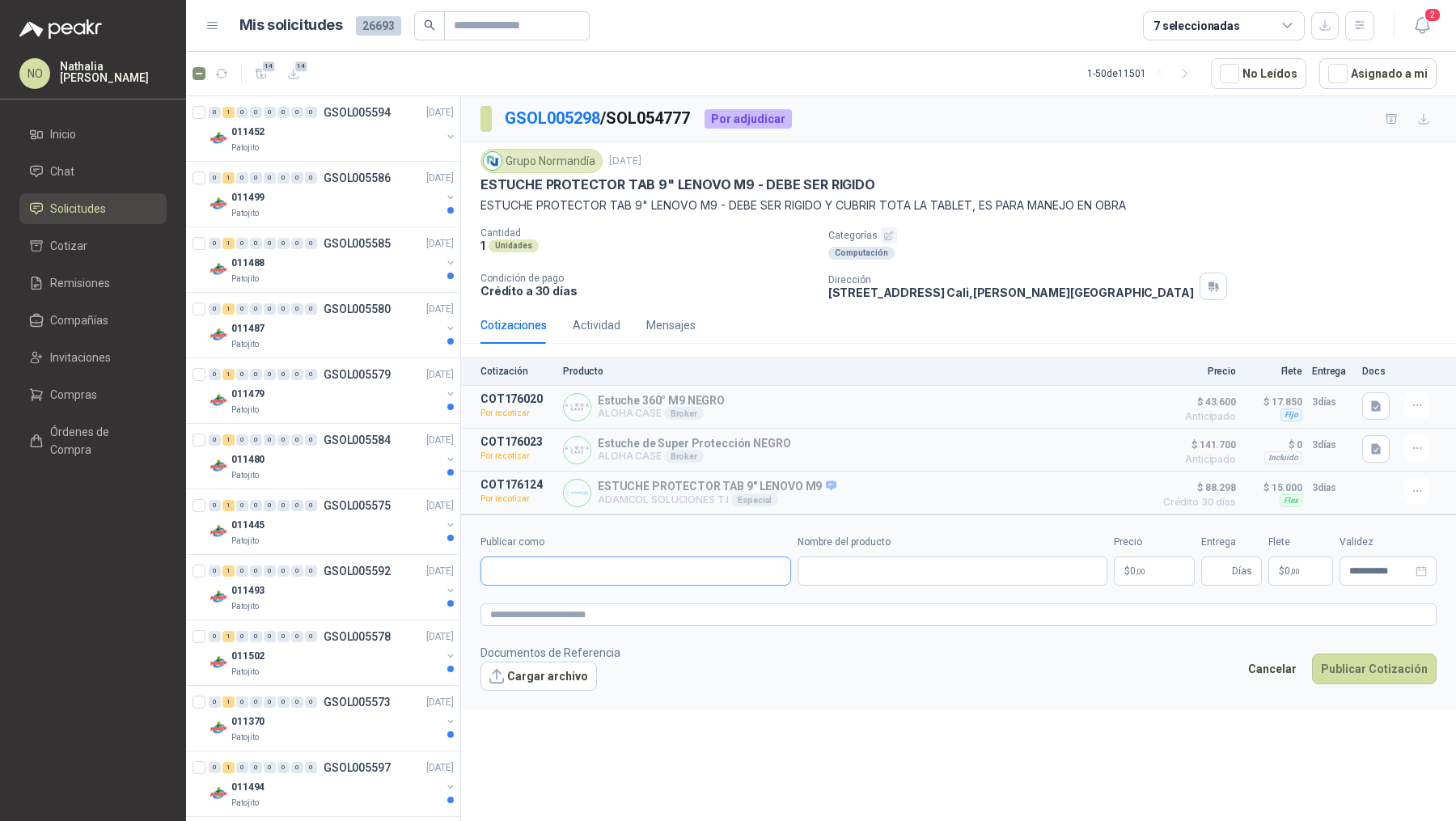
click at [555, 564] on input "Publicar como" at bounding box center [636, 570] width 309 height 27
type input "***"
click at [600, 604] on div "TMC MOVIL NIT : [PHONE_NUMBER]" at bounding box center [636, 606] width 283 height 18
type input "**********"
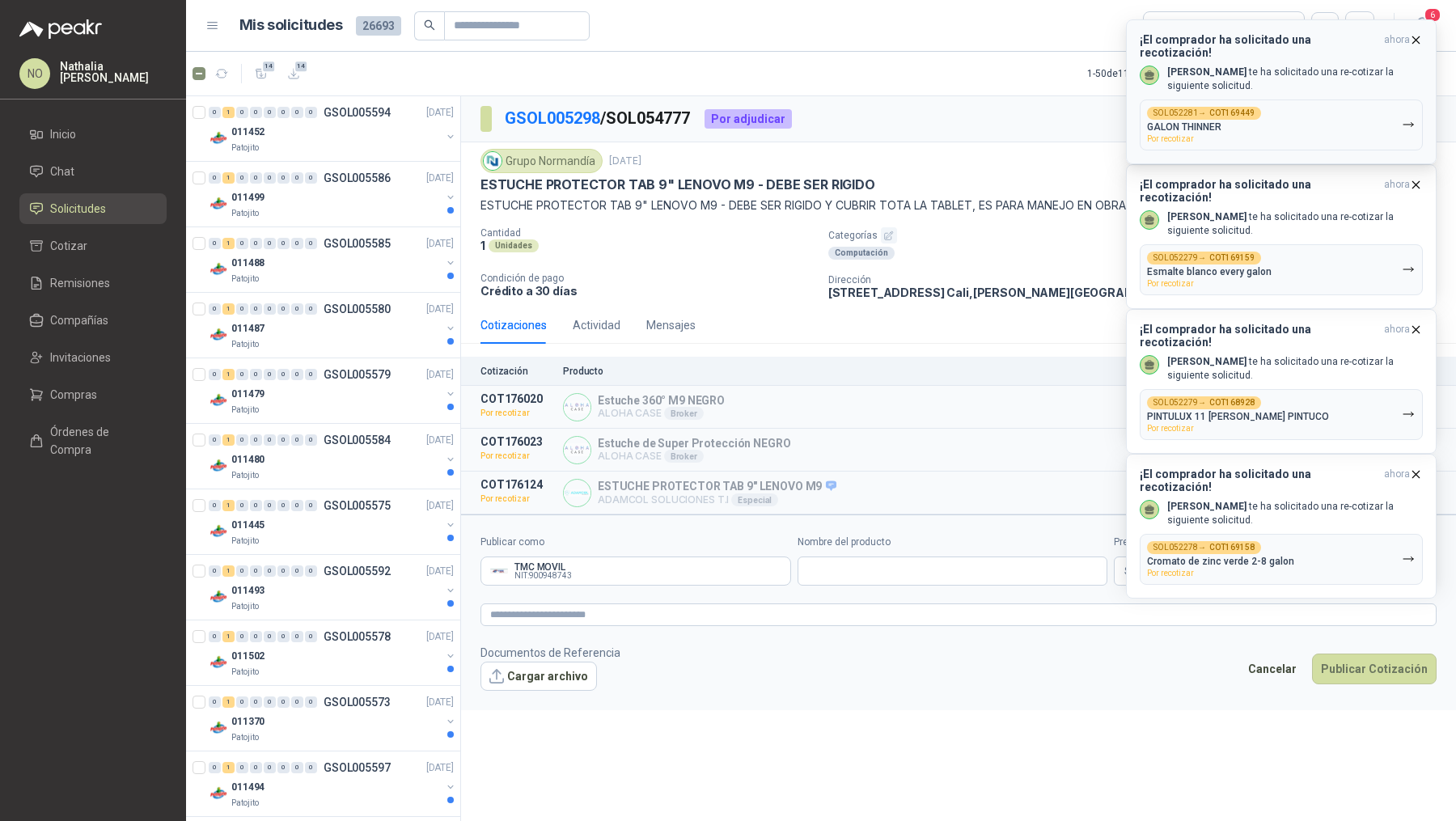
click at [1417, 37] on icon "button" at bounding box center [1416, 39] width 14 height 14
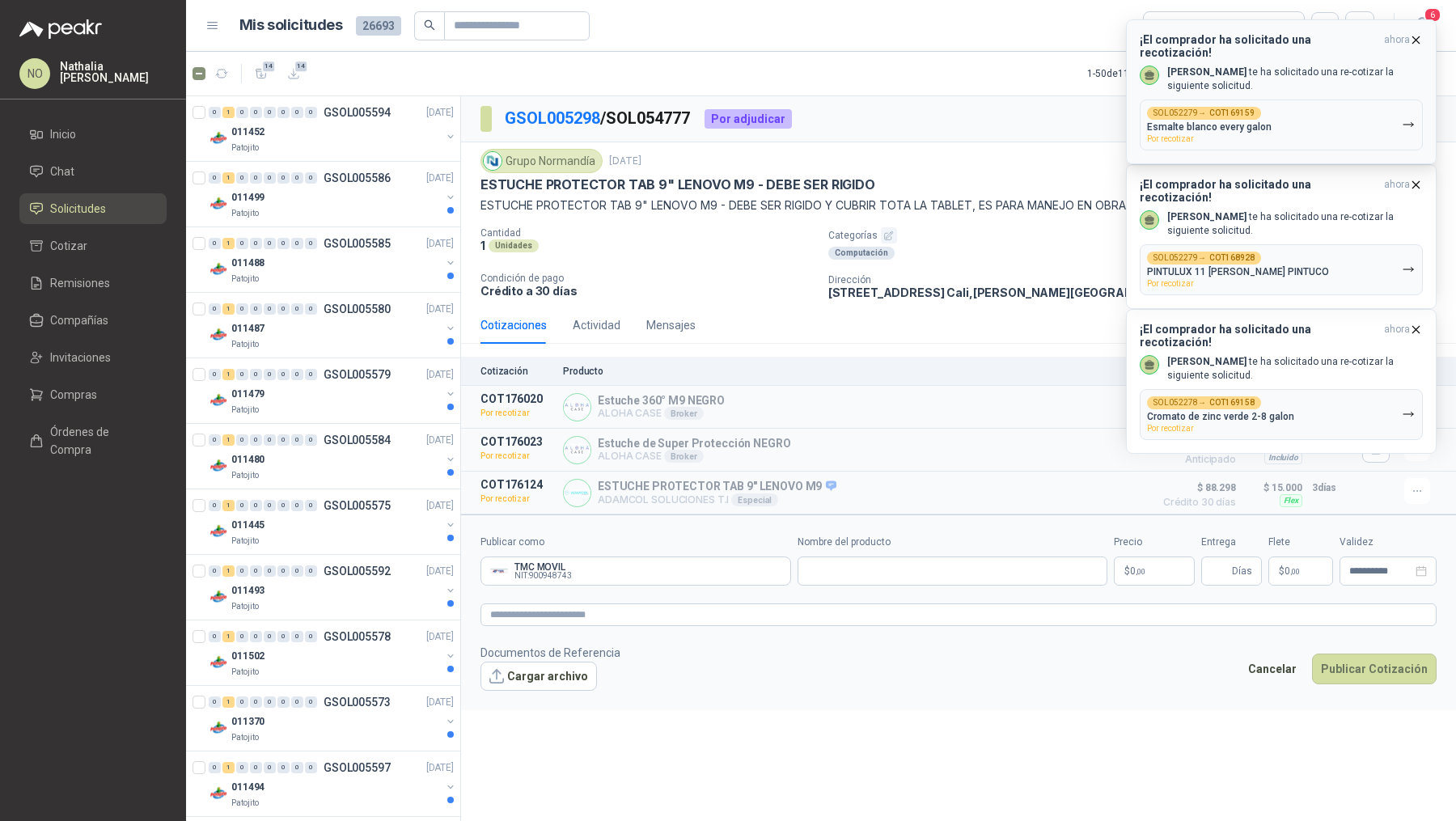
click at [1416, 47] on div "¡El comprador ha solicitado una recotización! ahora [PERSON_NAME] te ha solicit…" at bounding box center [1281, 91] width 283 height 117
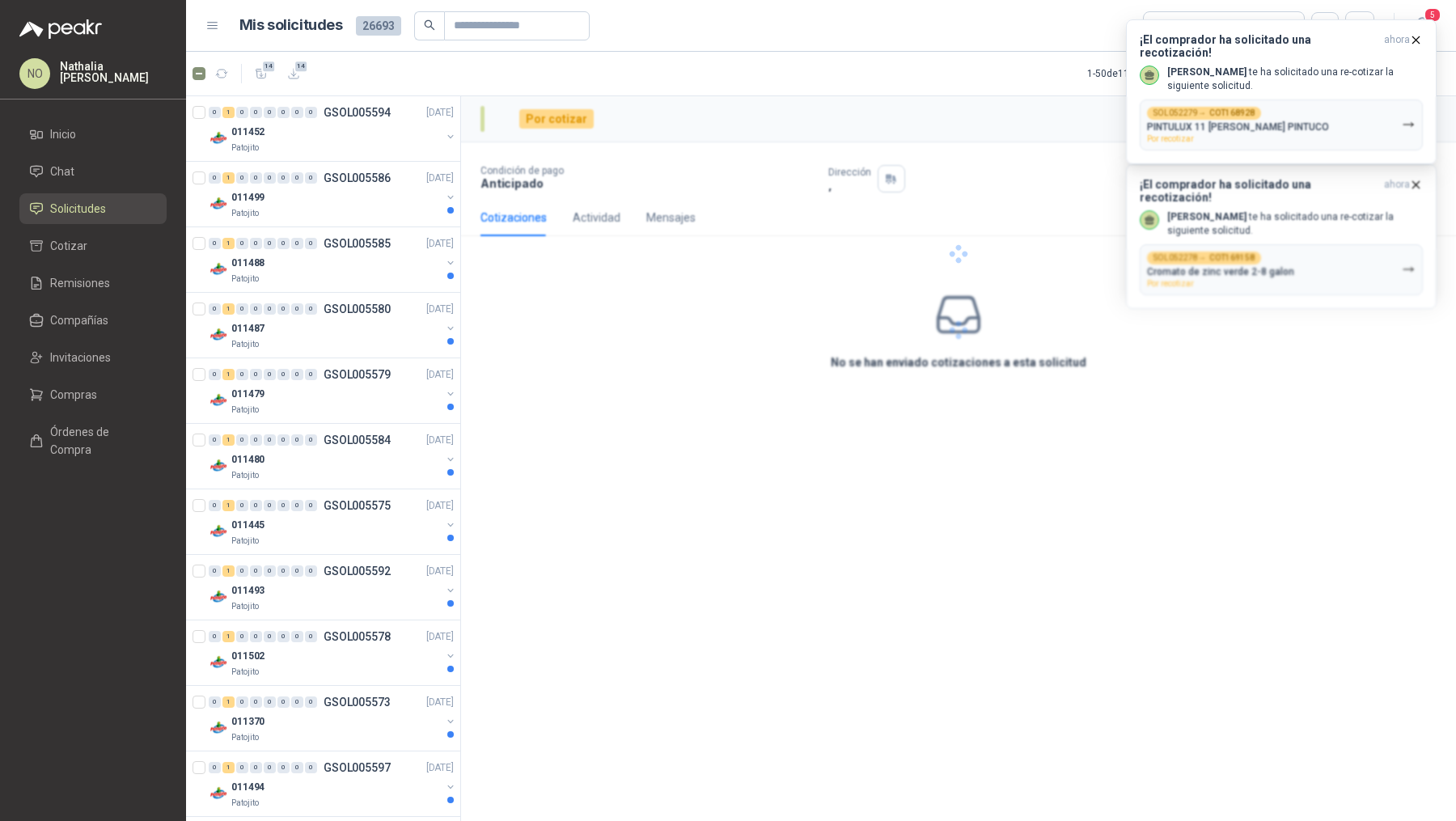
click at [1416, 47] on div "¡El comprador ha solicitado una recotización! ahora [PERSON_NAME] te ha solicit…" at bounding box center [1281, 91] width 283 height 117
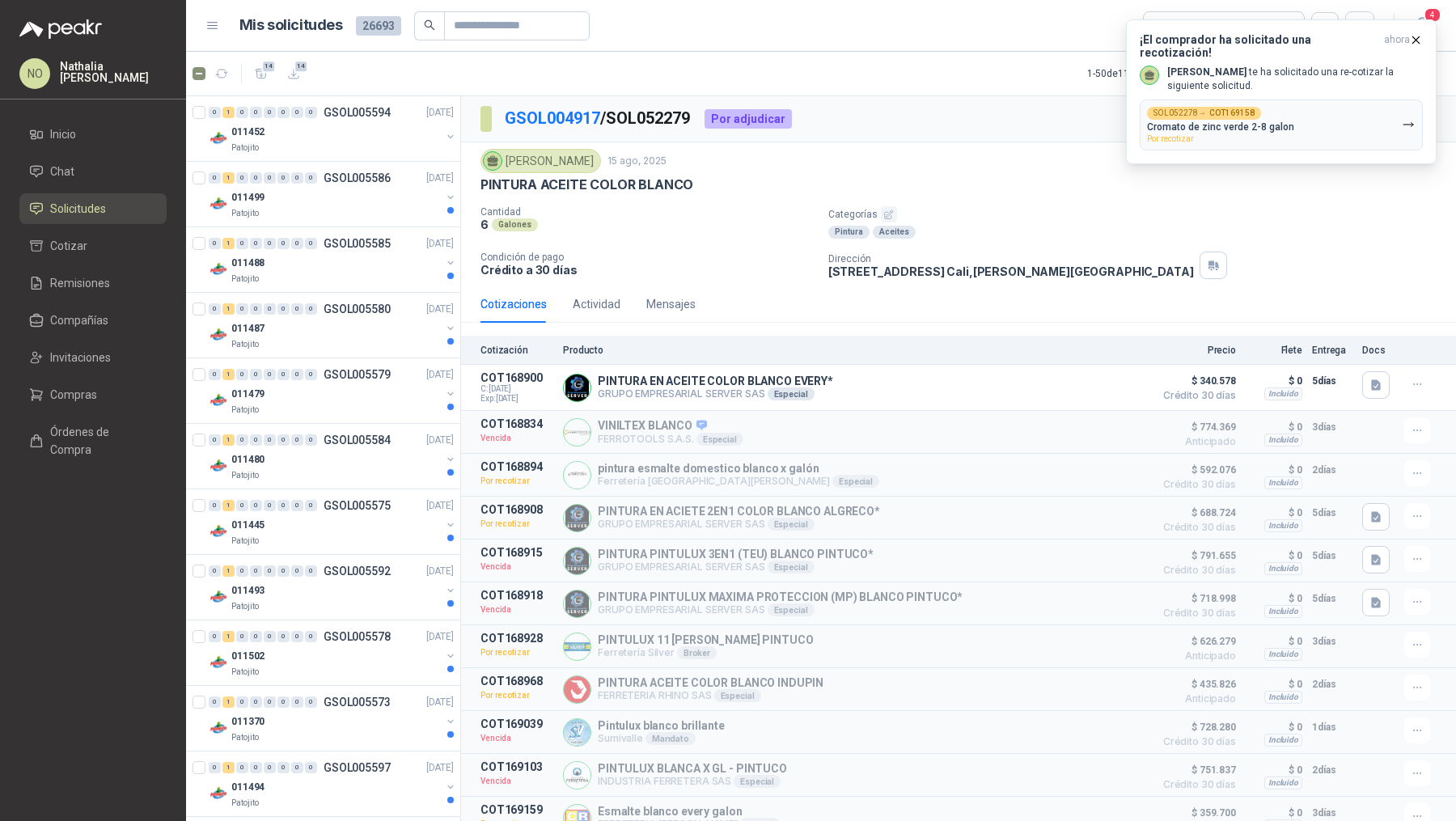
click at [1416, 47] on div "¡El comprador ha solicitado una recotización! ahora [PERSON_NAME] te ha solicit…" at bounding box center [1281, 91] width 283 height 117
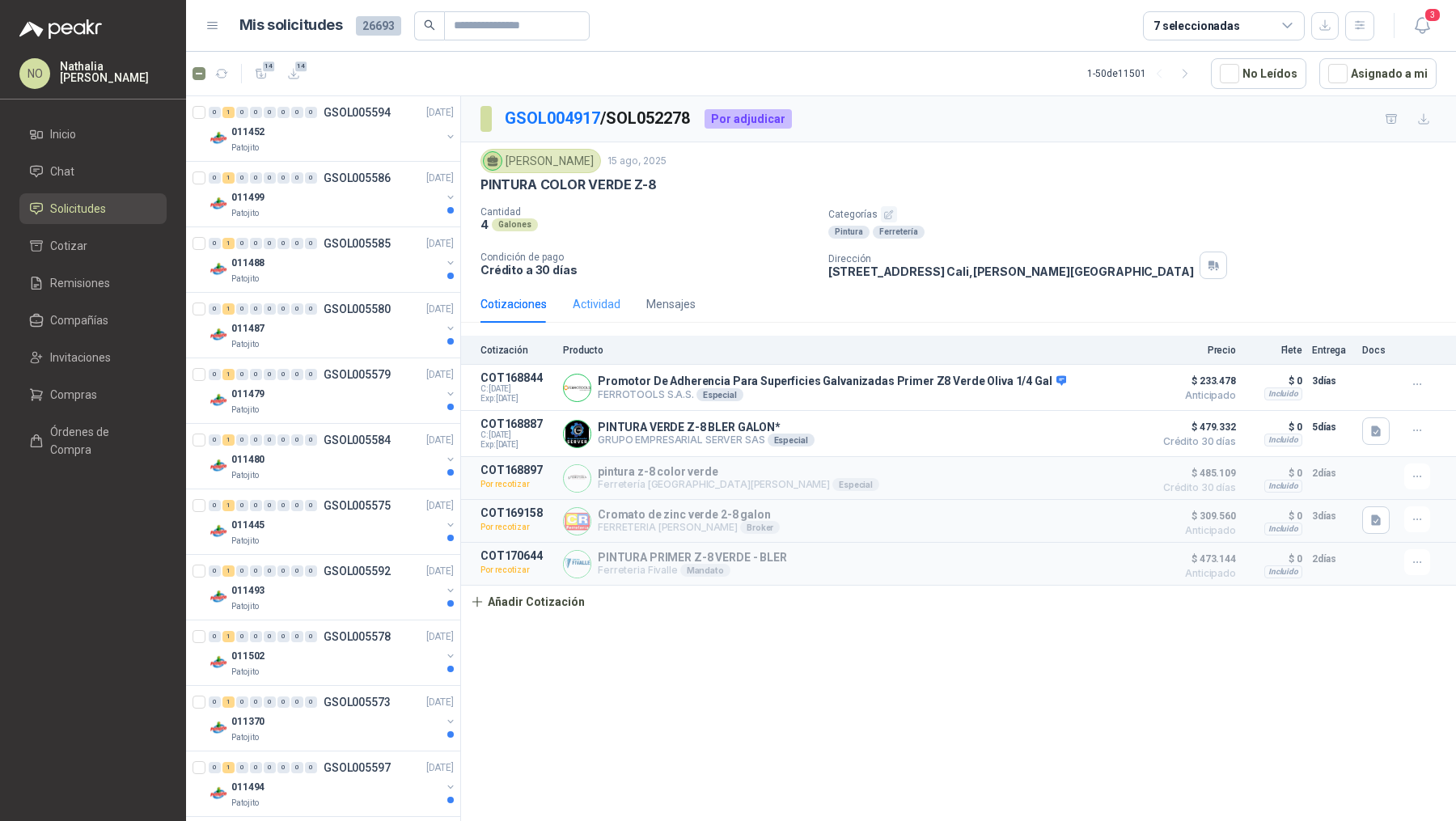
click at [597, 312] on div "Actividad" at bounding box center [596, 304] width 48 height 37
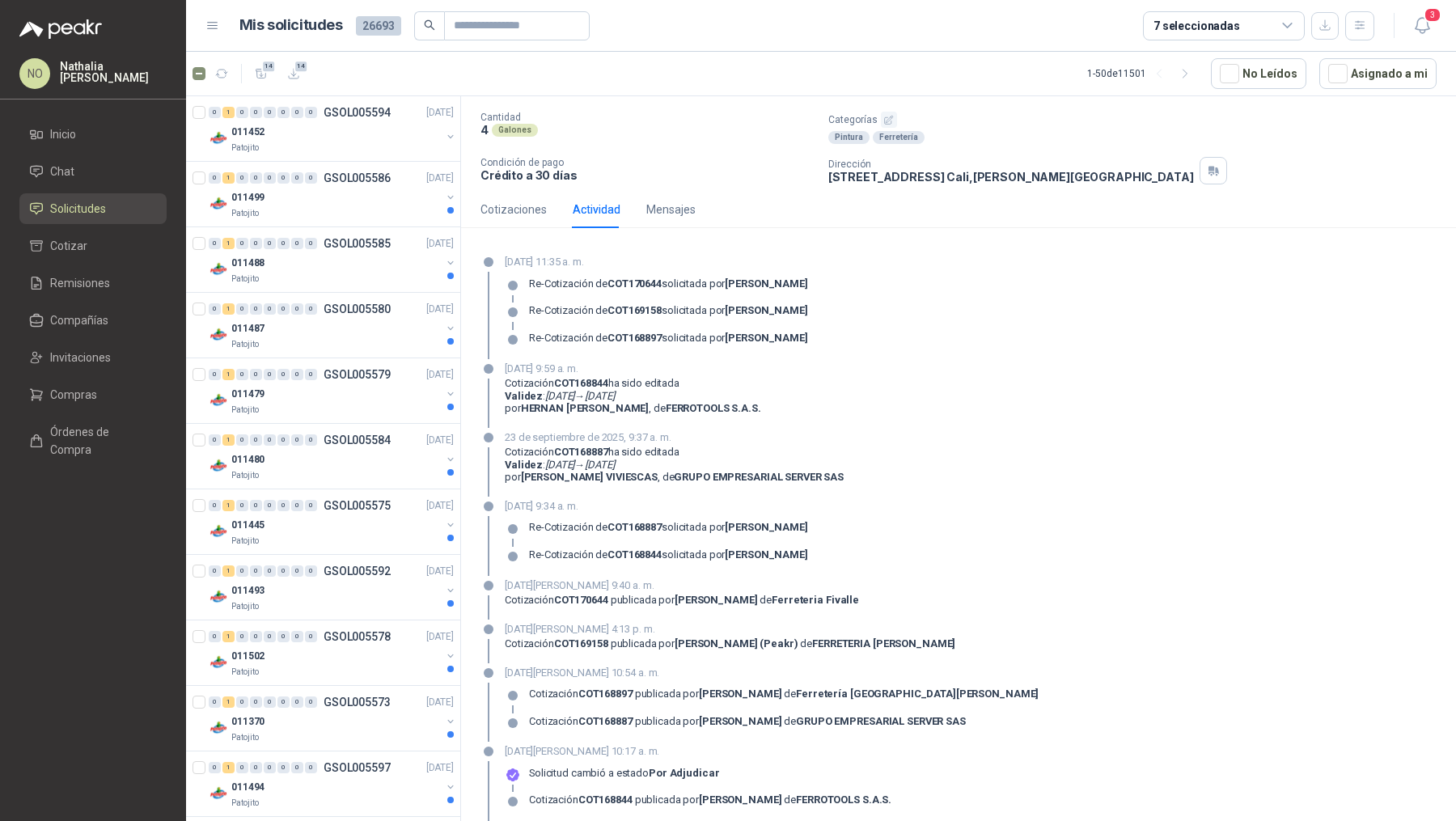
scroll to position [97, 0]
drag, startPoint x: 950, startPoint y: 638, endPoint x: 755, endPoint y: 635, distance: 195.0
click at [755, 635] on div "Cotización COT169158 publicada por [PERSON_NAME] (Peakr) de FERRETERIA [PERSON_…" at bounding box center [729, 641] width 450 height 13
click at [1429, 19] on span "3" at bounding box center [1432, 15] width 18 height 15
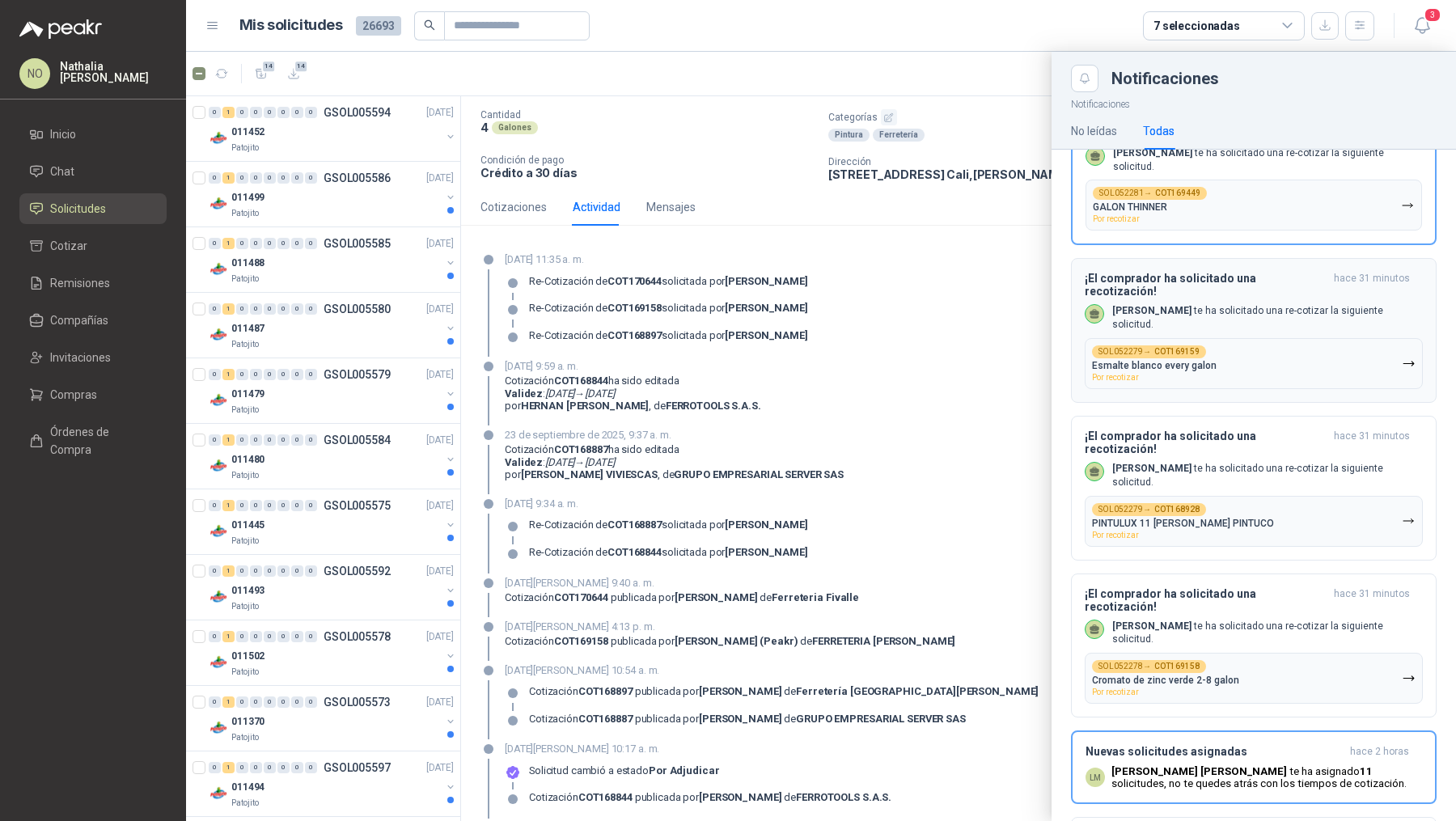
scroll to position [0, 0]
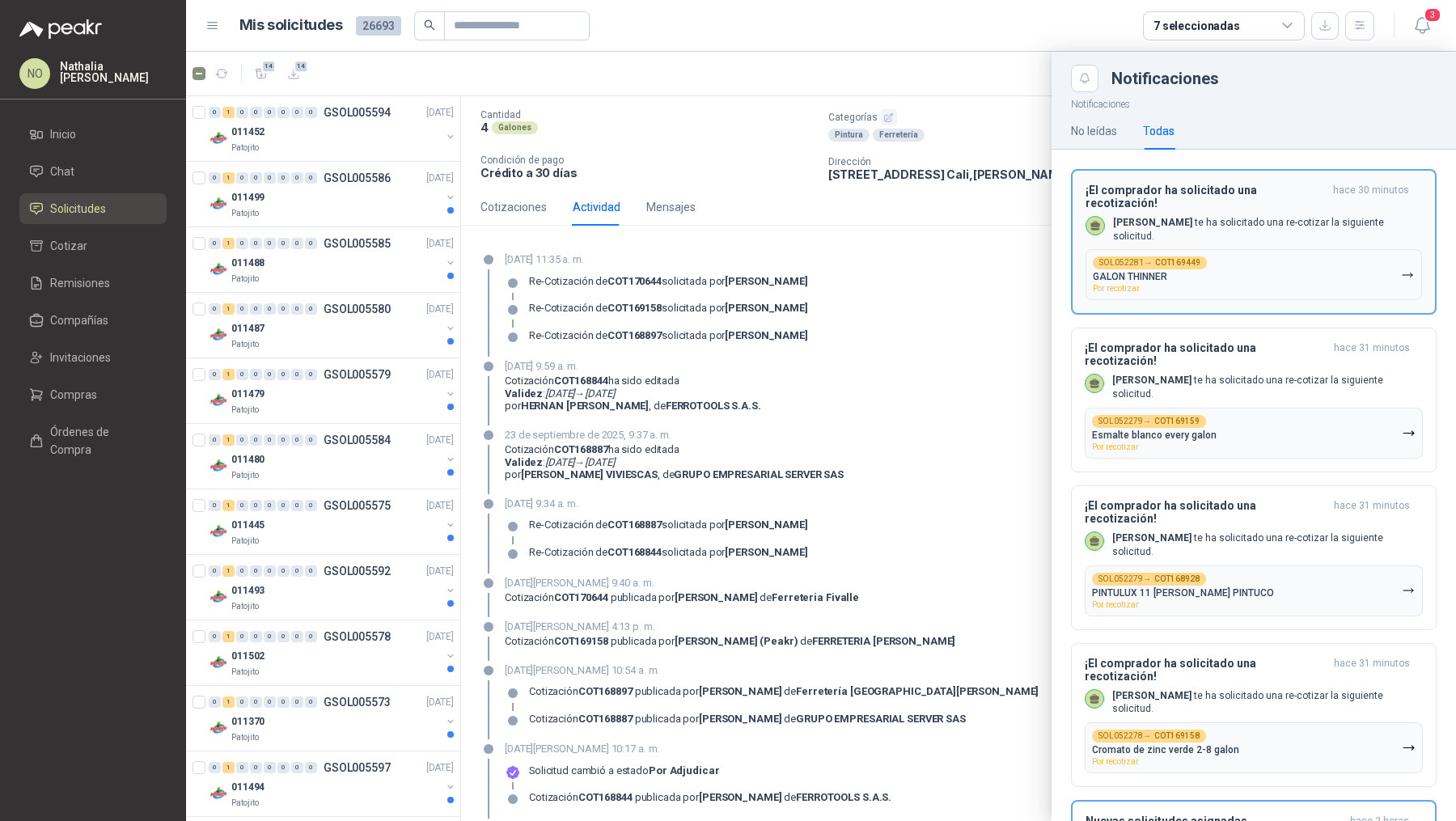
click at [1214, 249] on button "SOL052281 → COT169449 GALON THINNER Por recotizar" at bounding box center [1253, 274] width 336 height 51
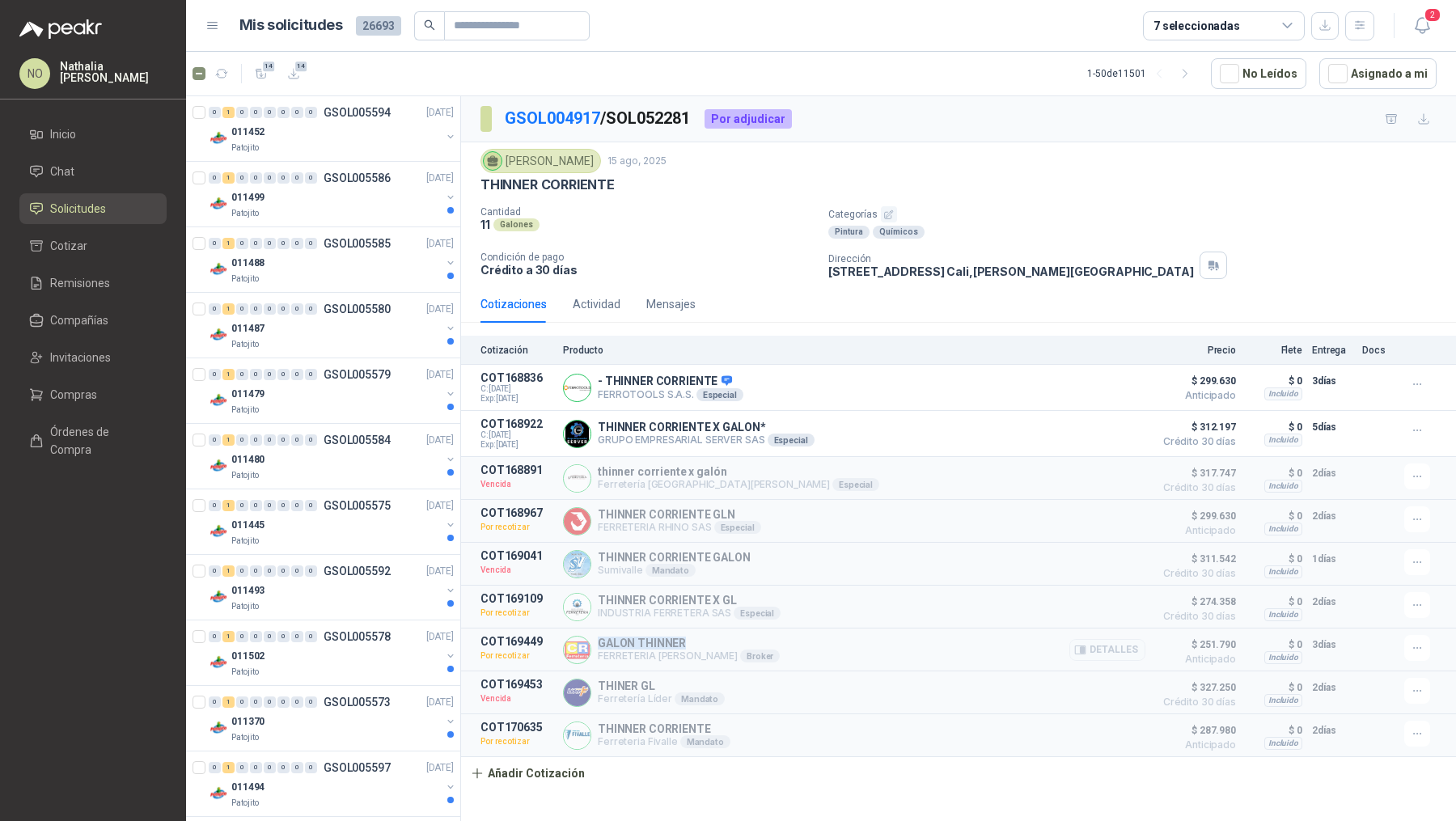
drag, startPoint x: 601, startPoint y: 639, endPoint x: 691, endPoint y: 639, distance: 90.0
click at [692, 640] on p "GALON THINNER" at bounding box center [688, 643] width 182 height 13
copy p "GALON THINNER"
click at [1426, 21] on span "2" at bounding box center [1432, 15] width 18 height 15
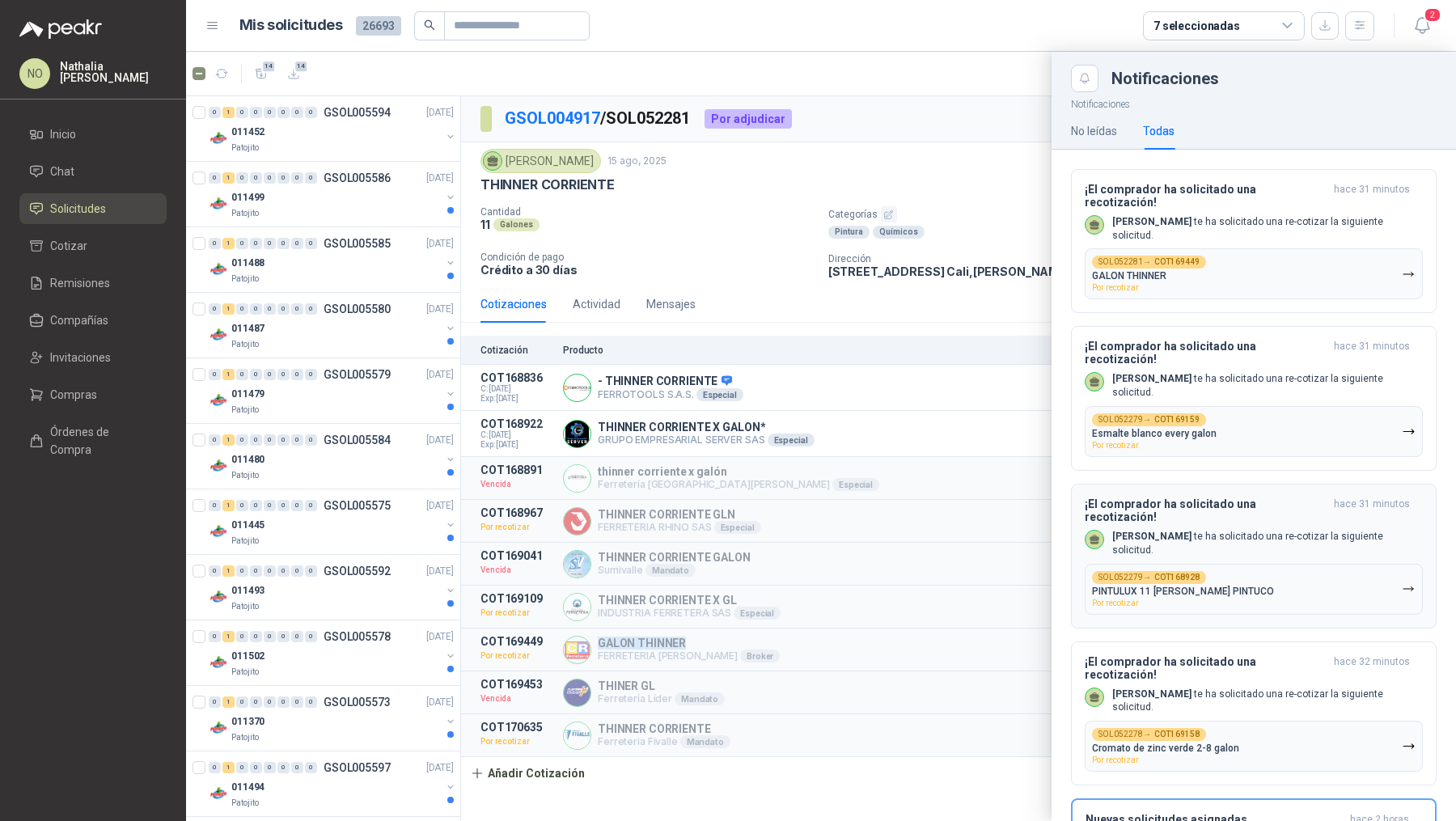
click at [1273, 564] on button "SOL052279 → COT168928 PINTULUX 11 [PERSON_NAME] PINTUCO Por recotizar" at bounding box center [1253, 589] width 338 height 51
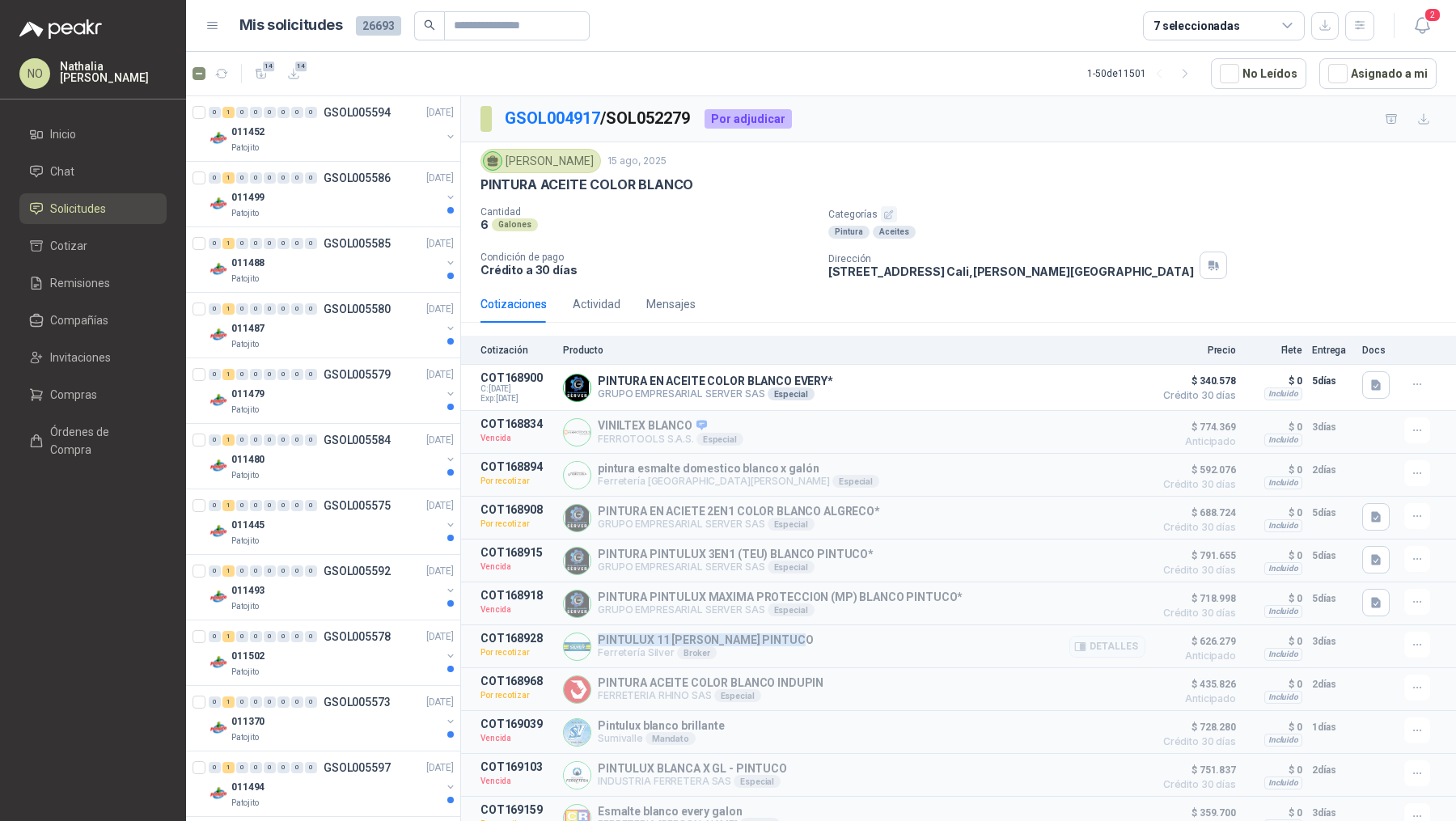
drag, startPoint x: 596, startPoint y: 637, endPoint x: 809, endPoint y: 638, distance: 213.0
click at [809, 638] on div "PINTULUX 11 [PERSON_NAME] PINTUCO Ferretería Silver Broker Detalles" at bounding box center [854, 646] width 582 height 29
copy p "PINTULUX 11 [PERSON_NAME] PINTUCO"
click at [1433, 17] on span "2" at bounding box center [1432, 15] width 18 height 15
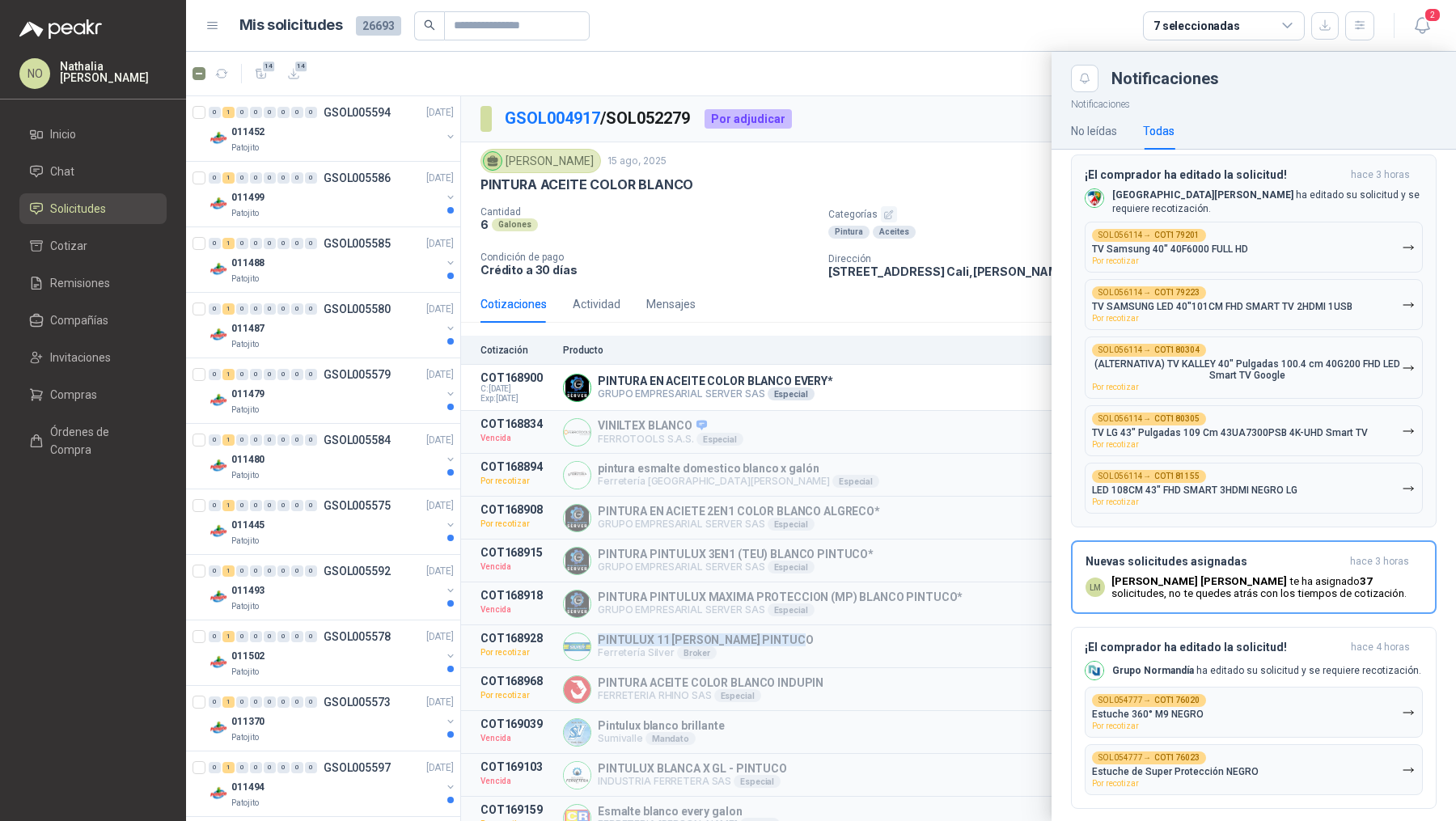
scroll to position [899, 0]
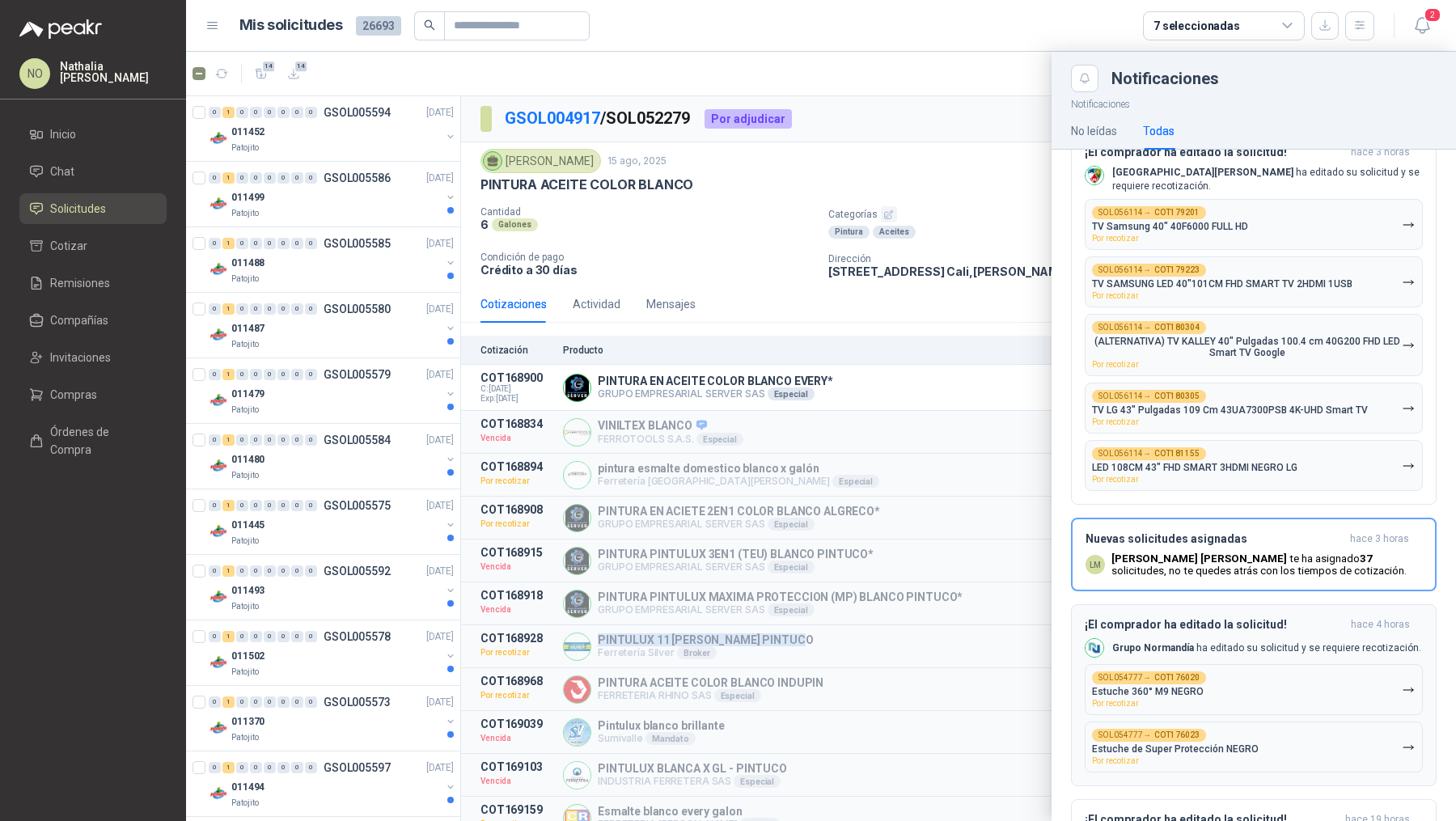
click at [1204, 664] on button "SOL054777 → COT176020 Estuche 360° M9 NEGRO Por recotizar" at bounding box center [1253, 689] width 338 height 51
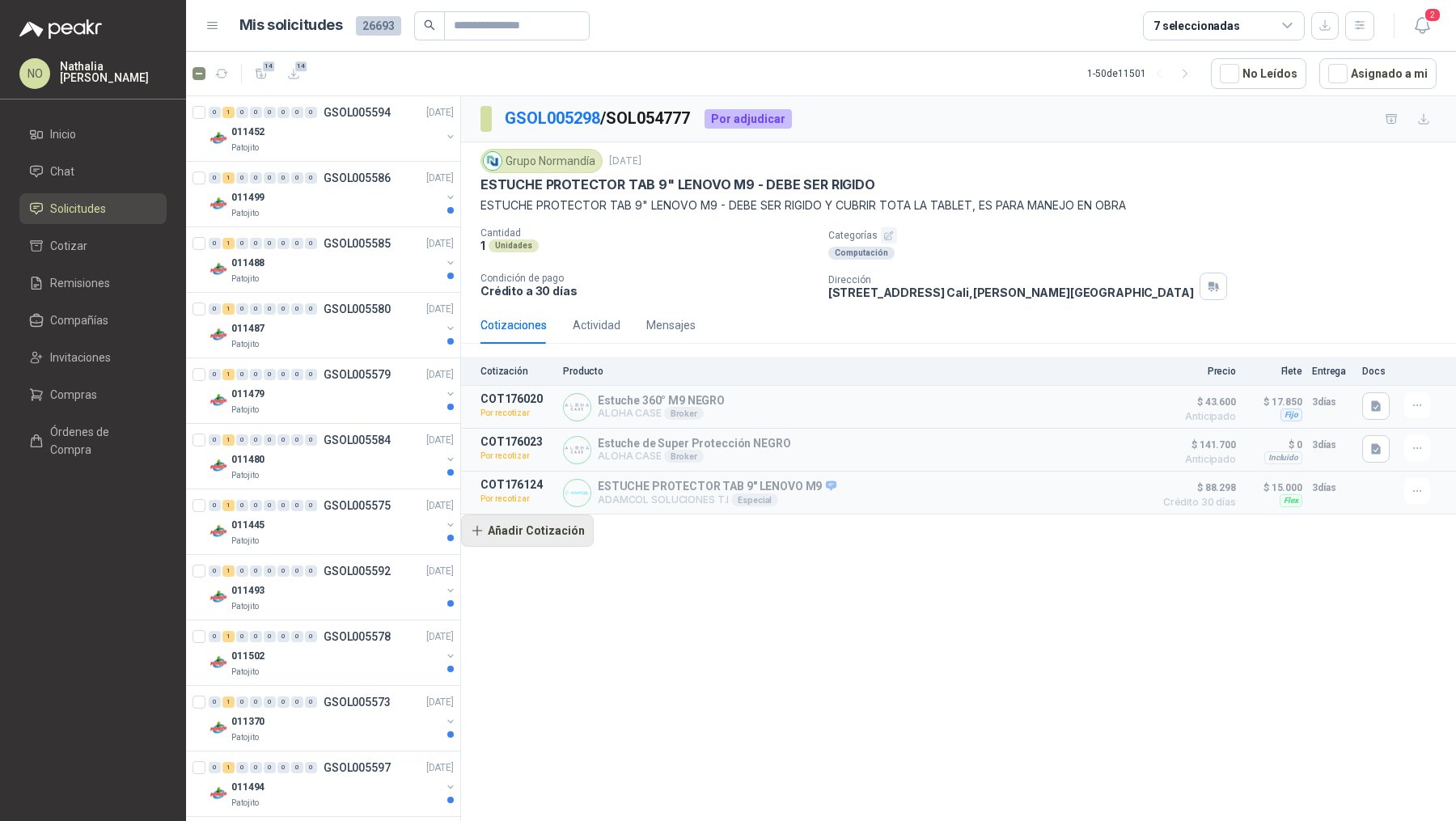
click at [566, 528] on button "Añadir Cotización" at bounding box center [527, 530] width 133 height 33
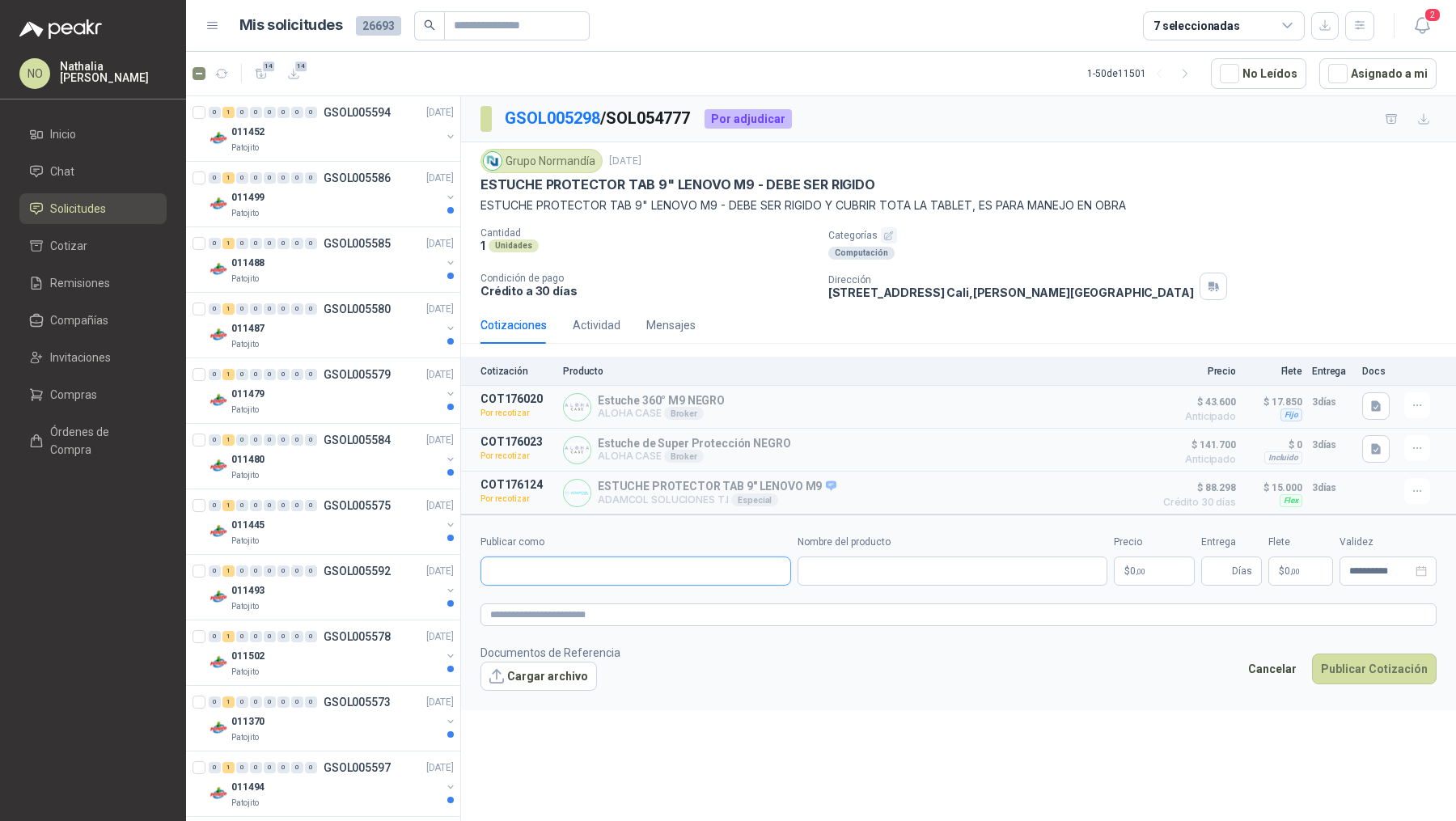
click at [652, 574] on input "Publicar como" at bounding box center [636, 570] width 309 height 27
type input "***"
click at [551, 608] on span "NIT : 900948743" at bounding box center [547, 611] width 57 height 8
type input "**********"
click at [853, 568] on input "Nombre del producto" at bounding box center [953, 570] width 311 height 29
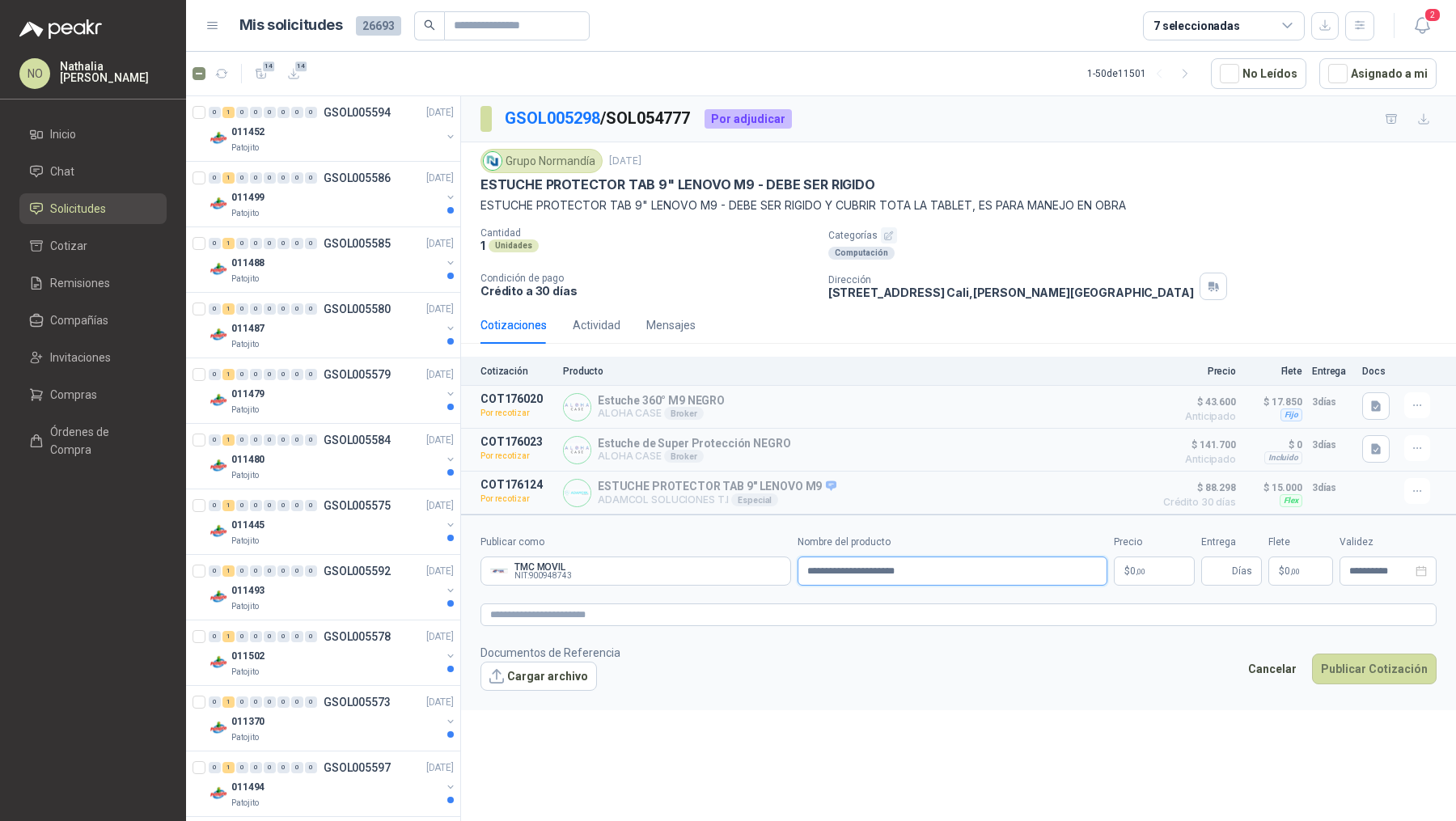
type input "**********"
click at [1148, 561] on p "$ 0 ,00" at bounding box center [1154, 570] width 81 height 29
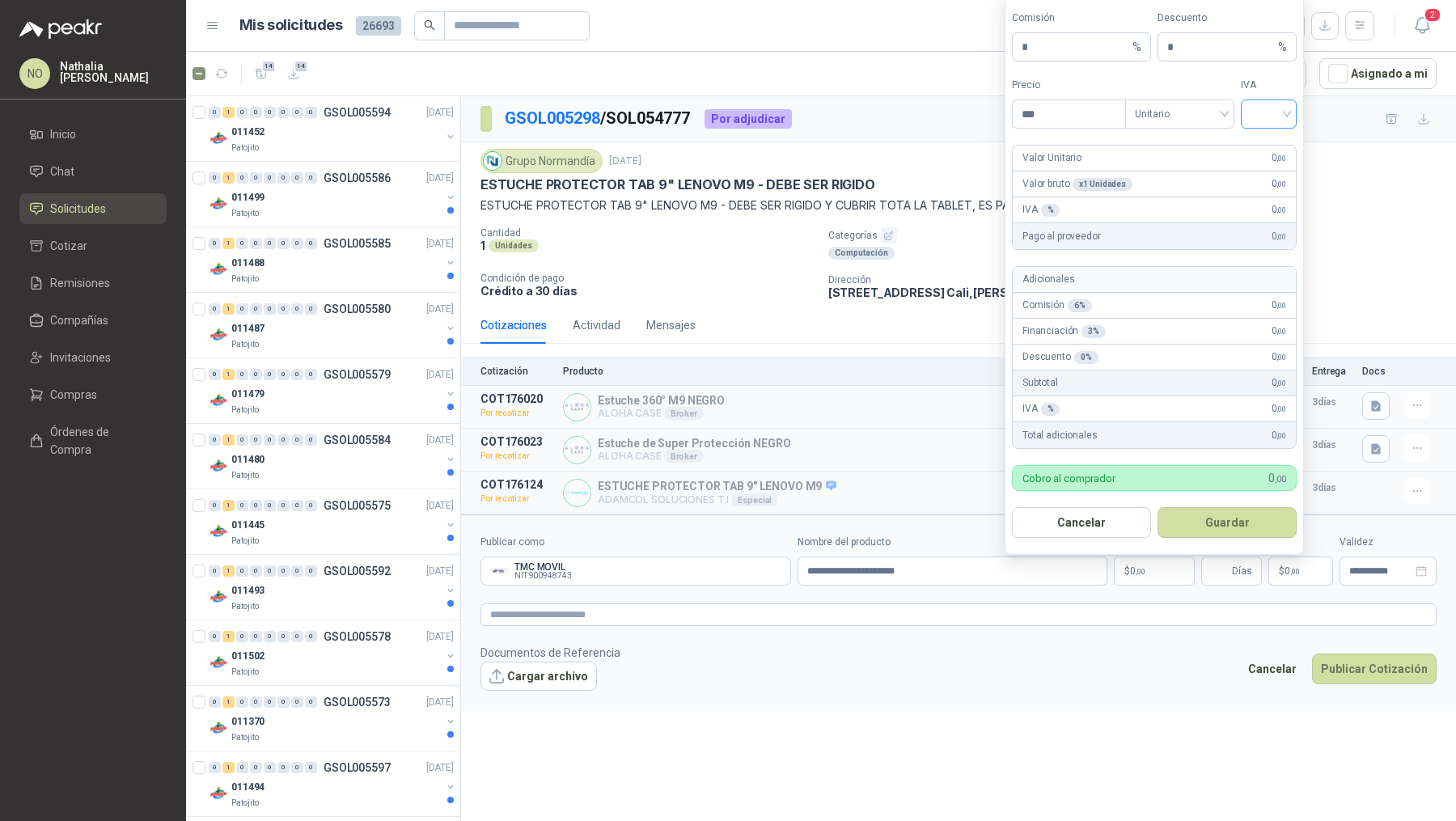
click at [1272, 125] on input "search" at bounding box center [1268, 112] width 37 height 24
click at [1259, 146] on div "19%" at bounding box center [1269, 150] width 30 height 18
click at [1200, 117] on span "Unitario" at bounding box center [1180, 114] width 90 height 24
click at [1198, 175] on div "Unitario con IVA" at bounding box center [1179, 176] width 83 height 18
click at [1059, 120] on input "***" at bounding box center [1068, 113] width 112 height 27
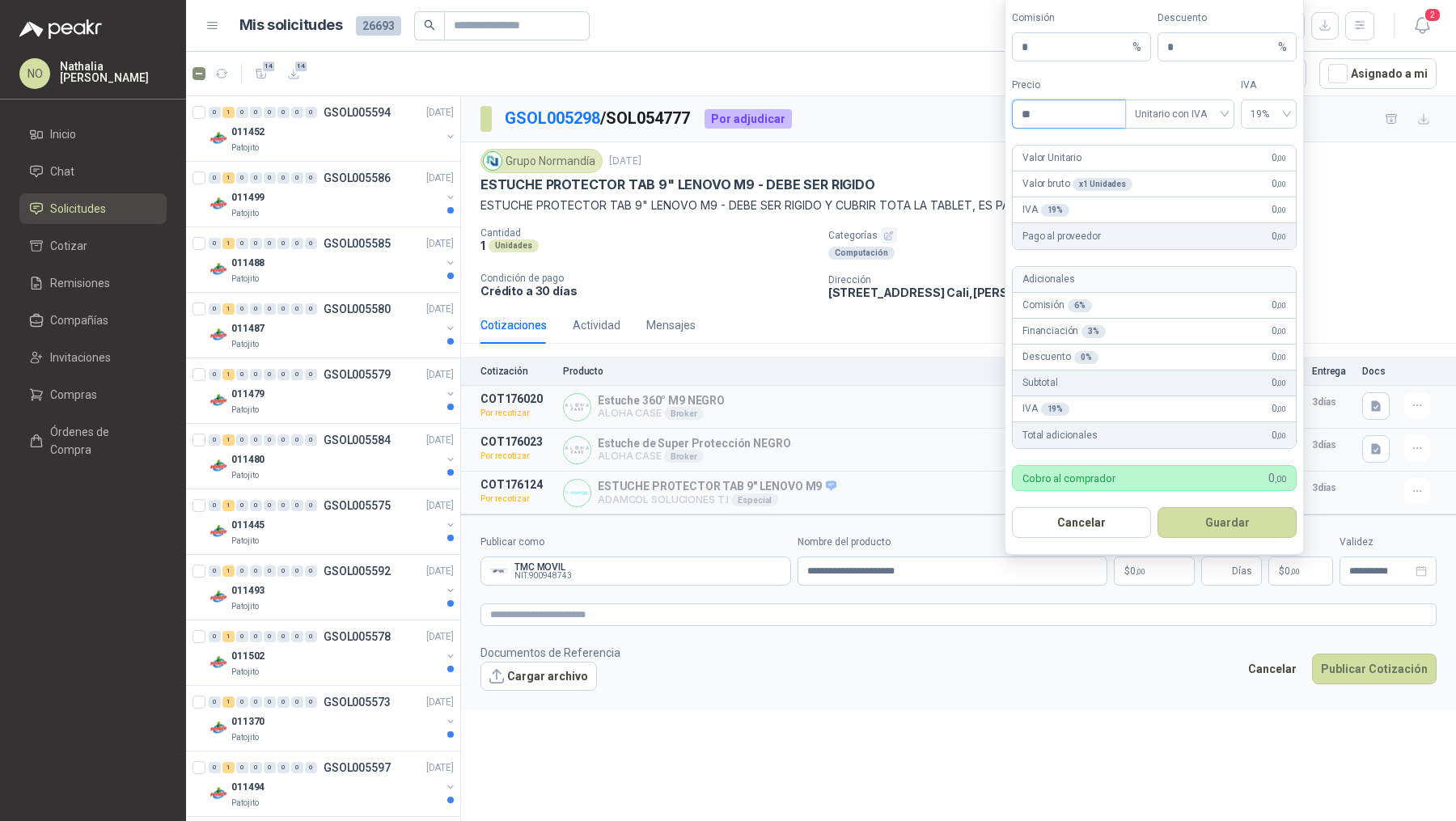
type input "*"
type input "*********"
click at [1238, 520] on button "Guardar" at bounding box center [1227, 522] width 140 height 31
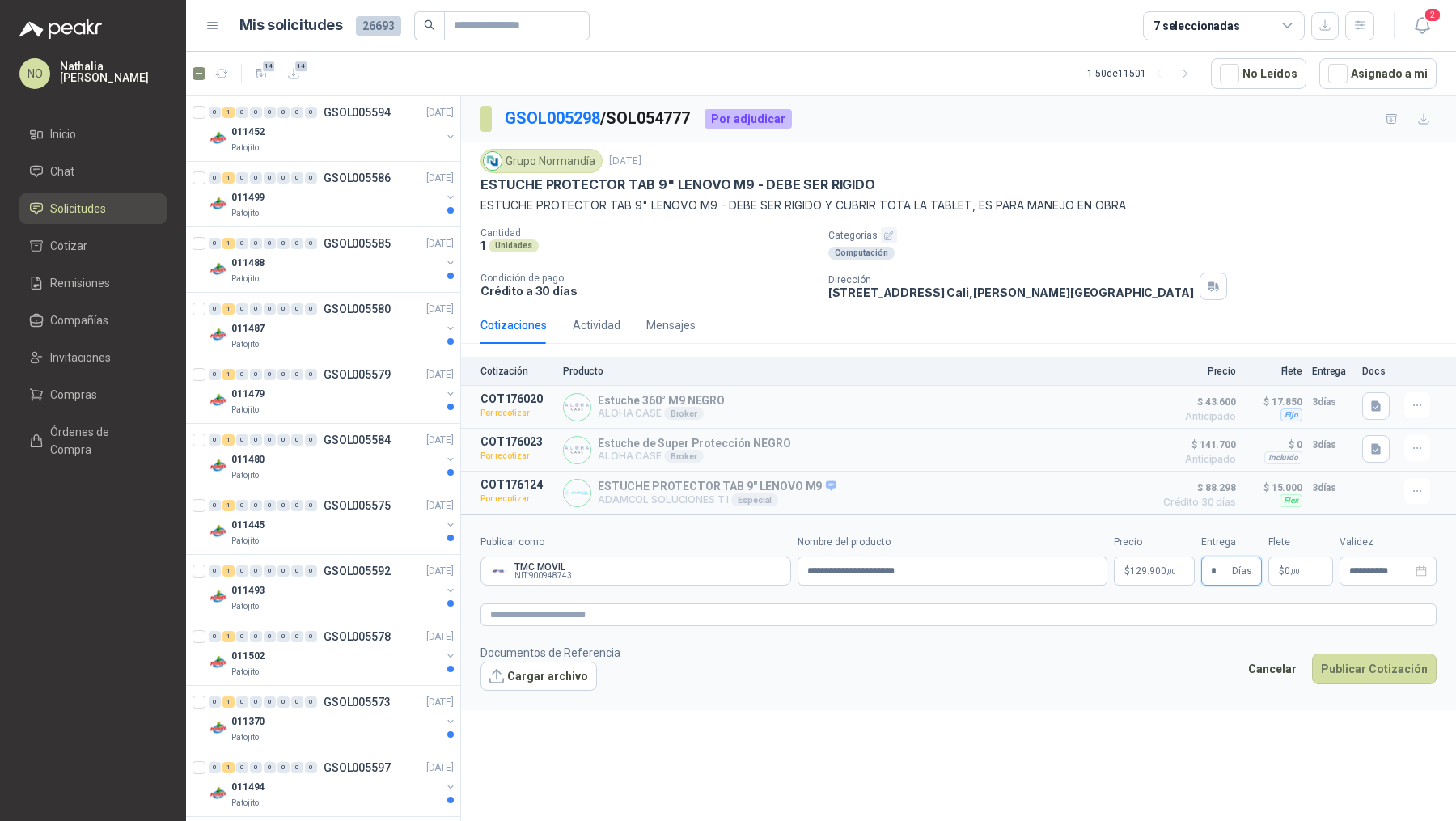
type input "*"
click at [1286, 566] on span "0 ,00" at bounding box center [1292, 571] width 15 height 9
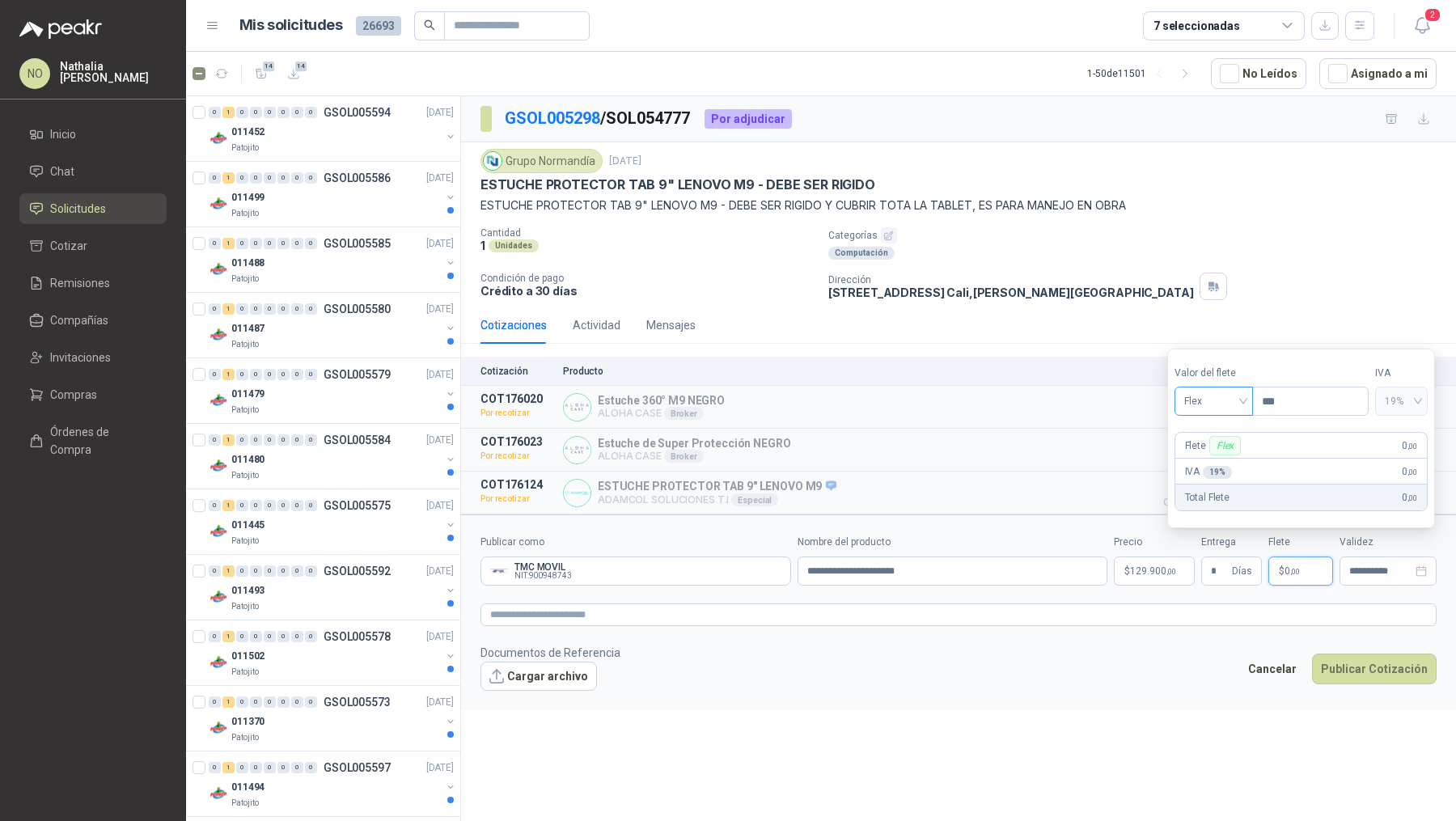
click at [1213, 393] on span "Flex" at bounding box center [1213, 401] width 59 height 24
click at [1214, 460] on div "Incluido" at bounding box center [1213, 462] width 53 height 18
click at [1362, 566] on input "**********" at bounding box center [1380, 571] width 63 height 10
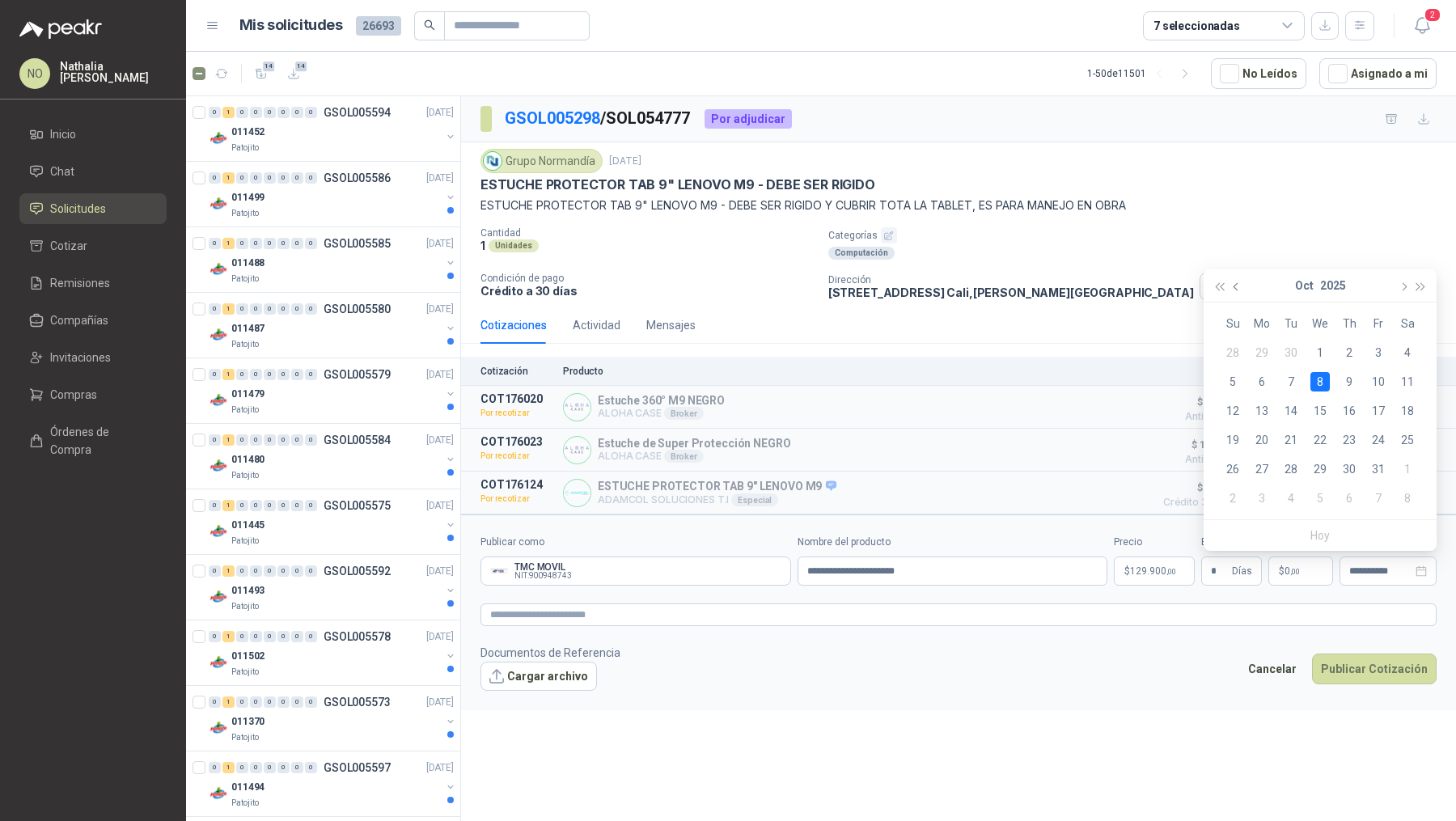
click at [1234, 285] on span "button" at bounding box center [1237, 286] width 8 height 8
type input "**********"
click at [1380, 443] on div "26" at bounding box center [1377, 439] width 20 height 20
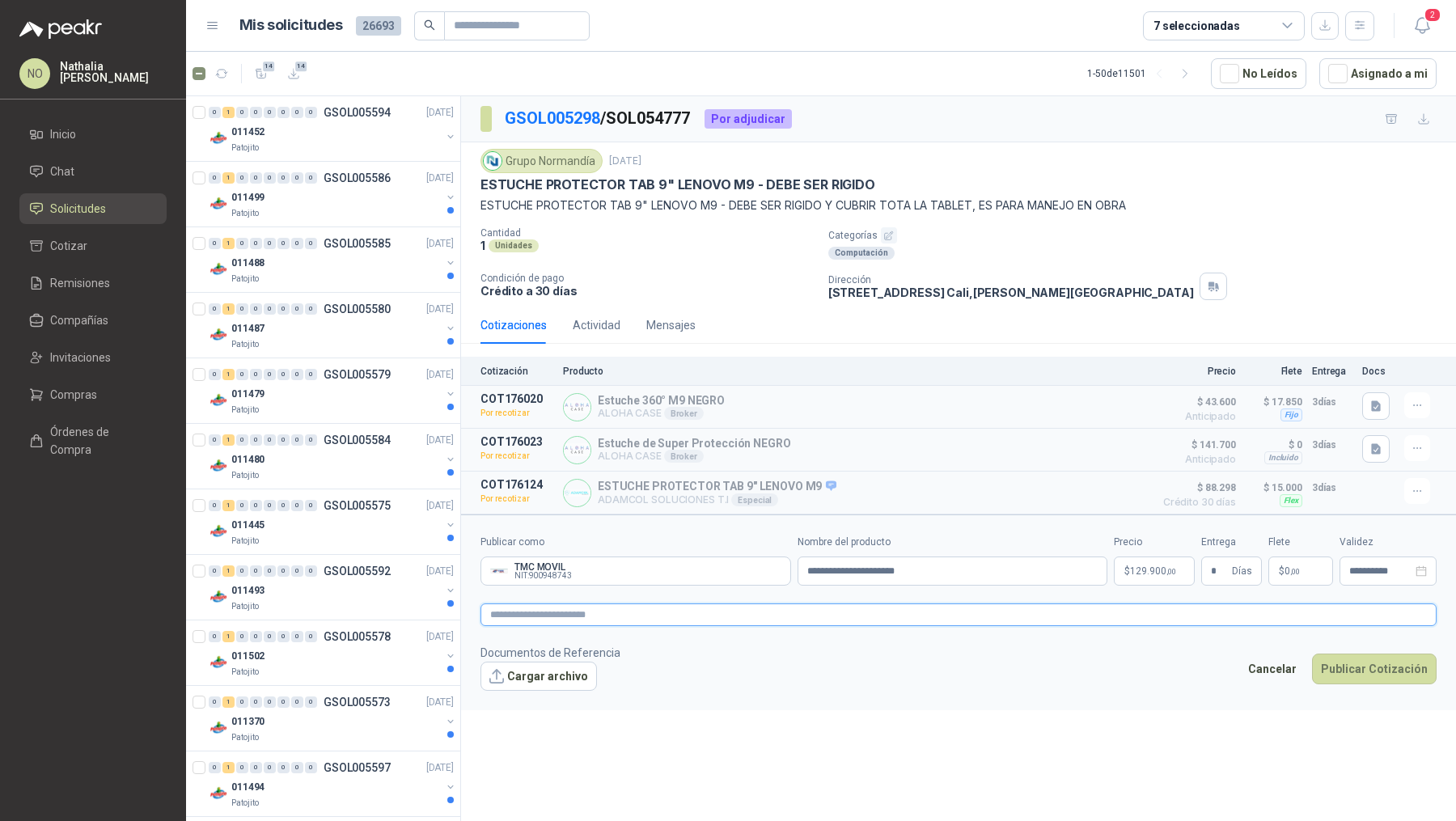
click at [594, 608] on textarea at bounding box center [958, 614] width 956 height 22
paste textarea "**********"
type textarea "**********"
click at [547, 667] on button "Cargar archivo" at bounding box center [538, 676] width 116 height 29
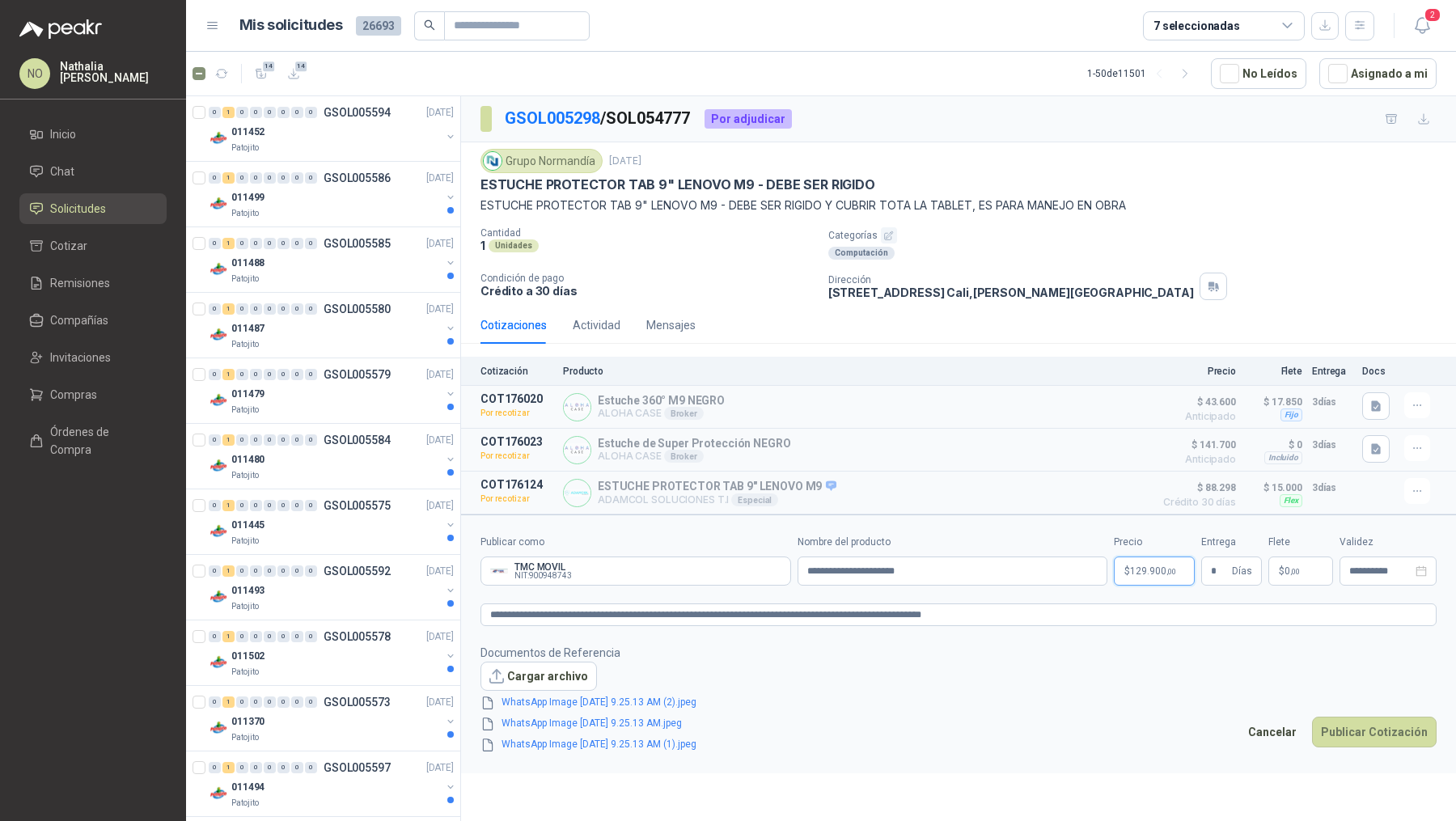
click at [1148, 569] on span "129.900 ,00" at bounding box center [1153, 571] width 46 height 9
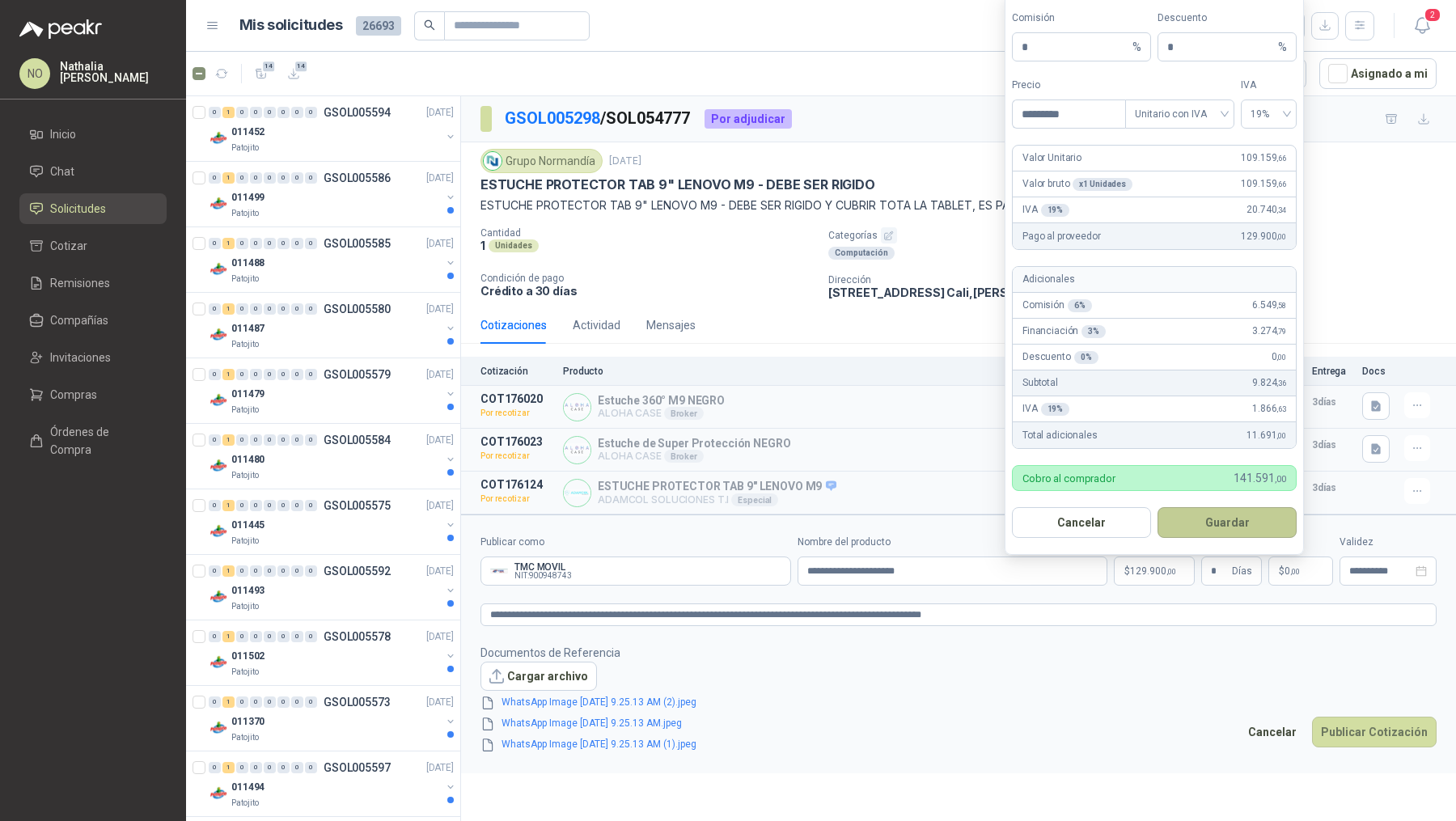
click at [1213, 530] on button "Guardar" at bounding box center [1227, 522] width 140 height 31
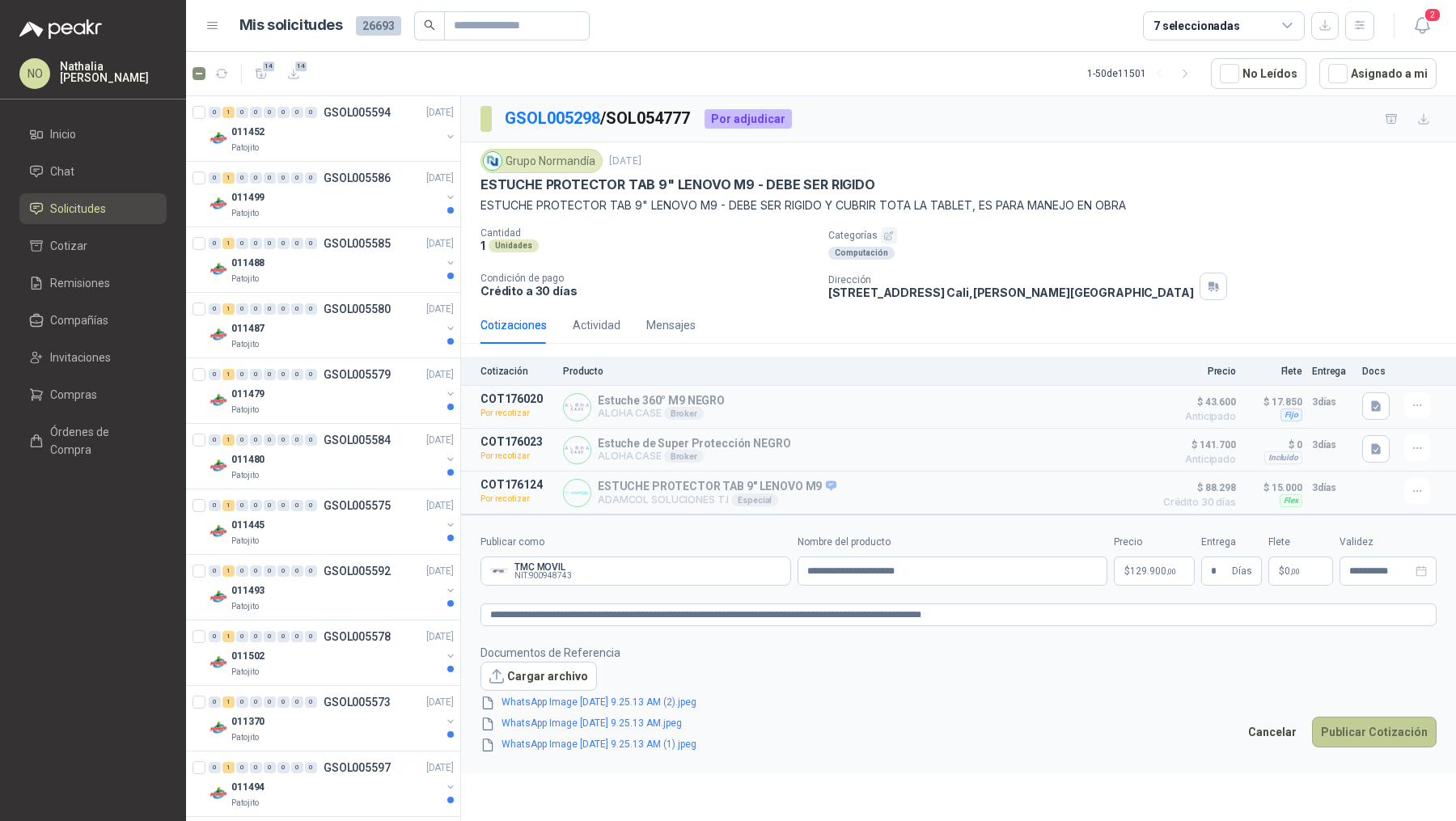
click at [1378, 720] on button "Publicar Cotización" at bounding box center [1374, 731] width 125 height 31
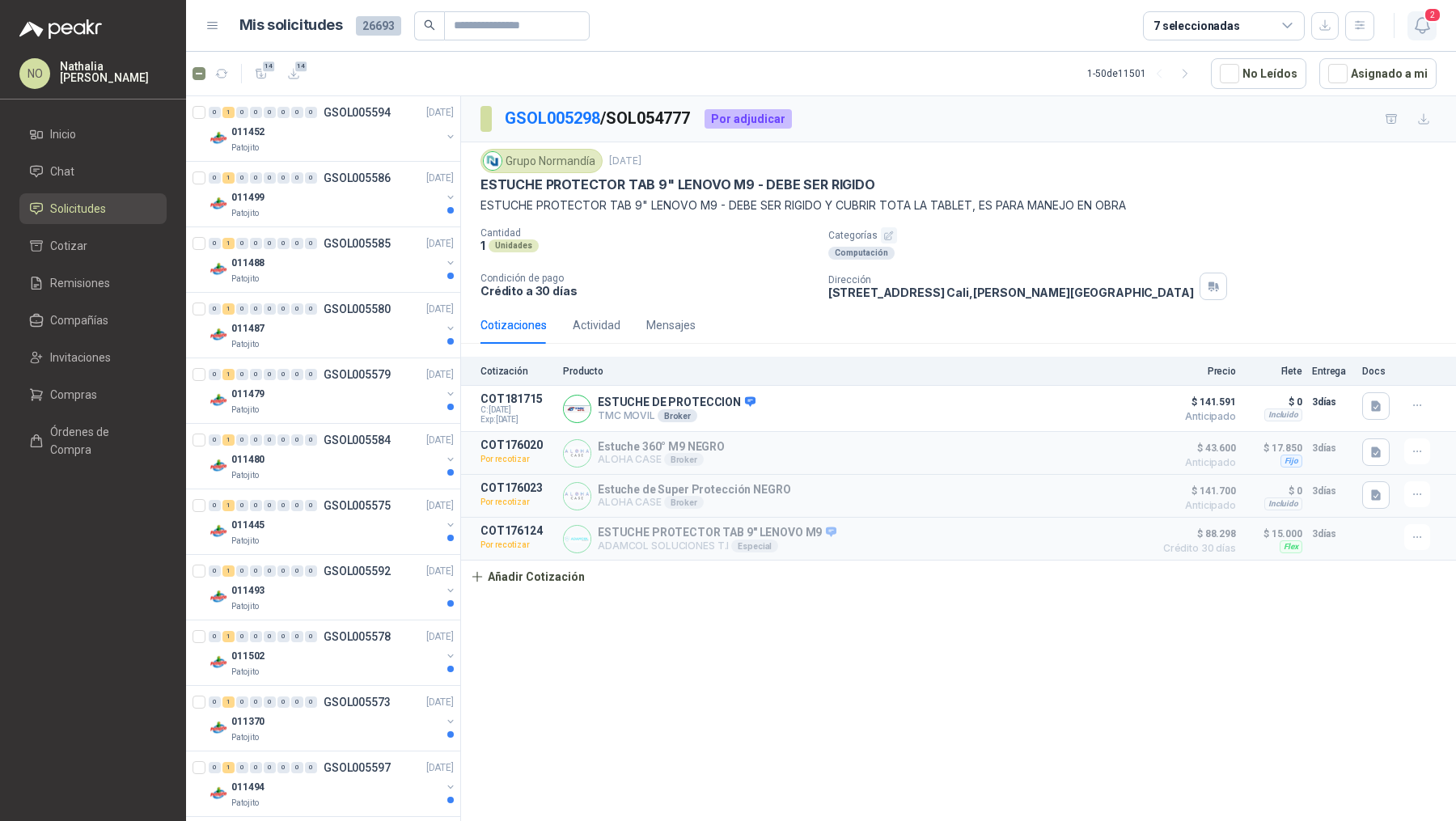
click at [1420, 25] on icon "button" at bounding box center [1422, 25] width 21 height 21
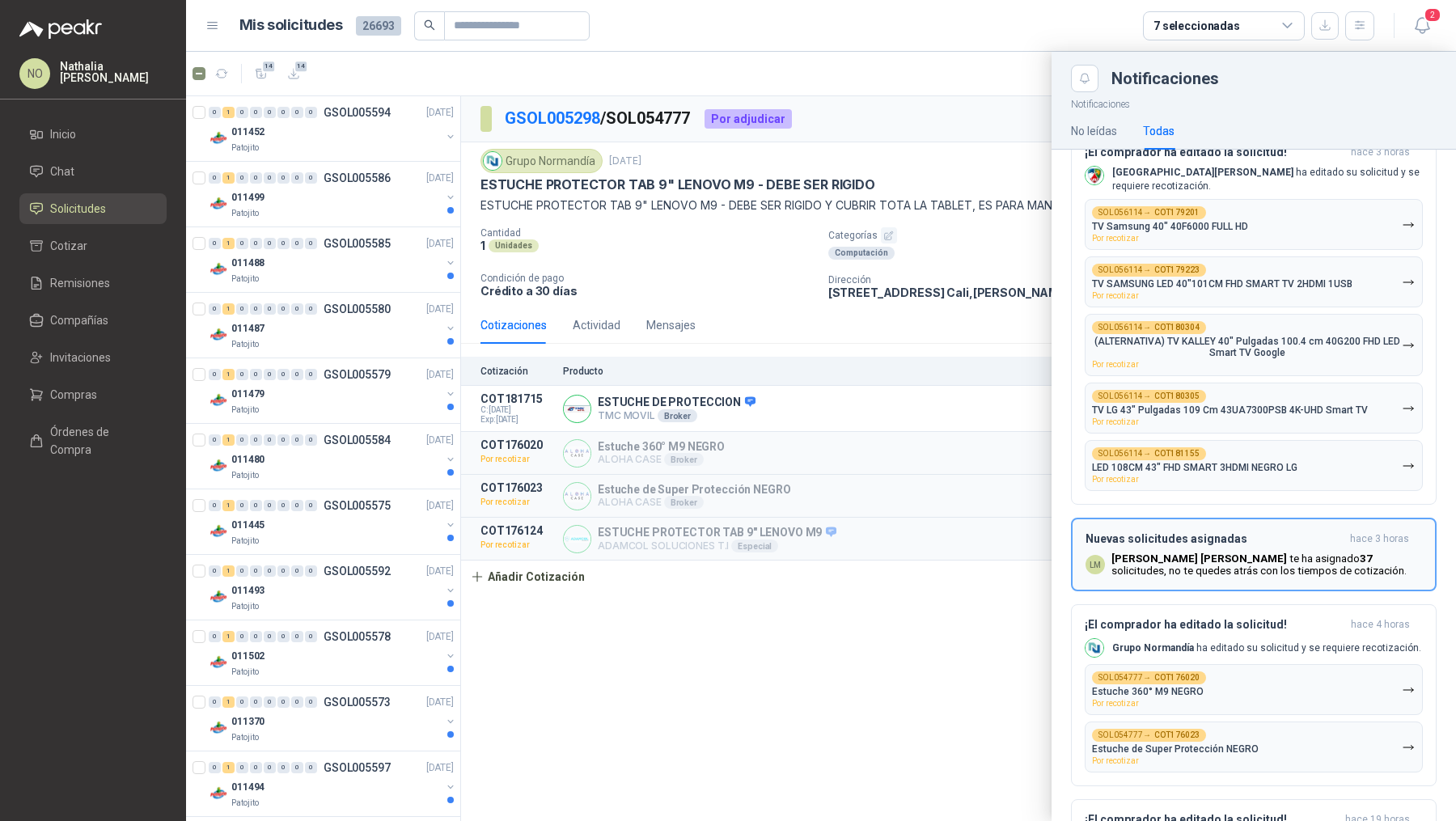
click at [1227, 532] on h3 "Nuevas solicitudes asignadas" at bounding box center [1214, 538] width 258 height 14
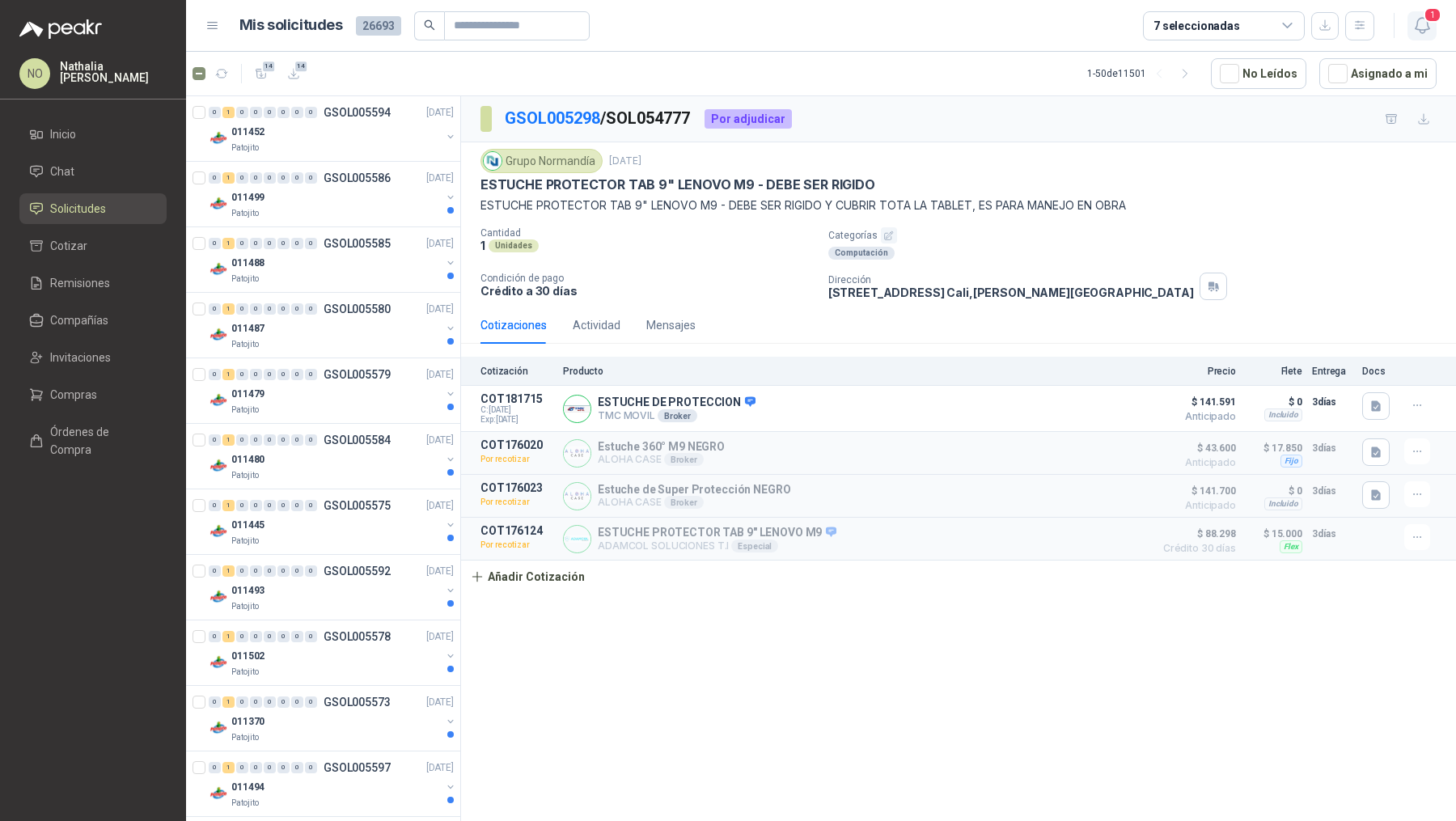
click at [1417, 22] on icon "button" at bounding box center [1421, 25] width 14 height 15
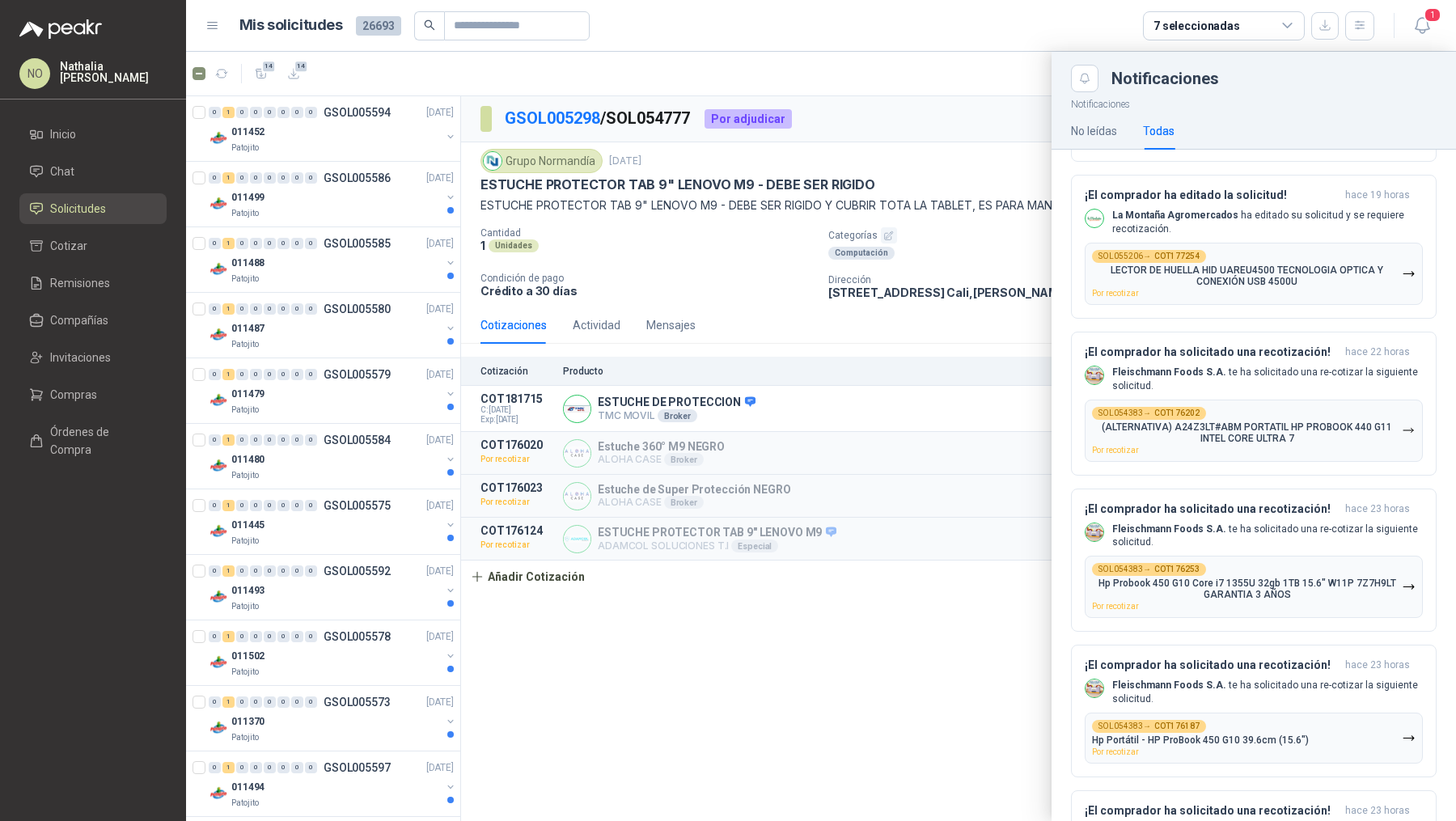
scroll to position [1585, 0]
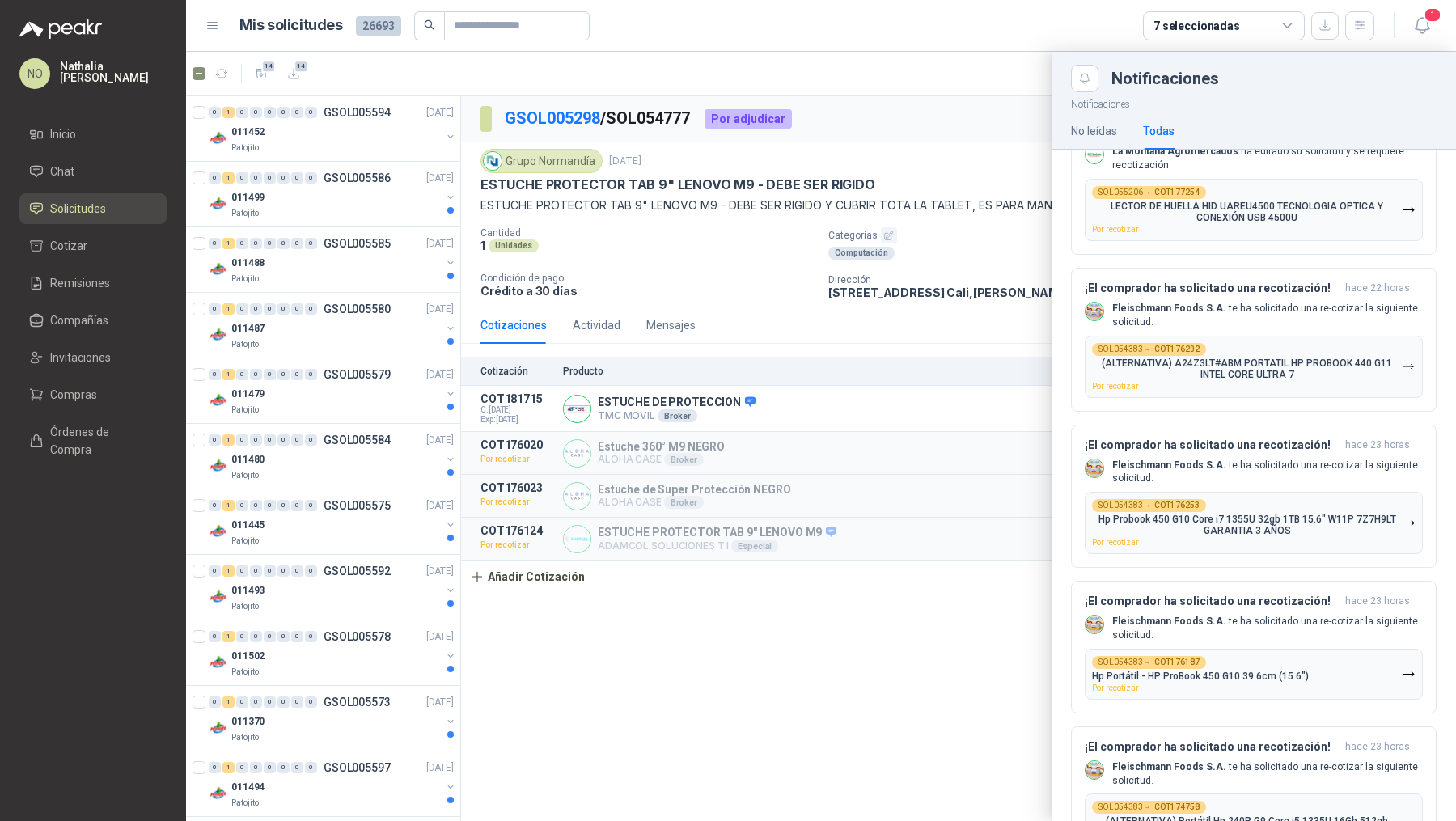
click at [845, 591] on div at bounding box center [821, 435] width 1270 height 769
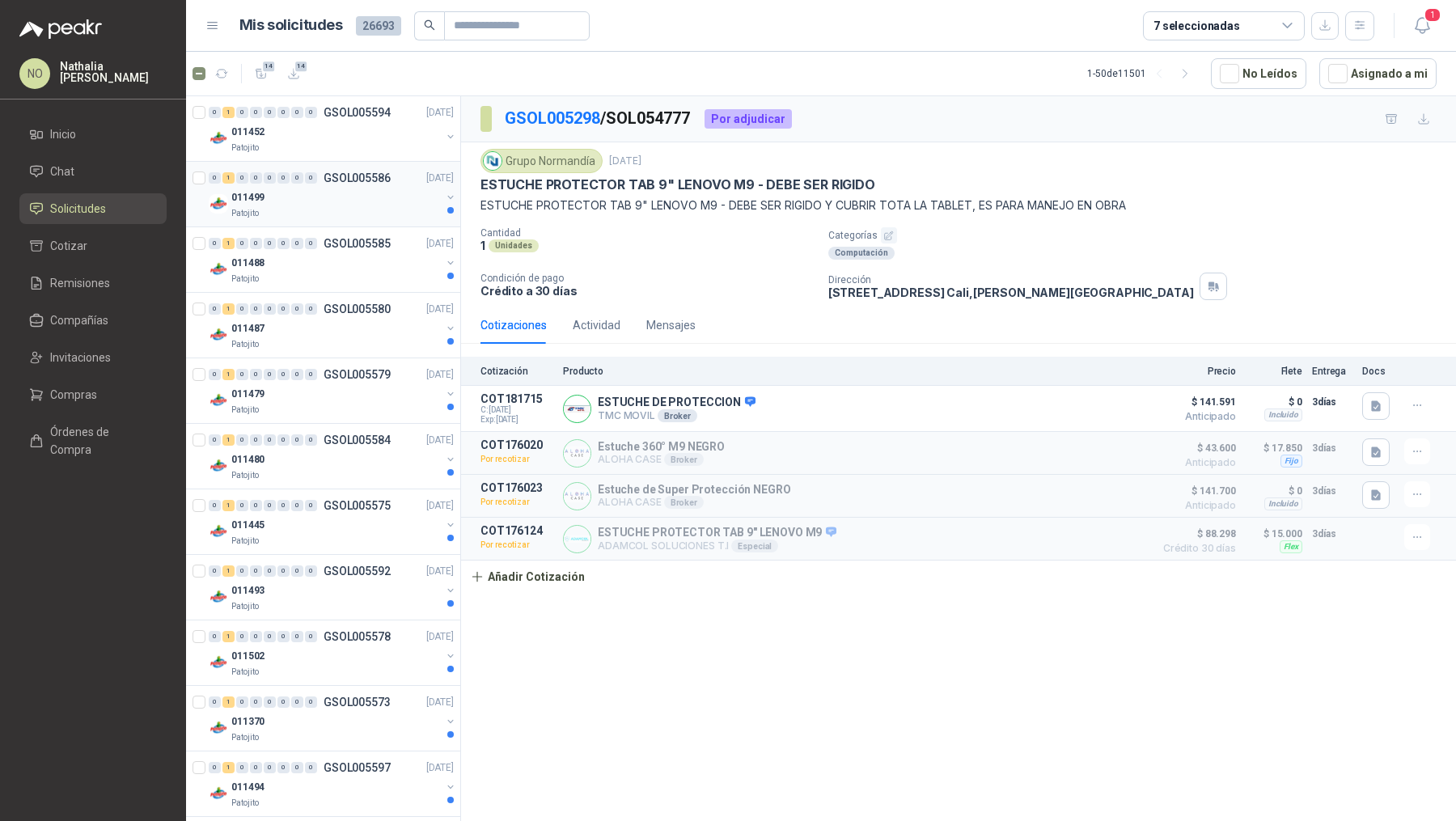
click at [380, 201] on div "011499" at bounding box center [336, 197] width 210 height 20
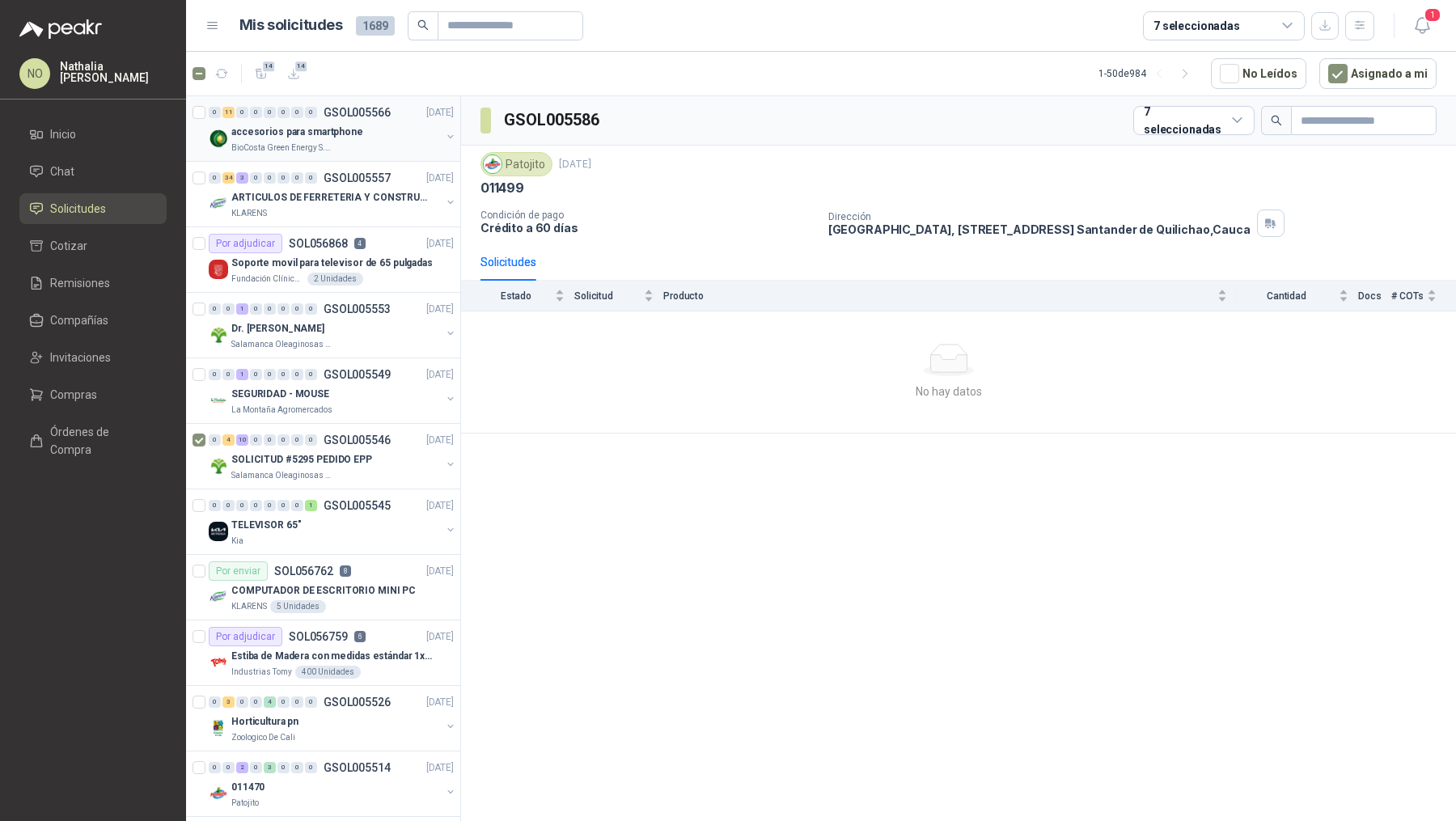
click at [346, 127] on p "accesorios para smartphone" at bounding box center [297, 132] width 132 height 15
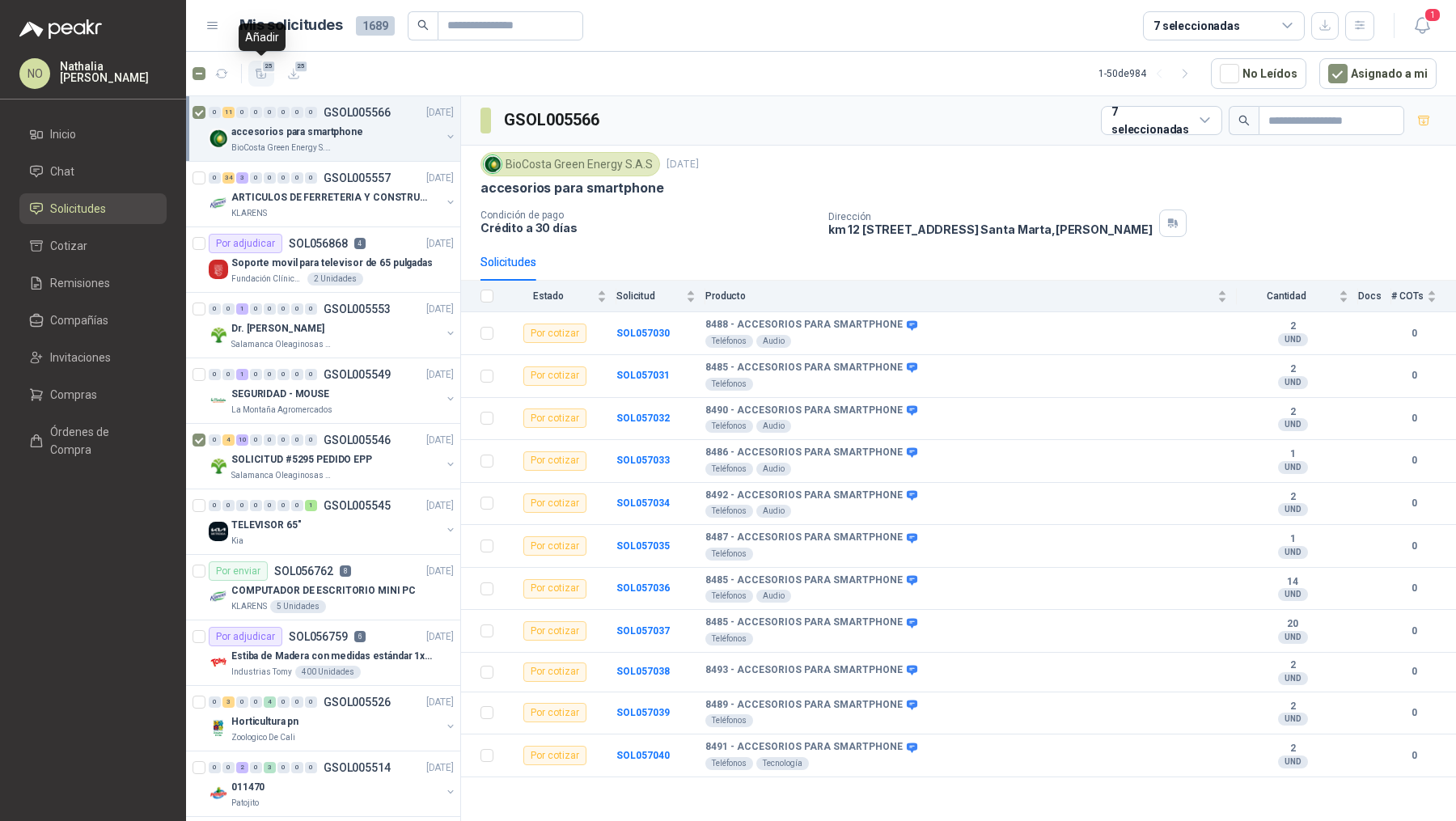
click at [263, 76] on icon "button" at bounding box center [261, 74] width 14 height 14
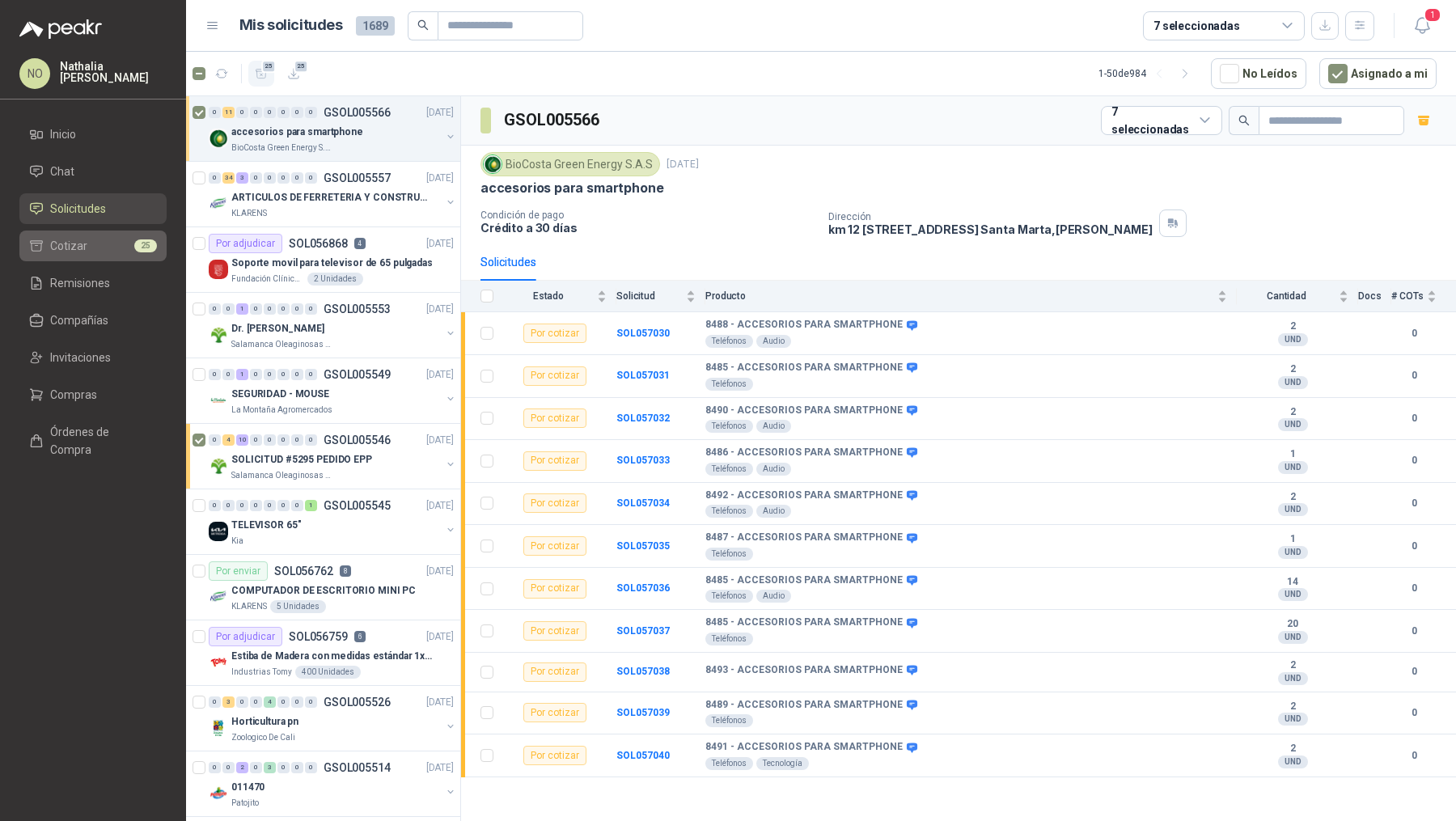
click at [111, 251] on li "Cotizar 25" at bounding box center [93, 245] width 127 height 18
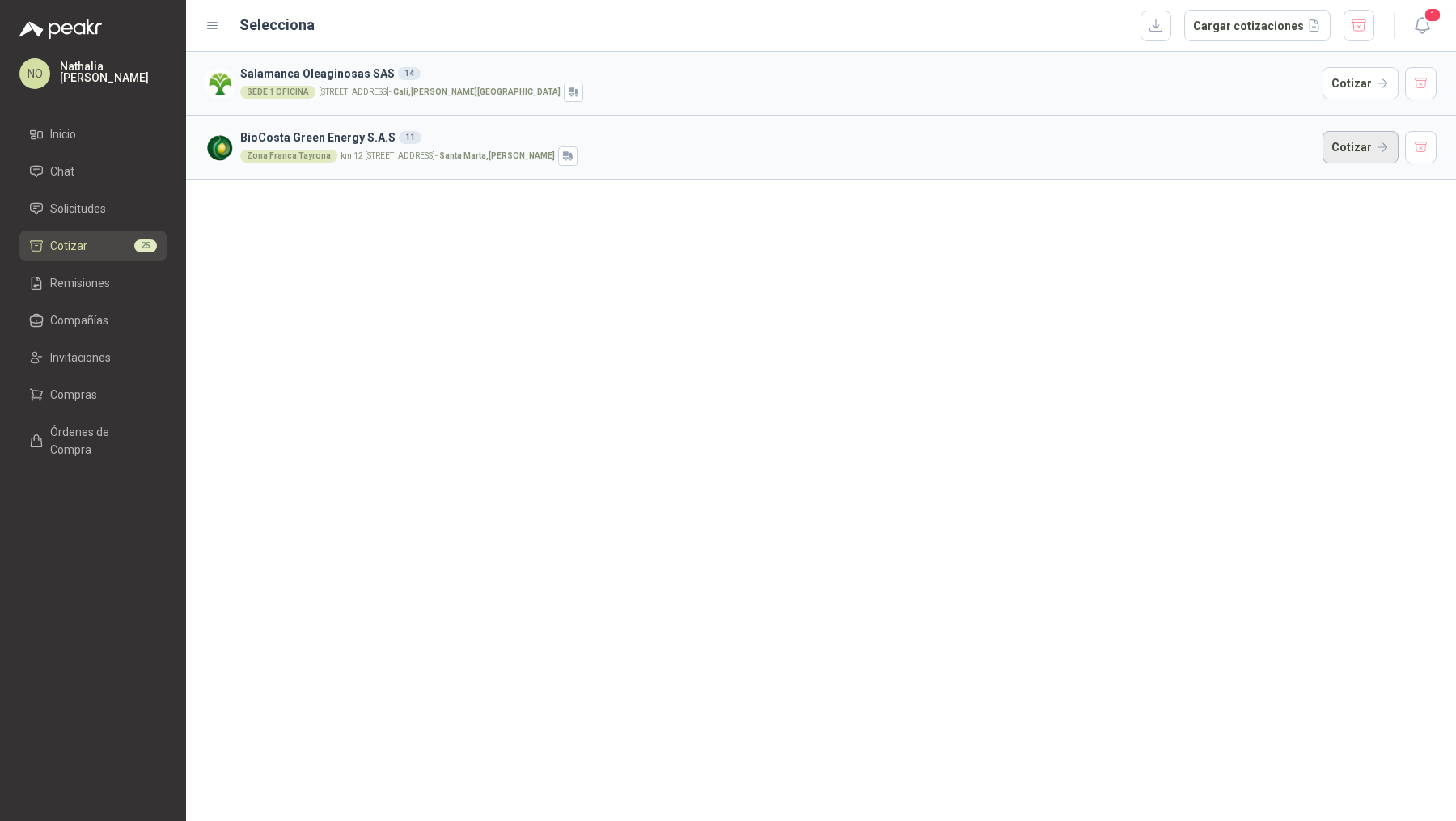
click at [1345, 151] on button "Cotizar" at bounding box center [1360, 147] width 76 height 33
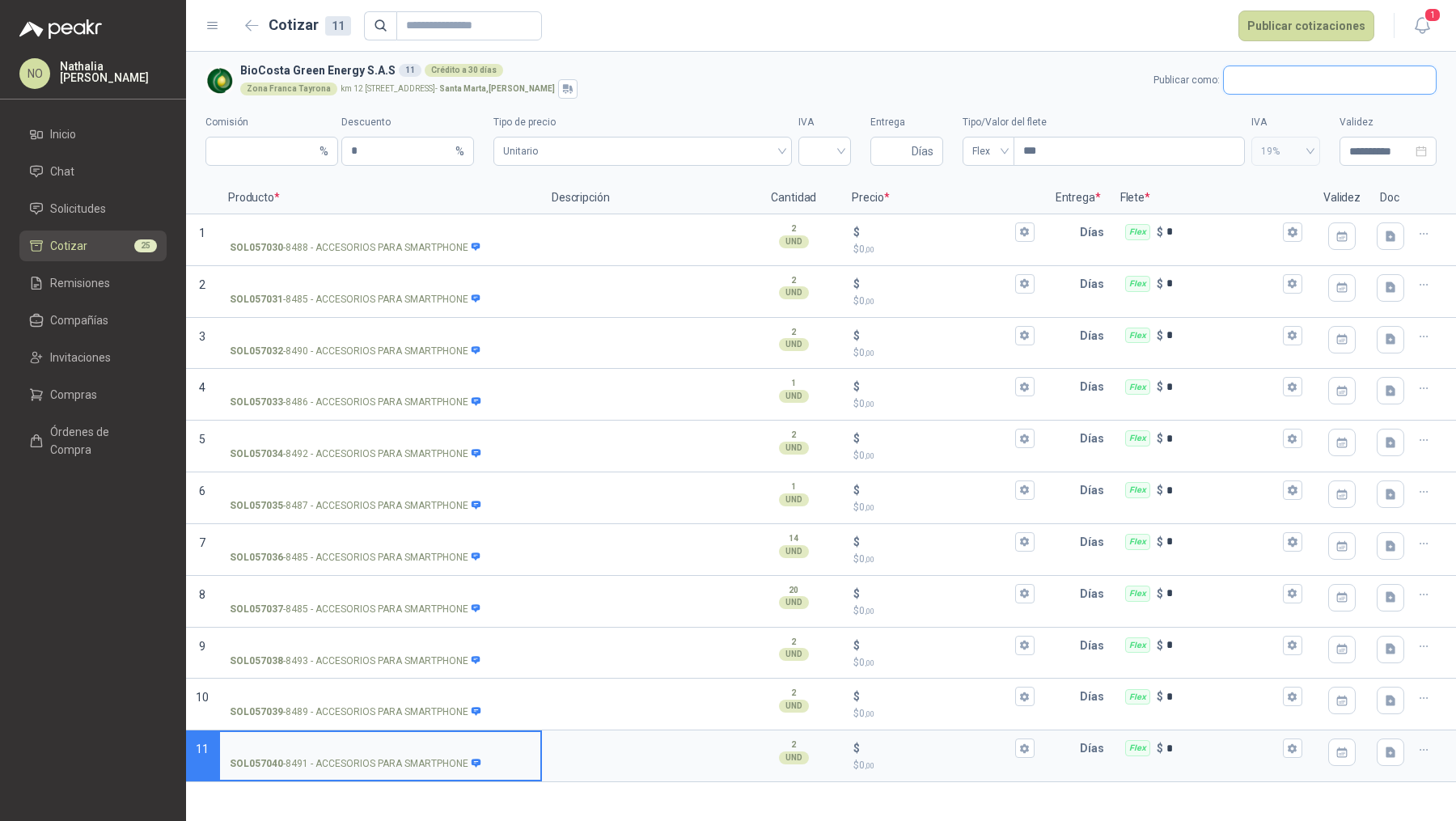
click at [1275, 75] on input "text" at bounding box center [1330, 80] width 212 height 27
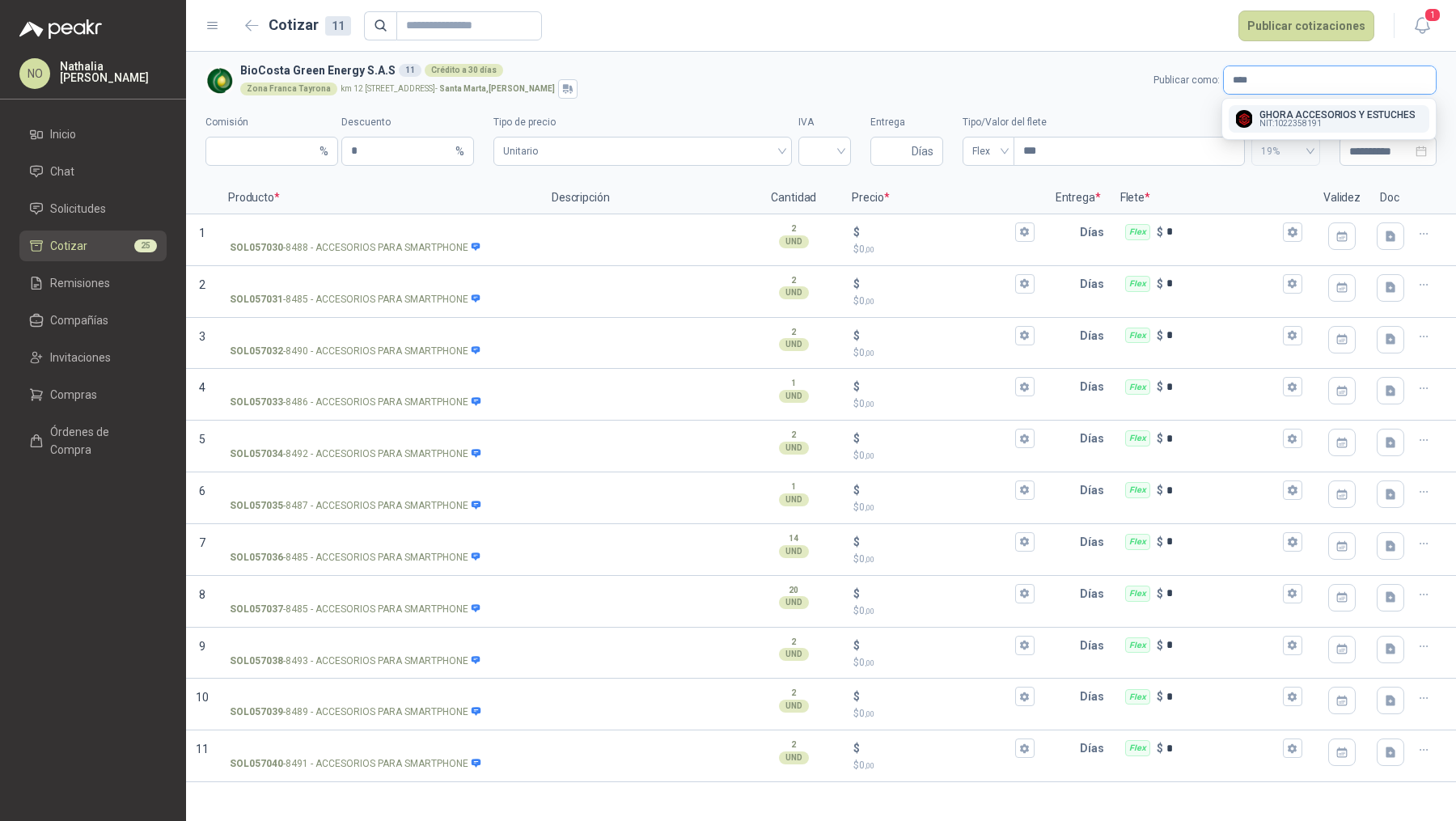
type input "****"
click at [1301, 110] on p "GHORA ACCESORIOS Y ESTUCHES" at bounding box center [1337, 114] width 156 height 9
type input "*"
type input "**********"
click at [1038, 155] on input "***" at bounding box center [1128, 151] width 229 height 27
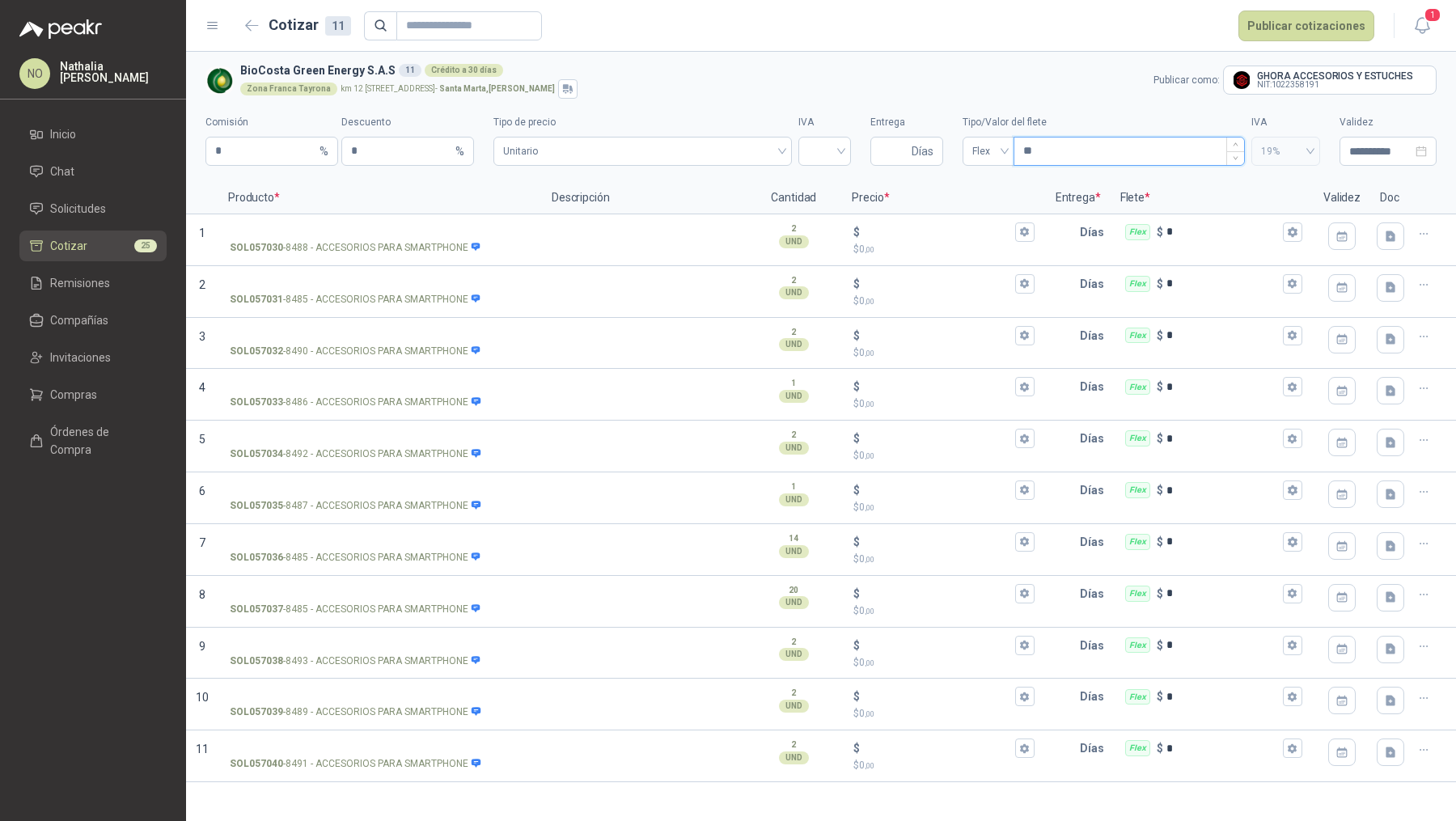
type input "*"
type input "***"
type input "****"
type input "*****"
type input "*******"
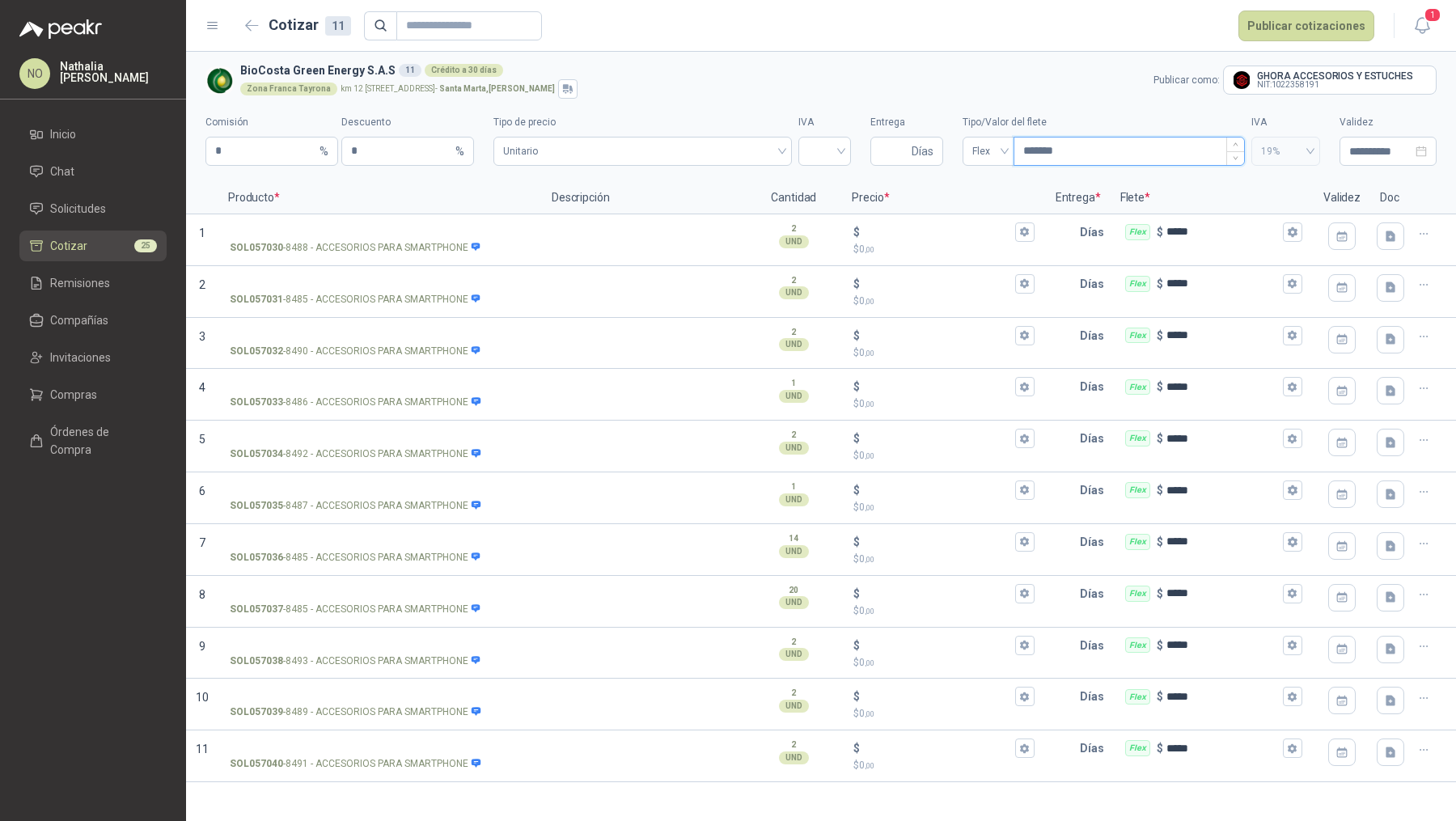
type input "********"
click at [892, 149] on input "Entrega" at bounding box center [894, 151] width 28 height 27
type input "*"
click at [829, 165] on div at bounding box center [824, 151] width 52 height 29
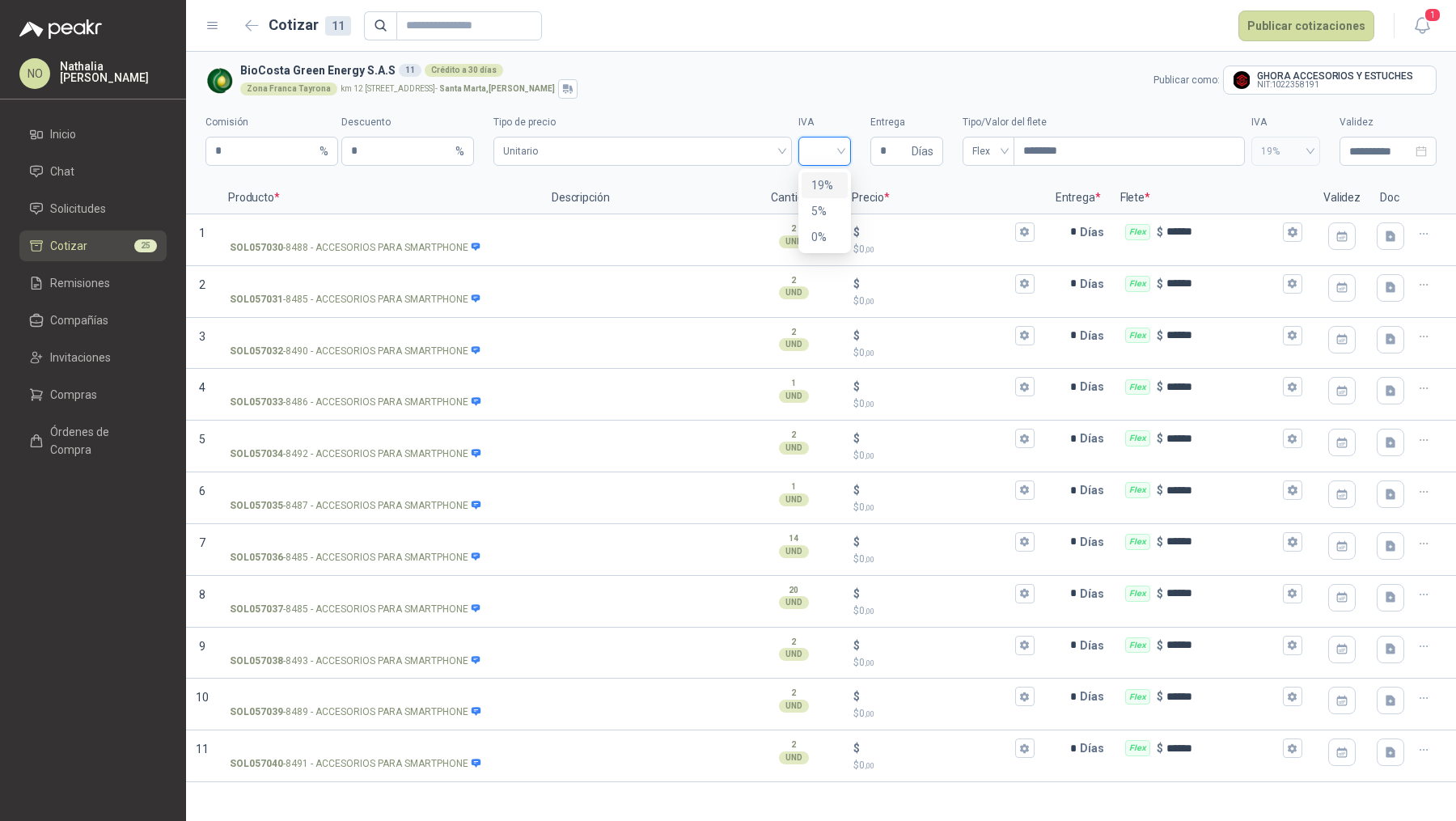
click at [823, 186] on div "19%" at bounding box center [824, 184] width 27 height 18
click at [738, 157] on span "Unitario" at bounding box center [642, 152] width 279 height 24
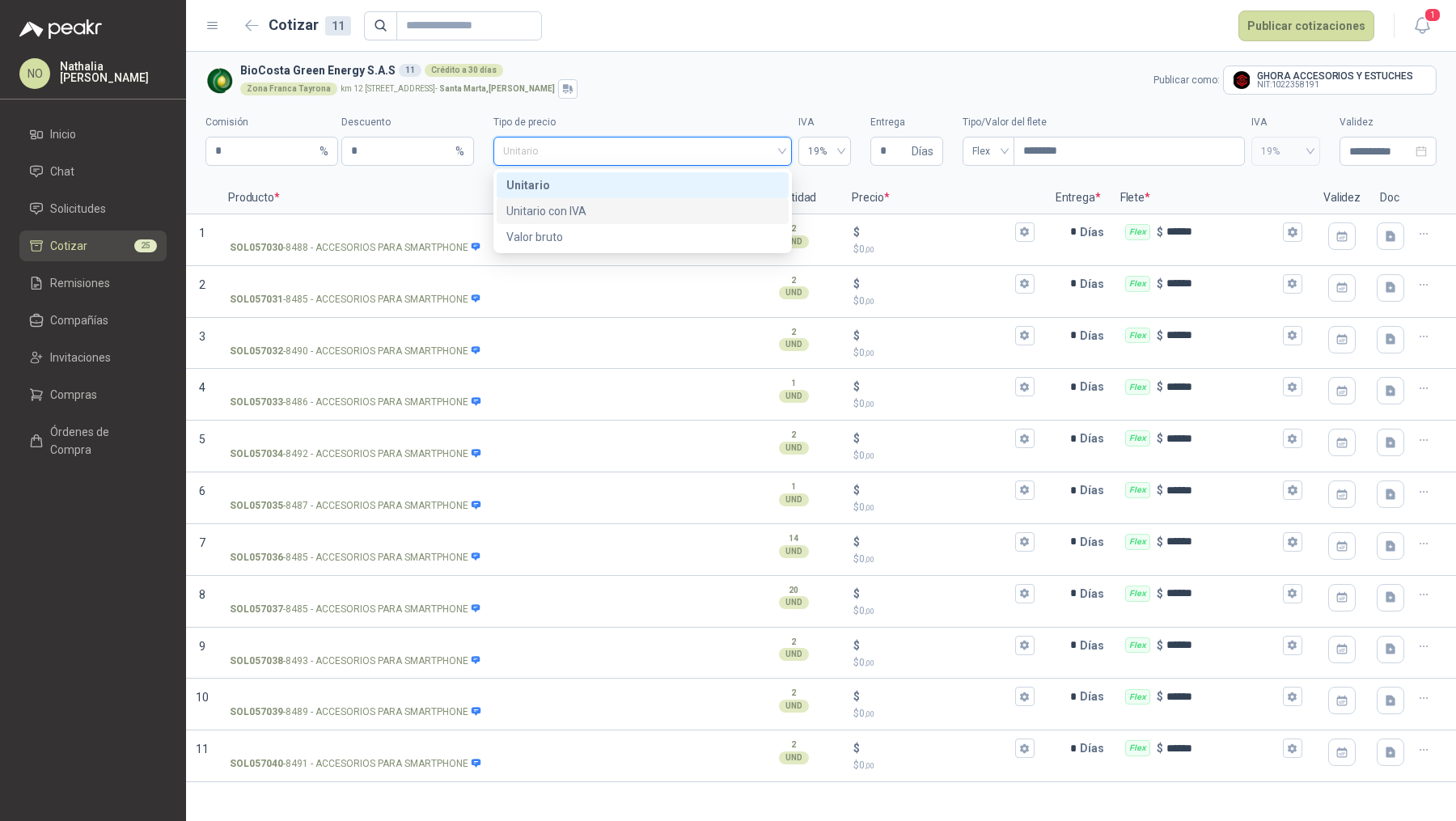
click at [727, 214] on div "Unitario con IVA" at bounding box center [642, 211] width 272 height 18
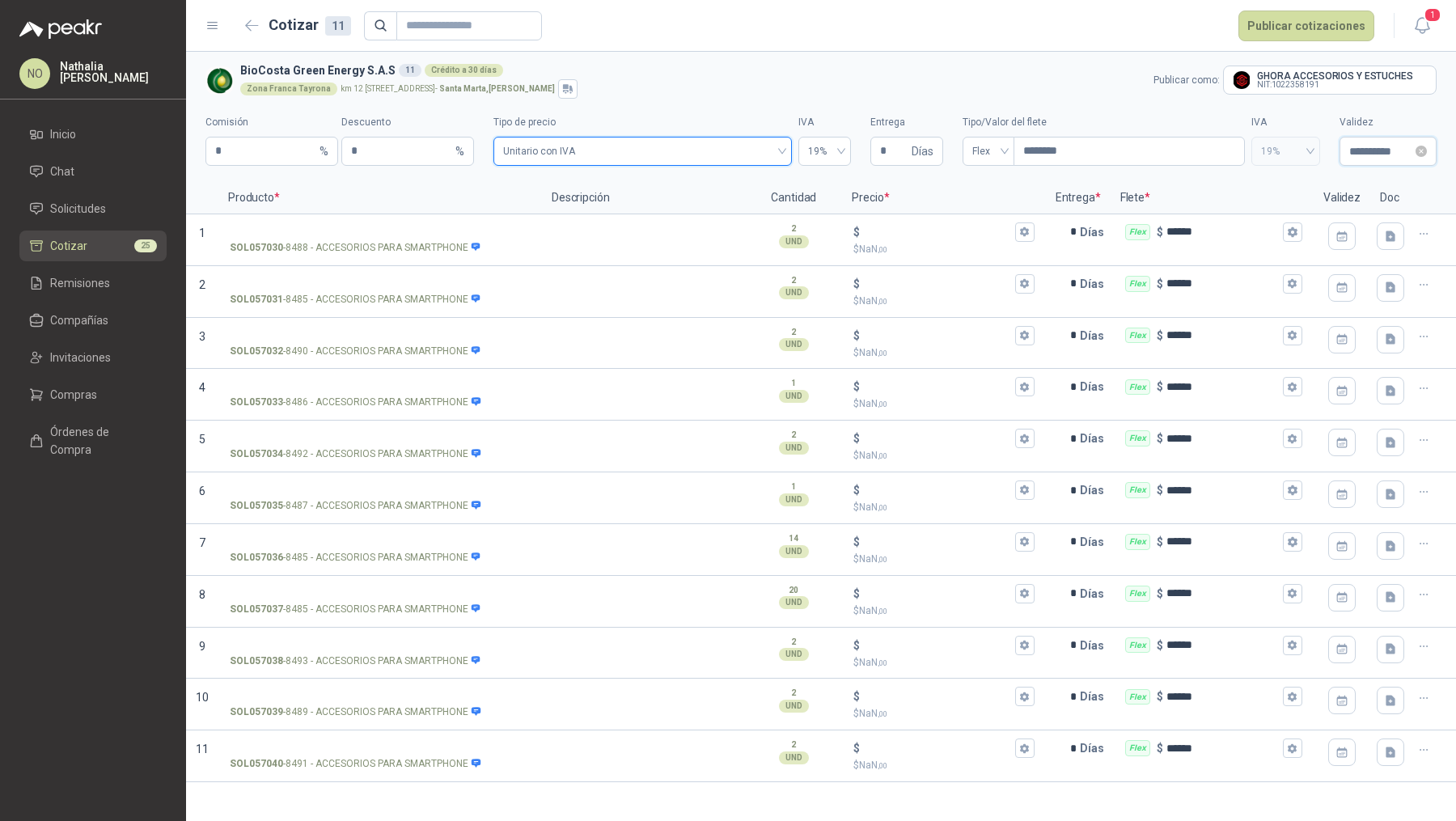
click at [1368, 150] on input "**********" at bounding box center [1380, 151] width 63 height 18
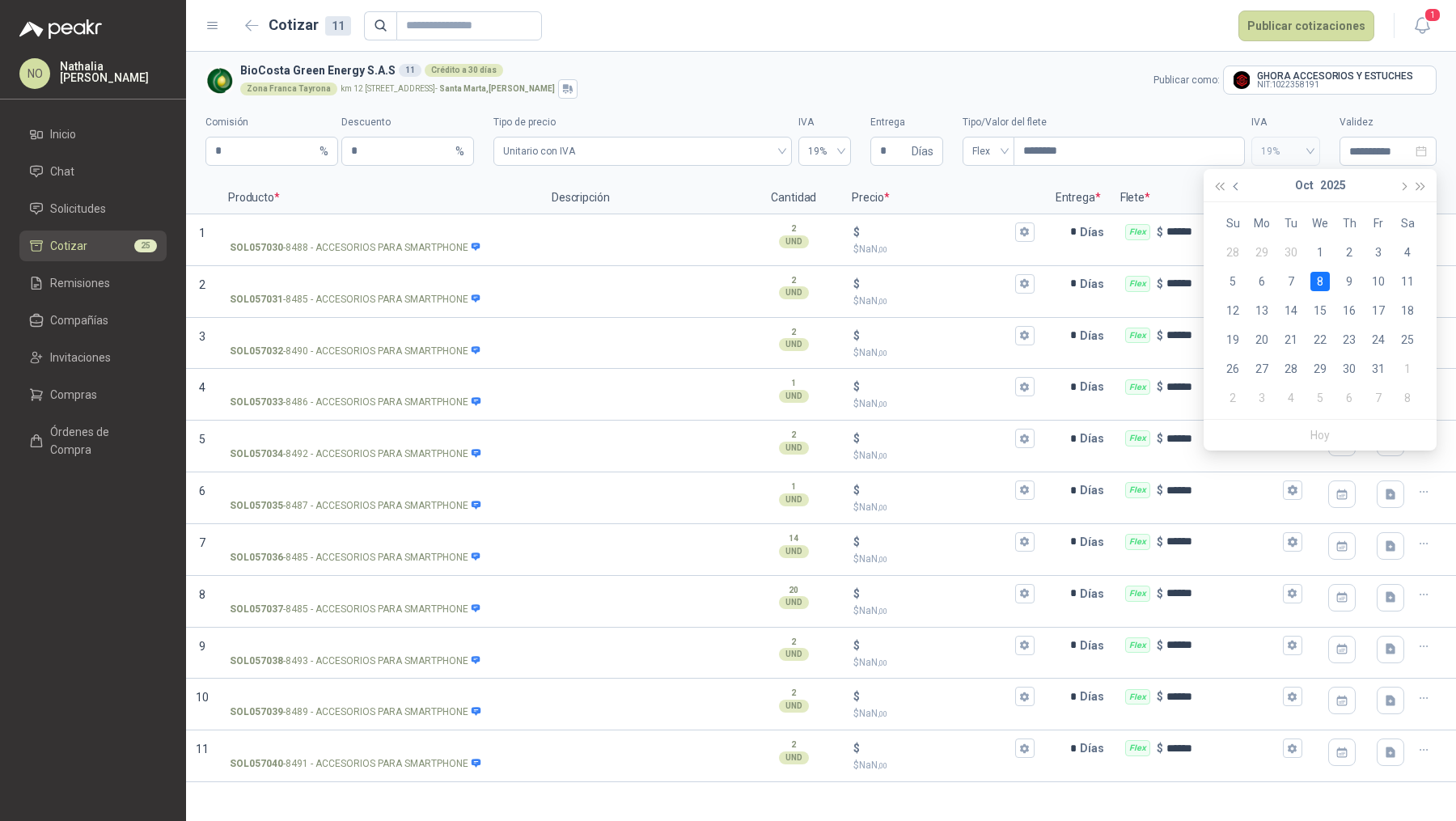
click at [1235, 181] on button "button" at bounding box center [1236, 185] width 18 height 33
type input "**********"
click at [1293, 362] on div "30" at bounding box center [1290, 368] width 20 height 20
type input "**********"
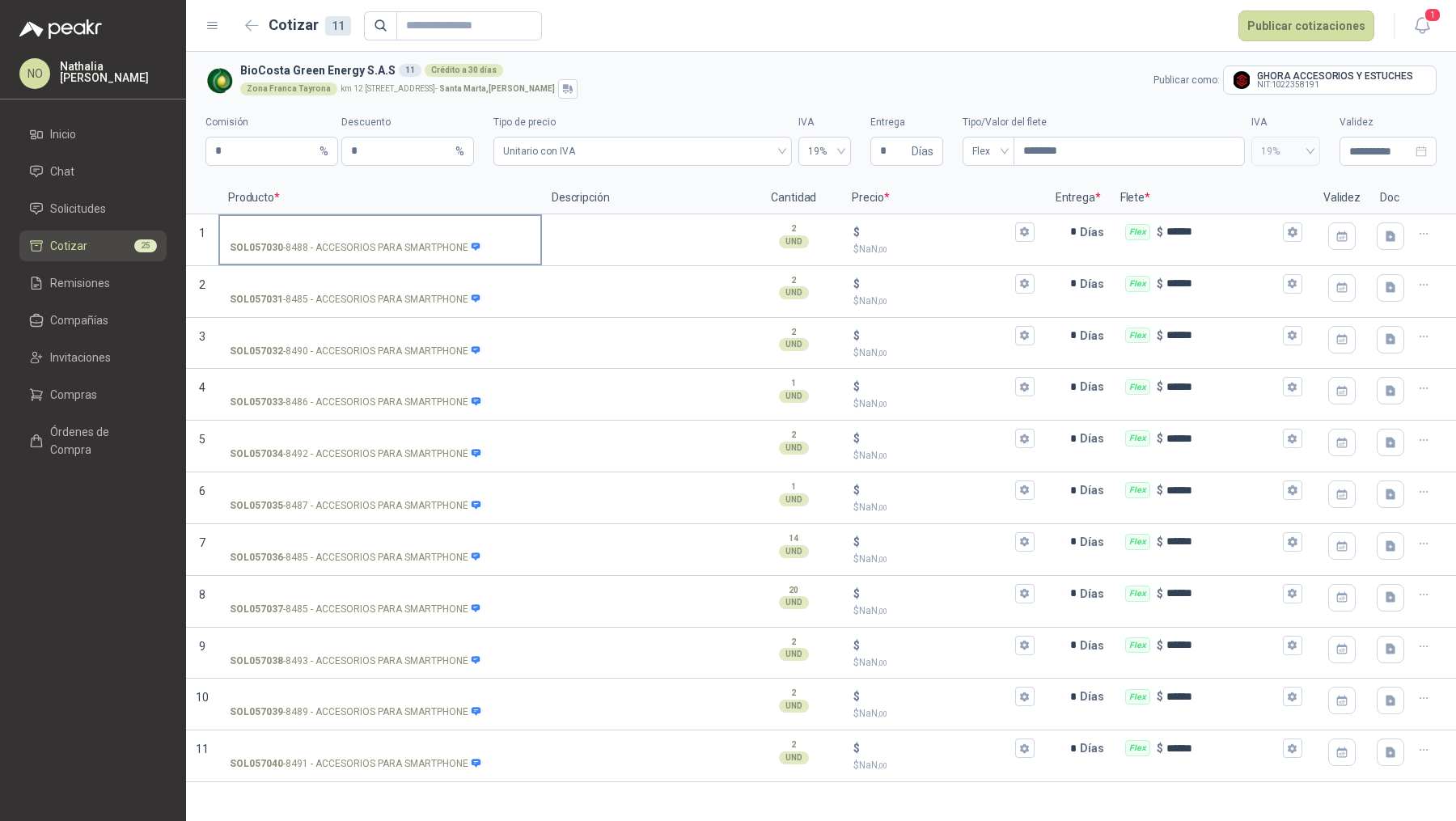
click at [365, 232] on input "SOL057030 - 8488 - ACCESORIOS PARA SMARTPHONE" at bounding box center [379, 232] width 301 height 12
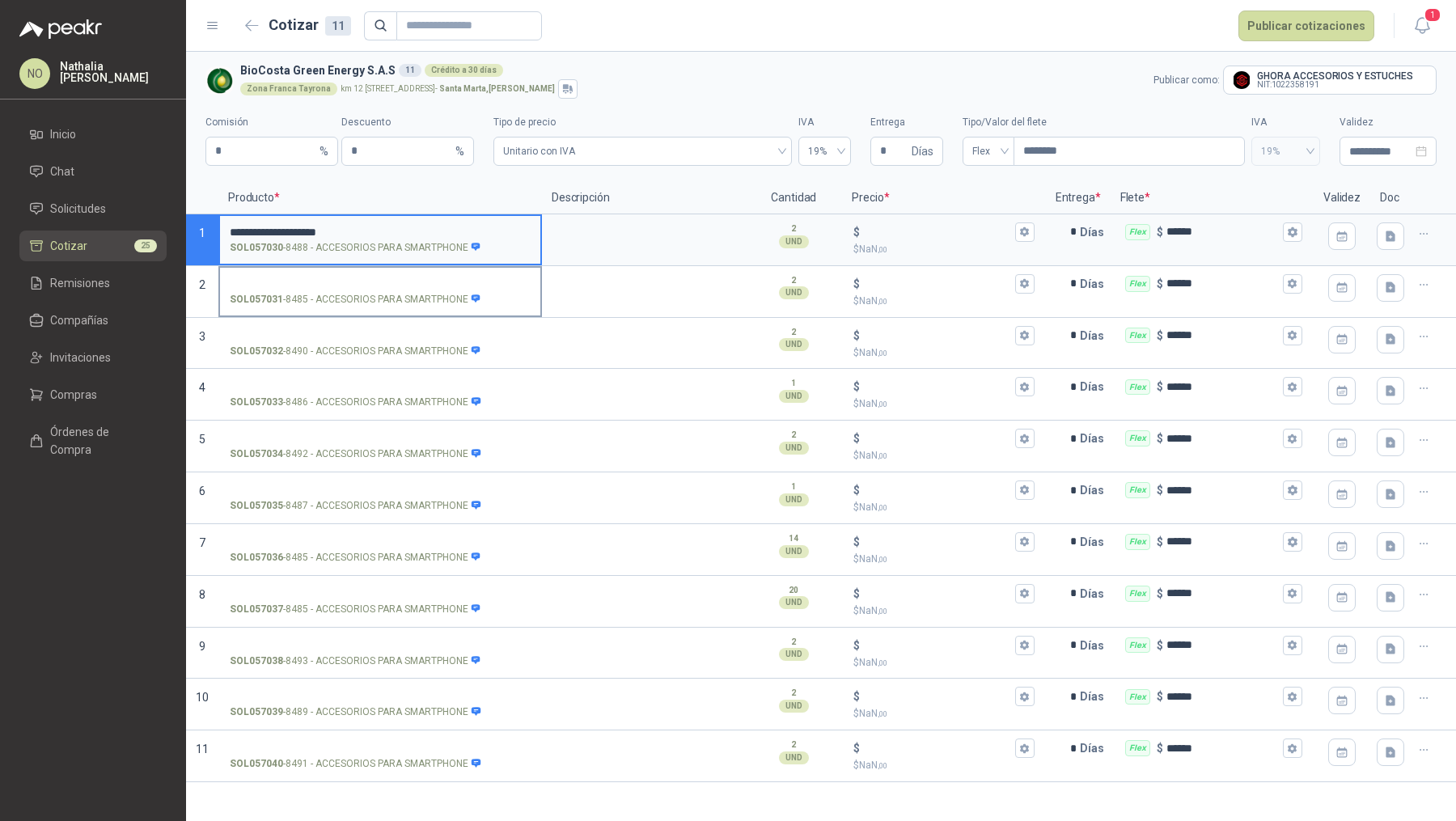
type input "**********"
click at [412, 282] on input "SOL057031 - 8485 - ACCESORIOS PARA SMARTPHONE" at bounding box center [379, 284] width 301 height 12
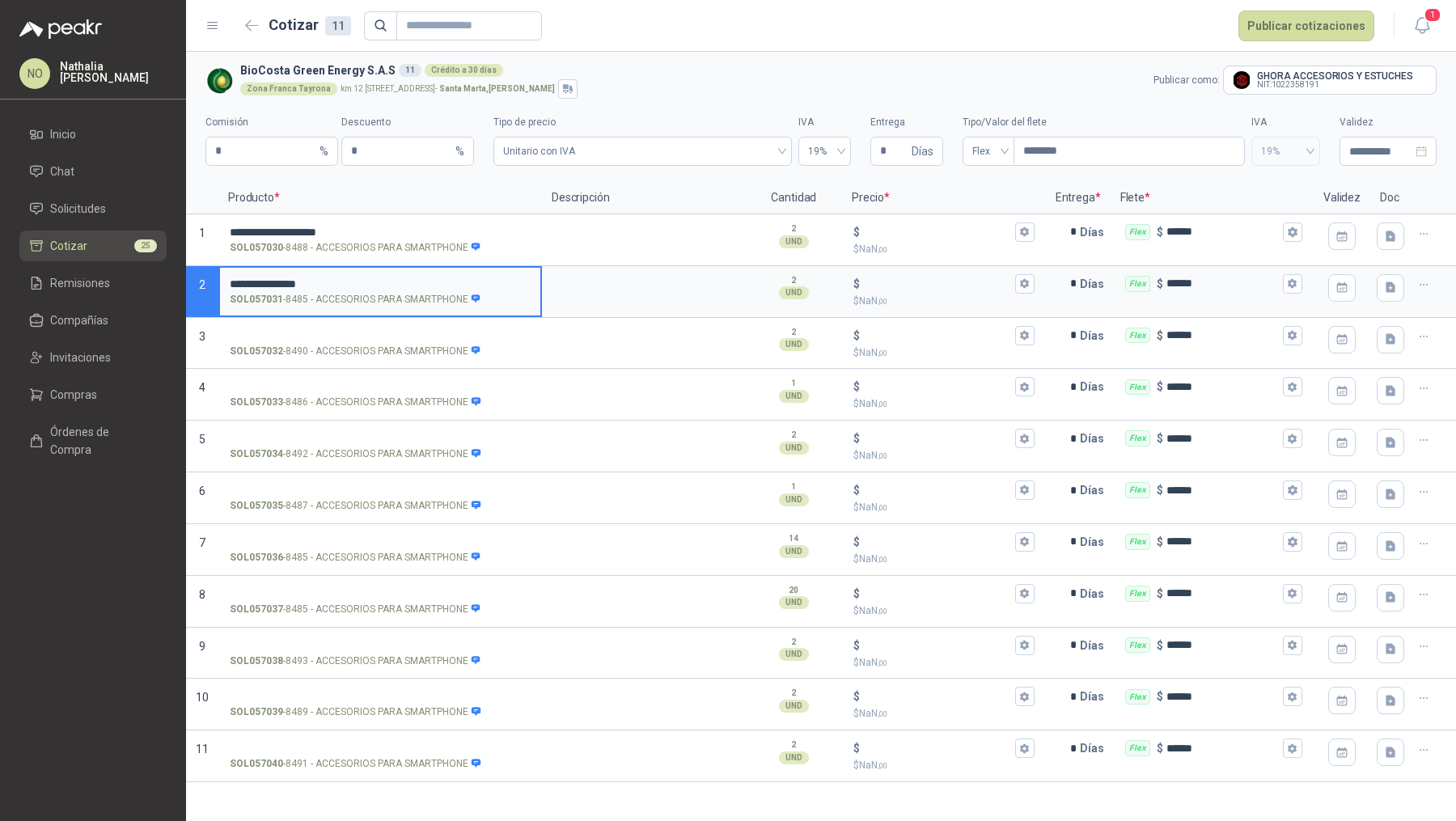
drag, startPoint x: 370, startPoint y: 283, endPoint x: 228, endPoint y: 286, distance: 142.0
click at [229, 286] on input "**********" at bounding box center [379, 284] width 301 height 12
type input "**********"
click at [369, 231] on input "**********" at bounding box center [379, 232] width 301 height 12
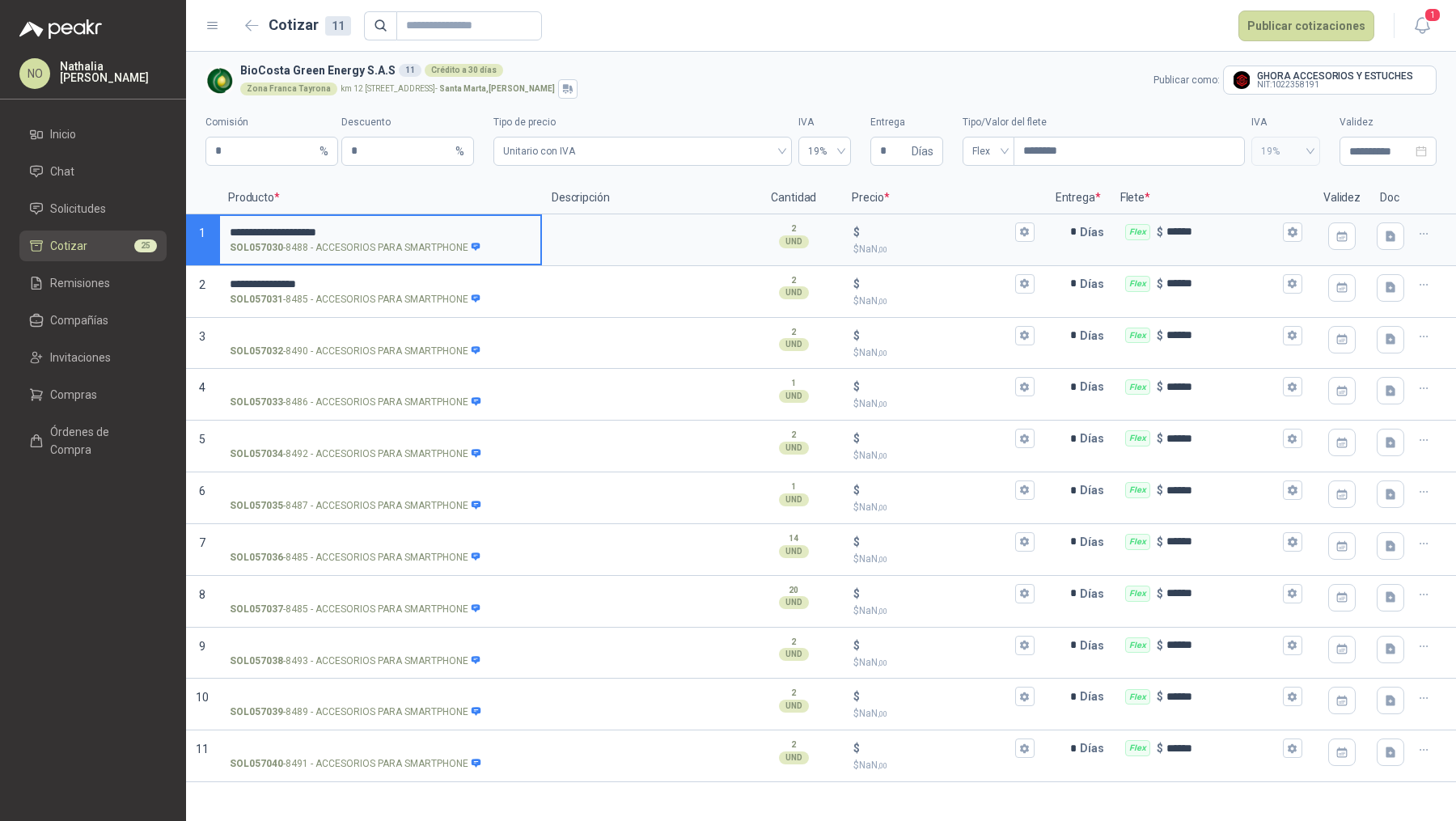
drag, startPoint x: 369, startPoint y: 231, endPoint x: 228, endPoint y: 233, distance: 141.0
click at [229, 233] on input "**********" at bounding box center [379, 232] width 301 height 12
click at [400, 336] on input "SOL057032 - 8490 - ACCESORIOS PARA SMARTPHONE" at bounding box center [379, 335] width 301 height 12
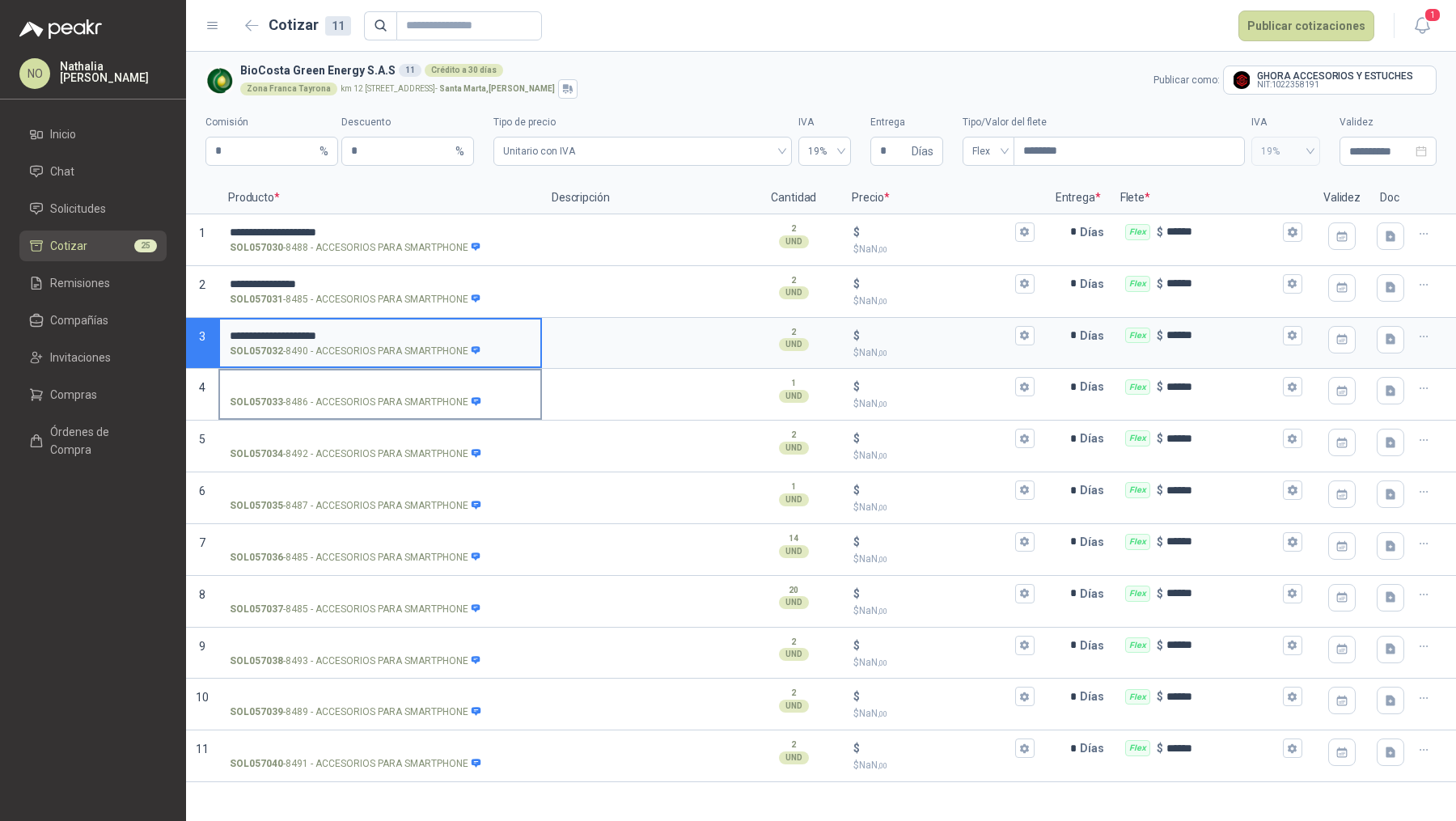
click at [403, 391] on label "SOL057033 - 8486 - ACCESORIOS PARA SMARTPHONE" at bounding box center [380, 393] width 320 height 46
click at [403, 391] on input "SOL057033 - 8486 - ACCESORIOS PARA SMARTPHONE" at bounding box center [379, 387] width 301 height 12
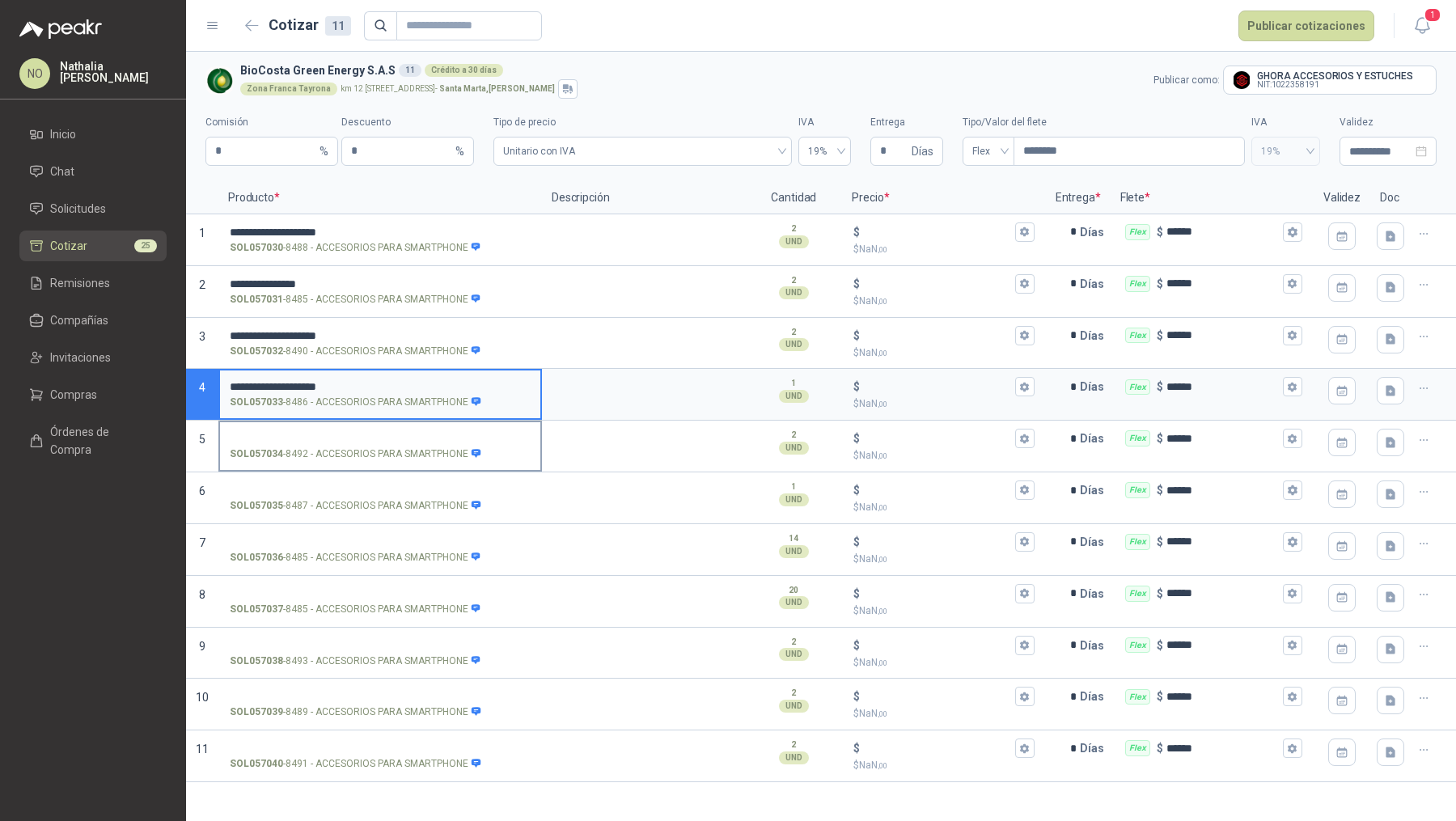
click at [360, 432] on input "SOL057034 - 8492 - ACCESORIOS PARA SMARTPHONE" at bounding box center [379, 438] width 301 height 12
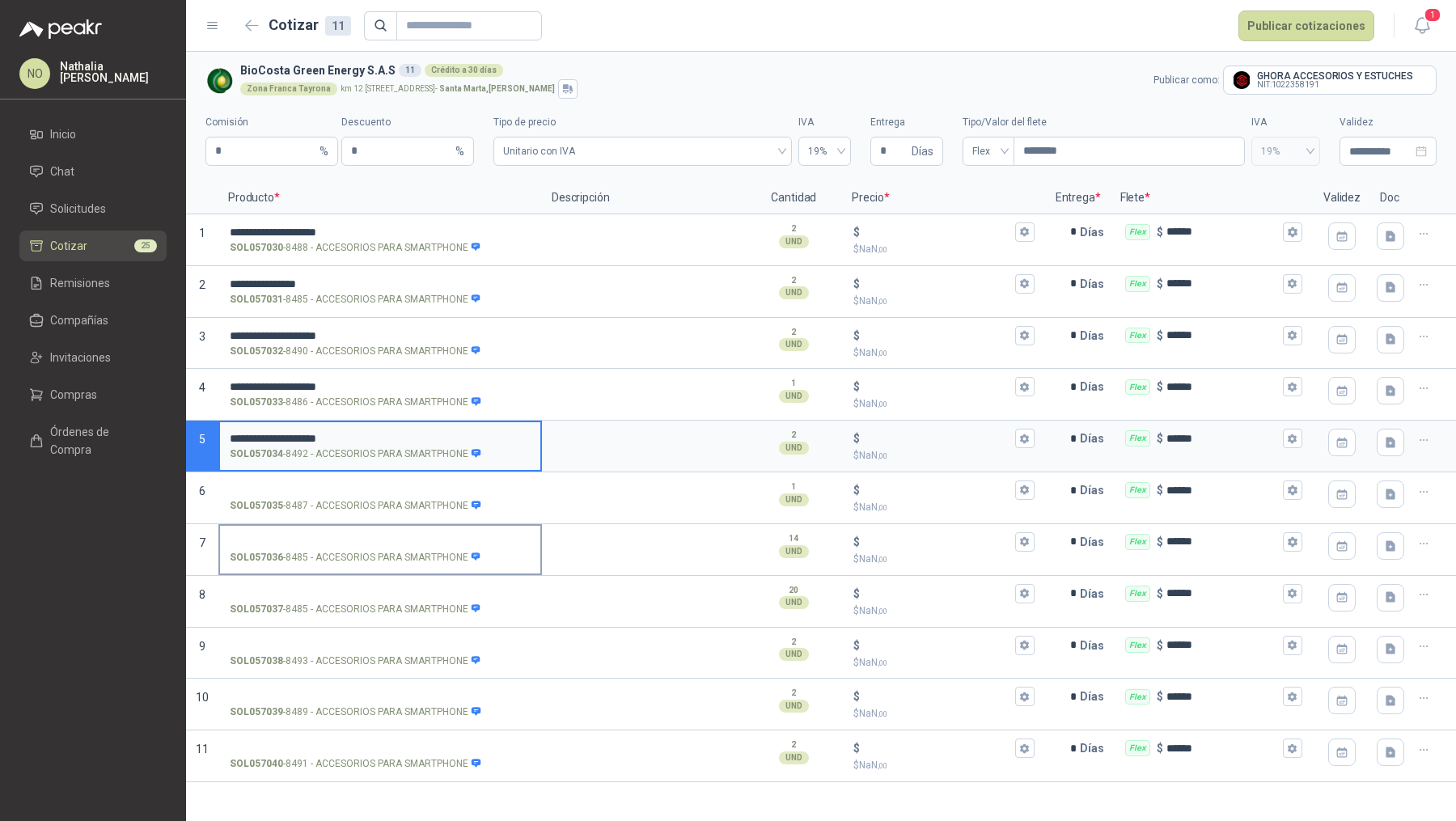
click at [389, 539] on input "SOL057036 - 8485 - ACCESORIOS PARA SMARTPHONE" at bounding box center [379, 542] width 301 height 12
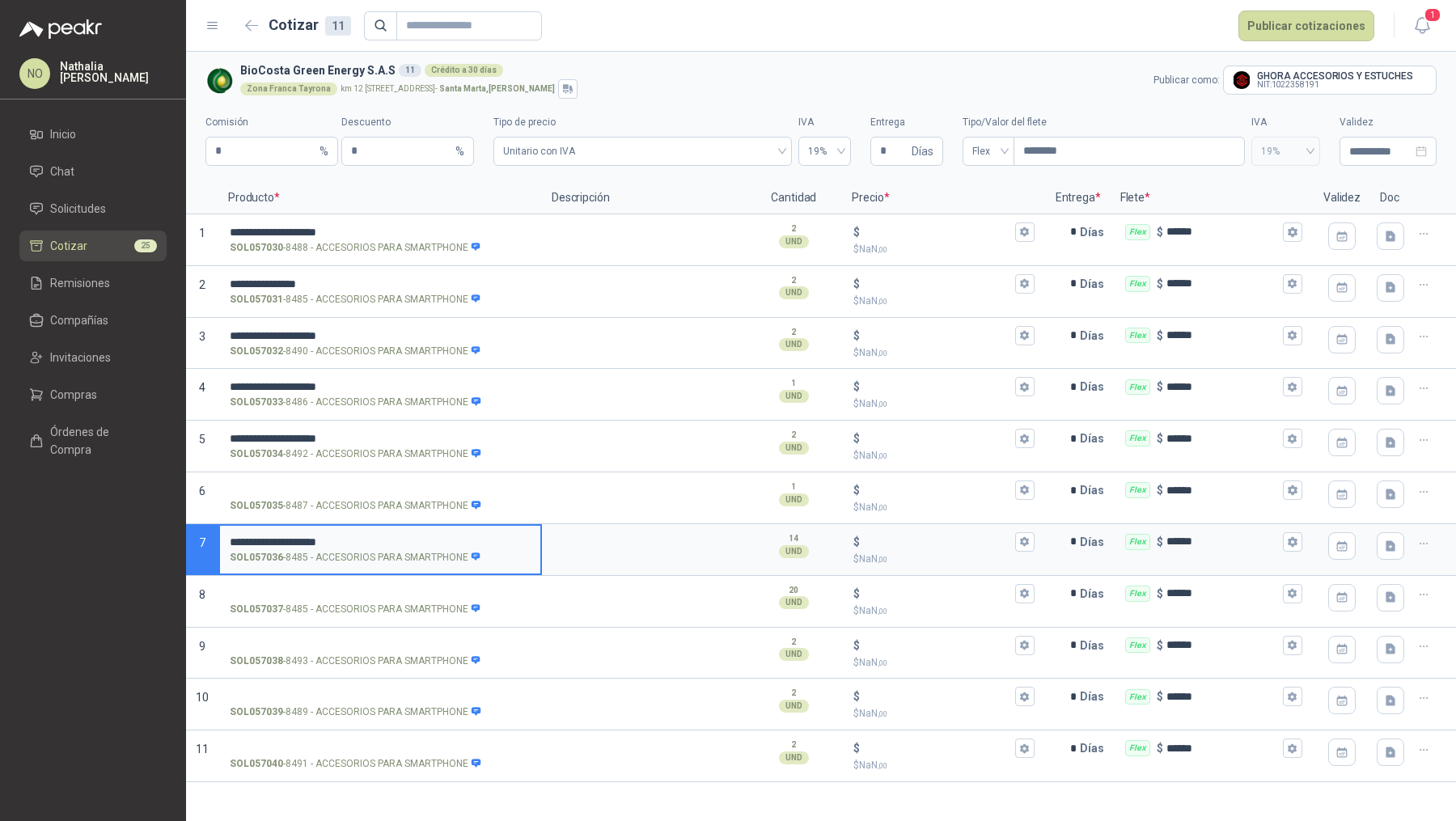
click at [389, 539] on input "**********" at bounding box center [379, 542] width 301 height 12
type input "**********"
click at [556, 543] on textarea at bounding box center [642, 544] width 199 height 37
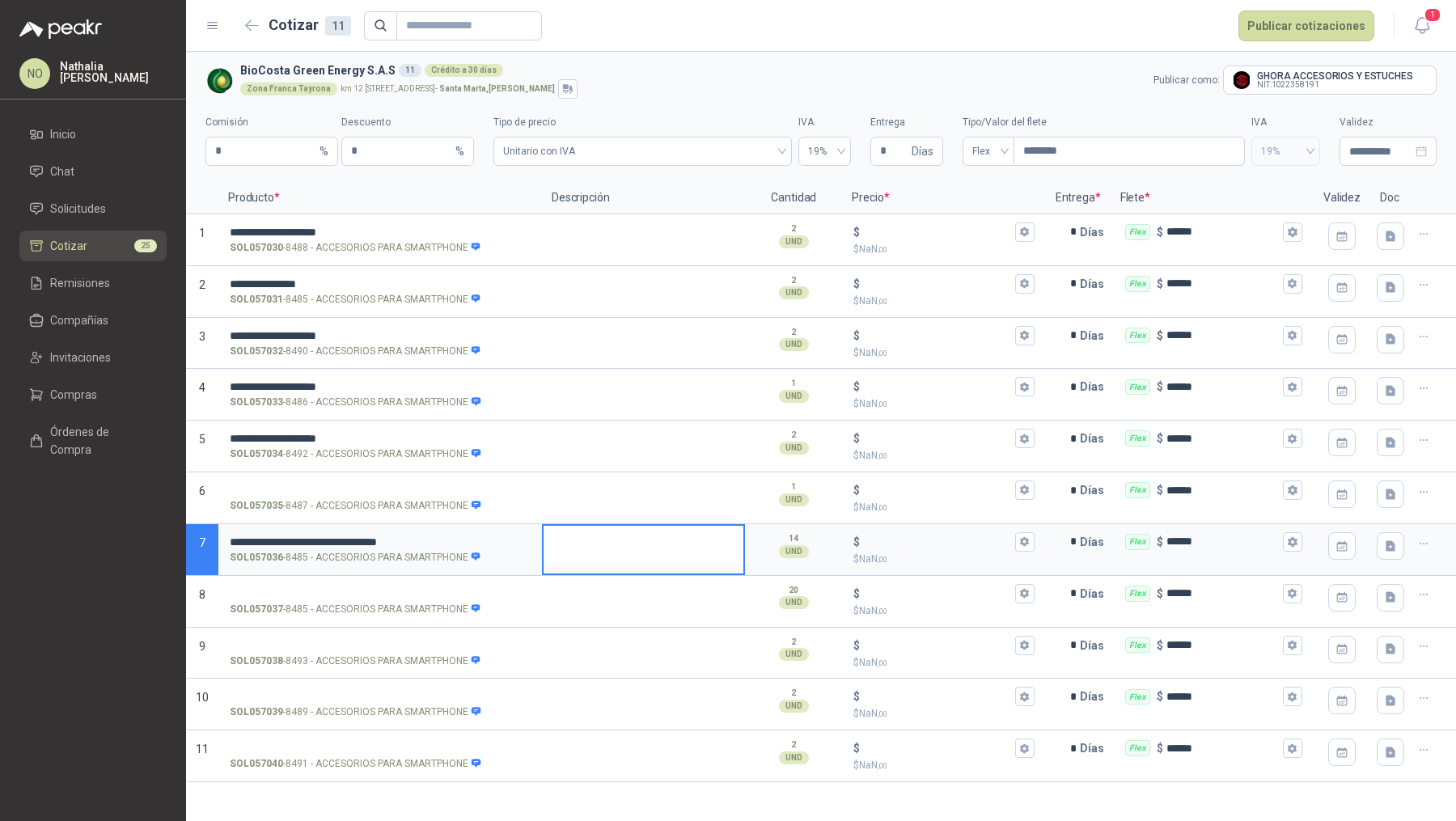
type textarea "*"
type textarea "**"
type textarea "****"
type textarea "*****"
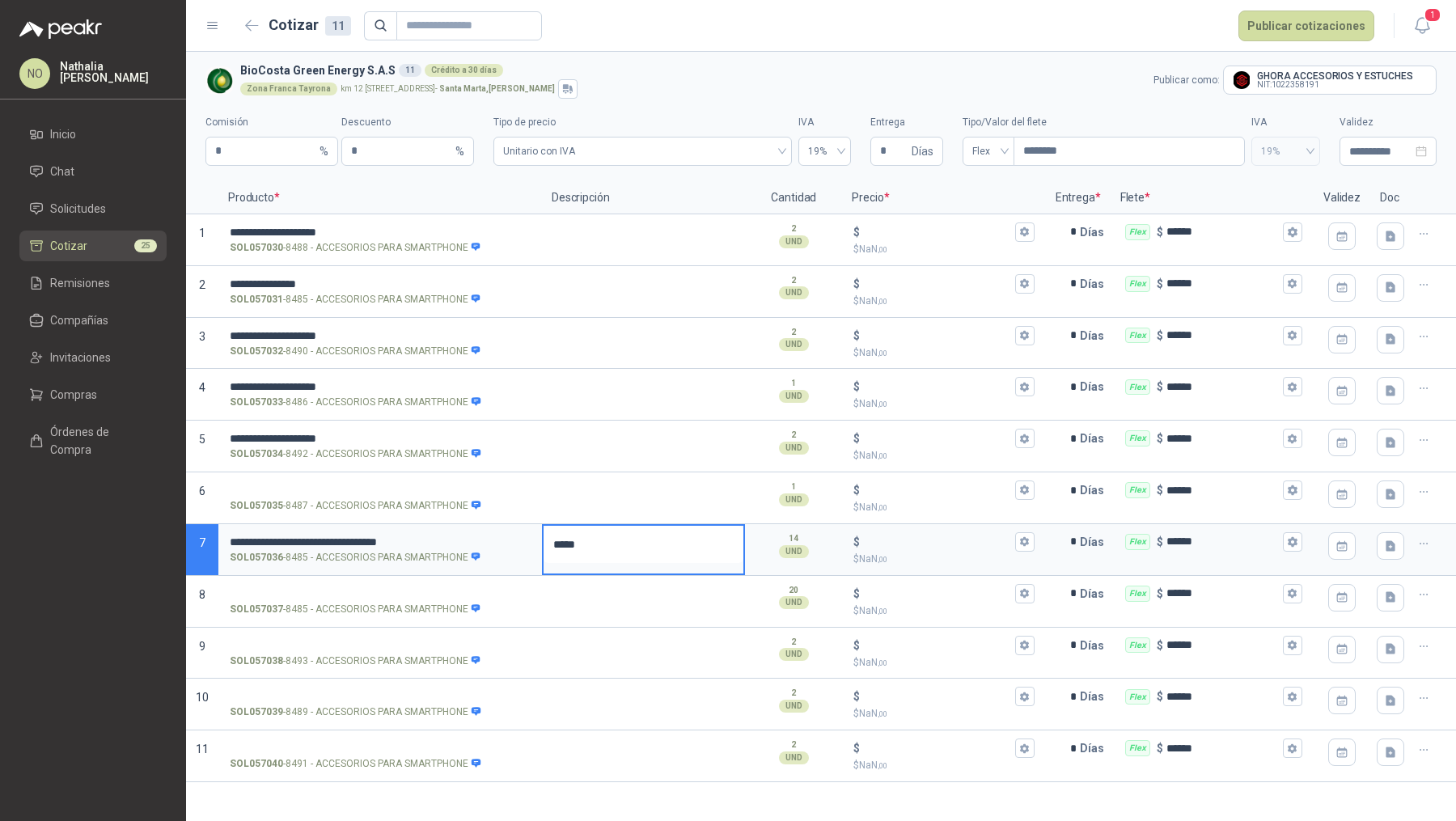
type textarea "*****"
type textarea "*******"
type textarea "********"
type textarea "*********"
type textarea "**********"
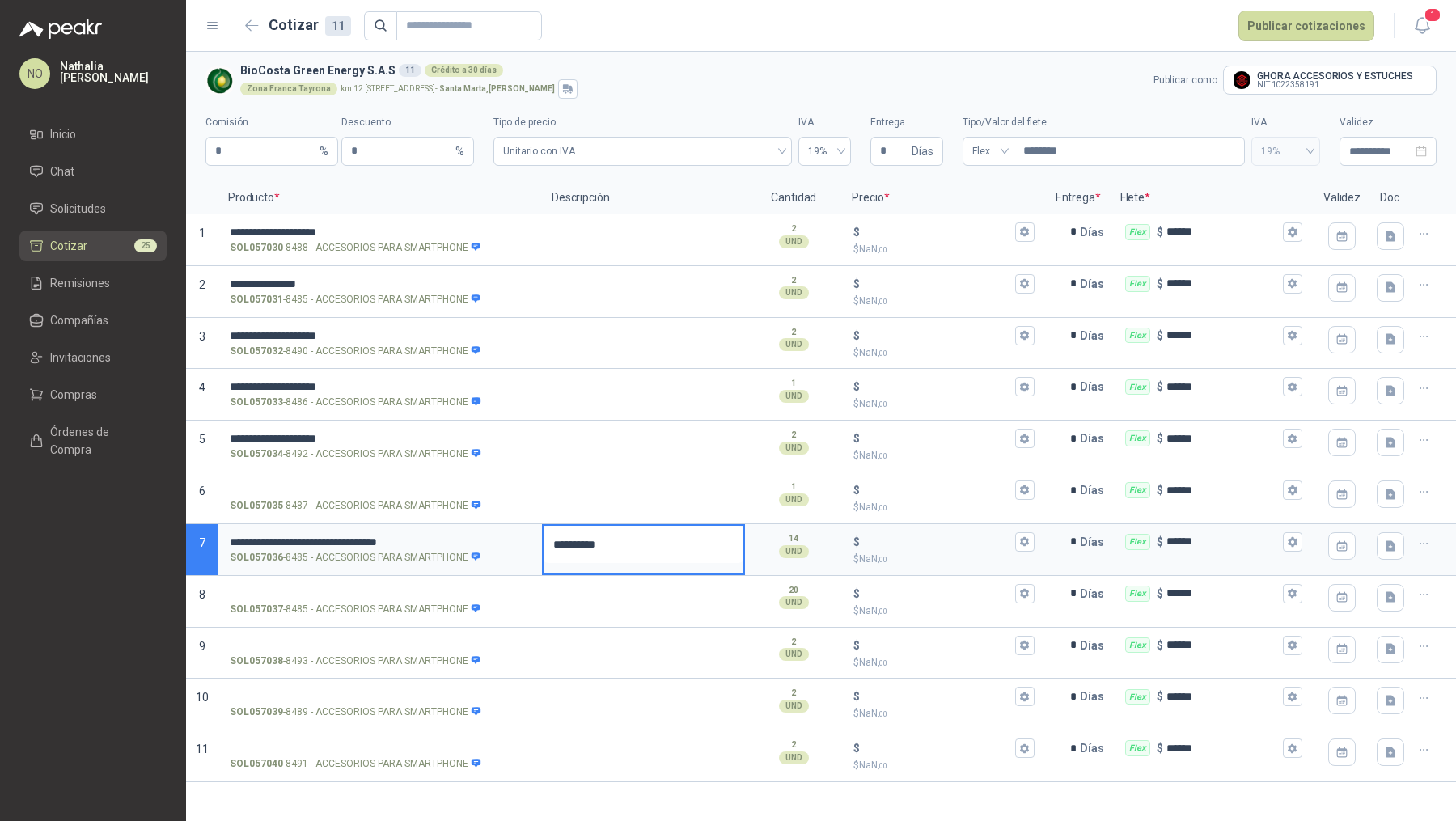
type textarea "**********"
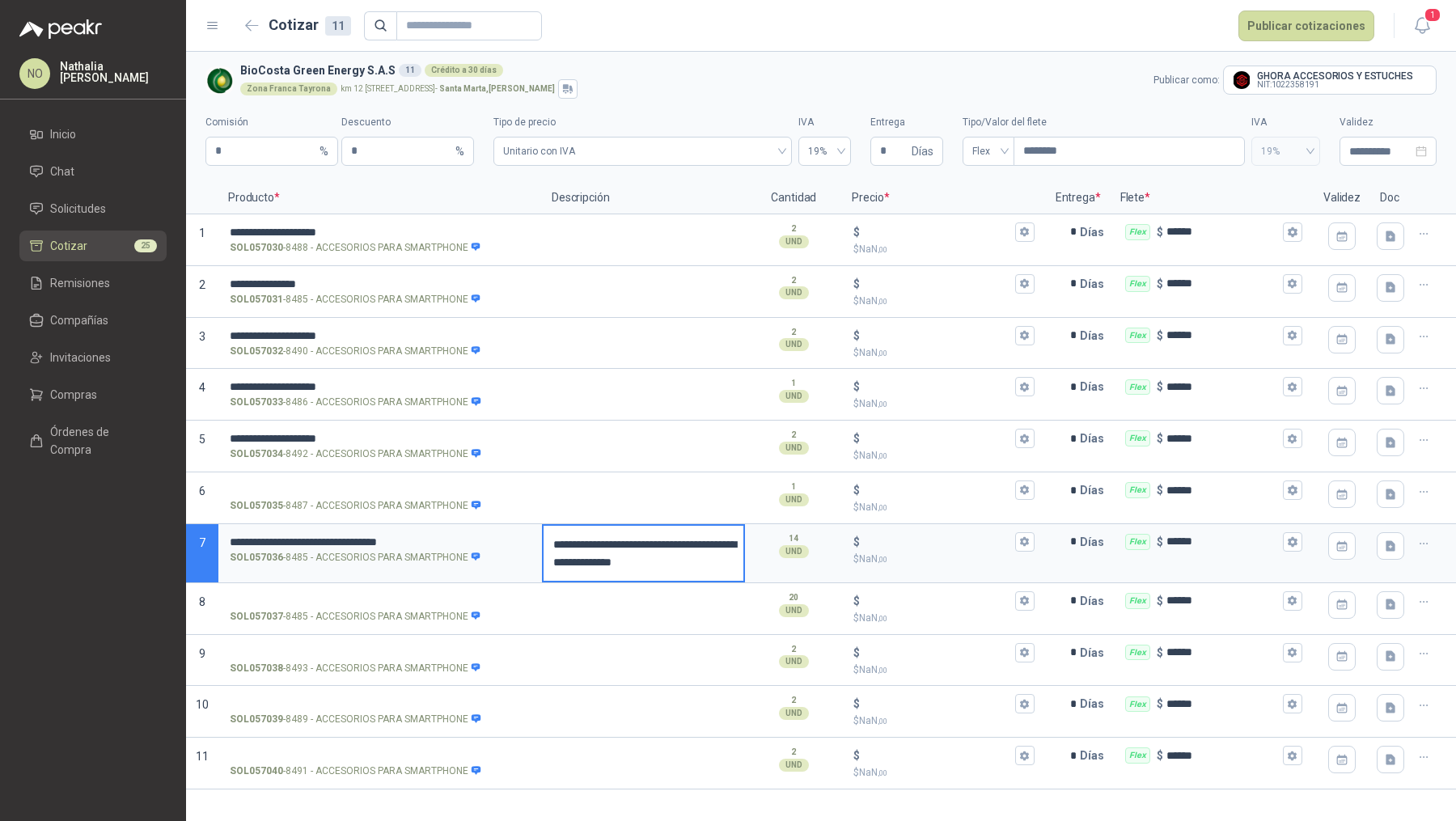
click at [553, 544] on textarea "**********" at bounding box center [642, 552] width 199 height 55
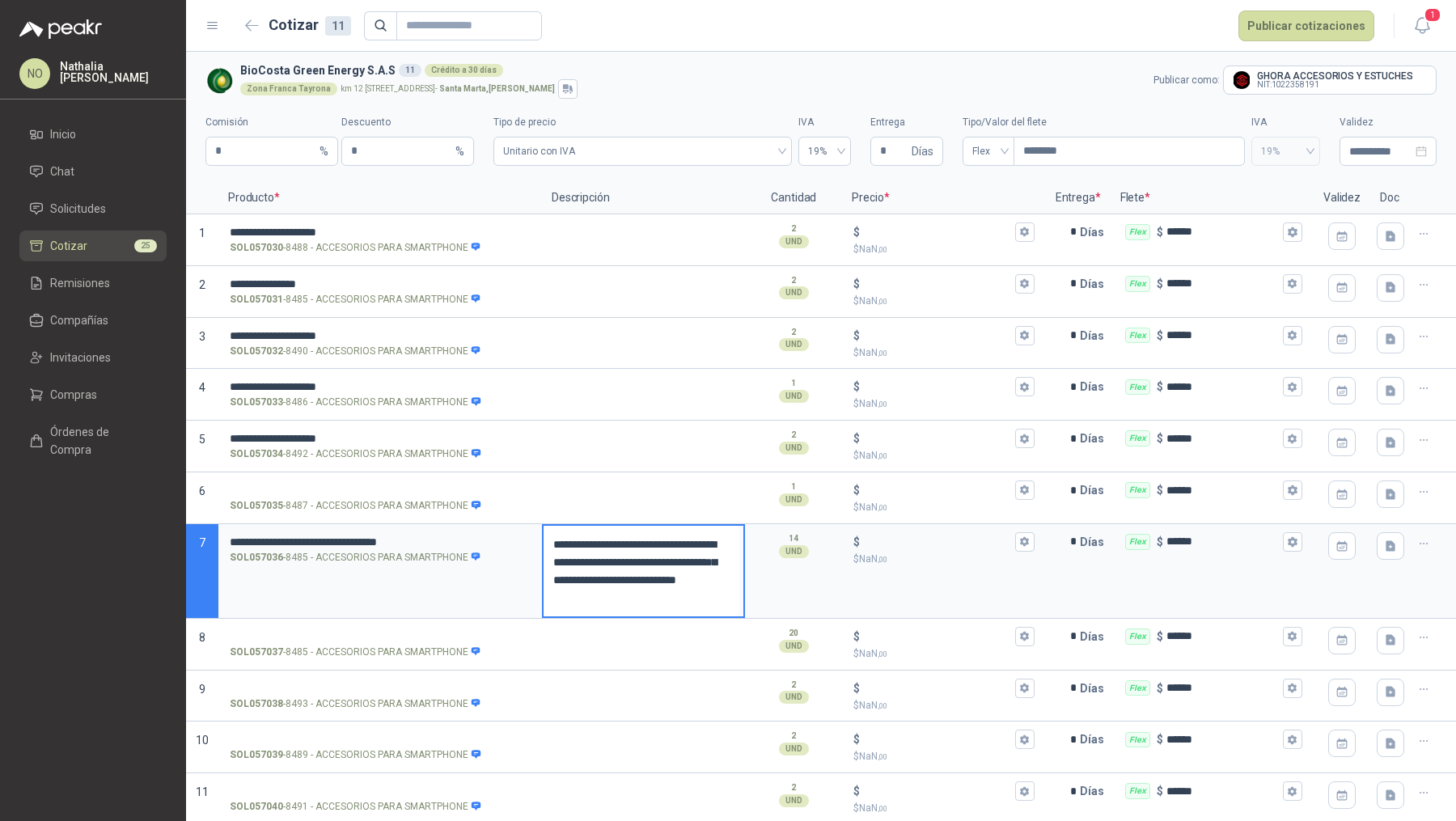
click at [682, 559] on textarea "**********" at bounding box center [640, 570] width 196 height 91
click at [561, 598] on textarea "**********" at bounding box center [640, 570] width 196 height 91
click at [677, 600] on textarea "**********" at bounding box center [640, 570] width 196 height 91
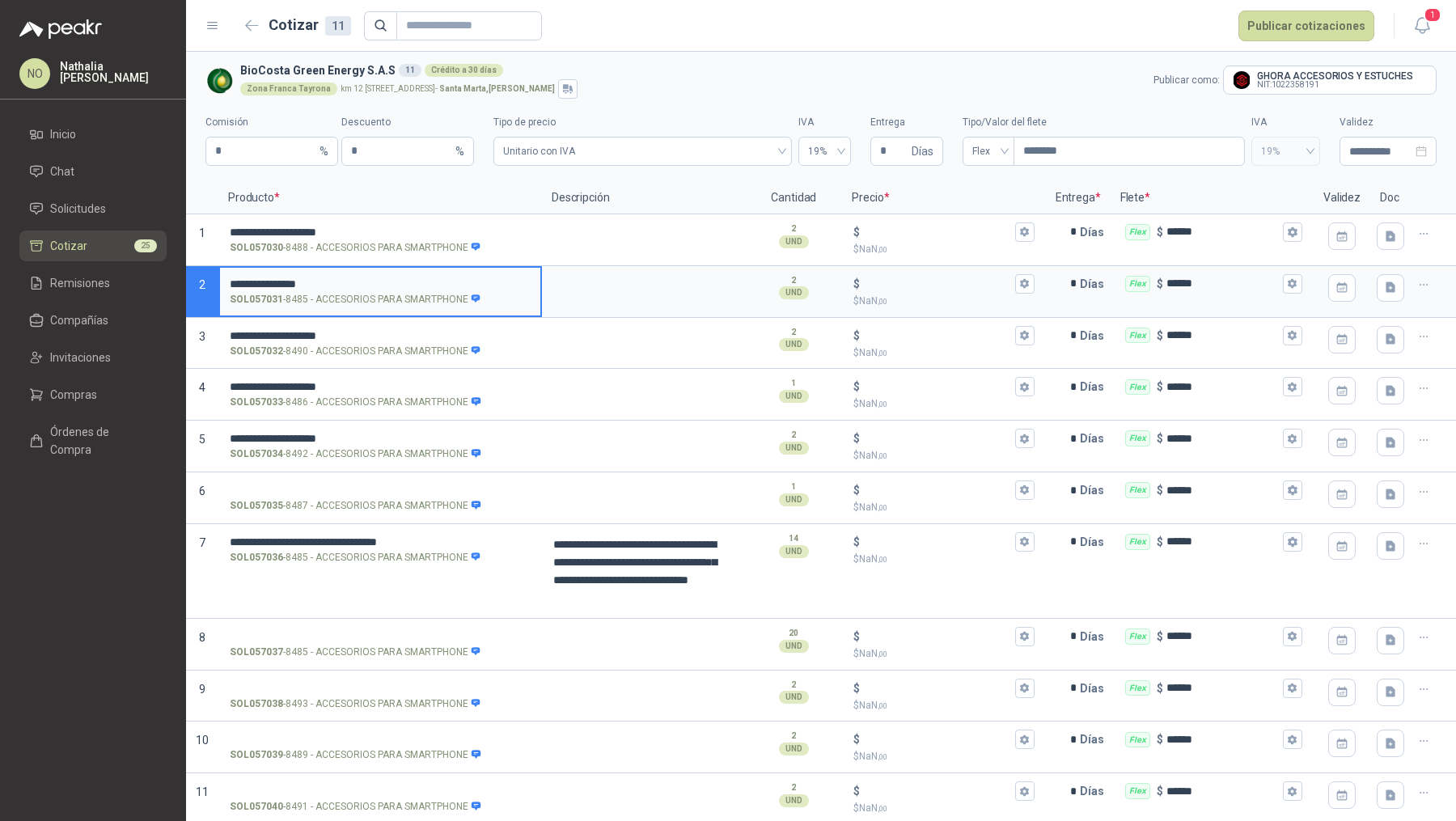
drag, startPoint x: 228, startPoint y: 280, endPoint x: 338, endPoint y: 280, distance: 110.0
click at [338, 280] on input "**********" at bounding box center [379, 284] width 301 height 12
click at [287, 489] on input "SOL057035 - 8487 - ACCESORIOS PARA SMARTPHONE" at bounding box center [379, 490] width 301 height 12
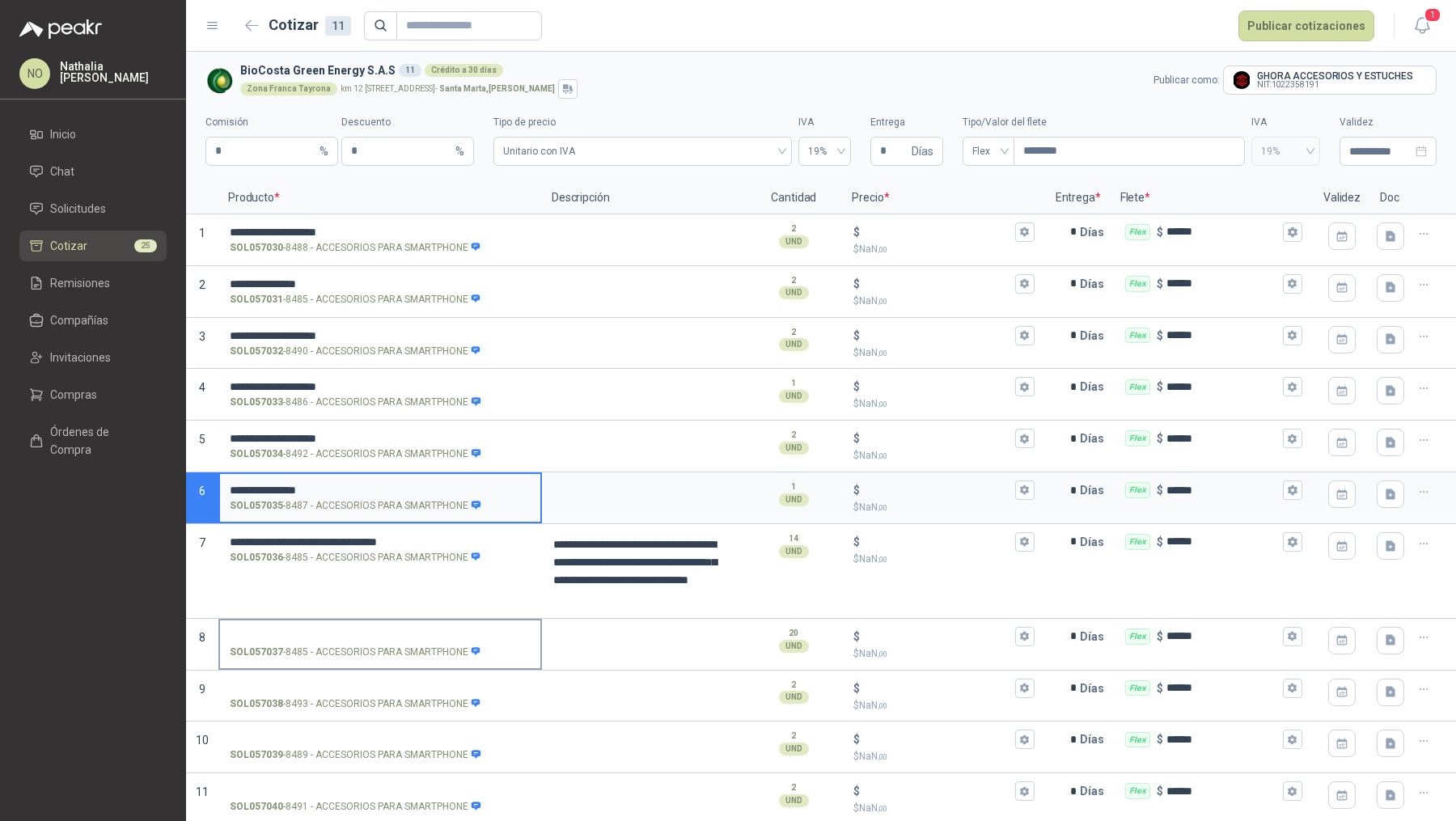
click at [357, 632] on input "SOL057037 - 8485 - ACCESORIOS PARA SMARTPHONE" at bounding box center [379, 637] width 301 height 12
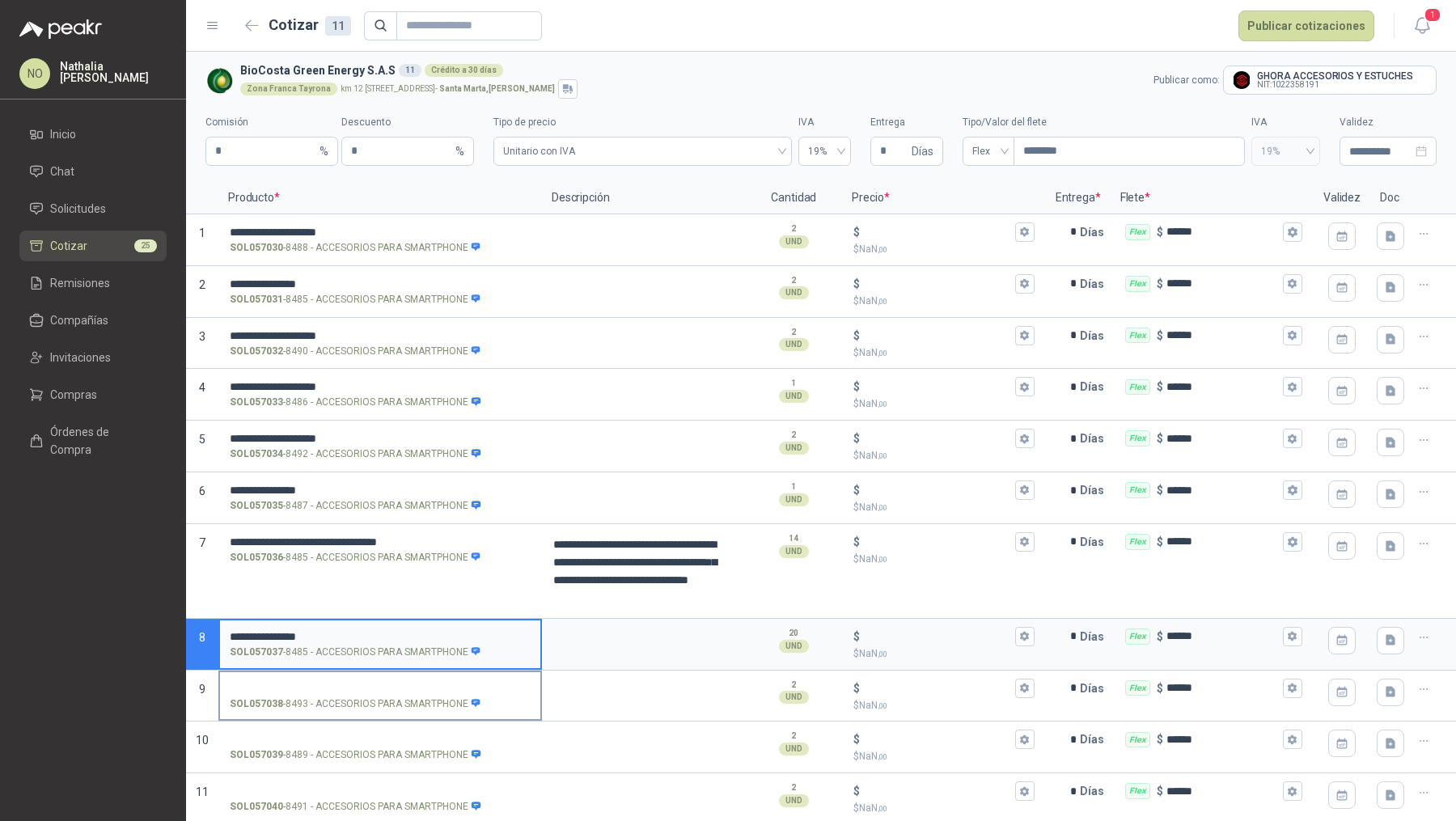
click at [383, 685] on input "SOL057038 - 8493 - ACCESORIOS PARA SMARTPHONE" at bounding box center [379, 688] width 301 height 12
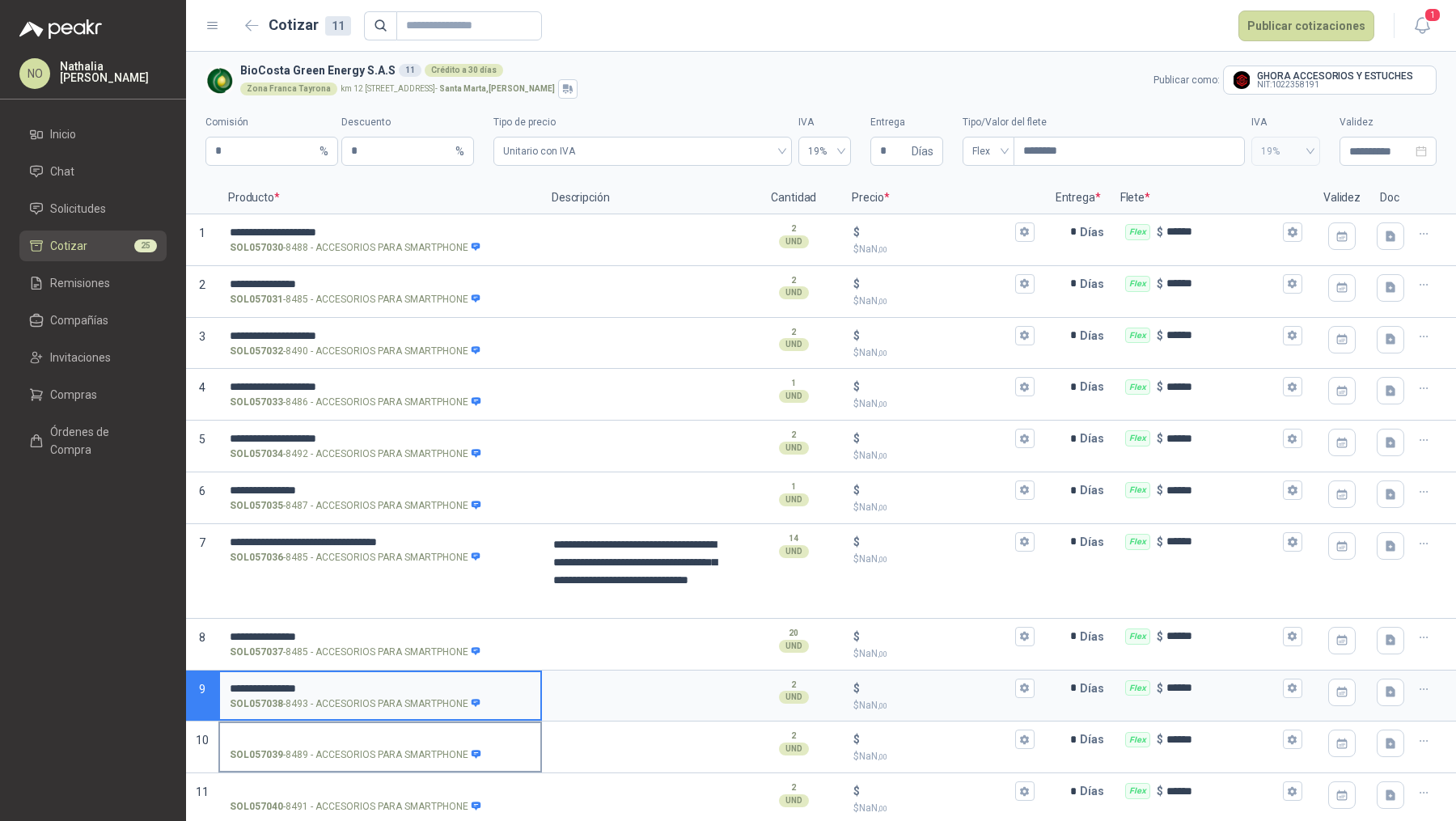
click at [323, 740] on input "SOL057039 - 8489 - ACCESORIOS PARA SMARTPHONE" at bounding box center [379, 739] width 301 height 12
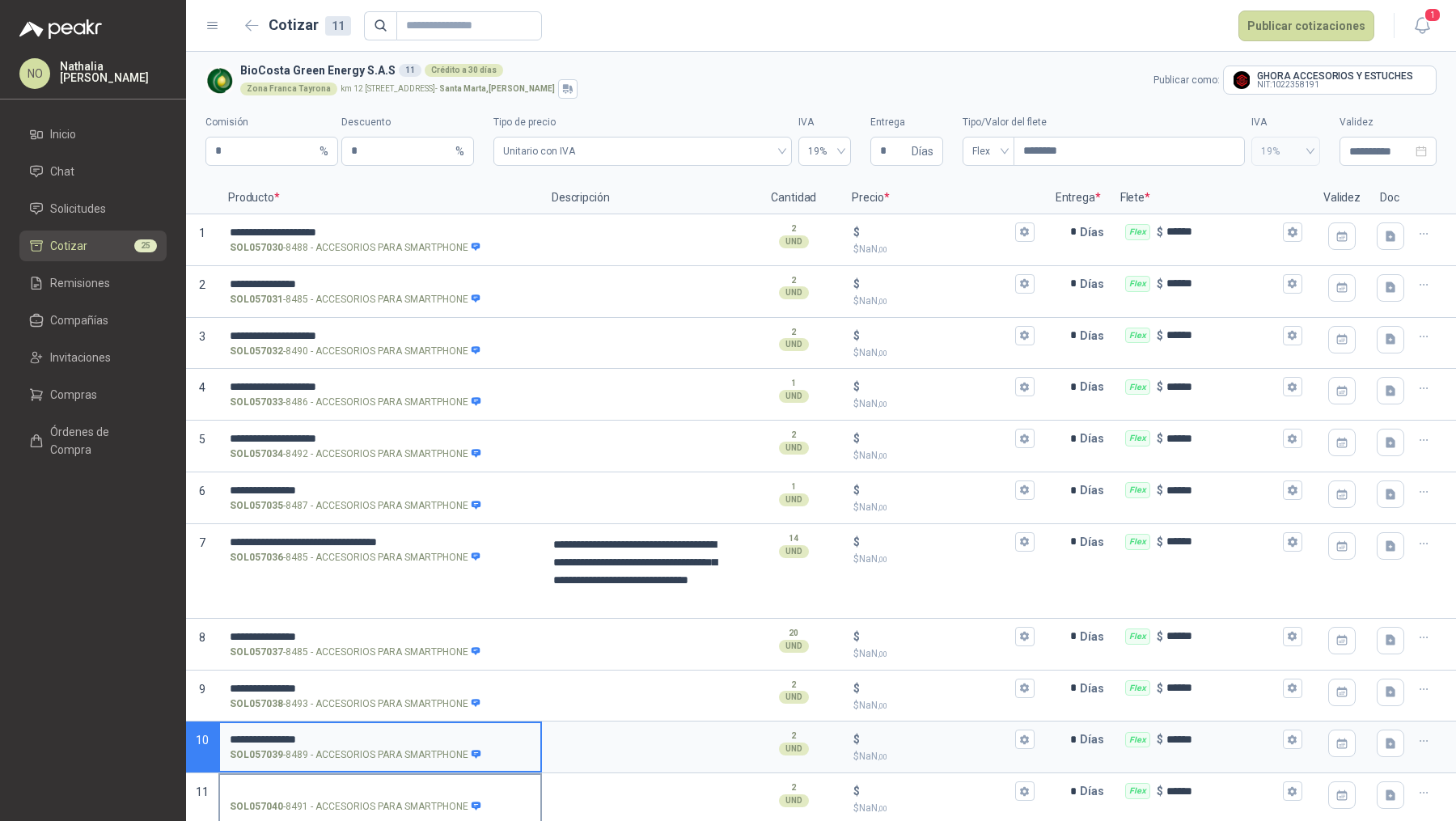
click at [373, 789] on input "SOL057040 - 8491 - ACCESORIOS PARA SMARTPHONE" at bounding box center [379, 791] width 301 height 12
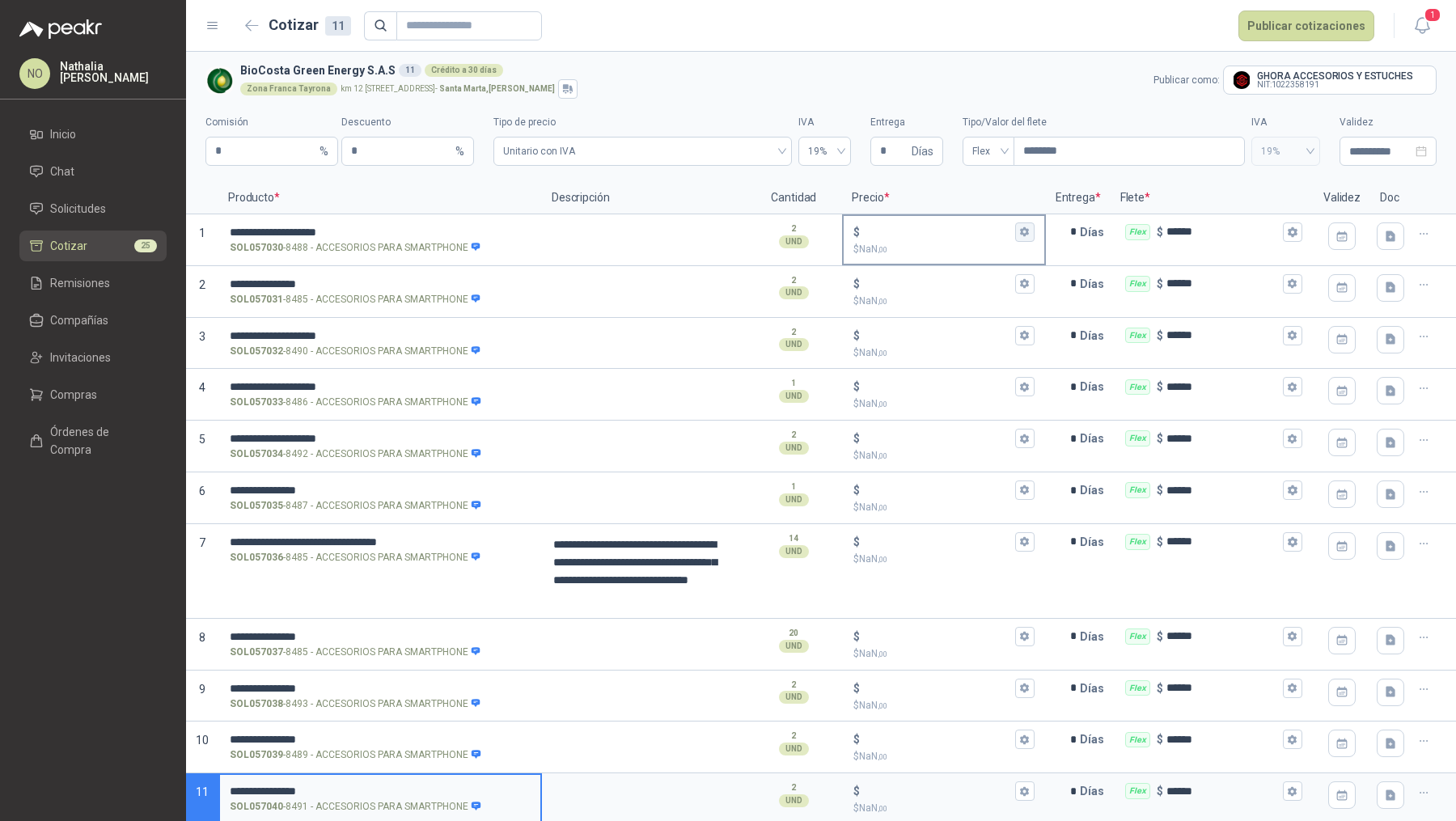
click at [1019, 234] on icon "button" at bounding box center [1023, 231] width 10 height 10
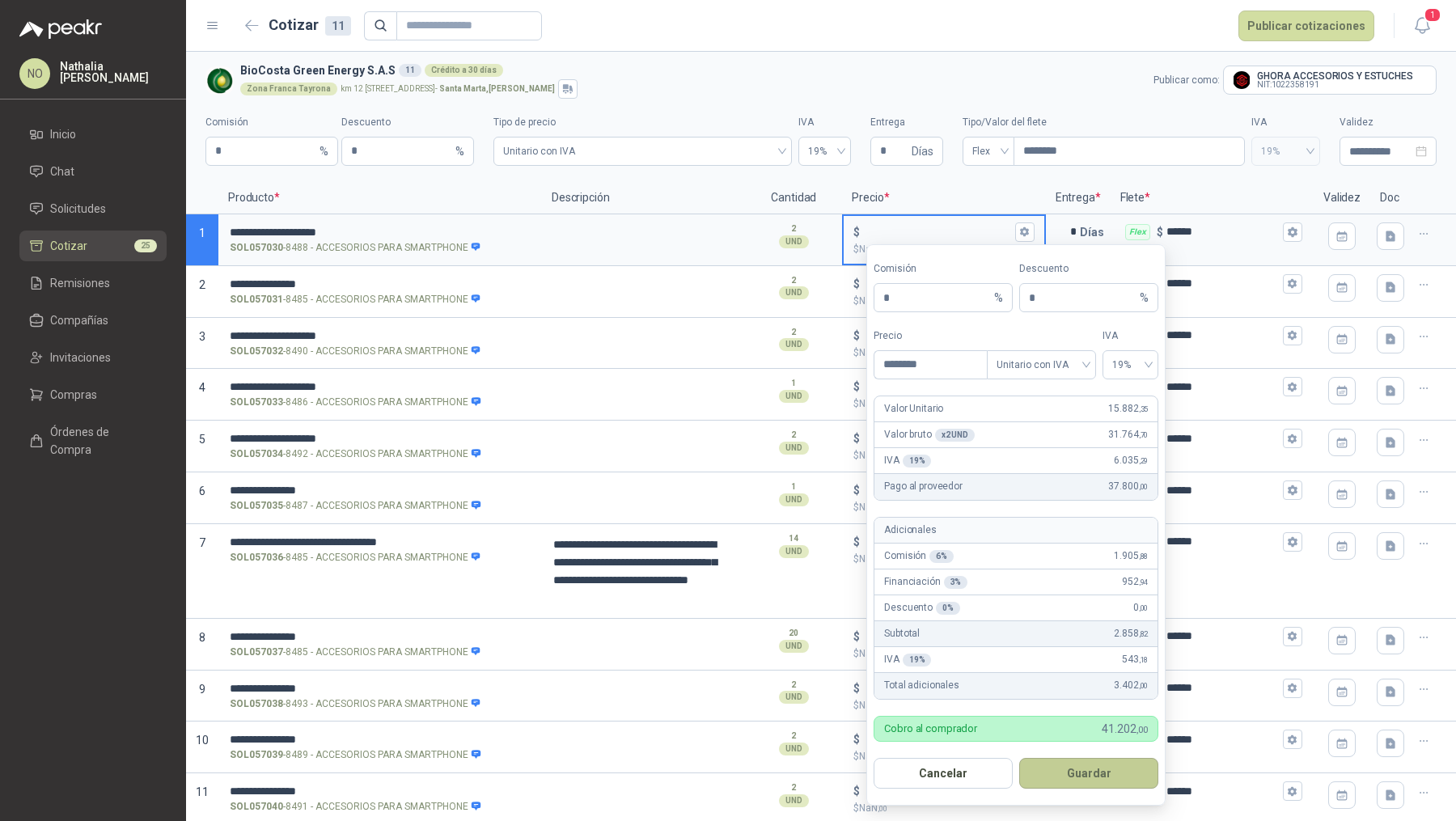
click at [1071, 765] on button "Guardar" at bounding box center [1088, 772] width 140 height 31
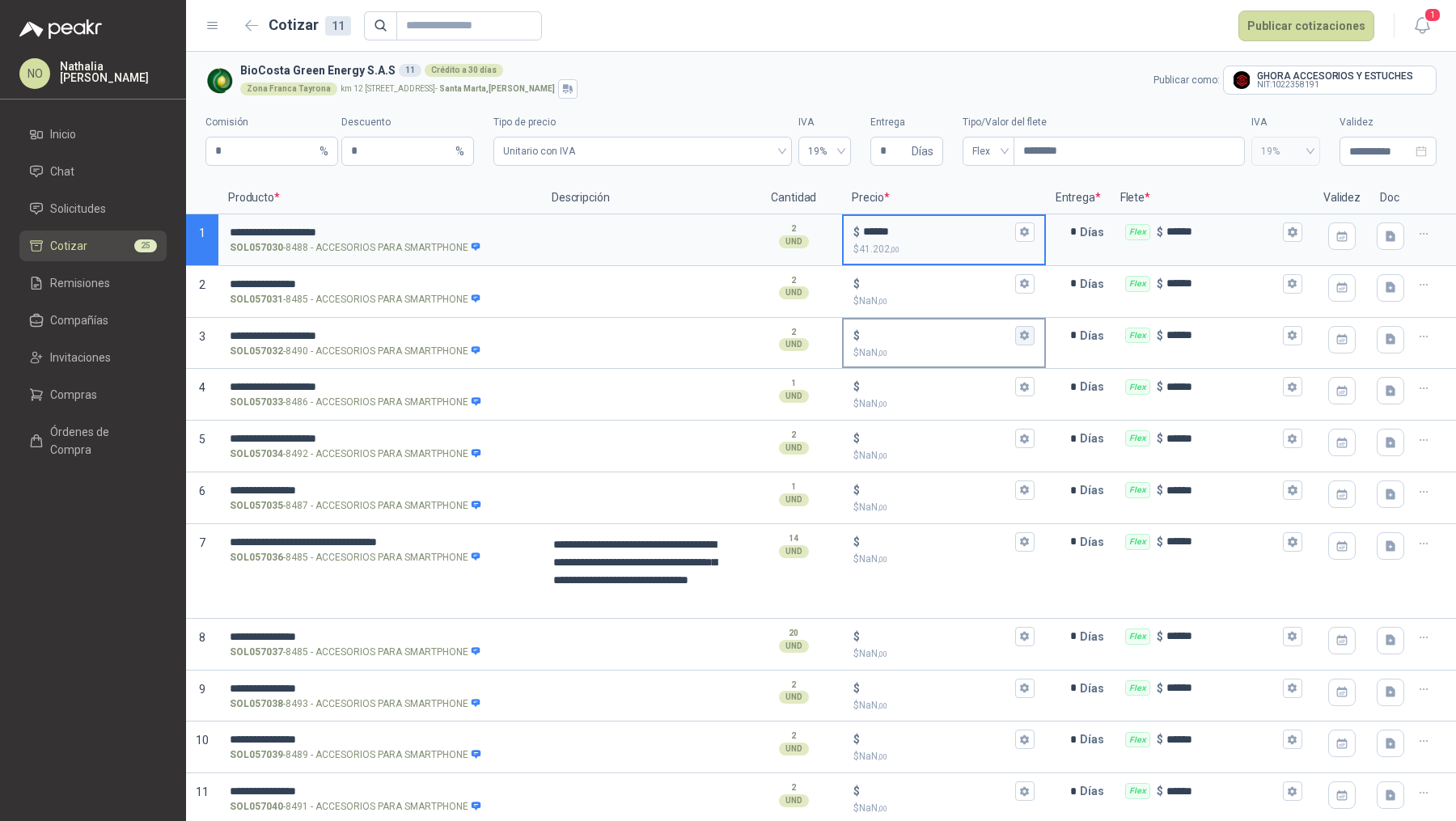
click at [1019, 330] on icon "button" at bounding box center [1023, 334] width 10 height 10
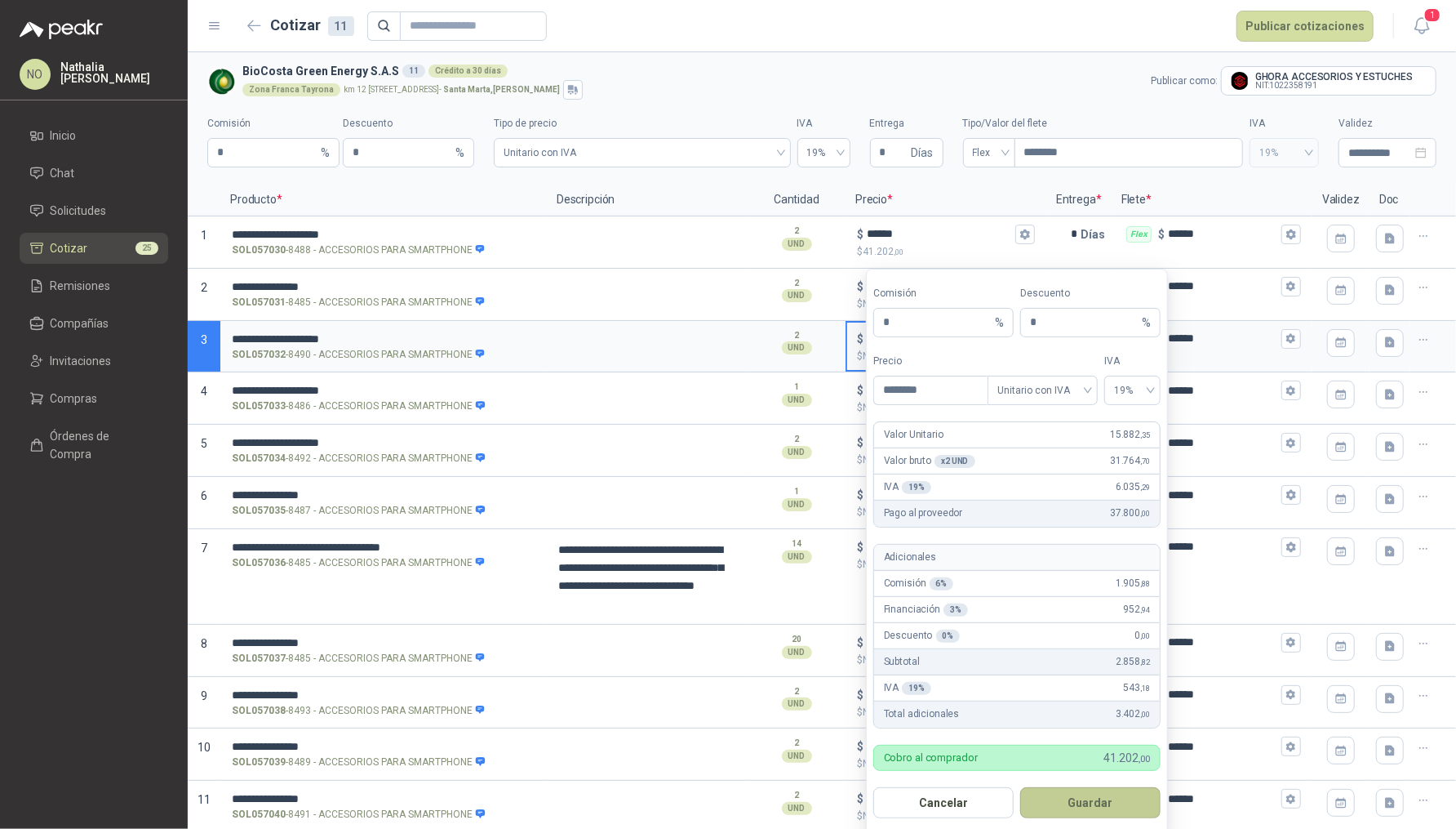
click at [1118, 811] on button "Guardar" at bounding box center [1090, 803] width 141 height 31
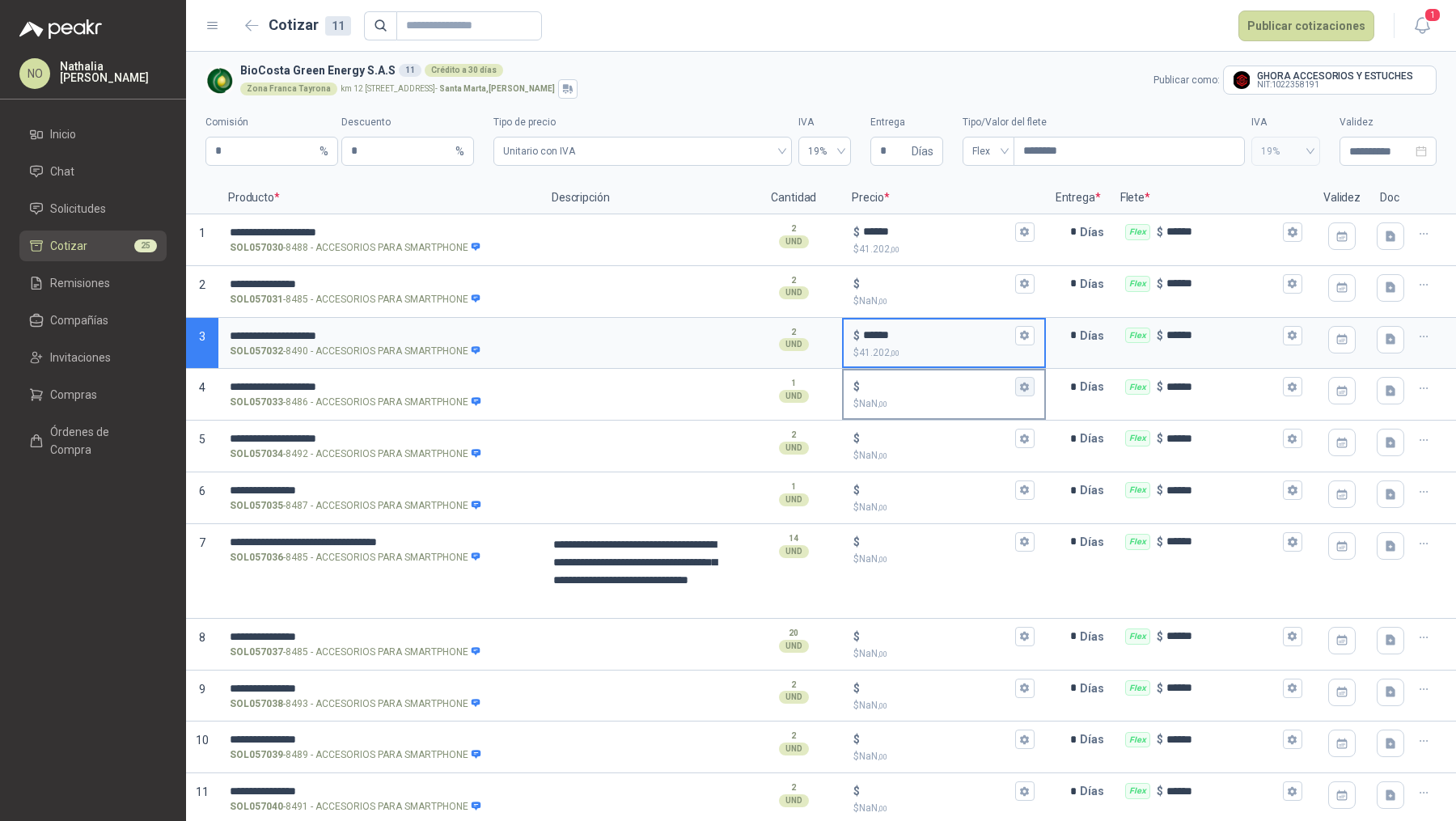
click at [1020, 387] on icon "button" at bounding box center [1024, 387] width 9 height 9
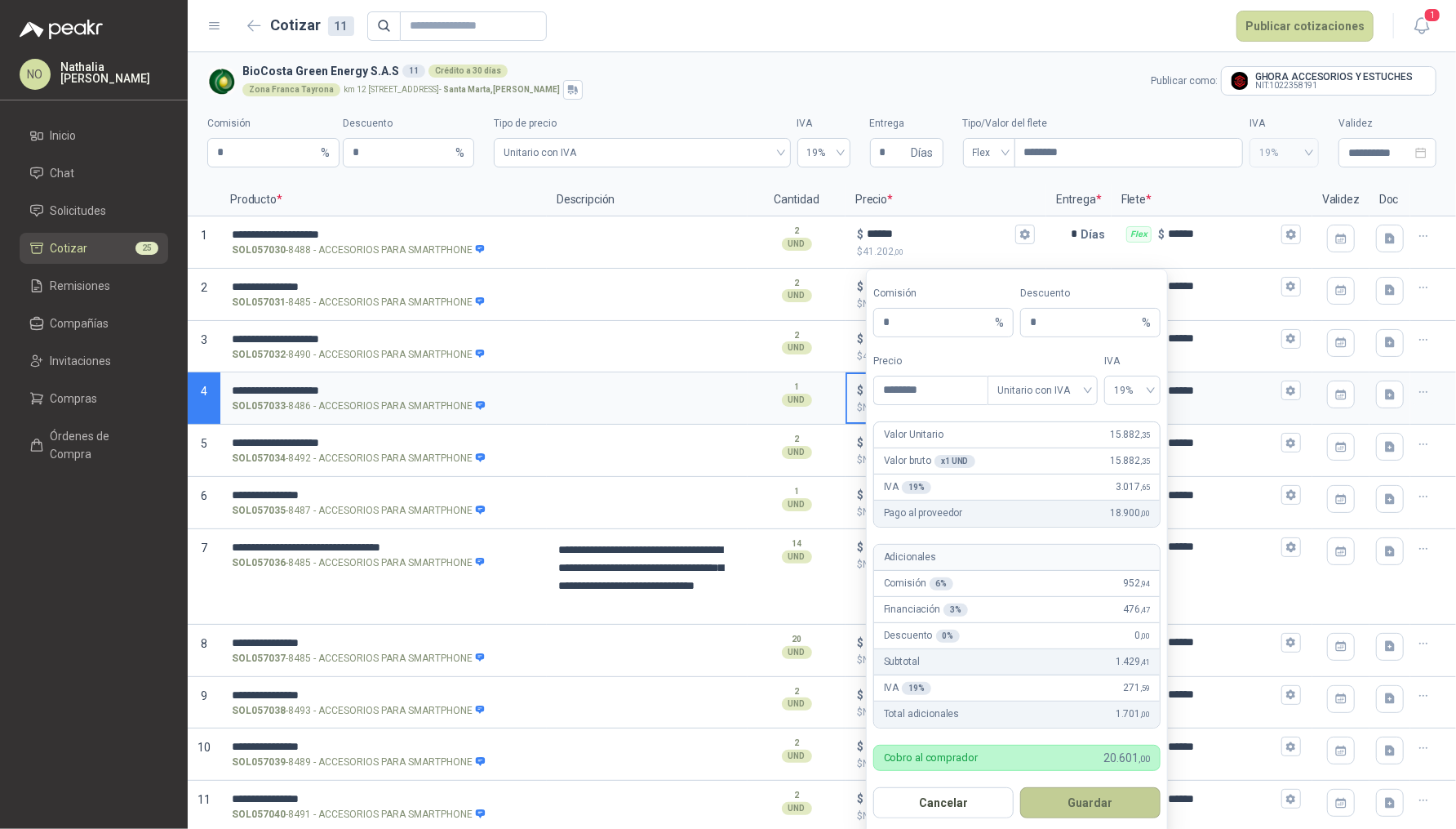
click at [1084, 801] on button "Guardar" at bounding box center [1090, 803] width 141 height 31
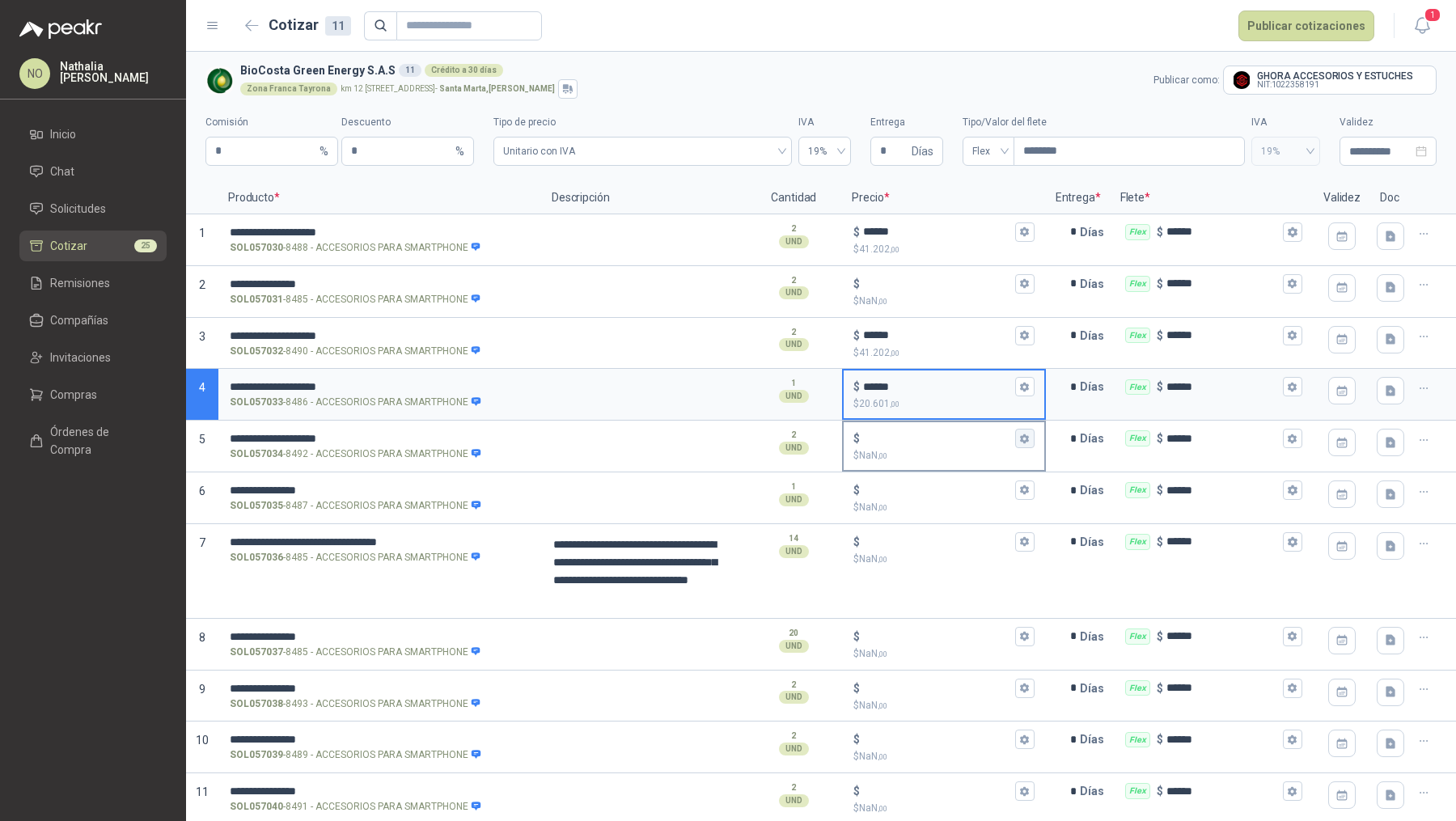
click at [1020, 437] on icon "button" at bounding box center [1024, 438] width 9 height 9
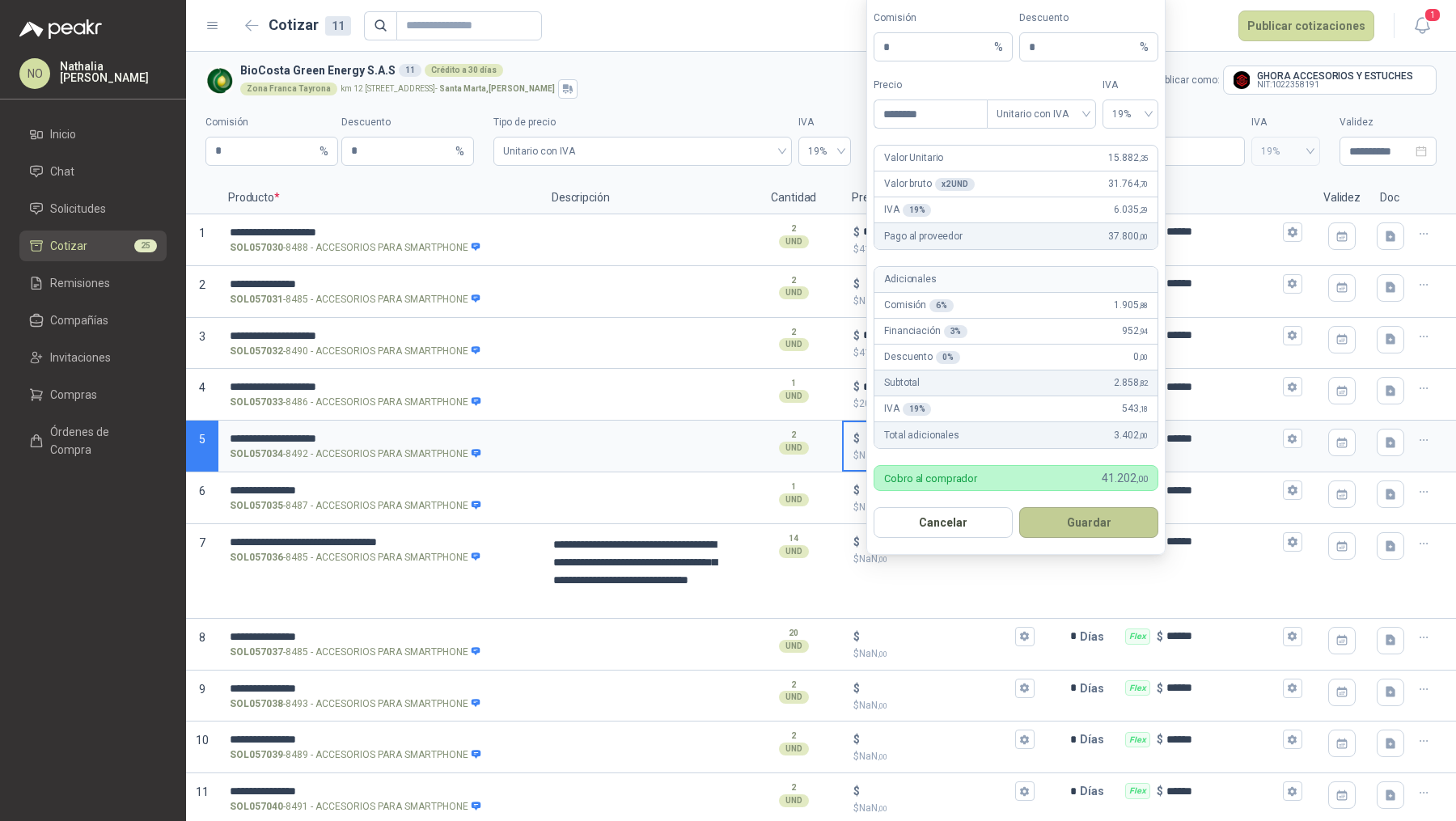
click at [1091, 511] on button "Guardar" at bounding box center [1088, 522] width 140 height 31
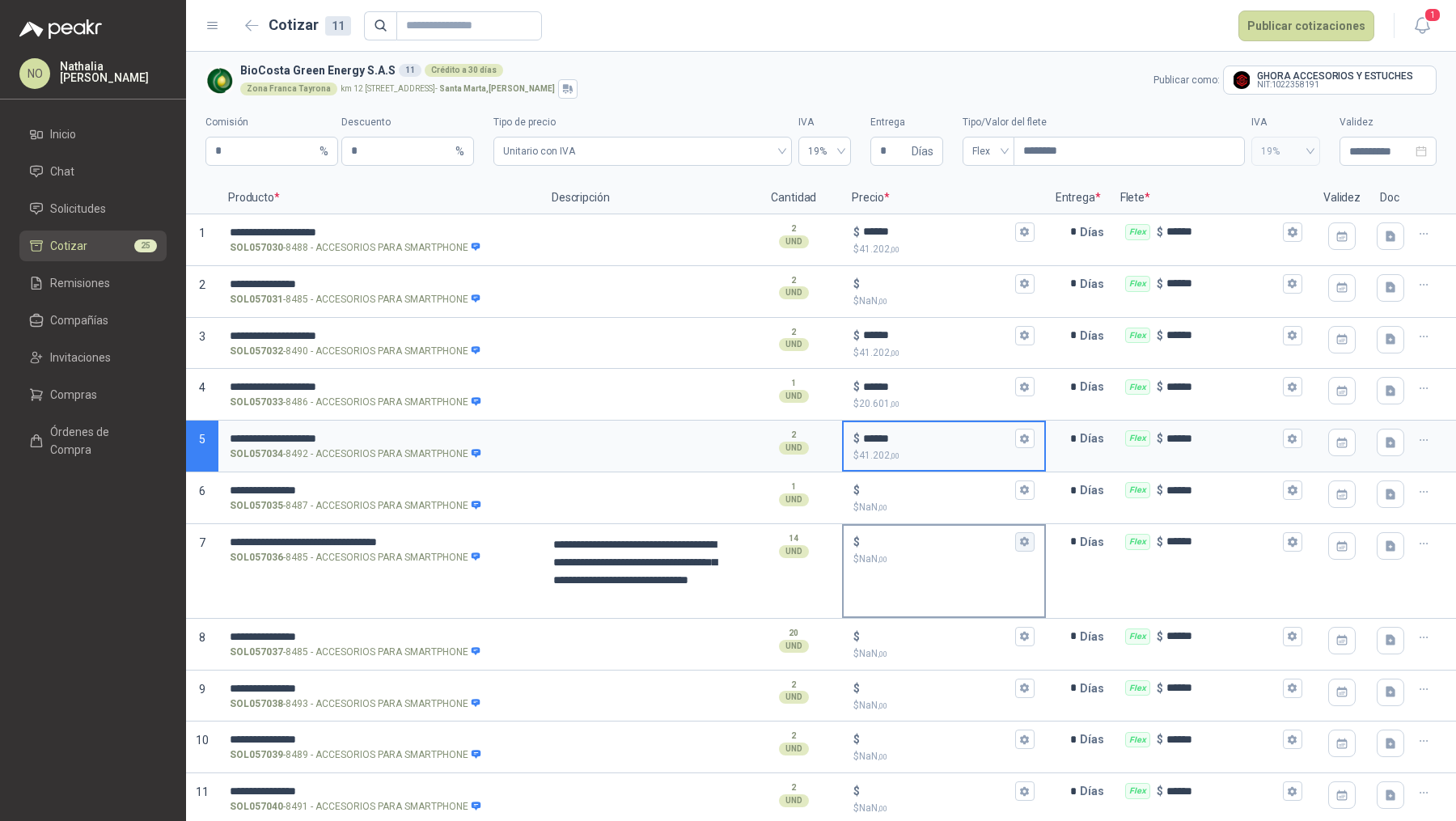
click at [1020, 537] on icon "button" at bounding box center [1024, 542] width 9 height 9
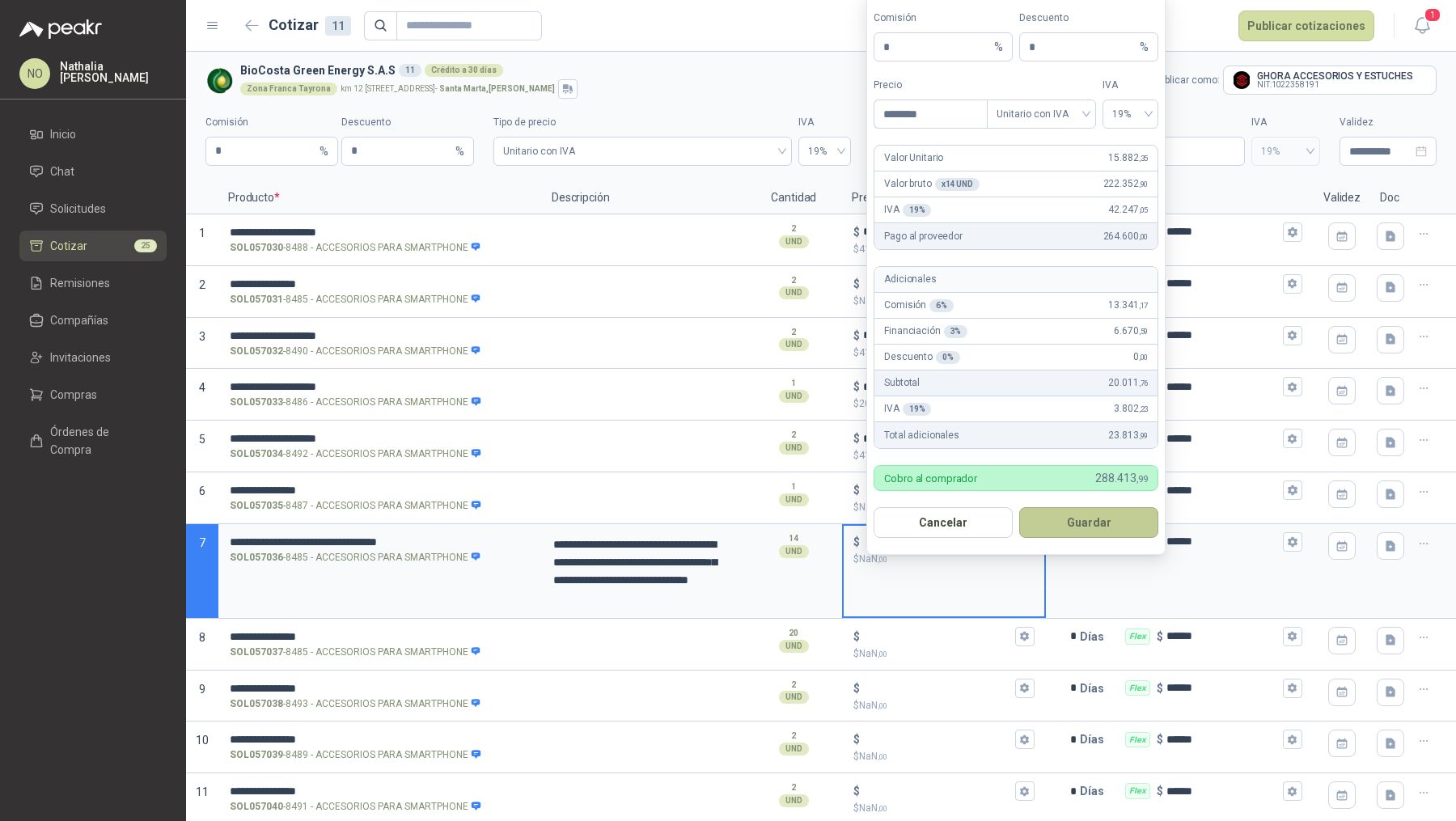
click at [1096, 517] on button "Guardar" at bounding box center [1088, 522] width 140 height 31
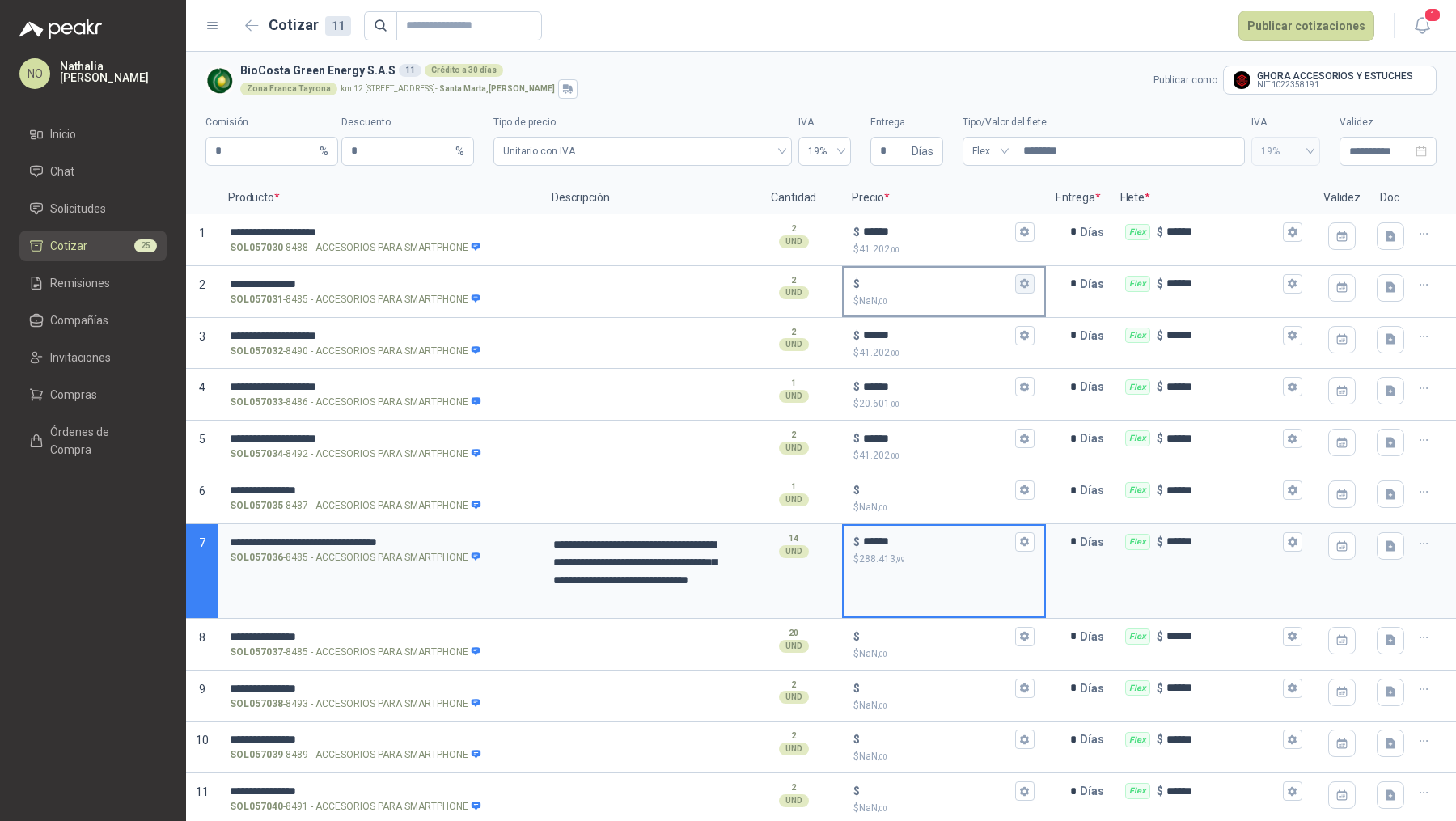
click at [1020, 283] on icon "button" at bounding box center [1024, 284] width 9 height 9
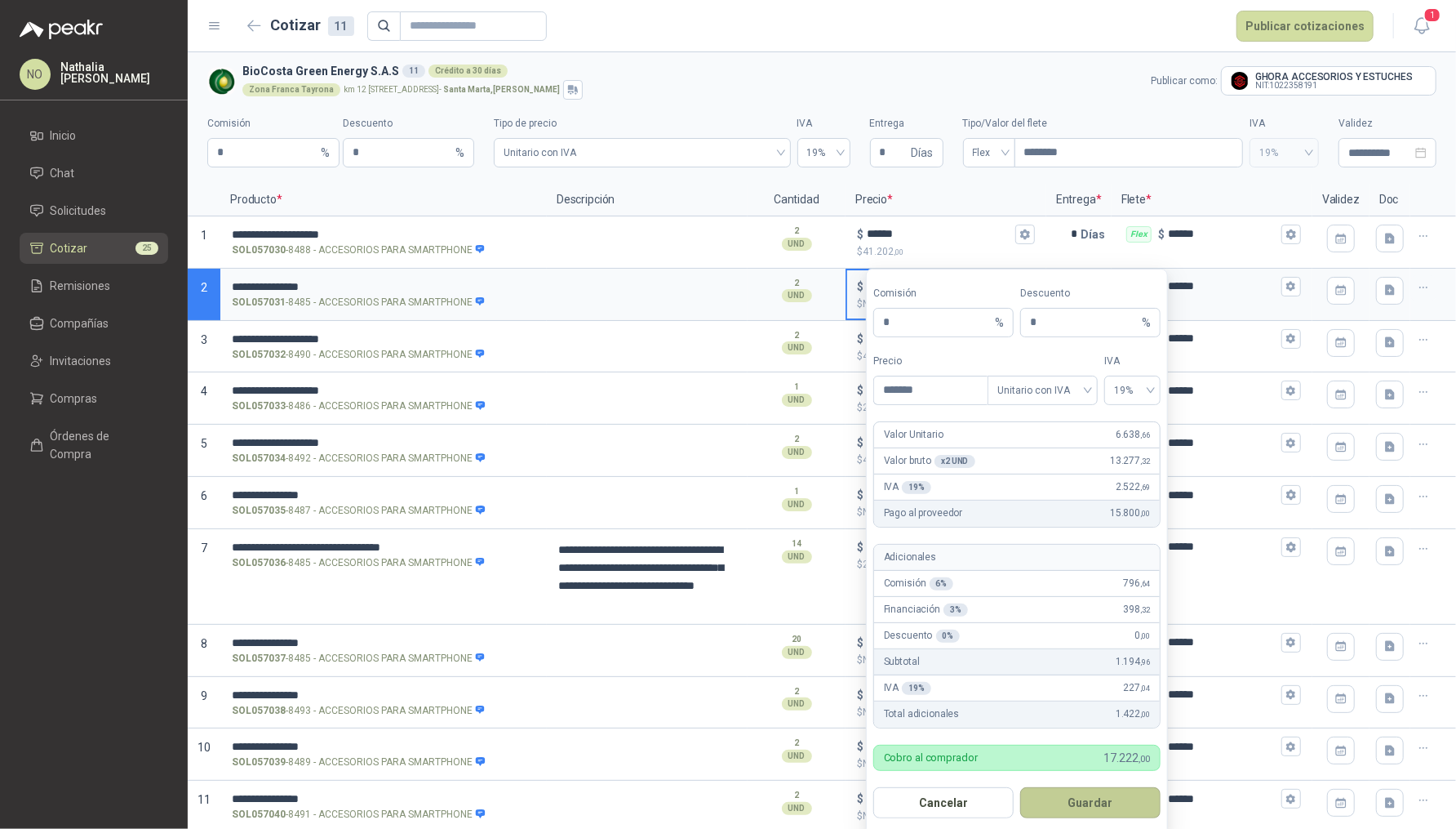
click at [1071, 802] on button "Guardar" at bounding box center [1090, 803] width 141 height 31
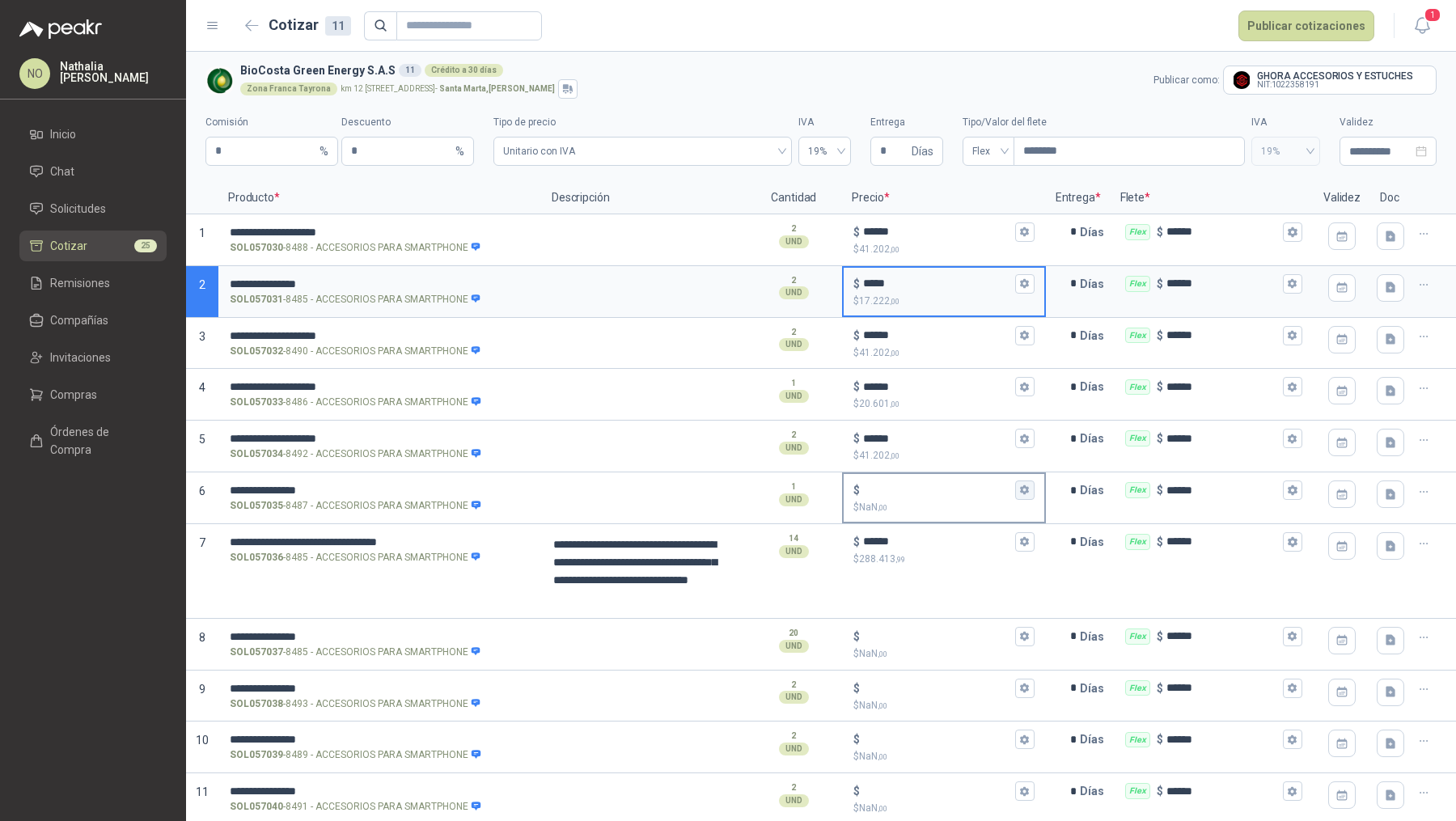
click at [1020, 487] on icon "button" at bounding box center [1024, 490] width 9 height 9
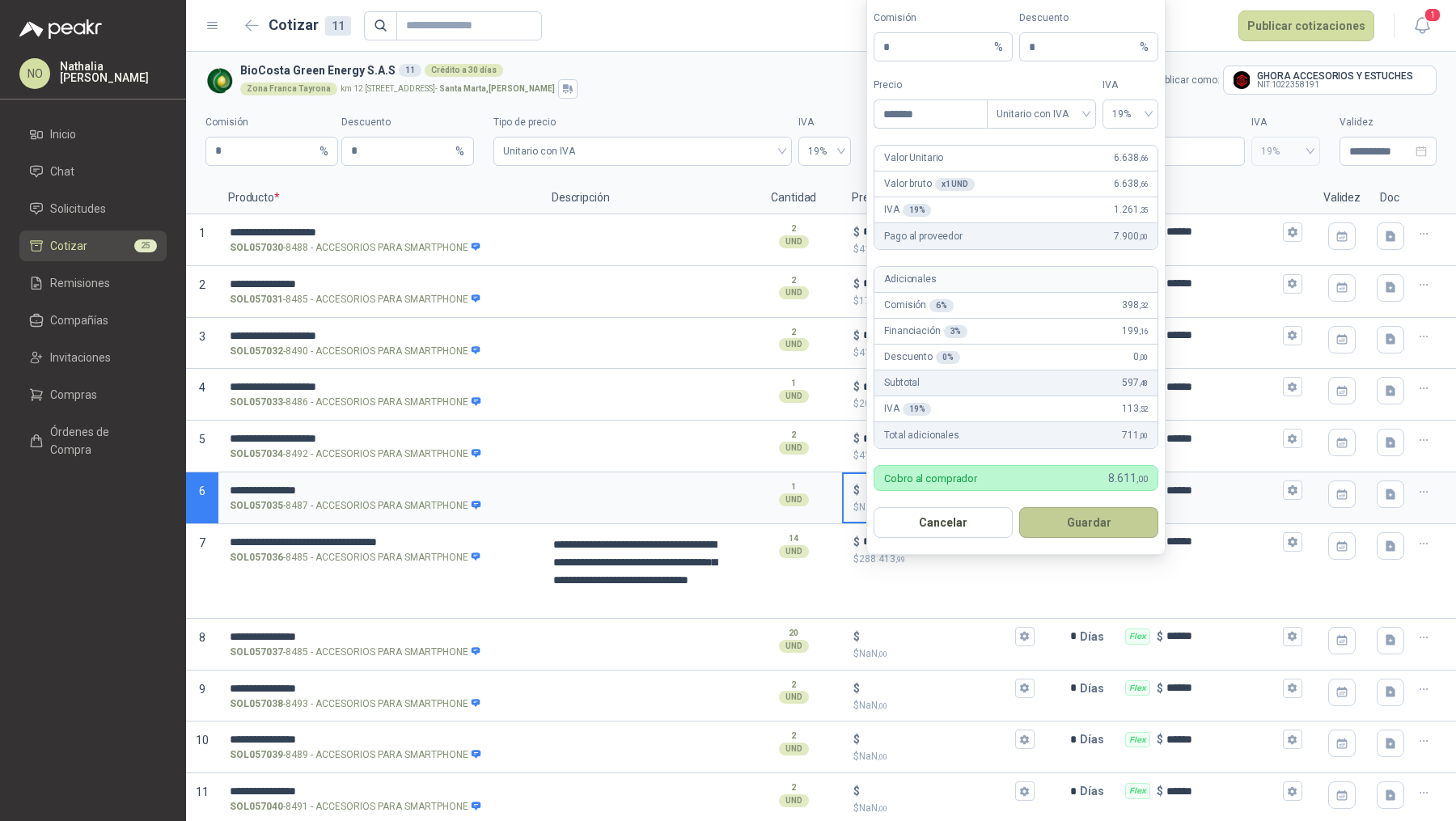
click at [1105, 519] on button "Guardar" at bounding box center [1088, 522] width 140 height 31
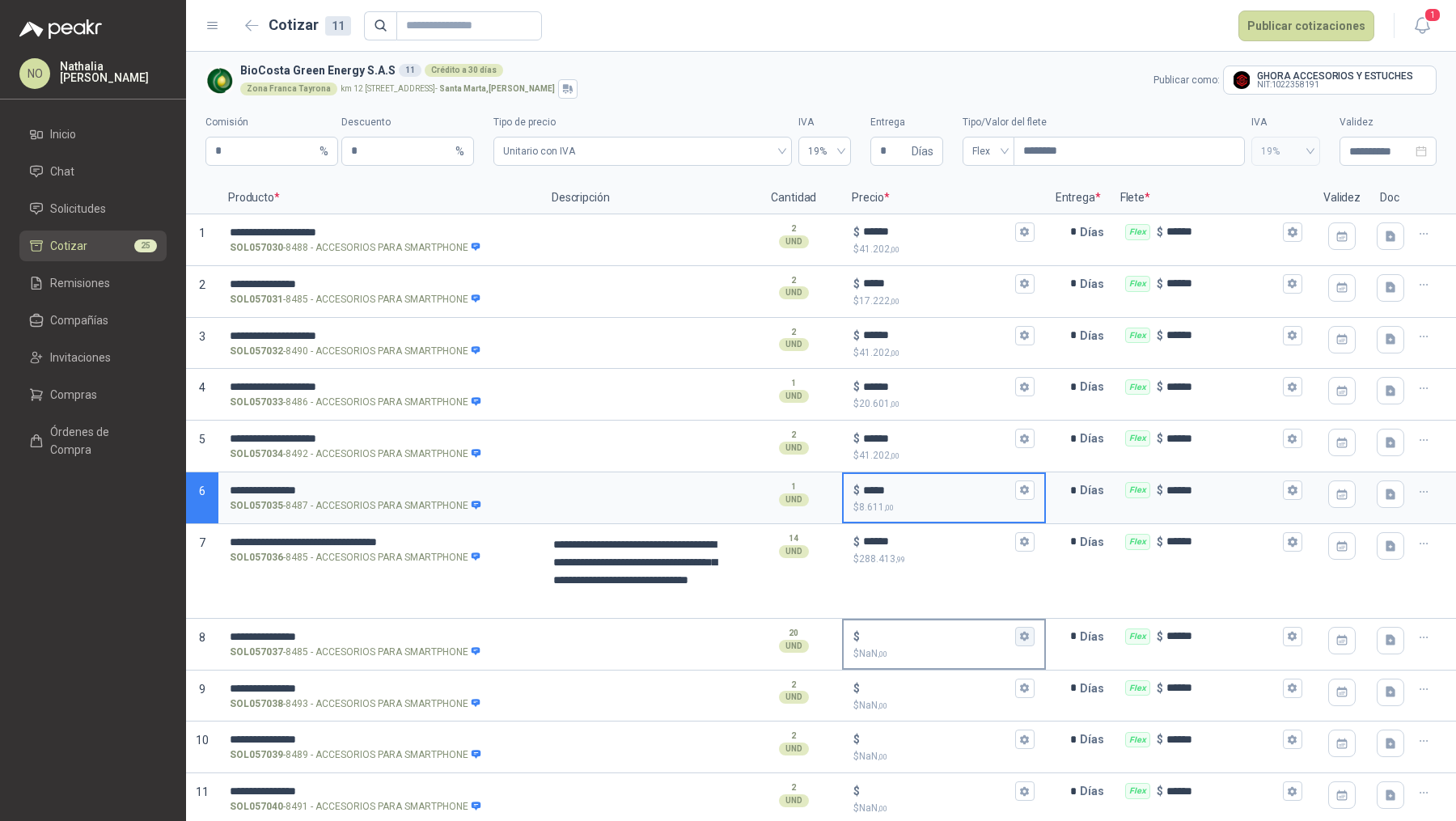
click at [1020, 637] on icon "button" at bounding box center [1023, 636] width 10 height 10
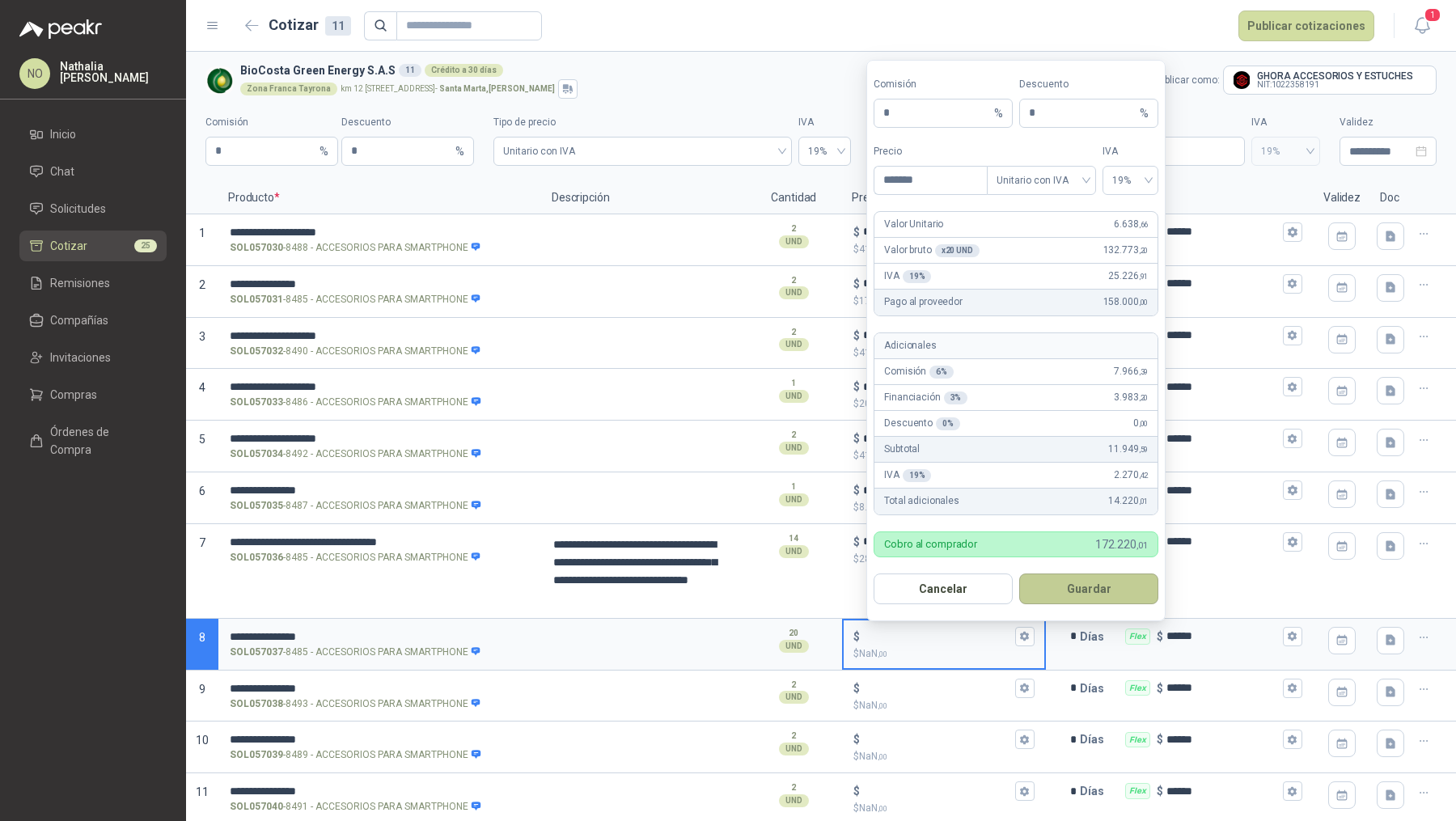
click at [1096, 579] on button "Guardar" at bounding box center [1088, 588] width 140 height 31
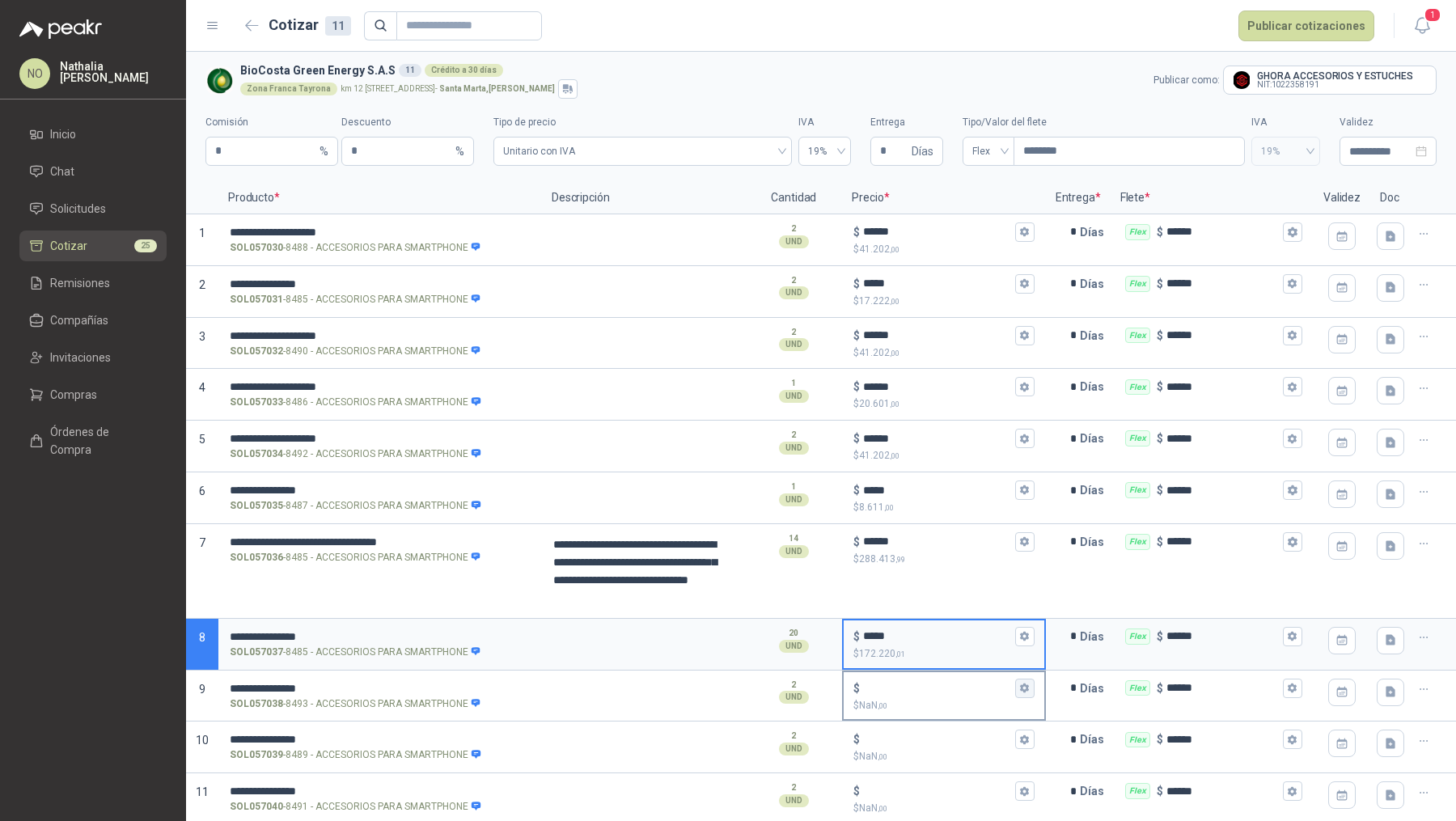
click at [1019, 688] on icon "button" at bounding box center [1023, 687] width 10 height 10
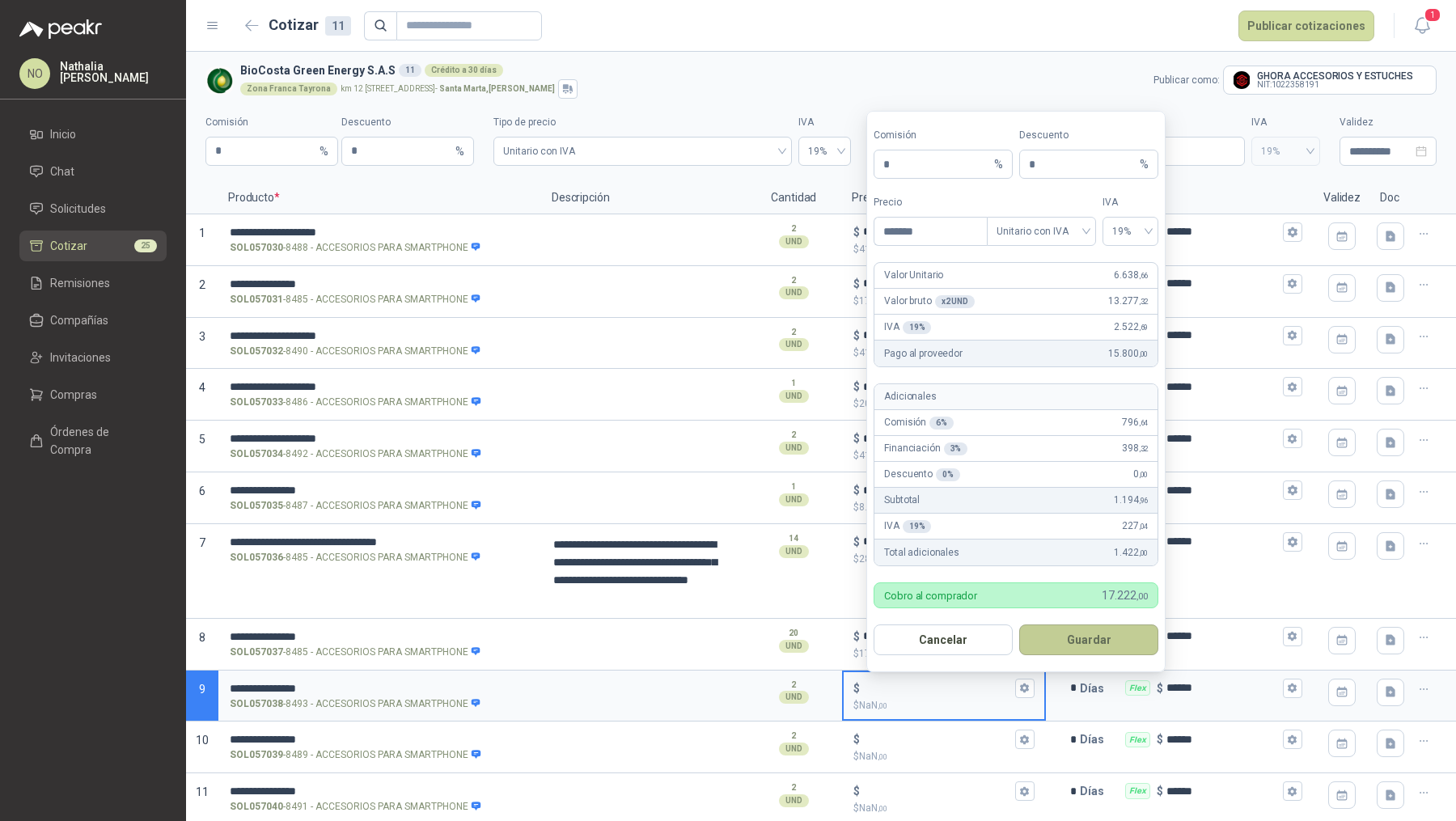
click at [1099, 641] on button "Guardar" at bounding box center [1088, 639] width 140 height 31
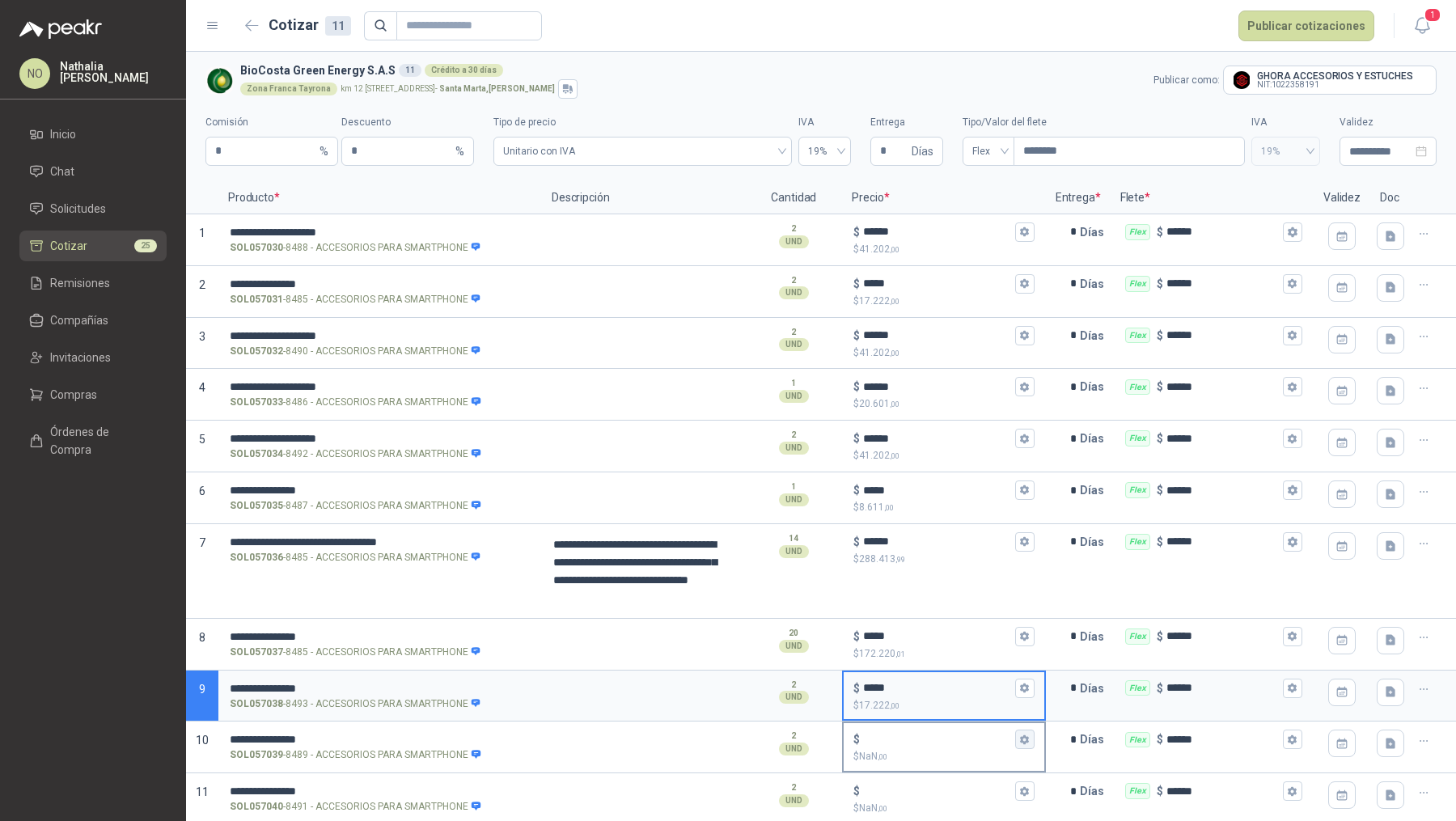
click at [1019, 737] on icon "button" at bounding box center [1023, 739] width 10 height 10
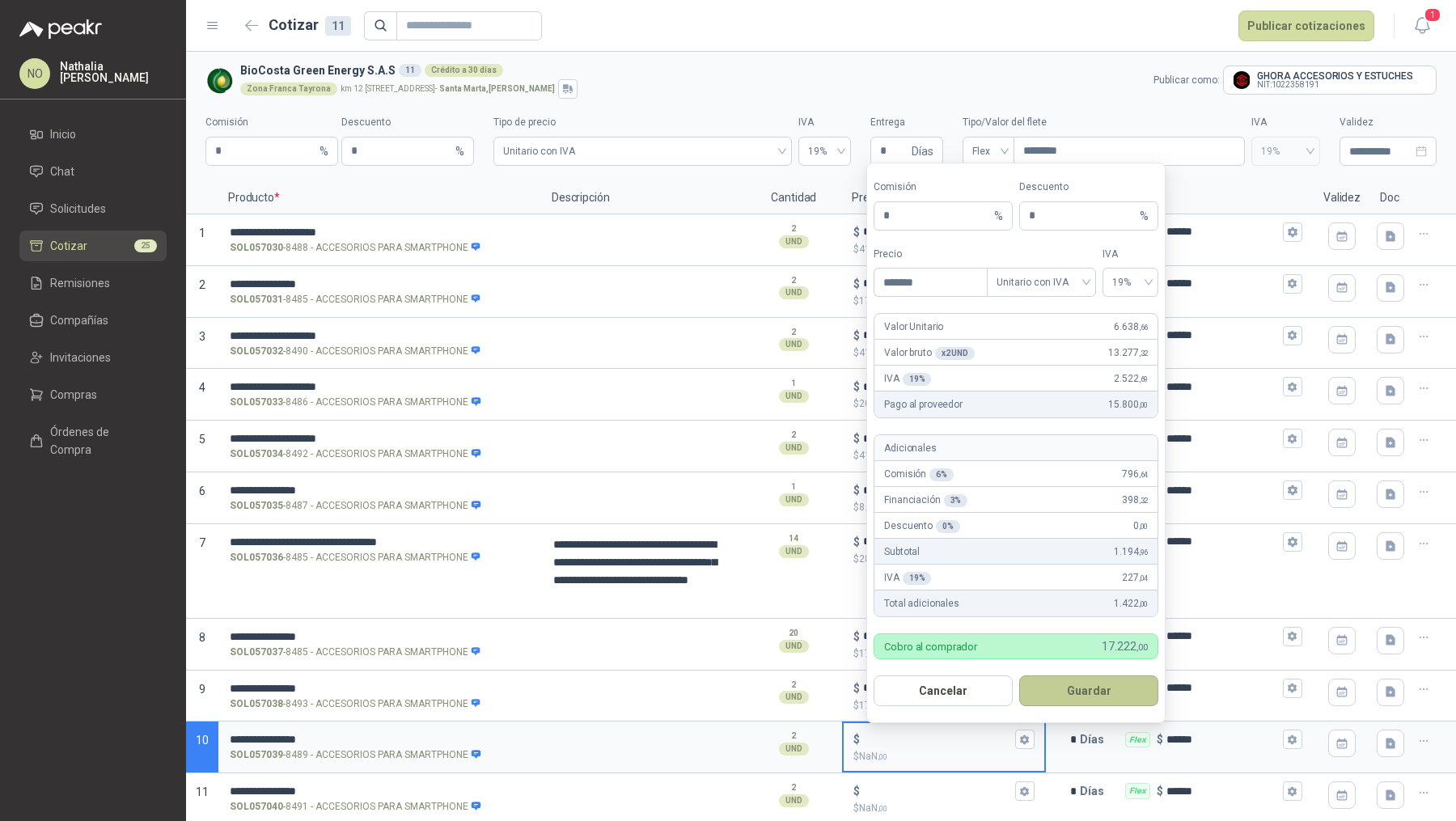
click at [1095, 695] on button "Guardar" at bounding box center [1088, 690] width 140 height 31
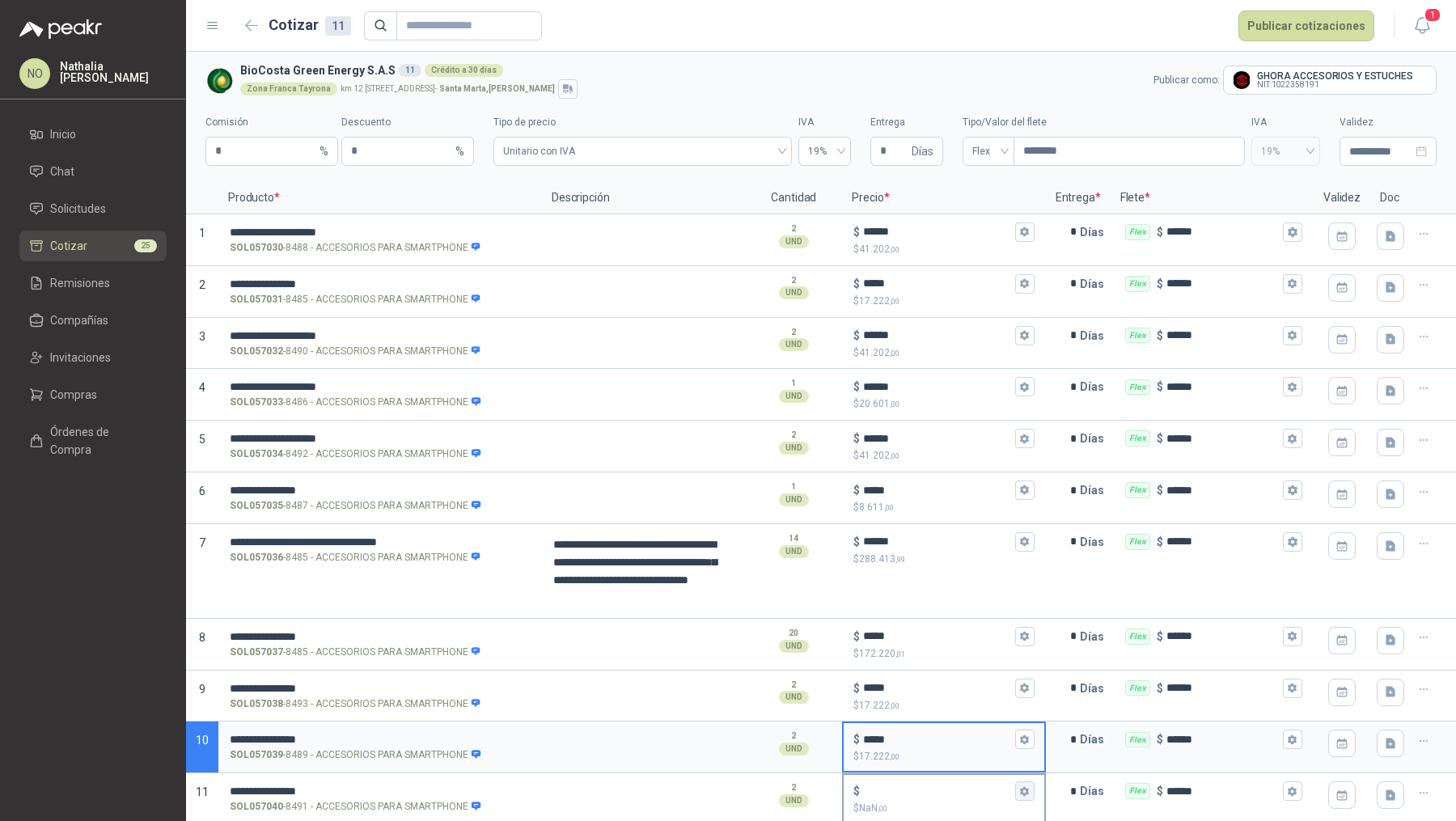
click at [1019, 788] on icon "button" at bounding box center [1023, 791] width 10 height 10
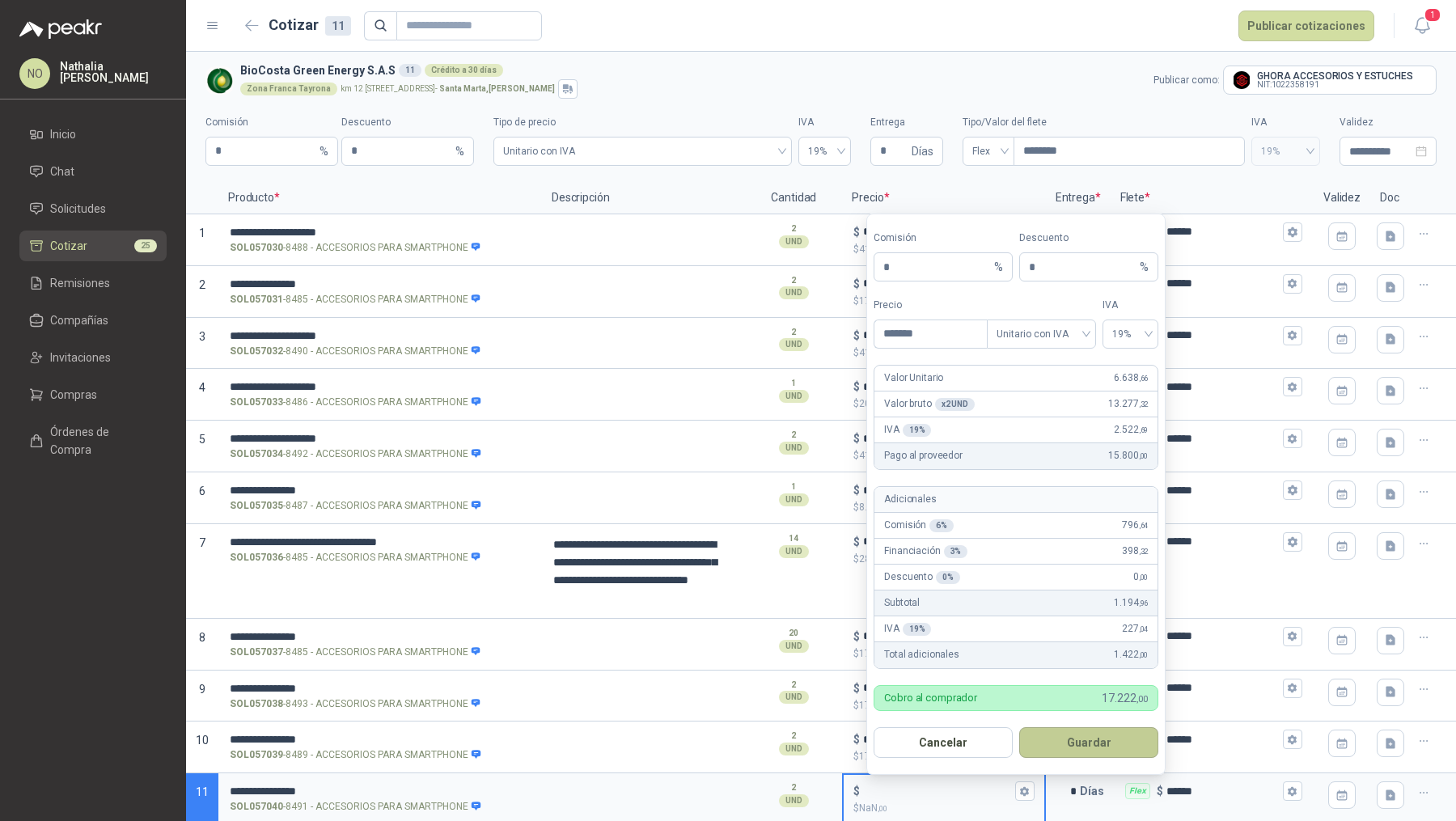
click at [1098, 736] on button "Guardar" at bounding box center [1088, 741] width 140 height 31
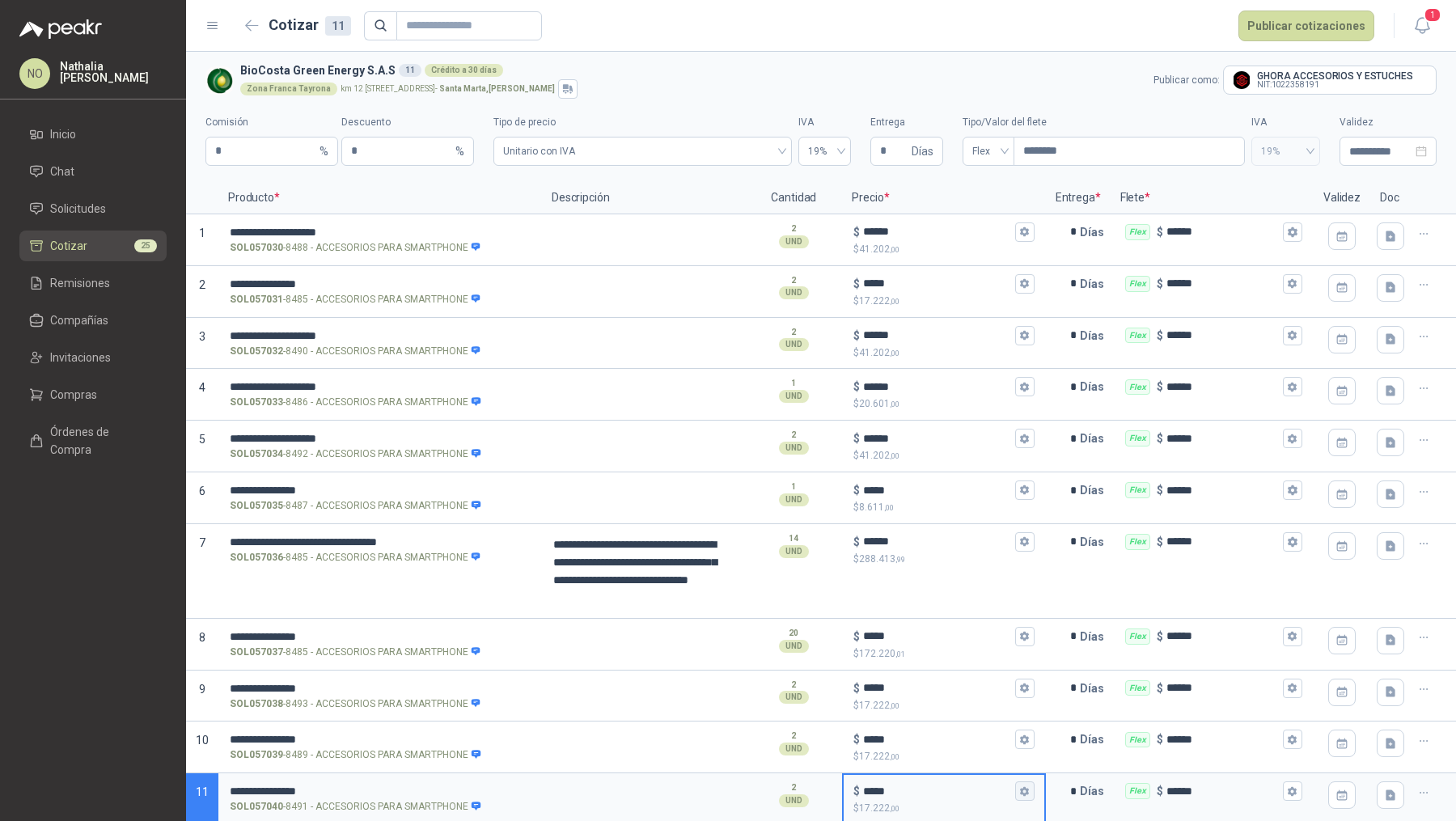
click at [1020, 786] on icon "button" at bounding box center [1024, 791] width 9 height 9
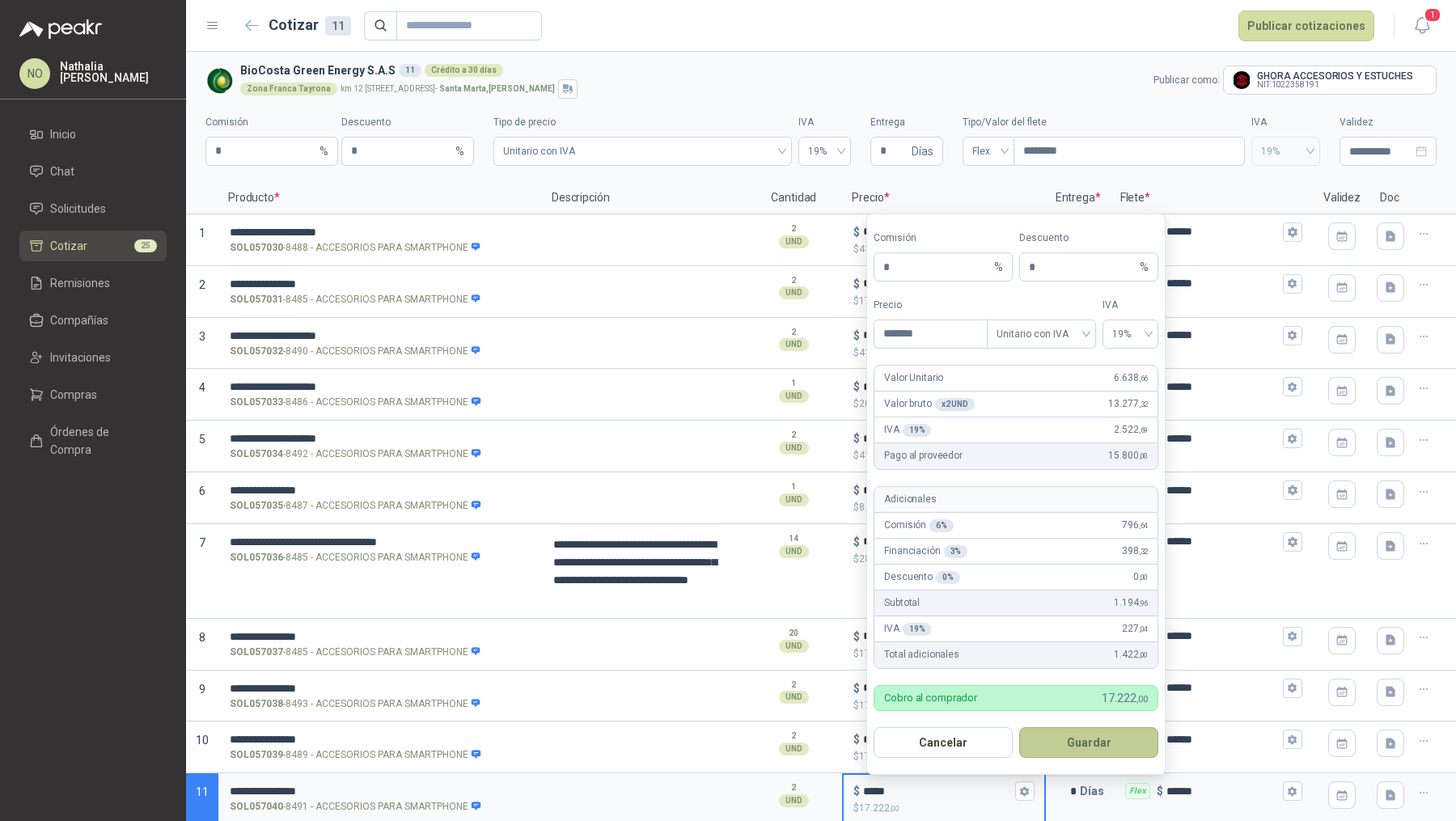
click at [1081, 737] on button "Guardar" at bounding box center [1088, 741] width 140 height 31
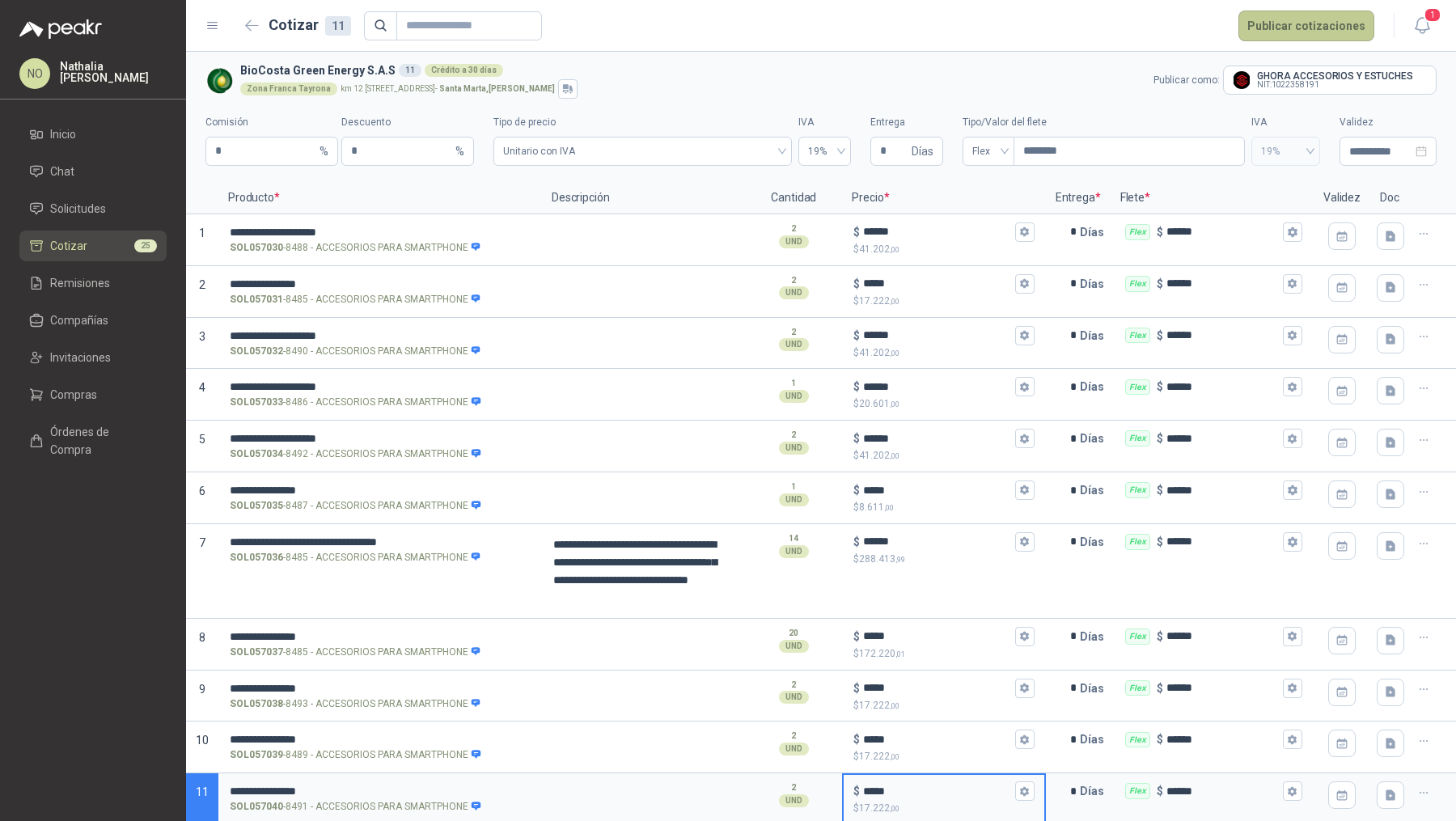
click at [1298, 36] on button "Publicar cotizaciones" at bounding box center [1305, 25] width 136 height 31
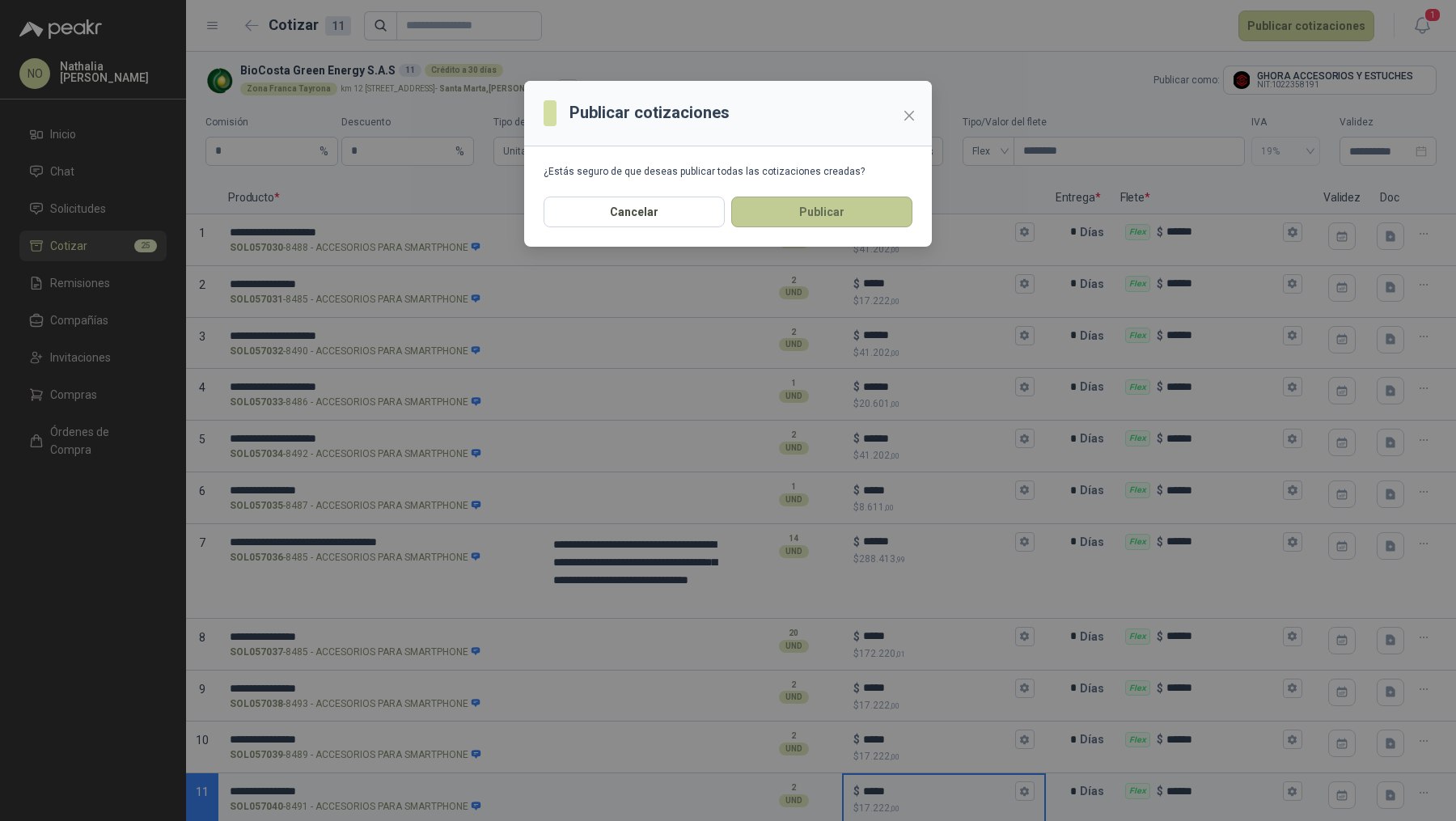
click at [863, 222] on button "Publicar" at bounding box center [821, 212] width 181 height 31
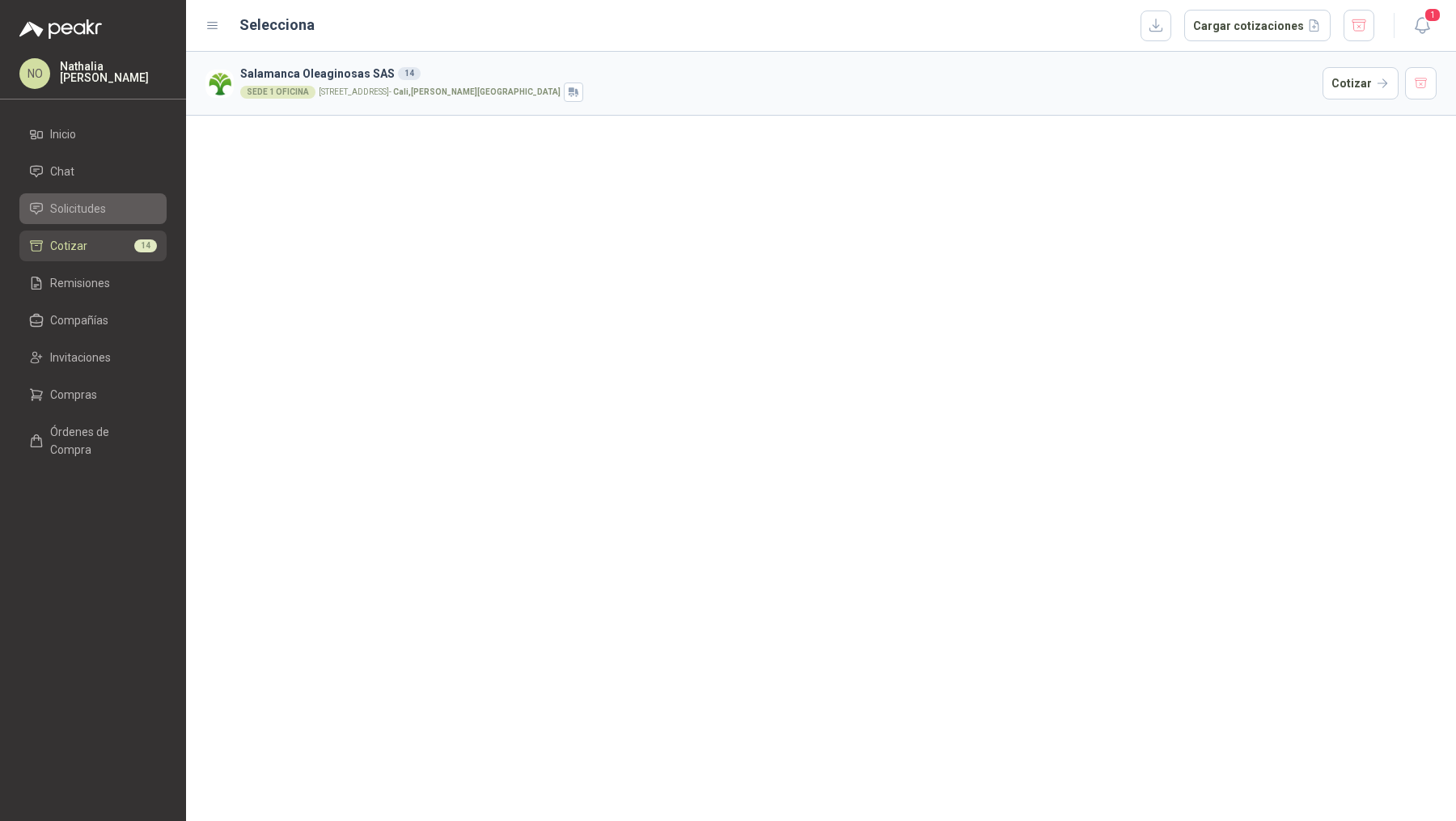
click at [110, 206] on li "Solicitudes" at bounding box center [93, 208] width 127 height 18
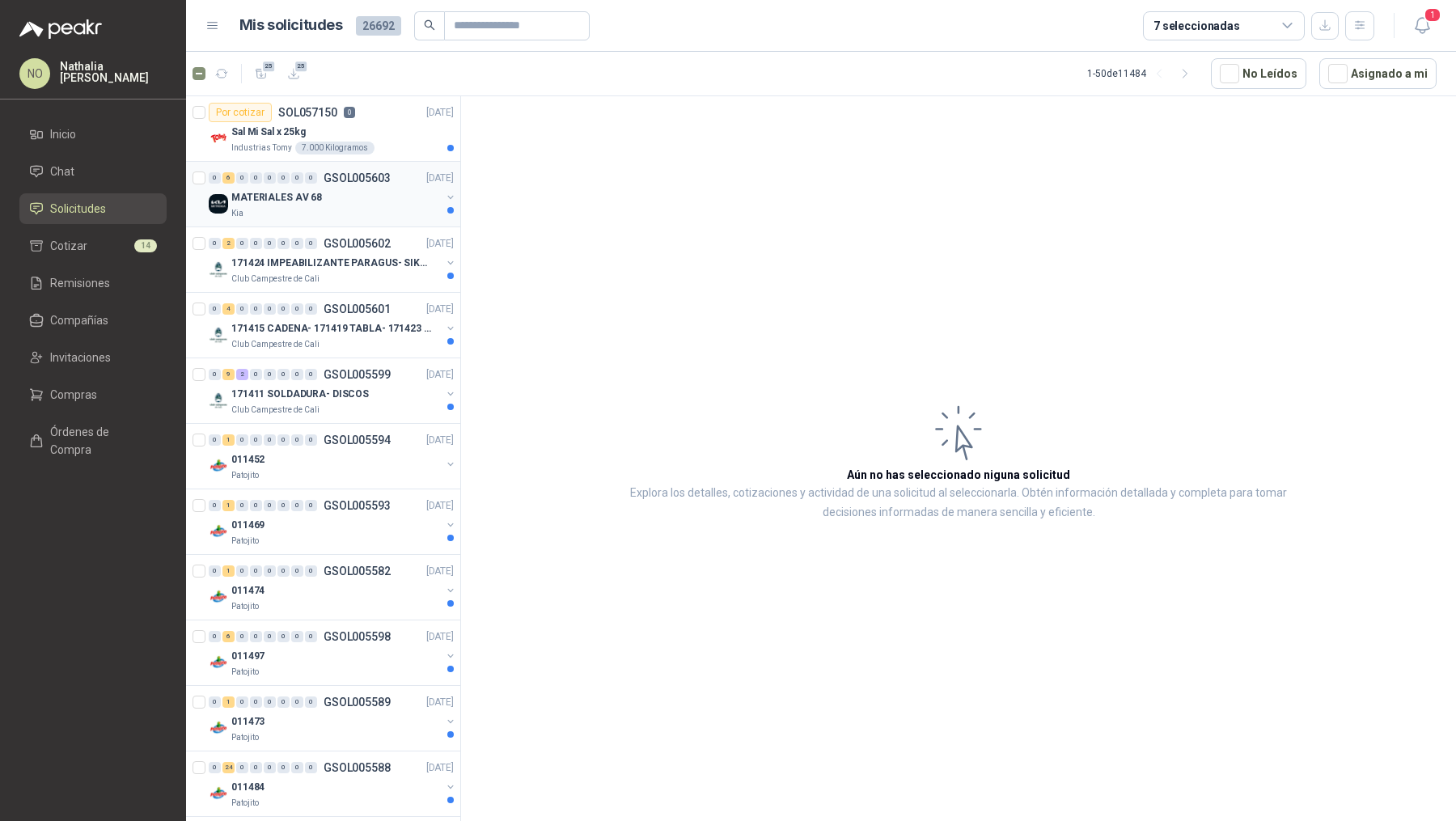
click at [333, 197] on div "MATERIALES AV 68" at bounding box center [336, 197] width 210 height 20
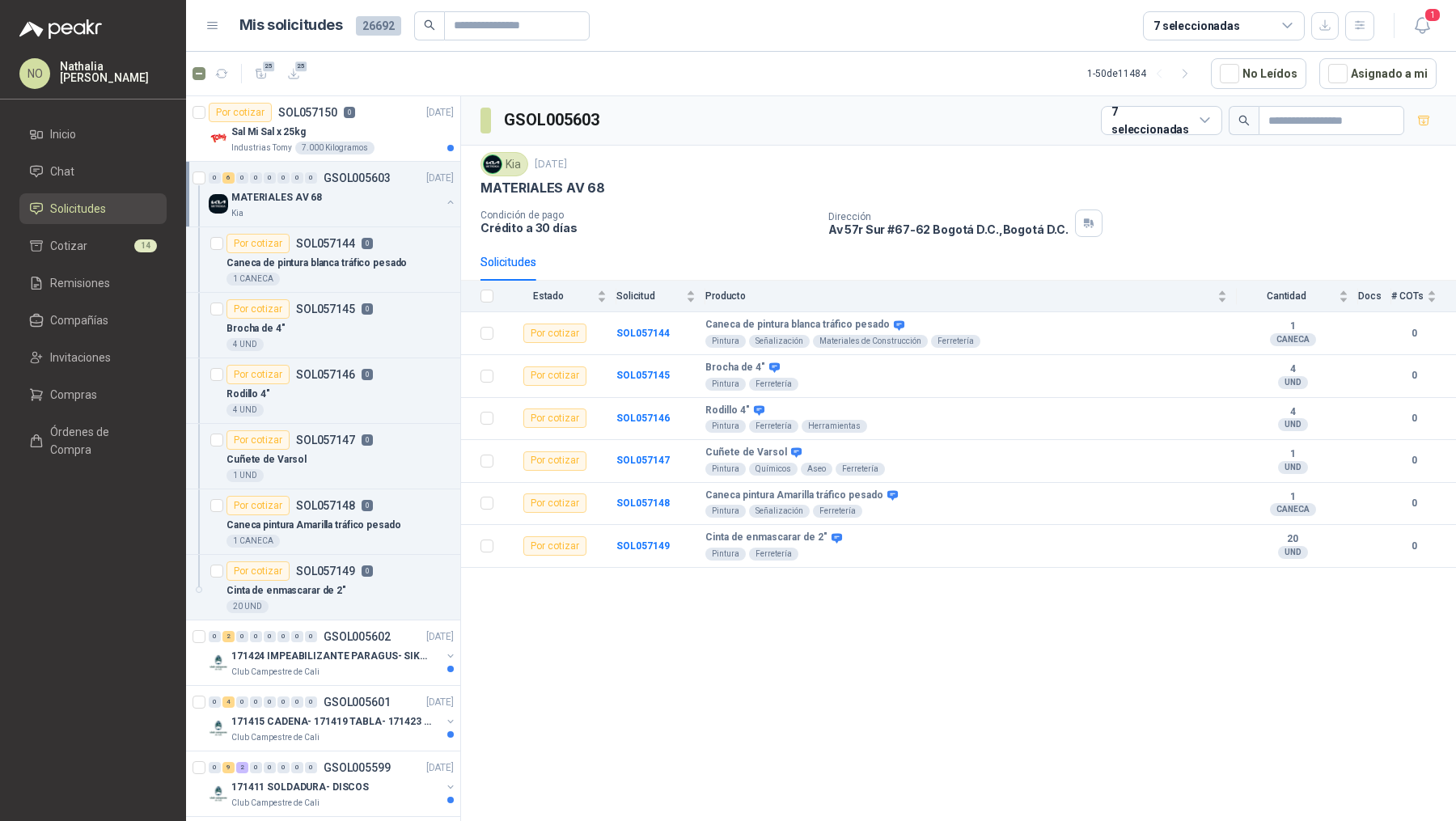
click at [333, 197] on div "MATERIALES AV 68" at bounding box center [336, 197] width 210 height 20
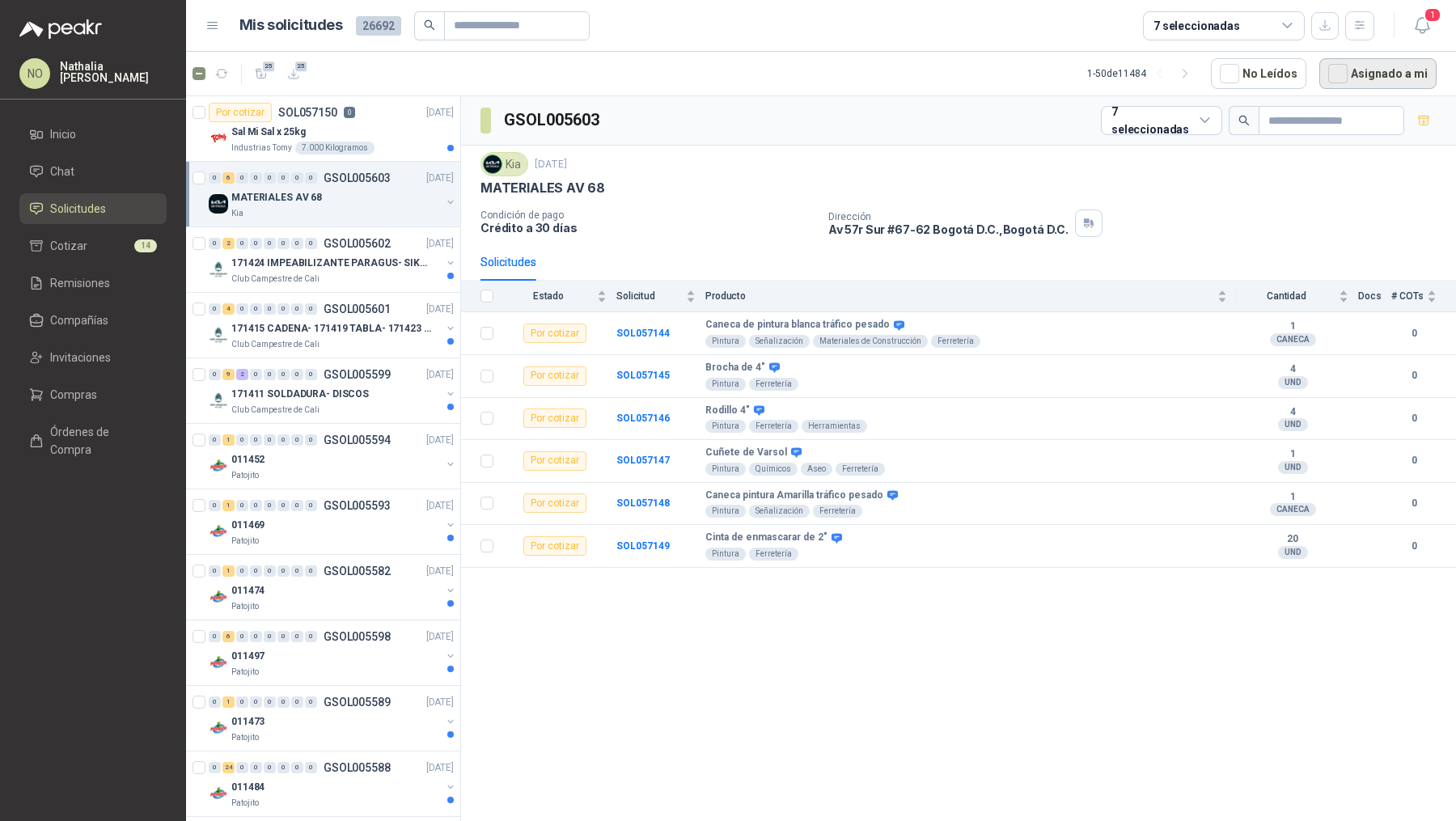
click at [1400, 74] on button "Asignado a mi" at bounding box center [1377, 73] width 117 height 31
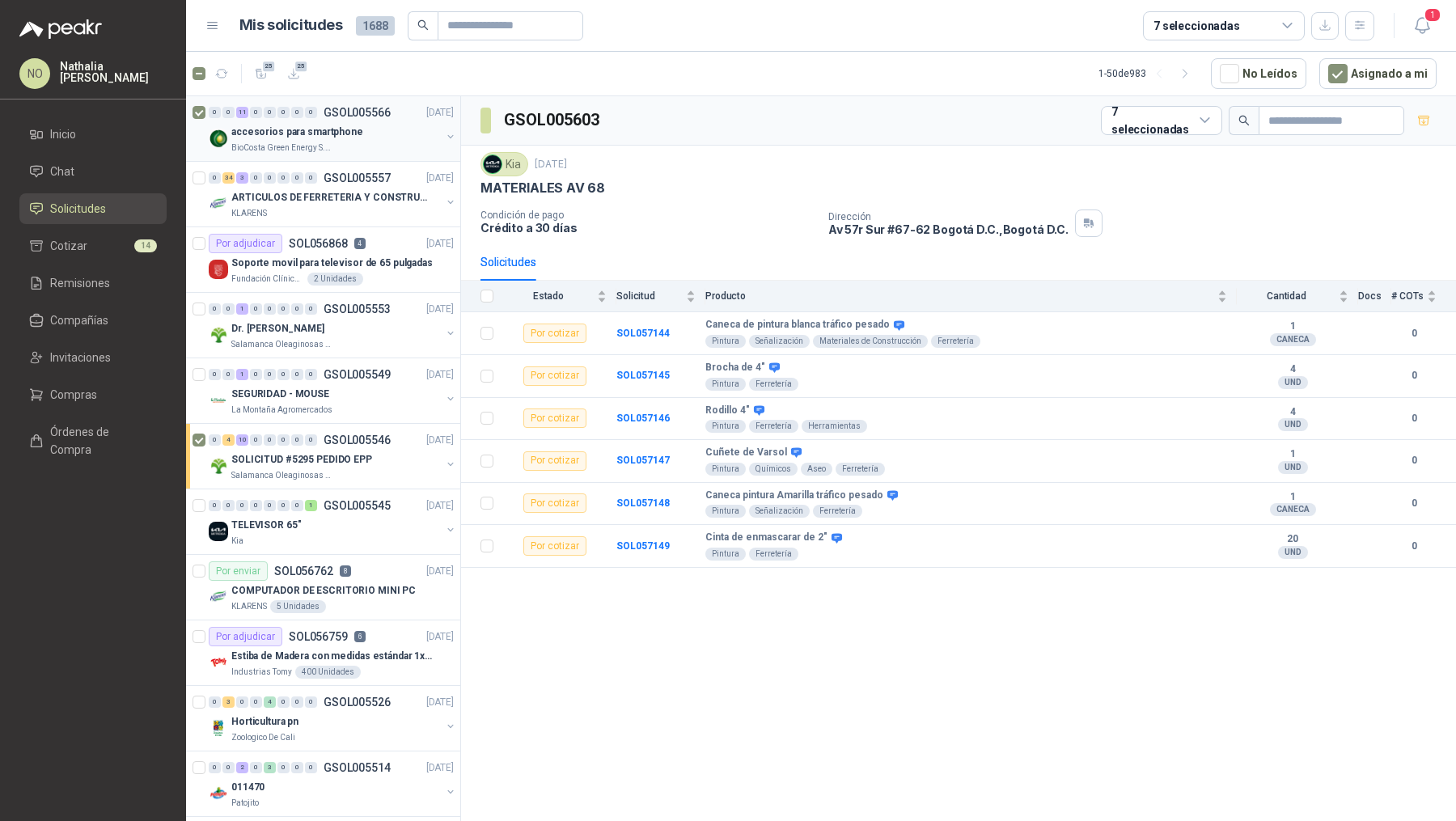
click at [339, 139] on div "accesorios para smartphone" at bounding box center [336, 131] width 210 height 20
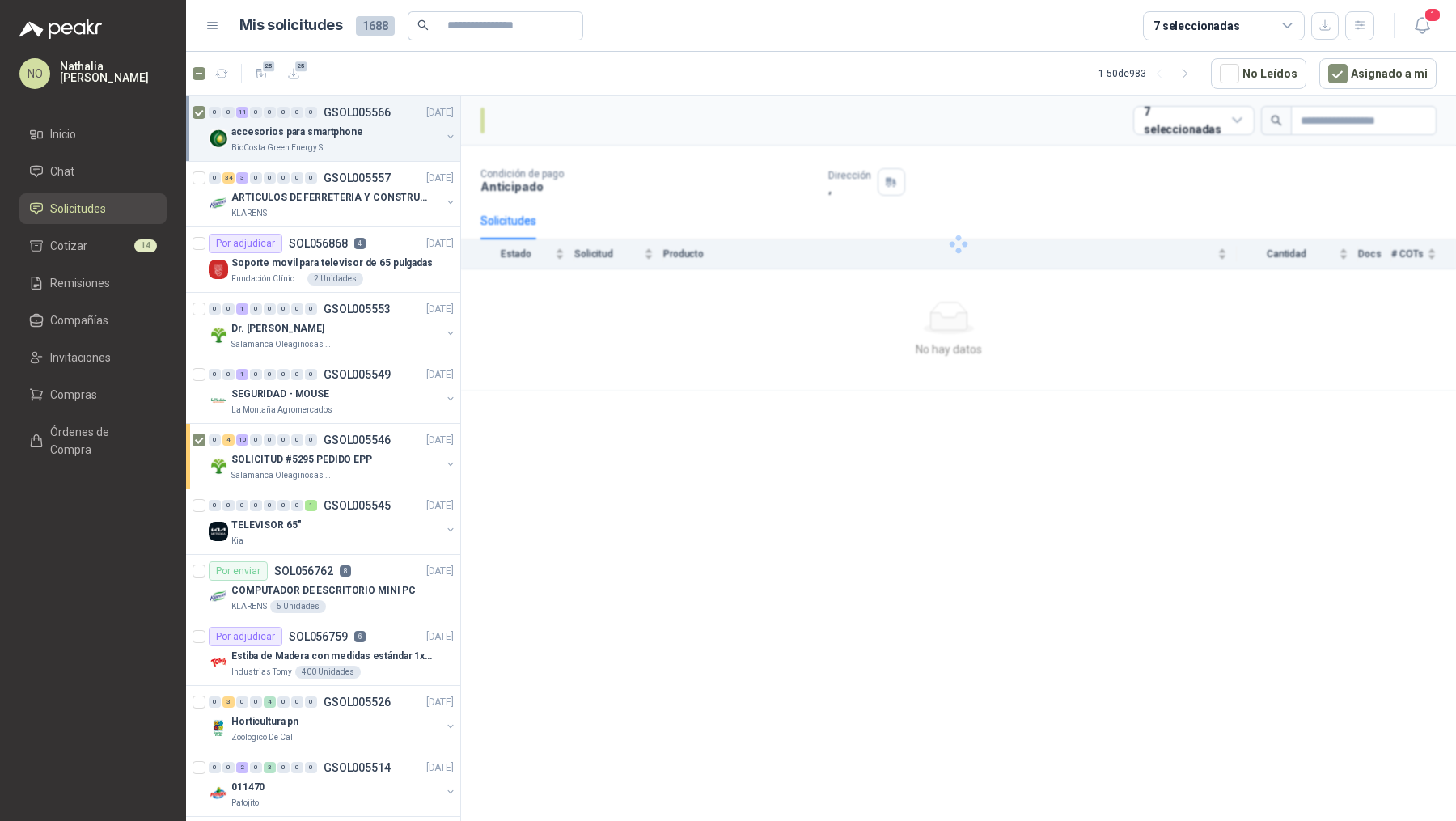
click at [339, 139] on div "accesorios para smartphone" at bounding box center [336, 131] width 210 height 20
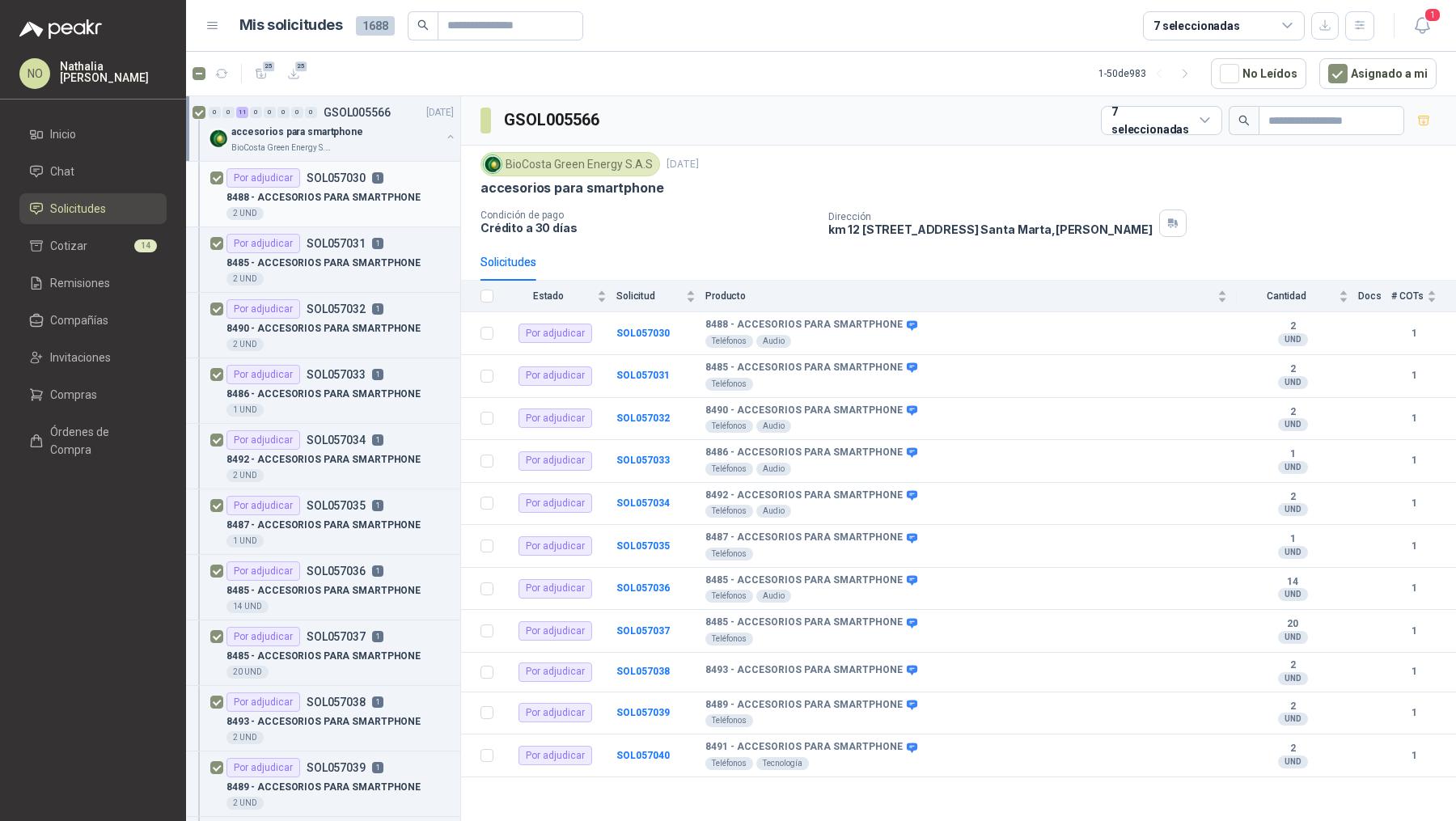
click at [341, 195] on p "8488 - ACCESORIOS PARA SMARTPHONE" at bounding box center [323, 198] width 194 height 15
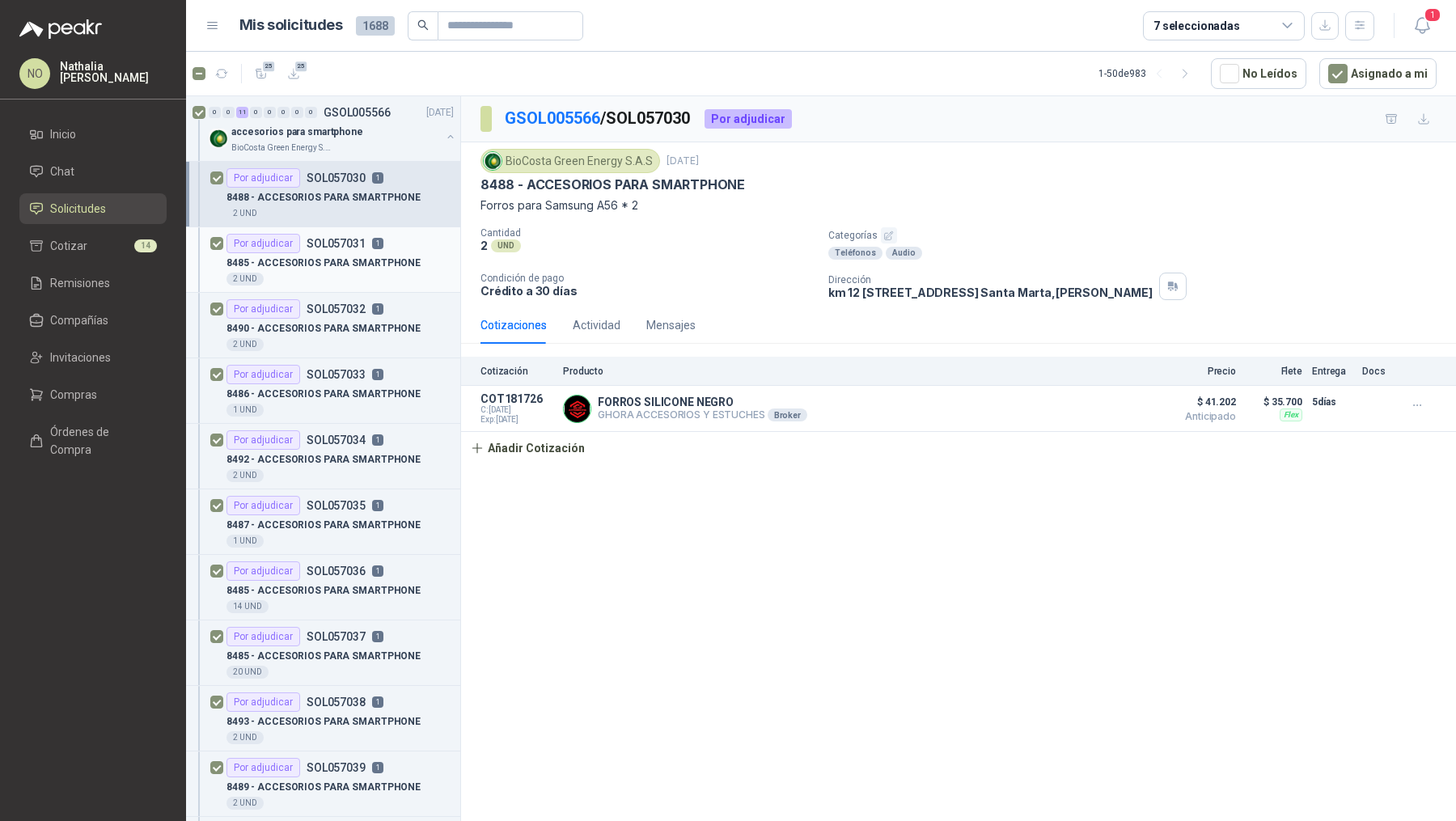
click at [329, 241] on p "SOL057031" at bounding box center [335, 243] width 59 height 11
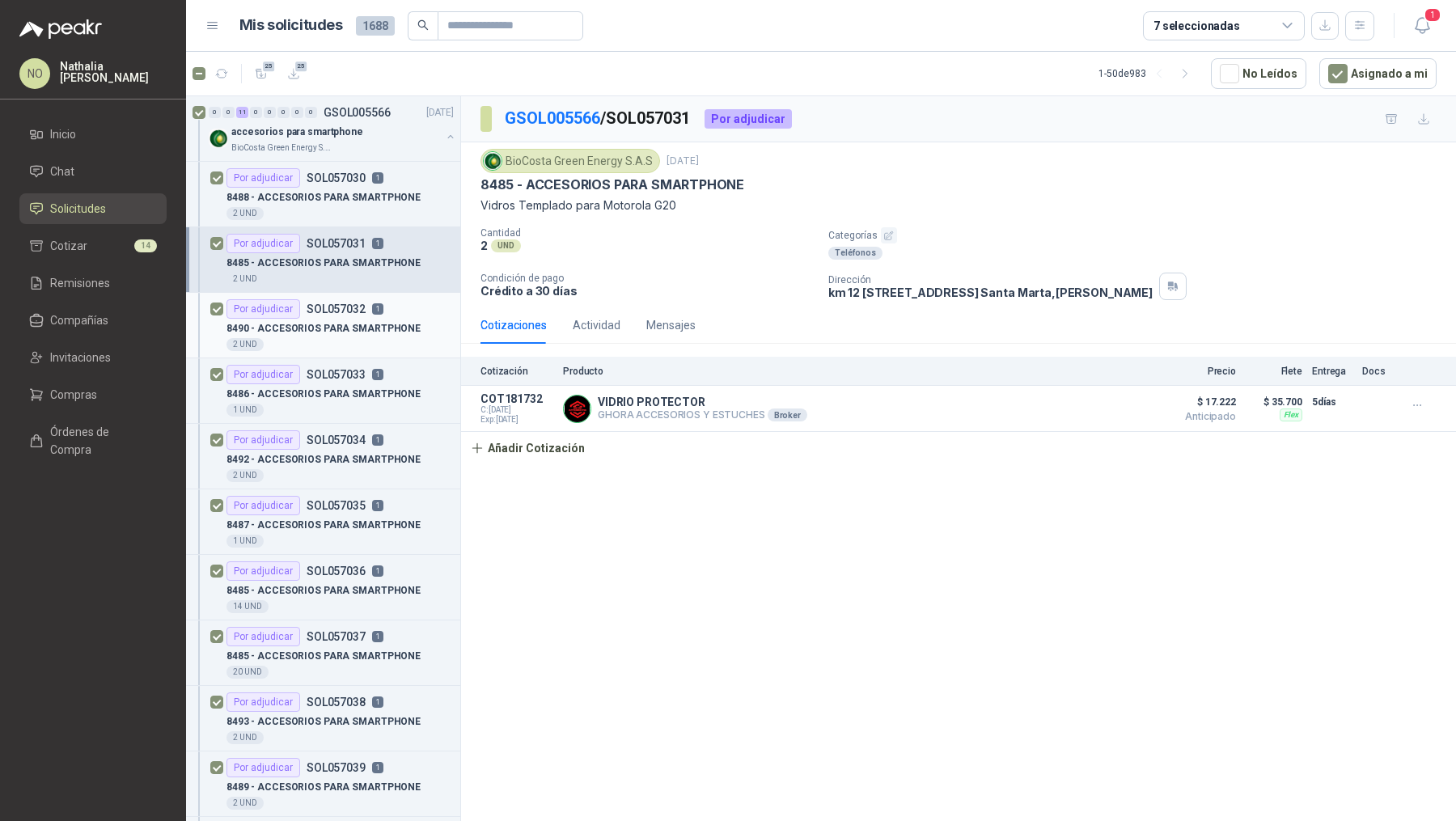
click at [324, 326] on p "8490 - ACCESORIOS PARA SMARTPHONE" at bounding box center [323, 329] width 194 height 15
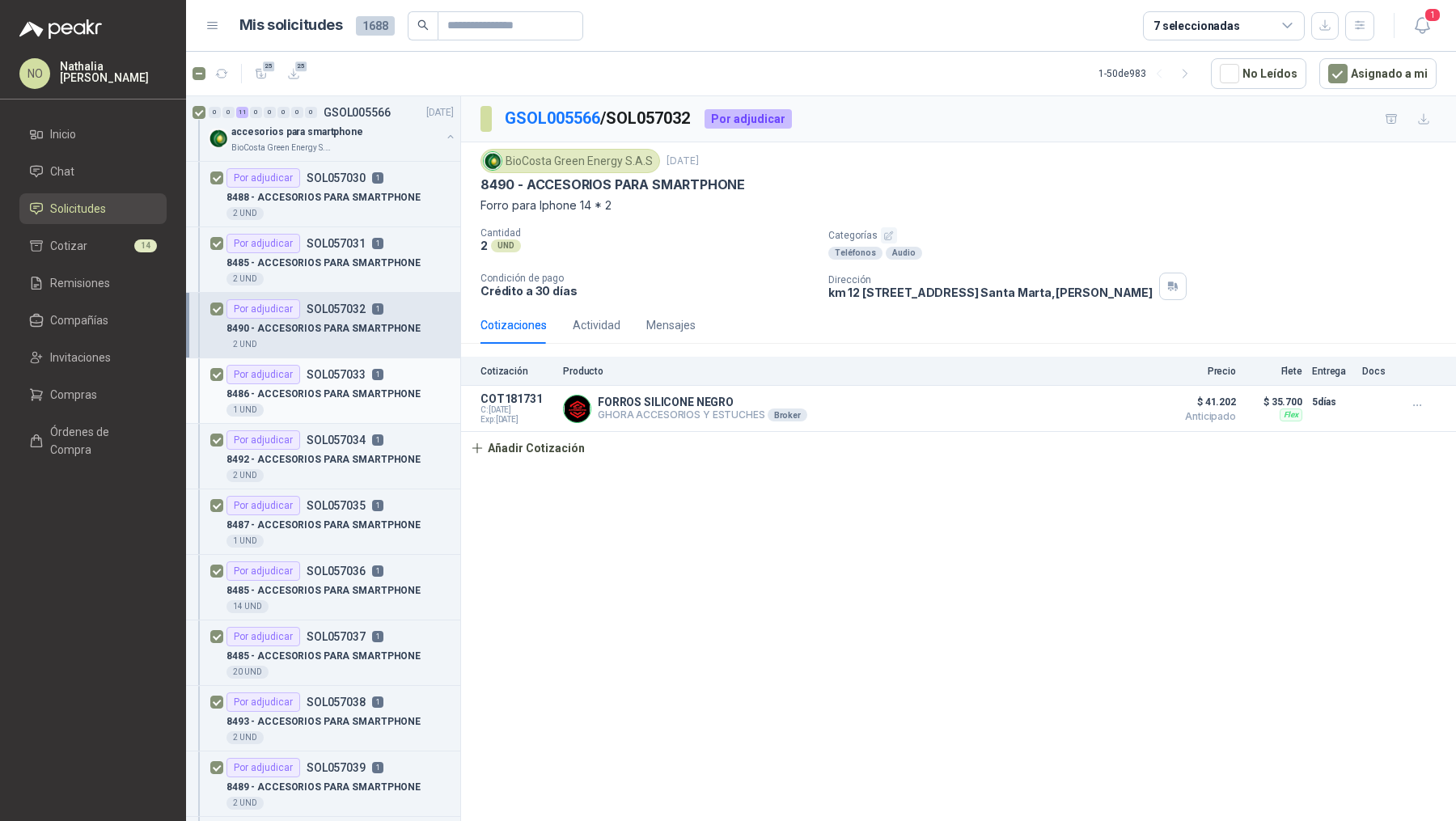
click at [317, 387] on p "8486 - ACCESORIOS PARA SMARTPHONE" at bounding box center [323, 394] width 194 height 15
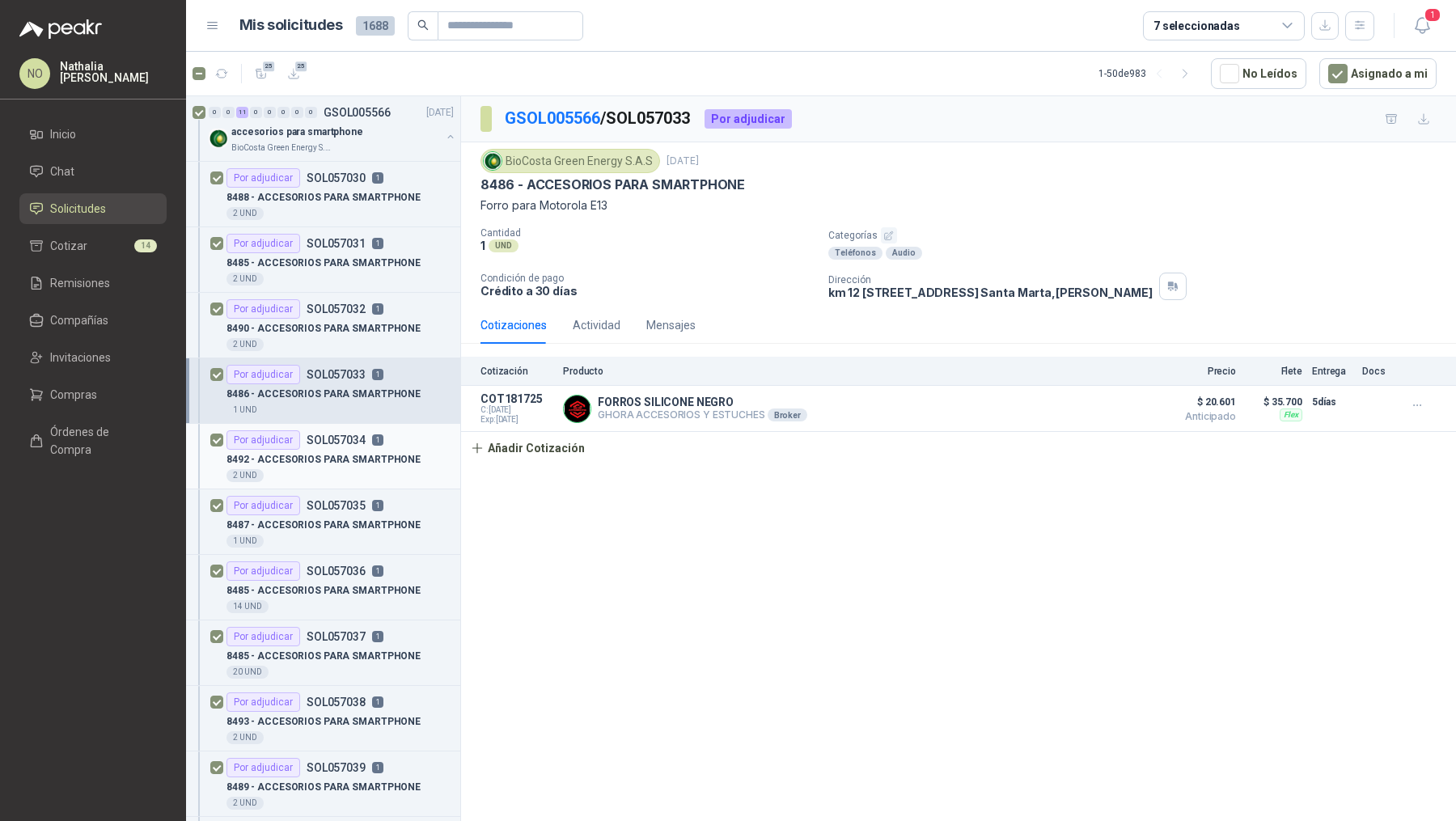
click at [324, 449] on div "8492 - ACCESORIOS PARA SMARTPHONE" at bounding box center [340, 459] width 228 height 20
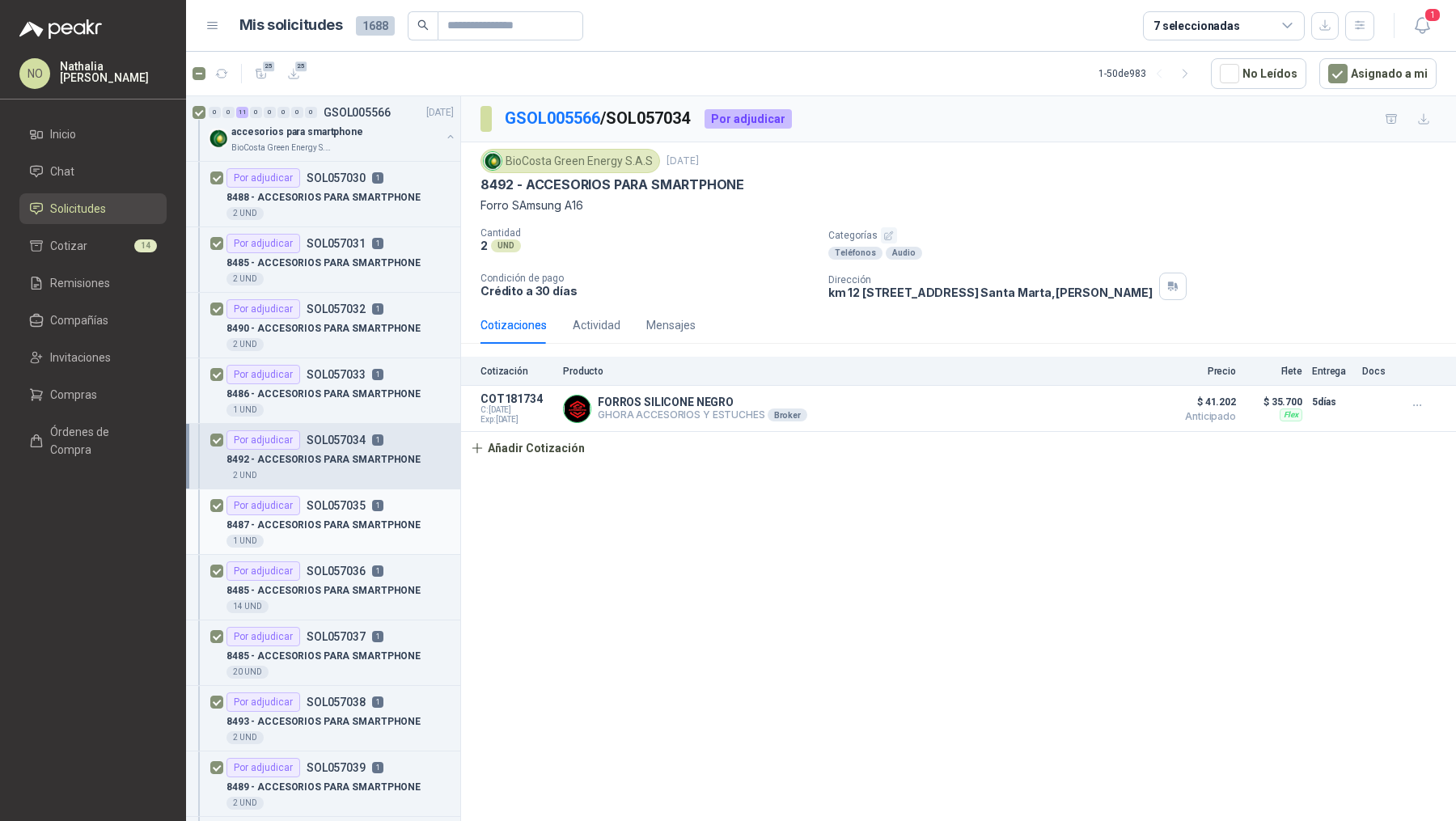
click at [323, 500] on p "SOL057035" at bounding box center [335, 506] width 59 height 11
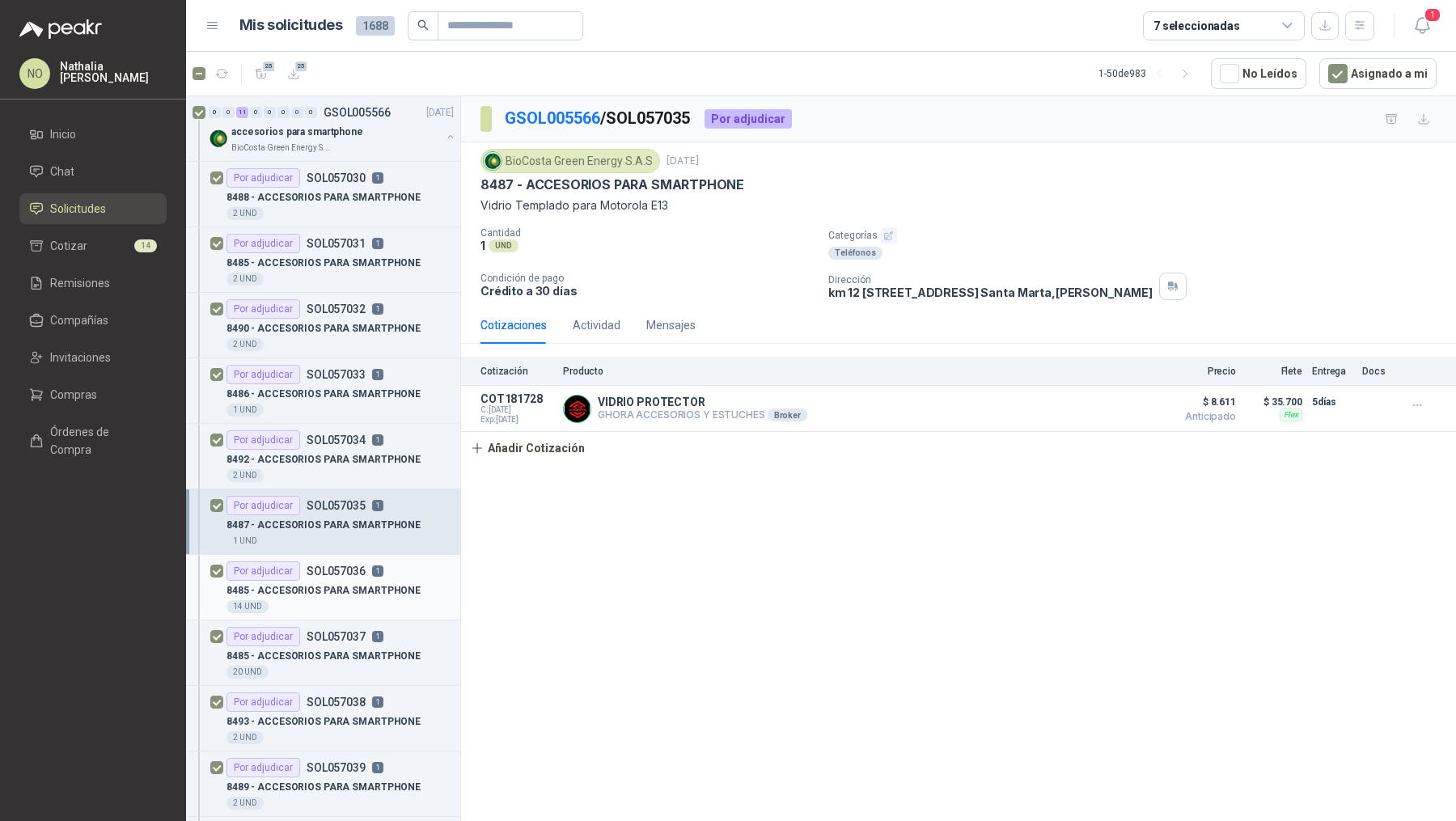
click at [313, 565] on p "SOL057036" at bounding box center [335, 571] width 59 height 11
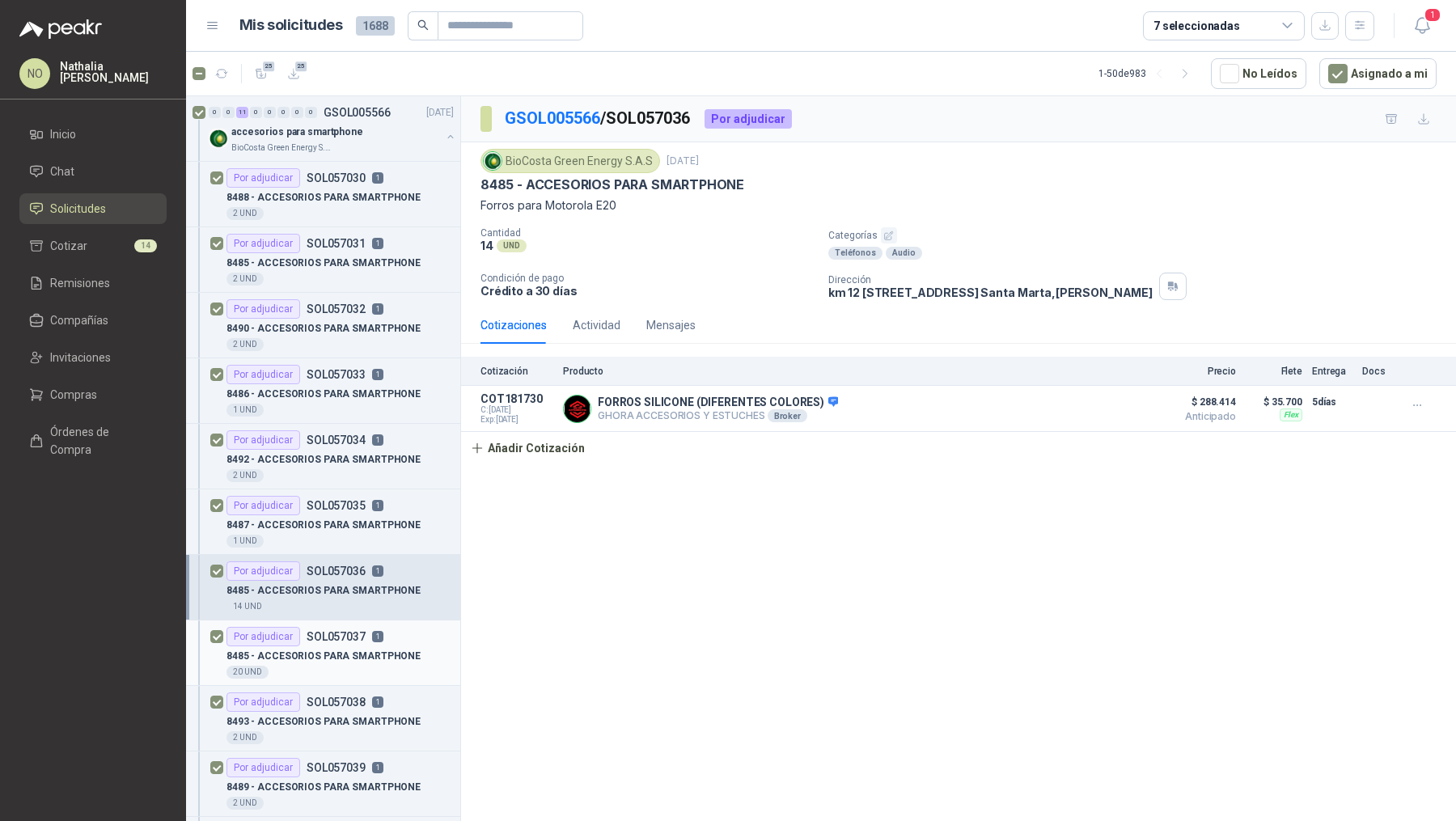
click at [315, 639] on div "Por adjudicar SOL057037 1" at bounding box center [305, 636] width 157 height 20
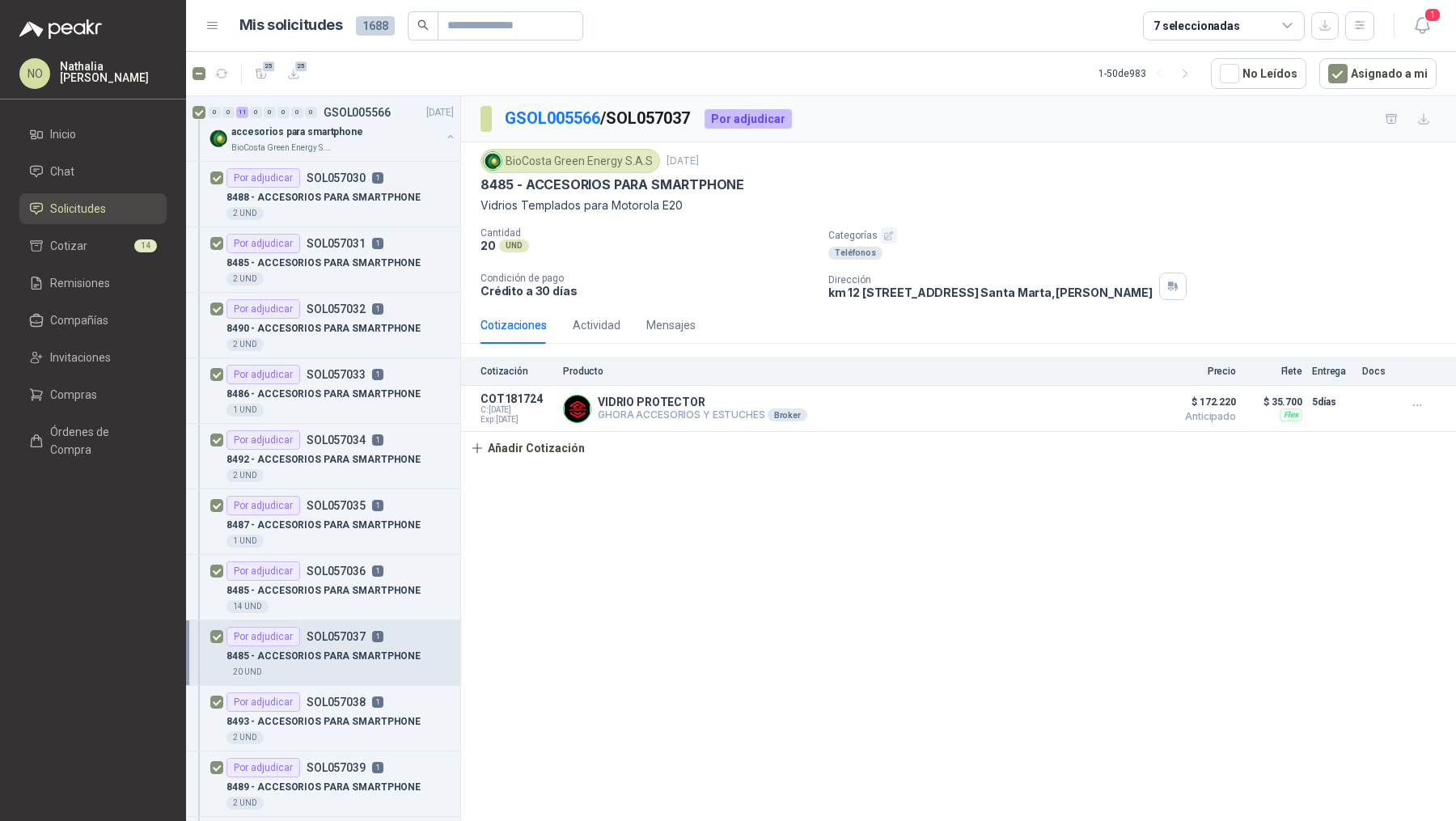
click at [311, 681] on article "Por adjudicar SOL057037 1 8485 - ACCESORIOS PARA SMARTPHONE 20 UND" at bounding box center [323, 652] width 274 height 66
click at [317, 716] on p "8493 - ACCESORIOS PARA SMARTPHONE" at bounding box center [323, 722] width 194 height 15
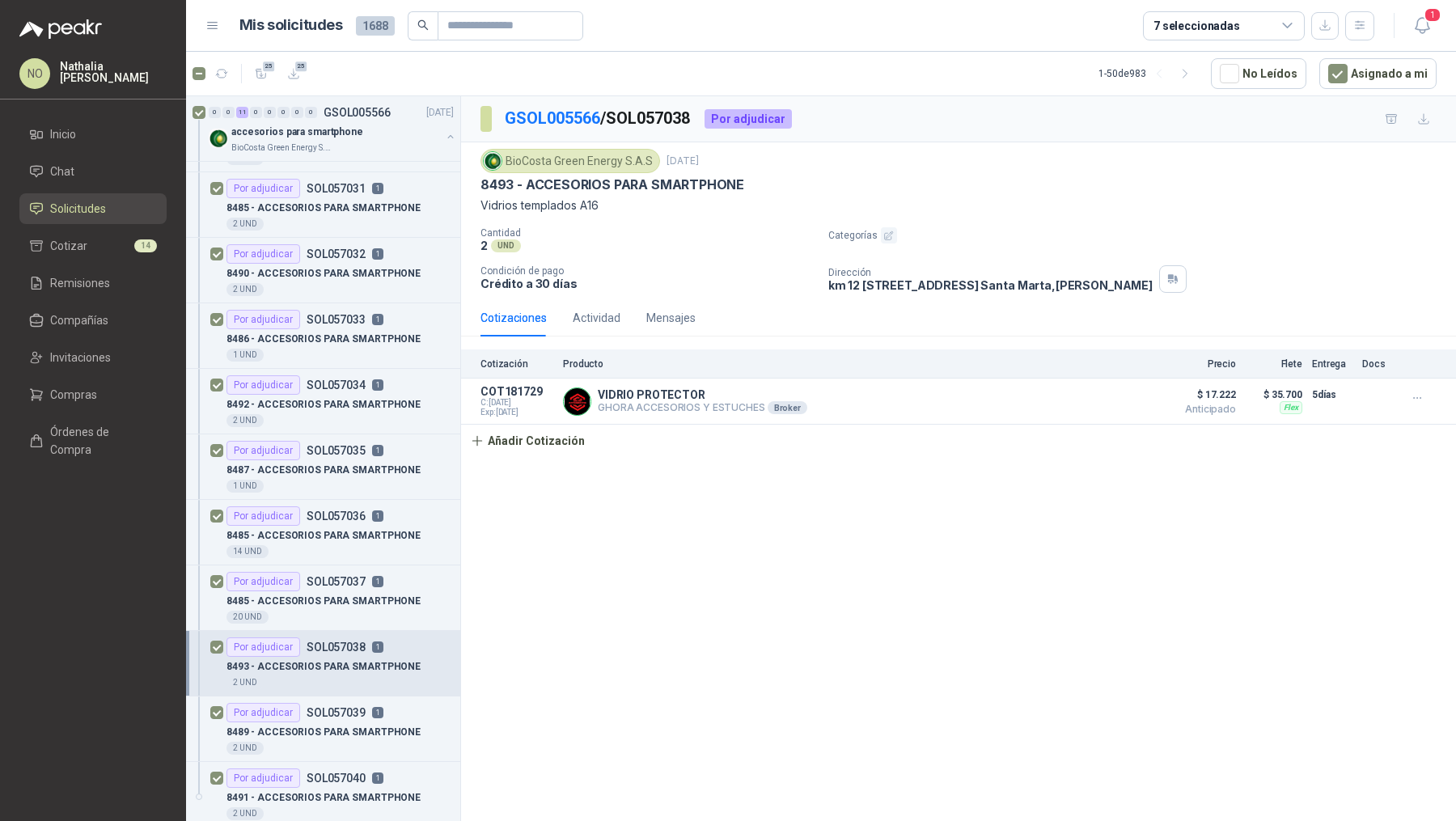
scroll to position [56, 0]
click at [317, 721] on div "8489 - ACCESORIOS PARA SMARTPHONE" at bounding box center [340, 730] width 228 height 20
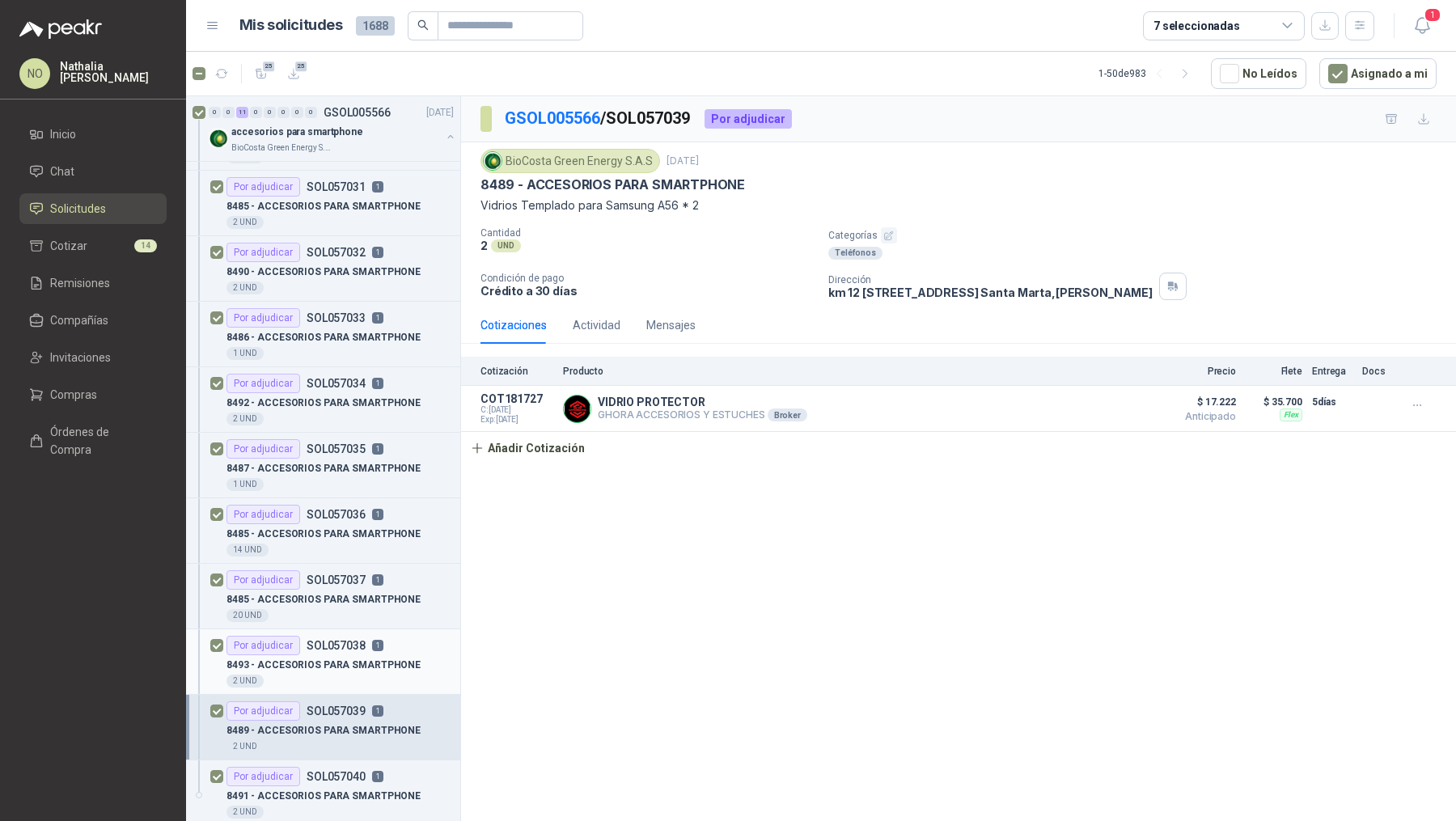
scroll to position [131, 0]
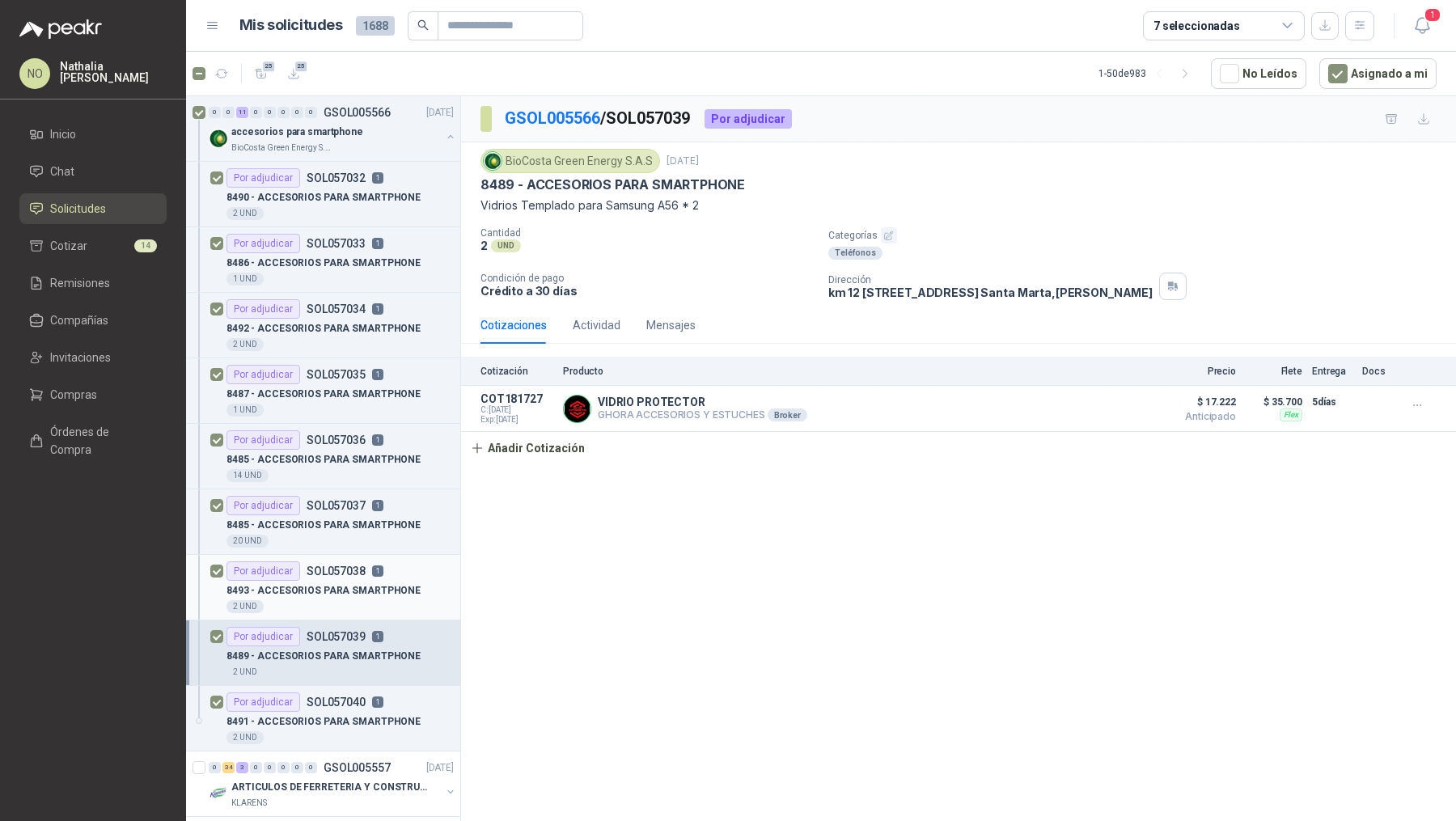
click at [317, 716] on p "8491 - ACCESORIOS PARA SMARTPHONE" at bounding box center [323, 722] width 194 height 15
